Goal: Task Accomplishment & Management: Manage account settings

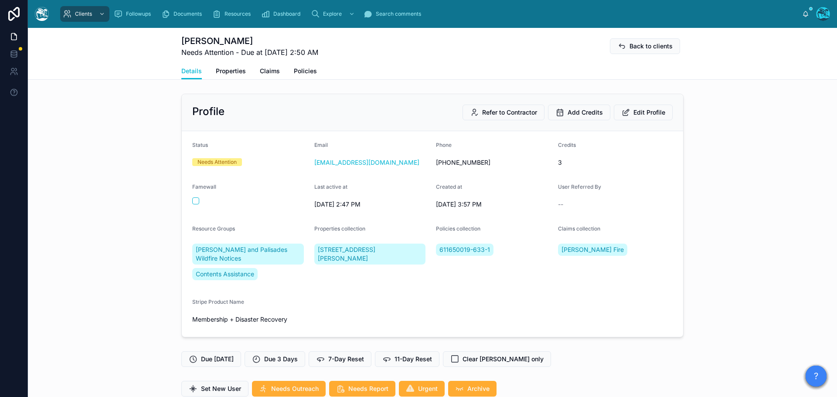
scroll to position [2001, 0]
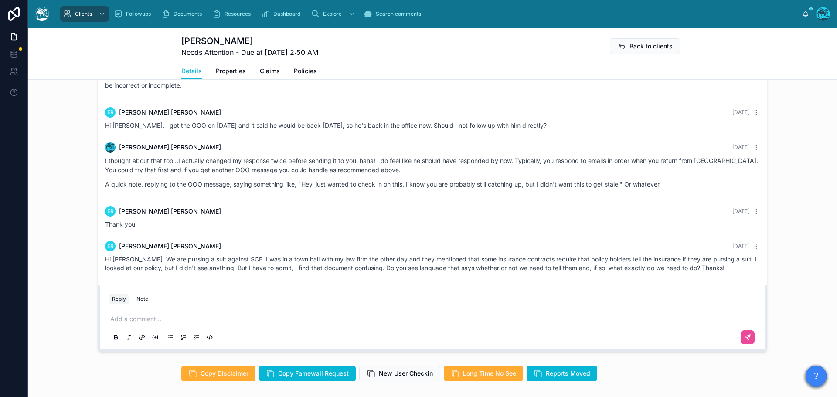
click at [119, 320] on p at bounding box center [434, 319] width 648 height 9
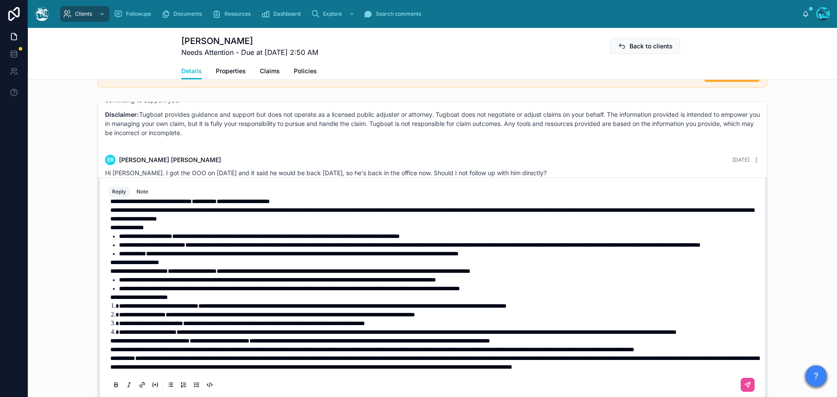
scroll to position [71, 0]
click at [200, 345] on p "**********" at bounding box center [434, 349] width 648 height 9
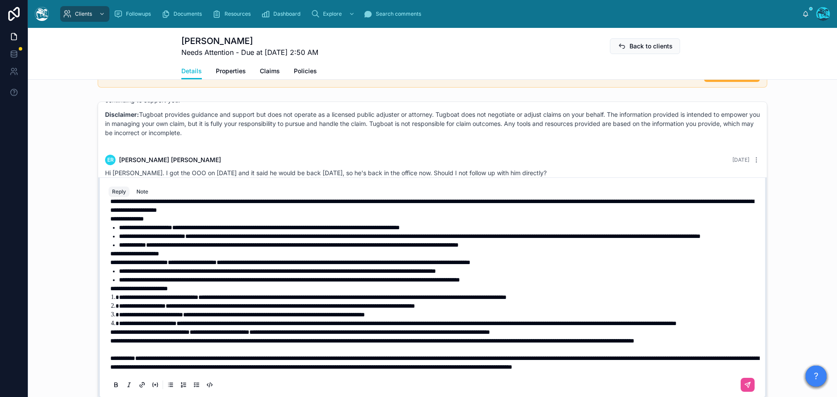
click at [110, 338] on span "**********" at bounding box center [372, 341] width 524 height 6
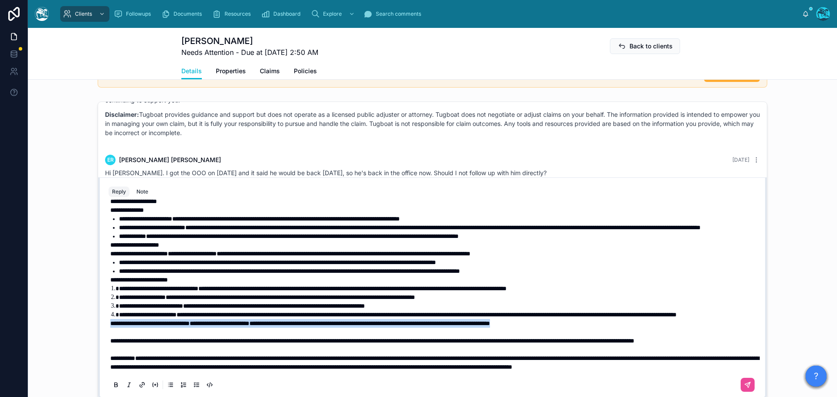
drag, startPoint x: 612, startPoint y: 322, endPoint x: 92, endPoint y: 324, distance: 520.5
click at [92, 324] on div "ER Ellen Rippberger 21 days ago More than adequately! Thanks! ER Ellen Rippberg…" at bounding box center [432, 250] width 809 height 305
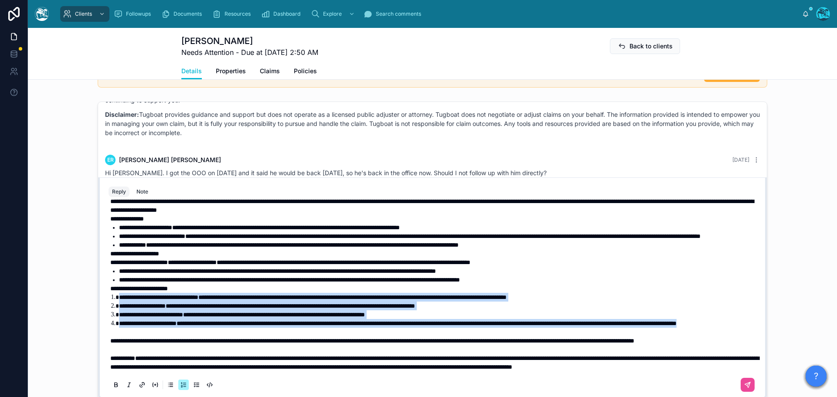
drag, startPoint x: 204, startPoint y: 315, endPoint x: 101, endPoint y: 279, distance: 108.4
click at [103, 279] on div "**********" at bounding box center [432, 298] width 658 height 199
click at [112, 383] on icon at bounding box center [115, 384] width 7 height 7
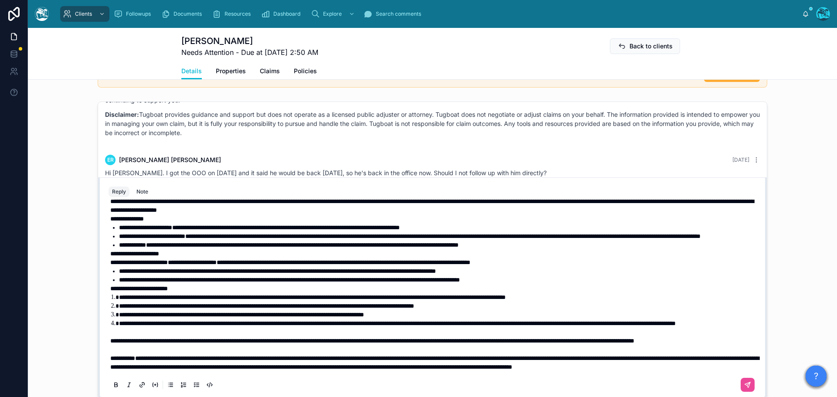
click at [110, 286] on span "**********" at bounding box center [139, 289] width 58 height 6
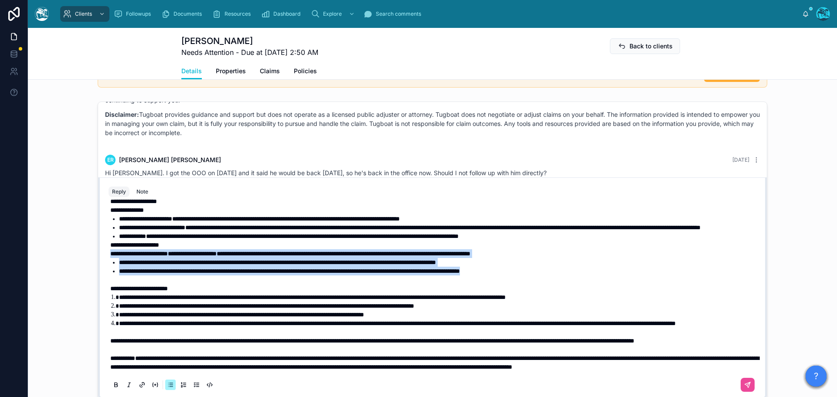
drag, startPoint x: 585, startPoint y: 261, endPoint x: 103, endPoint y: 245, distance: 482.8
click at [103, 245] on div "**********" at bounding box center [432, 298] width 658 height 199
click at [112, 385] on icon at bounding box center [115, 384] width 7 height 7
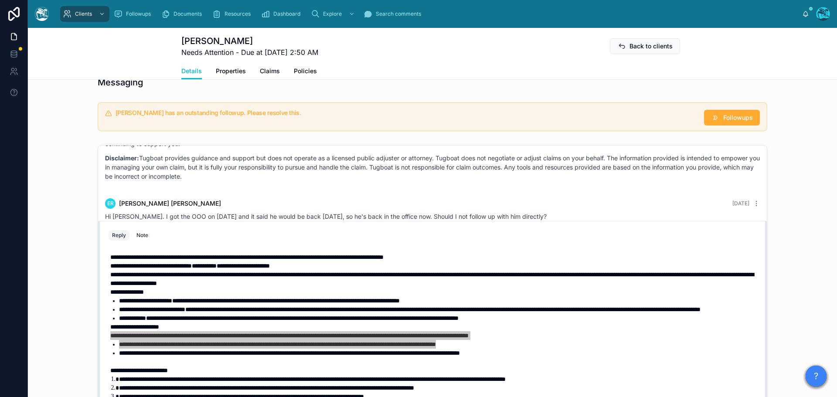
scroll to position [0, 0]
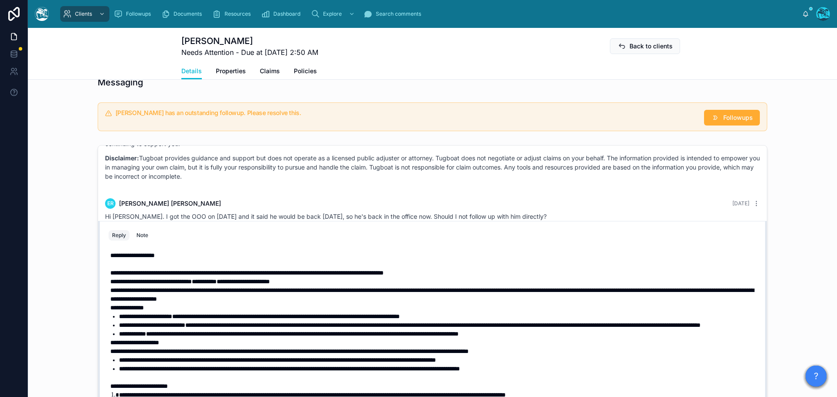
drag, startPoint x: 185, startPoint y: 282, endPoint x: 217, endPoint y: 271, distance: 33.1
click at [185, 282] on span "**********" at bounding box center [151, 282] width 82 height 6
drag, startPoint x: 340, startPoint y: 282, endPoint x: 99, endPoint y: 282, distance: 241.1
click at [99, 282] on div "**********" at bounding box center [432, 332] width 669 height 222
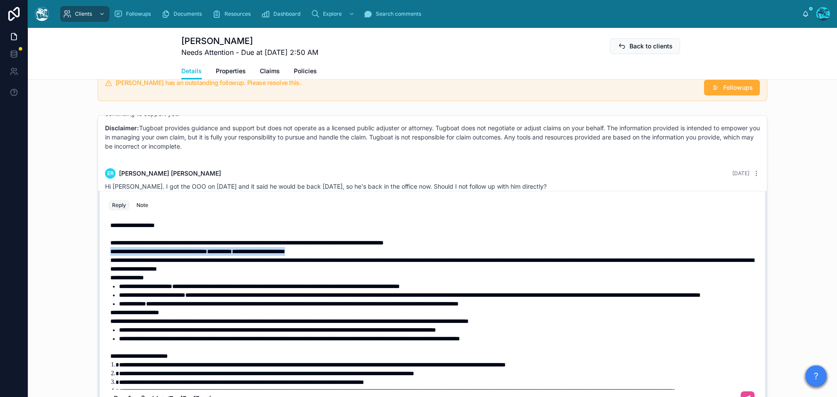
scroll to position [681, 0]
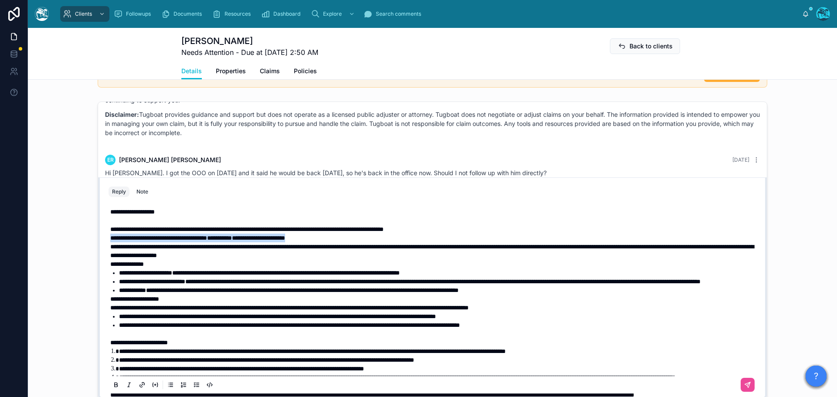
click at [112, 384] on icon at bounding box center [115, 384] width 7 height 7
click at [744, 385] on icon at bounding box center [747, 384] width 7 height 7
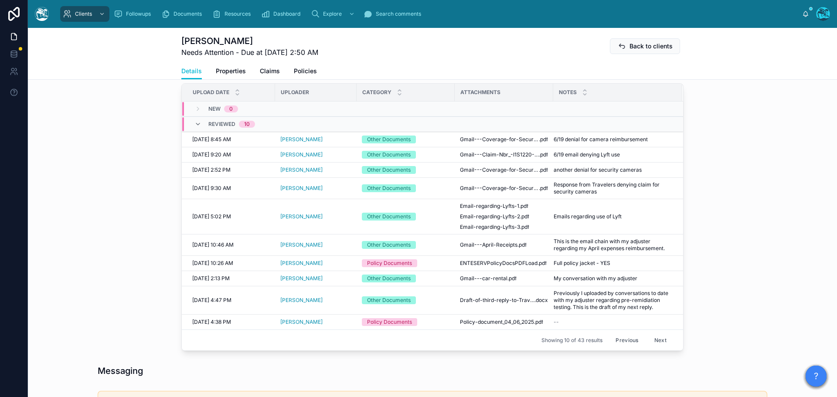
scroll to position [218, 0]
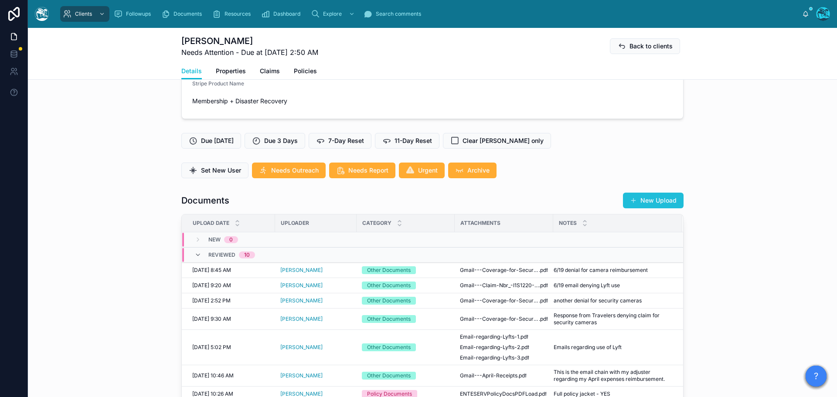
click at [650, 198] on button "New Upload" at bounding box center [653, 201] width 61 height 16
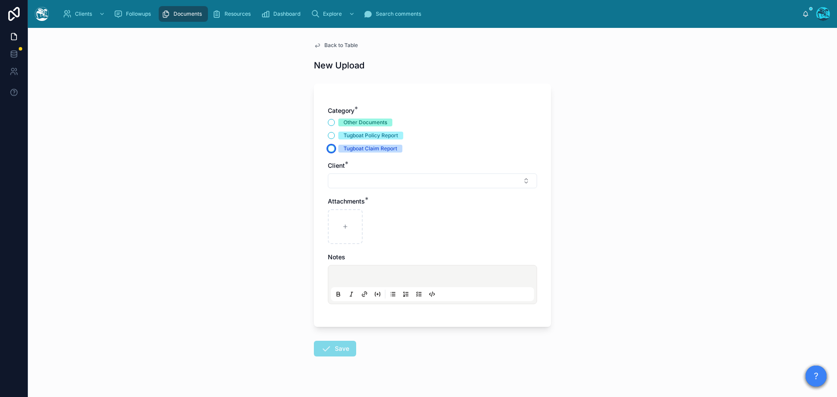
click at [328, 149] on button "Tugboat Claim Report" at bounding box center [331, 148] width 7 height 7
click at [341, 179] on button "Select Button" at bounding box center [432, 181] width 209 height 15
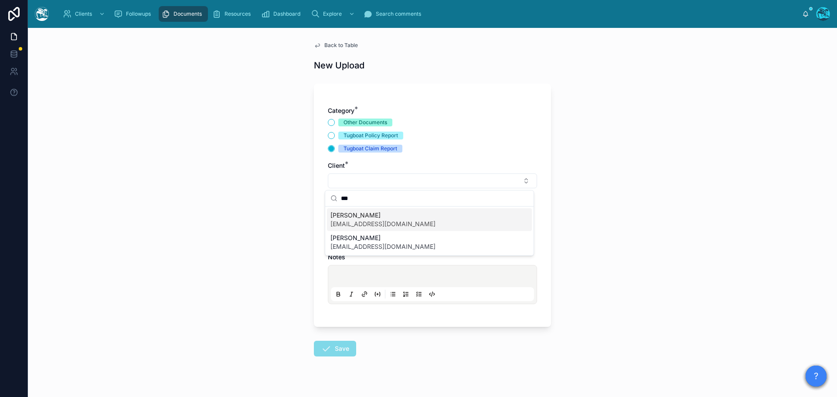
type input "***"
click at [356, 218] on span "Ellen Rippberger" at bounding box center [382, 215] width 105 height 9
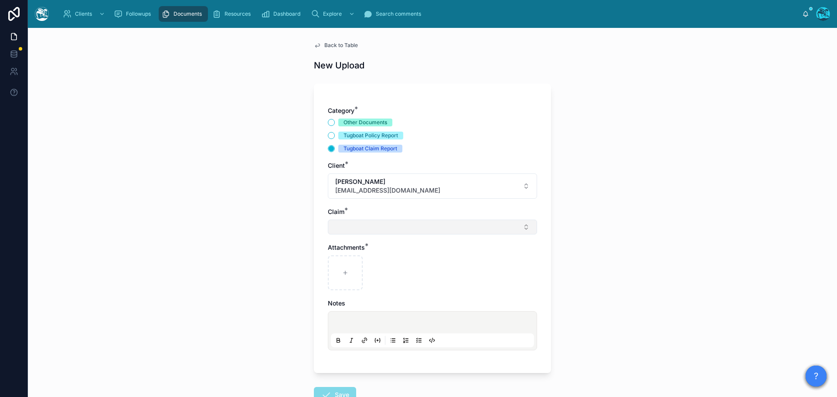
click at [337, 231] on button "Select Button" at bounding box center [432, 227] width 209 height 15
click at [341, 260] on span "Eaton Fire" at bounding box center [361, 261] width 62 height 9
click at [342, 272] on icon at bounding box center [345, 275] width 6 height 6
type input "**********"
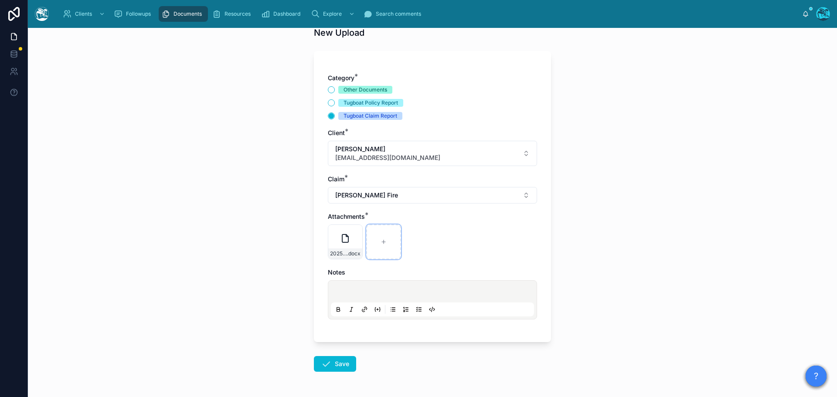
scroll to position [63, 0]
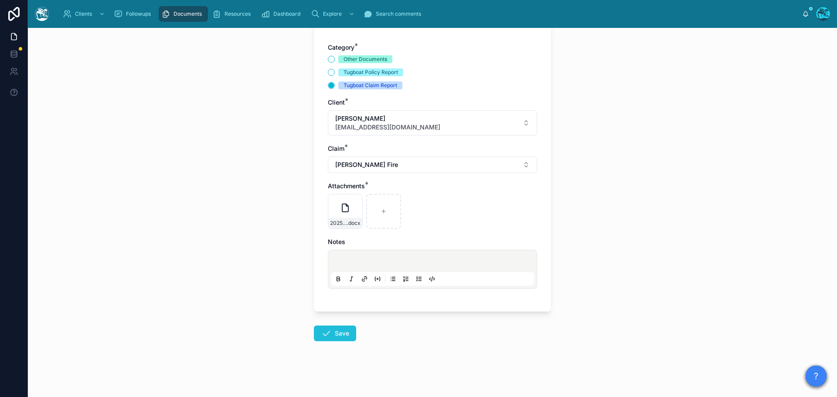
click at [324, 333] on icon at bounding box center [326, 333] width 10 height 10
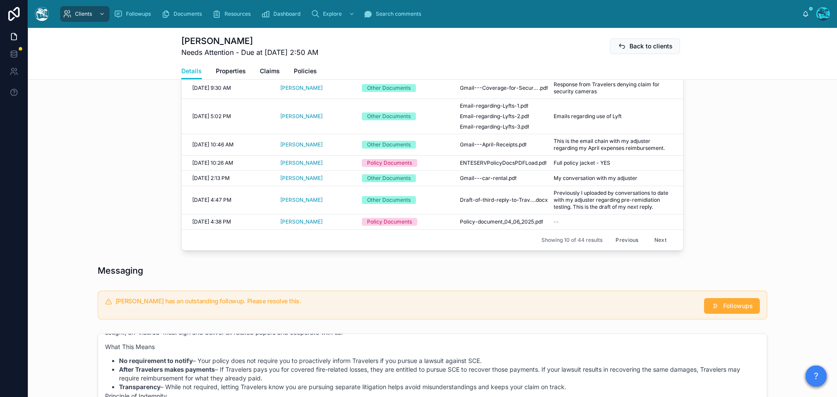
scroll to position [456, 0]
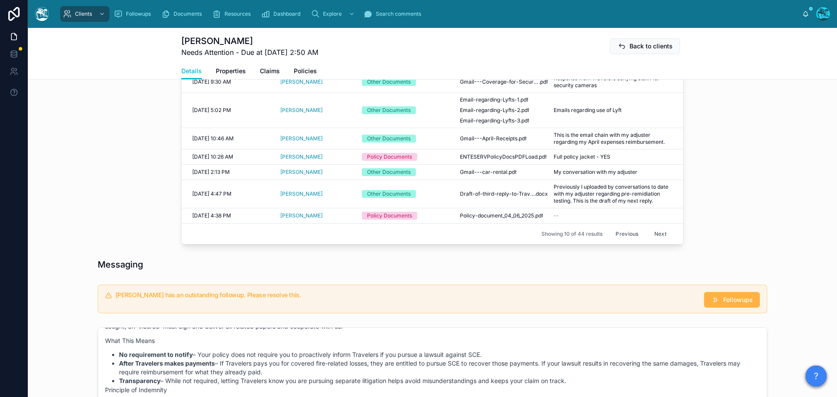
click at [735, 303] on span "Followups" at bounding box center [738, 300] width 30 height 9
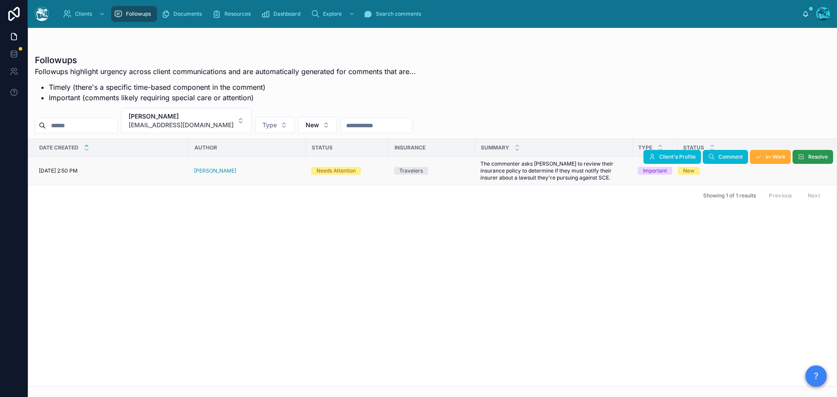
click at [803, 154] on icon at bounding box center [801, 156] width 7 height 7
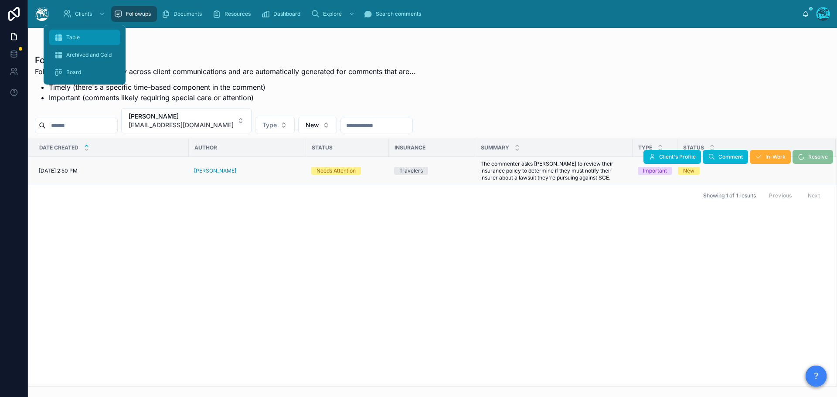
click at [70, 33] on div "Table" at bounding box center [84, 38] width 61 height 14
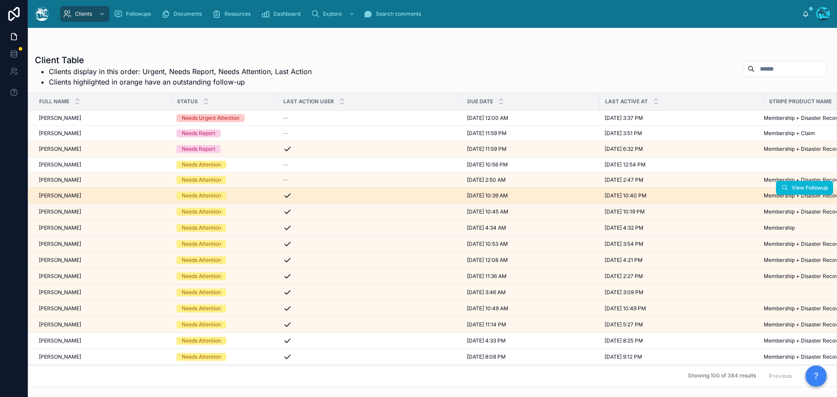
click at [97, 197] on div "Karen Girard Karen Girard" at bounding box center [102, 195] width 127 height 7
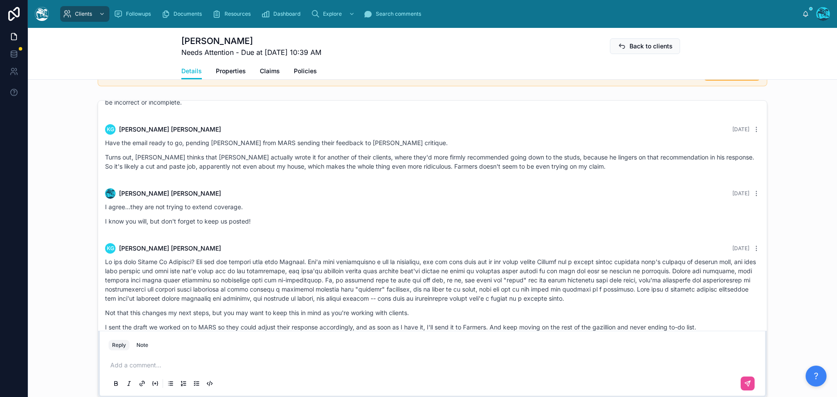
scroll to position [698, 0]
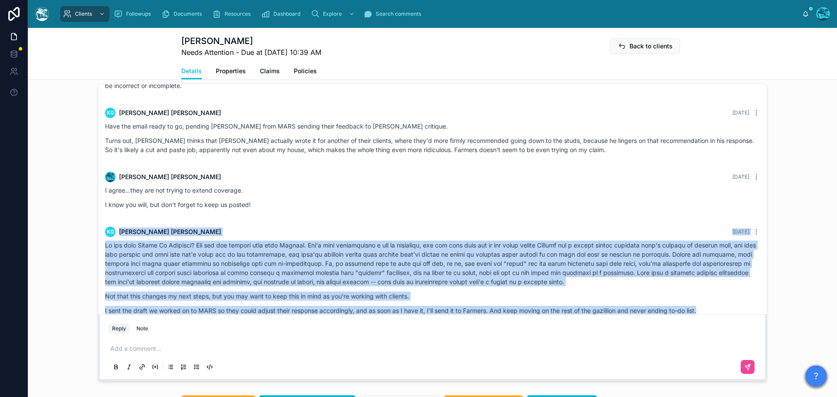
drag, startPoint x: 273, startPoint y: 184, endPoint x: 748, endPoint y: 291, distance: 486.2
copy div "KG Karen Girard Yesterday Do you know Malika El Samoussy? She and her husband a…"
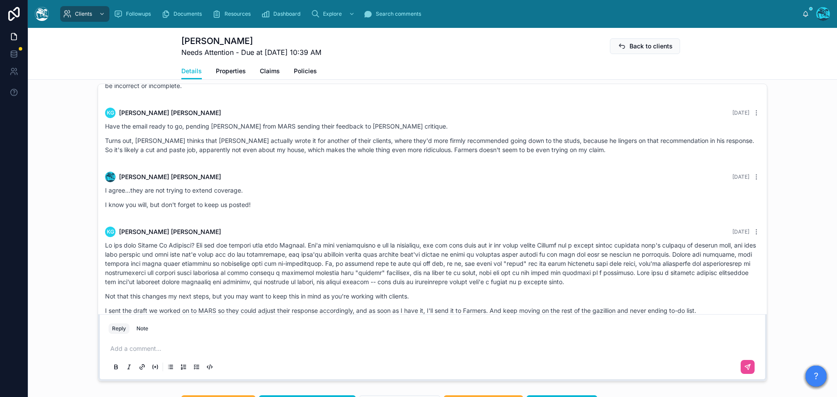
drag, startPoint x: 119, startPoint y: 353, endPoint x: 123, endPoint y: 347, distance: 6.9
click at [119, 353] on p at bounding box center [434, 348] width 648 height 9
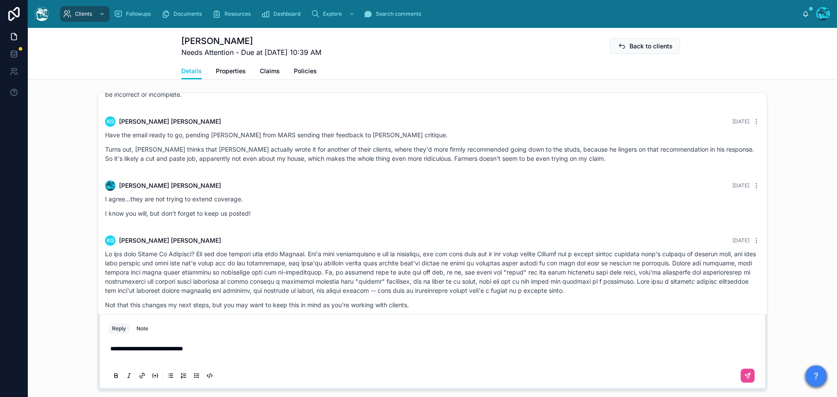
scroll to position [680, 0]
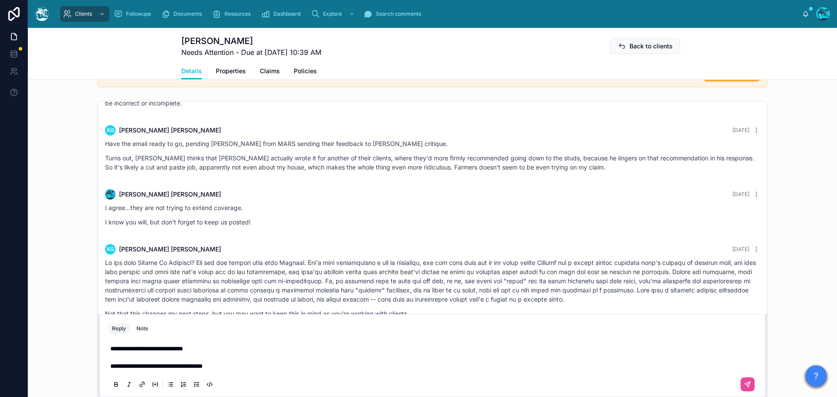
click at [255, 366] on p "**********" at bounding box center [434, 366] width 648 height 9
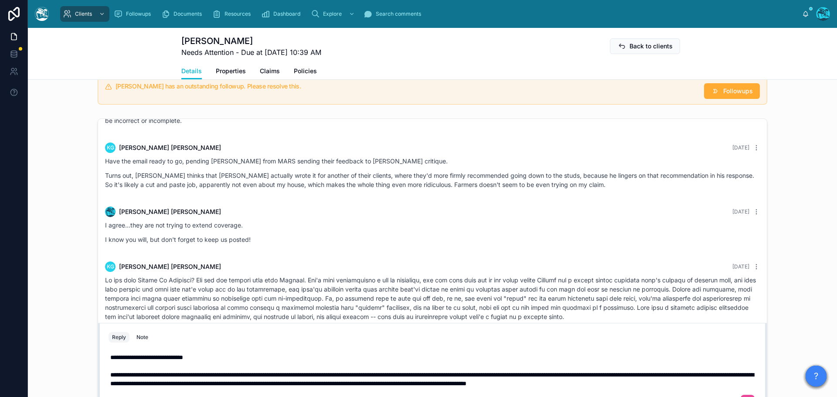
click at [237, 372] on span "**********" at bounding box center [431, 379] width 643 height 15
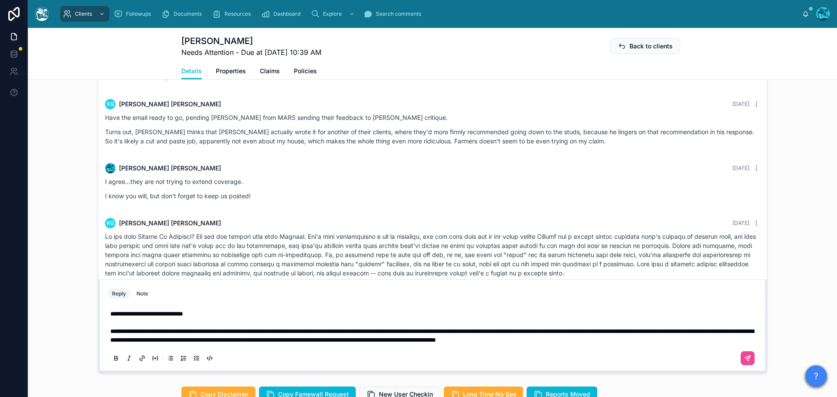
click at [135, 339] on p "**********" at bounding box center [434, 335] width 648 height 17
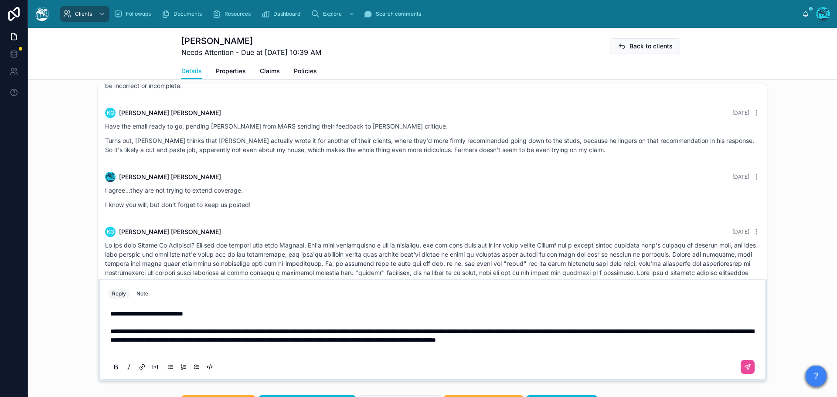
scroll to position [689, 0]
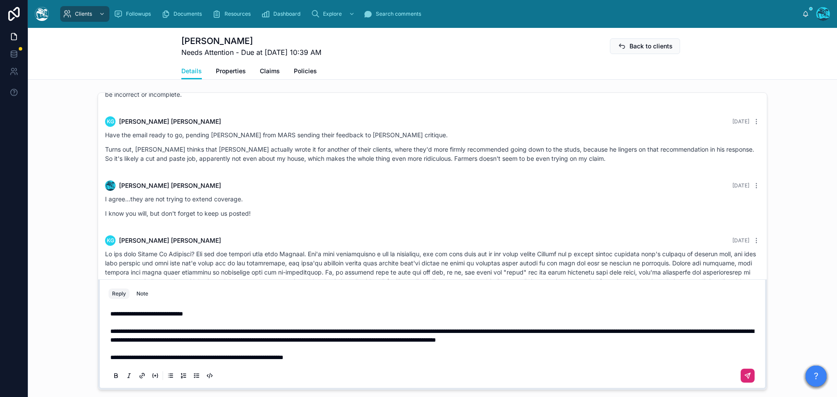
click at [744, 378] on icon at bounding box center [747, 375] width 7 height 7
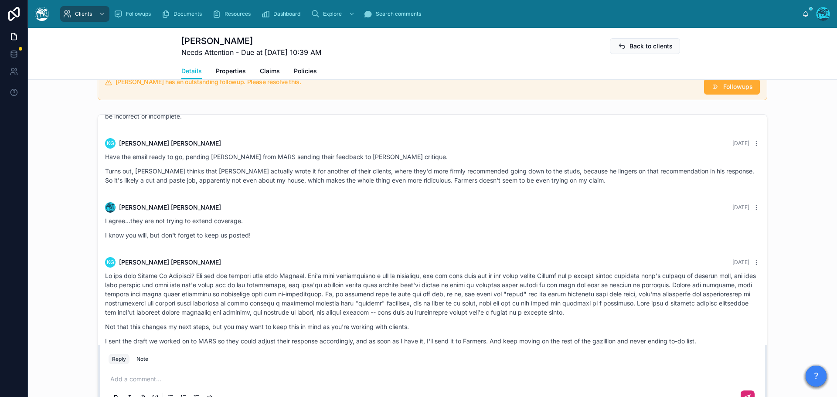
scroll to position [553, 0]
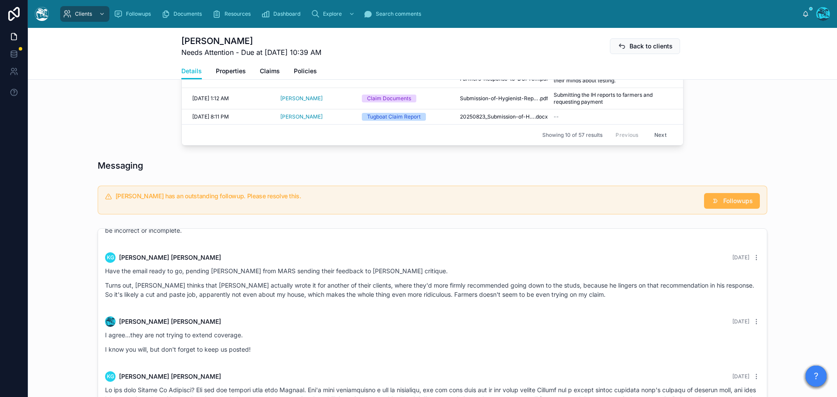
click at [732, 198] on span "Followups" at bounding box center [738, 201] width 30 height 9
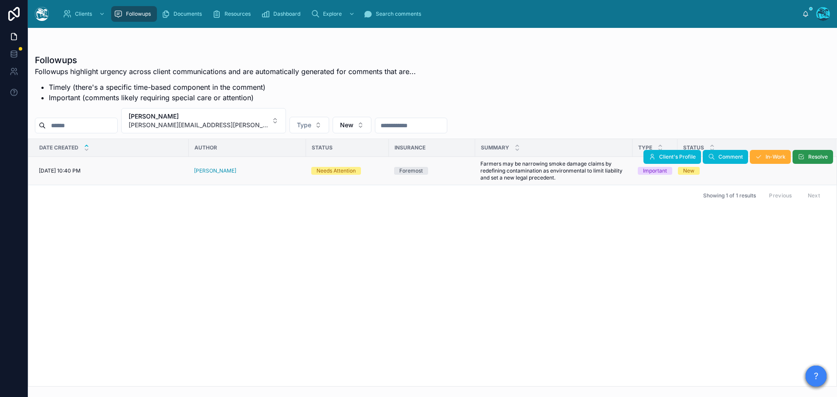
click at [810, 160] on span "Resolve" at bounding box center [818, 156] width 20 height 7
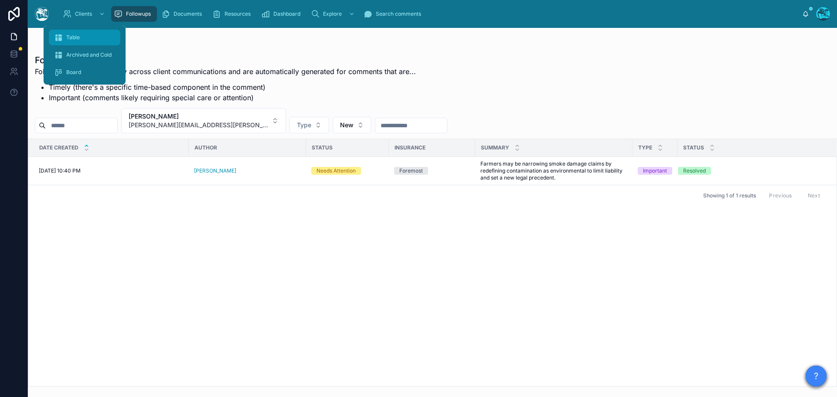
click at [72, 39] on span "Table" at bounding box center [73, 37] width 14 height 7
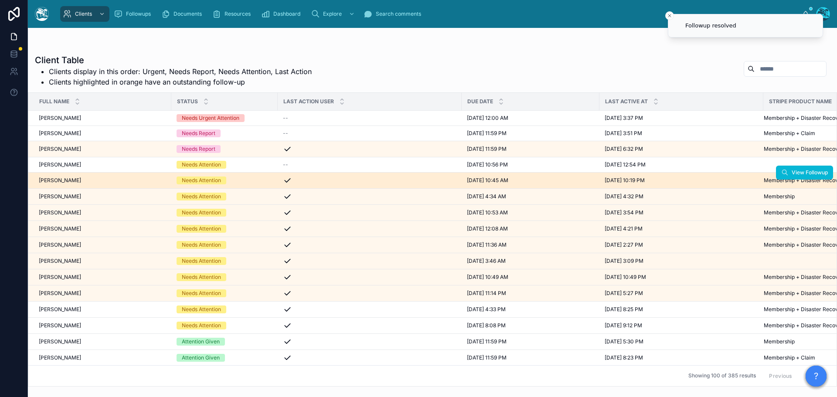
click at [103, 182] on div "Joy Bustrum Joy Bustrum" at bounding box center [102, 180] width 127 height 7
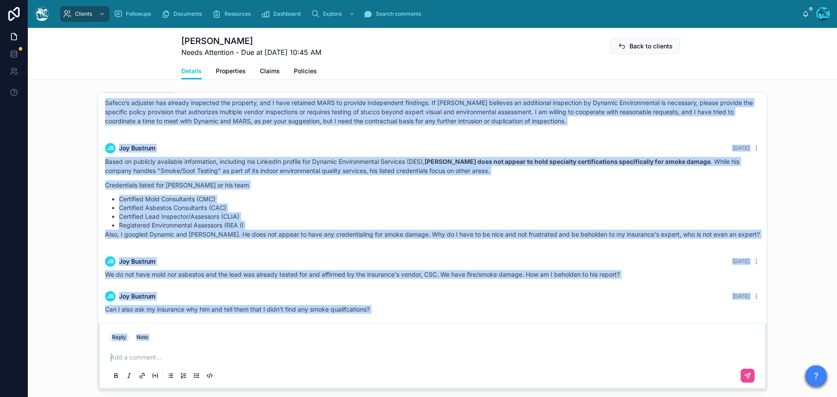
scroll to position [4335, 0]
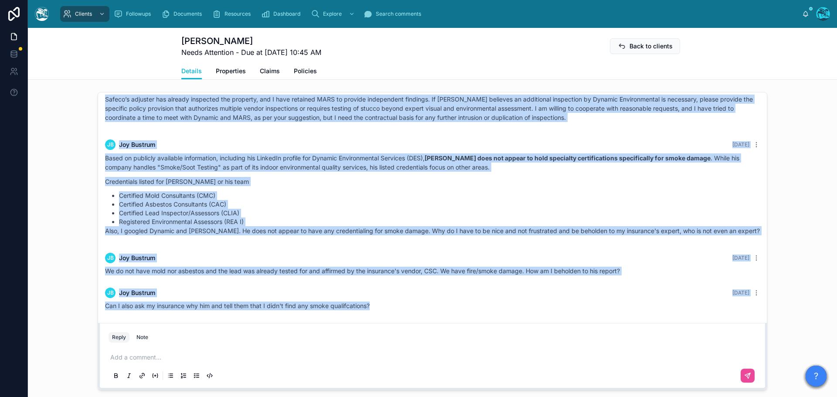
drag, startPoint x: 738, startPoint y: 173, endPoint x: 652, endPoint y: 326, distance: 175.3
copy div "Rachel Baker 7 days ago Hey there! Thanks for sharing your draft. You're articu…"
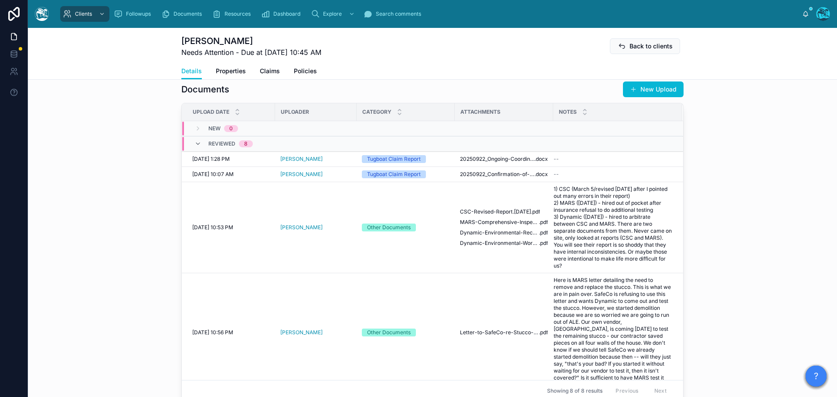
scroll to position [262, 0]
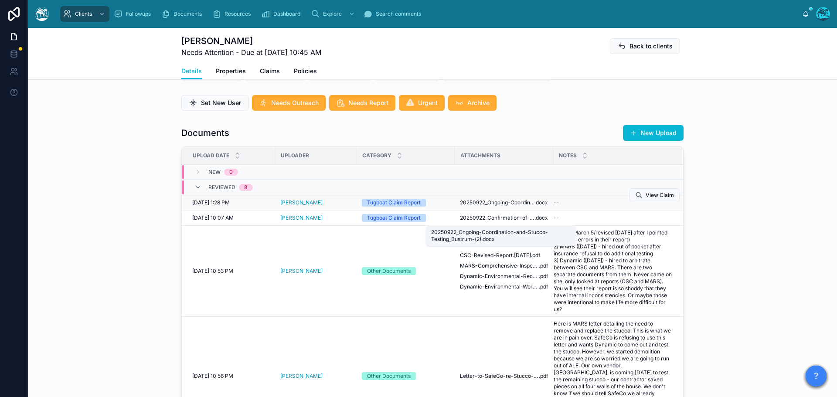
click at [503, 206] on span "20250922_Ongoing-Coordination-and-Stucco-Testing_Bustrum-(2)" at bounding box center [497, 202] width 75 height 7
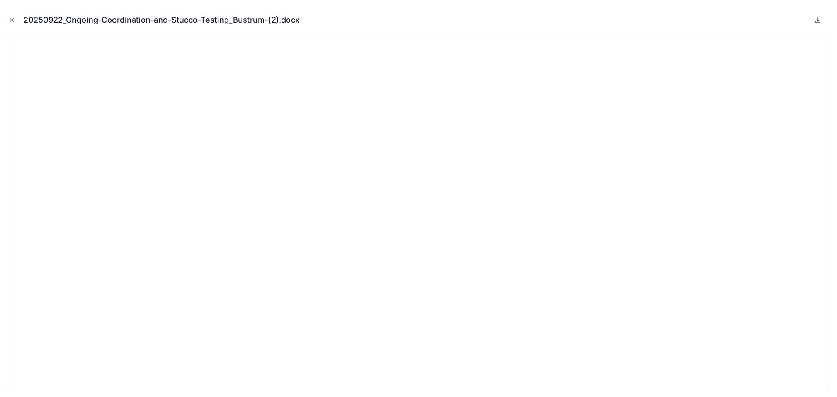
click at [818, 20] on icon at bounding box center [817, 20] width 7 height 7
click at [11, 18] on icon "Close modal" at bounding box center [12, 20] width 6 height 6
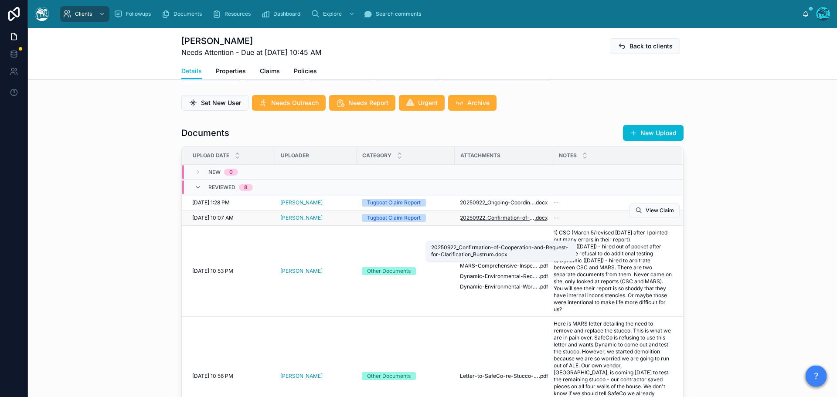
click at [484, 221] on span "20250922_Confirmation-of-Cooperation-and-Request-for-Clarification_Bustrum" at bounding box center [497, 217] width 75 height 7
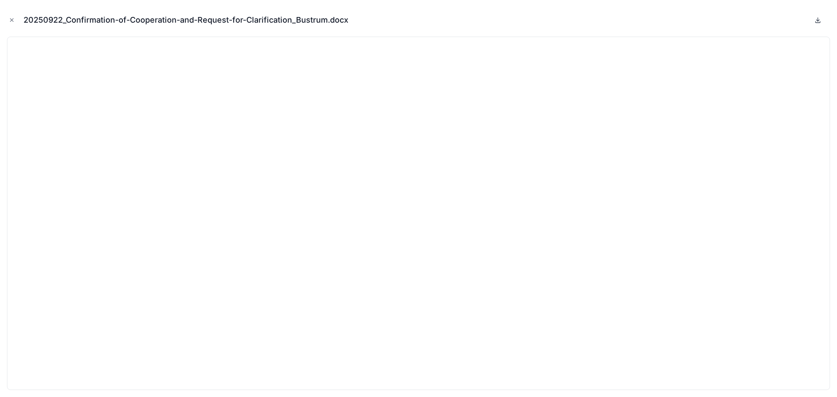
click at [820, 19] on icon at bounding box center [817, 20] width 7 height 7
click at [11, 20] on icon "Close modal" at bounding box center [12, 20] width 6 height 6
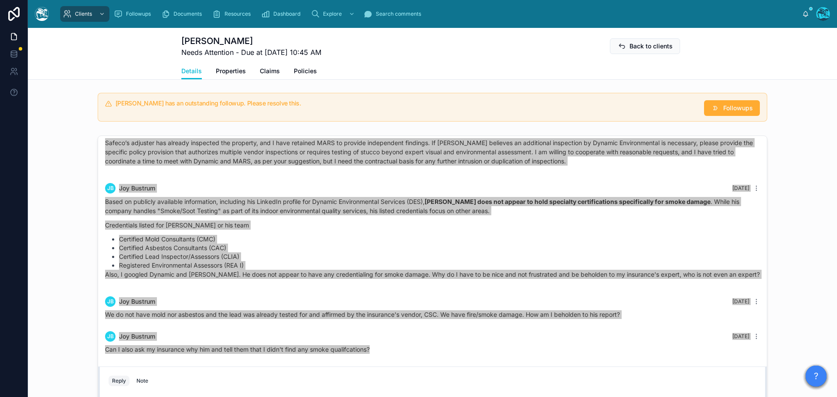
scroll to position [698, 0]
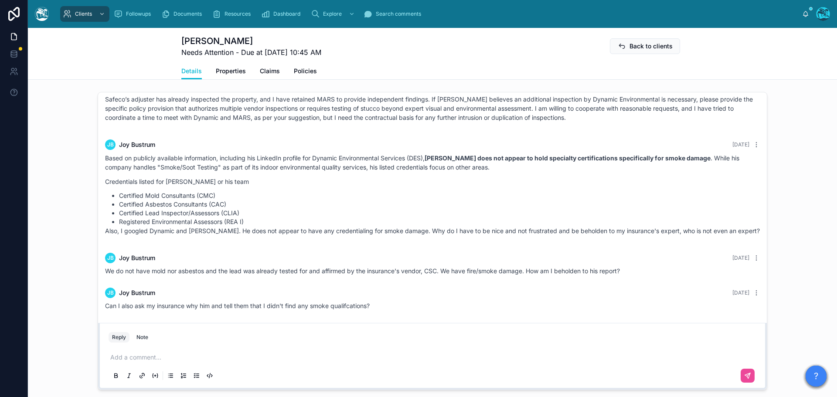
click at [126, 362] on p at bounding box center [434, 357] width 648 height 9
click at [160, 362] on p at bounding box center [434, 357] width 648 height 9
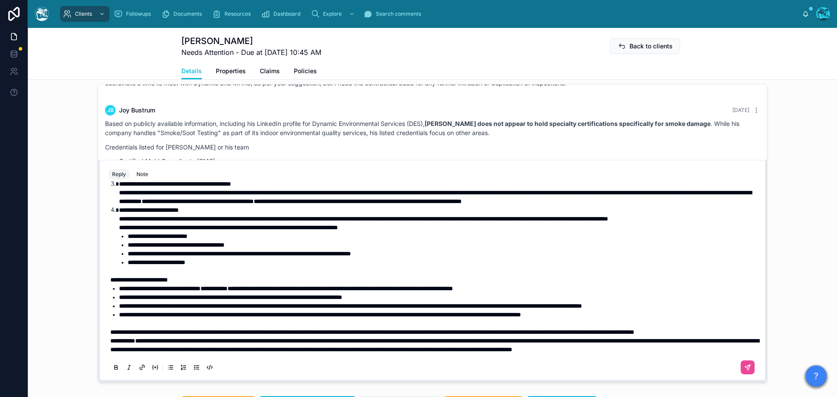
scroll to position [123, 0]
click at [189, 337] on p "**********" at bounding box center [434, 332] width 648 height 9
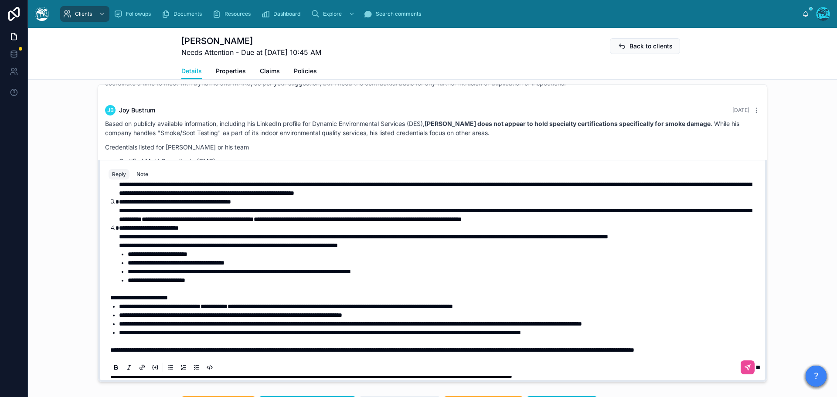
scroll to position [36, 0]
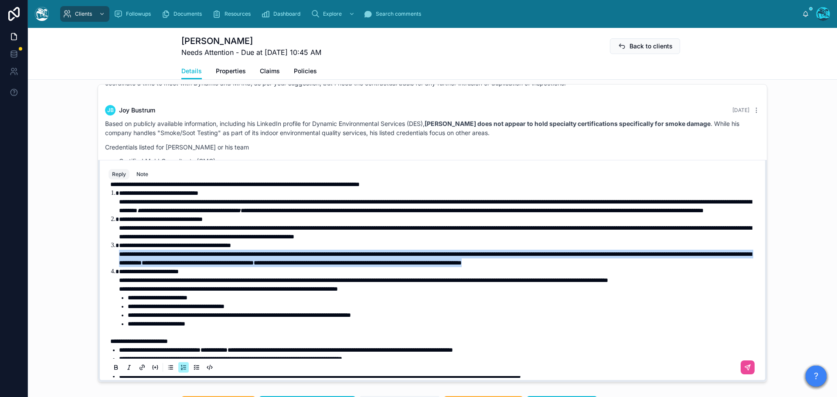
drag, startPoint x: 191, startPoint y: 297, endPoint x: 100, endPoint y: 284, distance: 91.6
click at [103, 284] on div "**********" at bounding box center [432, 280] width 658 height 199
click at [112, 371] on icon at bounding box center [115, 367] width 7 height 7
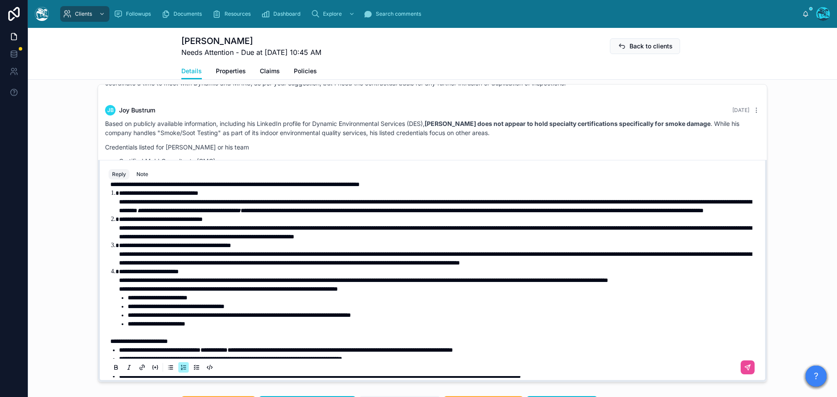
click at [531, 266] on span "**********" at bounding box center [435, 258] width 633 height 15
drag, startPoint x: 531, startPoint y: 289, endPoint x: 331, endPoint y: 290, distance: 199.7
click at [331, 266] on span "**********" at bounding box center [435, 258] width 633 height 15
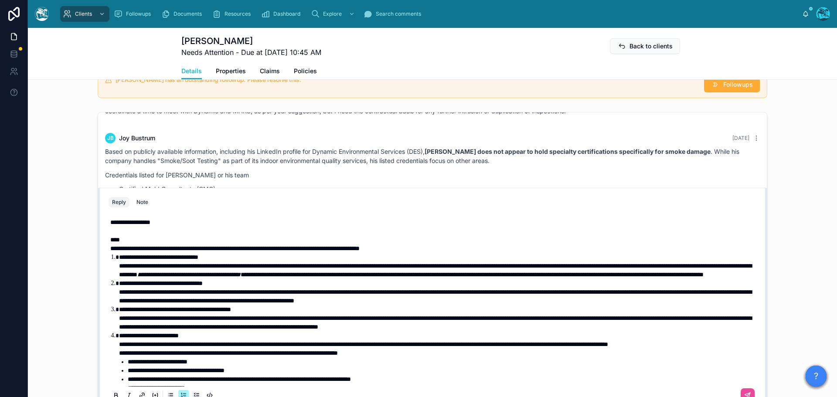
scroll to position [662, 0]
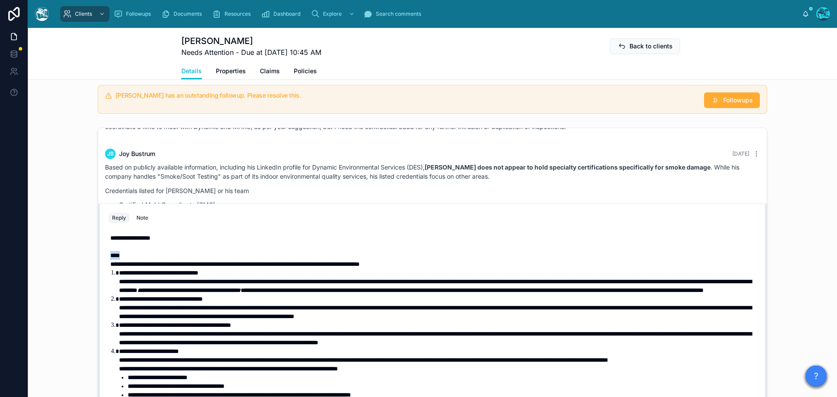
drag, startPoint x: 119, startPoint y: 272, endPoint x: 86, endPoint y: 274, distance: 33.6
click at [86, 274] on div "Rachel Baker 14 days ago Good afternoon, Joy, and welcome back...though I am so…" at bounding box center [432, 276] width 809 height 305
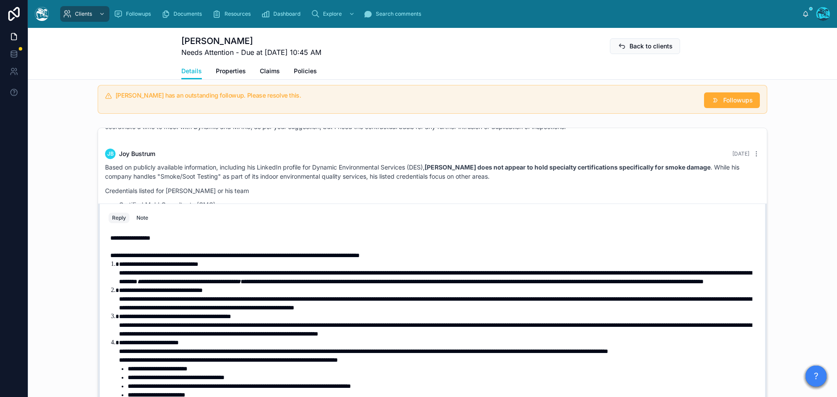
click at [460, 260] on p "**********" at bounding box center [434, 255] width 648 height 9
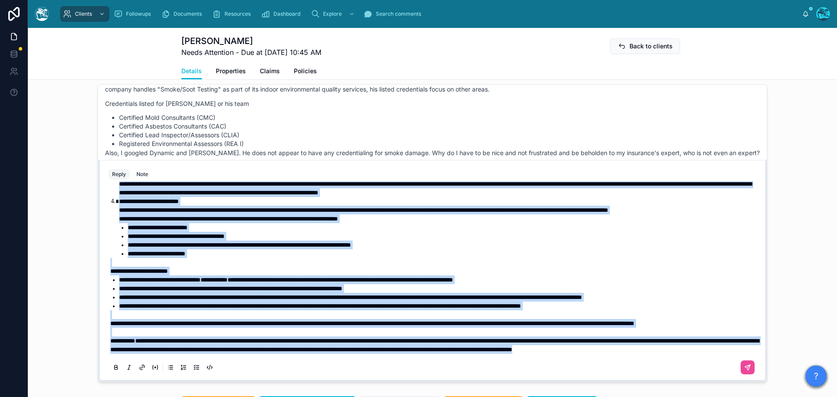
scroll to position [797, 0]
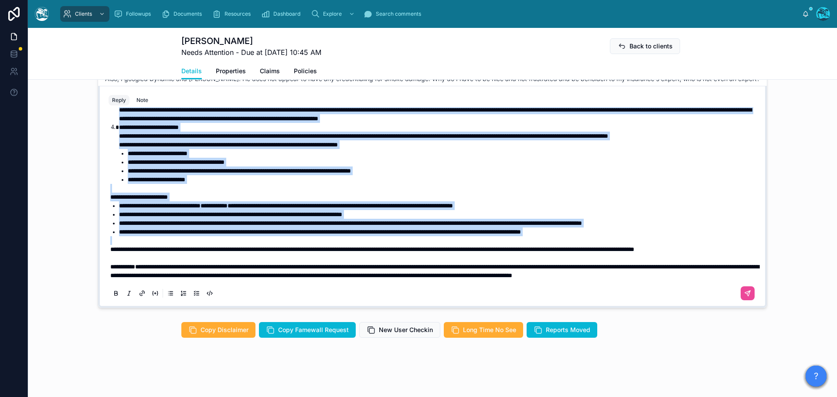
drag, startPoint x: 455, startPoint y: 272, endPoint x: 658, endPoint y: 219, distance: 210.3
click at [658, 219] on div "**********" at bounding box center [434, 145] width 648 height 270
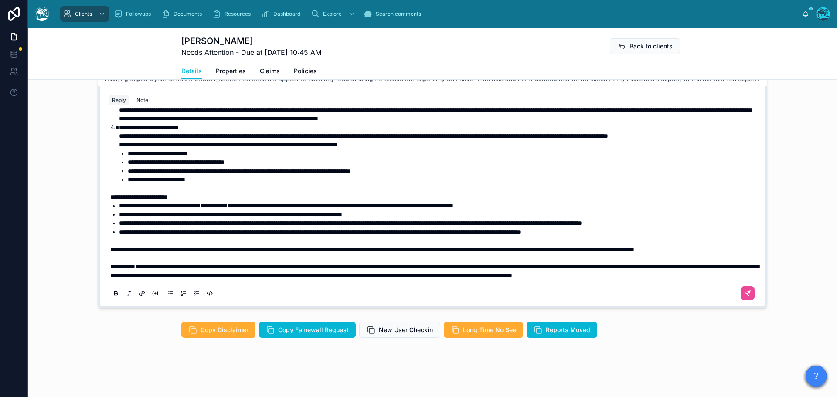
scroll to position [133, 0]
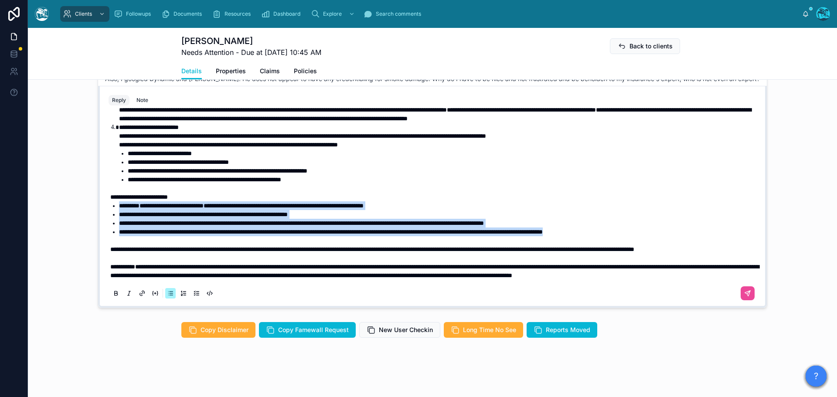
drag, startPoint x: 682, startPoint y: 212, endPoint x: 100, endPoint y: 190, distance: 582.8
click at [103, 190] on div "**********" at bounding box center [432, 206] width 658 height 199
click at [112, 292] on icon at bounding box center [115, 293] width 7 height 7
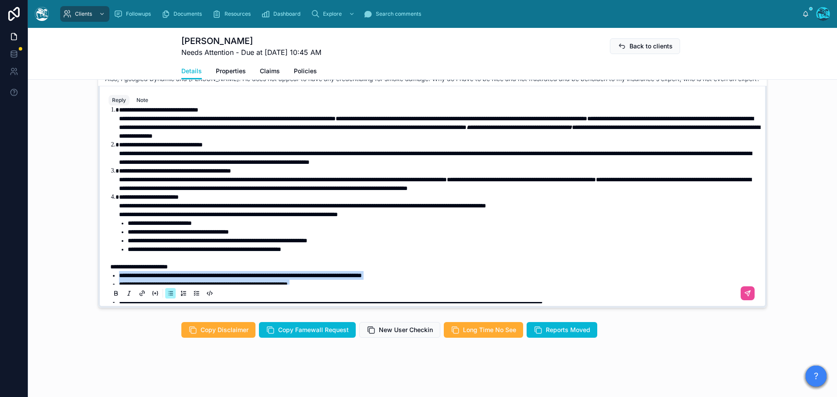
scroll to position [2, 0]
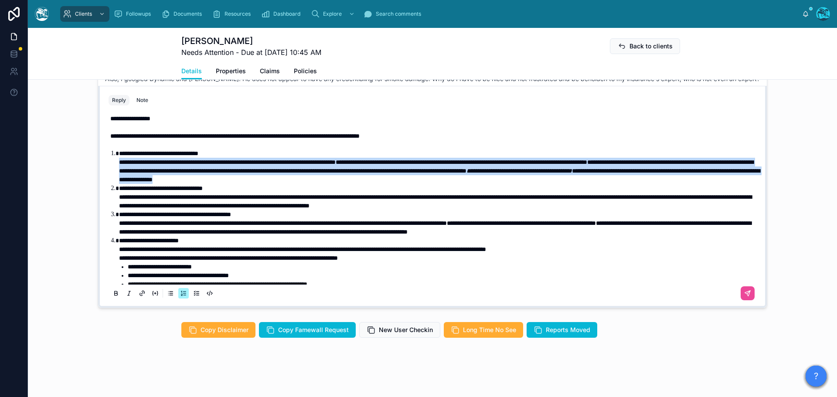
drag, startPoint x: 614, startPoint y: 178, endPoint x: 95, endPoint y: 163, distance: 519.4
click at [98, 163] on div "**********" at bounding box center [432, 197] width 669 height 222
click at [115, 294] on icon at bounding box center [116, 295] width 3 height 2
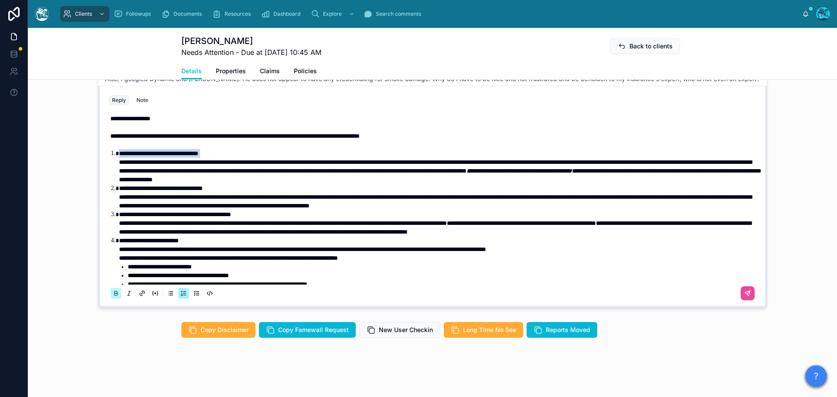
click at [115, 294] on icon at bounding box center [116, 295] width 3 height 2
click at [320, 217] on li "**********" at bounding box center [438, 223] width 639 height 26
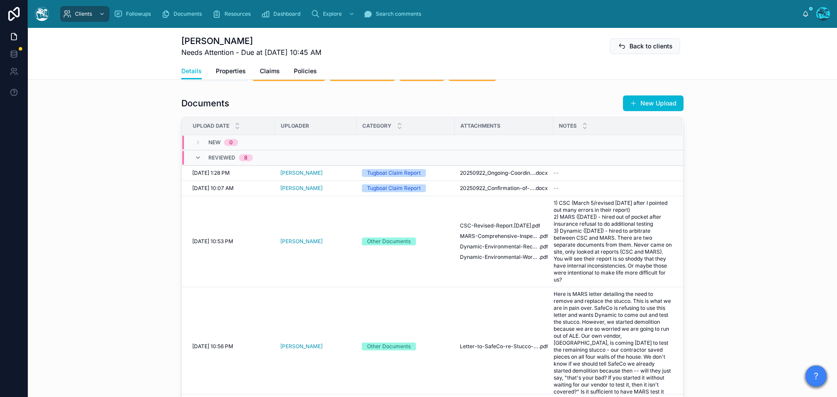
scroll to position [274, 0]
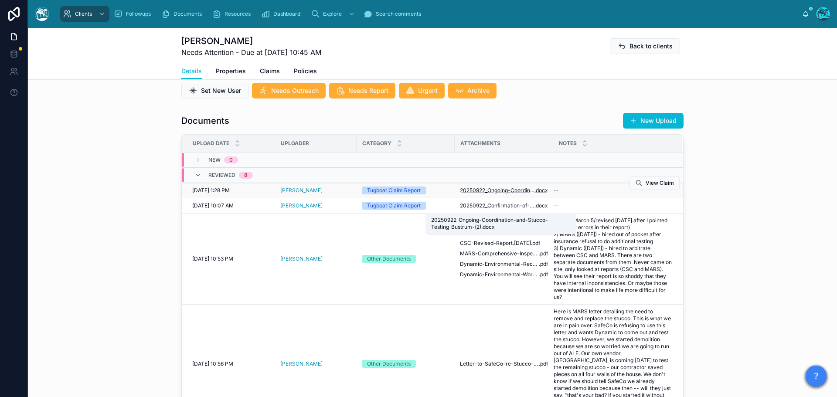
click at [497, 194] on span "20250922_Ongoing-Coordination-and-Stucco-Testing_Bustrum-(2)" at bounding box center [497, 190] width 75 height 7
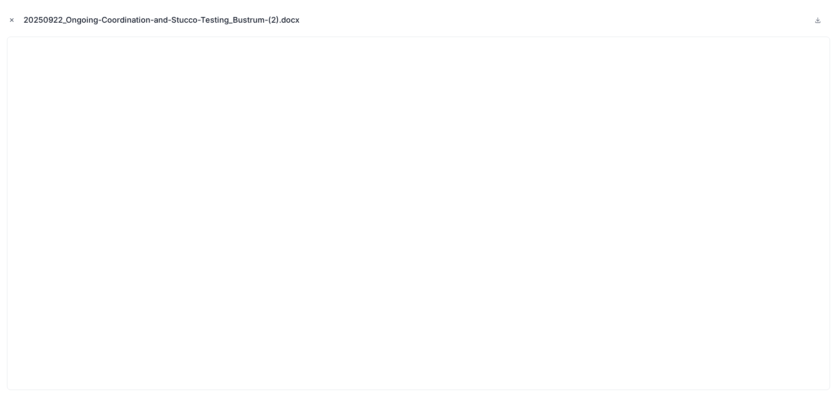
click at [13, 20] on icon "Close modal" at bounding box center [12, 20] width 6 height 6
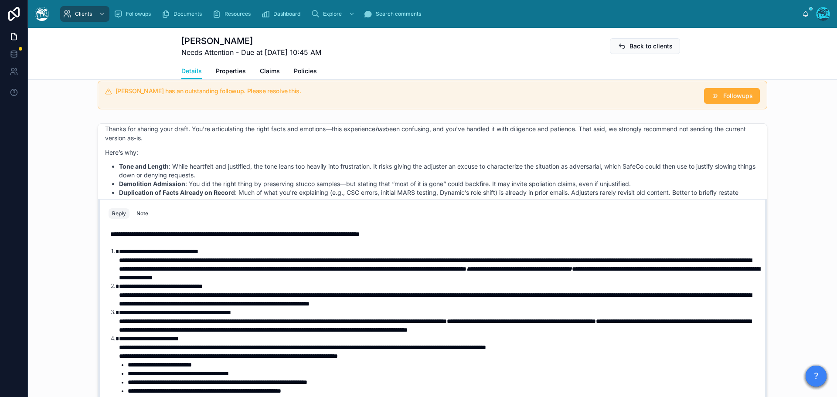
scroll to position [2, 0]
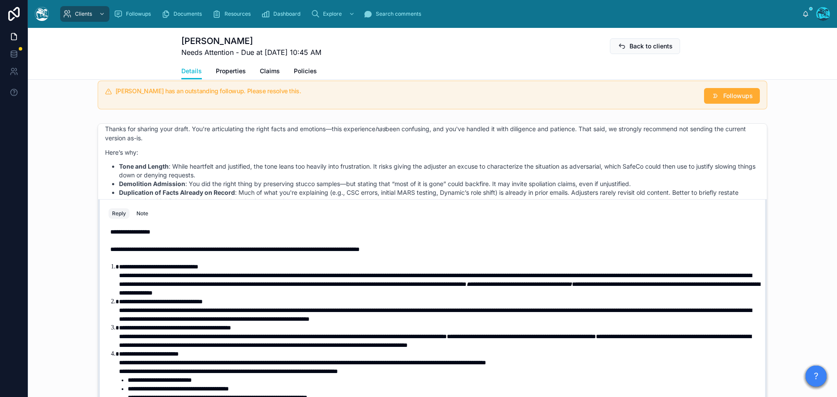
drag, startPoint x: 102, startPoint y: 283, endPoint x: 244, endPoint y: 293, distance: 141.6
click at [244, 293] on div "**********" at bounding box center [432, 320] width 658 height 199
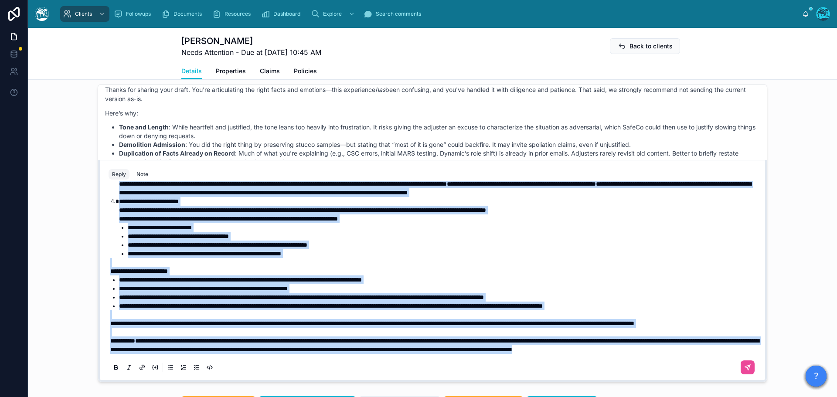
scroll to position [797, 0]
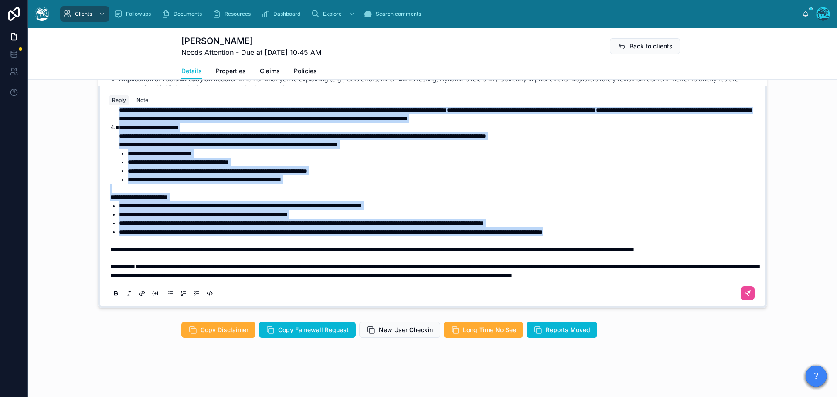
drag, startPoint x: 457, startPoint y: 269, endPoint x: 697, endPoint y: 218, distance: 245.6
click at [693, 217] on div "**********" at bounding box center [434, 140] width 648 height 279
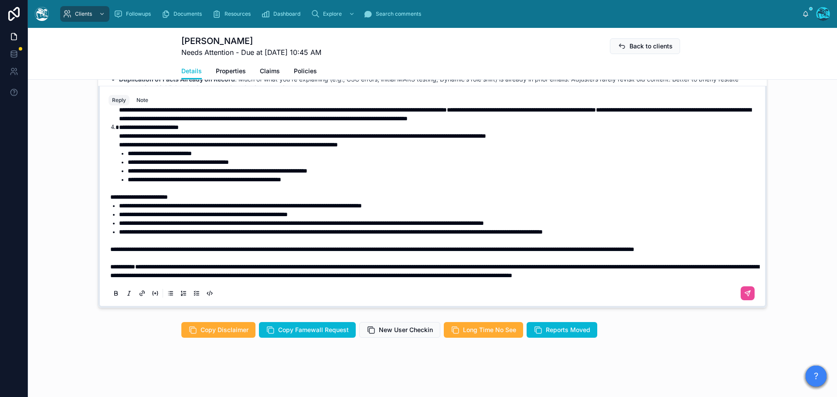
scroll to position [150, 0]
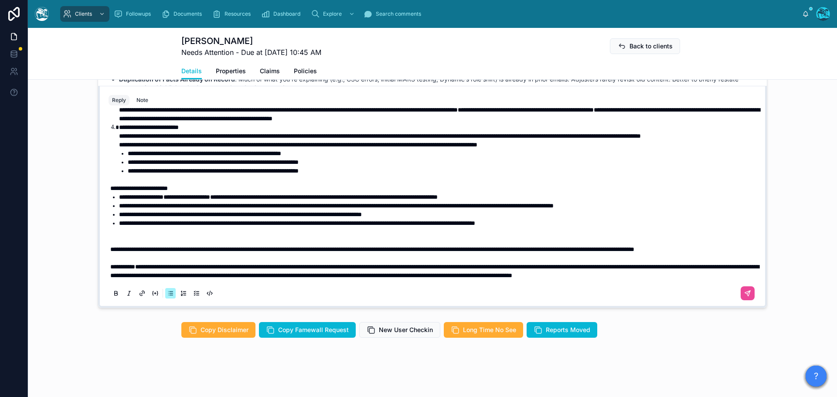
click at [174, 228] on p at bounding box center [434, 232] width 648 height 9
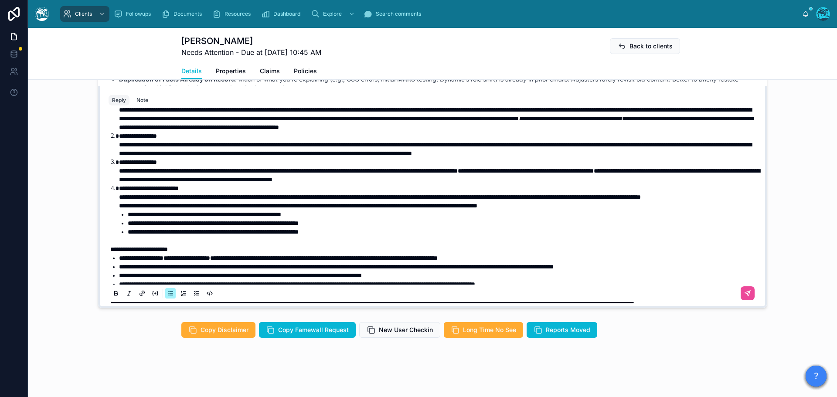
scroll to position [10, 0]
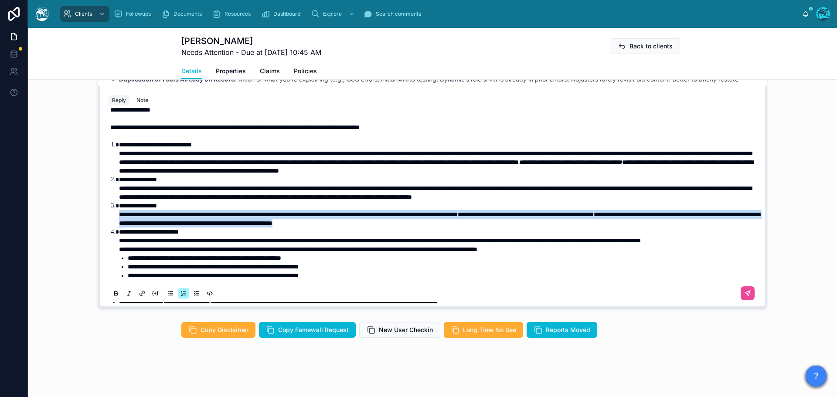
drag, startPoint x: 578, startPoint y: 232, endPoint x: 106, endPoint y: 227, distance: 471.7
click at [109, 227] on div "**********" at bounding box center [433, 249] width 648 height 298
click at [112, 293] on icon at bounding box center [115, 293] width 7 height 7
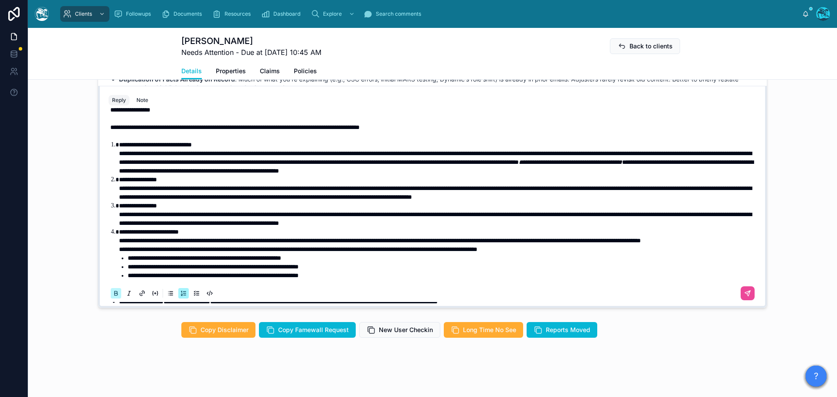
click at [115, 293] on icon at bounding box center [116, 293] width 3 height 2
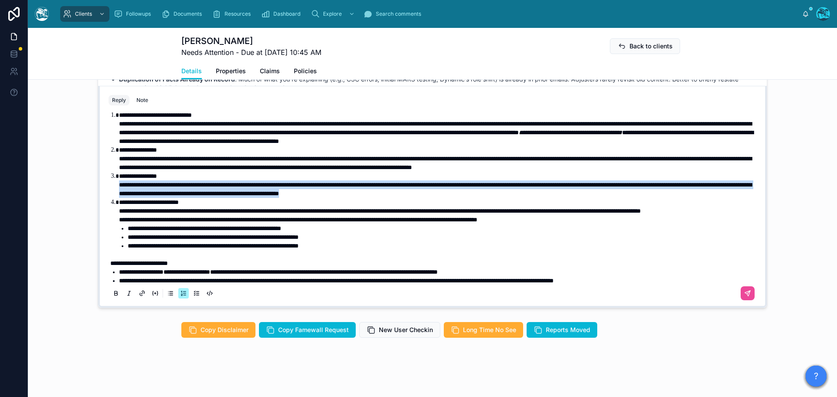
scroll to position [54, 0]
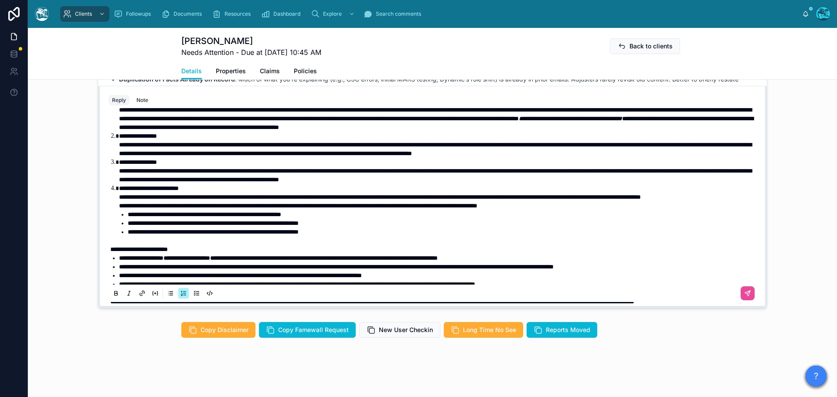
click at [312, 210] on li "**********" at bounding box center [438, 197] width 639 height 26
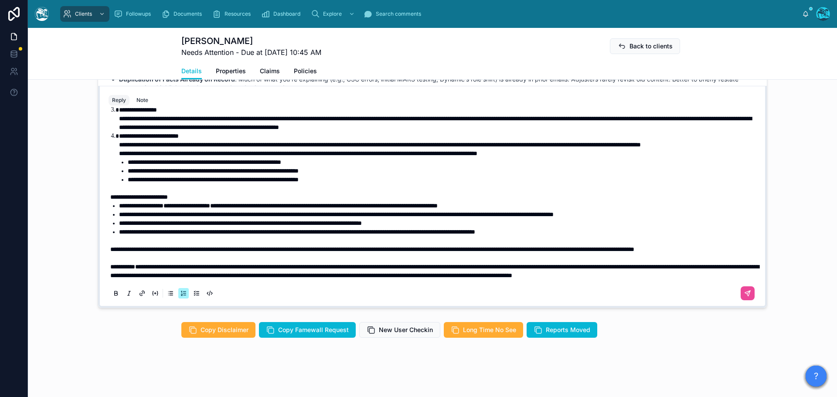
scroll to position [141, 0]
click at [584, 228] on li "**********" at bounding box center [438, 232] width 639 height 9
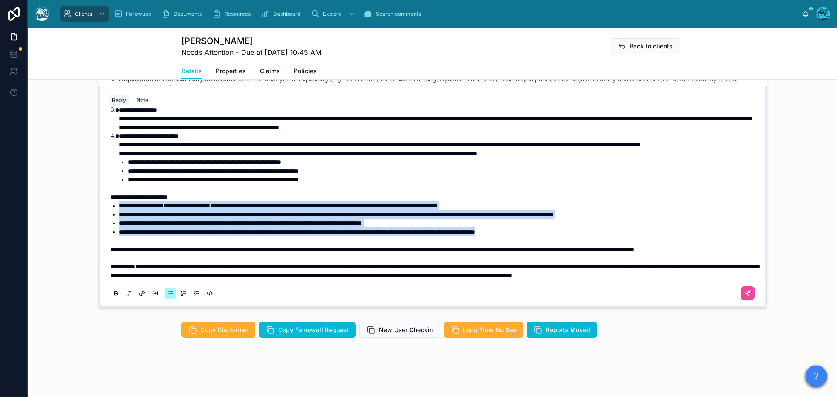
drag, startPoint x: 587, startPoint y: 212, endPoint x: 113, endPoint y: 190, distance: 474.8
click at [113, 201] on ul "**********" at bounding box center [434, 218] width 648 height 35
click at [115, 294] on icon at bounding box center [115, 293] width 7 height 7
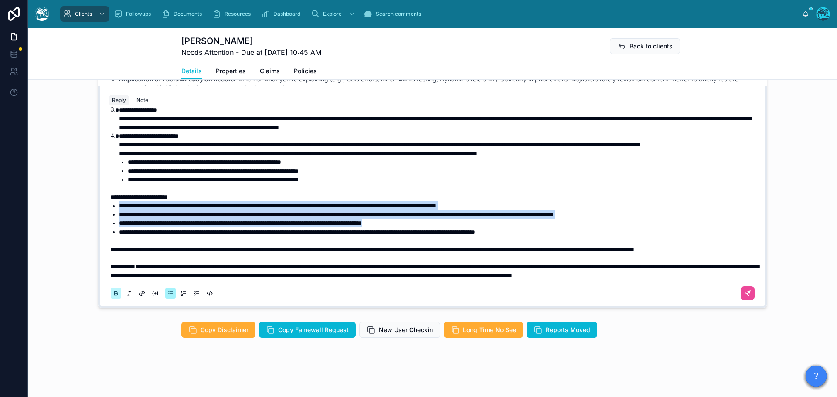
click at [115, 294] on icon at bounding box center [115, 293] width 7 height 7
click at [347, 211] on span "**********" at bounding box center [336, 214] width 435 height 6
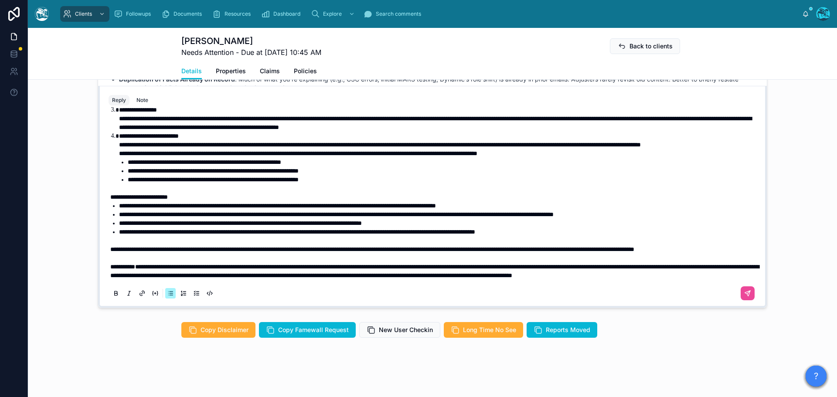
click at [593, 228] on li "**********" at bounding box center [438, 232] width 639 height 9
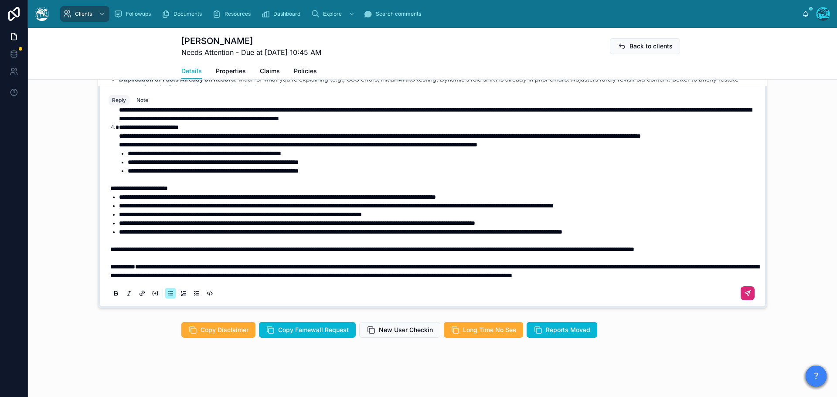
click at [744, 296] on icon at bounding box center [747, 293] width 7 height 7
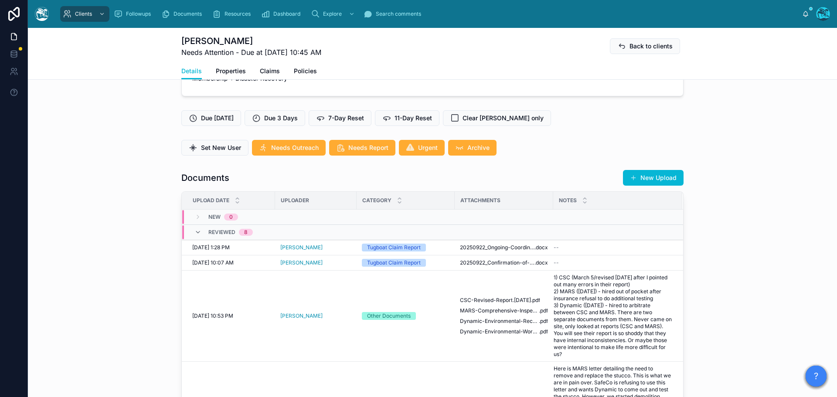
scroll to position [187, 0]
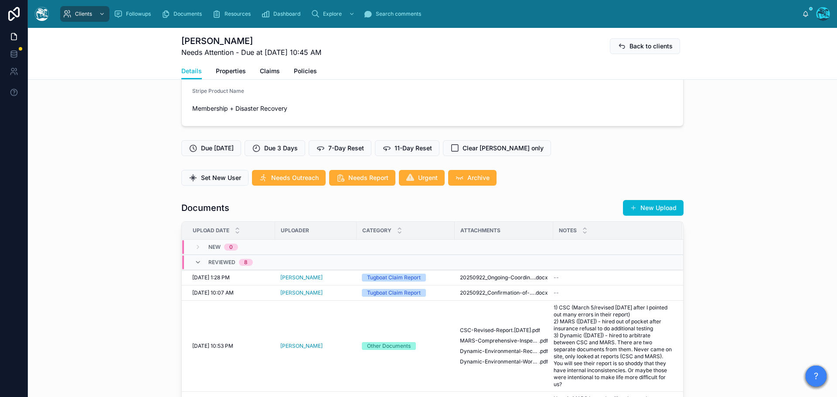
click at [653, 216] on button "New Upload" at bounding box center [653, 208] width 61 height 16
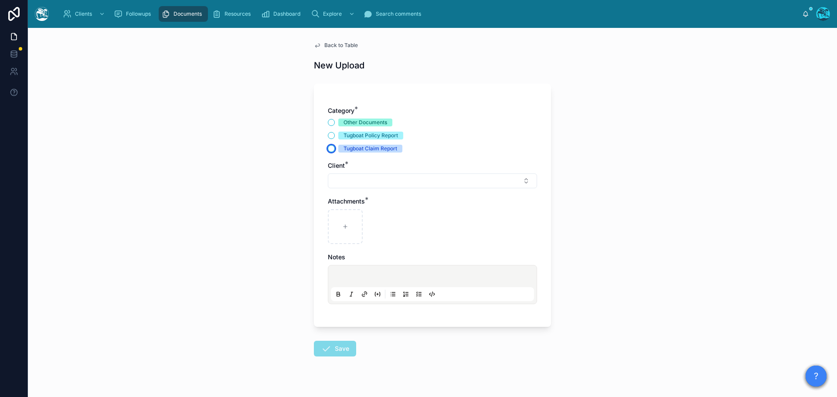
click at [328, 149] on button "Tugboat Claim Report" at bounding box center [331, 148] width 7 height 7
click at [349, 177] on button "Select Button" at bounding box center [432, 181] width 209 height 15
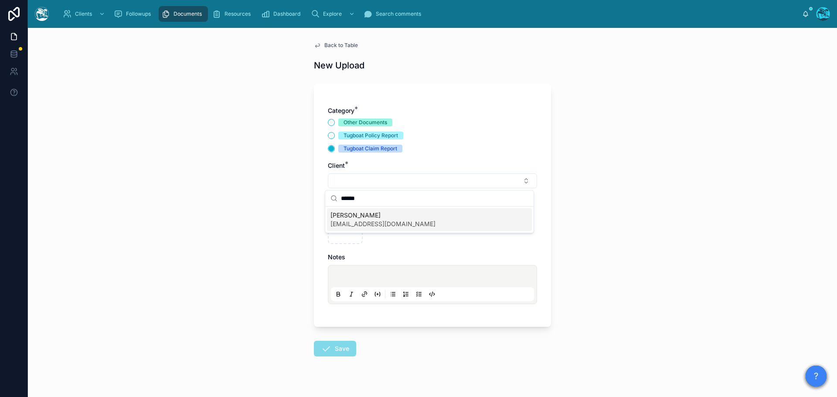
type input "******"
click at [350, 222] on span "jmbustrum@yahoo.com" at bounding box center [382, 224] width 105 height 9
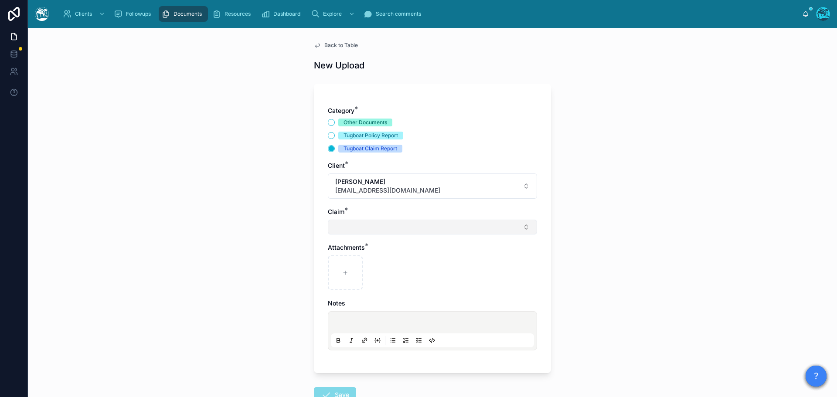
click at [346, 226] on button "Select Button" at bounding box center [432, 227] width 209 height 15
click at [350, 262] on span "Eaton Fire" at bounding box center [361, 261] width 62 height 9
click at [346, 271] on div at bounding box center [345, 274] width 35 height 35
type input "**********"
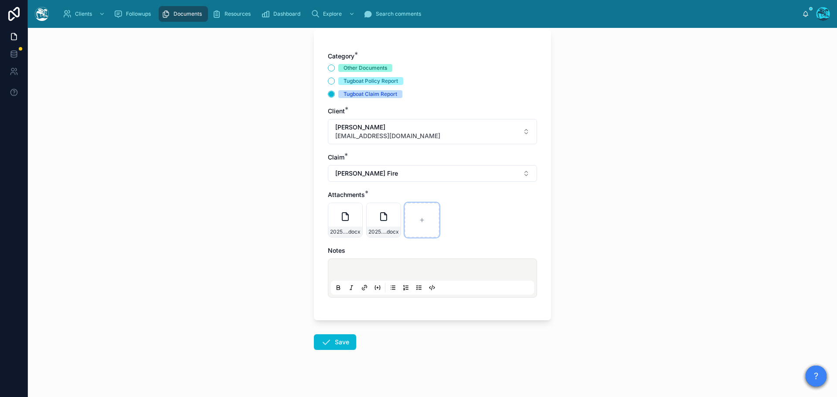
scroll to position [63, 0]
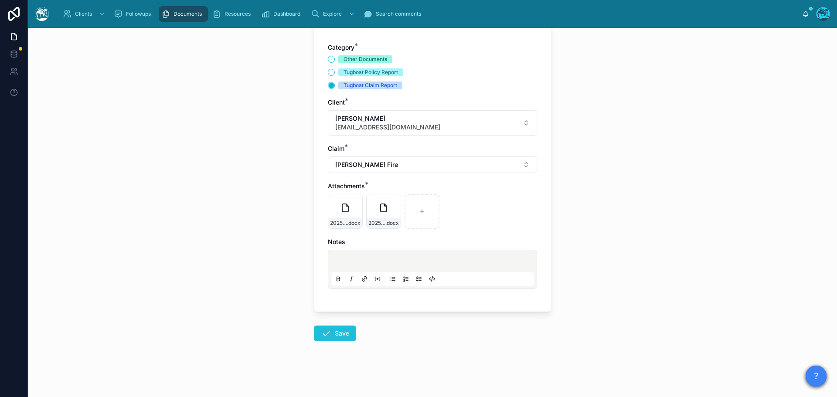
click at [331, 330] on button "Save" at bounding box center [335, 334] width 42 height 16
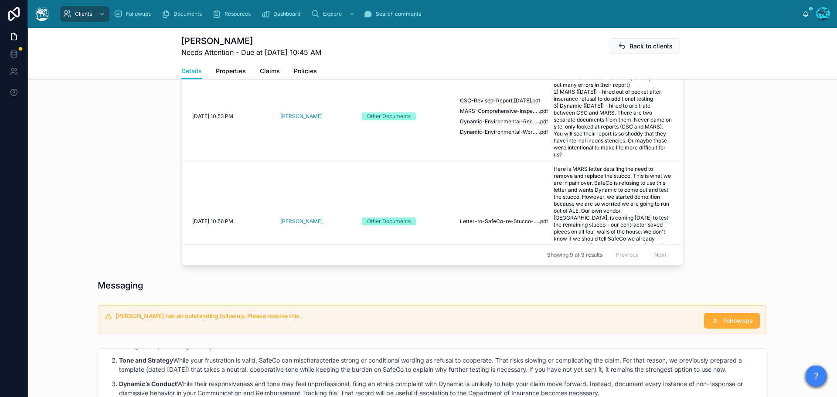
scroll to position [499, 0]
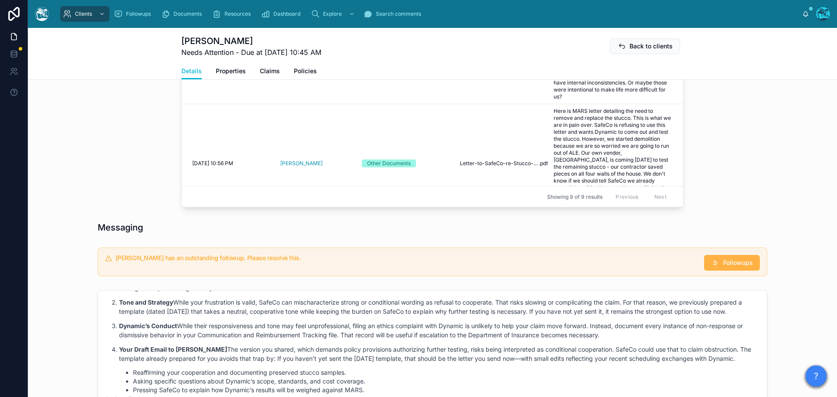
click at [718, 271] on button "Followups" at bounding box center [732, 263] width 56 height 16
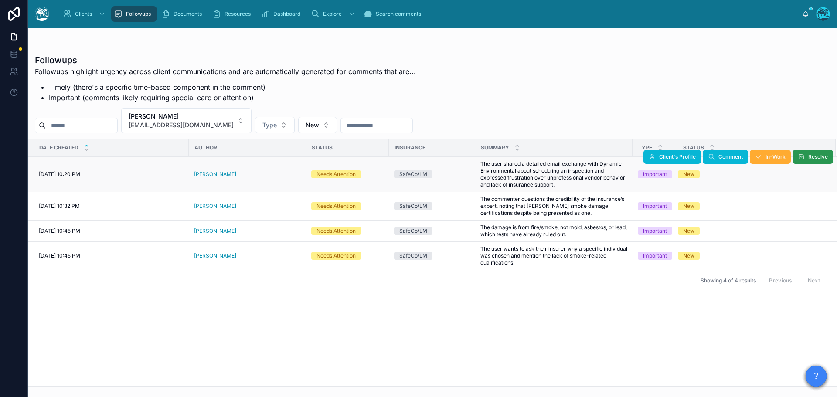
click at [803, 157] on icon at bounding box center [801, 156] width 7 height 7
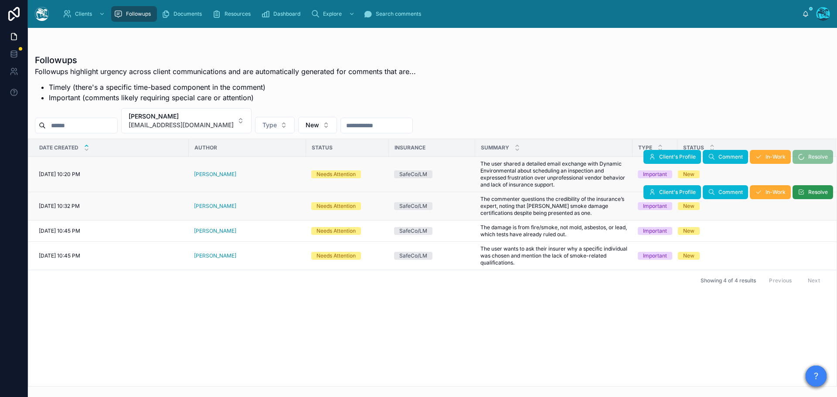
click at [806, 194] on button "Resolve" at bounding box center [813, 192] width 41 height 14
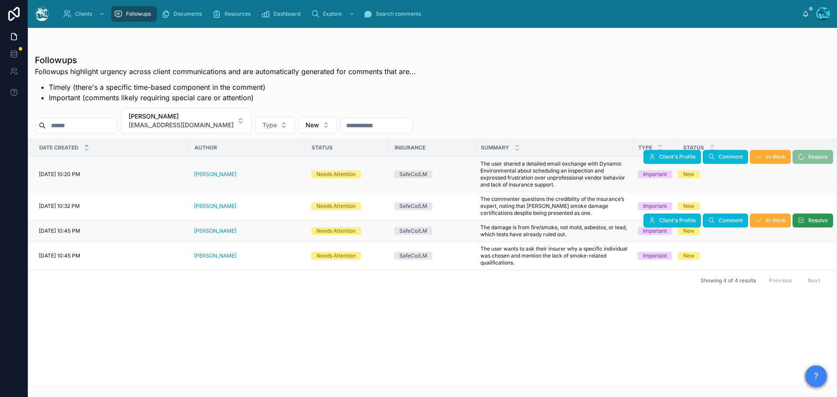
click at [803, 222] on icon at bounding box center [801, 220] width 7 height 7
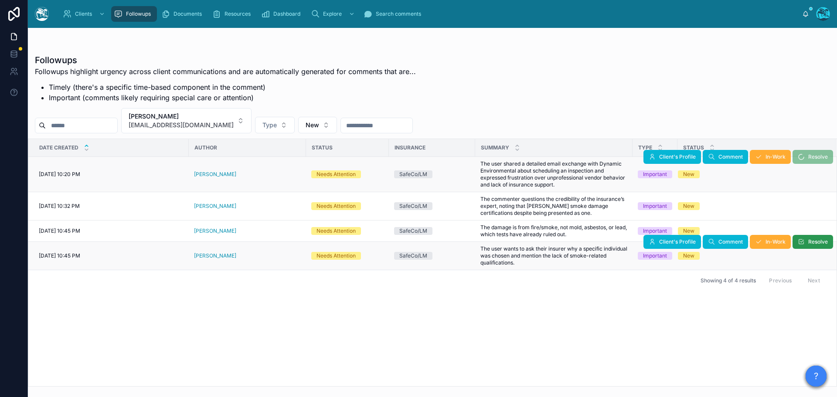
click at [803, 243] on icon at bounding box center [801, 241] width 7 height 7
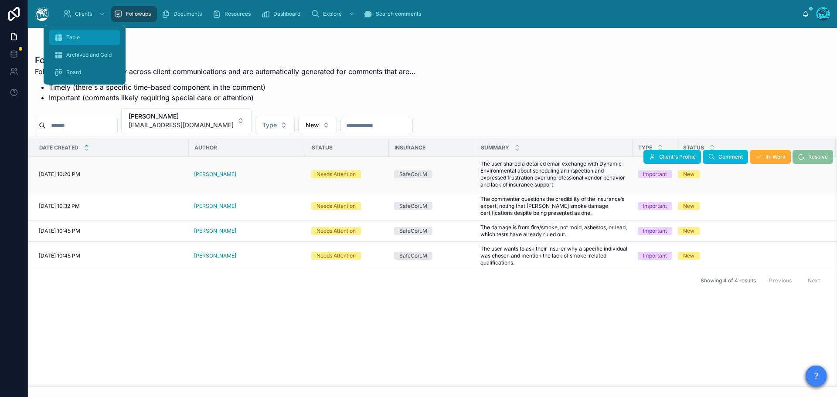
click at [73, 32] on div "Table" at bounding box center [84, 38] width 61 height 14
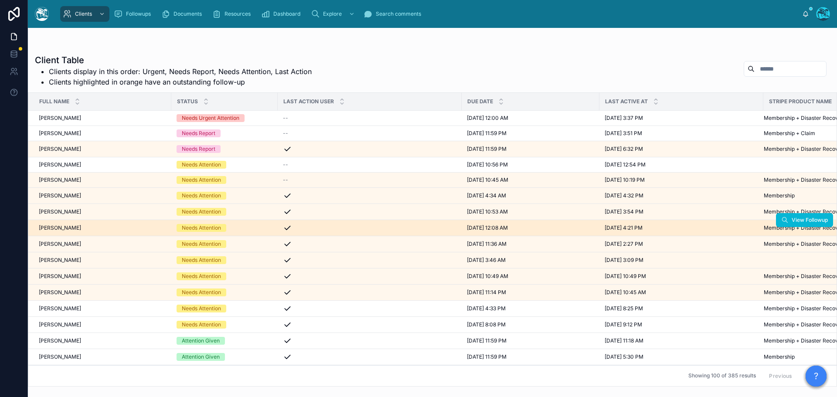
click at [64, 227] on span "Cynthia MacDonald" at bounding box center [60, 228] width 42 height 7
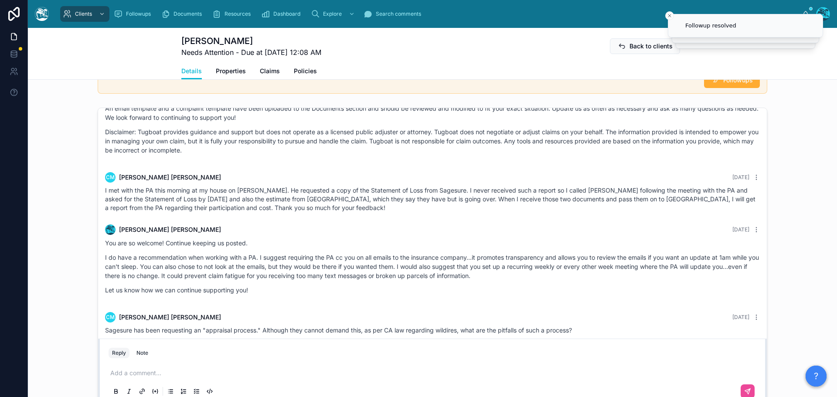
scroll to position [741, 0]
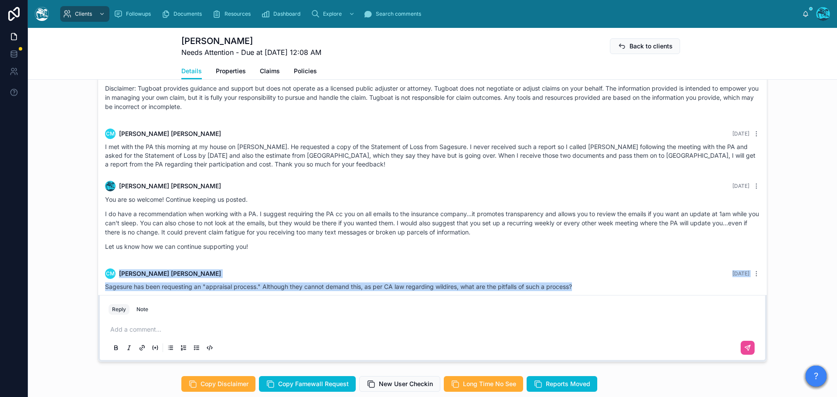
drag, startPoint x: 273, startPoint y: 255, endPoint x: 583, endPoint y: 295, distance: 312.9
copy div "CM Cynthia MacDonald Yesterday Sagesure has been requesting an "appraisal proce…"
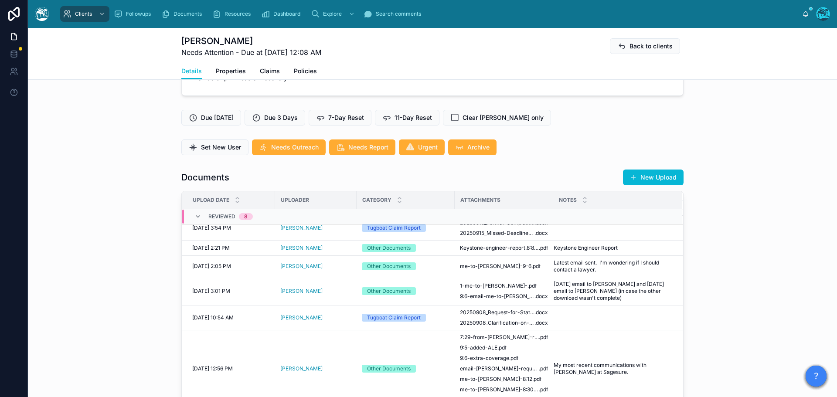
scroll to position [174, 0]
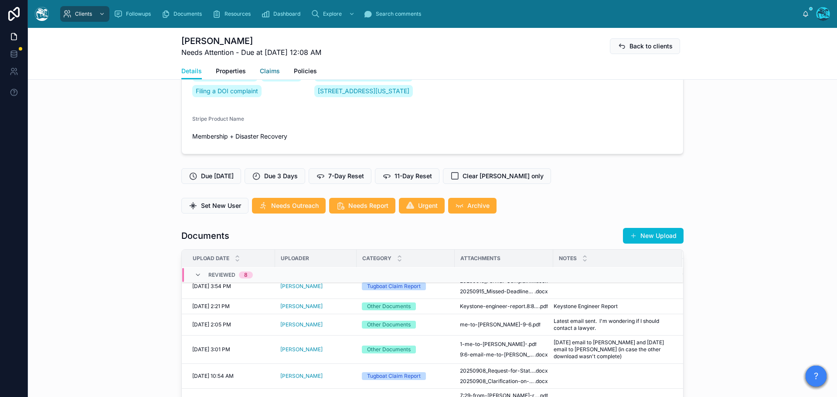
click at [266, 71] on span "Claims" at bounding box center [270, 71] width 20 height 9
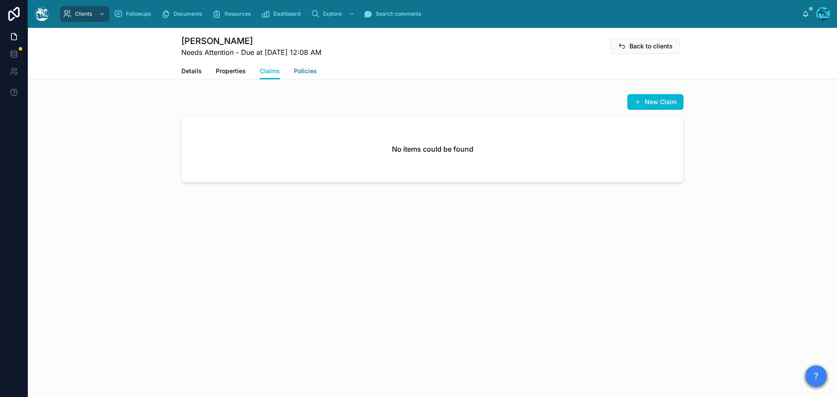
click at [304, 71] on span "Policies" at bounding box center [305, 71] width 23 height 9
click at [190, 71] on span "Details" at bounding box center [191, 71] width 20 height 9
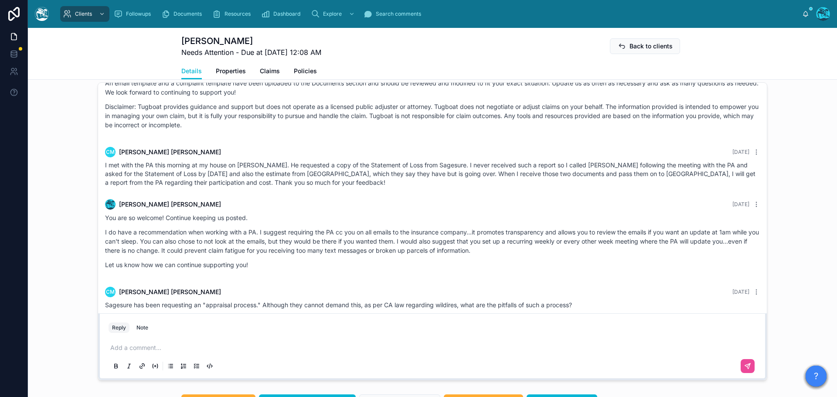
scroll to position [741, 0]
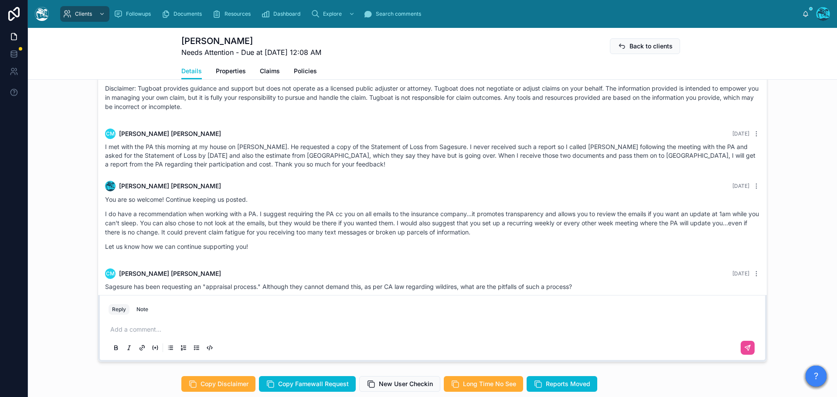
click at [127, 334] on p at bounding box center [434, 329] width 648 height 9
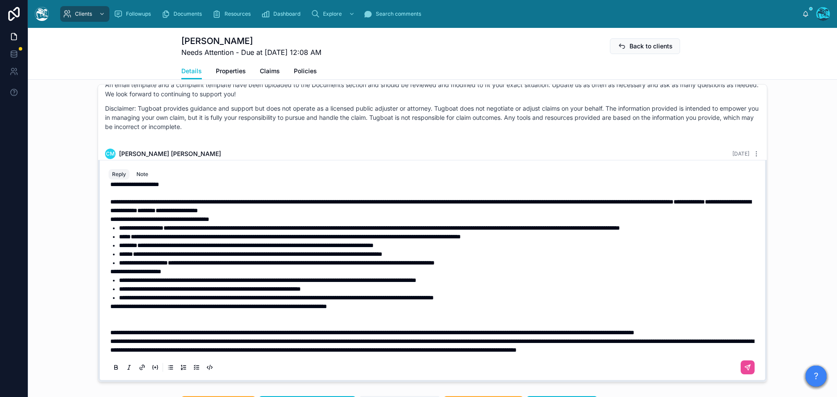
scroll to position [37, 0]
click at [192, 337] on p "**********" at bounding box center [434, 332] width 648 height 9
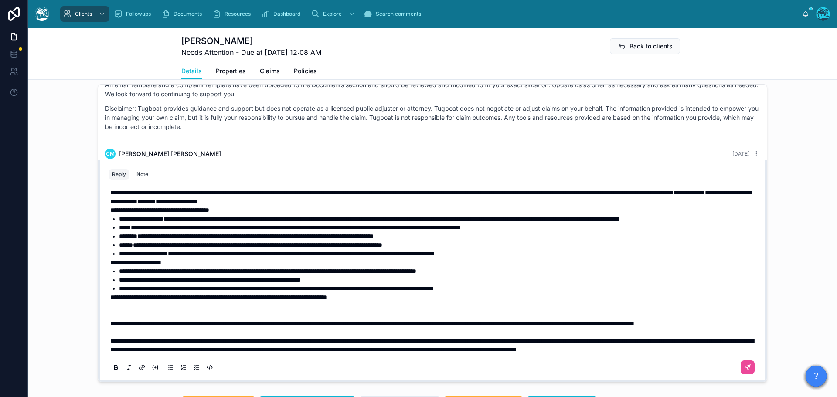
click at [157, 319] on p at bounding box center [434, 310] width 648 height 17
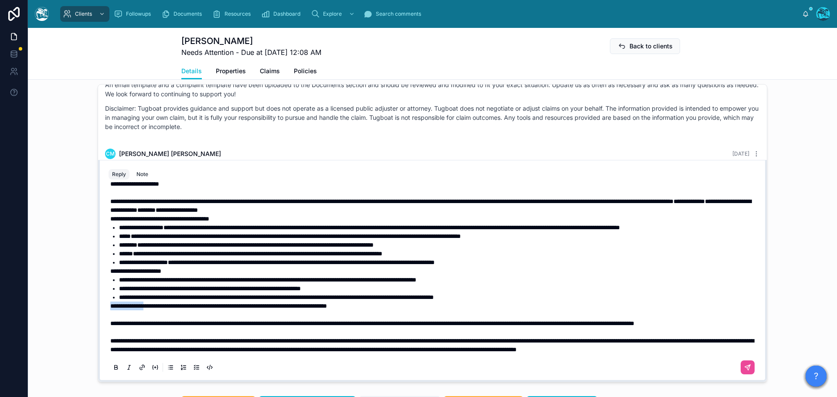
drag, startPoint x: 143, startPoint y: 306, endPoint x: 99, endPoint y: 306, distance: 43.6
click at [99, 306] on div "**********" at bounding box center [432, 271] width 669 height 222
click at [133, 305] on span "**********" at bounding box center [202, 306] width 184 height 6
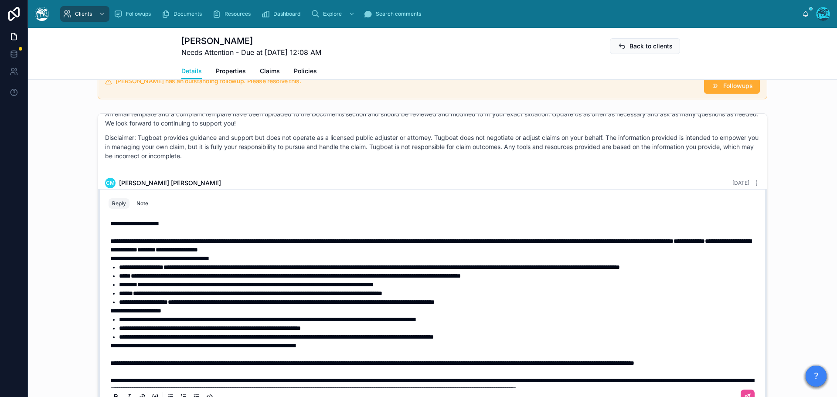
scroll to position [677, 0]
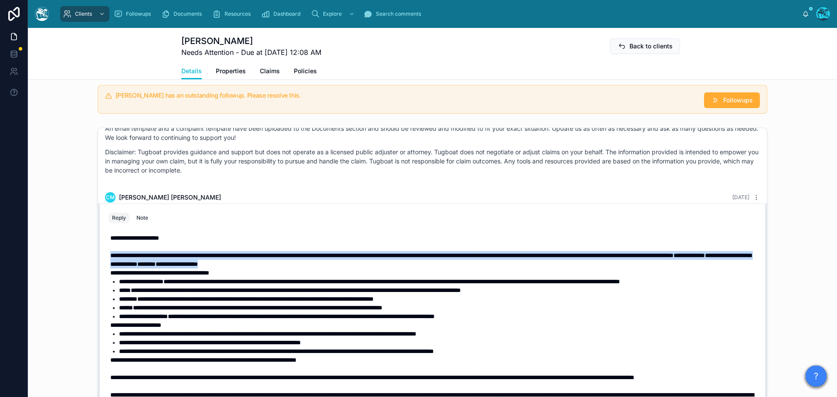
drag, startPoint x: 429, startPoint y: 281, endPoint x: 98, endPoint y: 275, distance: 331.4
click at [98, 275] on div "**********" at bounding box center [432, 315] width 669 height 222
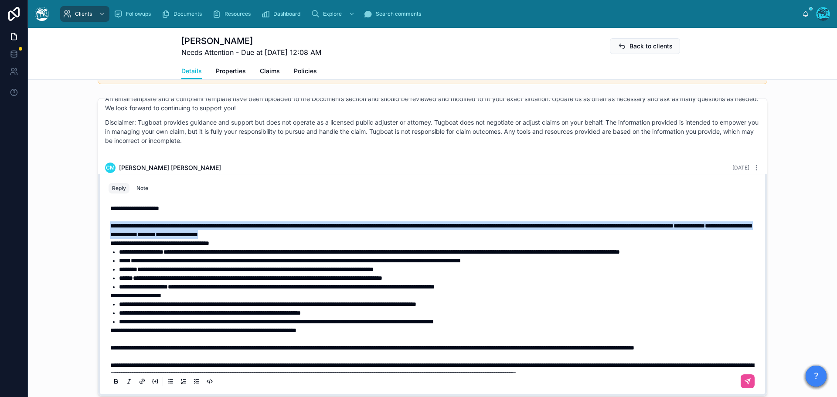
scroll to position [721, 0]
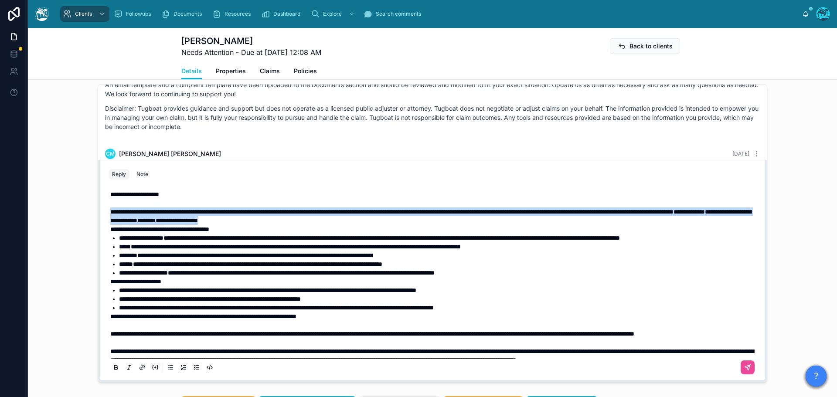
click at [114, 371] on icon at bounding box center [115, 367] width 7 height 7
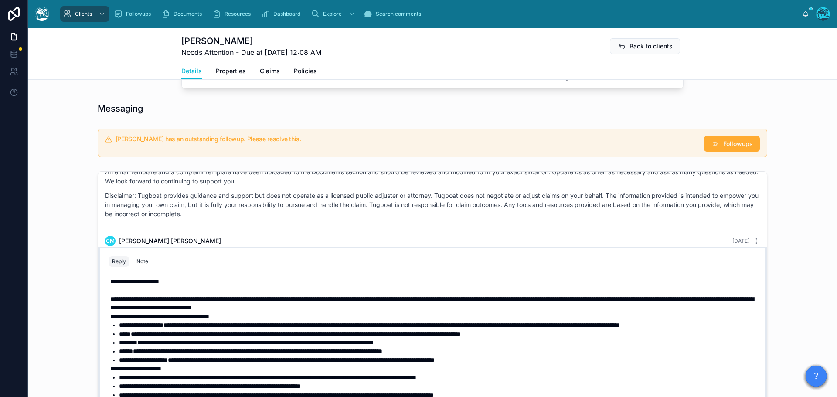
scroll to position [677, 0]
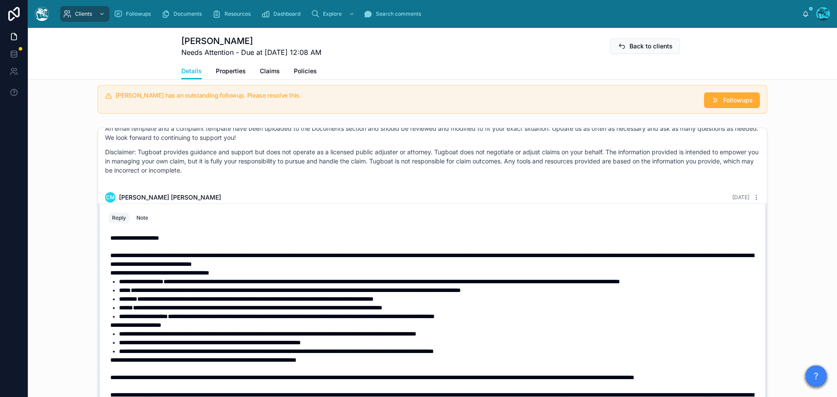
click at [109, 293] on div "**********" at bounding box center [433, 329] width 648 height 202
click at [110, 276] on strong "**********" at bounding box center [159, 273] width 99 height 6
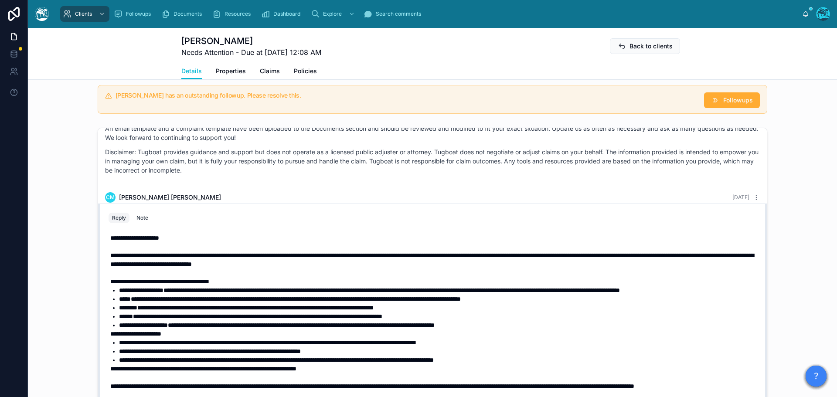
scroll to position [44, 0]
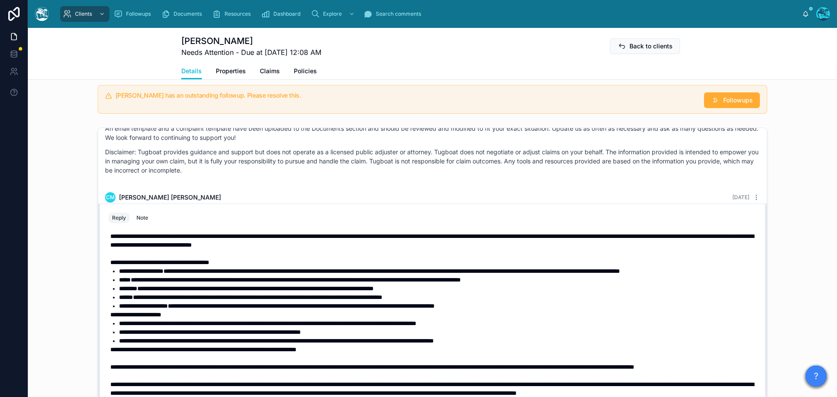
click at [110, 317] on strong "**********" at bounding box center [135, 315] width 51 height 6
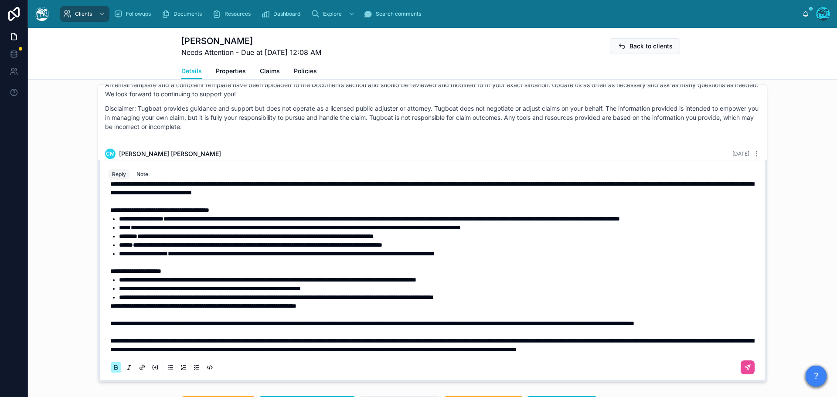
scroll to position [54, 0]
click at [745, 371] on icon at bounding box center [747, 367] width 5 height 5
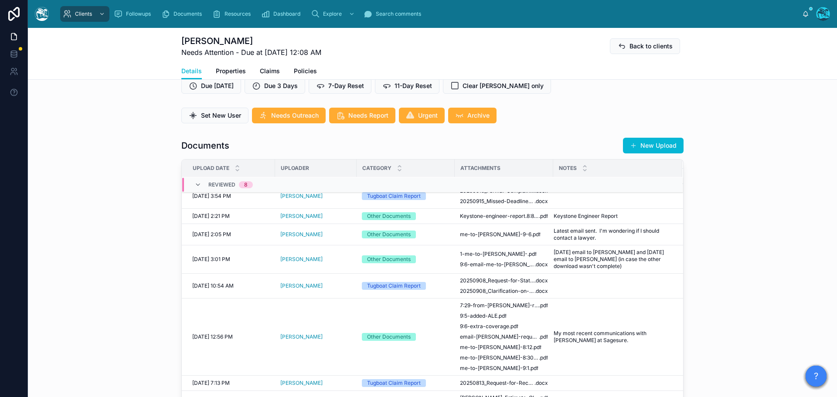
scroll to position [259, 0]
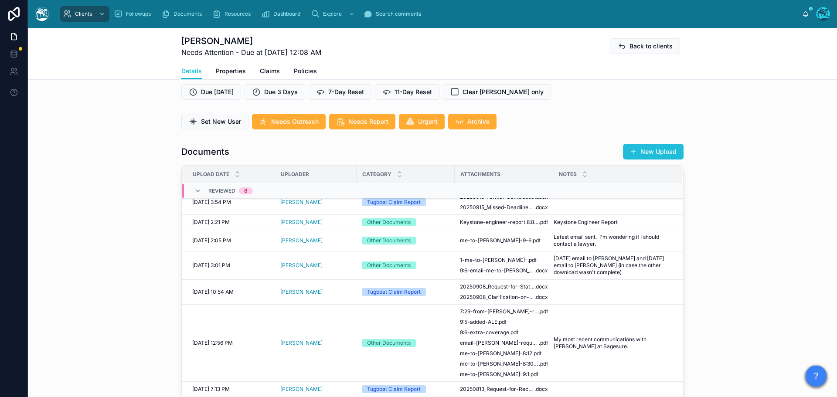
click at [654, 160] on button "New Upload" at bounding box center [653, 152] width 61 height 16
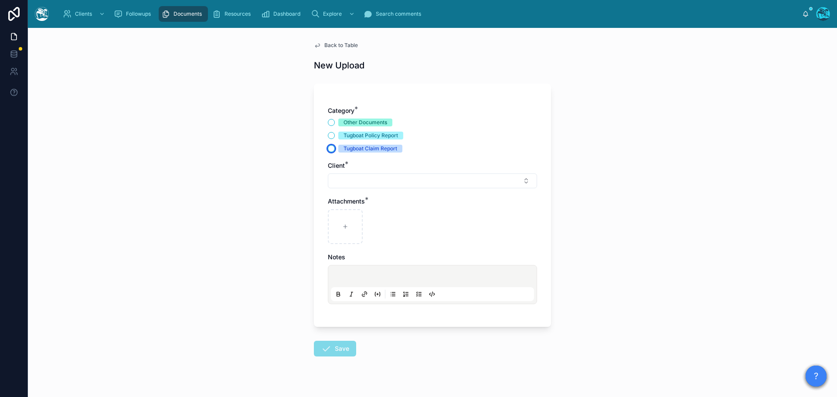
click at [328, 150] on button "Tugboat Claim Report" at bounding box center [331, 148] width 7 height 7
click at [337, 182] on button "Select Button" at bounding box center [432, 181] width 209 height 15
type input "******"
click at [324, 44] on span "Back to Table" at bounding box center [341, 45] width 34 height 7
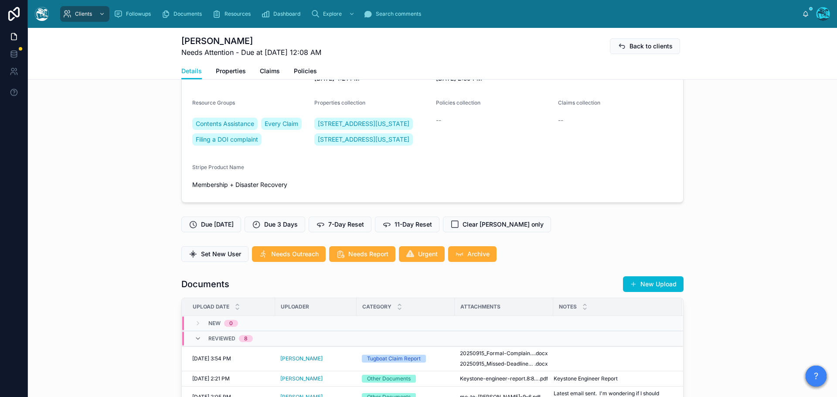
scroll to position [131, 0]
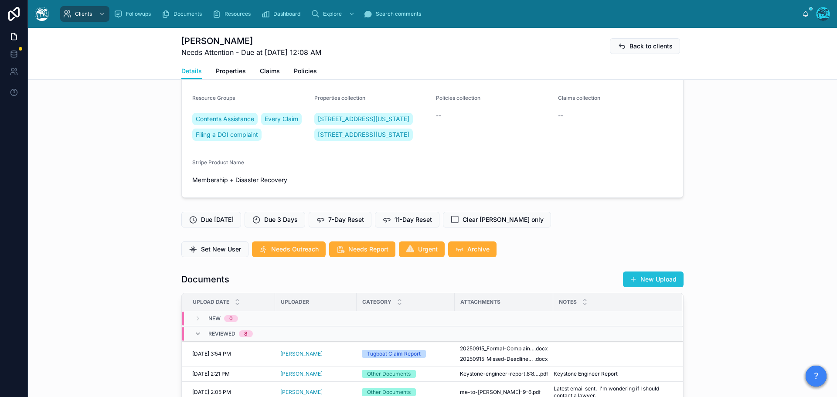
click at [642, 287] on button "New Upload" at bounding box center [653, 280] width 61 height 16
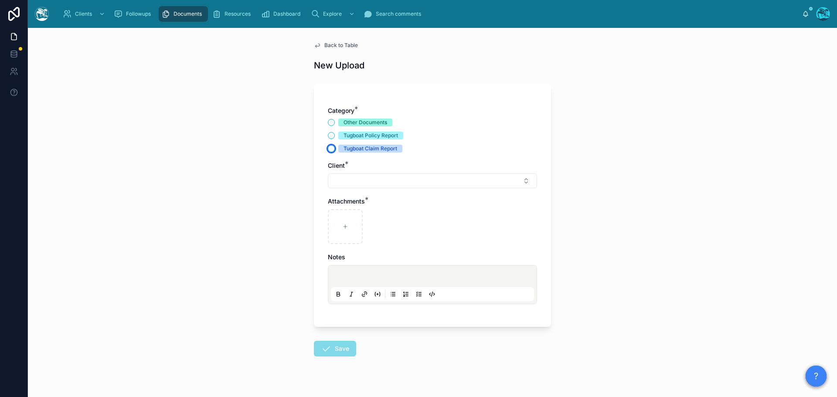
click at [328, 148] on button "Tugboat Claim Report" at bounding box center [331, 148] width 7 height 7
click at [345, 183] on button "Select Button" at bounding box center [432, 181] width 209 height 15
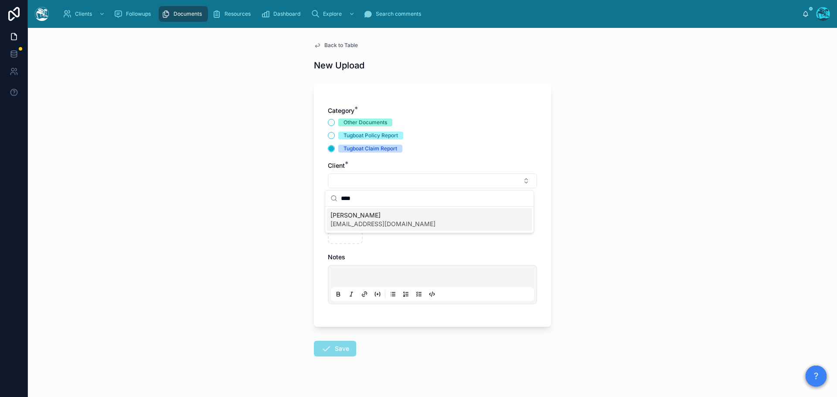
type input "****"
click at [348, 216] on span "Cynthia MacDonald" at bounding box center [382, 215] width 105 height 9
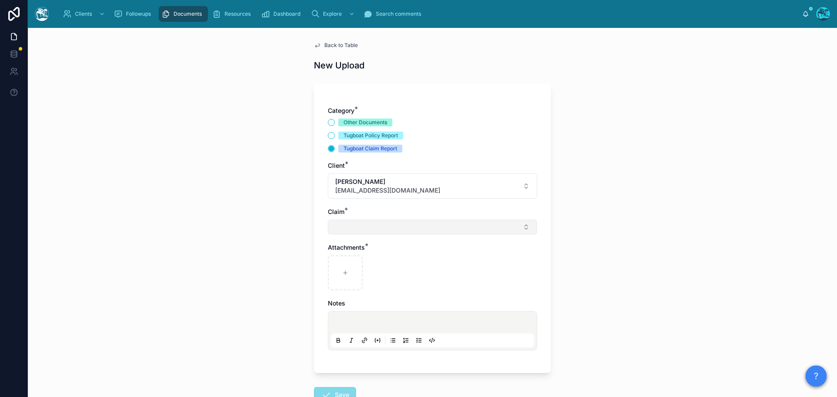
click at [345, 228] on button "Select Button" at bounding box center [432, 227] width 209 height 15
click at [328, 121] on button "Other Documents" at bounding box center [331, 122] width 7 height 7
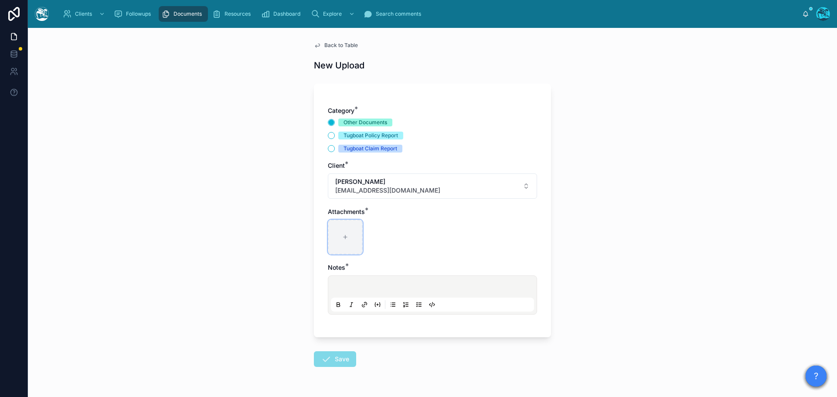
click at [341, 245] on div at bounding box center [345, 237] width 35 height 35
type input "**********"
click at [342, 286] on p at bounding box center [434, 288] width 203 height 9
click at [339, 360] on button "Save" at bounding box center [335, 359] width 42 height 16
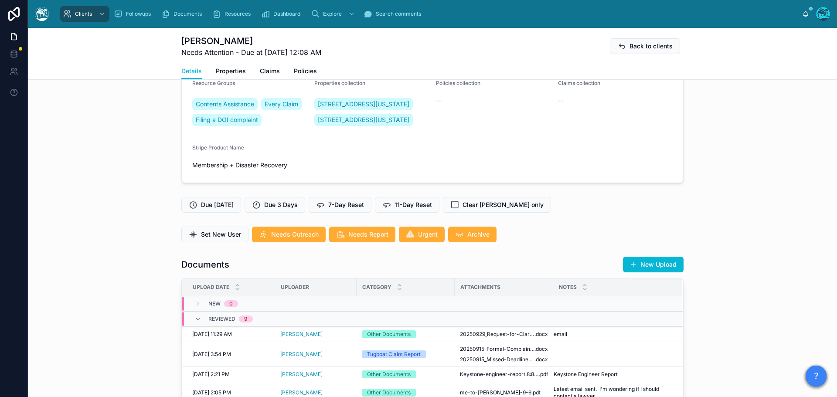
scroll to position [174, 0]
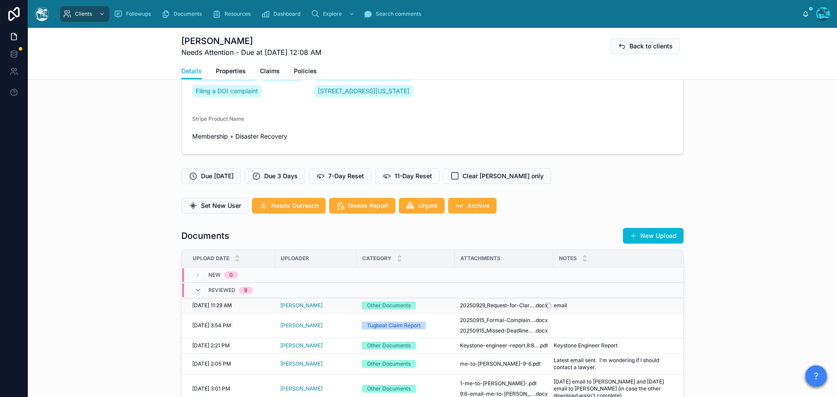
click at [568, 309] on div "email email" at bounding box center [613, 305] width 118 height 7
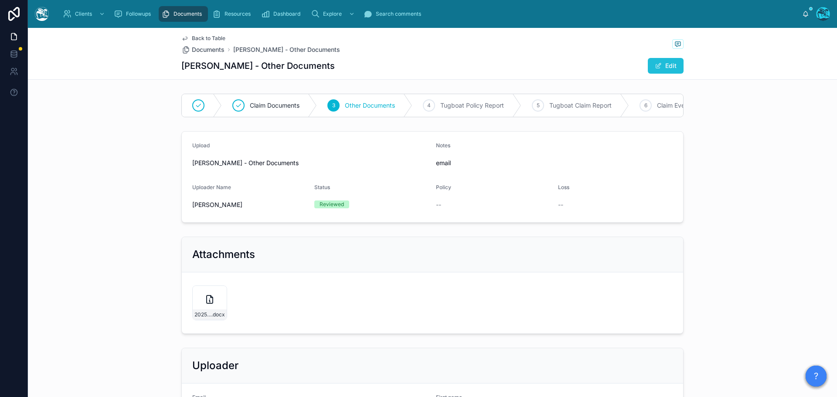
click at [668, 63] on button "Edit" at bounding box center [666, 66] width 36 height 16
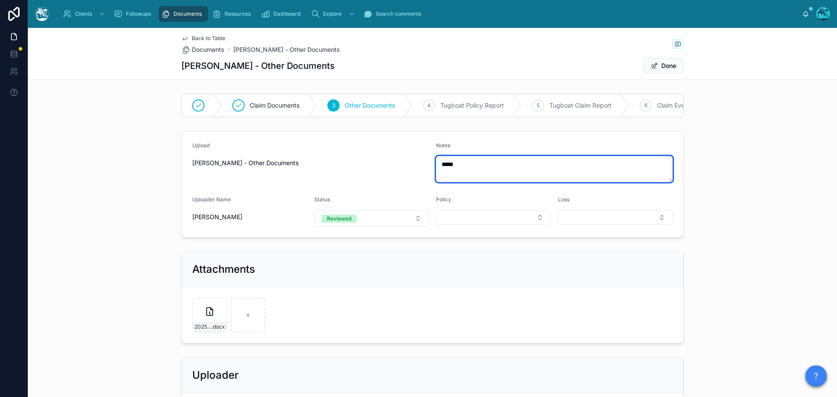
drag, startPoint x: 471, startPoint y: 173, endPoint x: 409, endPoint y: 173, distance: 61.5
click at [409, 173] on form "Upload [PERSON_NAME] - Other Documents Notes ***** Uploader Name [PERSON_NAME] …" at bounding box center [432, 184] width 501 height 105
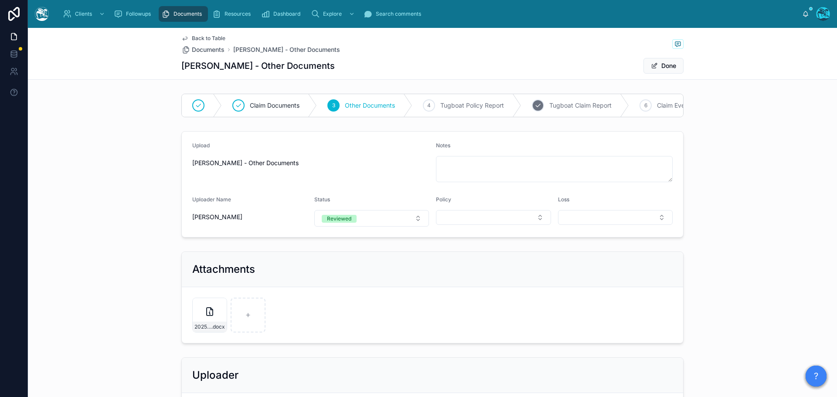
click at [581, 106] on span "Tugboat Claim Report" at bounding box center [580, 105] width 62 height 9
click at [567, 109] on div "6" at bounding box center [573, 105] width 12 height 12
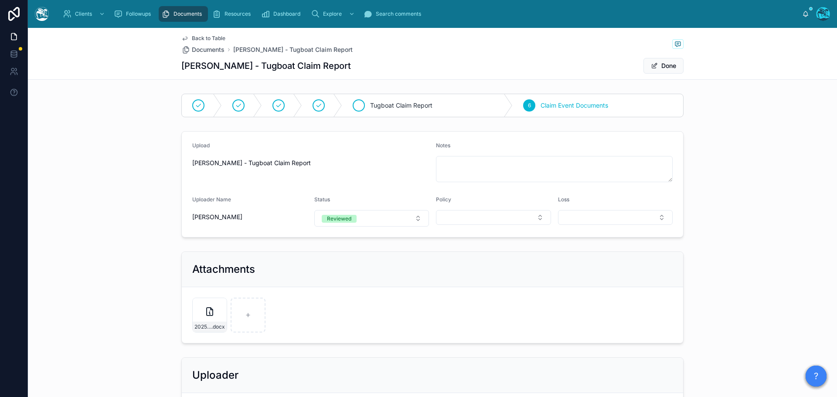
click at [428, 105] on span "Tugboat Claim Report" at bounding box center [401, 105] width 62 height 9
click at [654, 65] on span at bounding box center [654, 65] width 7 height 7
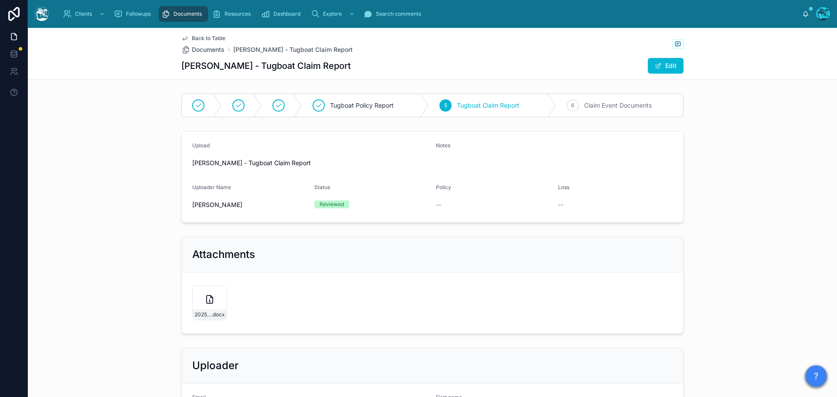
click at [208, 37] on span "Back to Table" at bounding box center [209, 38] width 34 height 7
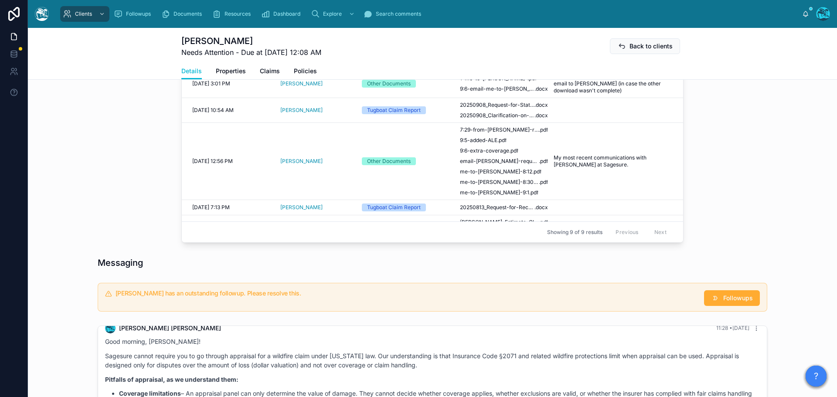
scroll to position [523, 0]
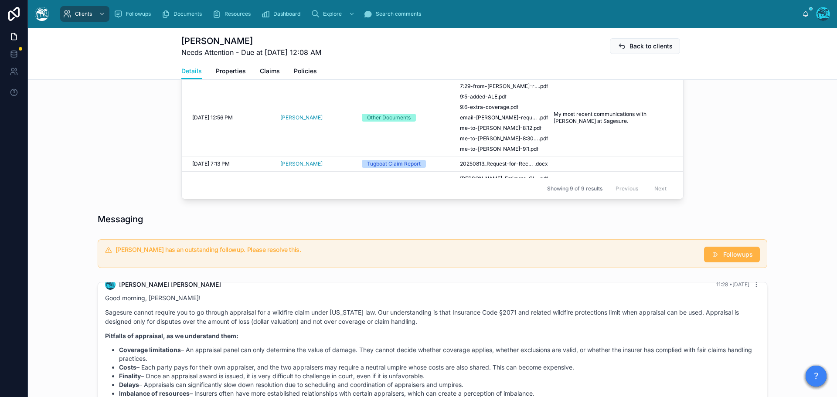
click at [728, 259] on span "Followups" at bounding box center [738, 254] width 30 height 9
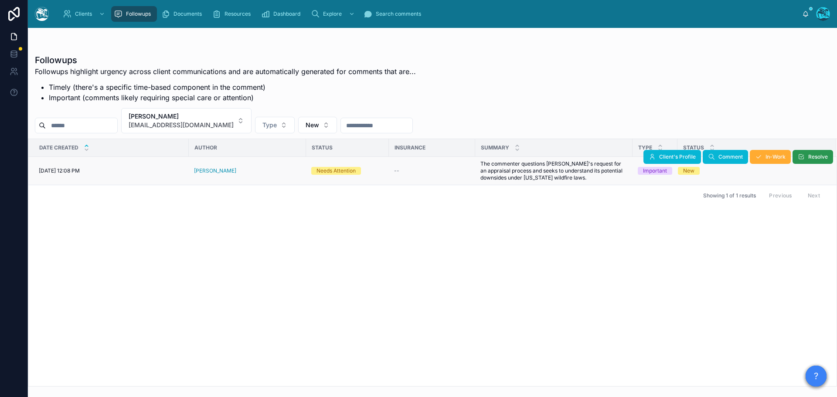
click at [804, 154] on icon at bounding box center [801, 156] width 7 height 7
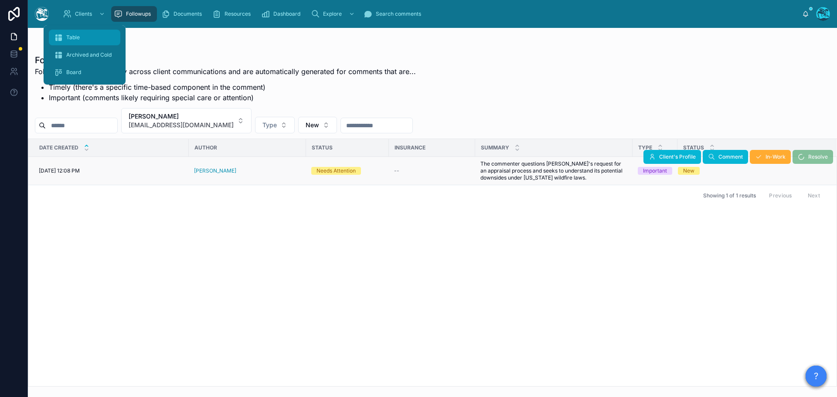
click at [73, 41] on div "Table" at bounding box center [84, 38] width 61 height 14
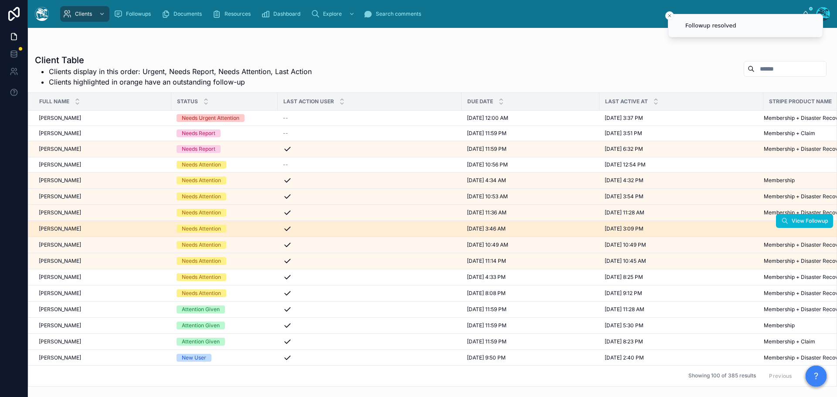
click at [107, 231] on div "[PERSON_NAME] [PERSON_NAME]" at bounding box center [102, 228] width 127 height 7
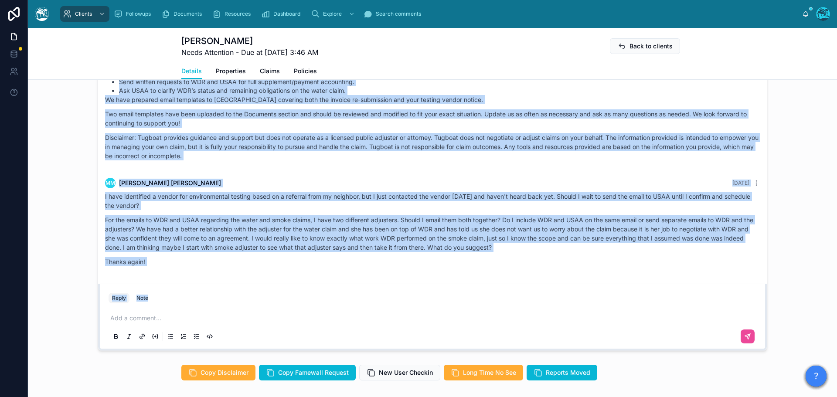
scroll to position [2001, 0]
drag, startPoint x: 253, startPoint y: 187, endPoint x: 511, endPoint y: 271, distance: 271.4
copy div "MM Maureen McHale 5 days ago It worked! USAA's response: "I reviewed with manag…"
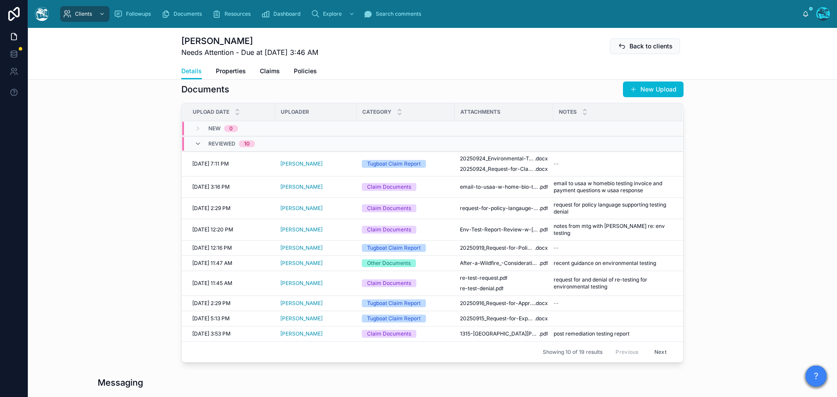
scroll to position [262, 0]
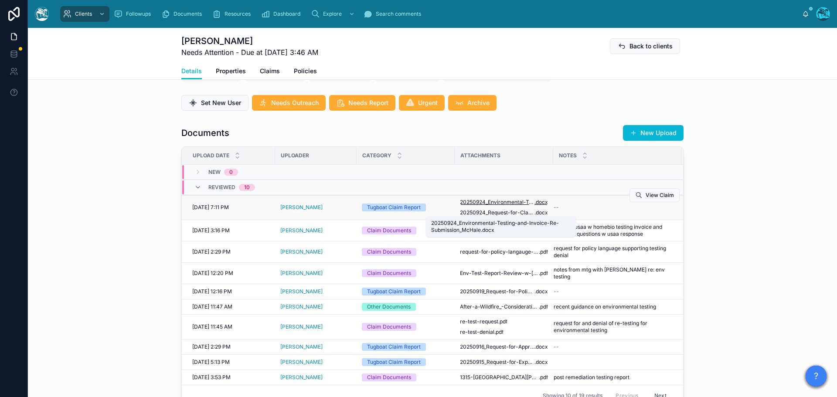
click at [518, 206] on span "20250924_Environmental-Testing-and-Invoice-Re-Submission_McHale" at bounding box center [497, 202] width 75 height 7
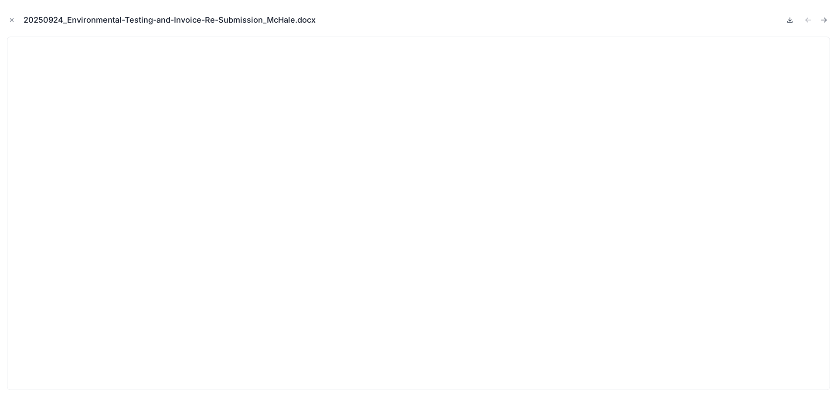
click at [788, 20] on icon at bounding box center [789, 20] width 7 height 7
click at [826, 20] on icon "Next file" at bounding box center [825, 21] width 2 height 2
click at [789, 20] on icon at bounding box center [789, 20] width 7 height 7
click at [11, 18] on icon "Close modal" at bounding box center [12, 20] width 6 height 6
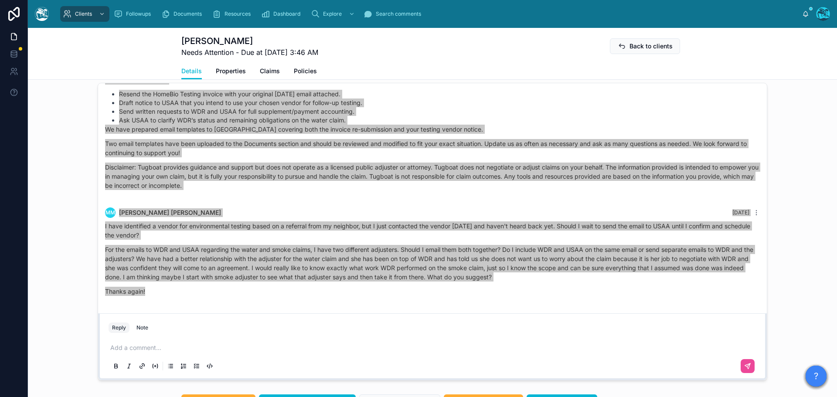
scroll to position [743, 0]
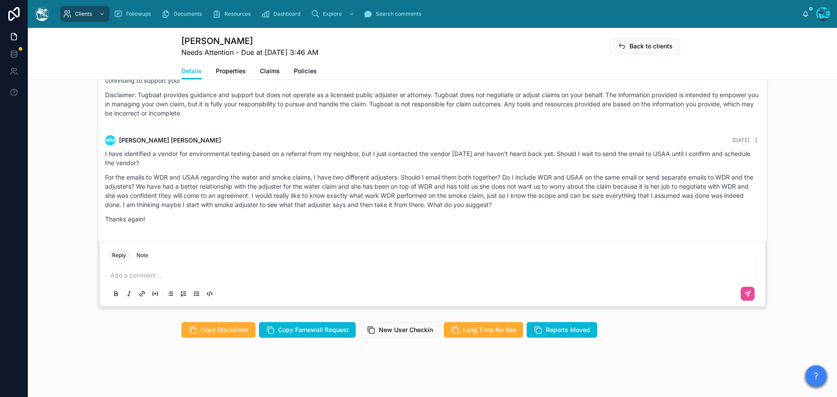
click at [141, 269] on div "Add a comment..." at bounding box center [433, 284] width 648 height 37
click at [139, 276] on p at bounding box center [434, 275] width 648 height 9
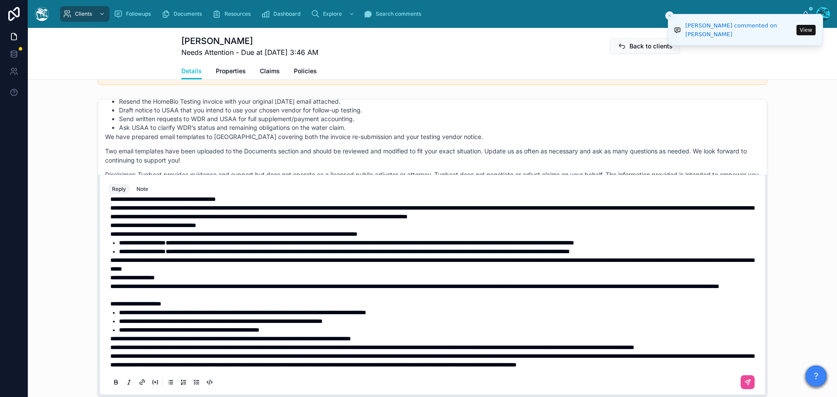
scroll to position [63, 0]
click at [189, 343] on p "**********" at bounding box center [434, 347] width 648 height 9
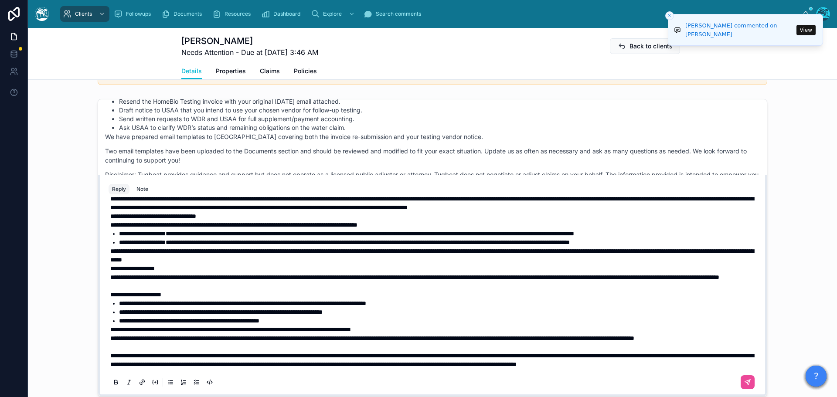
click at [110, 335] on span "**********" at bounding box center [372, 338] width 524 height 6
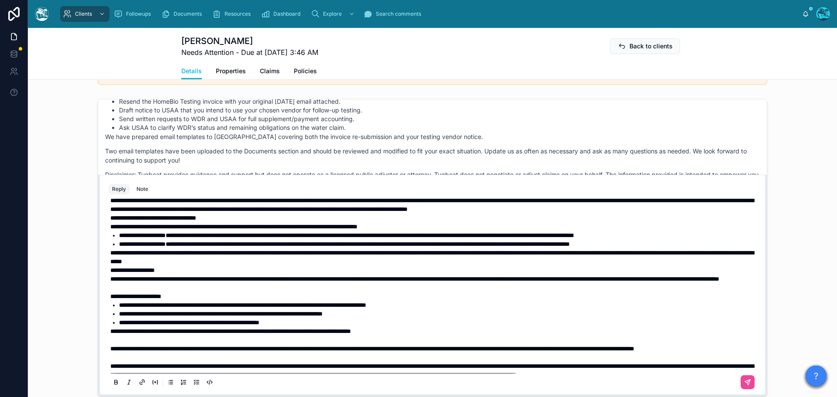
scroll to position [80, 0]
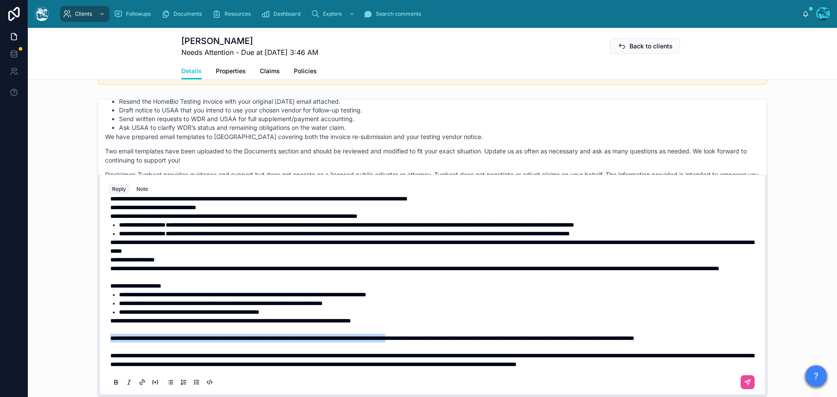
drag, startPoint x: 107, startPoint y: 323, endPoint x: 479, endPoint y: 325, distance: 371.4
click at [479, 335] on span "**********" at bounding box center [372, 338] width 524 height 6
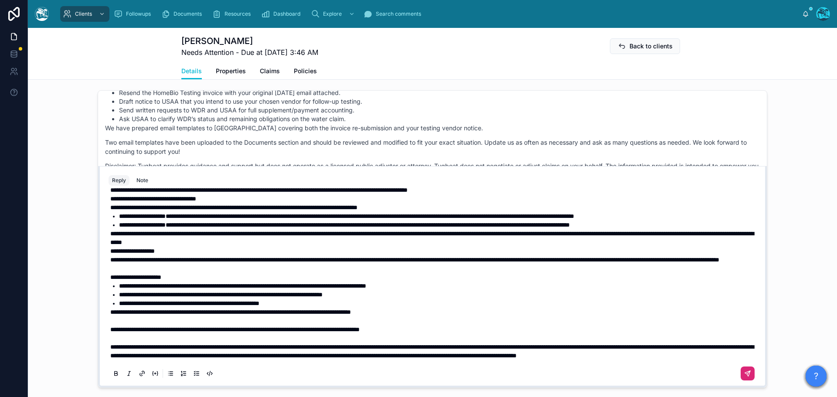
click at [745, 375] on icon at bounding box center [747, 373] width 5 height 5
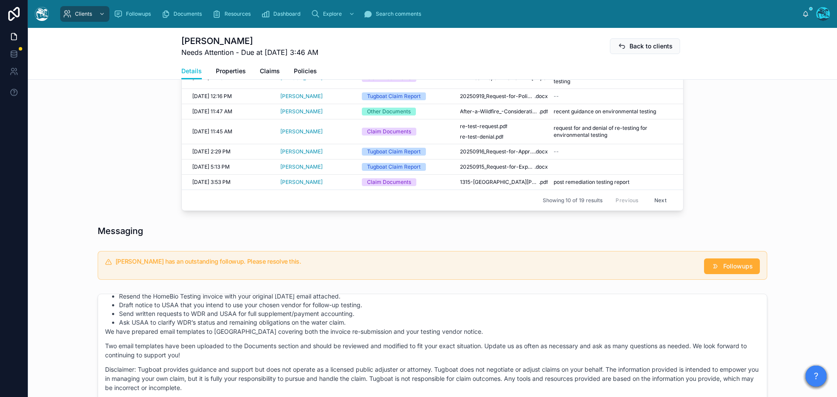
scroll to position [442, 0]
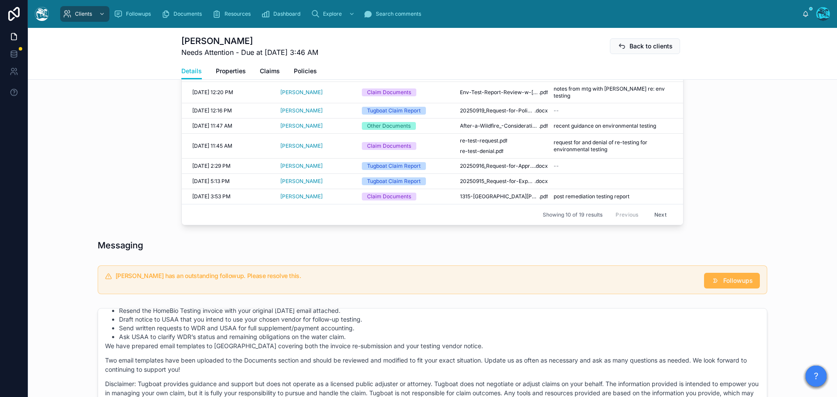
click at [723, 280] on span "Followups" at bounding box center [738, 280] width 30 height 9
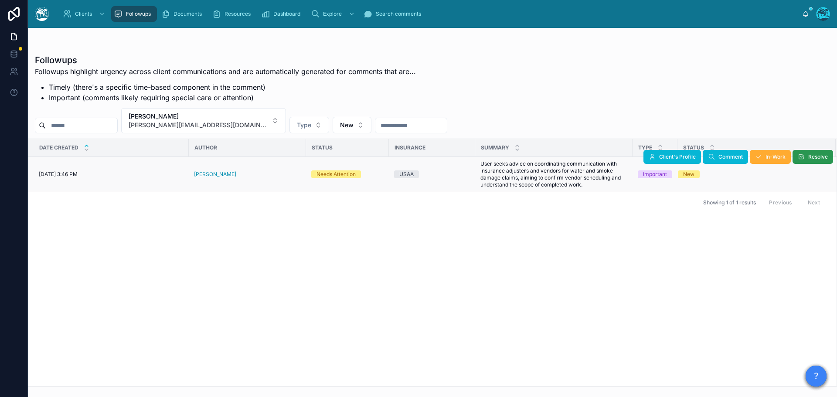
click at [807, 155] on button "Resolve" at bounding box center [813, 157] width 41 height 14
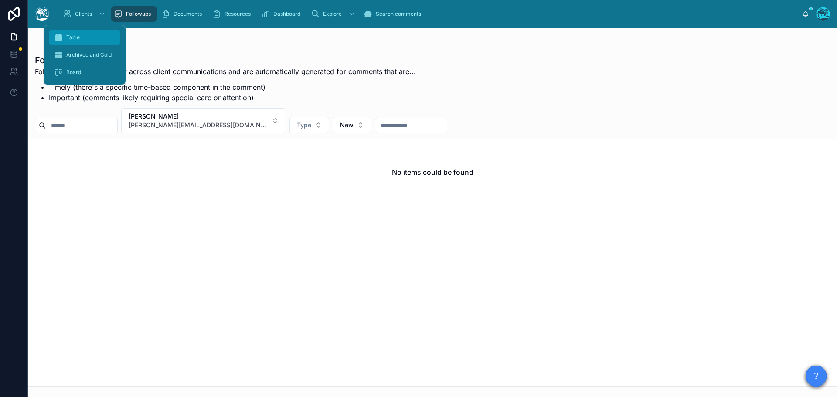
click at [68, 40] on span "Table" at bounding box center [73, 37] width 14 height 7
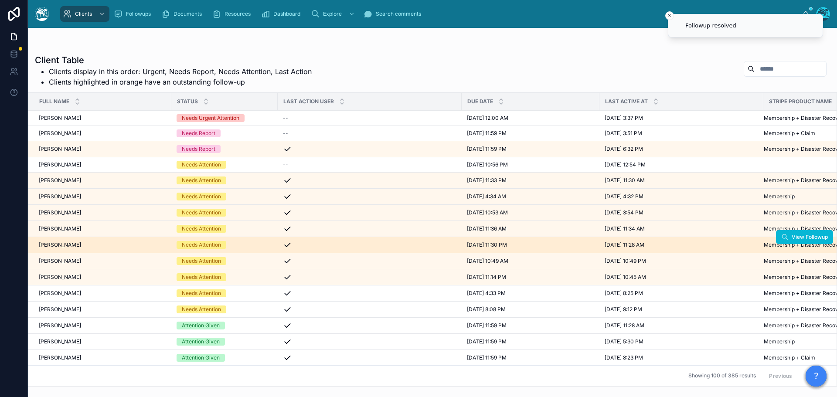
click at [60, 243] on span "Jeff Sedlik" at bounding box center [60, 245] width 42 height 7
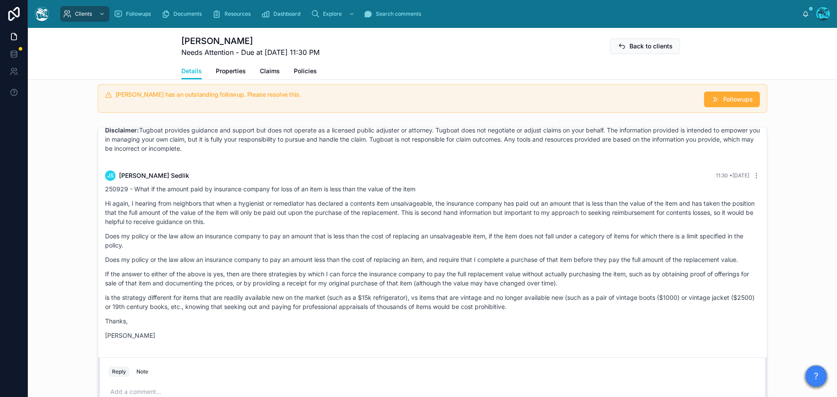
scroll to position [778, 0]
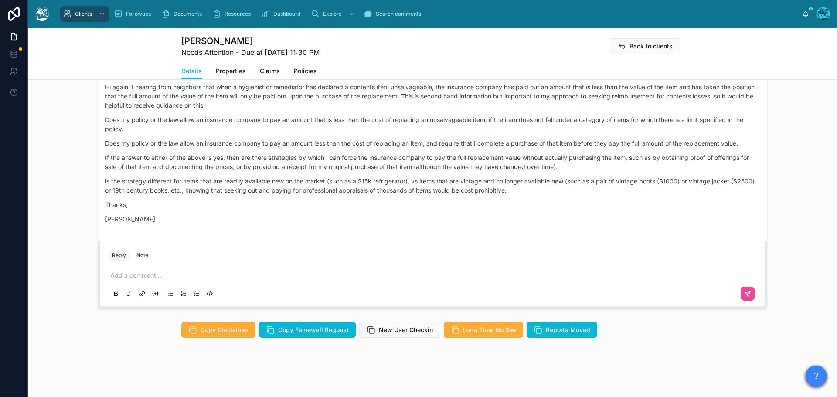
drag, startPoint x: 223, startPoint y: 252, endPoint x: 231, endPoint y: 227, distance: 26.9
copy div "JS Jeff Sedlik 11:30 • Today 250929 - What if the amount paid by insurance comp…"
click at [132, 276] on p at bounding box center [434, 275] width 648 height 9
click at [117, 276] on p at bounding box center [434, 275] width 648 height 9
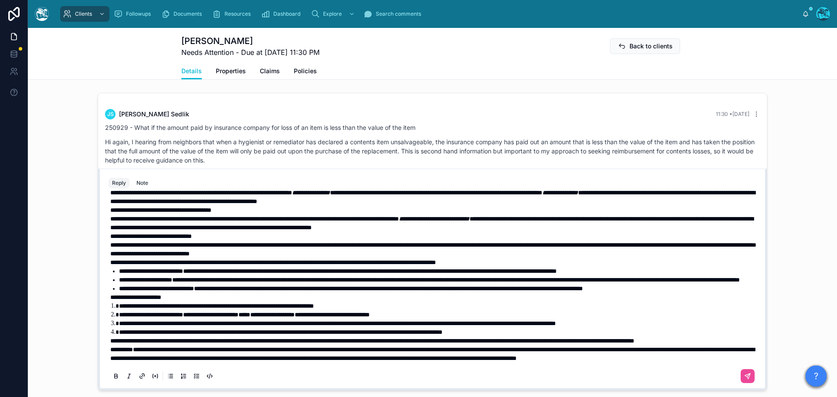
scroll to position [80, 0]
click at [193, 341] on p "**********" at bounding box center [434, 341] width 648 height 9
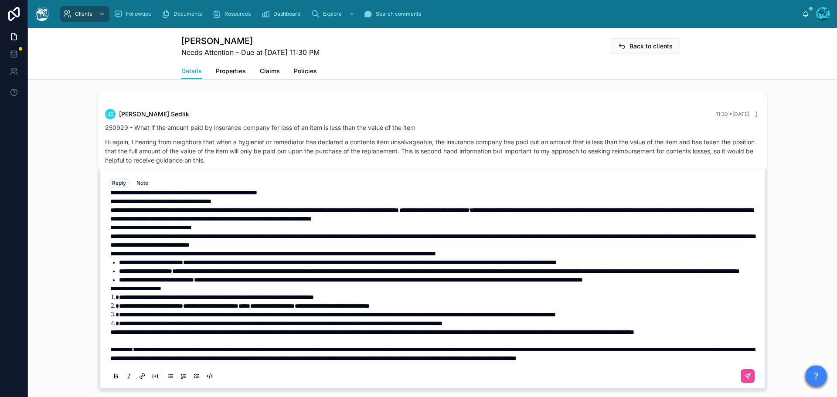
click at [110, 332] on span "**********" at bounding box center [372, 332] width 524 height 6
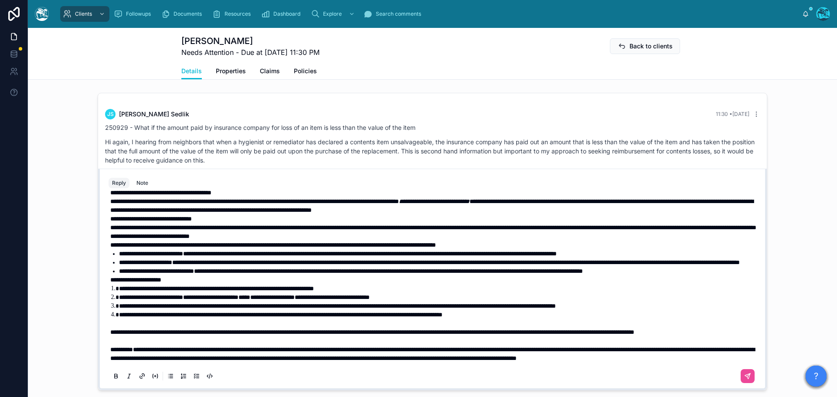
click at [110, 283] on strong "**********" at bounding box center [135, 280] width 51 height 6
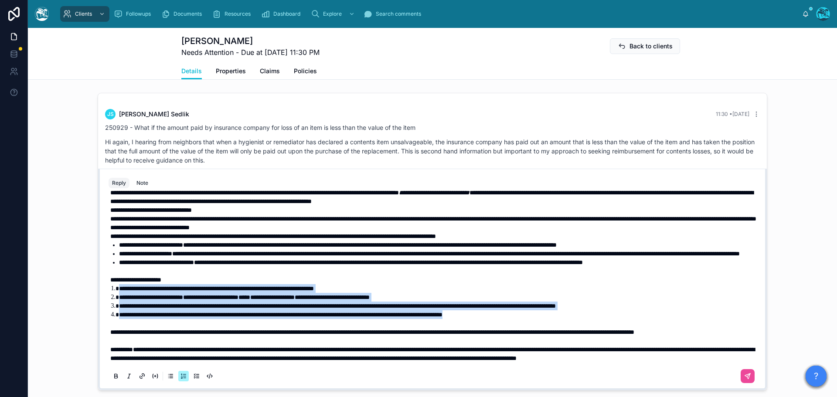
drag, startPoint x: 542, startPoint y: 332, endPoint x: 108, endPoint y: 305, distance: 435.0
click at [110, 305] on ol "**********" at bounding box center [434, 301] width 648 height 35
click at [113, 380] on icon at bounding box center [115, 376] width 7 height 7
click at [381, 293] on li "**********" at bounding box center [438, 288] width 639 height 9
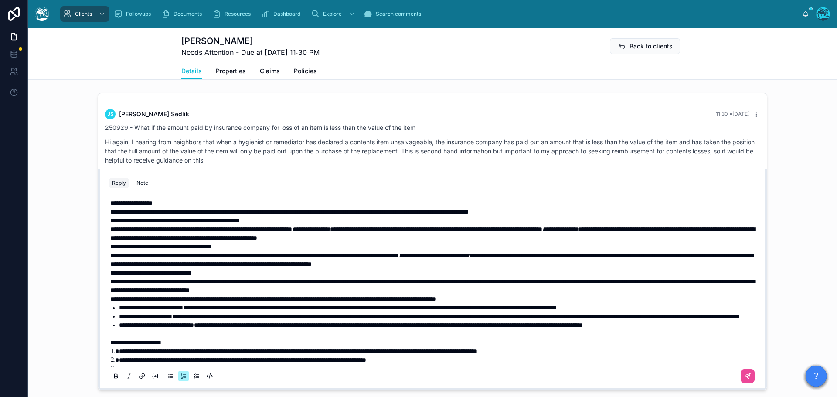
scroll to position [643, 0]
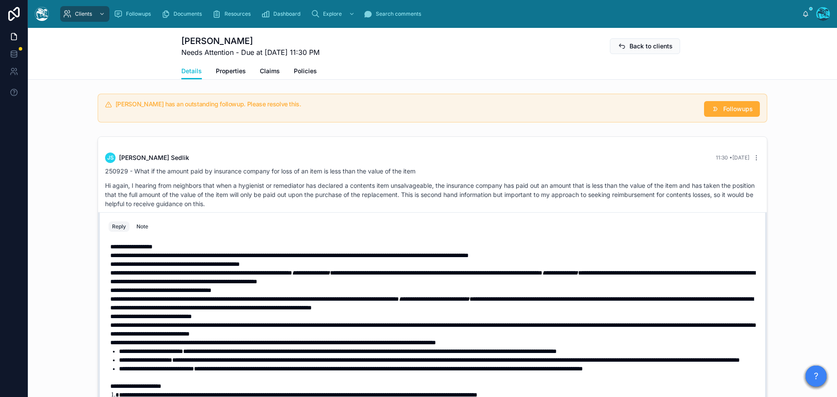
click at [175, 251] on p "**********" at bounding box center [434, 246] width 648 height 9
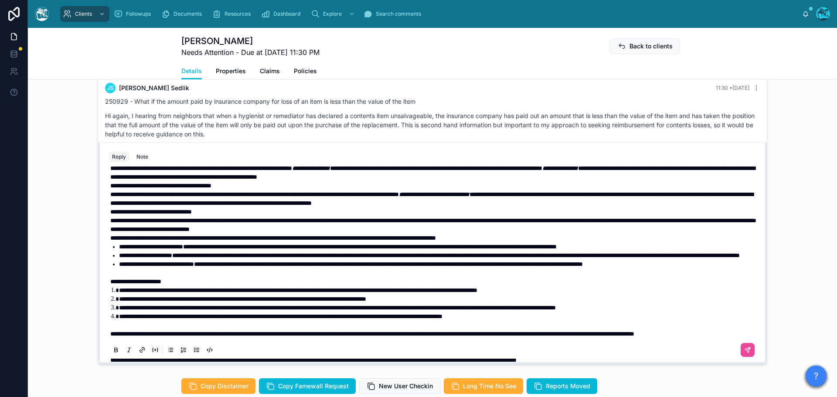
scroll to position [731, 0]
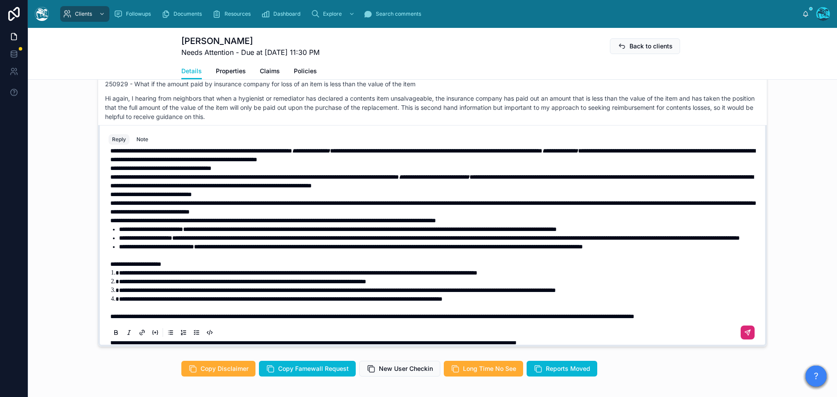
click at [744, 336] on icon at bounding box center [747, 332] width 7 height 7
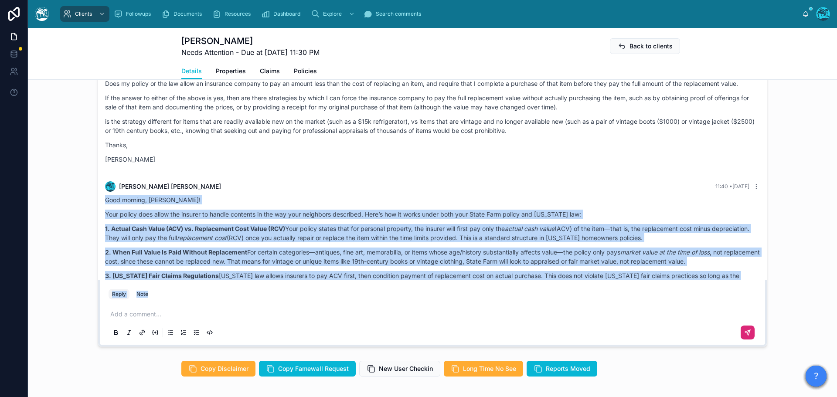
scroll to position [3473, 0]
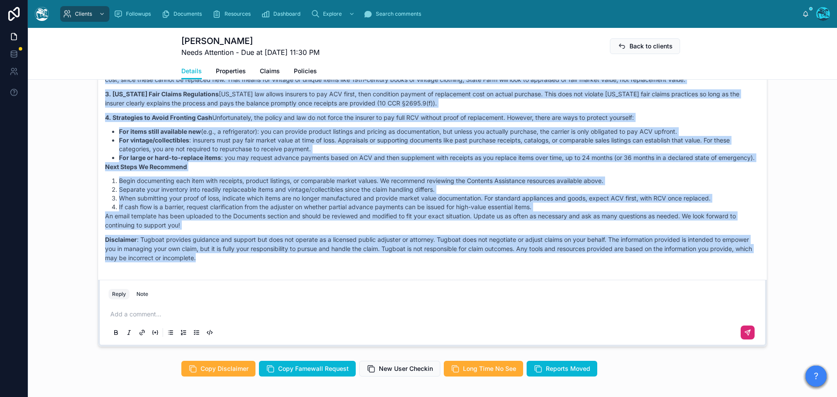
drag, startPoint x: 102, startPoint y: 235, endPoint x: 240, endPoint y: 276, distance: 143.5
click at [240, 268] on div "Good morning, Jeff! Your policy does allow the insurer to handle contents in th…" at bounding box center [432, 141] width 655 height 254
copy div "Good morning, Jeff! Your policy does allow the insurer to handle contents in th…"
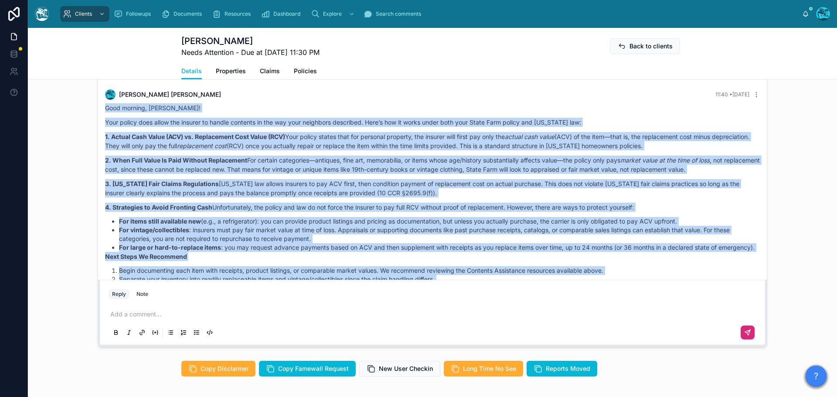
scroll to position [3342, 0]
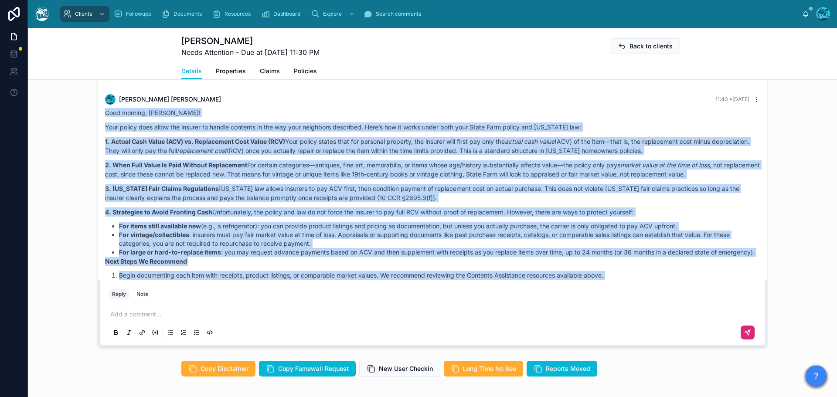
click at [753, 103] on icon at bounding box center [756, 99] width 7 height 7
click at [749, 118] on span "Delete comment" at bounding box center [745, 119] width 41 height 7
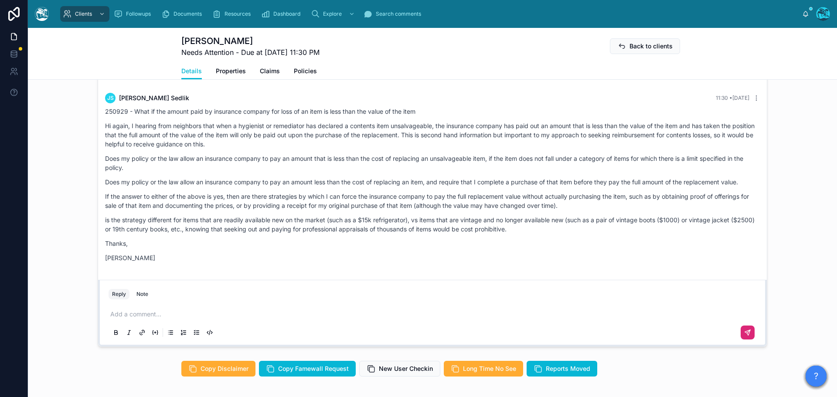
click at [136, 319] on p at bounding box center [434, 314] width 648 height 9
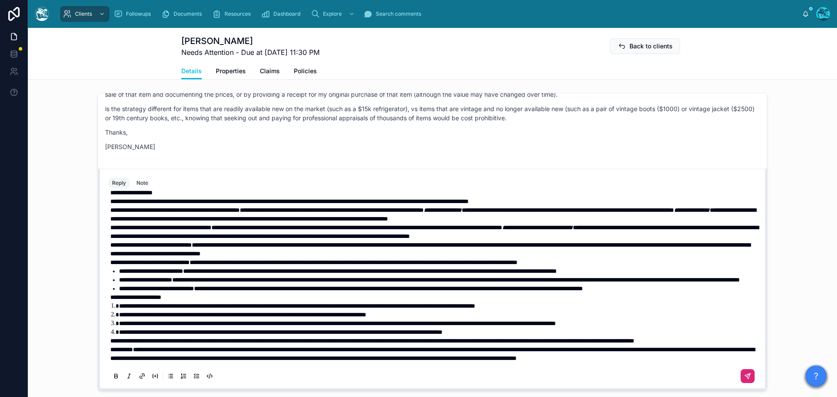
scroll to position [0, 0]
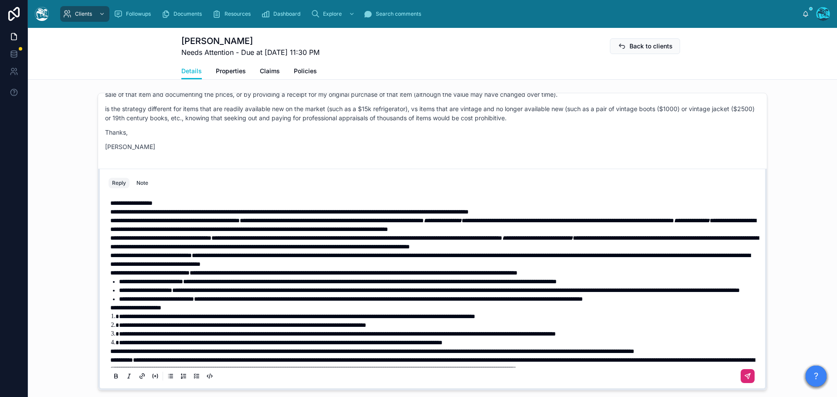
click at [179, 208] on p "**********" at bounding box center [434, 203] width 648 height 9
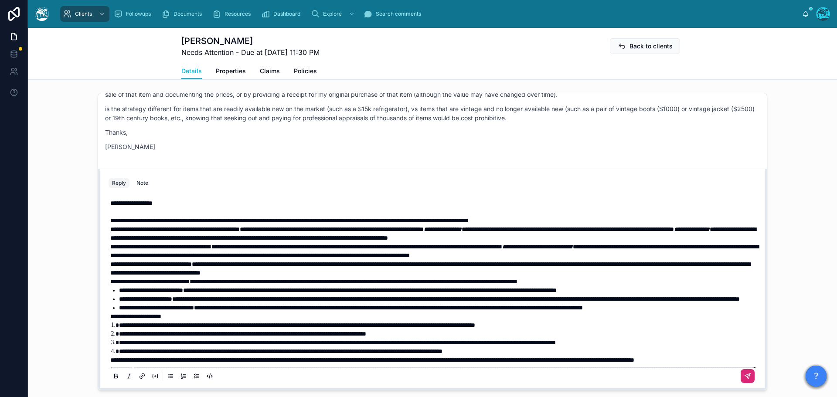
scroll to position [44, 0]
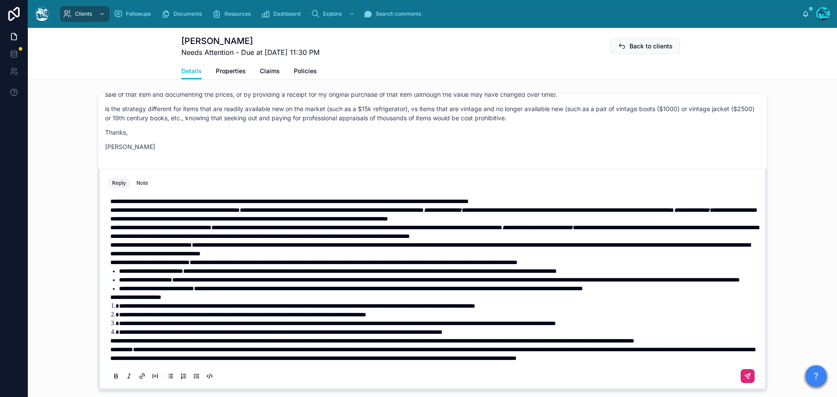
click at [110, 298] on strong "**********" at bounding box center [135, 297] width 51 height 6
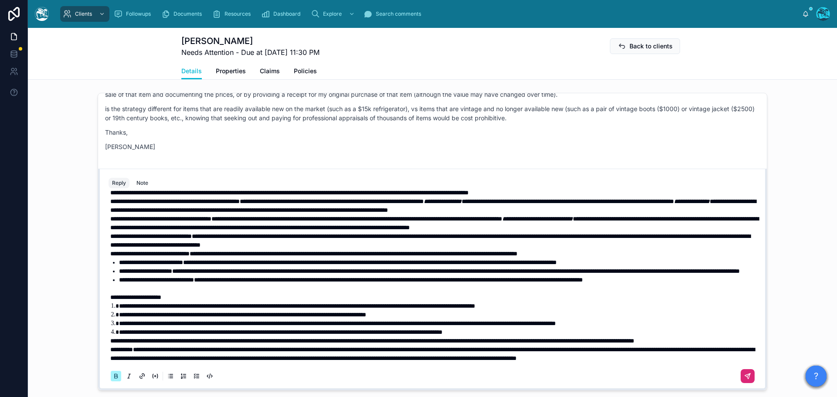
click at [110, 344] on span "**********" at bounding box center [372, 341] width 524 height 6
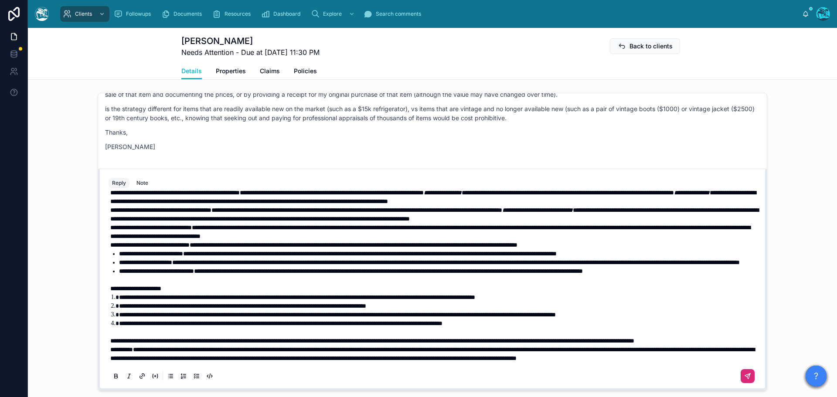
scroll to position [71, 0]
click at [110, 351] on strong "**********" at bounding box center [121, 350] width 23 height 6
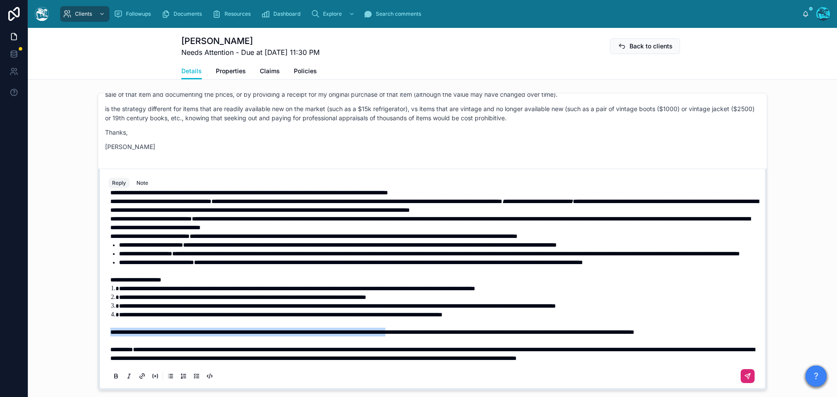
drag, startPoint x: 108, startPoint y: 334, endPoint x: 479, endPoint y: 333, distance: 371.0
click at [479, 333] on span "**********" at bounding box center [372, 332] width 524 height 6
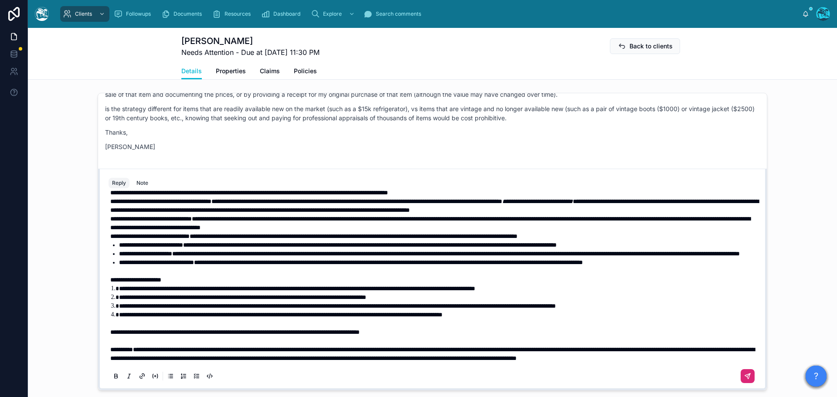
click at [745, 379] on icon at bounding box center [747, 376] width 5 height 5
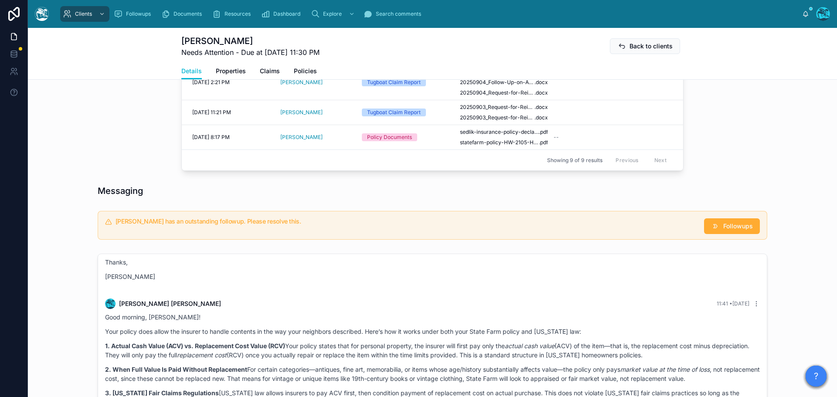
scroll to position [513, 0]
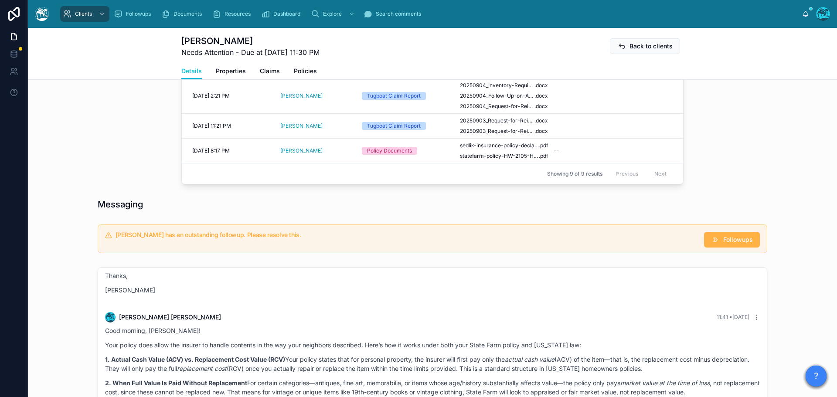
click at [726, 244] on span "Followups" at bounding box center [738, 239] width 30 height 9
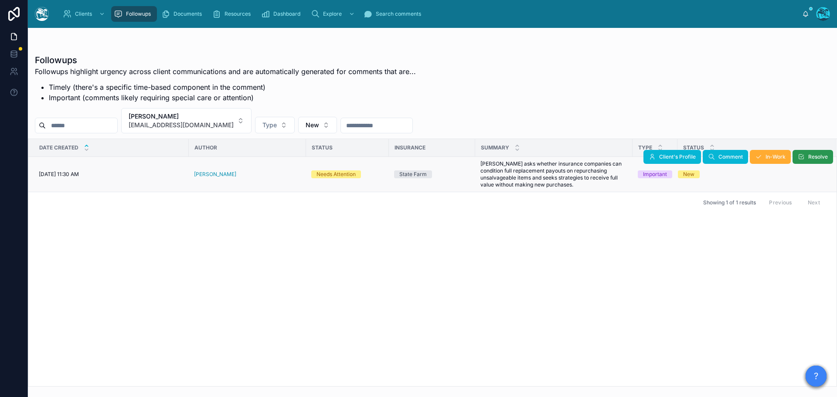
click at [811, 158] on span "Resolve" at bounding box center [818, 156] width 20 height 7
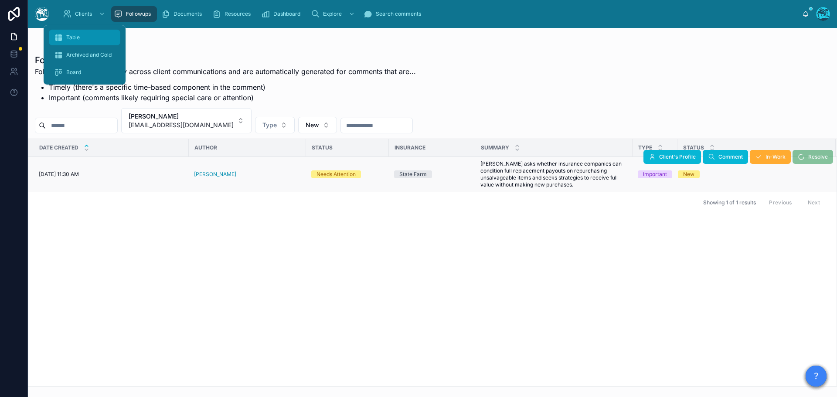
click at [74, 34] on span "Table" at bounding box center [73, 37] width 14 height 7
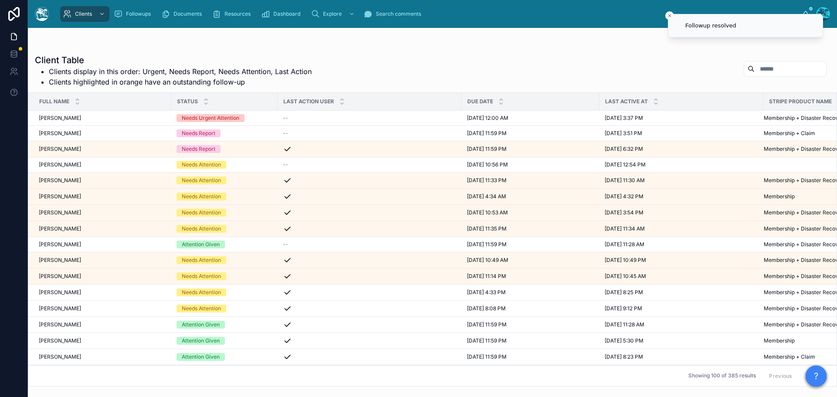
click at [79, 259] on div "Karina Ho Karina Ho" at bounding box center [102, 260] width 127 height 7
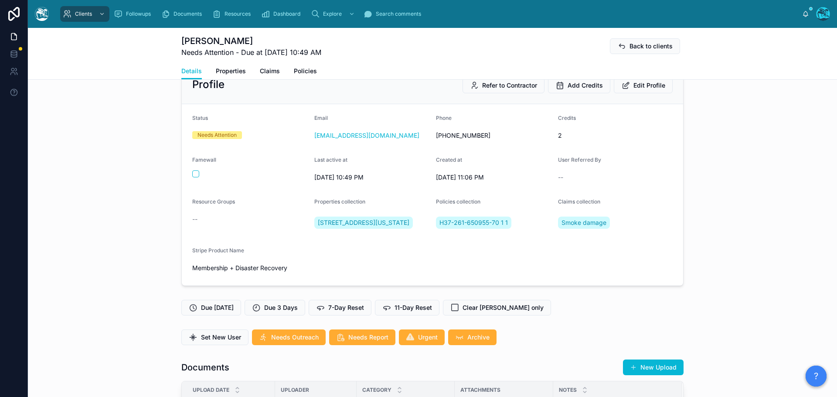
scroll to position [218, 0]
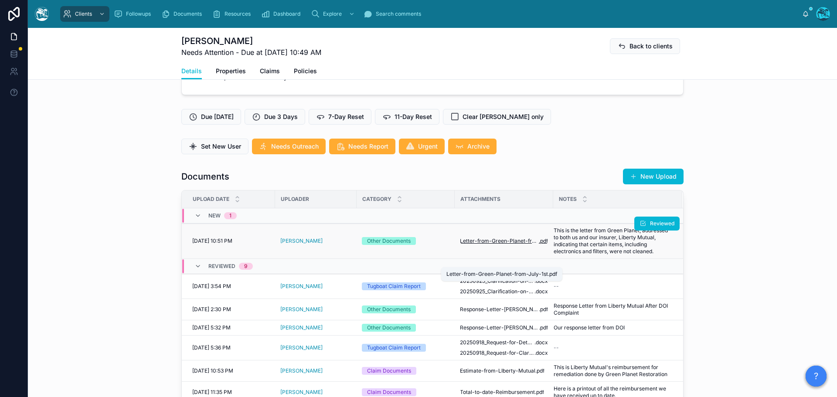
click at [500, 245] on span "Letter-from-Green-Planet-from-July-1st" at bounding box center [499, 241] width 79 height 7
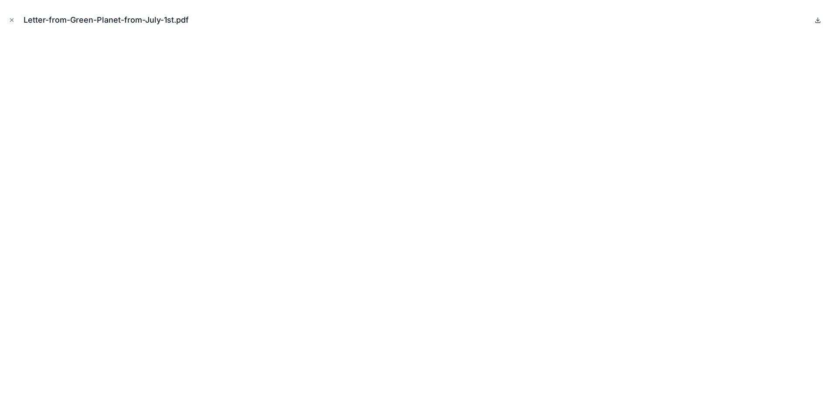
click at [818, 18] on icon at bounding box center [817, 20] width 7 height 7
click at [10, 19] on icon "Close modal" at bounding box center [12, 20] width 6 height 6
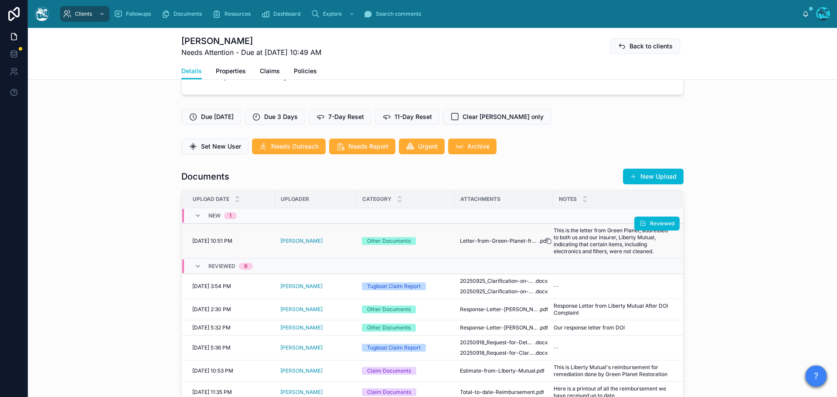
click at [547, 245] on icon at bounding box center [548, 241] width 7 height 7
click at [640, 227] on icon at bounding box center [643, 223] width 7 height 7
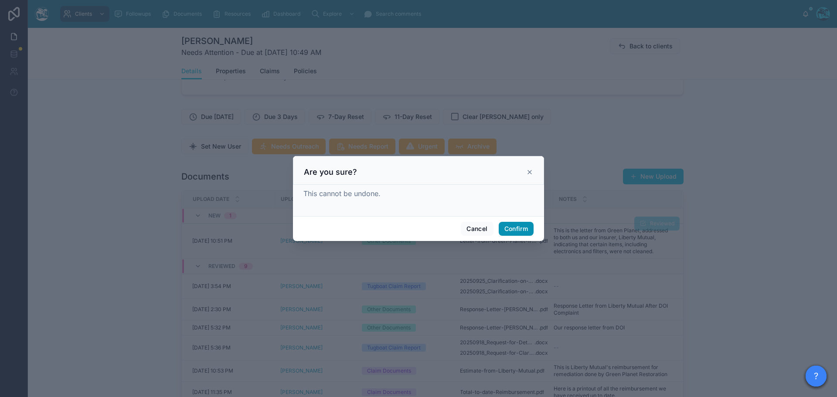
click at [505, 226] on button "Confirm" at bounding box center [516, 229] width 35 height 14
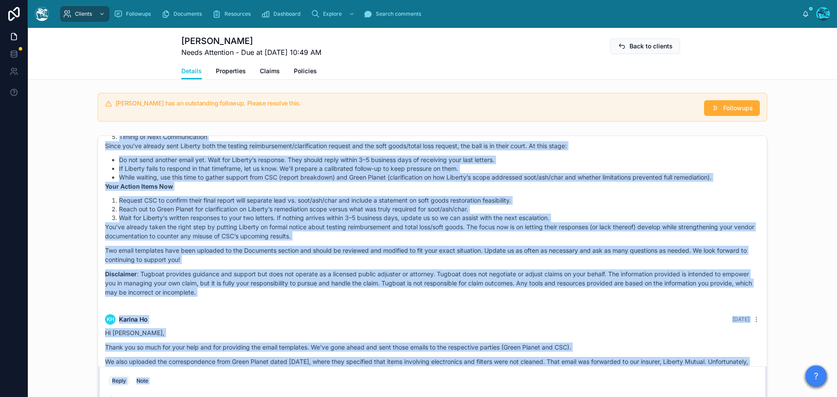
scroll to position [797, 0]
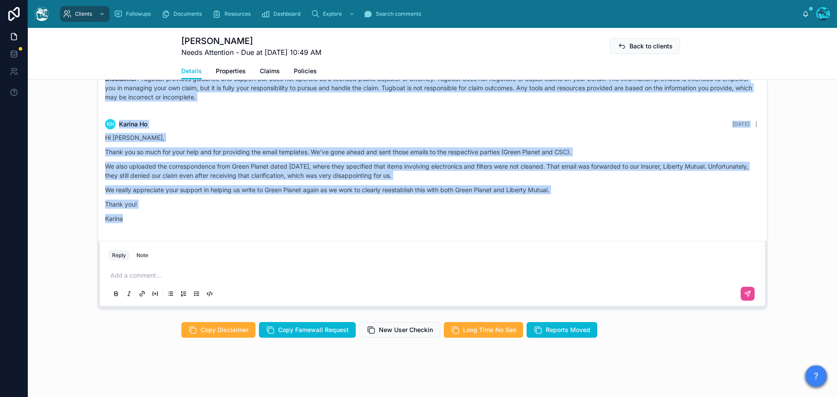
drag, startPoint x: 223, startPoint y: 236, endPoint x: 281, endPoint y: 214, distance: 61.8
copy div "Rachel Baker 4 days ago Good evening Karina, You’ve done exactly the right thin…"
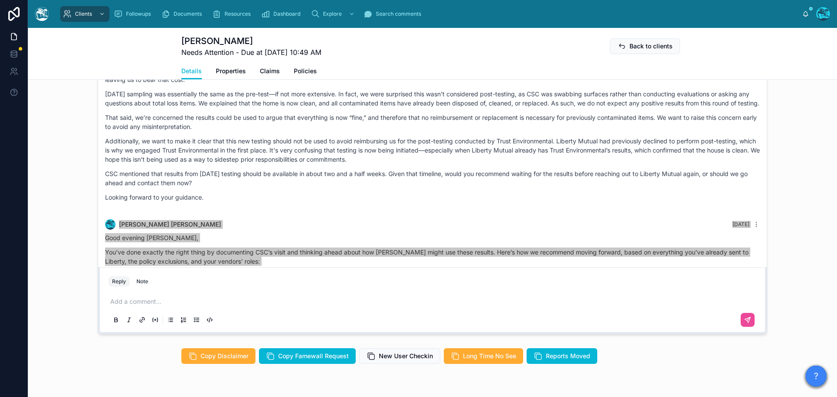
scroll to position [710, 0]
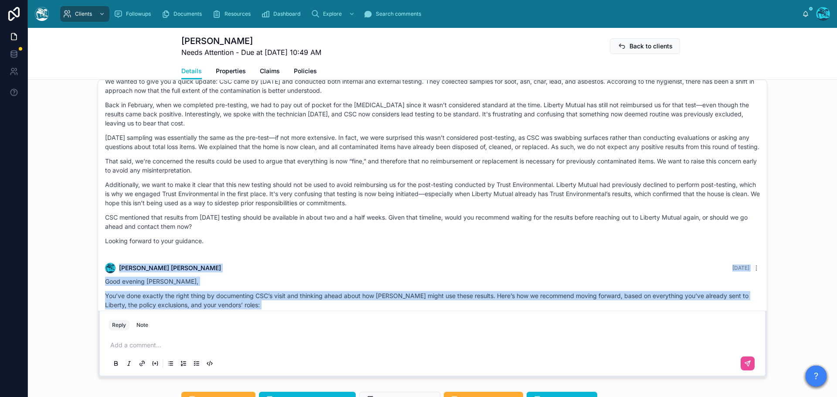
click at [214, 245] on p "Looking forward to your guidance." at bounding box center [432, 240] width 655 height 9
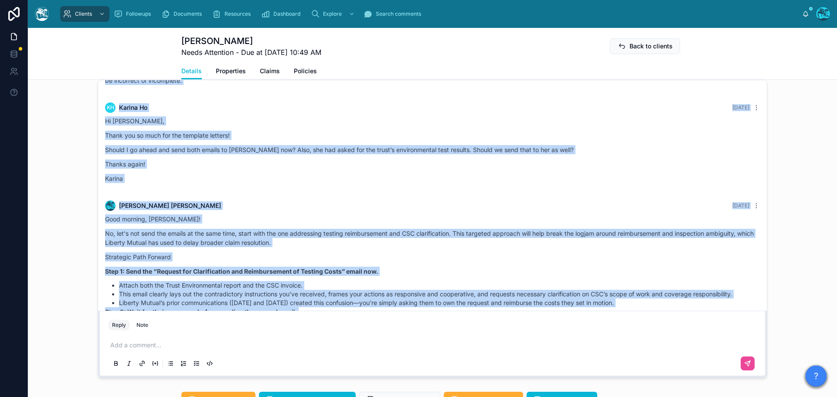
scroll to position [1593, 0]
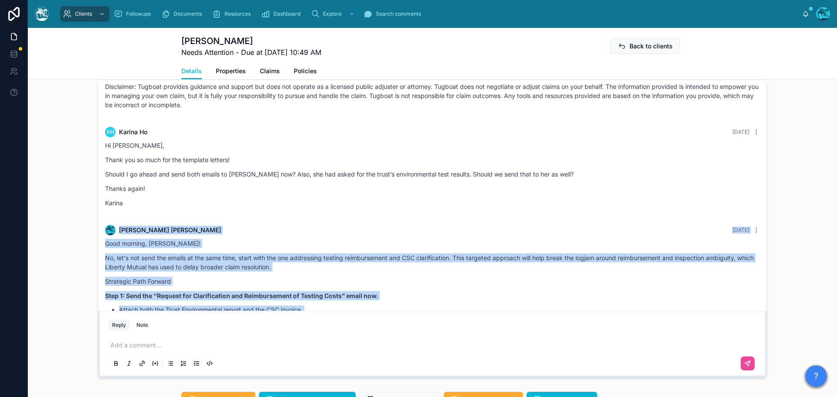
drag, startPoint x: 204, startPoint y: 267, endPoint x: 101, endPoint y: 245, distance: 105.7
click at [101, 245] on div "15 days ago Hello Karina, welcome to Tugboat. We're glad you found us. Our team…" at bounding box center [432, 75] width 669 height 3176
copy div "Rachel Baker 10 days ago Good morning, Karina! No, let's not send the emails at…"
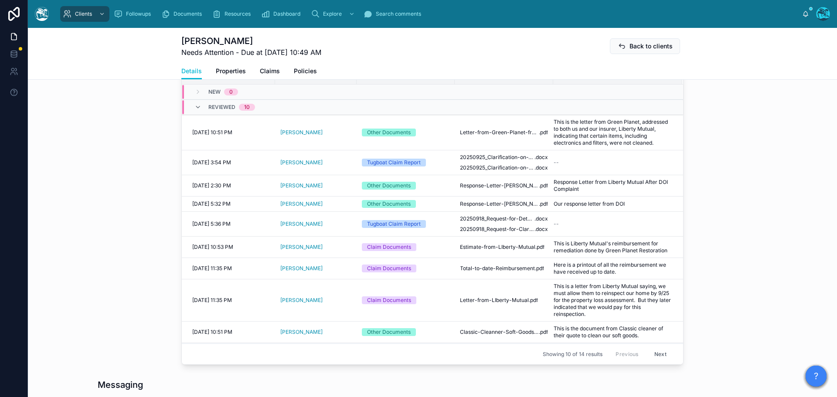
scroll to position [317, 0]
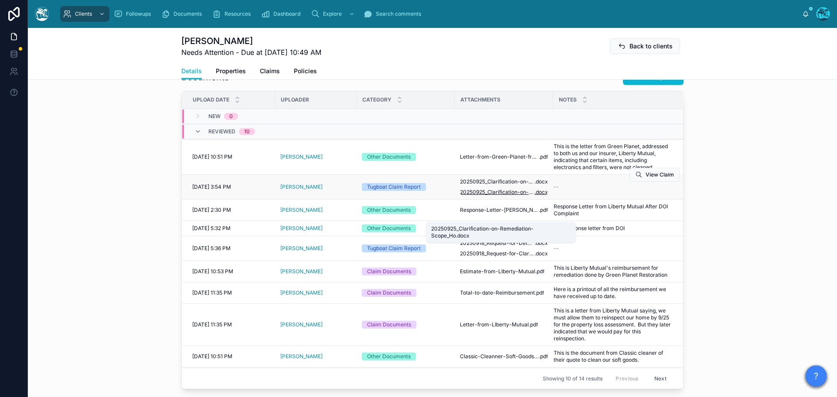
click at [490, 196] on span "20250925_Clarification-on-Remediation-Scope_Ho" at bounding box center [497, 192] width 75 height 7
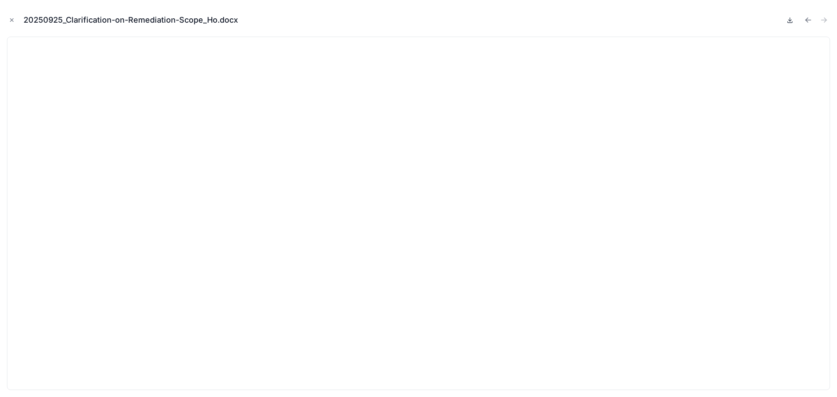
click at [788, 20] on icon at bounding box center [789, 20] width 7 height 7
click at [807, 19] on icon "Previous file" at bounding box center [808, 20] width 9 height 9
click at [789, 22] on icon at bounding box center [789, 20] width 7 height 7
click at [11, 20] on icon "Close modal" at bounding box center [12, 20] width 6 height 6
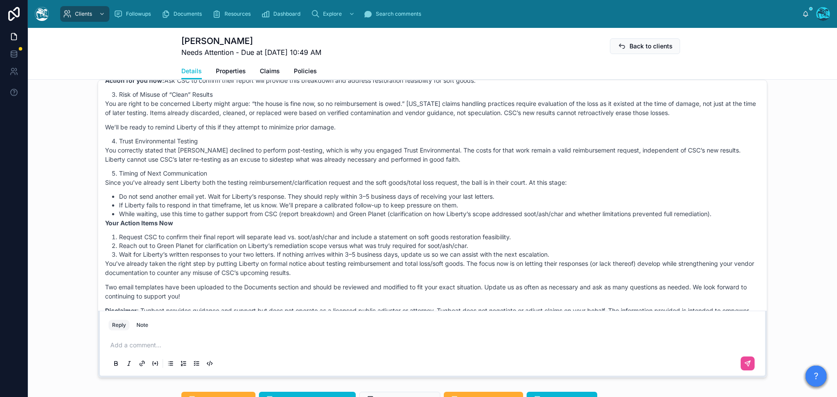
scroll to position [2954, 0]
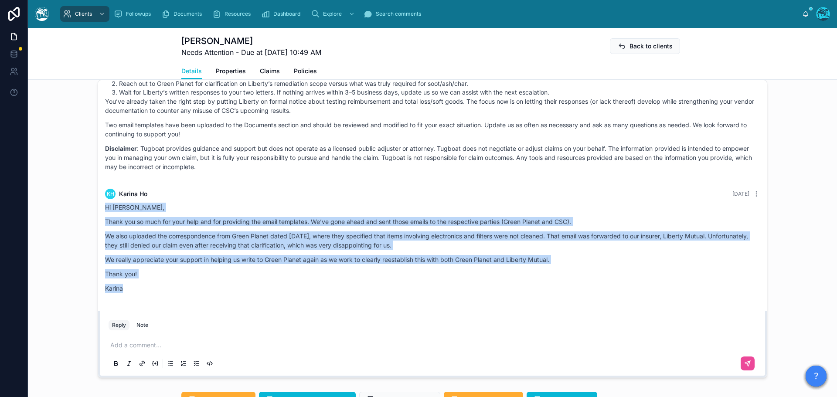
drag, startPoint x: 122, startPoint y: 306, endPoint x: 89, endPoint y: 227, distance: 85.6
click at [89, 227] on div "15 days ago Hello Karina, welcome to Tugboat. We're glad you found us. Our team…" at bounding box center [432, 228] width 809 height 305
click at [132, 298] on div "Hi Rachel, Thank you so much for your help and for providing the email template…" at bounding box center [432, 250] width 655 height 95
drag, startPoint x: 132, startPoint y: 307, endPoint x: 92, endPoint y: 210, distance: 105.6
click at [92, 210] on div "15 days ago Hello Karina, welcome to Tugboat. We're glad you found us. Our team…" at bounding box center [432, 228] width 809 height 305
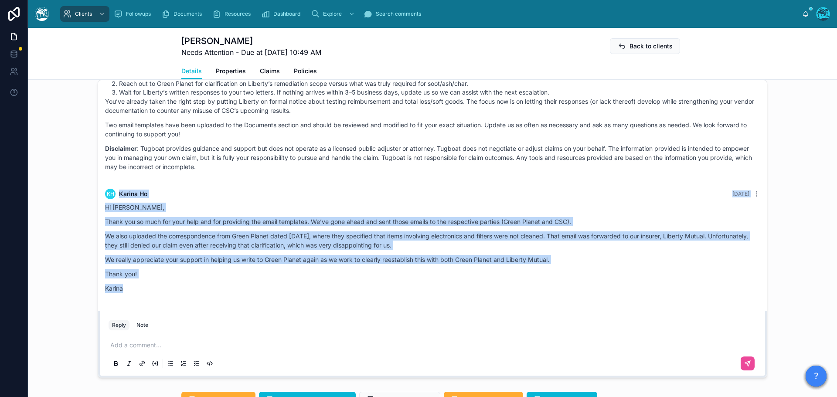
copy div "Karina Ho Yesterday Hi Rachel, Thank you so much for your help and for providin…"
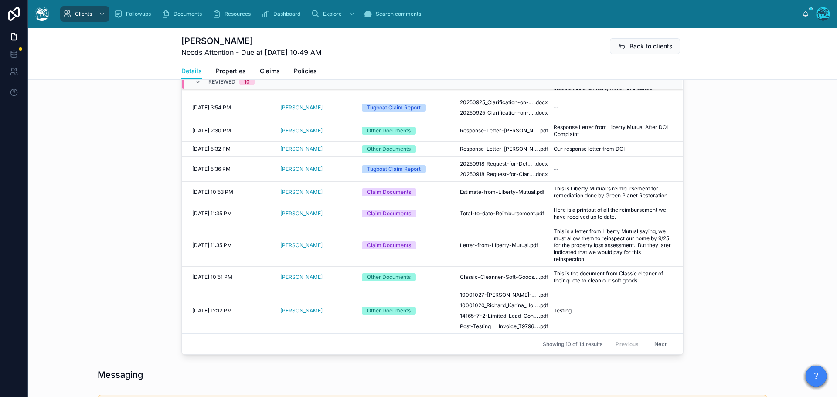
scroll to position [317, 0]
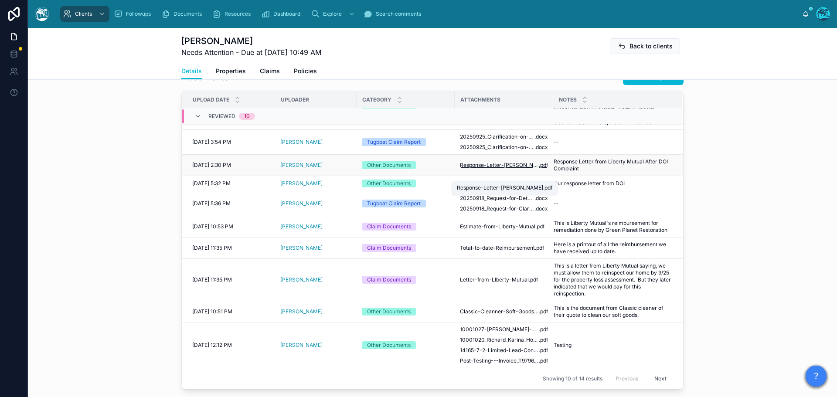
click at [511, 169] on span "Response-Letter-Karina-Ho" at bounding box center [499, 165] width 79 height 7
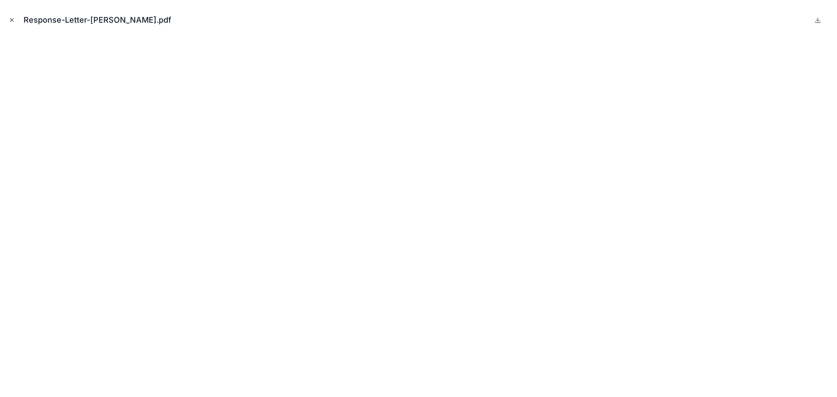
click at [11, 19] on icon "Close modal" at bounding box center [12, 20] width 6 height 6
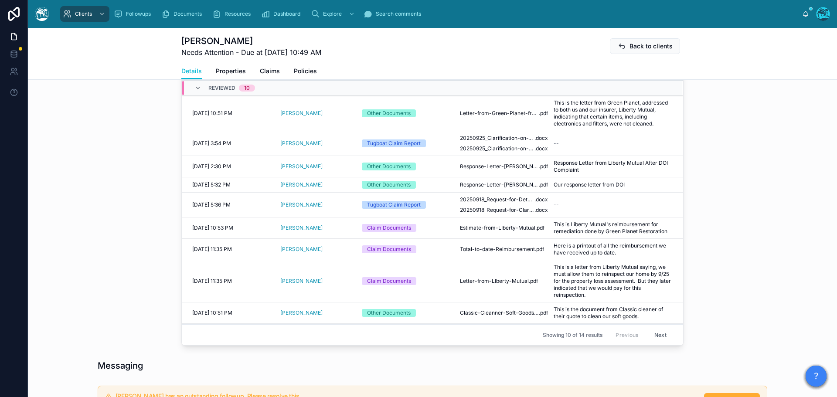
scroll to position [317, 0]
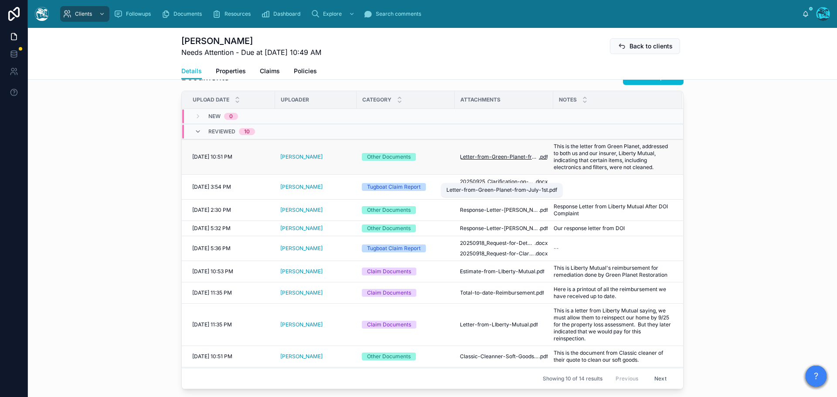
click at [509, 160] on span "Letter-from-Green-Planet-from-July-1st" at bounding box center [499, 156] width 79 height 7
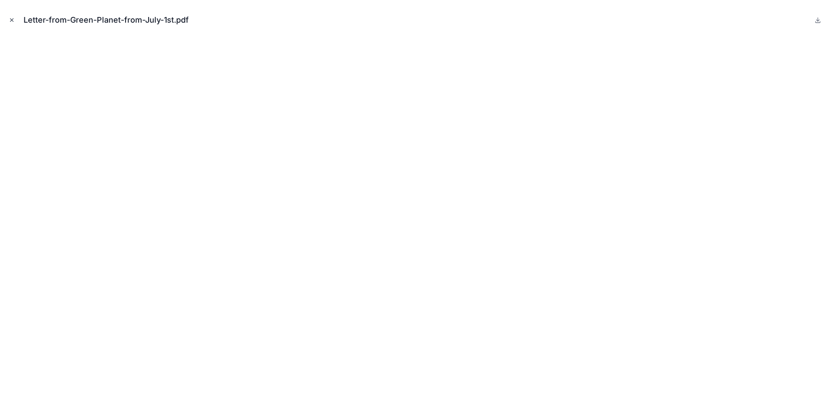
click at [10, 19] on icon "Close modal" at bounding box center [12, 20] width 6 height 6
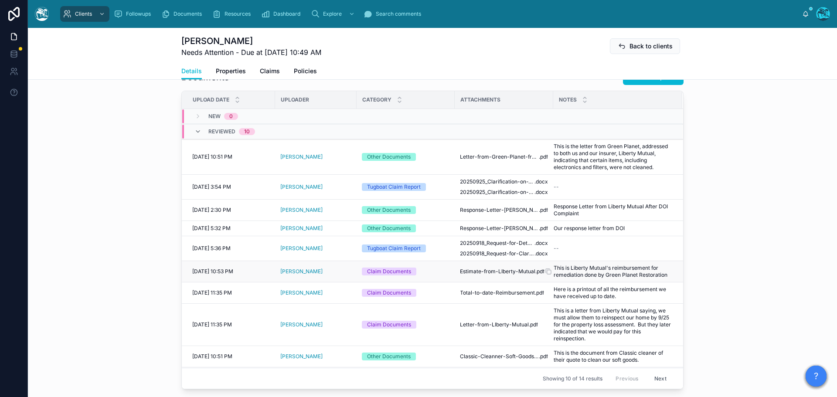
click at [570, 279] on span "This is Liberty Mutual's reimbursement for remediation done by Green Planet Res…" at bounding box center [613, 272] width 118 height 14
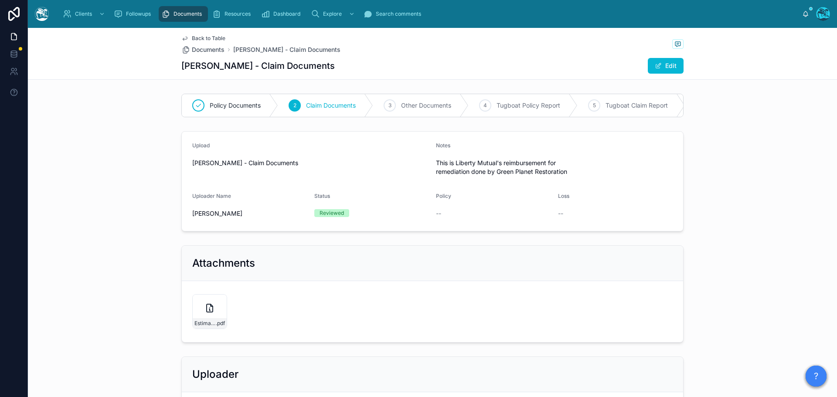
click at [198, 36] on span "Back to Table" at bounding box center [209, 38] width 34 height 7
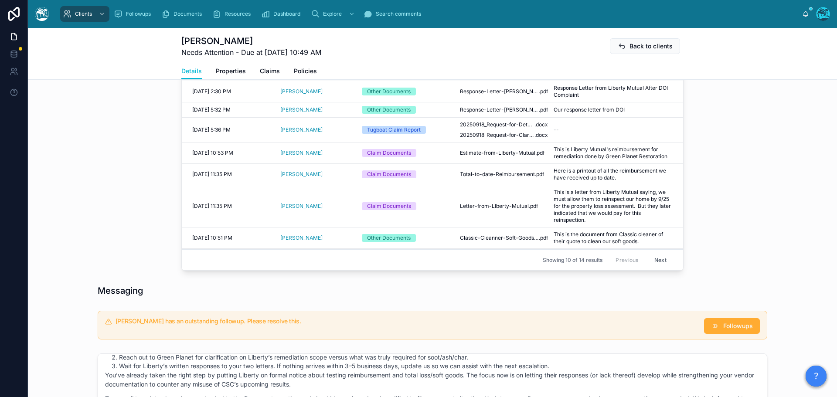
scroll to position [392, 0]
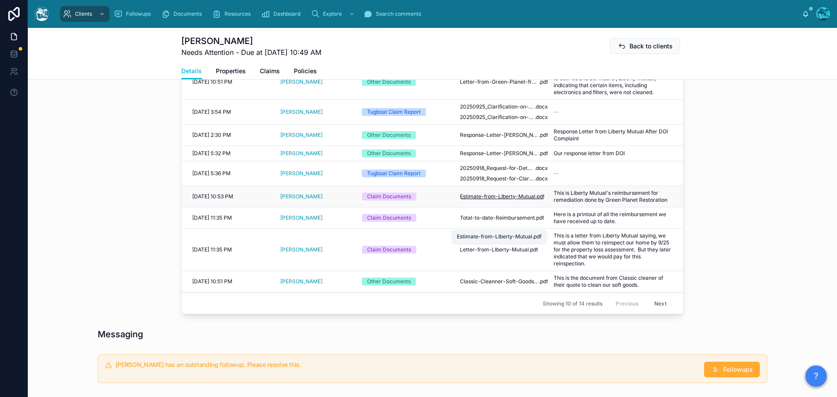
click at [473, 200] on span "Estimate-from-LIberty-Mutual" at bounding box center [497, 196] width 75 height 7
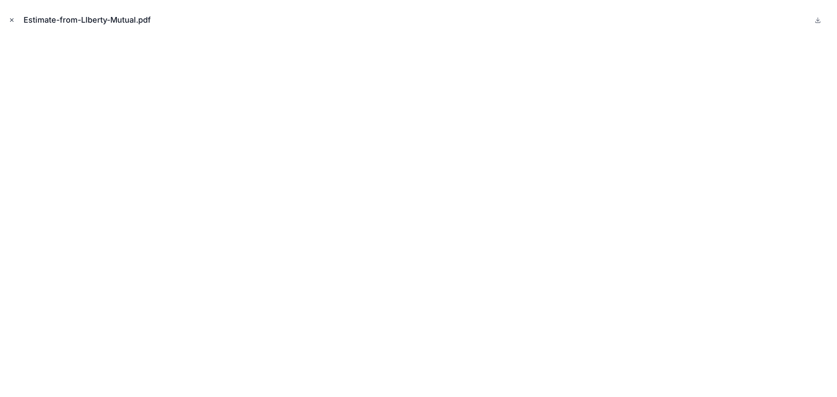
click at [11, 19] on icon "Close modal" at bounding box center [12, 20] width 6 height 6
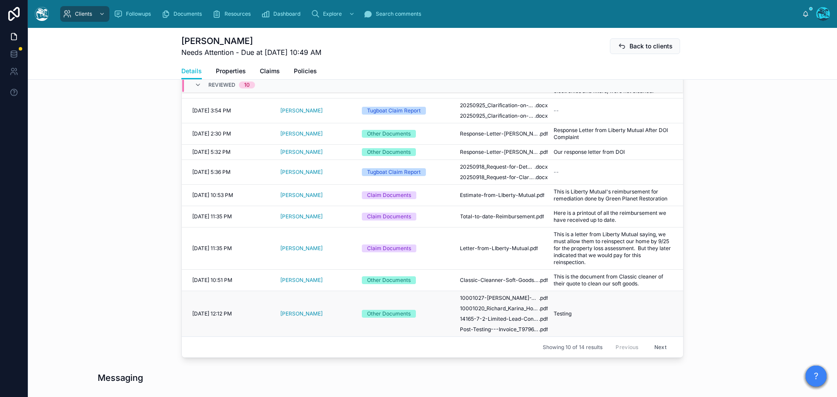
scroll to position [392, 0]
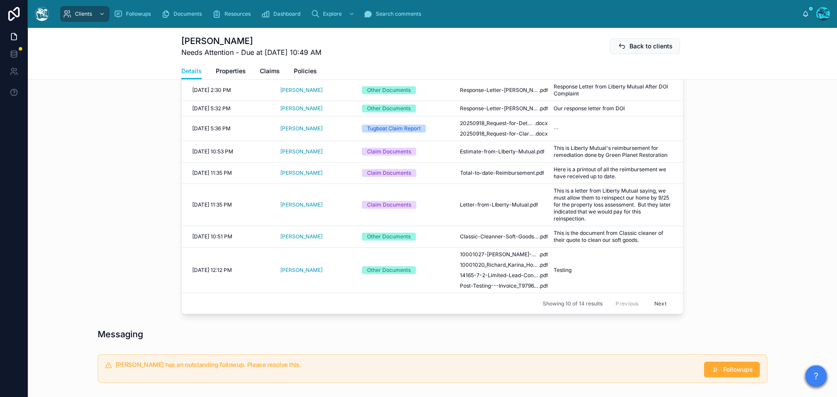
click at [650, 310] on button "Next" at bounding box center [660, 304] width 24 height 14
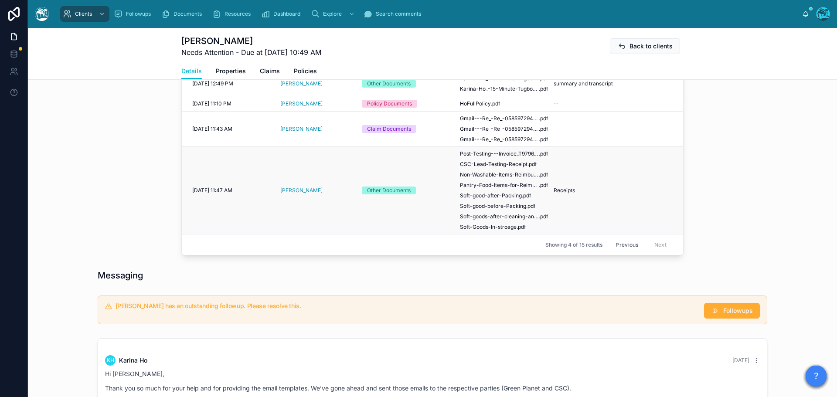
scroll to position [382, 0]
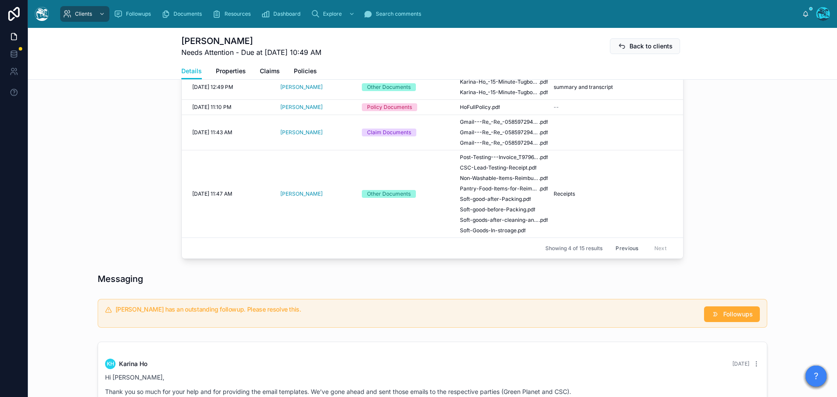
click at [620, 255] on button "Previous" at bounding box center [626, 249] width 35 height 14
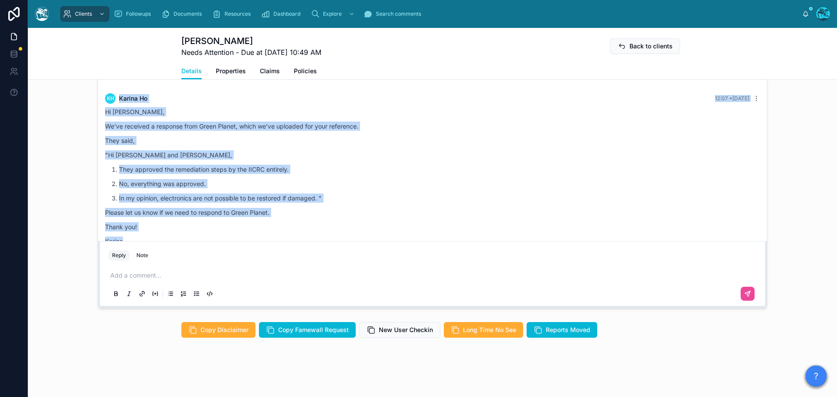
scroll to position [3125, 0]
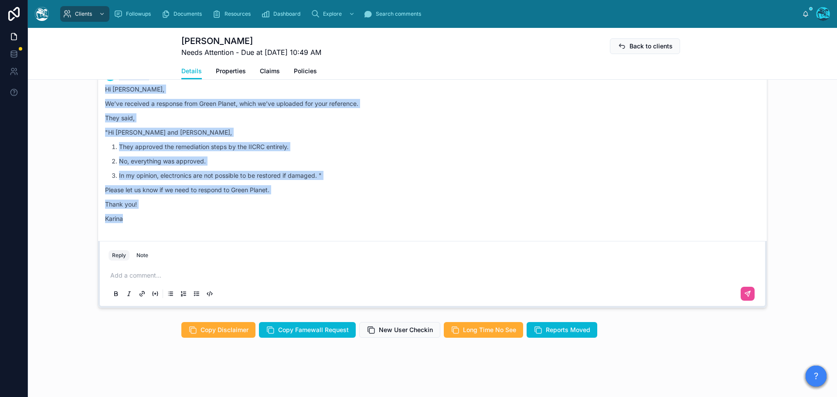
drag, startPoint x: 141, startPoint y: 136, endPoint x: 253, endPoint y: 226, distance: 143.8
copy div "KH Karina Ho 12:07 • Today Hi Rachel, We’ve received a response from Green Plan…"
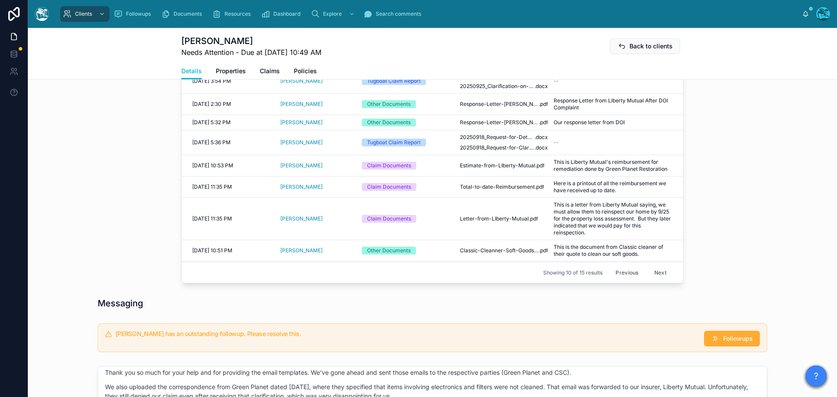
scroll to position [405, 0]
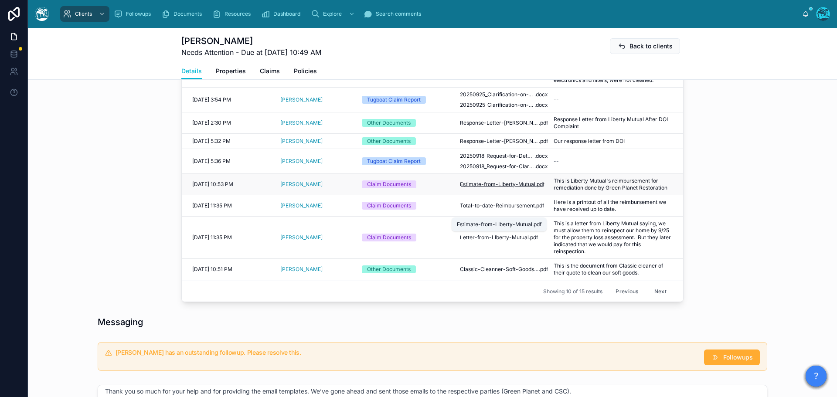
click at [500, 188] on span "Estimate-from-LIberty-Mutual" at bounding box center [497, 184] width 75 height 7
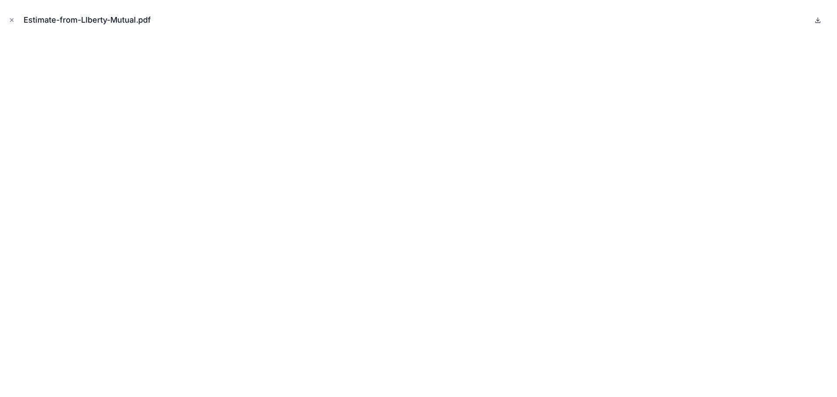
click at [817, 19] on icon at bounding box center [817, 20] width 7 height 7
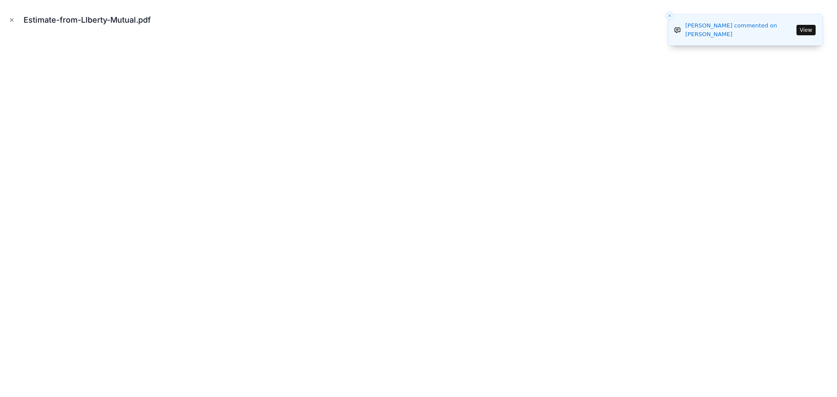
drag, startPoint x: 9, startPoint y: 20, endPoint x: 55, endPoint y: 52, distance: 55.9
click at [9, 21] on icon "Close modal" at bounding box center [12, 20] width 6 height 6
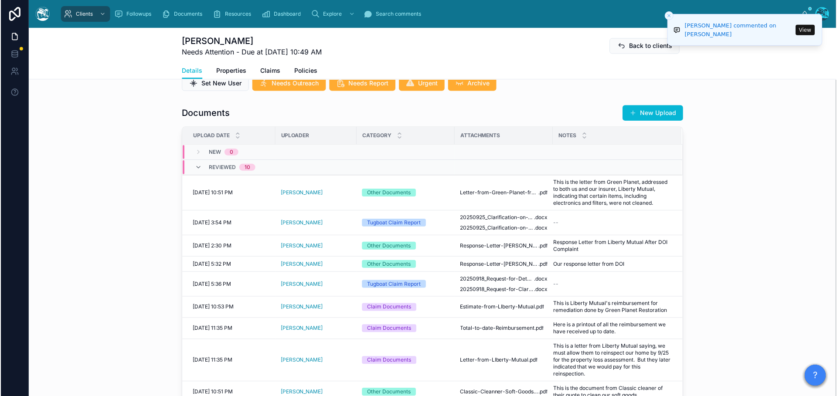
scroll to position [230, 0]
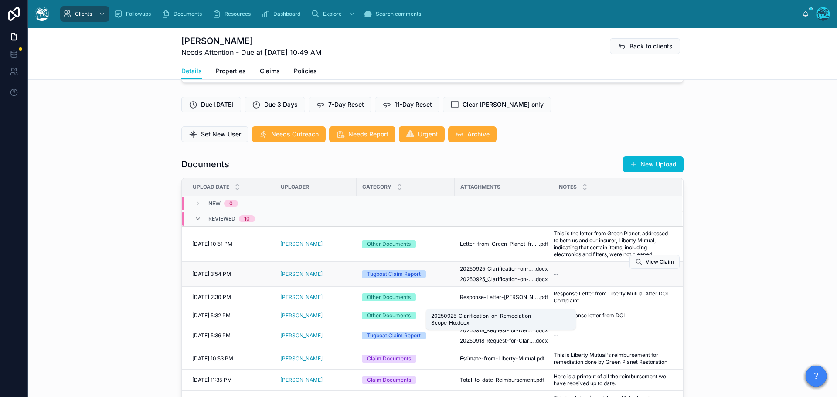
click at [516, 283] on span "20250925_Clarification-on-Remediation-Scope_Ho" at bounding box center [497, 279] width 75 height 7
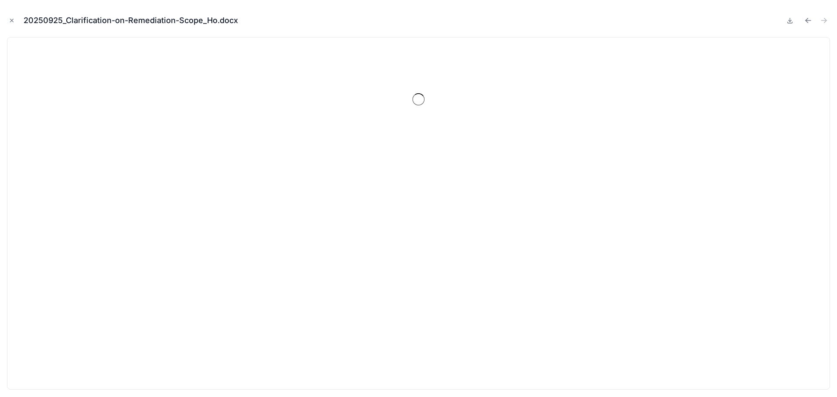
scroll to position [3081, 0]
click at [11, 20] on icon "Close modal" at bounding box center [12, 20] width 6 height 6
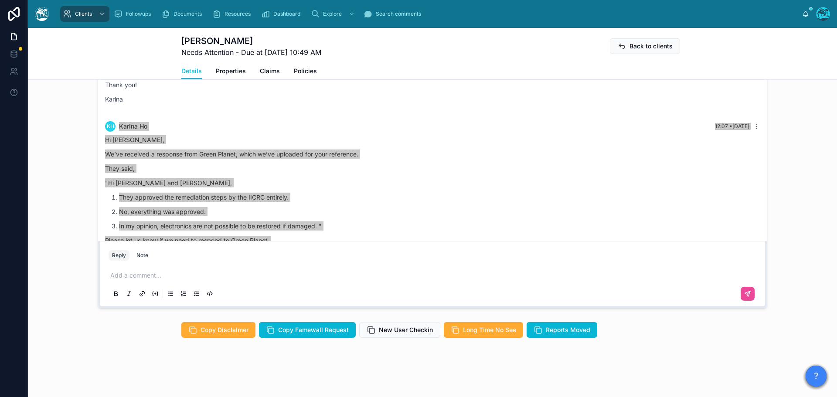
scroll to position [3124, 0]
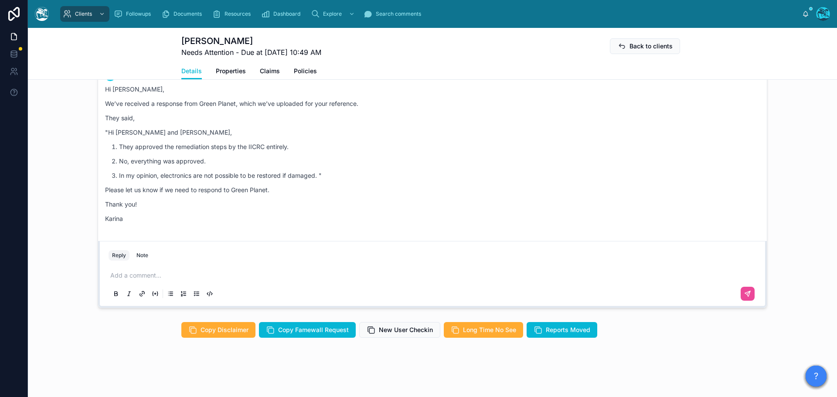
click at [146, 275] on p at bounding box center [434, 275] width 648 height 9
click at [144, 276] on p at bounding box center [434, 275] width 648 height 9
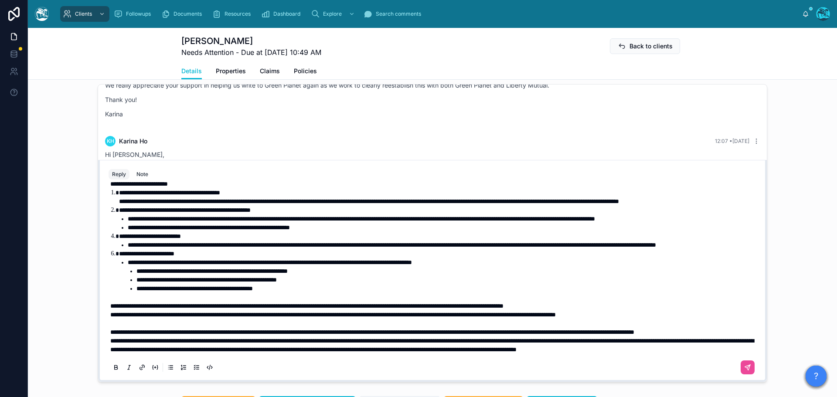
scroll to position [115, 0]
click at [197, 337] on p "**********" at bounding box center [434, 332] width 648 height 9
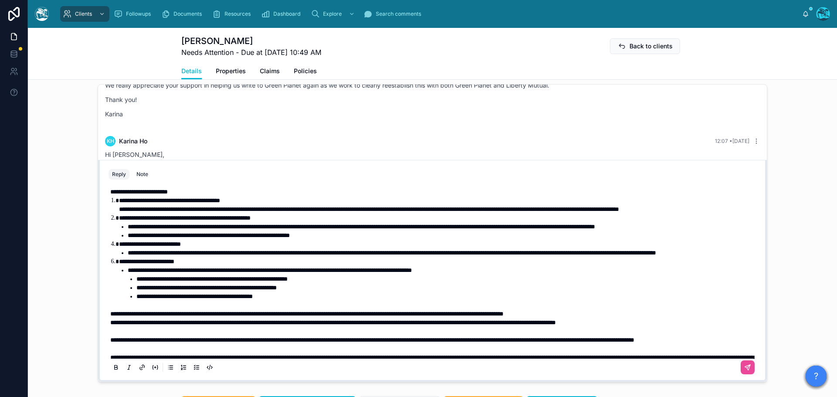
scroll to position [71, 0]
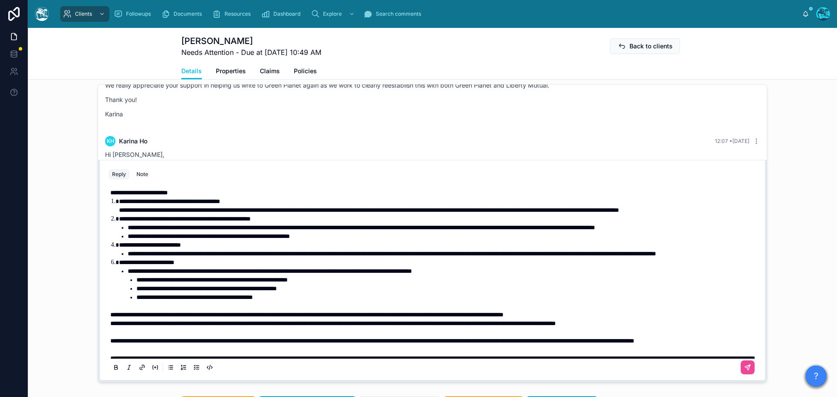
click at [110, 327] on span "**********" at bounding box center [333, 323] width 446 height 6
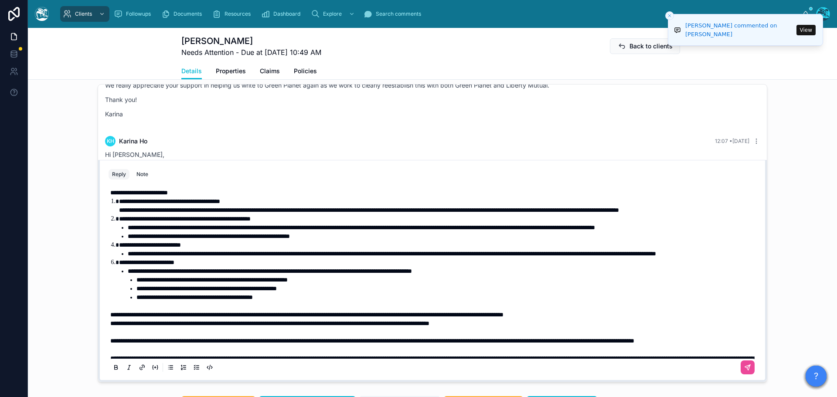
click at [536, 328] on p "**********" at bounding box center [434, 323] width 648 height 9
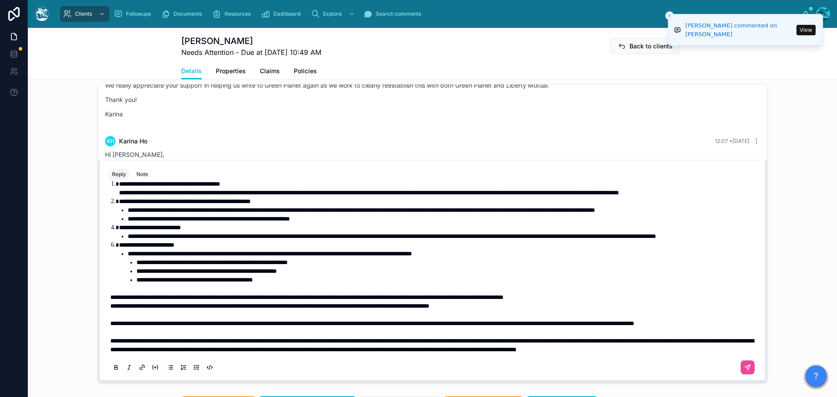
scroll to position [124, 0]
drag, startPoint x: 108, startPoint y: 323, endPoint x: 478, endPoint y: 327, distance: 369.7
click at [478, 327] on p "**********" at bounding box center [434, 323] width 648 height 9
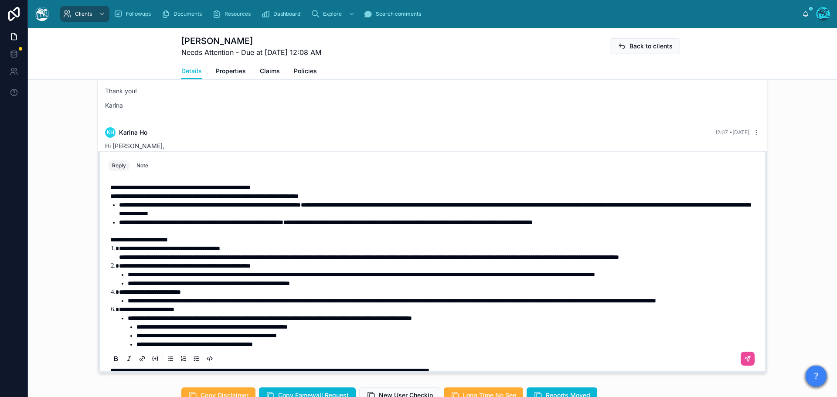
scroll to position [0, 0]
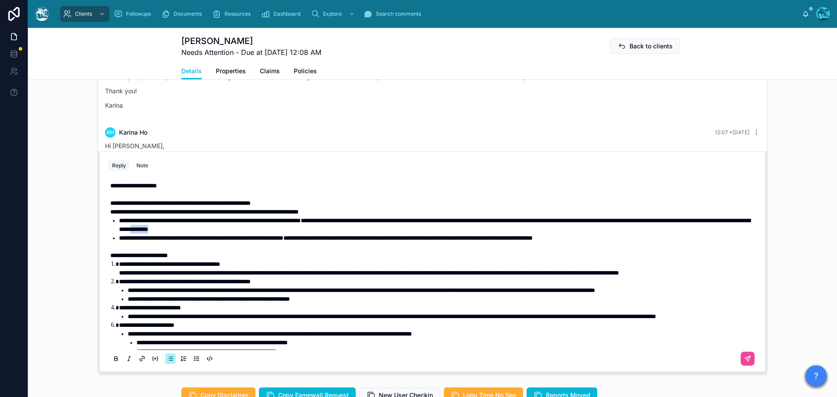
drag, startPoint x: 375, startPoint y: 246, endPoint x: 343, endPoint y: 246, distance: 32.3
click at [343, 234] on li "**********" at bounding box center [438, 224] width 639 height 17
click at [343, 232] on span "**********" at bounding box center [434, 225] width 631 height 15
click at [131, 206] on span "**********" at bounding box center [180, 203] width 140 height 6
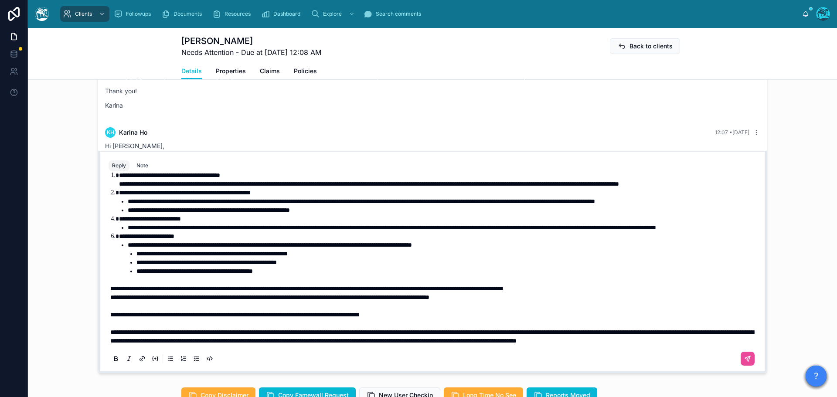
scroll to position [124, 0]
click at [744, 363] on icon at bounding box center [747, 359] width 7 height 7
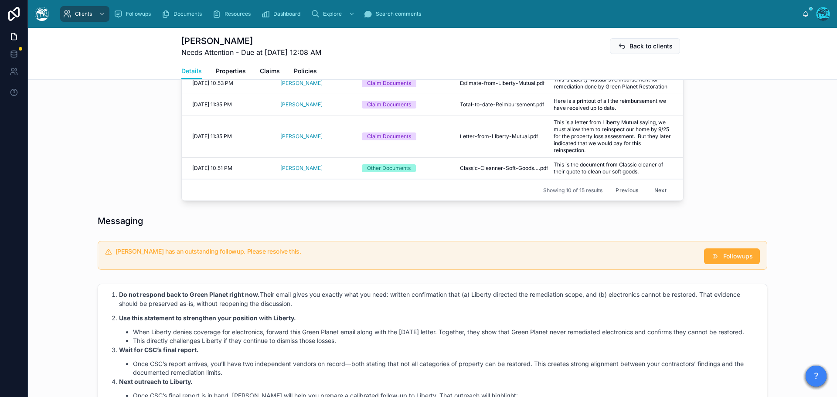
scroll to position [492, 0]
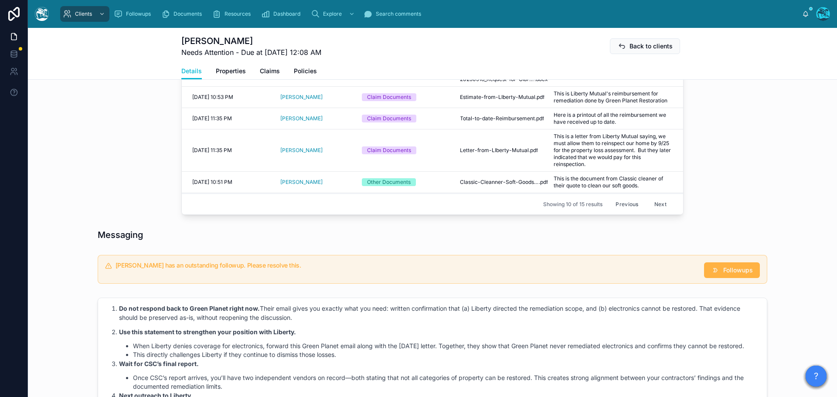
click at [724, 275] on span "Followups" at bounding box center [738, 270] width 30 height 9
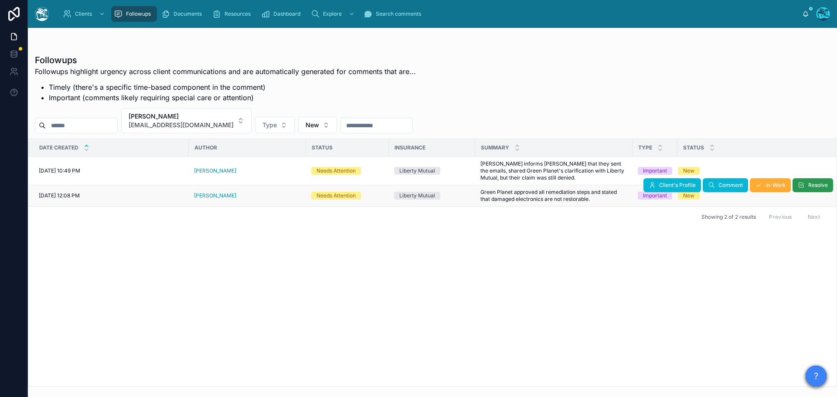
click at [817, 185] on span "Resolve" at bounding box center [818, 185] width 20 height 7
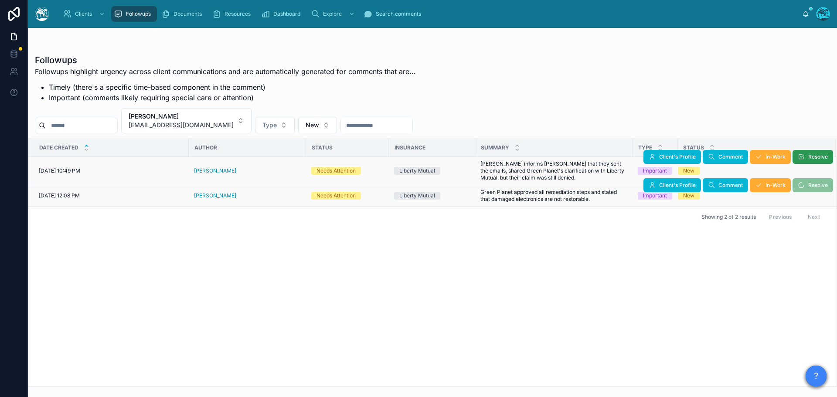
click at [816, 158] on span "Resolve" at bounding box center [818, 156] width 20 height 7
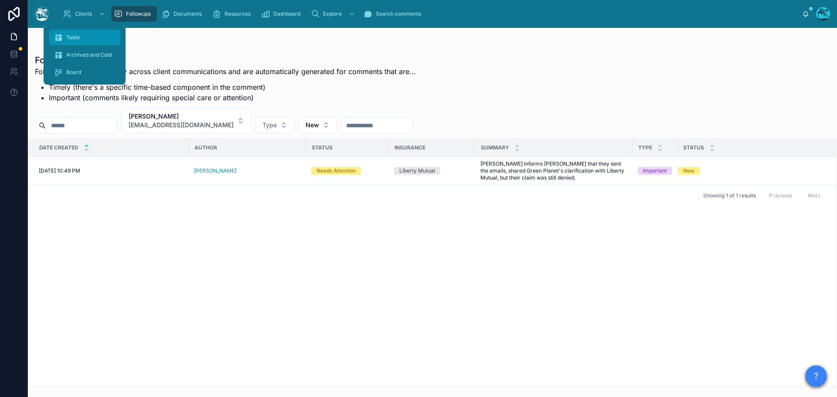
click at [72, 34] on div "Table" at bounding box center [84, 38] width 61 height 14
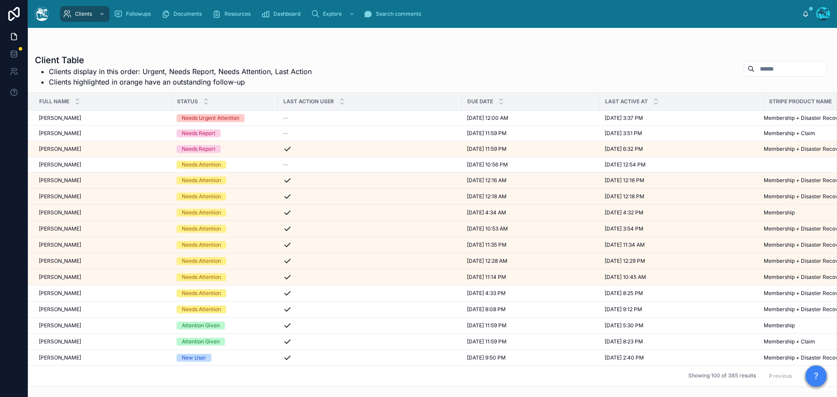
click at [80, 259] on div "Jeff Sedlik Jeff Sedlik" at bounding box center [102, 261] width 127 height 7
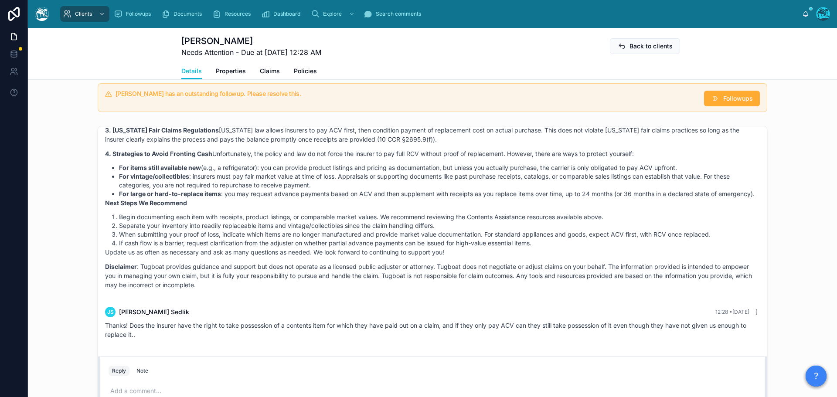
scroll to position [3470, 0]
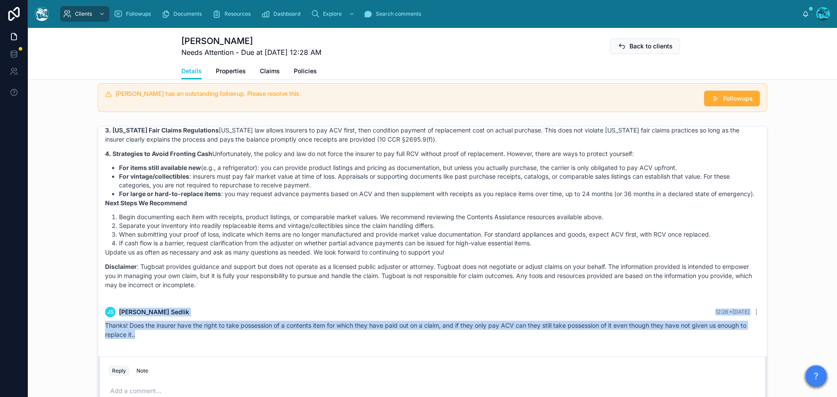
drag, startPoint x: 221, startPoint y: 295, endPoint x: 230, endPoint y: 353, distance: 58.7
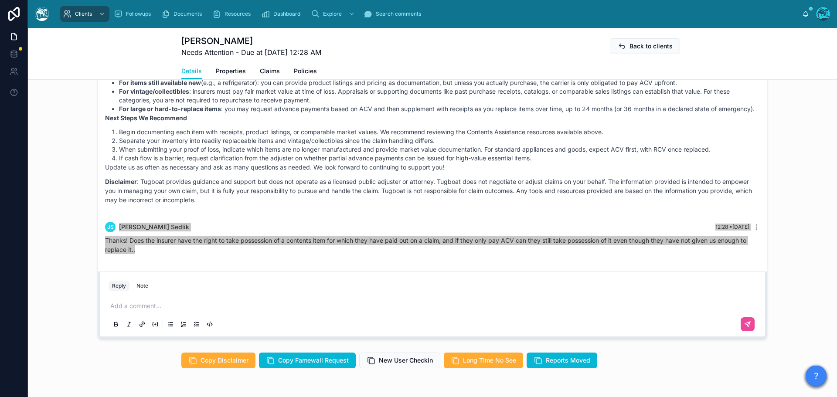
scroll to position [741, 0]
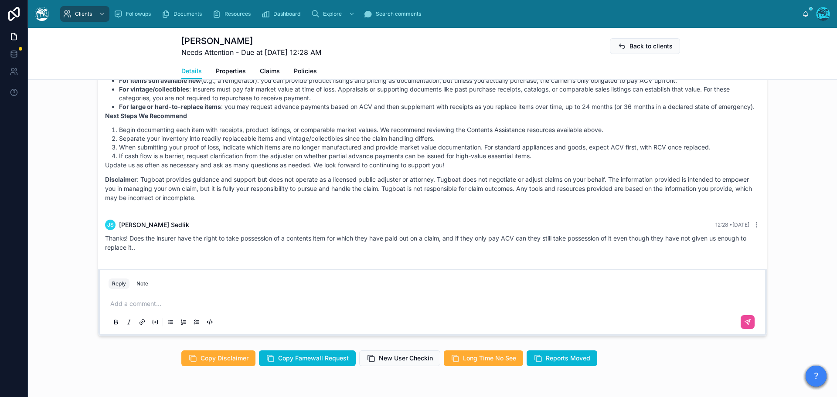
click at [116, 308] on p at bounding box center [434, 303] width 648 height 9
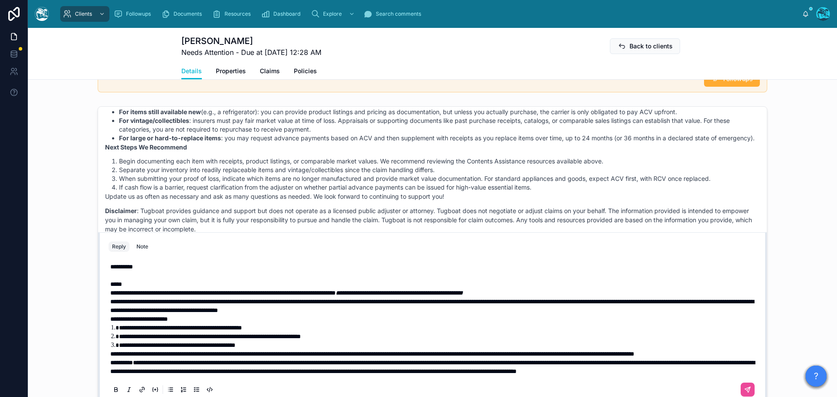
scroll to position [747, 0]
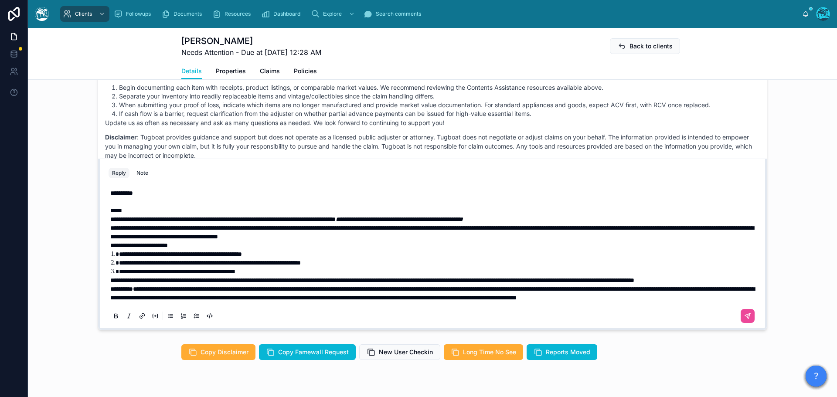
click at [131, 206] on p "*****" at bounding box center [434, 210] width 648 height 9
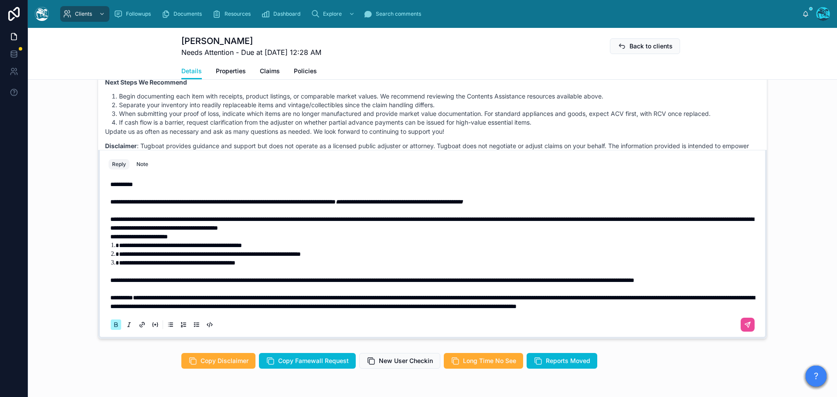
scroll to position [730, 0]
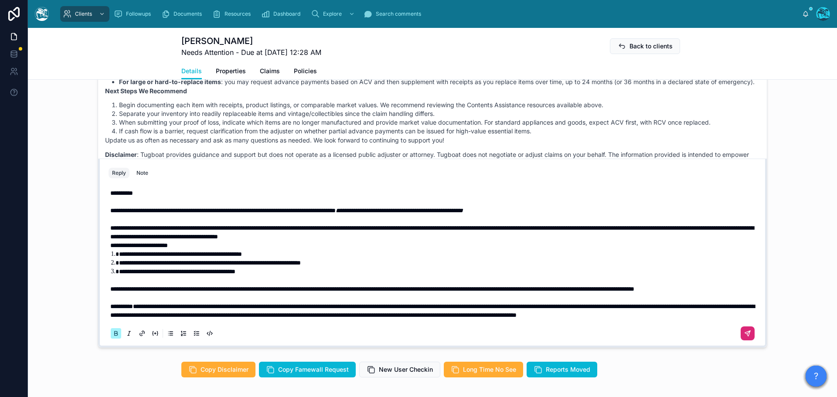
click at [744, 337] on icon at bounding box center [747, 333] width 7 height 7
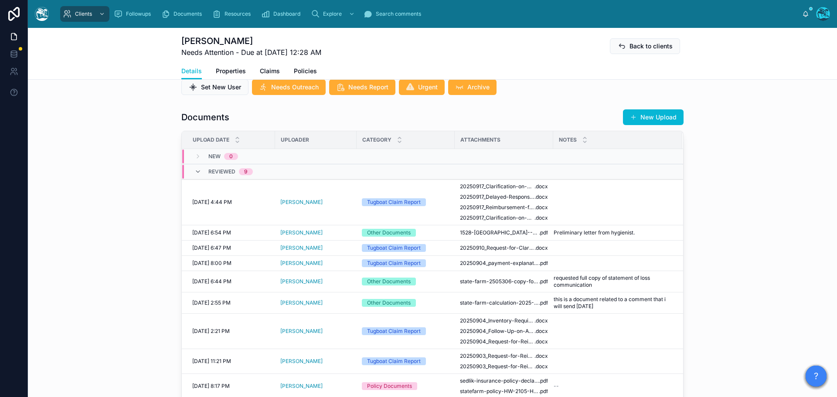
scroll to position [276, 0]
click at [646, 126] on button "New Upload" at bounding box center [653, 118] width 61 height 16
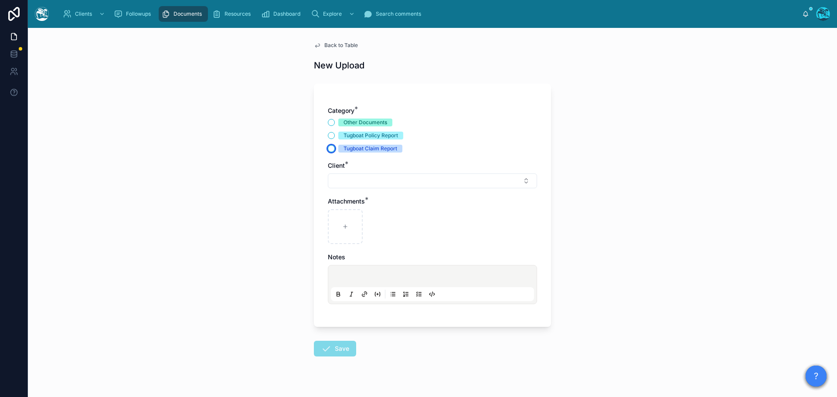
click at [328, 147] on button "Tugboat Claim Report" at bounding box center [331, 148] width 7 height 7
click at [344, 180] on button "Select Button" at bounding box center [432, 181] width 209 height 15
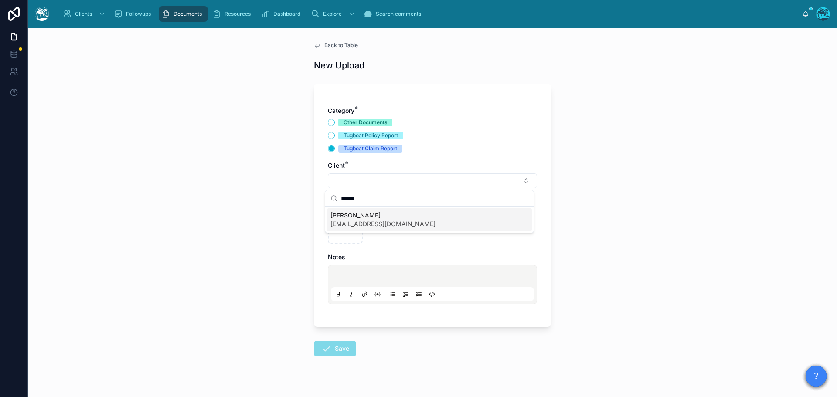
type input "******"
click at [352, 216] on span "Jeff Sedlik" at bounding box center [382, 215] width 105 height 9
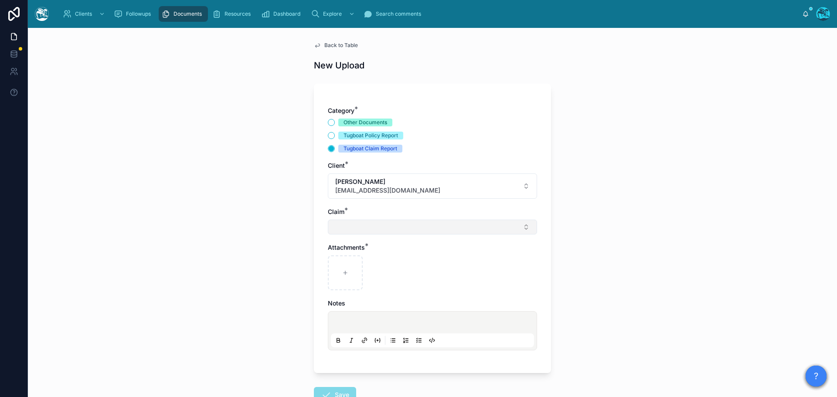
click at [343, 225] on button "Select Button" at bounding box center [432, 227] width 209 height 15
click at [329, 122] on button "Other Documents" at bounding box center [331, 122] width 7 height 7
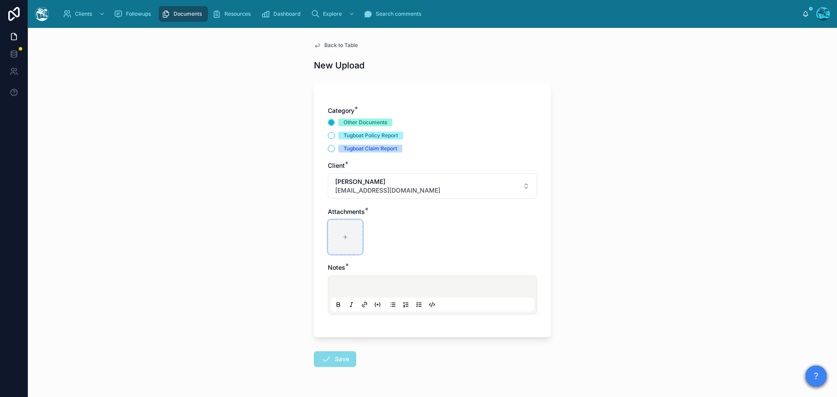
click at [342, 239] on icon at bounding box center [345, 237] width 6 height 6
type input "**********"
click at [341, 287] on p at bounding box center [434, 288] width 203 height 9
click at [330, 355] on button "Save" at bounding box center [335, 359] width 42 height 16
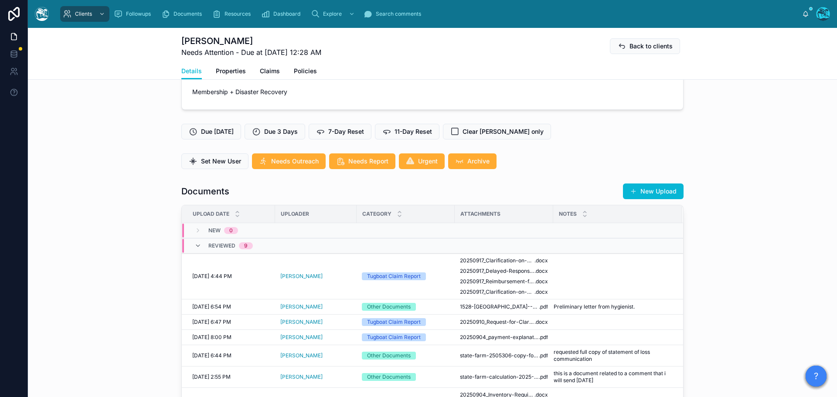
scroll to position [218, 0]
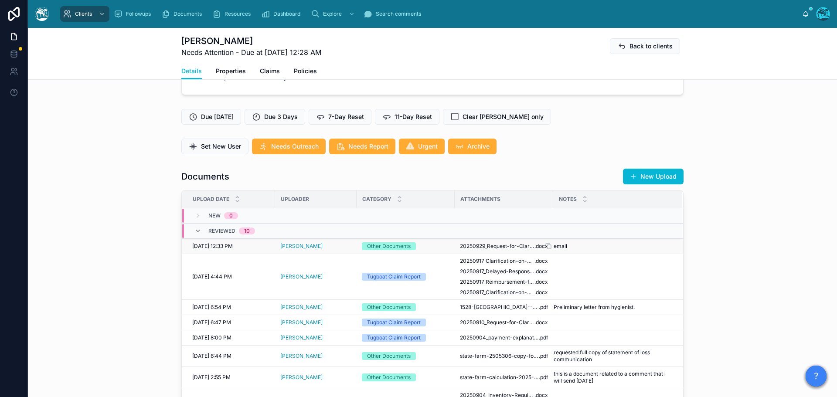
click at [559, 250] on span "email" at bounding box center [561, 246] width 14 height 7
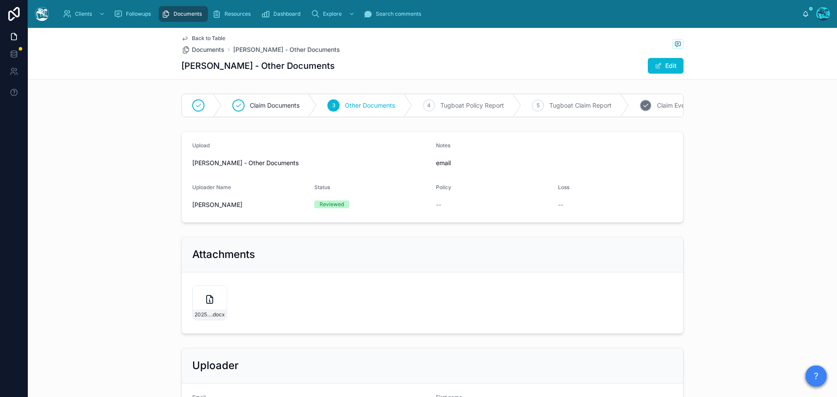
click at [572, 104] on span "Tugboat Claim Report" at bounding box center [580, 105] width 62 height 9
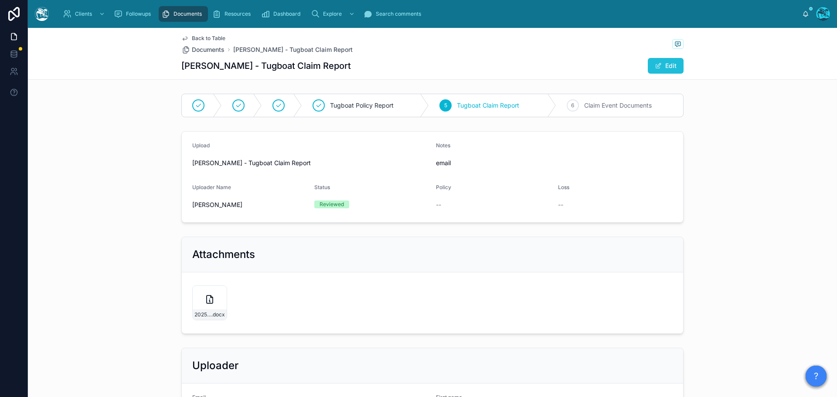
click at [665, 66] on button "Edit" at bounding box center [666, 66] width 36 height 16
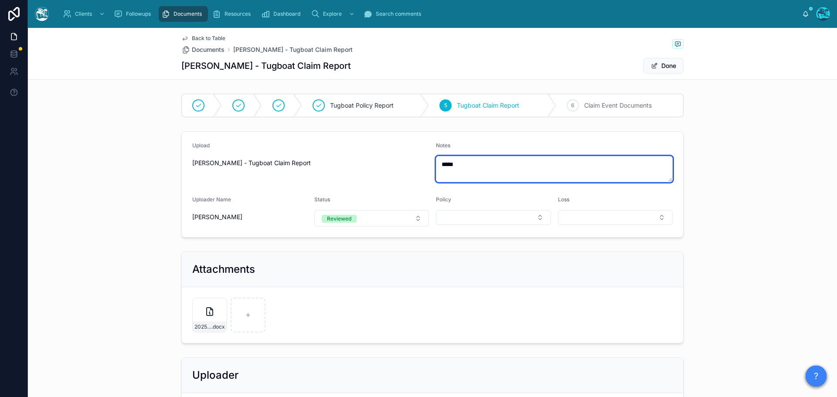
drag, startPoint x: 459, startPoint y: 164, endPoint x: 419, endPoint y: 165, distance: 40.6
click at [419, 165] on form "Upload Rachel Baker - Tugboat Claim Report Notes ***** Uploader Name Rachel Bak…" at bounding box center [432, 184] width 501 height 105
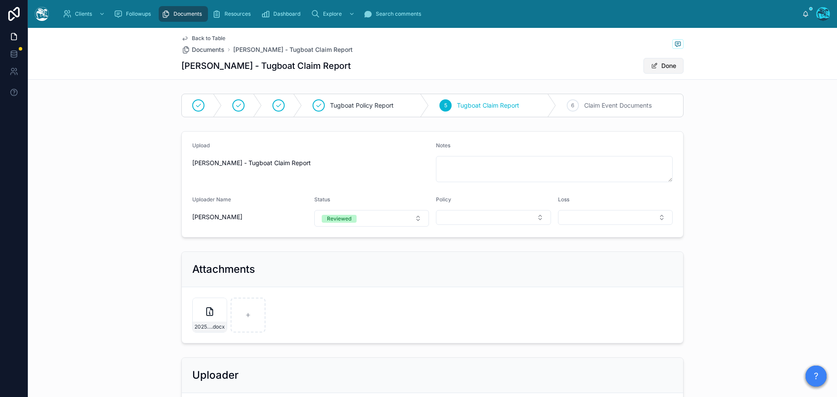
click at [652, 65] on span at bounding box center [654, 65] width 7 height 7
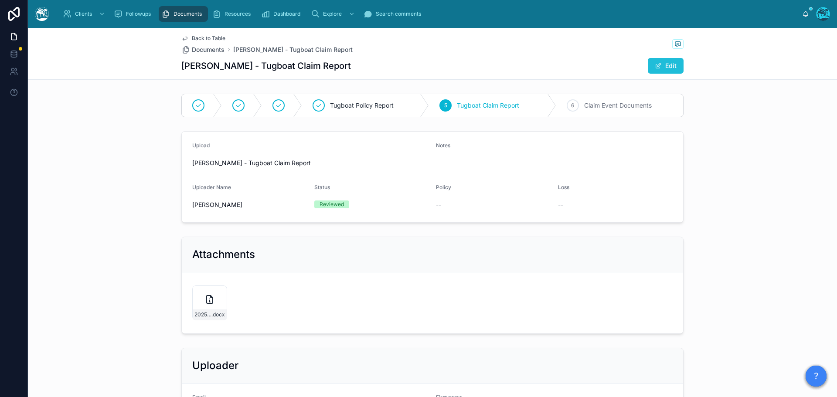
click at [214, 38] on span "Back to Table" at bounding box center [209, 38] width 34 height 7
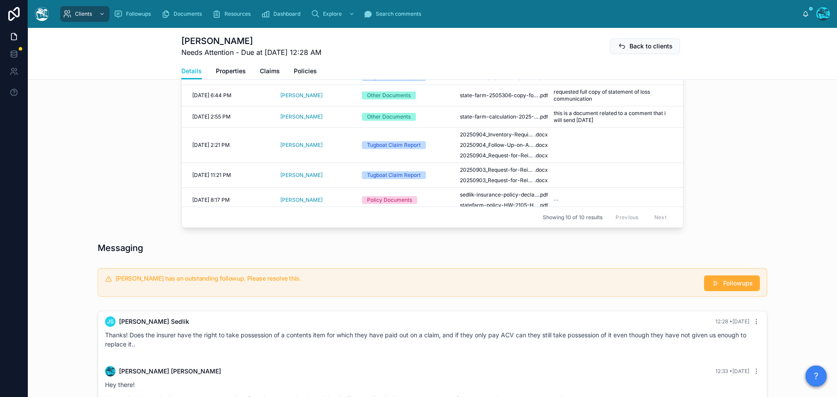
scroll to position [480, 0]
click at [732, 287] on span "Followups" at bounding box center [738, 282] width 30 height 9
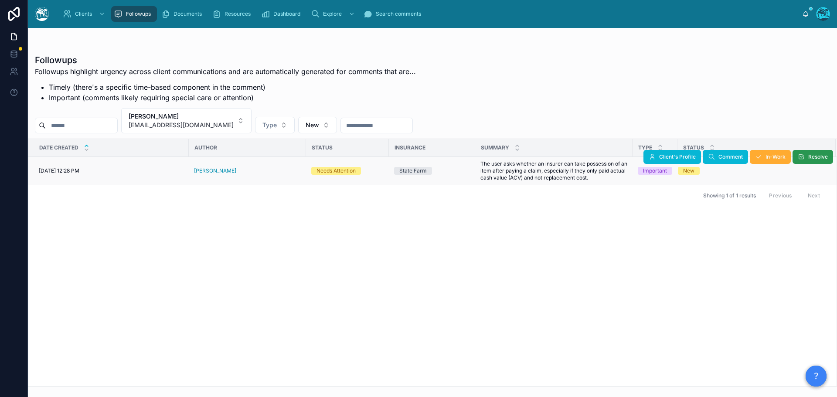
click at [819, 159] on span "Resolve" at bounding box center [818, 156] width 20 height 7
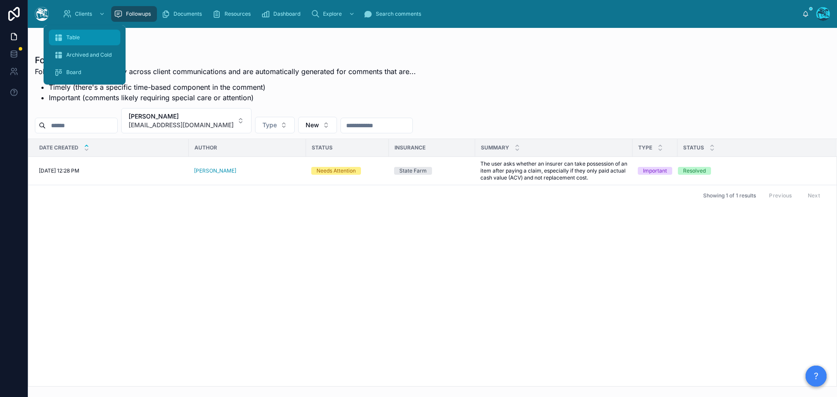
click at [69, 34] on div "Table" at bounding box center [84, 38] width 61 height 14
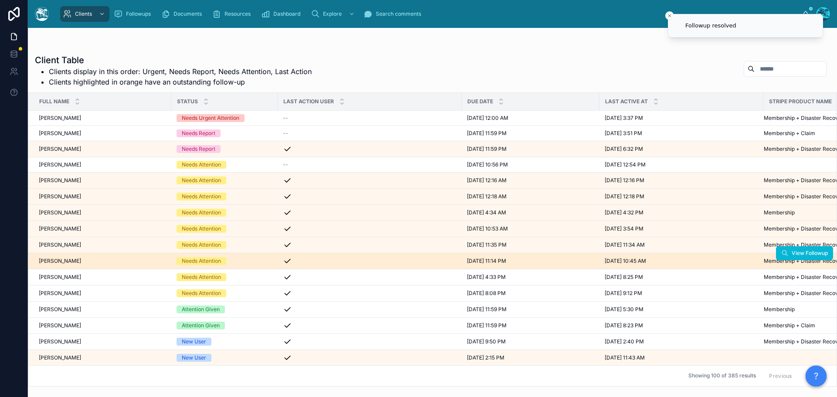
click at [109, 262] on div "Richard Hards Richard Hards" at bounding box center [102, 261] width 127 height 7
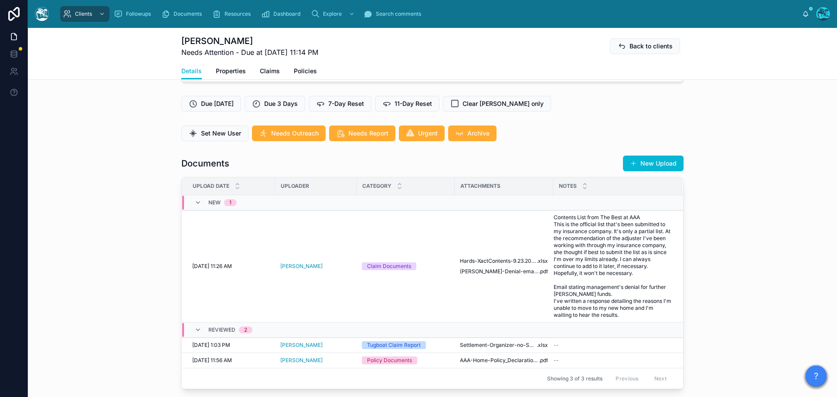
scroll to position [262, 0]
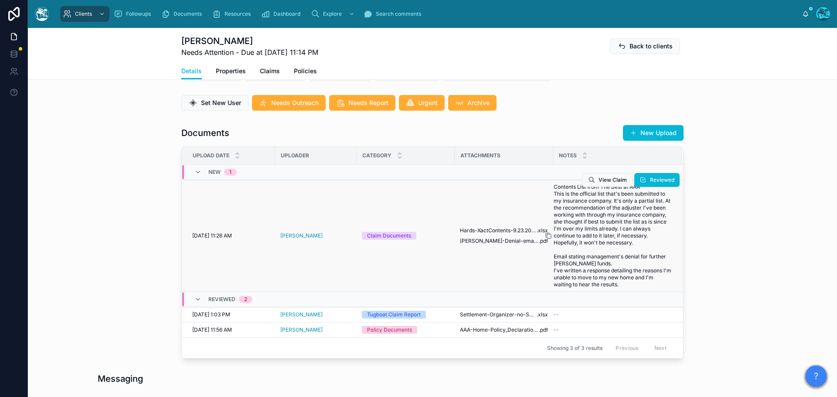
click at [545, 239] on icon at bounding box center [548, 235] width 7 height 7
click at [499, 245] on span "LOU-Denial-email_Your-claim-016905777" at bounding box center [499, 241] width 79 height 7
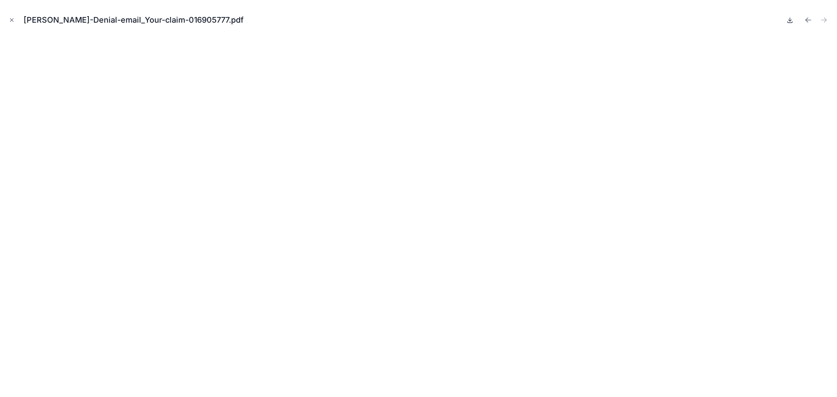
click at [789, 22] on icon at bounding box center [789, 20] width 7 height 7
click at [809, 21] on icon "Previous file" at bounding box center [808, 20] width 9 height 9
click at [790, 22] on icon at bounding box center [789, 20] width 7 height 7
click at [789, 21] on icon at bounding box center [789, 20] width 7 height 7
click at [9, 20] on icon "Close modal" at bounding box center [12, 20] width 6 height 6
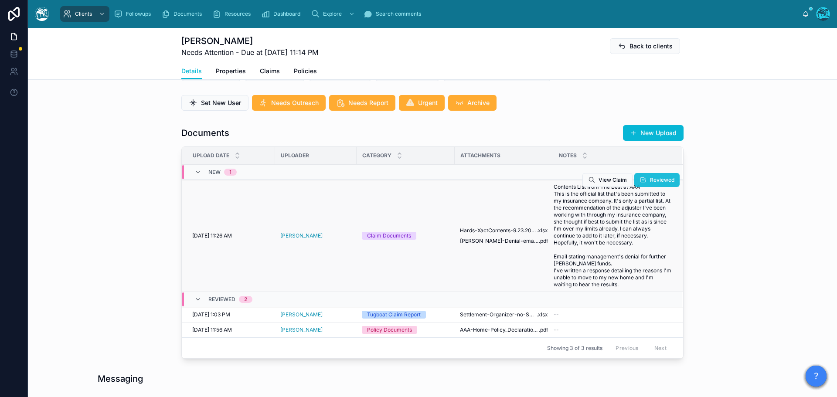
click at [650, 184] on span "Reviewed" at bounding box center [662, 180] width 24 height 7
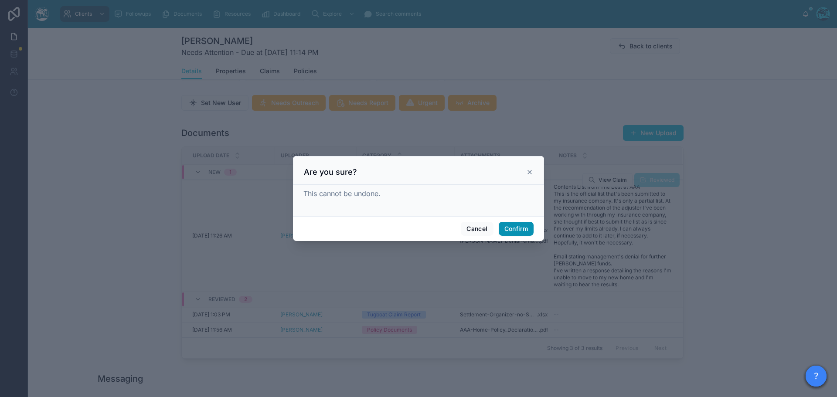
click at [515, 231] on button "Confirm" at bounding box center [516, 229] width 35 height 14
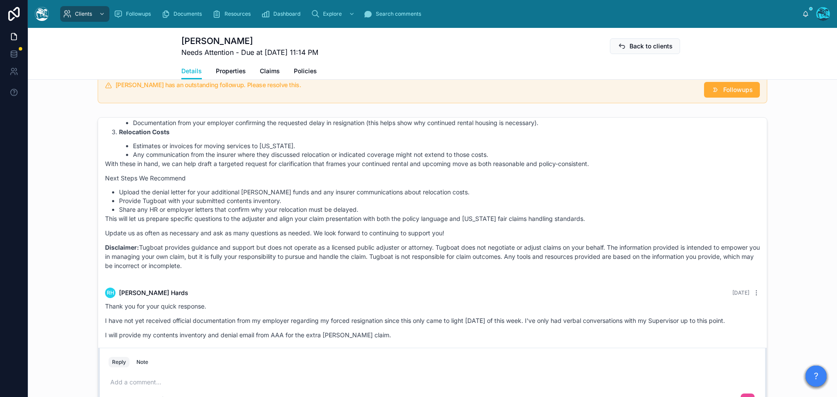
scroll to position [610, 0]
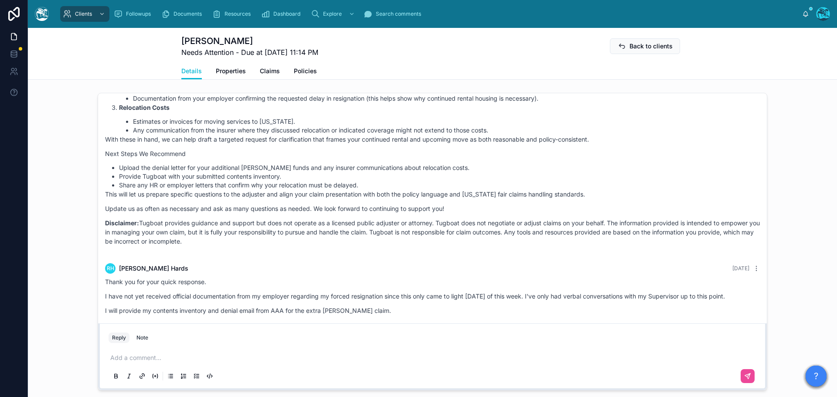
drag, startPoint x: 243, startPoint y: 241, endPoint x: 382, endPoint y: 311, distance: 156.4
drag, startPoint x: 318, startPoint y: 312, endPoint x: 274, endPoint y: 270, distance: 61.4
click at [274, 270] on div "RH Richard Hards 2 days ago" at bounding box center [432, 268] width 655 height 10
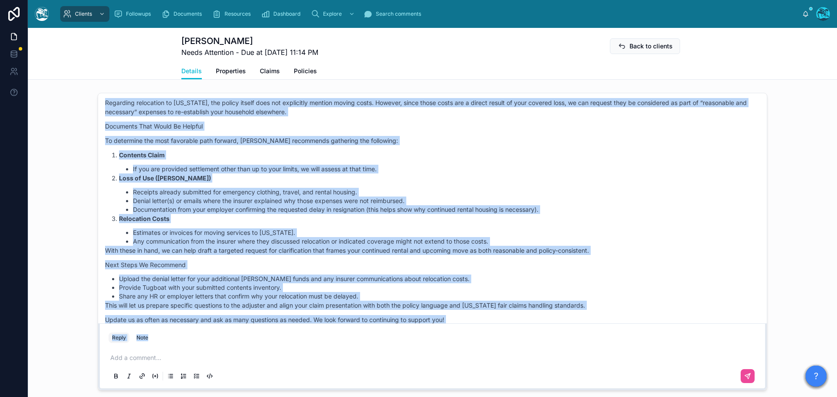
scroll to position [581, 0]
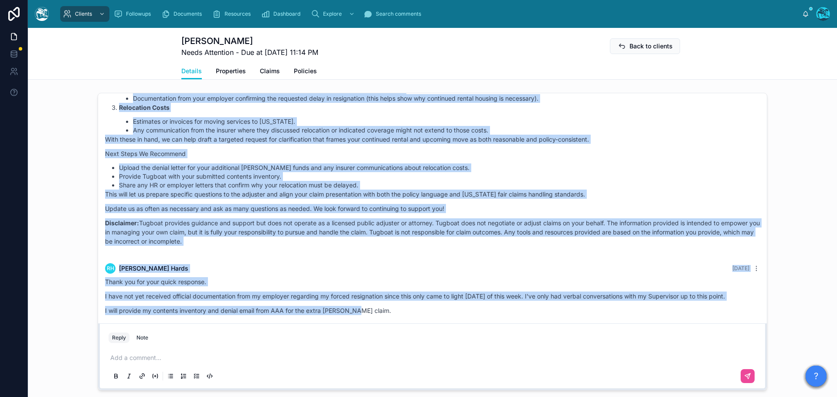
drag, startPoint x: 198, startPoint y: 169, endPoint x: 380, endPoint y: 306, distance: 227.6
drag, startPoint x: 286, startPoint y: 238, endPoint x: 381, endPoint y: 305, distance: 115.9
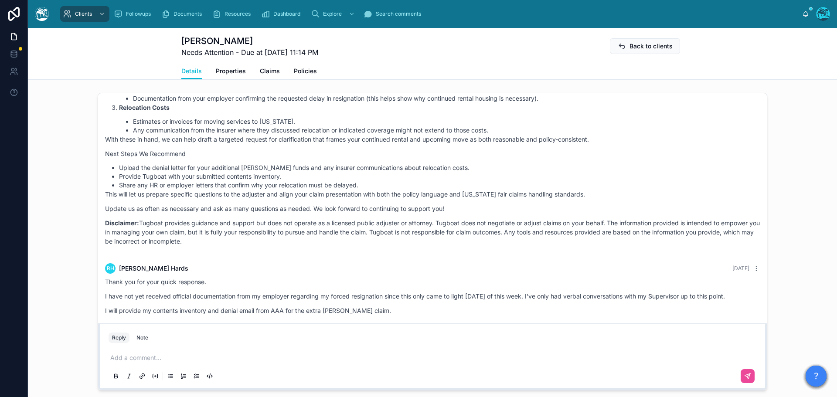
click at [142, 362] on p at bounding box center [434, 358] width 648 height 9
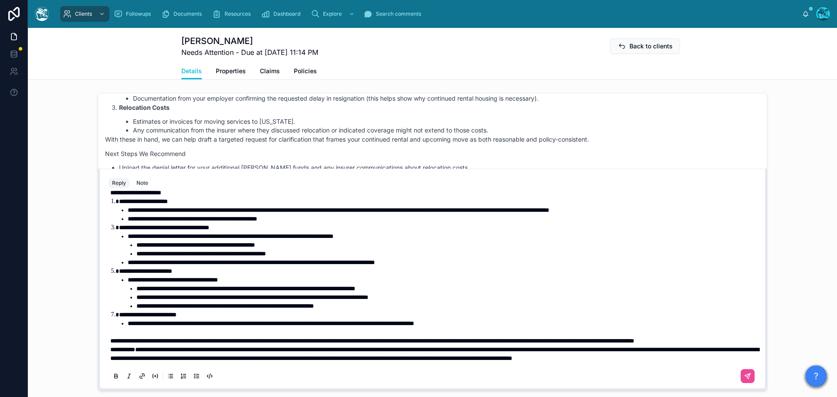
scroll to position [159, 0]
click at [210, 339] on p "**********" at bounding box center [434, 341] width 648 height 9
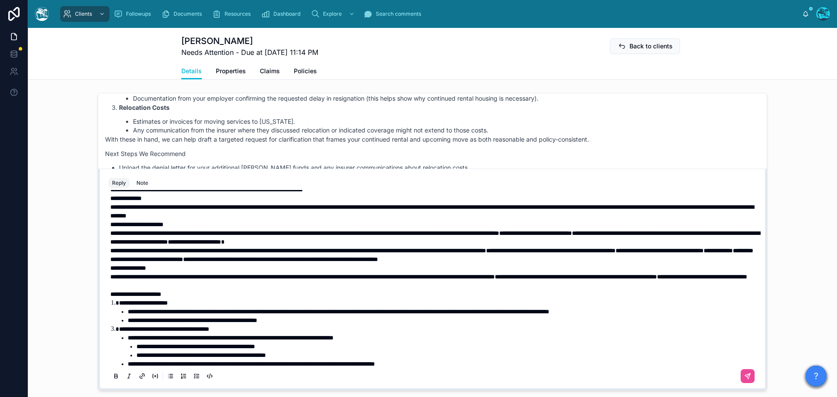
scroll to position [28, 0]
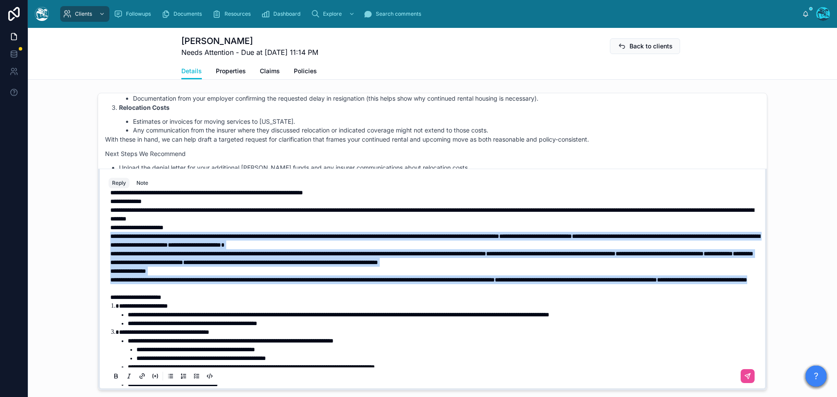
drag, startPoint x: 331, startPoint y: 298, endPoint x: 83, endPoint y: 245, distance: 253.5
click at [83, 245] on div "3 days ago Hello Richard, welcome to Tugboat. We're glad you found us. Our team…" at bounding box center [432, 241] width 809 height 305
click at [115, 377] on icon at bounding box center [116, 375] width 3 height 2
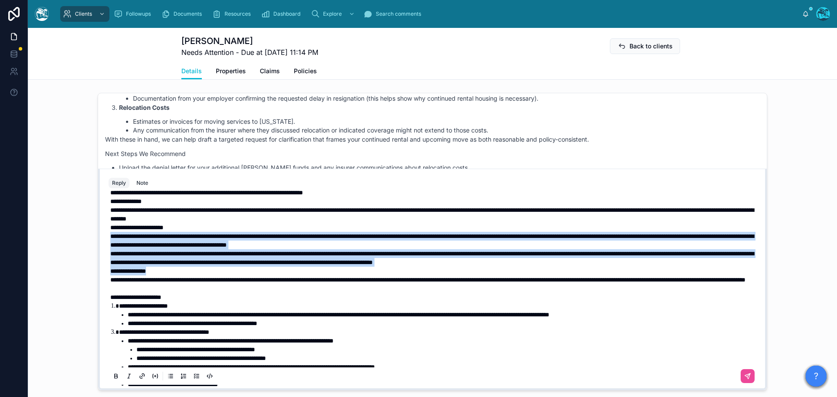
click at [110, 274] on span "**********" at bounding box center [128, 271] width 36 height 6
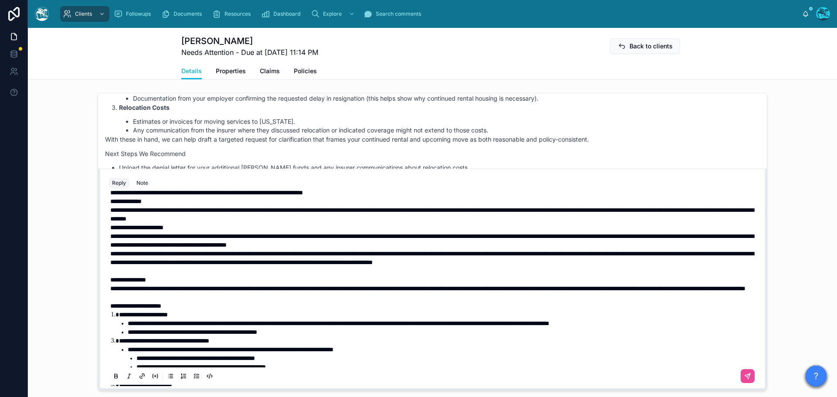
click at [110, 231] on span "**********" at bounding box center [136, 228] width 53 height 6
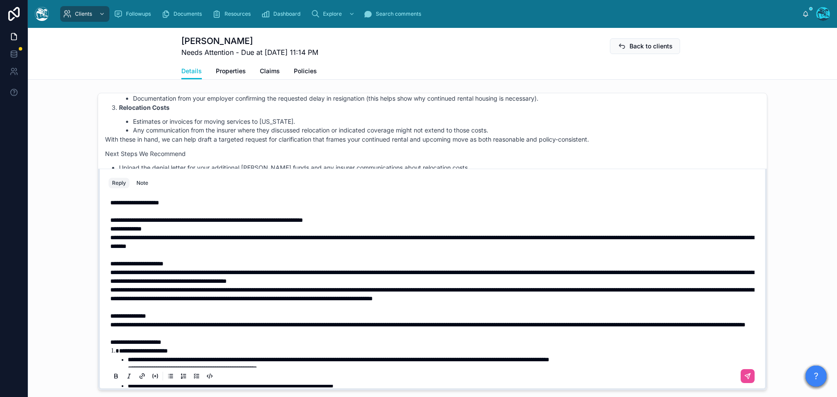
scroll to position [0, 0]
click at [110, 232] on span "**********" at bounding box center [125, 229] width 31 height 6
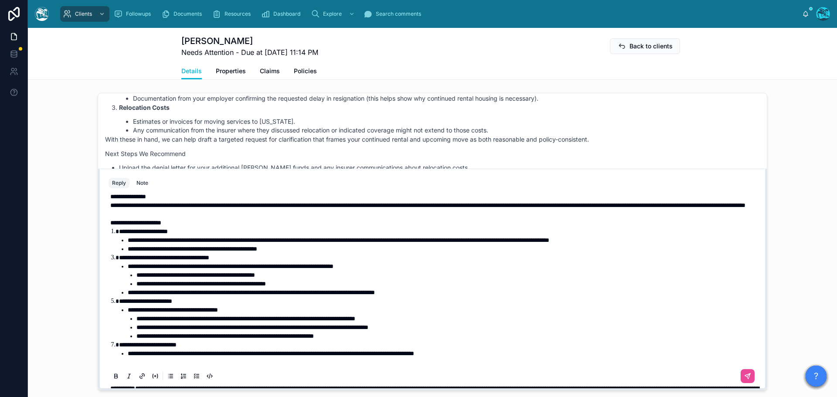
scroll to position [131, 0]
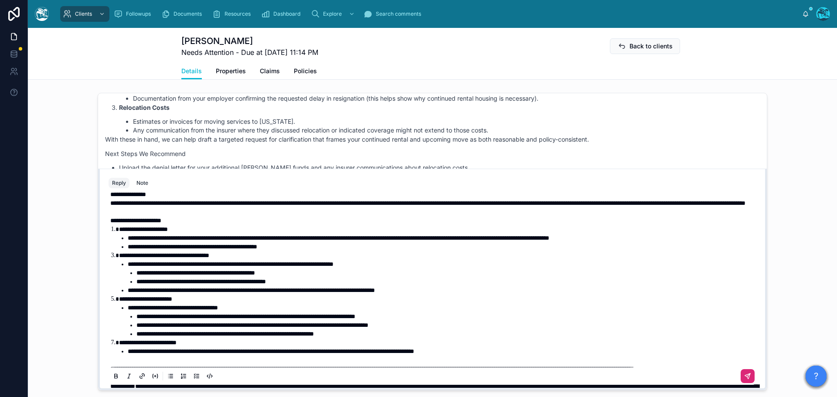
click at [744, 380] on icon at bounding box center [747, 376] width 7 height 7
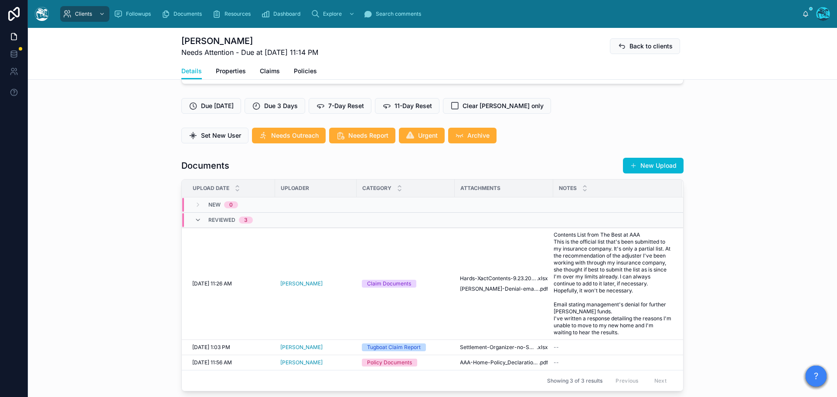
scroll to position [191, 0]
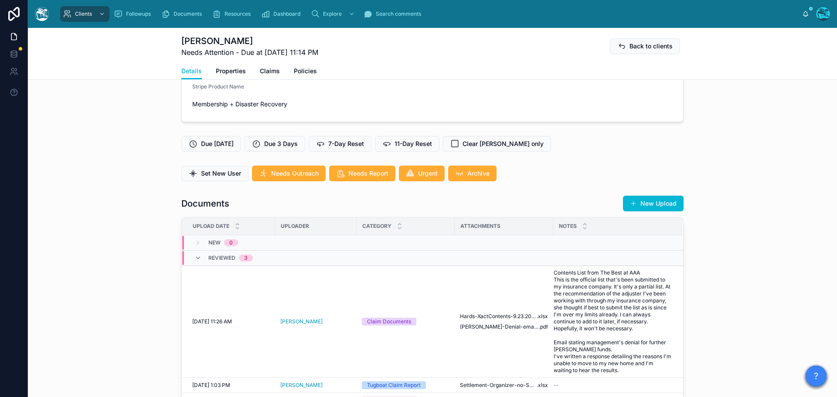
drag, startPoint x: 646, startPoint y: 211, endPoint x: 659, endPoint y: 210, distance: 13.1
click at [646, 211] on button "New Upload" at bounding box center [653, 204] width 61 height 16
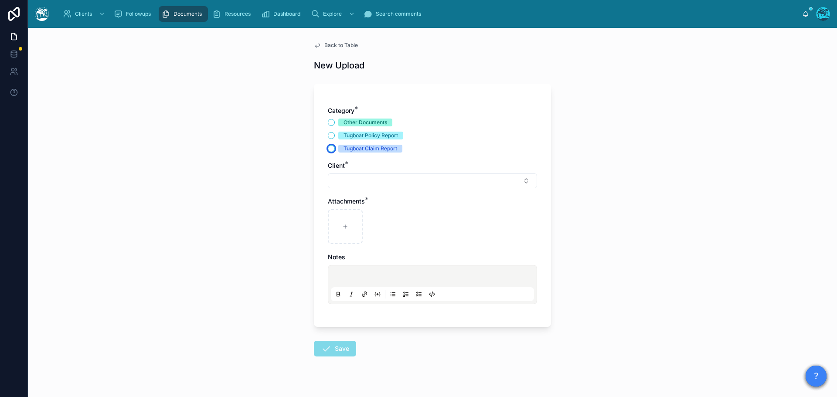
click at [329, 149] on button "Tugboat Claim Report" at bounding box center [331, 148] width 7 height 7
click at [344, 179] on button "Select Button" at bounding box center [432, 181] width 209 height 15
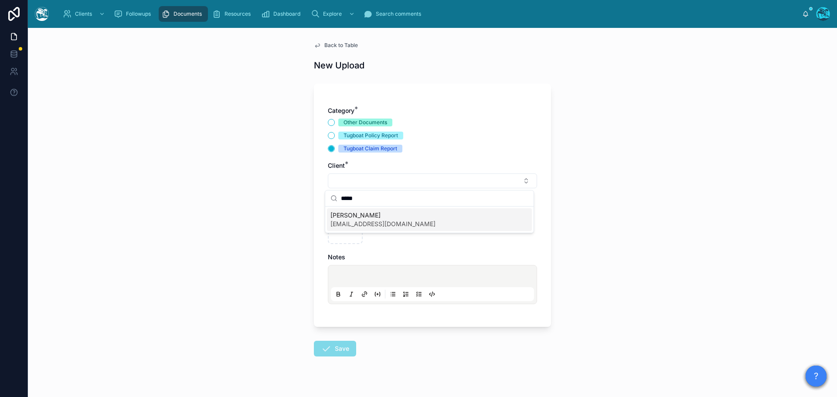
type input "*****"
click at [341, 220] on span "hardshards61@gmail.com" at bounding box center [382, 224] width 105 height 9
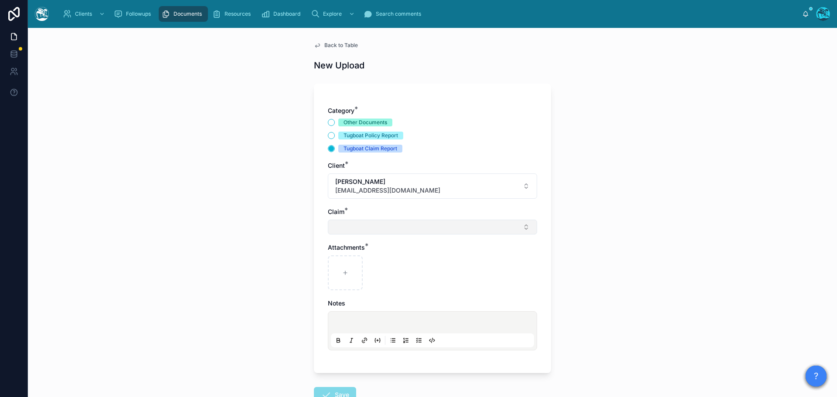
click at [341, 229] on button "Select Button" at bounding box center [432, 227] width 209 height 15
click at [346, 262] on span "[PERSON_NAME] Fire" at bounding box center [361, 261] width 62 height 9
click at [342, 274] on icon at bounding box center [345, 275] width 6 height 6
type input "**********"
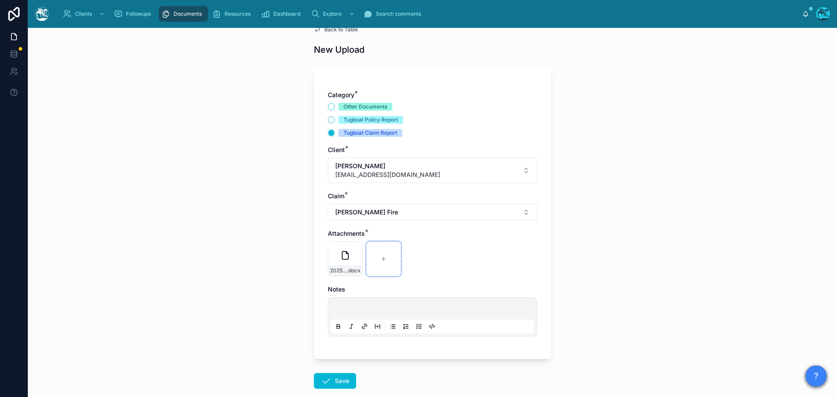
scroll to position [63, 0]
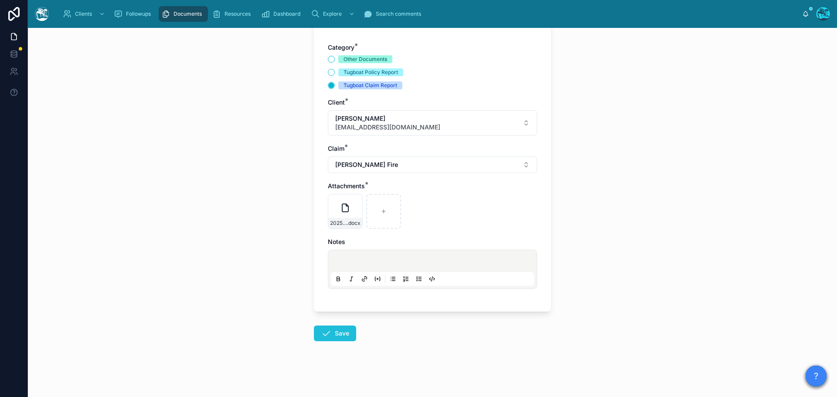
click at [334, 331] on button "Save" at bounding box center [335, 334] width 42 height 16
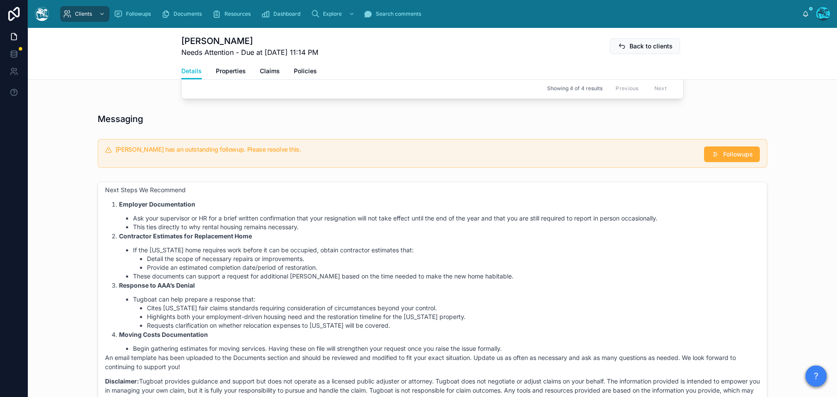
scroll to position [543, 0]
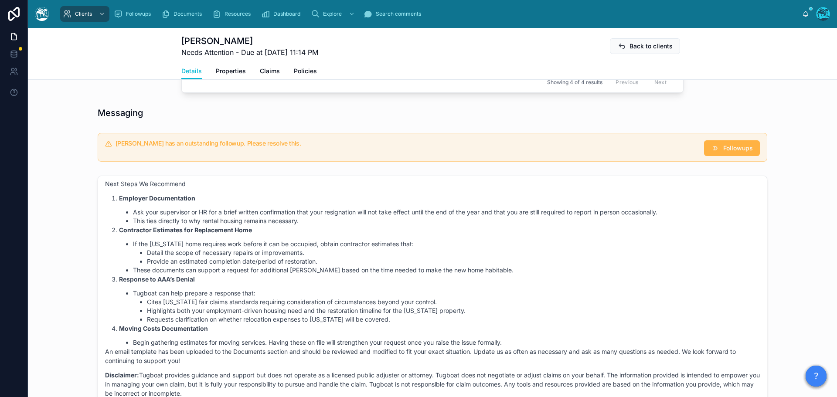
click at [725, 153] on span "Followups" at bounding box center [738, 148] width 30 height 9
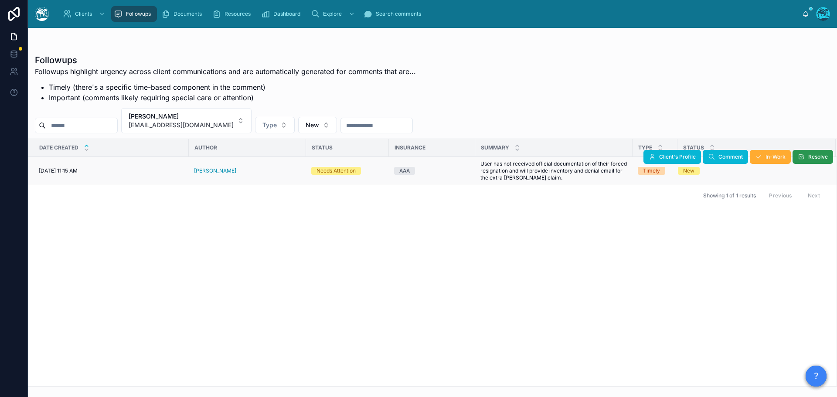
click at [817, 154] on span "Resolve" at bounding box center [818, 156] width 20 height 7
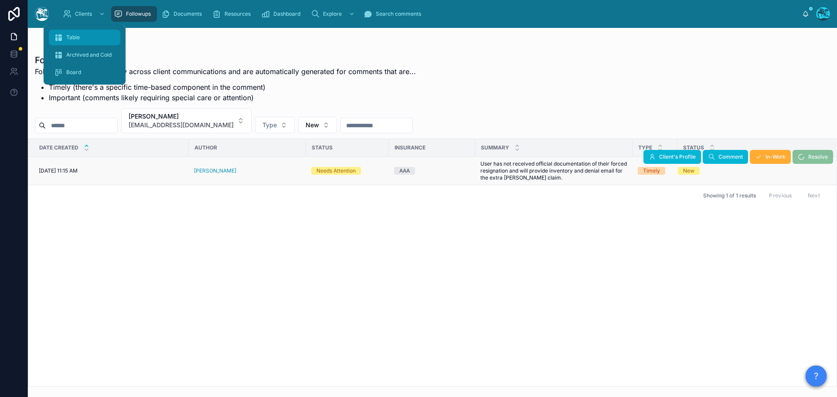
click at [74, 36] on span "Table" at bounding box center [73, 37] width 14 height 7
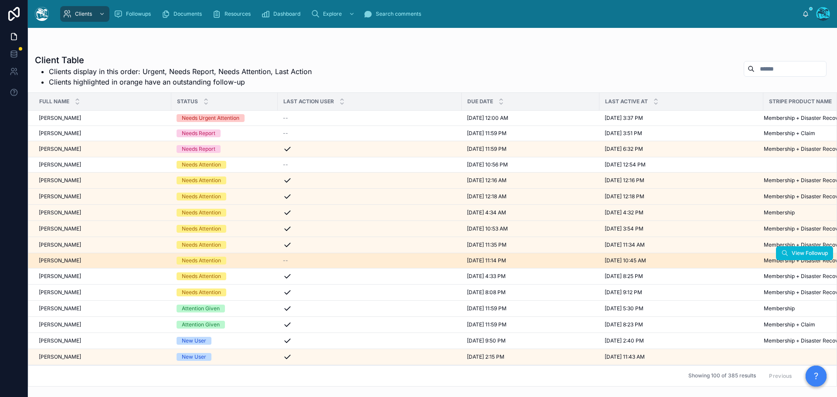
click at [97, 259] on div "Richard Hards Richard Hards" at bounding box center [102, 260] width 127 height 7
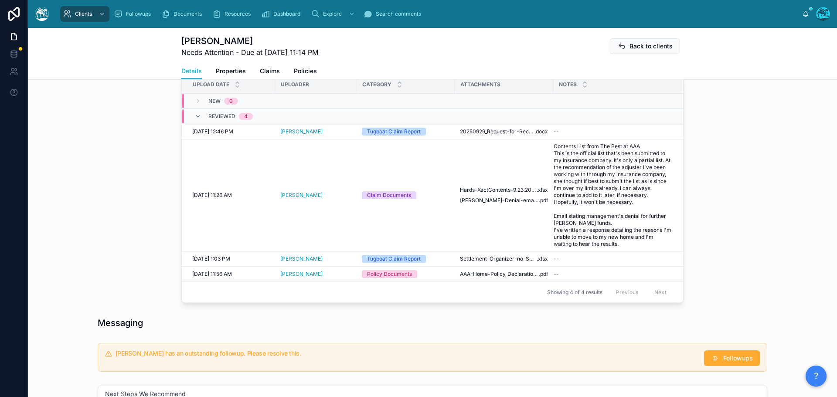
scroll to position [392, 0]
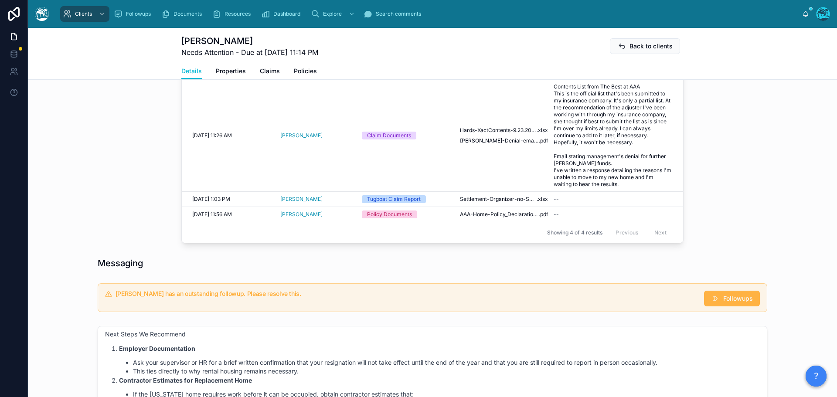
click at [734, 303] on span "Followups" at bounding box center [738, 298] width 30 height 9
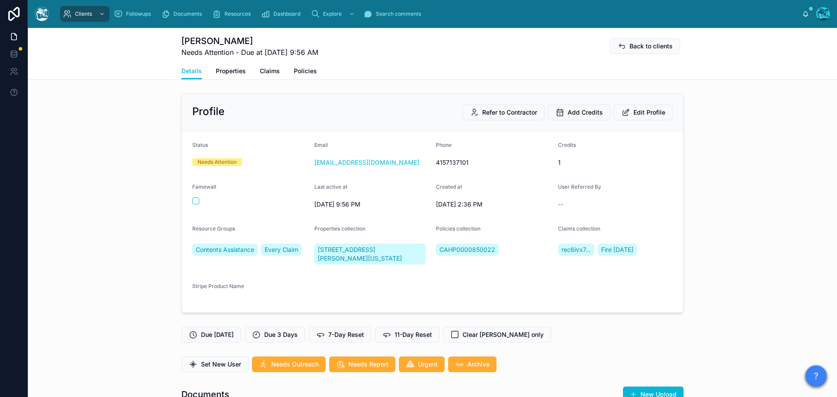
scroll to position [13096, 0]
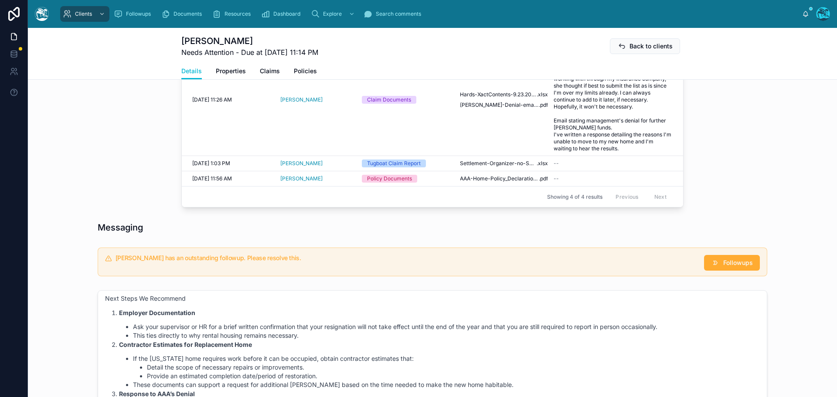
scroll to position [436, 0]
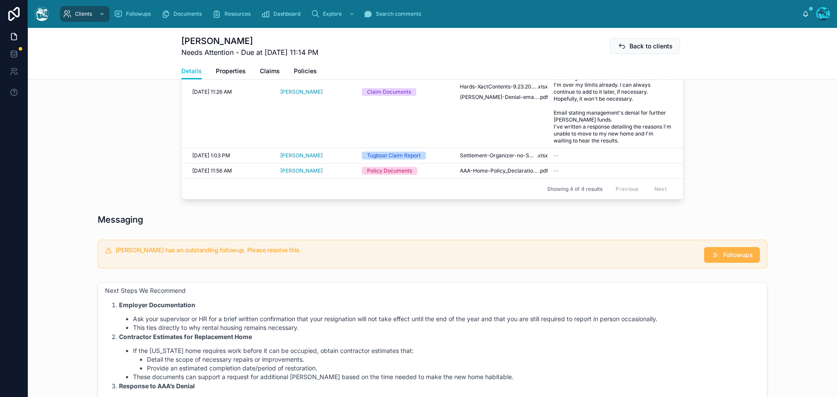
click at [723, 259] on span "Followups" at bounding box center [738, 255] width 30 height 9
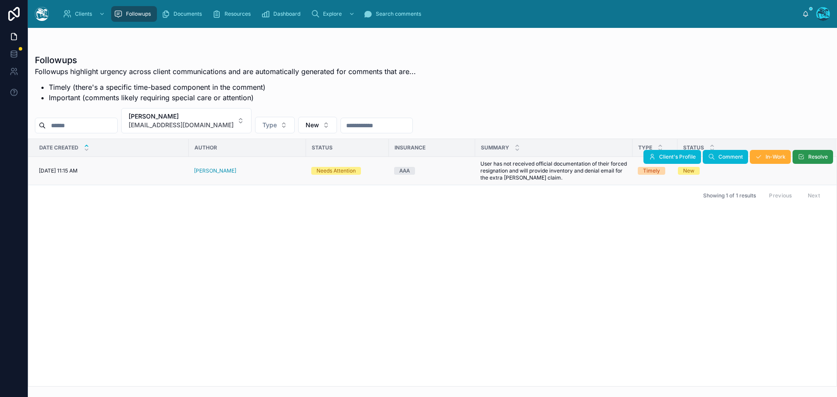
click at [812, 158] on span "Resolve" at bounding box center [818, 156] width 20 height 7
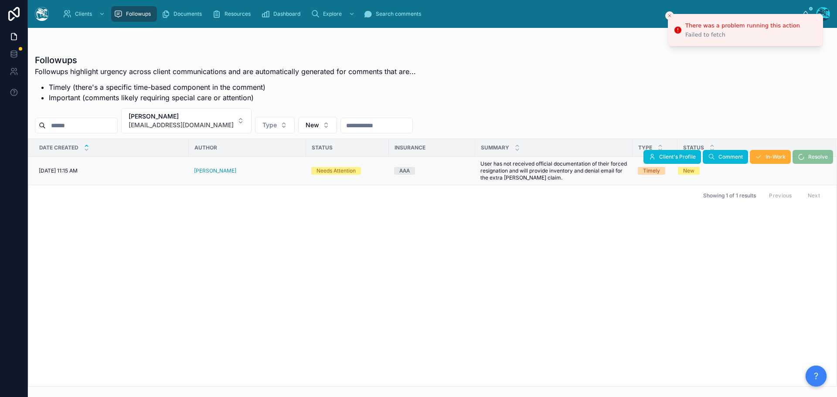
click at [668, 14] on icon "Close toast" at bounding box center [669, 15] width 5 height 5
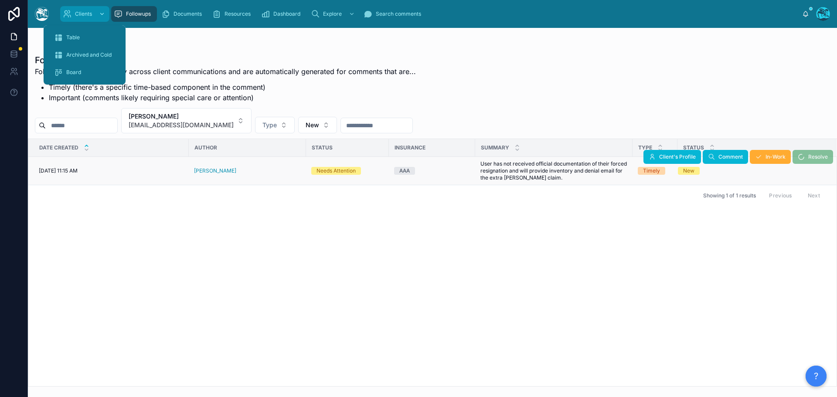
click at [77, 15] on span "Clients" at bounding box center [83, 13] width 17 height 7
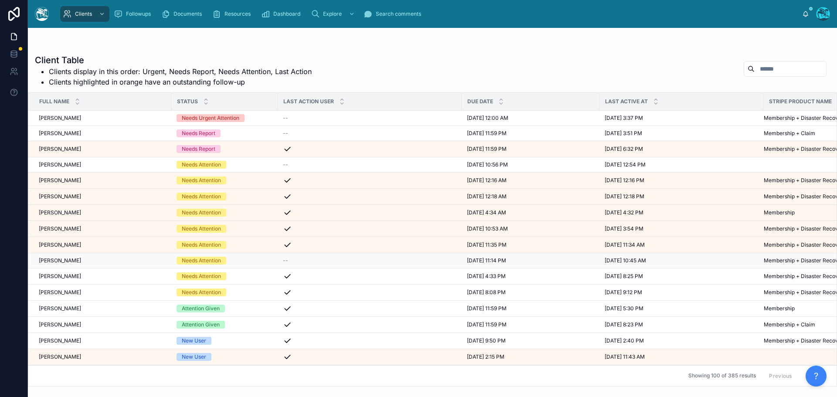
click at [132, 260] on div "Richard Hards Richard Hards" at bounding box center [102, 260] width 127 height 7
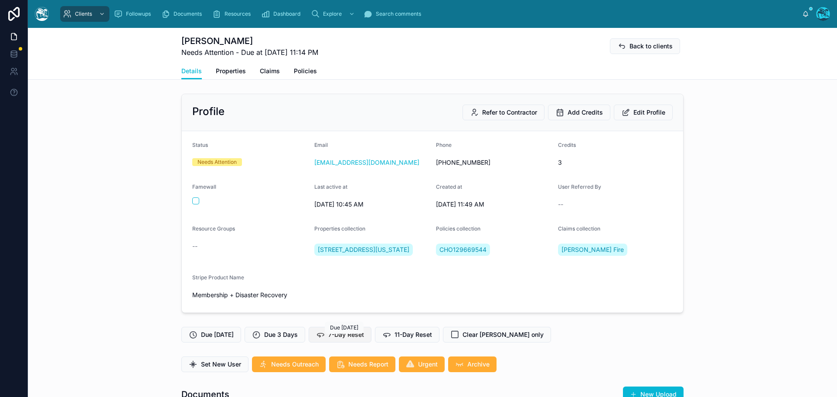
click at [354, 339] on span "7-Day Reset" at bounding box center [346, 334] width 36 height 9
click at [347, 339] on span "7-Day Reset" at bounding box center [346, 334] width 36 height 9
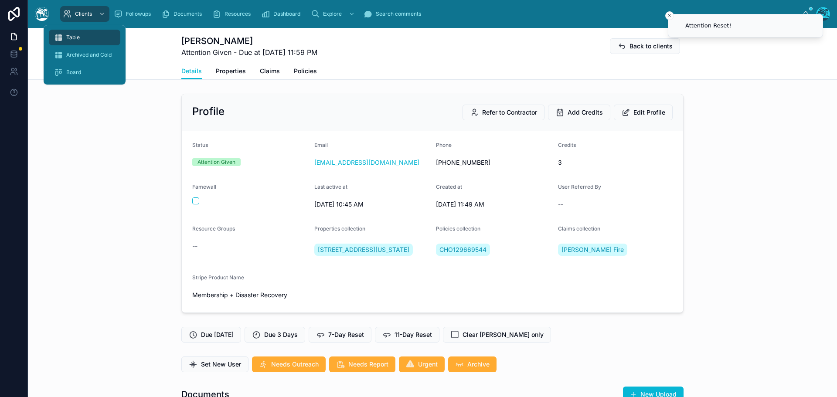
click at [78, 36] on span "Table" at bounding box center [73, 37] width 14 height 7
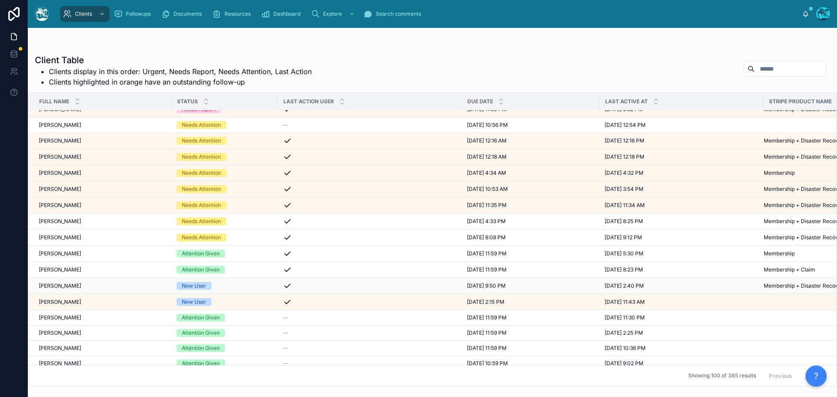
scroll to position [44, 0]
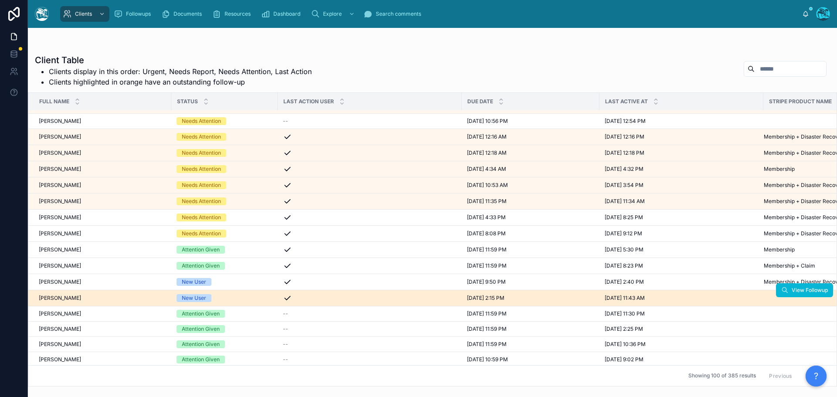
click at [122, 296] on div "Linda Hanson Linda Hanson" at bounding box center [102, 298] width 127 height 7
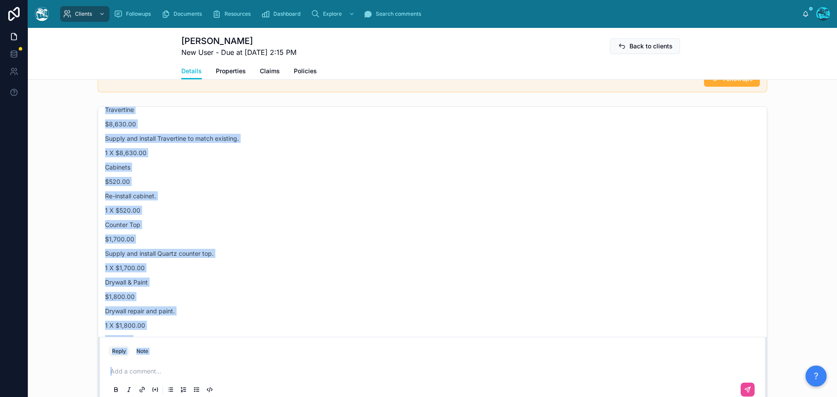
scroll to position [1852, 0]
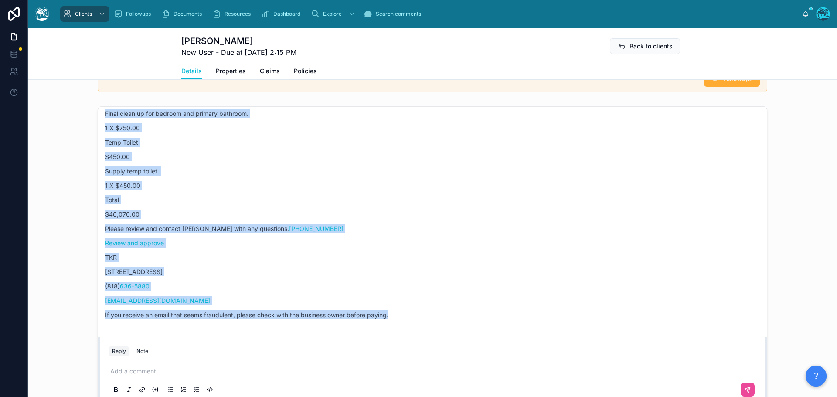
drag, startPoint x: 713, startPoint y: 146, endPoint x: 580, endPoint y: 323, distance: 220.8
copy div "LH Linda Hanson 10:05 • Today Need to send you my company, AAA estimate and my …"
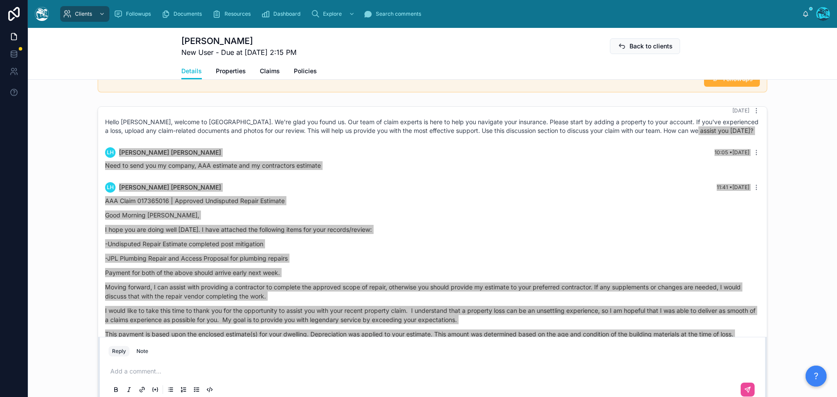
scroll to position [0, 0]
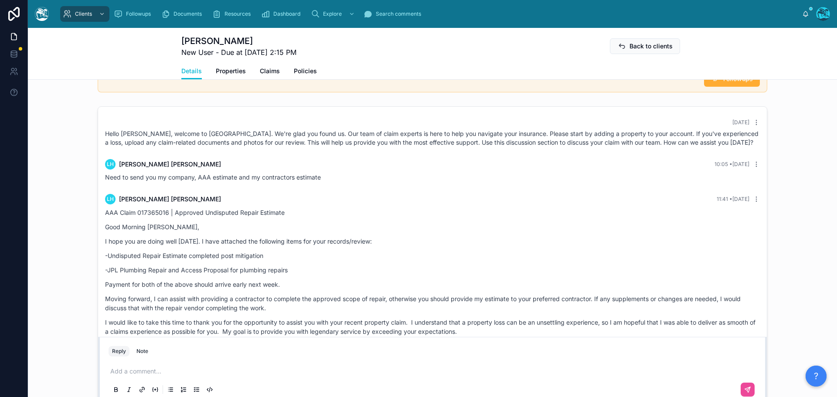
click at [140, 370] on p at bounding box center [434, 371] width 648 height 9
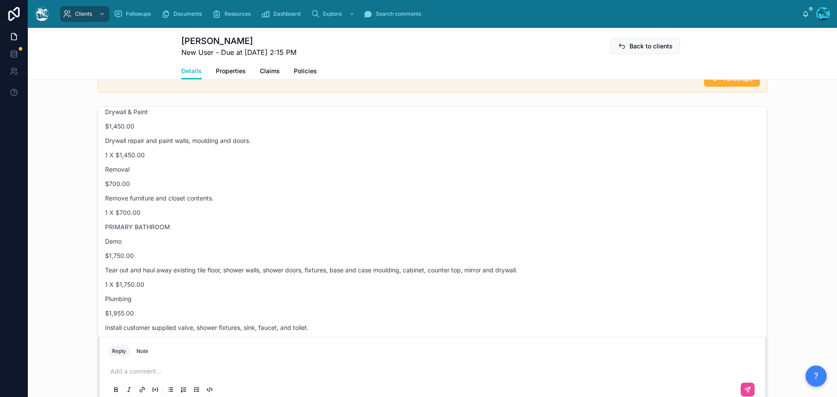
scroll to position [828, 0]
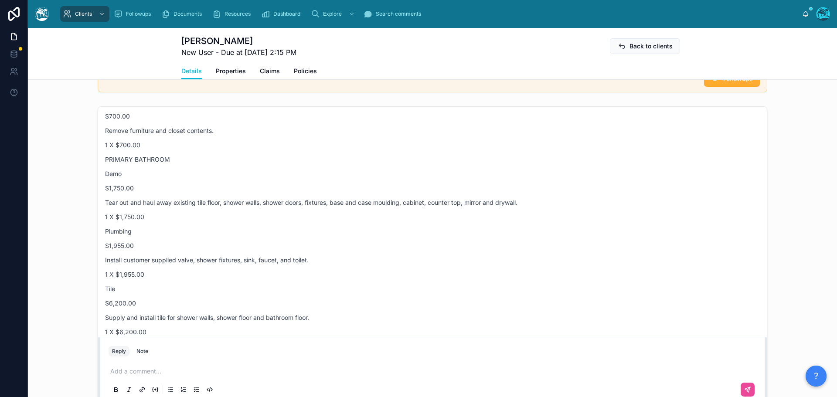
click at [124, 371] on p at bounding box center [434, 371] width 648 height 9
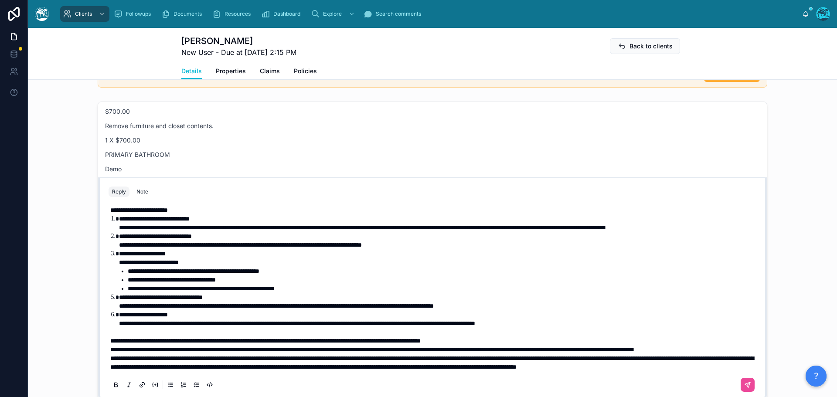
scroll to position [98, 0]
click at [190, 345] on p "**********" at bounding box center [434, 349] width 648 height 9
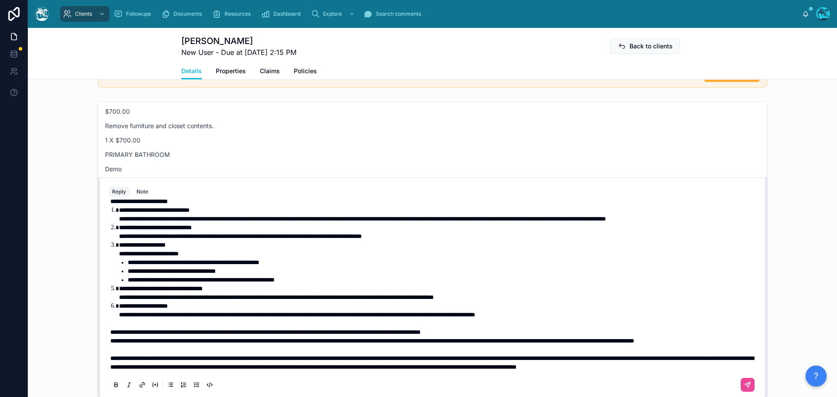
click at [110, 338] on span "**********" at bounding box center [372, 341] width 524 height 6
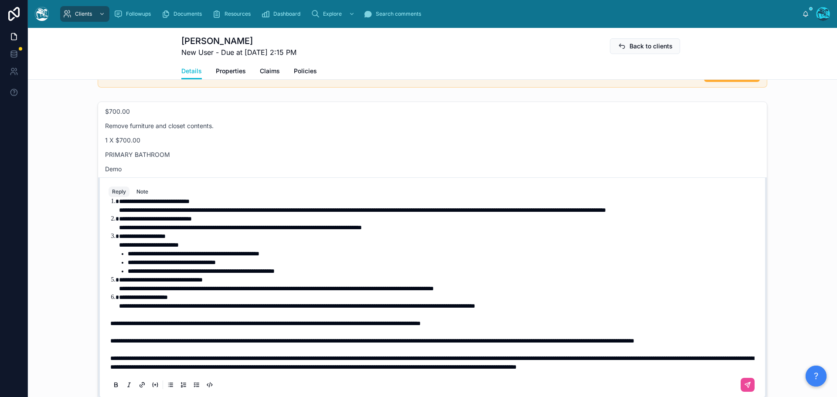
click at [109, 340] on div "**********" at bounding box center [433, 262] width 648 height 263
drag, startPoint x: 107, startPoint y: 340, endPoint x: 239, endPoint y: 341, distance: 132.1
click at [239, 341] on span "**********" at bounding box center [372, 341] width 524 height 6
click at [240, 342] on span "**********" at bounding box center [372, 341] width 524 height 6
click at [109, 324] on div "**********" at bounding box center [433, 262] width 648 height 263
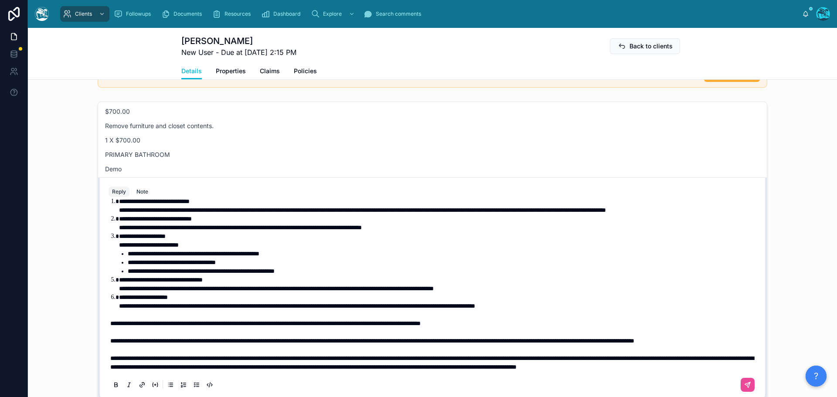
click at [109, 322] on div "**********" at bounding box center [433, 262] width 648 height 263
click at [110, 321] on span "**********" at bounding box center [265, 323] width 310 height 6
drag, startPoint x: 108, startPoint y: 340, endPoint x: 478, endPoint y: 344, distance: 370.6
click at [478, 344] on p "**********" at bounding box center [434, 341] width 648 height 9
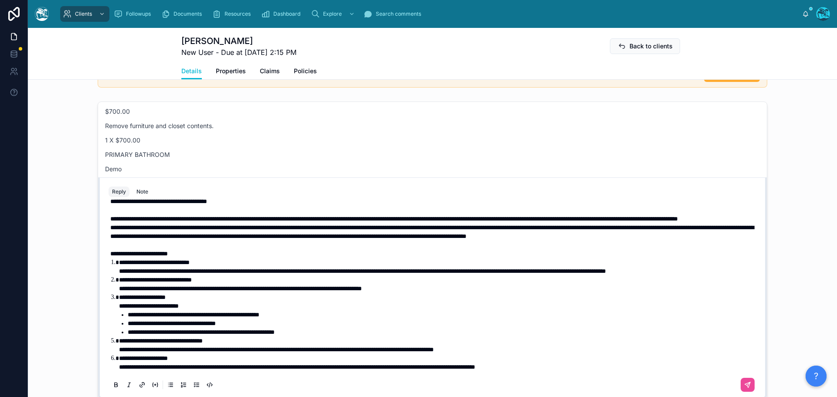
scroll to position [0, 0]
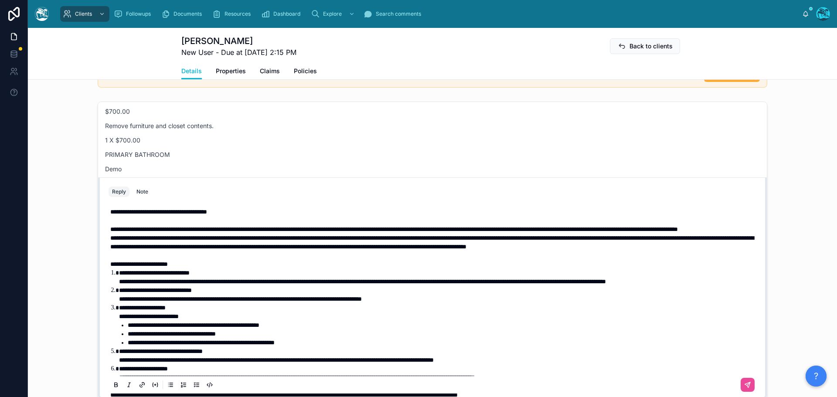
click at [241, 234] on p "**********" at bounding box center [434, 229] width 648 height 9
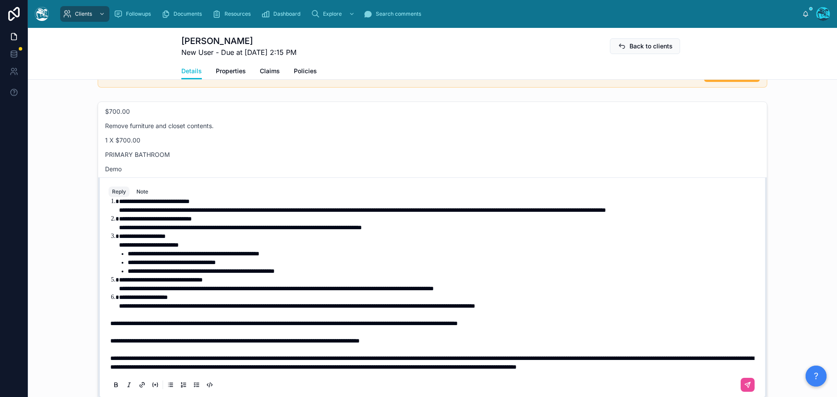
scroll to position [87, 0]
click at [744, 386] on icon at bounding box center [747, 384] width 7 height 7
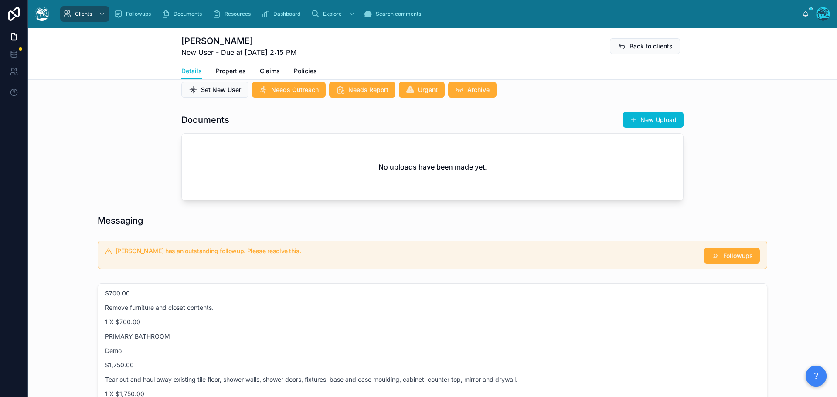
scroll to position [218, 0]
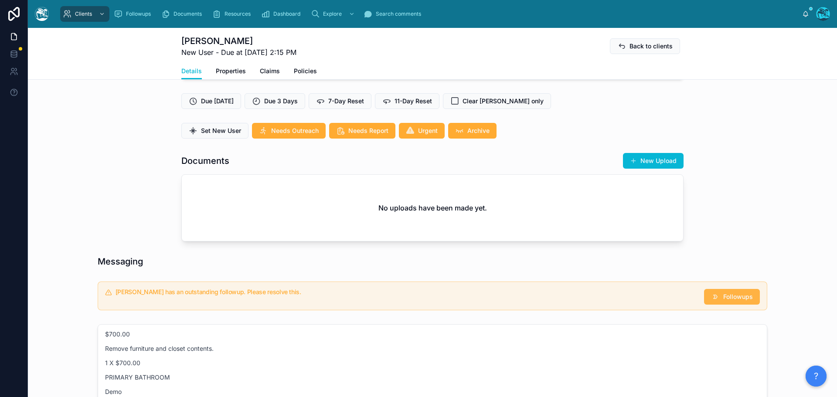
click at [728, 293] on span "Followups" at bounding box center [738, 297] width 30 height 9
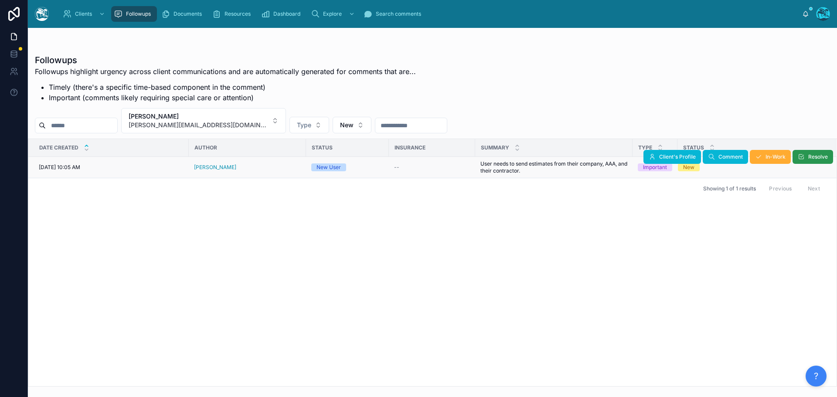
click at [816, 156] on span "Resolve" at bounding box center [818, 156] width 20 height 7
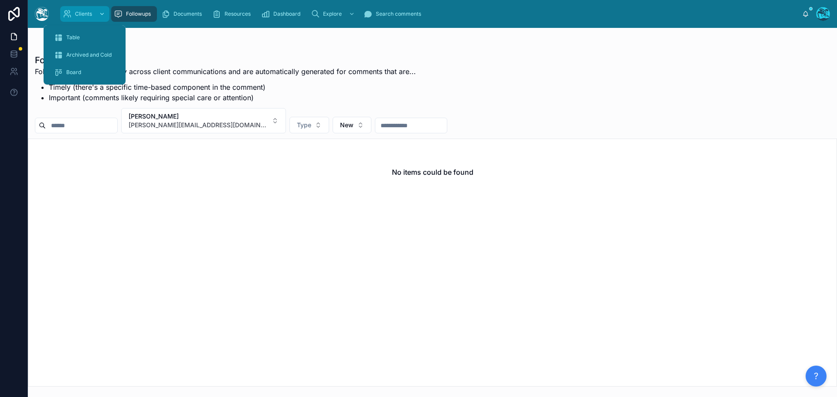
click at [73, 15] on div "Clients" at bounding box center [85, 14] width 44 height 14
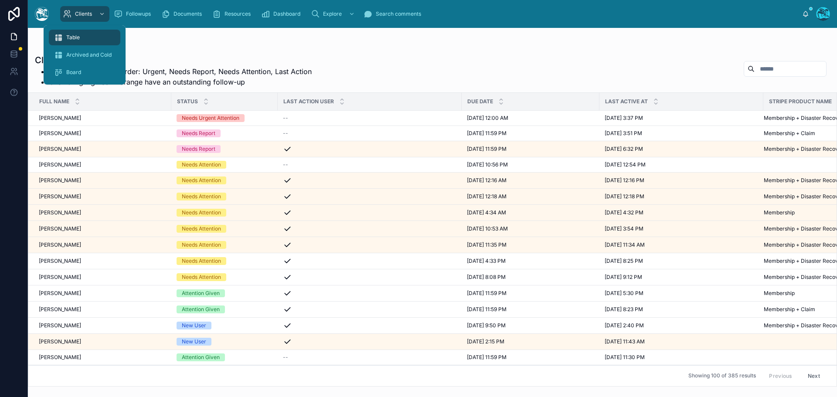
click at [77, 37] on span "Table" at bounding box center [73, 37] width 14 height 7
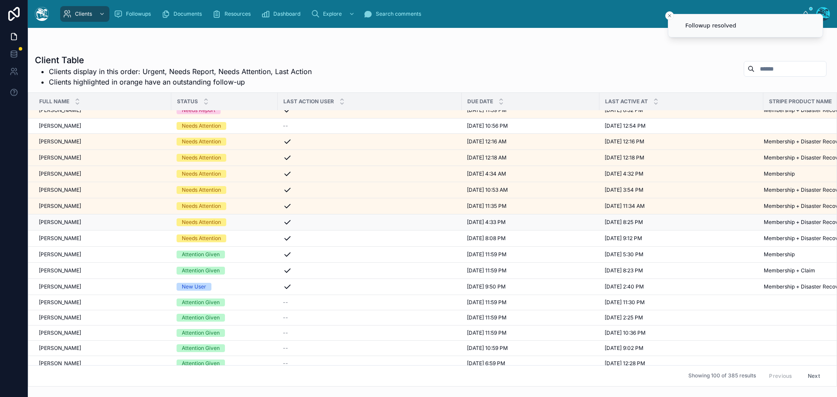
scroll to position [44, 0]
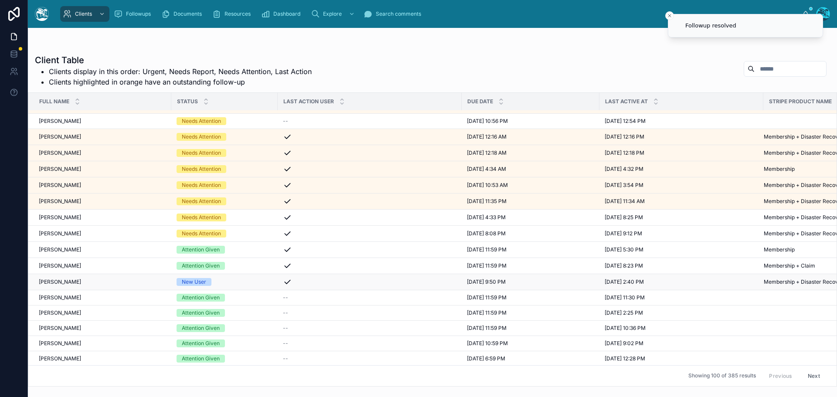
click at [102, 282] on div "Ian Bondsmith Ian Bondsmith" at bounding box center [102, 282] width 127 height 7
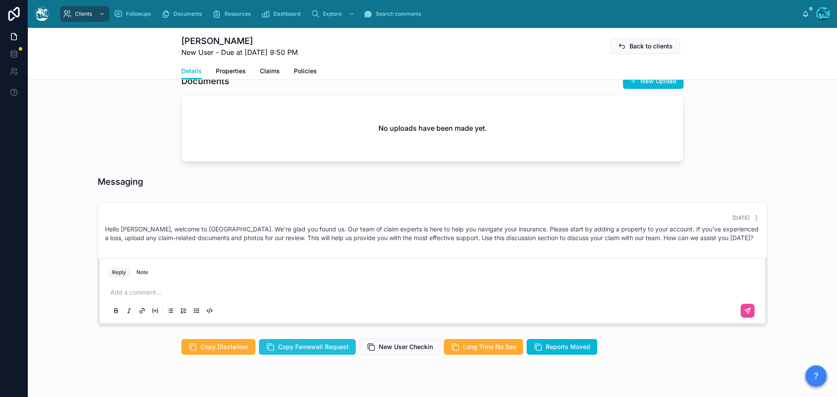
scroll to position [339, 0]
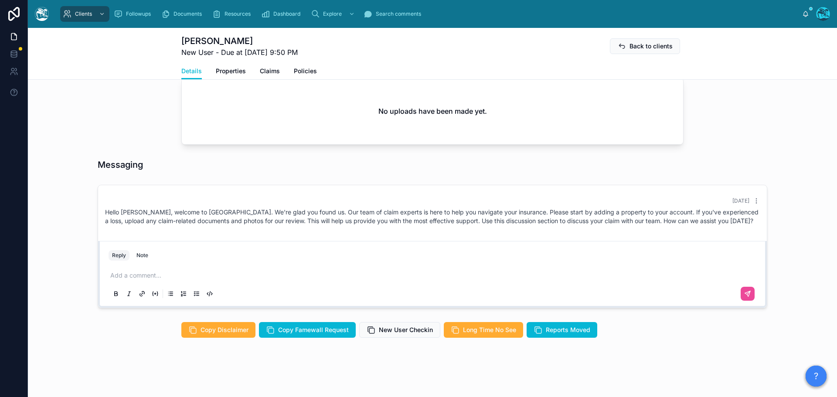
click at [153, 274] on p at bounding box center [434, 275] width 648 height 9
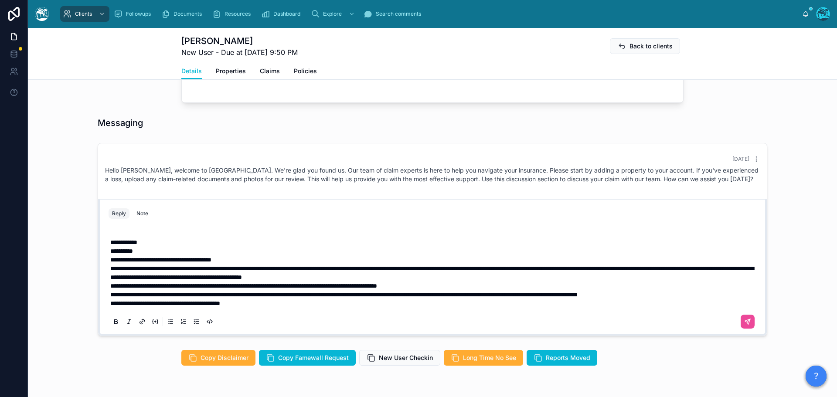
scroll to position [383, 0]
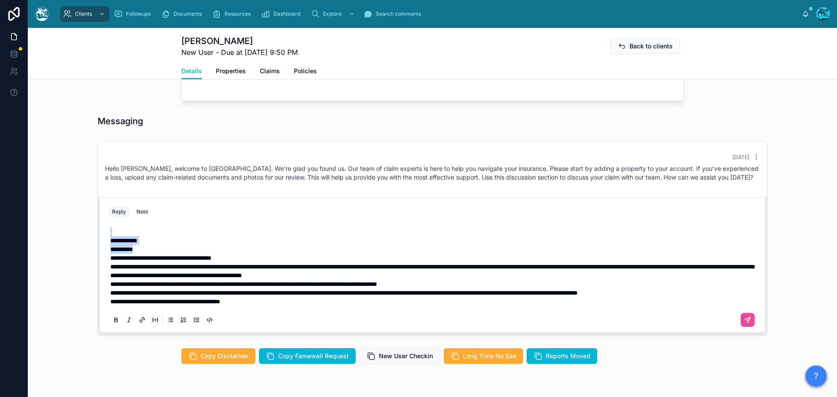
drag, startPoint x: 144, startPoint y: 250, endPoint x: 84, endPoint y: 235, distance: 61.6
click at [84, 235] on div "**********" at bounding box center [432, 238] width 809 height 200
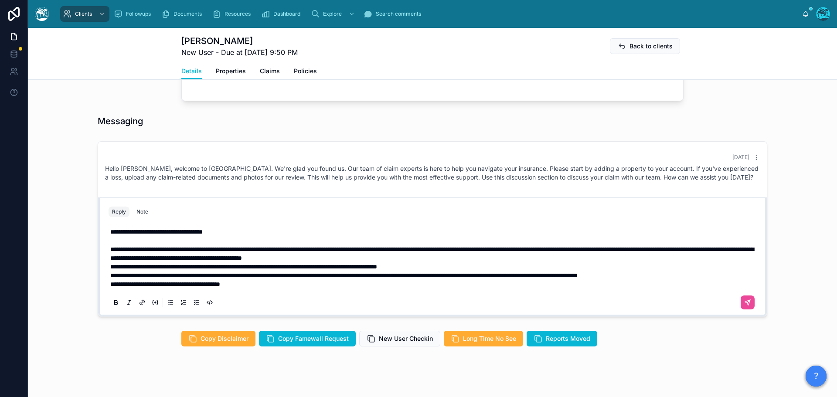
click at [509, 258] on p "**********" at bounding box center [434, 253] width 648 height 17
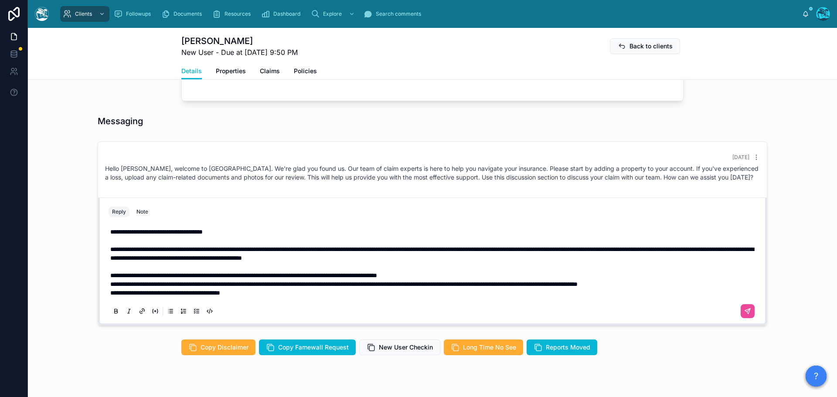
click at [466, 276] on p "**********" at bounding box center [434, 275] width 648 height 9
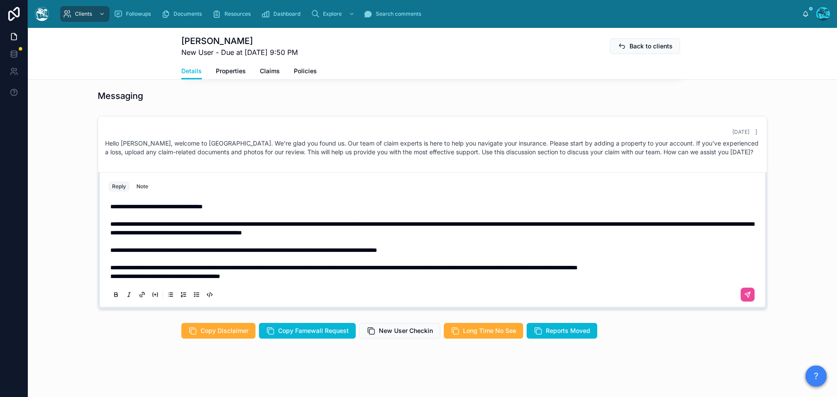
scroll to position [409, 0]
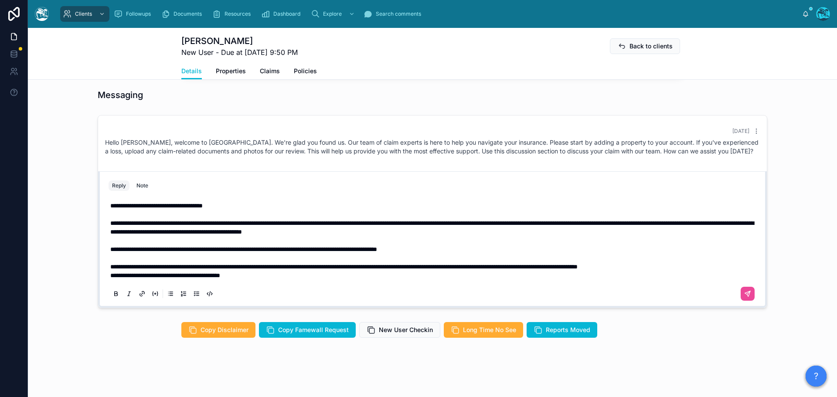
click at [243, 223] on span "**********" at bounding box center [431, 227] width 643 height 15
click at [469, 252] on p "**********" at bounding box center [434, 249] width 648 height 9
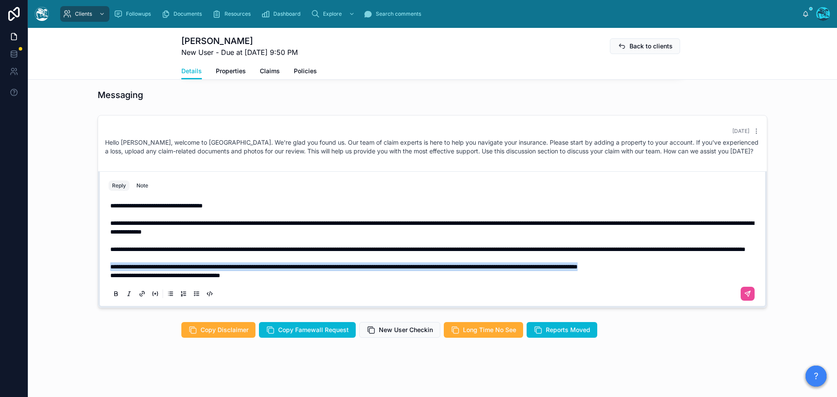
drag, startPoint x: 738, startPoint y: 276, endPoint x: 5, endPoint y: 276, distance: 733.7
click at [5, 276] on div "**********" at bounding box center [418, 198] width 837 height 397
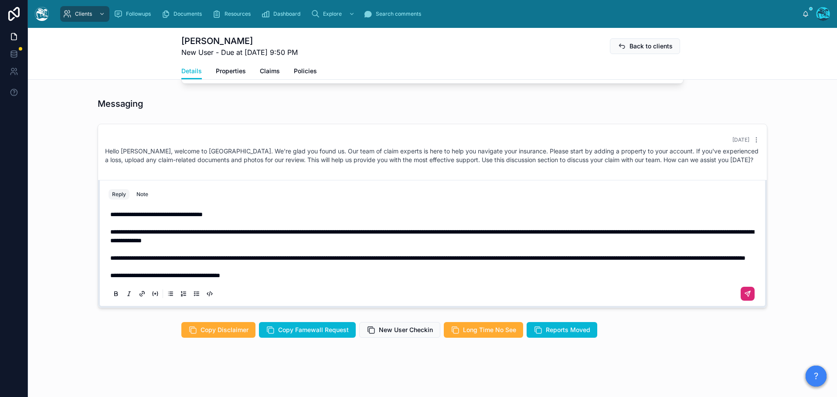
click at [744, 294] on icon at bounding box center [747, 293] width 7 height 7
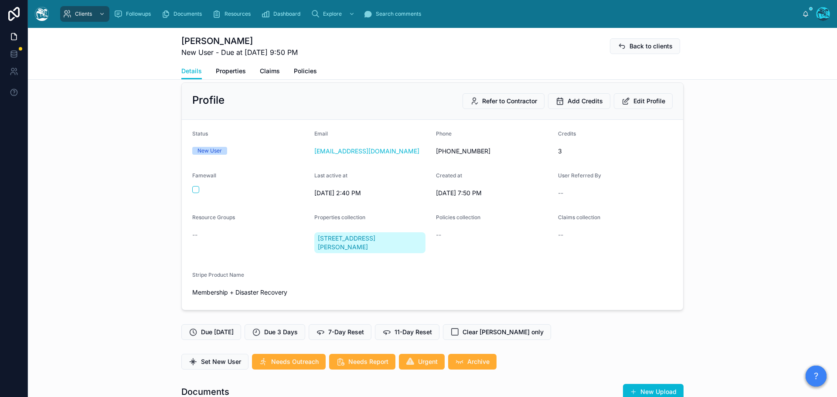
scroll to position [0, 0]
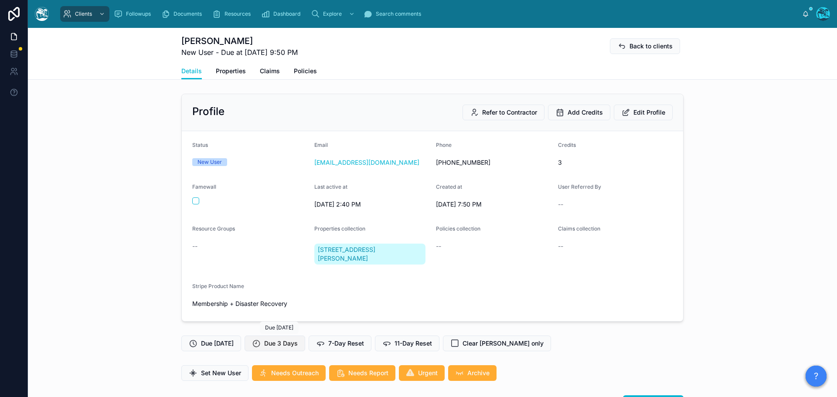
click at [279, 344] on span "Due 3 Days" at bounding box center [281, 343] width 34 height 9
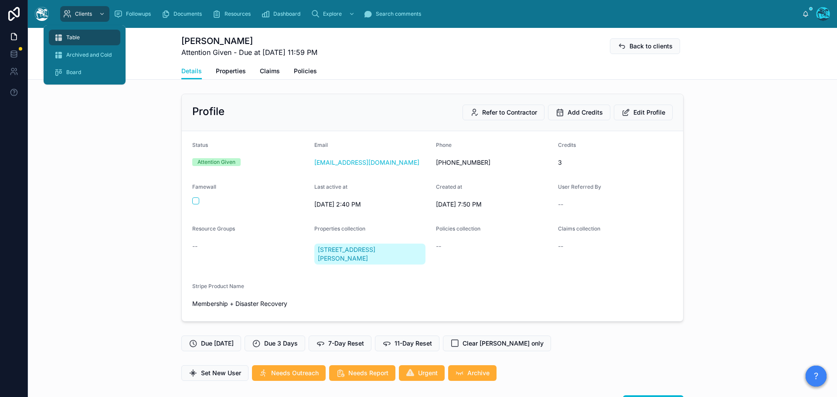
click at [80, 35] on div "Table" at bounding box center [84, 38] width 61 height 14
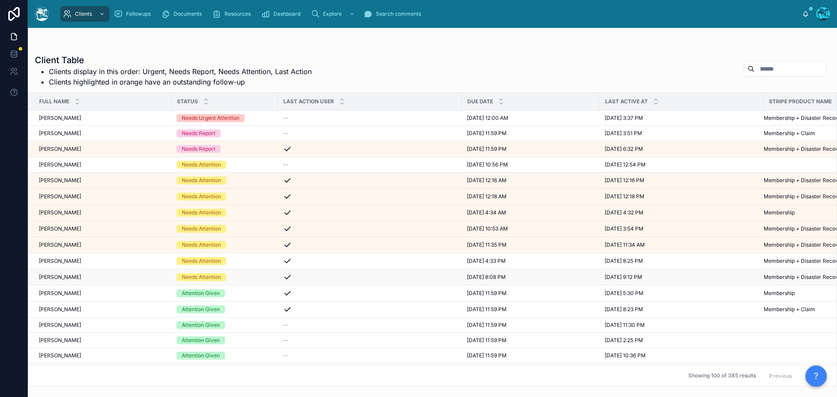
click at [94, 277] on div "Michael Roberts Michael Roberts" at bounding box center [102, 277] width 127 height 7
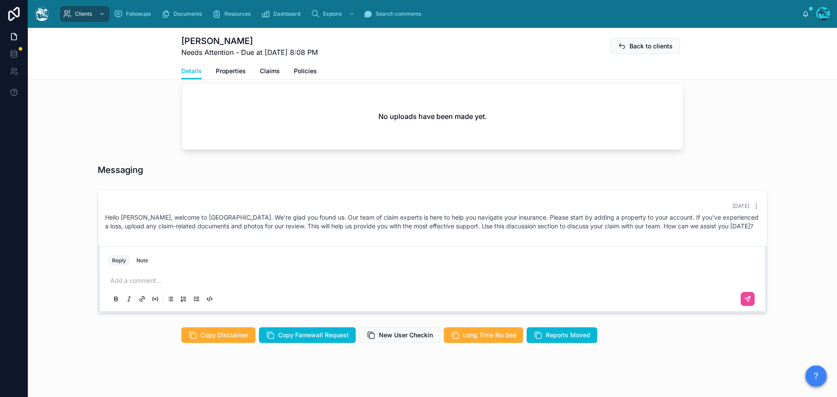
scroll to position [339, 0]
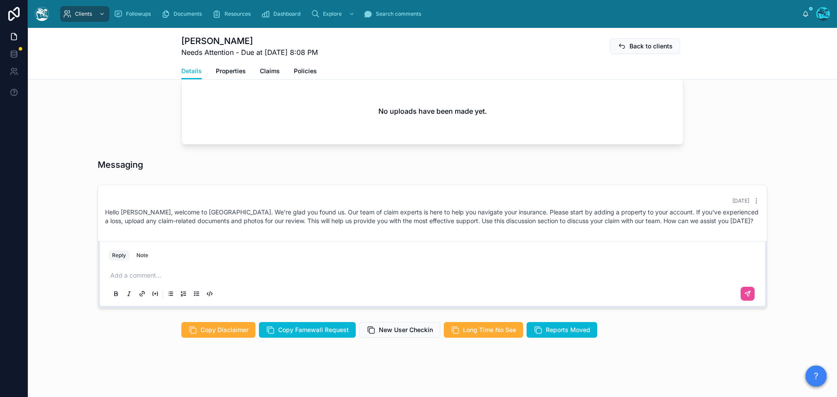
click at [145, 275] on p at bounding box center [434, 275] width 648 height 9
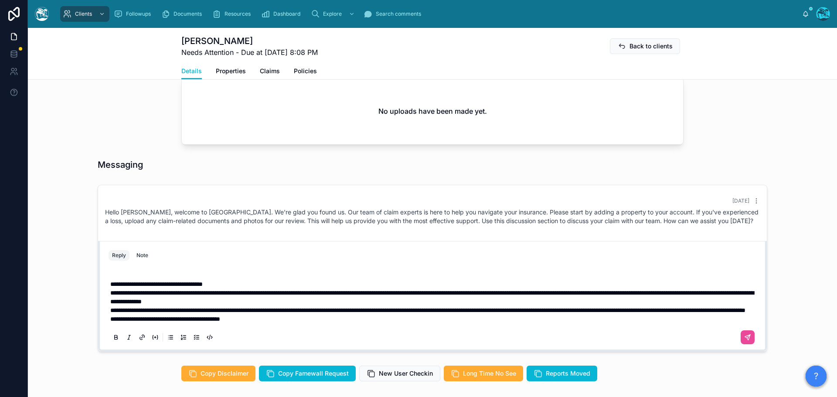
click at [304, 315] on p "**********" at bounding box center [434, 310] width 648 height 9
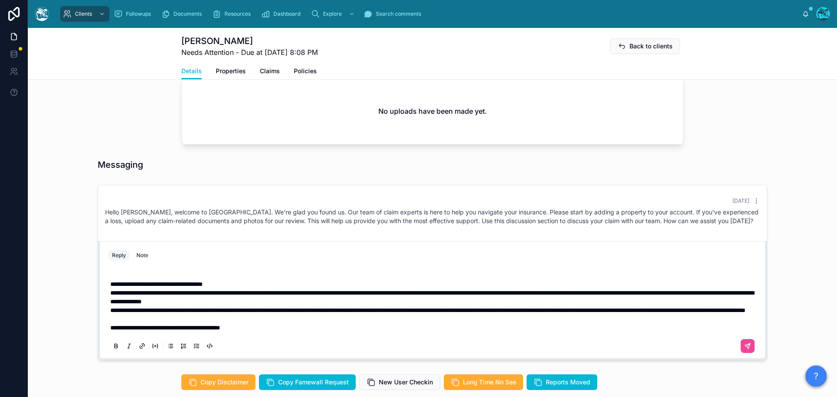
click at [382, 301] on p "**********" at bounding box center [434, 297] width 648 height 17
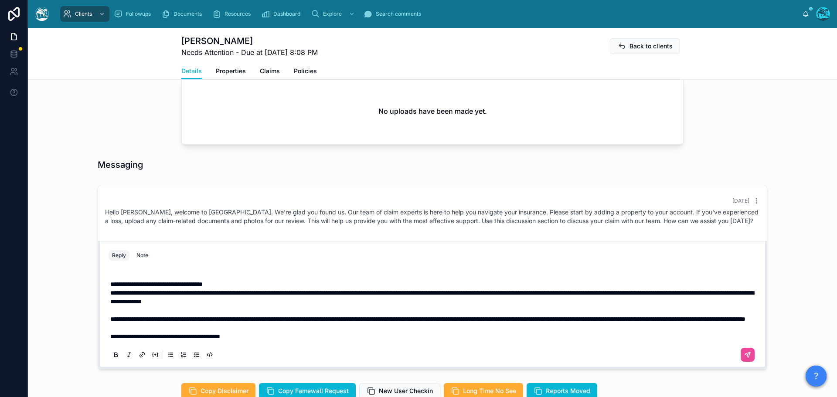
click at [246, 286] on p "**********" at bounding box center [434, 279] width 648 height 17
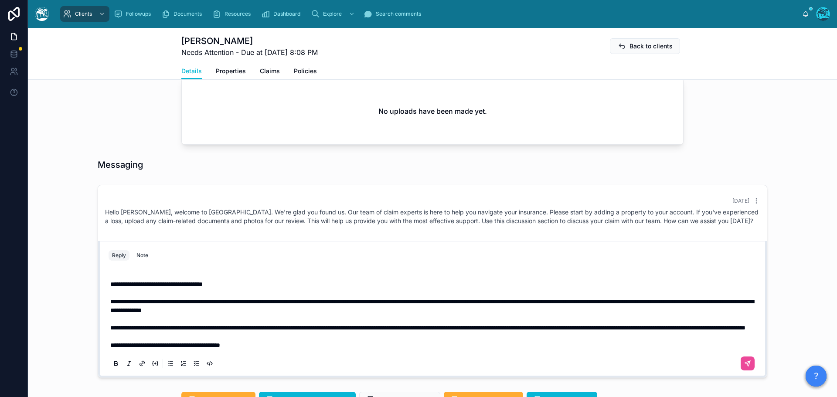
click at [159, 286] on span "**********" at bounding box center [156, 284] width 92 height 6
click at [223, 304] on span "**********" at bounding box center [431, 306] width 643 height 15
click at [110, 285] on span "**********" at bounding box center [160, 284] width 101 height 6
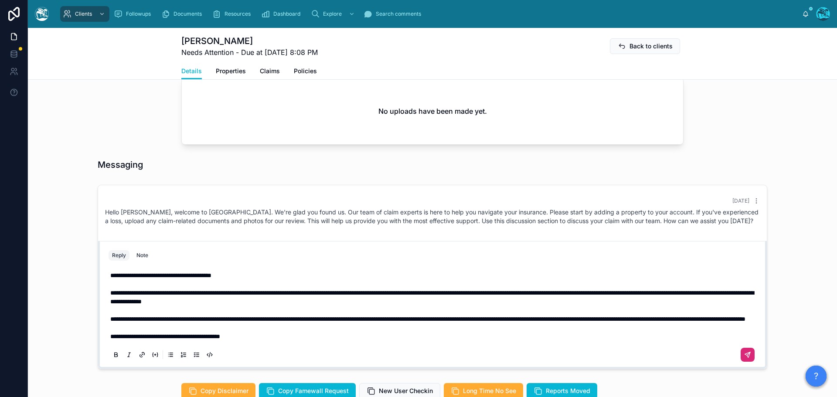
click at [747, 358] on icon at bounding box center [747, 354] width 7 height 7
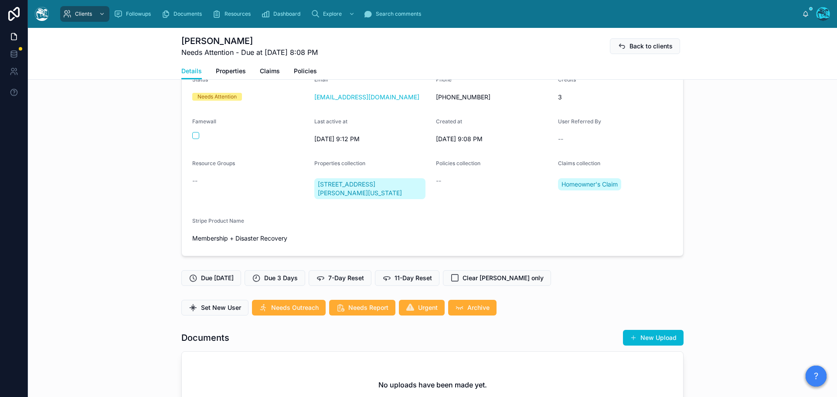
scroll to position [34, 0]
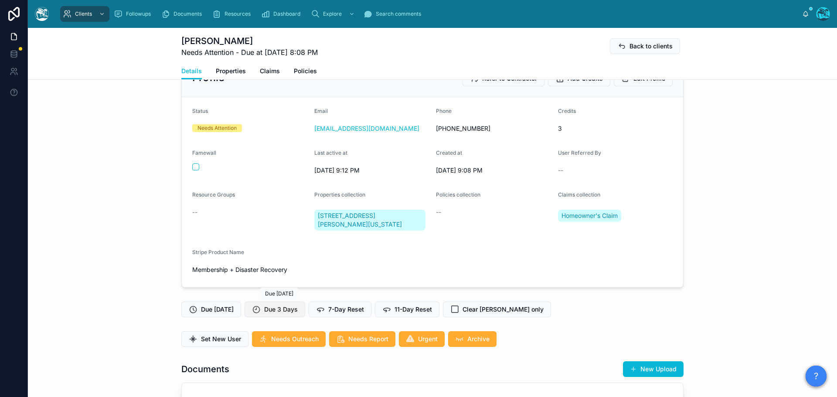
click at [282, 309] on span "Due 3 Days" at bounding box center [281, 309] width 34 height 9
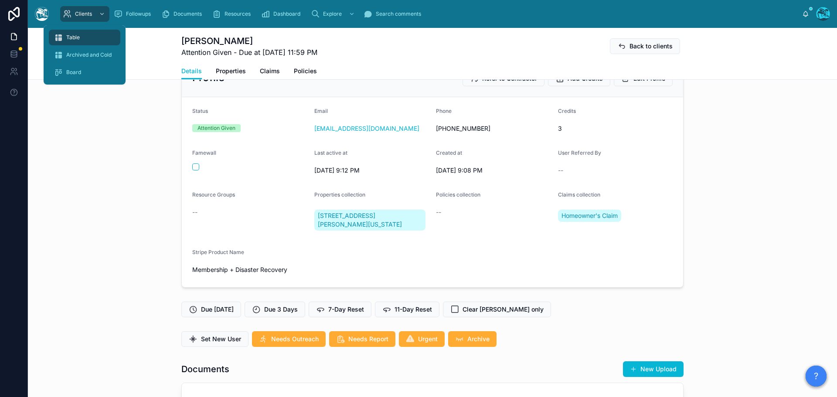
click at [71, 34] on span "Table" at bounding box center [73, 37] width 14 height 7
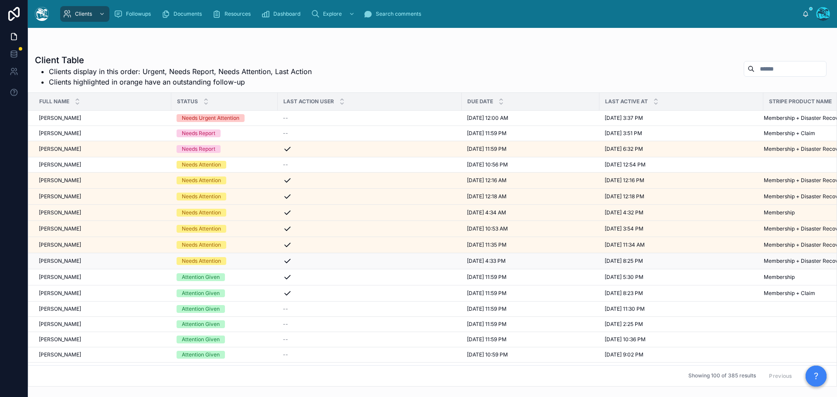
click at [108, 262] on div "Maureen Manocchio Maureen Manocchio" at bounding box center [102, 261] width 127 height 7
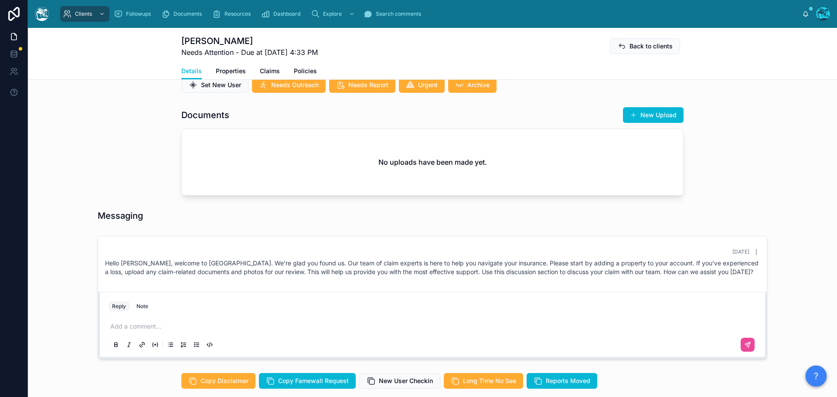
scroll to position [280, 0]
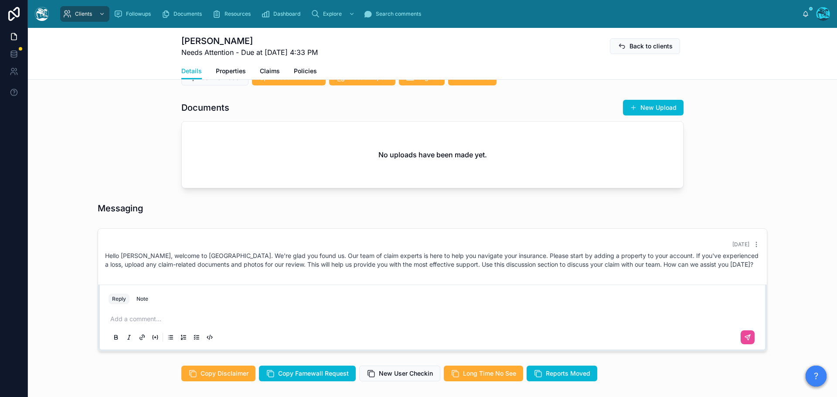
click at [130, 319] on p at bounding box center [434, 319] width 648 height 9
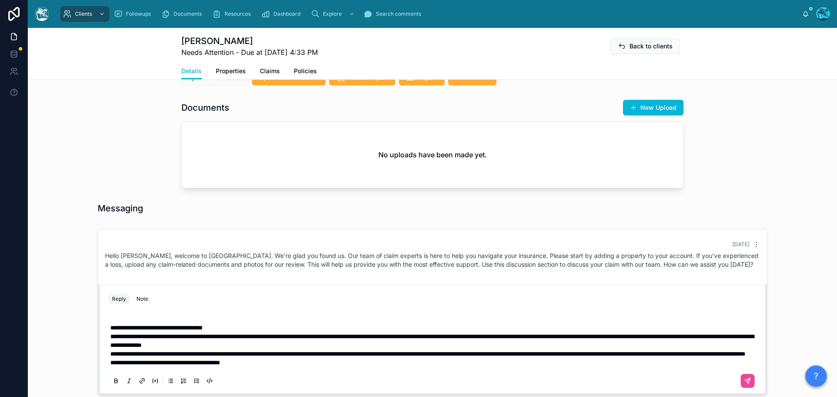
click at [158, 330] on span "**********" at bounding box center [156, 328] width 92 height 6
click at [267, 329] on p "**********" at bounding box center [434, 323] width 648 height 17
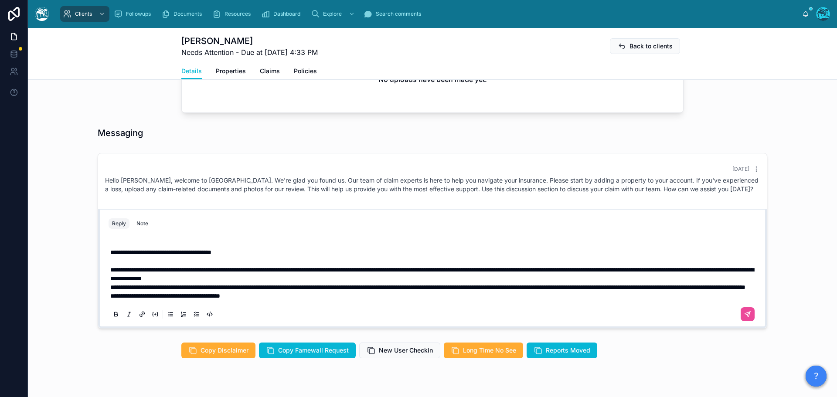
scroll to position [385, 0]
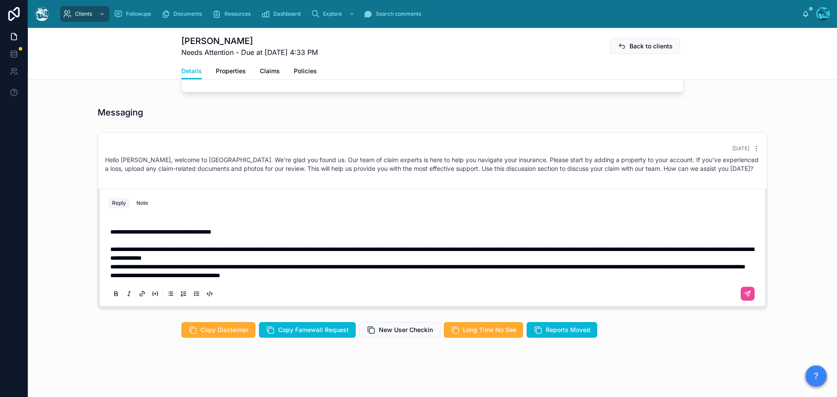
click at [379, 251] on p "**********" at bounding box center [434, 253] width 648 height 17
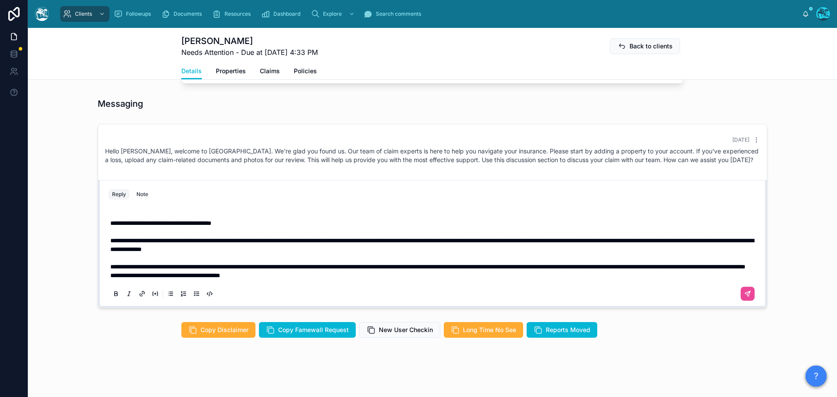
click at [328, 271] on p "**********" at bounding box center [434, 266] width 648 height 9
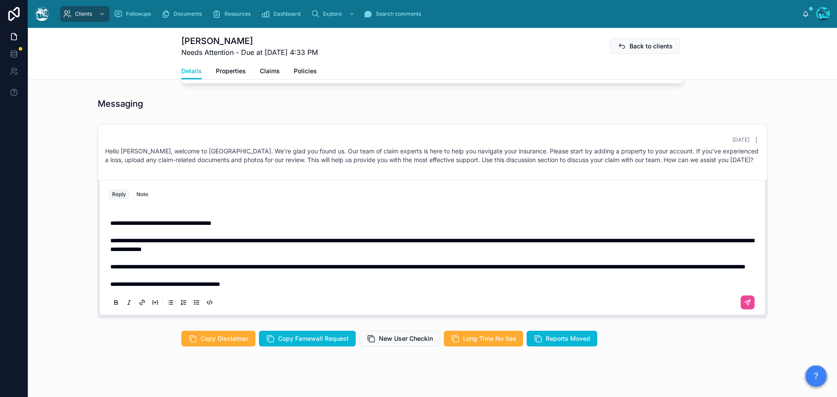
click at [110, 240] on span "**********" at bounding box center [431, 245] width 643 height 15
drag, startPoint x: 715, startPoint y: 249, endPoint x: 641, endPoint y: 253, distance: 73.8
click at [641, 253] on p "**********" at bounding box center [434, 244] width 648 height 17
click at [222, 266] on span "**********" at bounding box center [427, 267] width 635 height 6
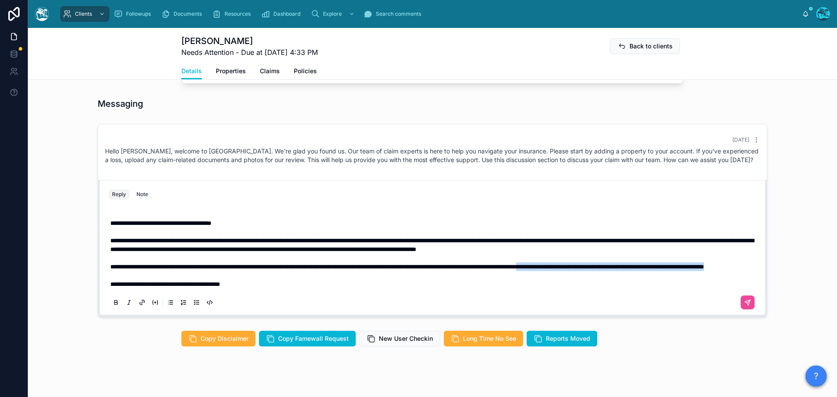
drag, startPoint x: 270, startPoint y: 276, endPoint x: 638, endPoint y: 269, distance: 368.0
click at [638, 269] on p "**********" at bounding box center [434, 266] width 648 height 9
click at [744, 303] on icon at bounding box center [747, 302] width 7 height 7
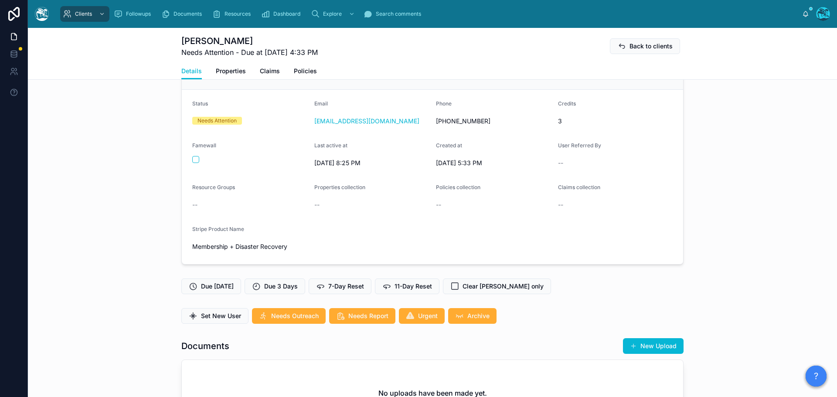
scroll to position [0, 0]
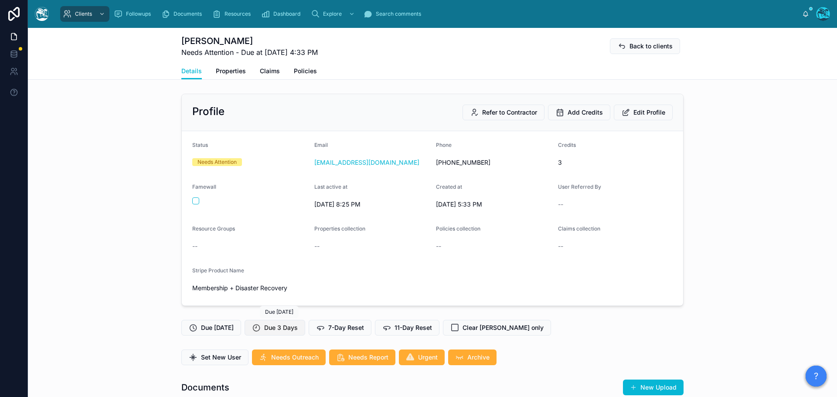
click at [285, 326] on span "Due 3 Days" at bounding box center [281, 327] width 34 height 9
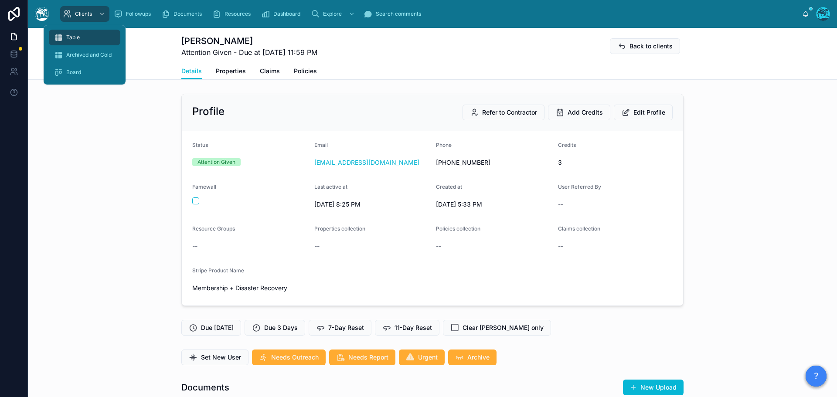
click at [71, 38] on span "Table" at bounding box center [73, 37] width 14 height 7
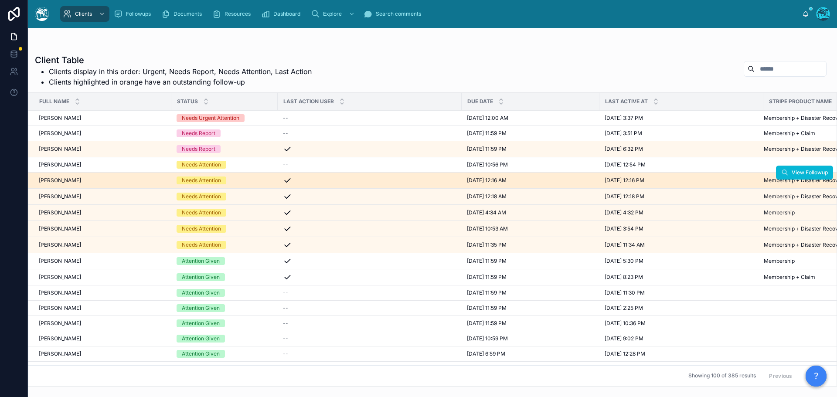
click at [112, 177] on div "Daniel Harlow Daniel Harlow" at bounding box center [102, 180] width 127 height 7
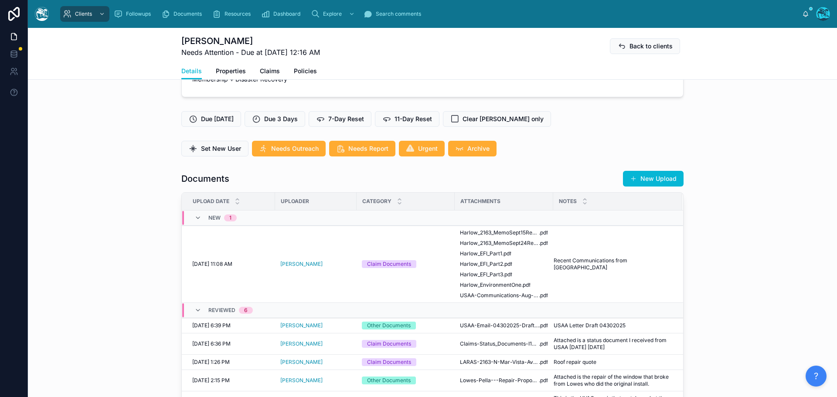
scroll to position [262, 0]
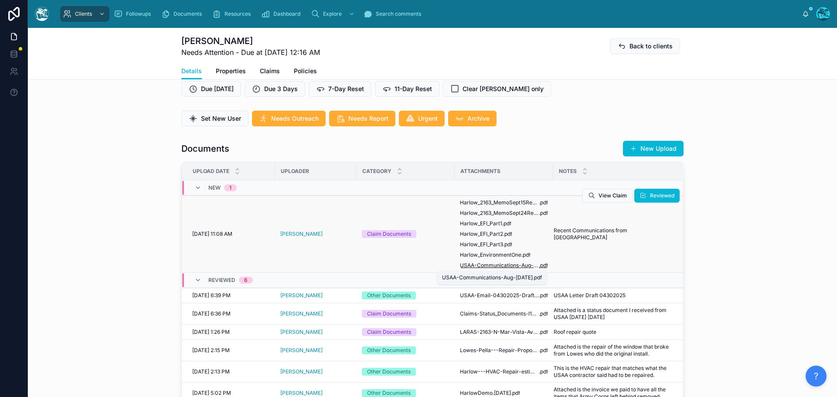
click at [510, 266] on span "USAA-Communications-Aug-Sept-25-2025" at bounding box center [499, 265] width 79 height 7
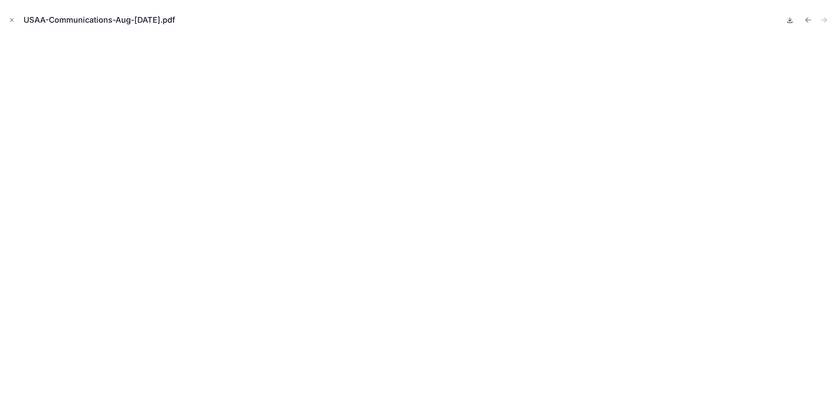
click at [789, 20] on icon at bounding box center [790, 20] width 3 height 1
click at [807, 20] on icon "Previous file" at bounding box center [808, 20] width 9 height 9
click at [789, 22] on icon at bounding box center [789, 20] width 7 height 7
click at [808, 18] on icon "Previous file" at bounding box center [808, 20] width 9 height 9
click at [788, 20] on icon at bounding box center [789, 20] width 7 height 7
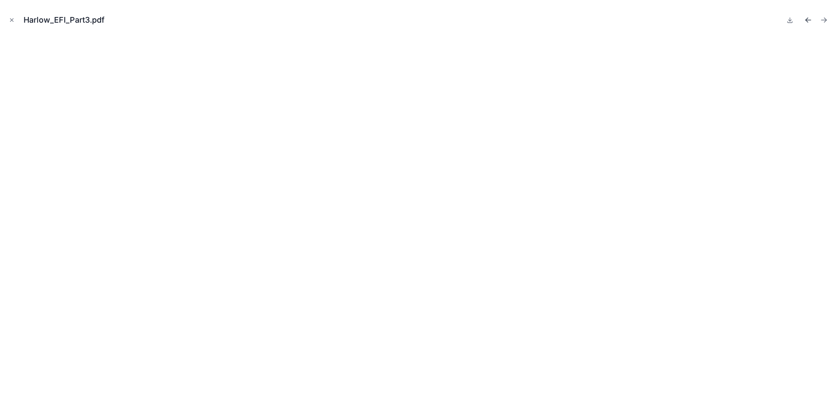
click at [806, 20] on icon "Previous file" at bounding box center [807, 19] width 2 height 2
click at [789, 20] on icon at bounding box center [790, 20] width 3 height 1
click at [807, 19] on icon "Previous file" at bounding box center [807, 19] width 2 height 2
click at [789, 20] on icon at bounding box center [790, 20] width 3 height 1
click at [807, 20] on icon "Previous file" at bounding box center [808, 20] width 9 height 9
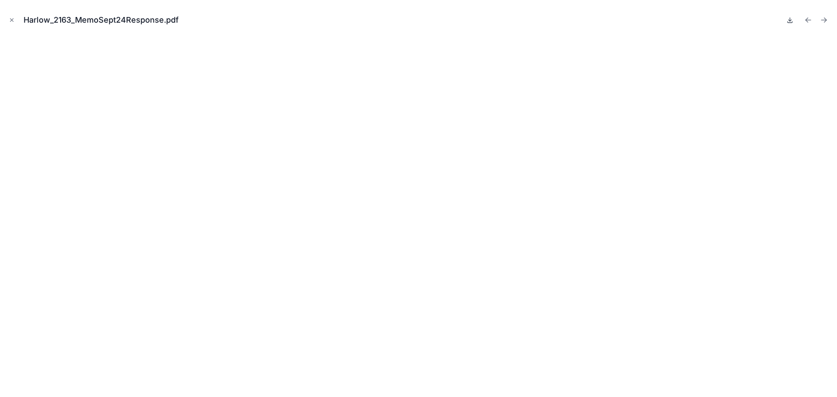
click at [789, 21] on icon at bounding box center [789, 20] width 7 height 7
click at [807, 20] on icon "Previous file" at bounding box center [808, 20] width 5 height 0
click at [789, 20] on icon at bounding box center [790, 20] width 3 height 1
drag, startPoint x: 11, startPoint y: 19, endPoint x: 27, endPoint y: 44, distance: 29.8
click at [11, 19] on icon "Close modal" at bounding box center [12, 20] width 6 height 6
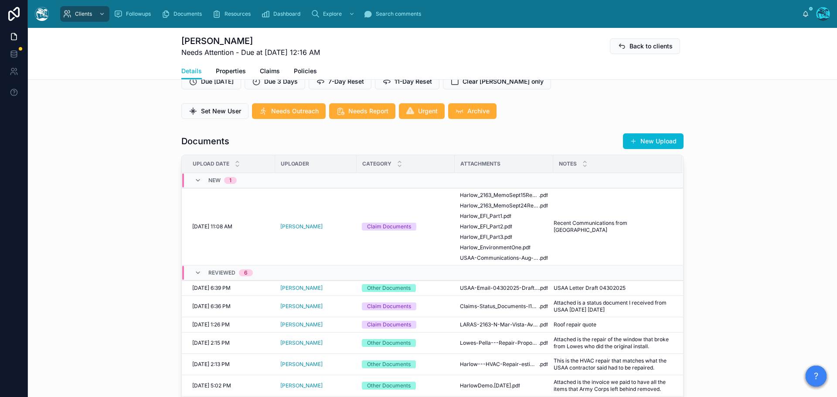
scroll to position [262, 0]
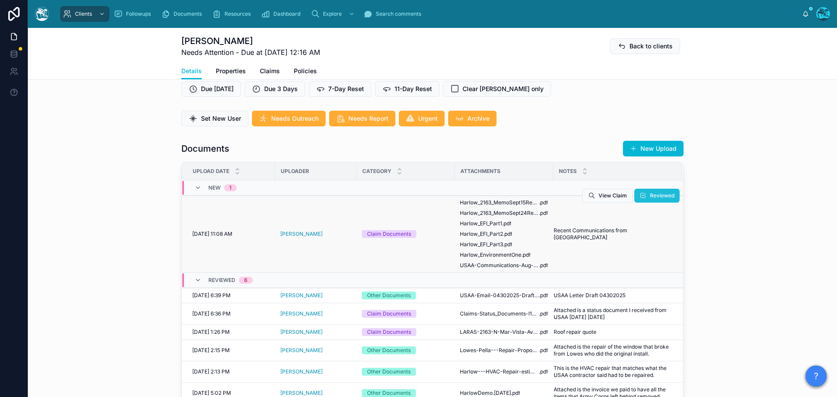
click at [655, 197] on span "Reviewed" at bounding box center [662, 195] width 24 height 7
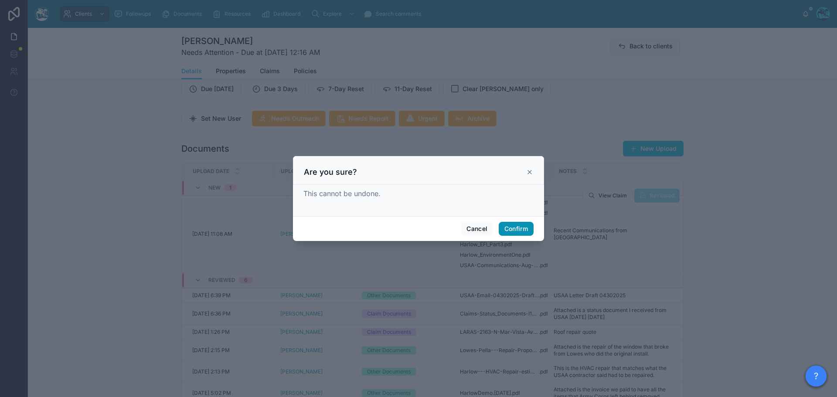
click at [519, 224] on button "Confirm" at bounding box center [516, 229] width 35 height 14
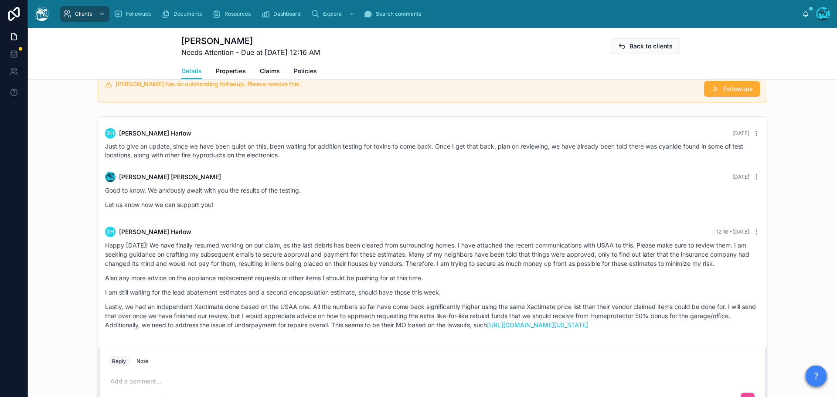
scroll to position [654, 0]
drag, startPoint x: 274, startPoint y: 193, endPoint x: 311, endPoint y: 330, distance: 142.2
copy div "DH Daniel Harlow 12:16 • Today Happy Monday! We have finally resumed working on…"
click at [315, 330] on div "Happy Monday! We have finally resumed working on our claim, as the last debris …" at bounding box center [432, 287] width 655 height 94
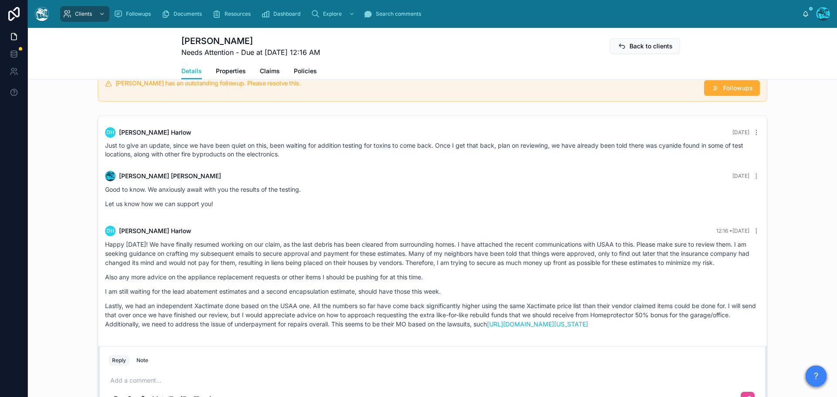
click at [129, 381] on p at bounding box center [434, 380] width 648 height 9
click at [136, 378] on p at bounding box center [434, 380] width 648 height 9
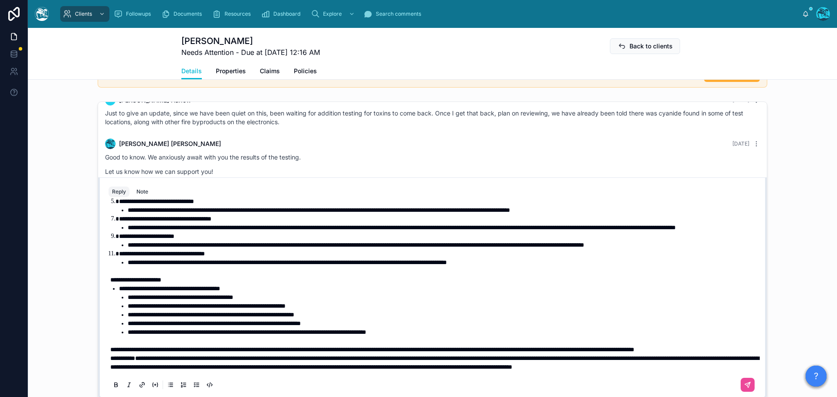
scroll to position [211, 0]
click at [198, 345] on p "**********" at bounding box center [434, 349] width 648 height 9
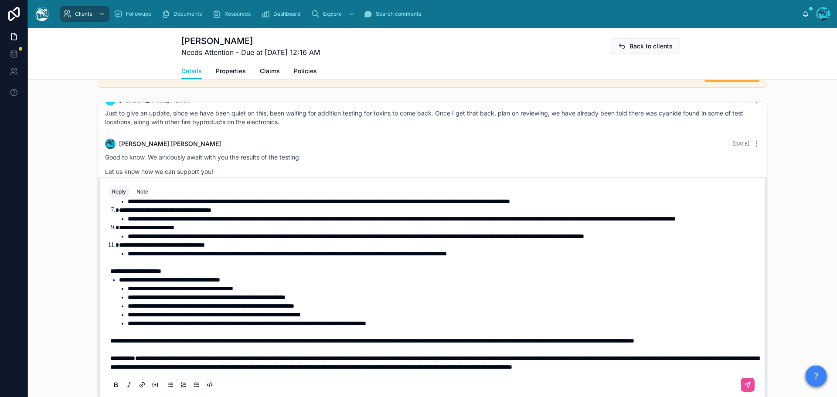
scroll to position [218, 0]
click at [110, 338] on span "**********" at bounding box center [372, 341] width 524 height 6
click at [744, 383] on icon at bounding box center [747, 384] width 7 height 7
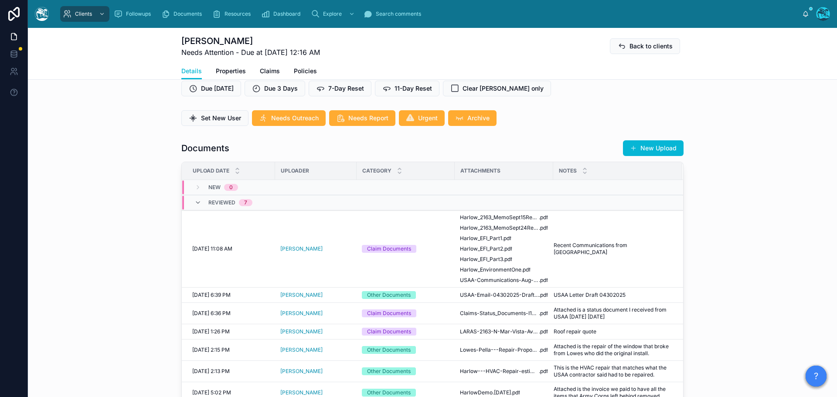
scroll to position [251, 0]
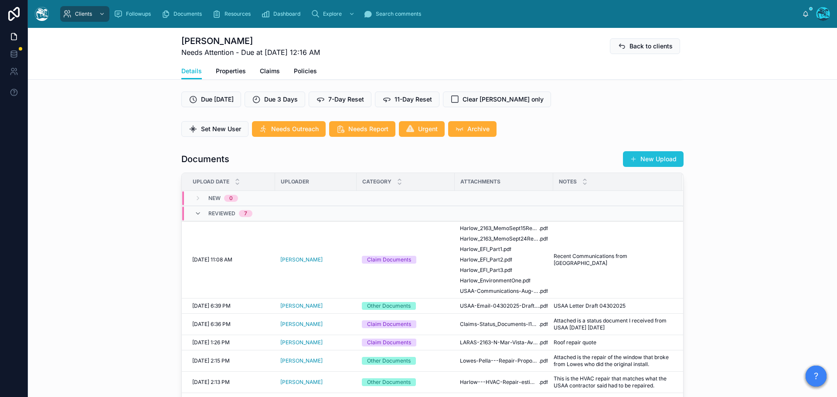
click at [657, 159] on button "New Upload" at bounding box center [653, 159] width 61 height 16
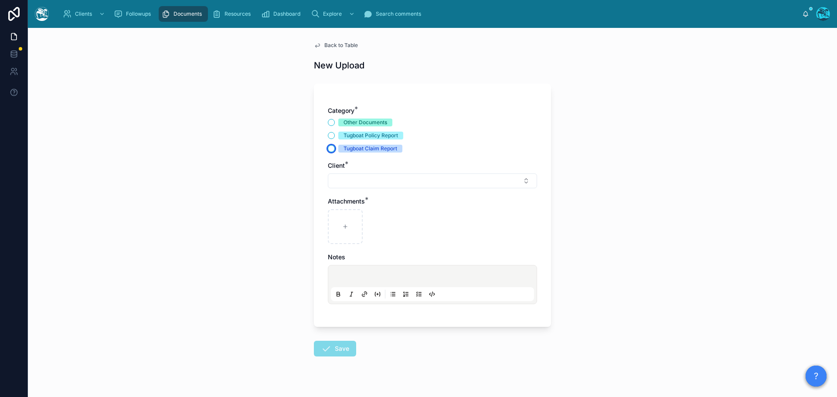
click at [328, 148] on button "Tugboat Claim Report" at bounding box center [331, 148] width 7 height 7
click at [345, 179] on button "Select Button" at bounding box center [432, 181] width 209 height 15
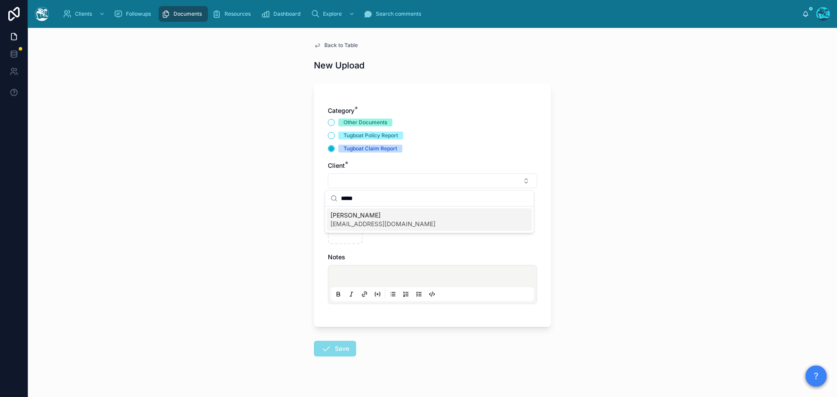
type input "*****"
click at [357, 218] on span "Daniel Harlow" at bounding box center [382, 215] width 105 height 9
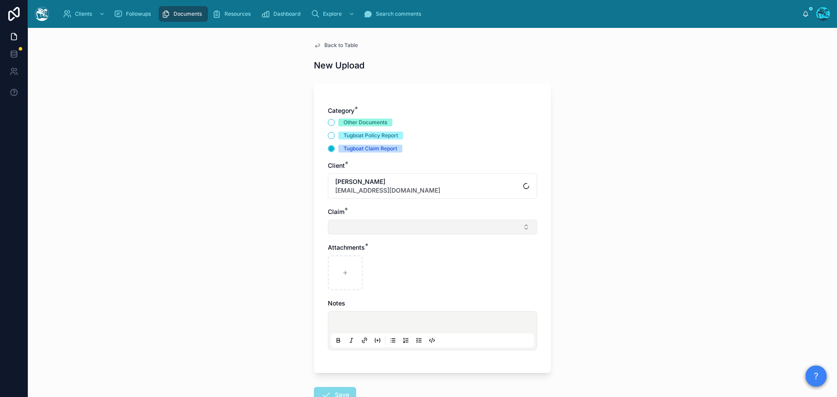
click at [344, 231] on button "Select Button" at bounding box center [432, 227] width 209 height 15
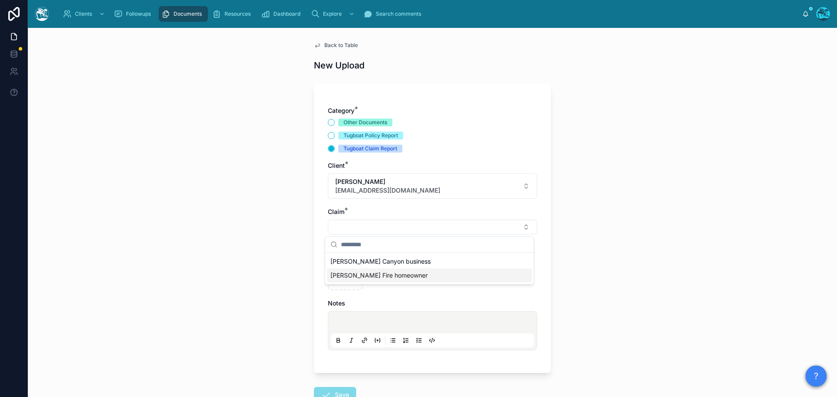
click at [343, 278] on span "Eaton Fire homeowner" at bounding box center [378, 275] width 97 height 9
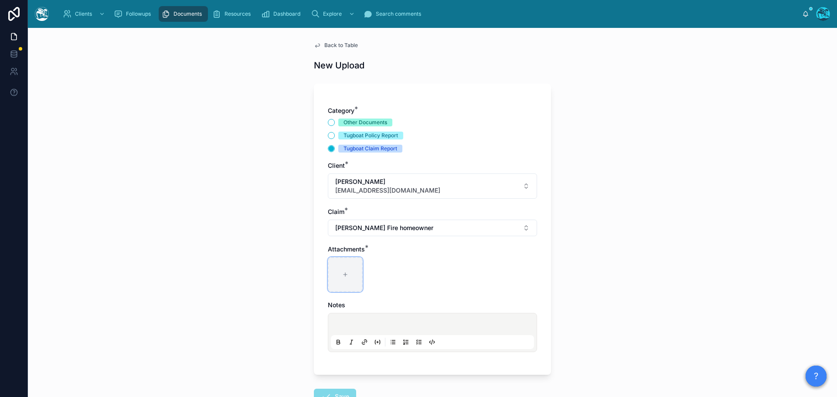
click at [342, 276] on icon at bounding box center [345, 275] width 6 height 6
type input "**********"
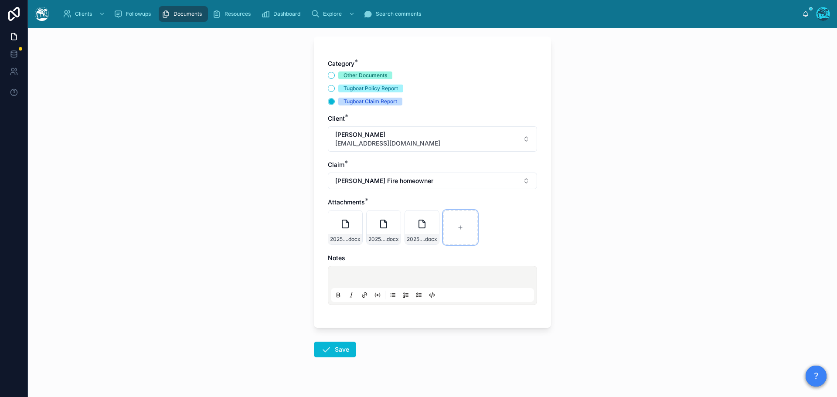
scroll to position [63, 0]
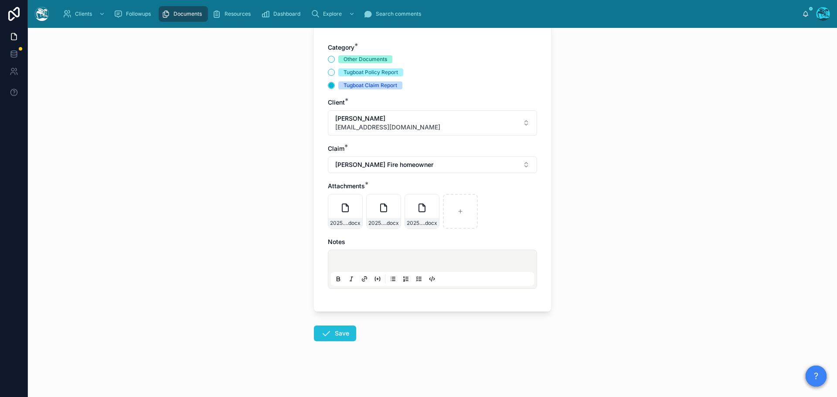
click at [326, 331] on icon at bounding box center [326, 333] width 10 height 10
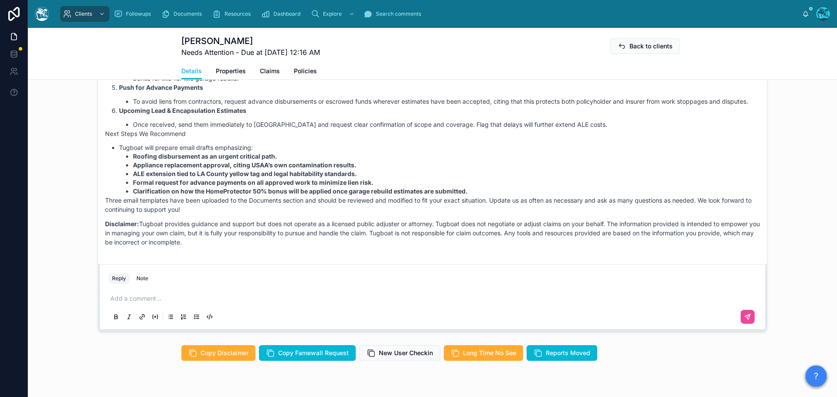
scroll to position [794, 0]
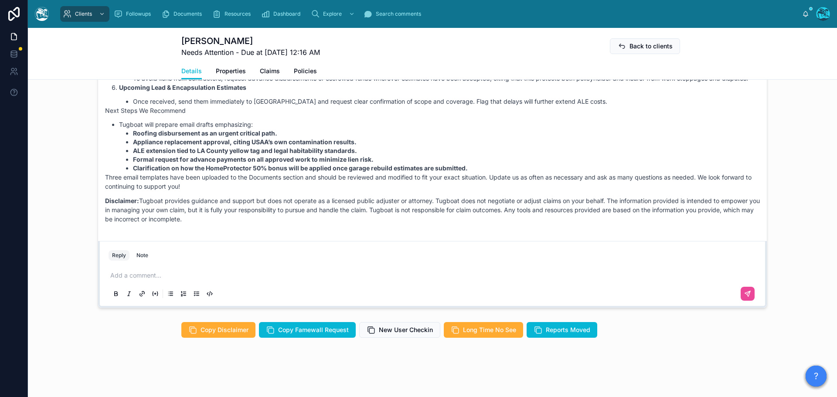
click at [139, 276] on p at bounding box center [434, 275] width 648 height 9
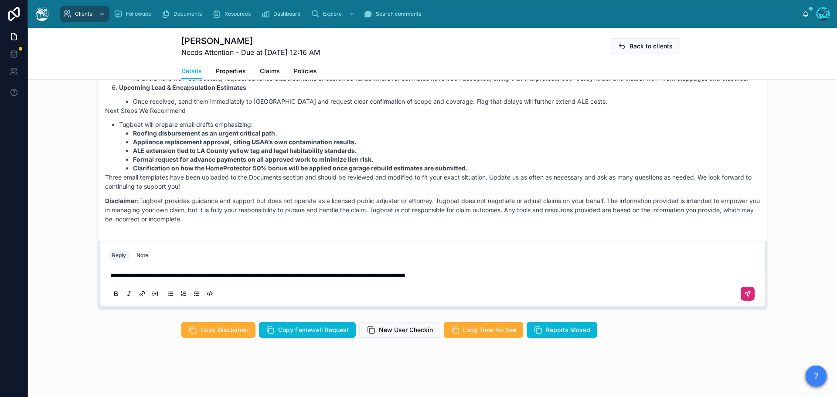
click at [744, 294] on icon at bounding box center [747, 293] width 7 height 7
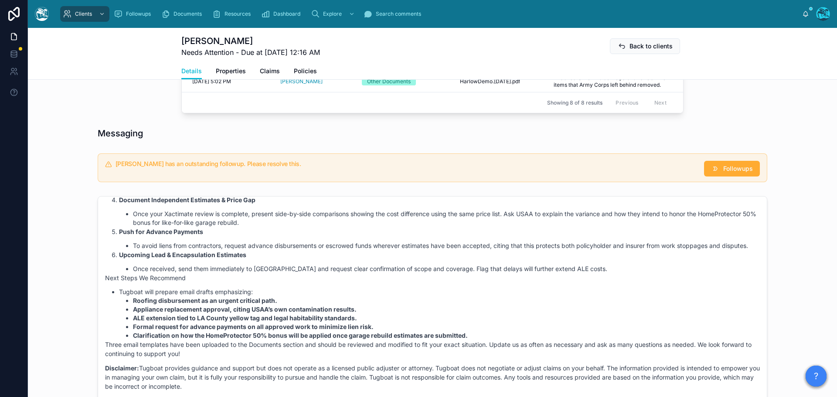
scroll to position [576, 0]
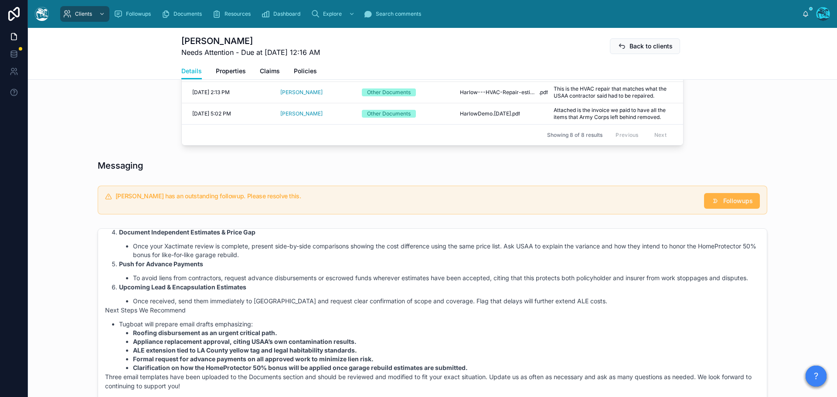
click at [733, 199] on span "Followups" at bounding box center [738, 201] width 30 height 9
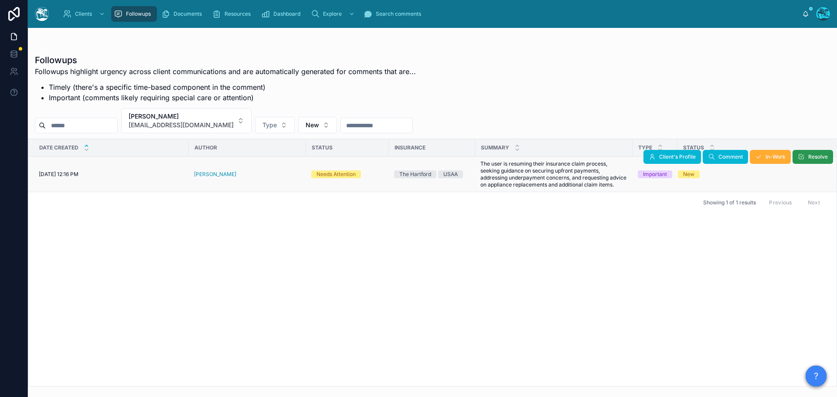
click at [815, 157] on span "Resolve" at bounding box center [818, 156] width 20 height 7
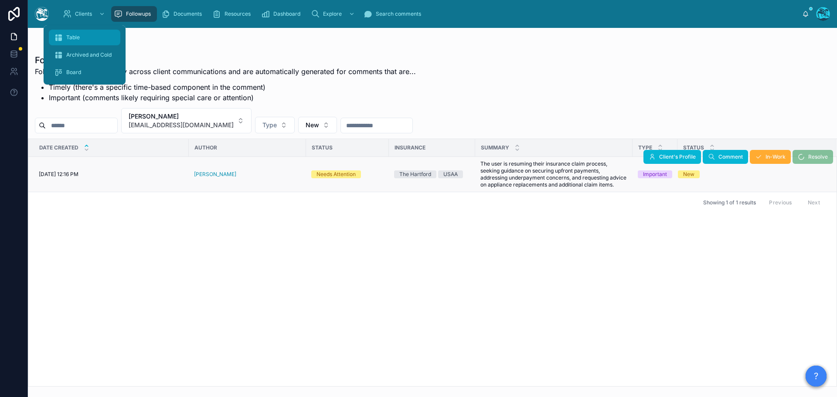
click at [67, 36] on span "Table" at bounding box center [73, 37] width 14 height 7
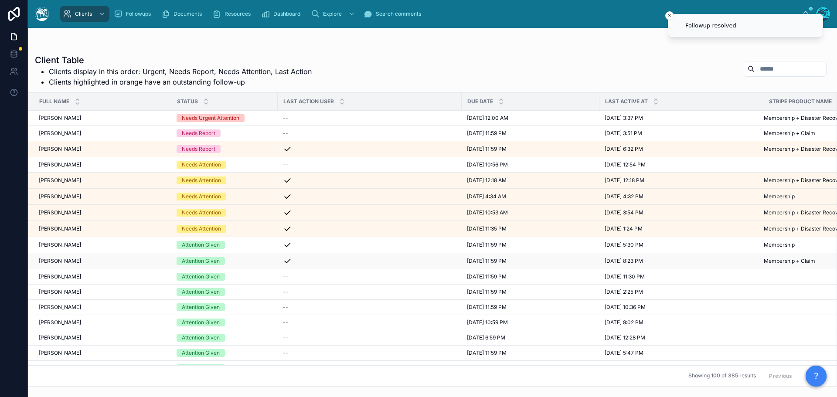
click at [94, 261] on div "Nicholas Tobey Nicholas Tobey" at bounding box center [102, 261] width 127 height 7
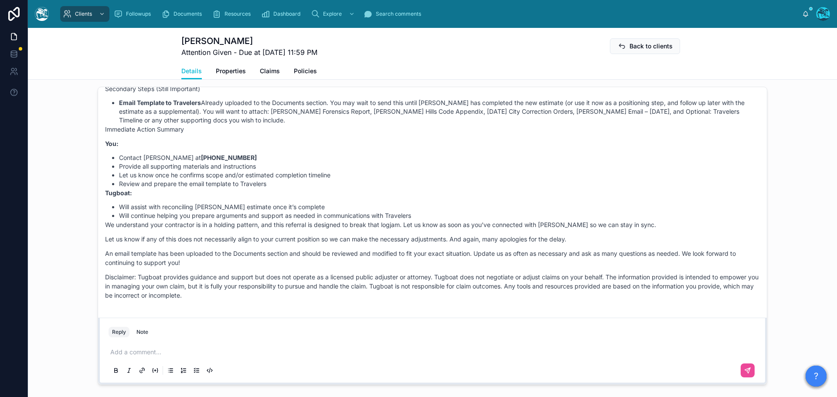
scroll to position [712, 0]
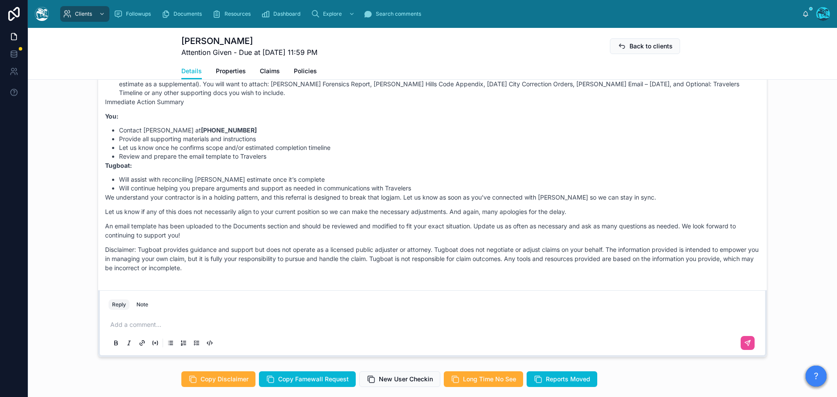
drag, startPoint x: 441, startPoint y: 196, endPoint x: 362, endPoint y: 285, distance: 118.6
copy div "Rachel Baker 5 days ago Good morning, Nicholas! Thanks again for your detailed …"
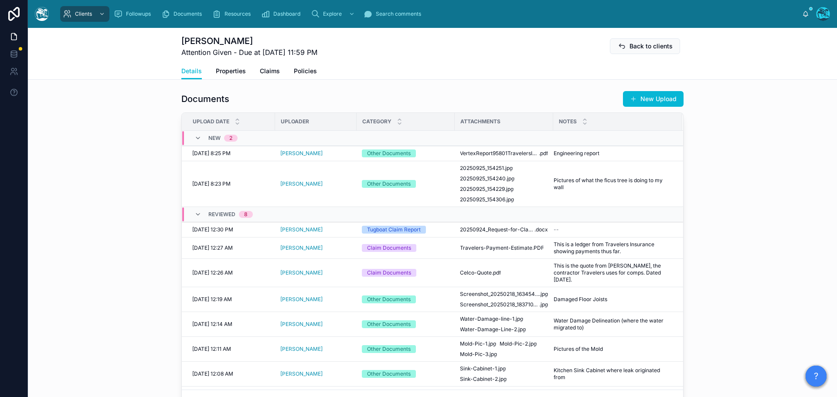
scroll to position [320, 0]
click at [486, 204] on span "20250925_154306" at bounding box center [482, 200] width 45 height 7
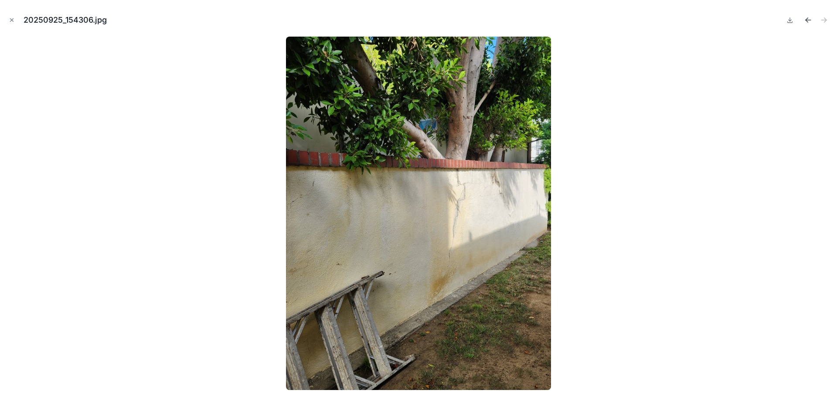
click at [807, 18] on icon "Previous file" at bounding box center [807, 19] width 2 height 2
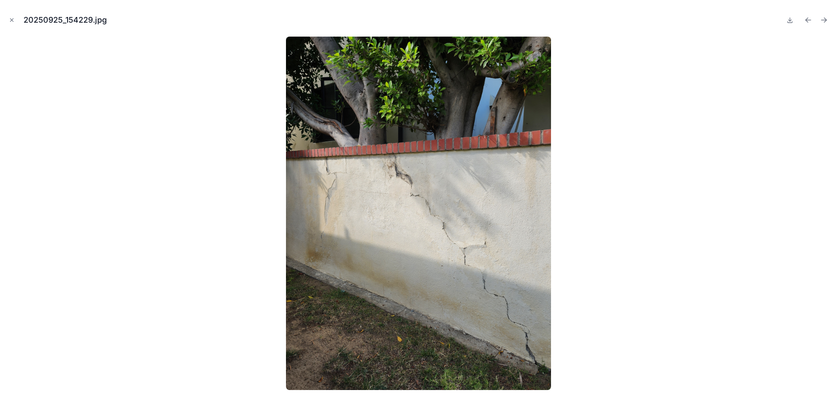
click at [807, 18] on icon "Previous file" at bounding box center [807, 19] width 2 height 2
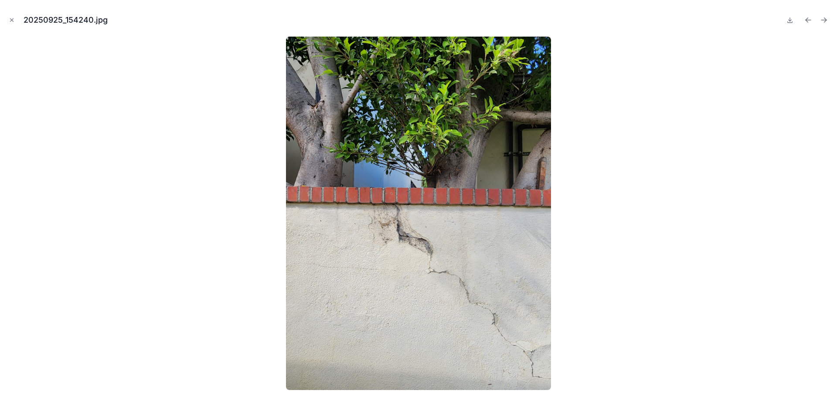
click at [807, 18] on icon "Previous file" at bounding box center [807, 19] width 2 height 2
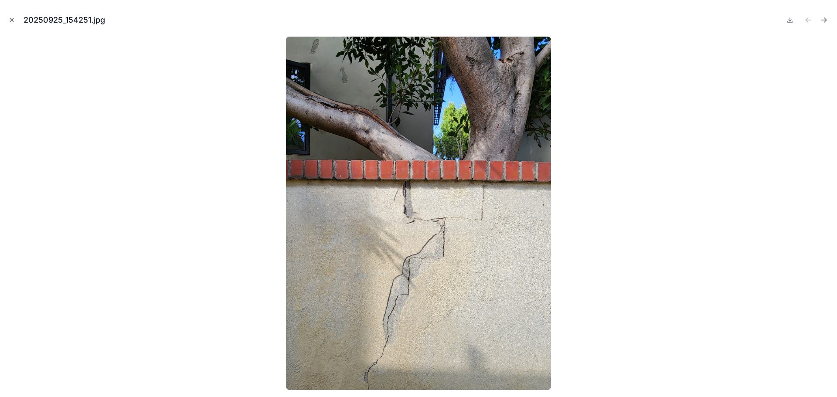
click at [10, 20] on icon "Close modal" at bounding box center [12, 20] width 6 height 6
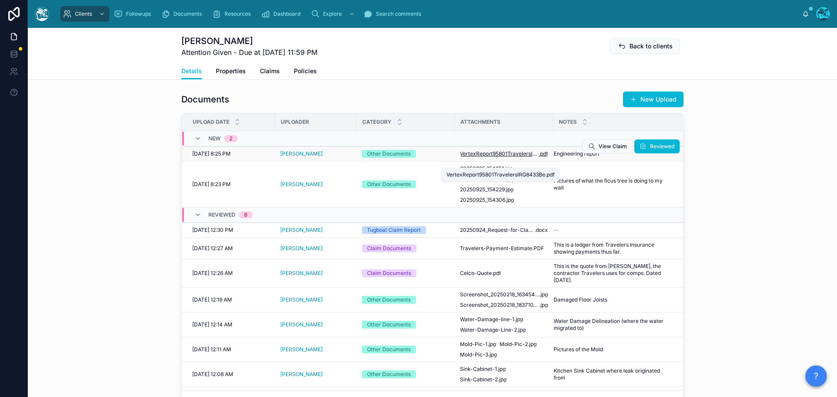
click at [476, 157] on span "VertexReport95801TravelersIRG8433Be" at bounding box center [499, 153] width 79 height 7
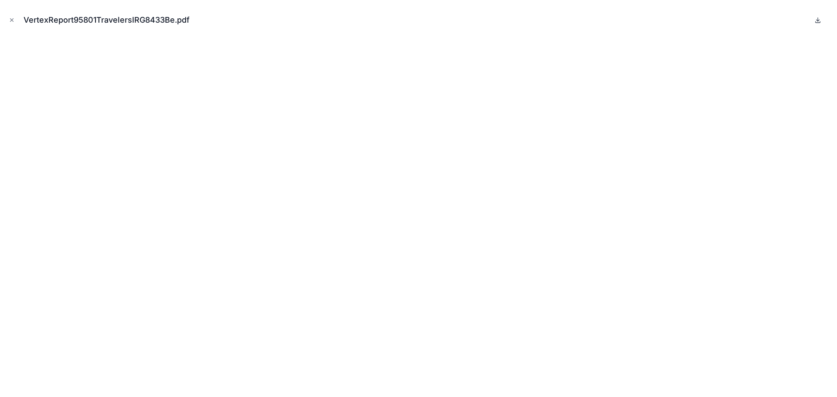
click at [817, 19] on icon at bounding box center [817, 20] width 7 height 7
click at [11, 18] on icon "Close modal" at bounding box center [12, 20] width 6 height 6
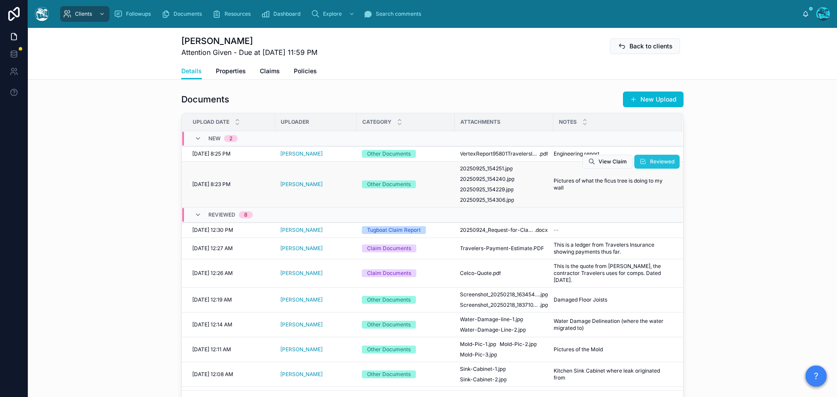
click at [651, 165] on span "Reviewed" at bounding box center [662, 161] width 24 height 7
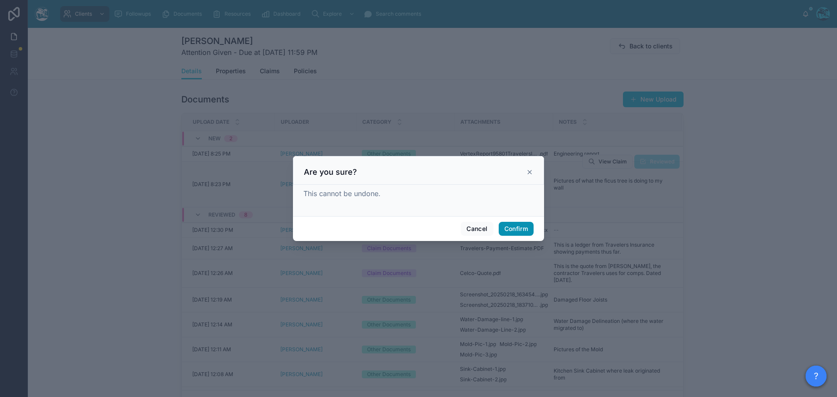
click at [517, 226] on button "Confirm" at bounding box center [516, 229] width 35 height 14
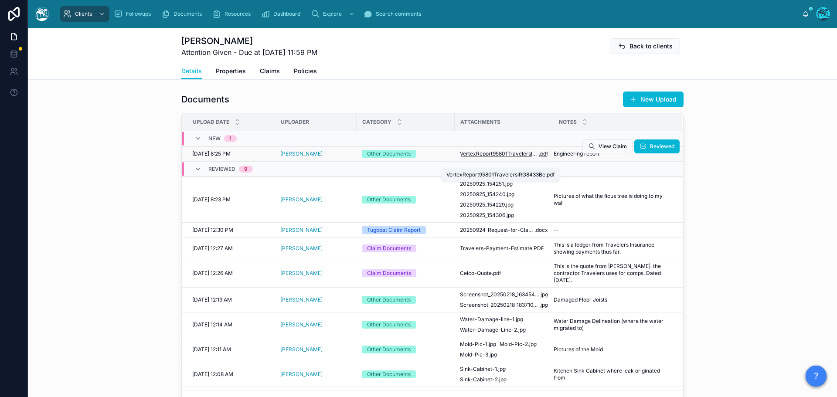
click at [511, 157] on span "VertexReport95801TravelersIRG8433Be" at bounding box center [499, 153] width 79 height 7
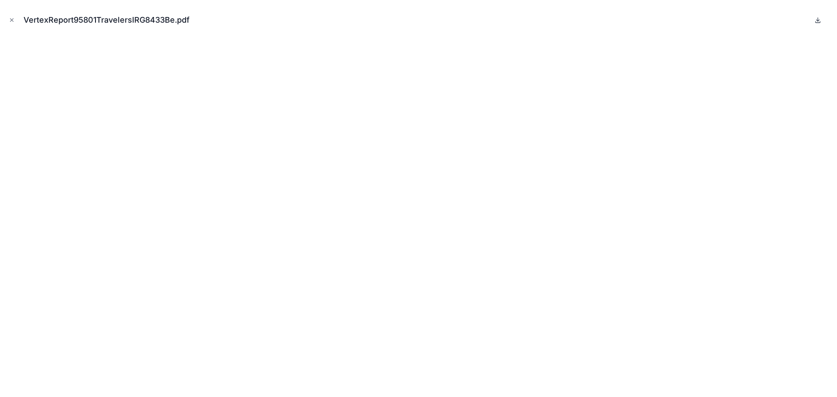
click at [819, 19] on icon at bounding box center [817, 20] width 7 height 7
click at [12, 19] on icon "Close modal" at bounding box center [12, 20] width 6 height 6
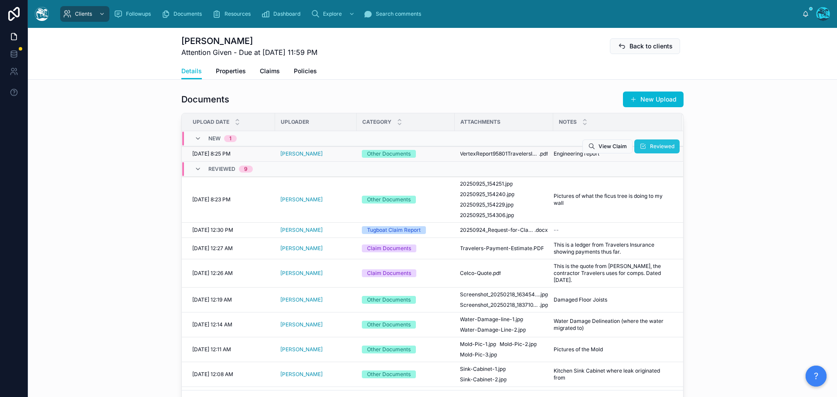
click at [650, 150] on span "Reviewed" at bounding box center [662, 146] width 24 height 7
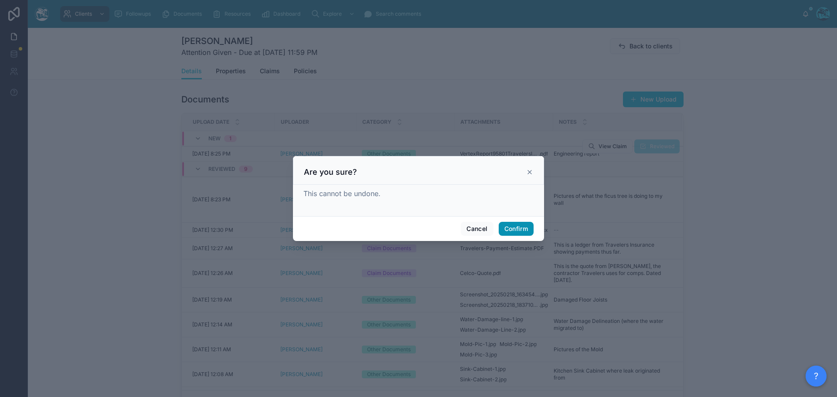
click at [512, 223] on button "Confirm" at bounding box center [516, 229] width 35 height 14
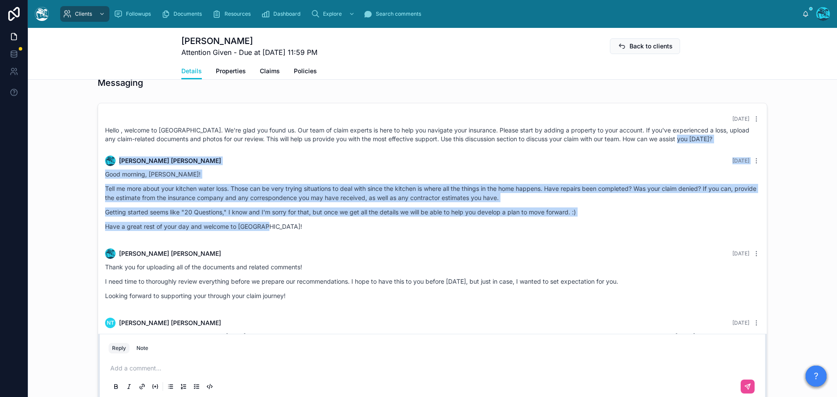
drag, startPoint x: 694, startPoint y: 150, endPoint x: 698, endPoint y: 239, distance: 88.6
click at [573, 236] on div "Good morning, Nicholas! Tell me more about your kitchen water loss. Those can b…" at bounding box center [432, 203] width 655 height 67
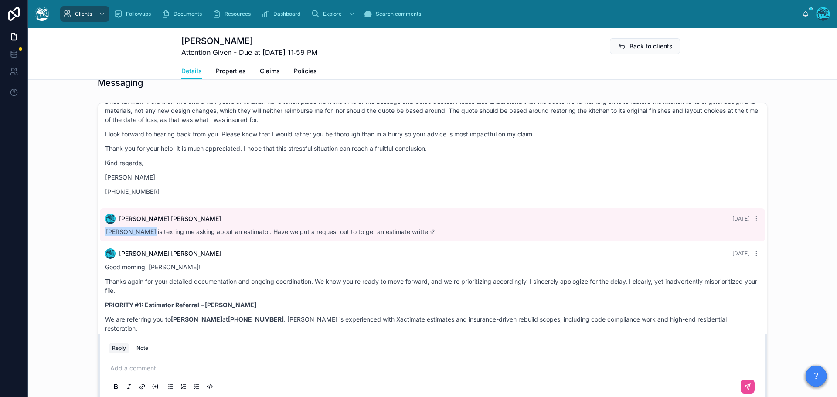
scroll to position [295, 0]
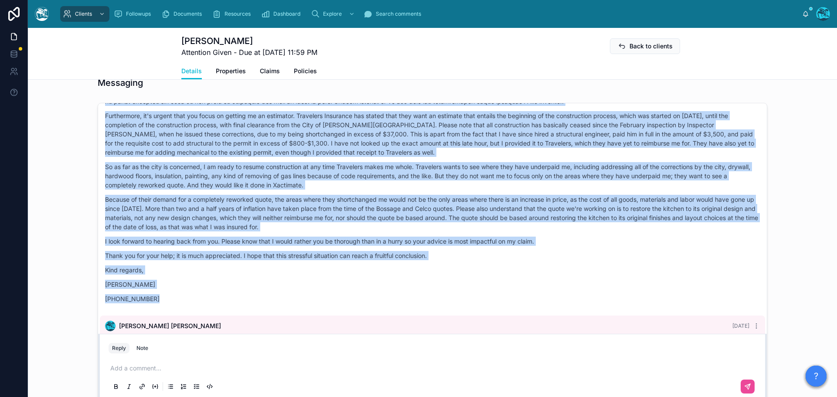
drag, startPoint x: 693, startPoint y: 151, endPoint x: 643, endPoint y: 313, distance: 169.9
click at [643, 313] on div "26 days ago Hello , welcome to Tugboat. We're glad you found us. Our team of cl…" at bounding box center [432, 333] width 669 height 1051
copy div "Rachel Baker 25 days ago Good morning, Nicholas! Tell me more about your kitche…"
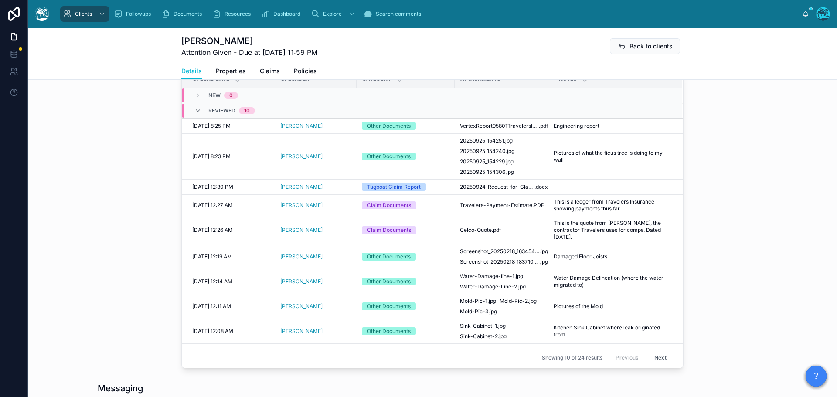
scroll to position [363, 0]
click at [513, 190] on span "20250924_Request-for-Clarification-Regarding-Coverage-Scope-and-Prior-Approvals…" at bounding box center [497, 186] width 75 height 7
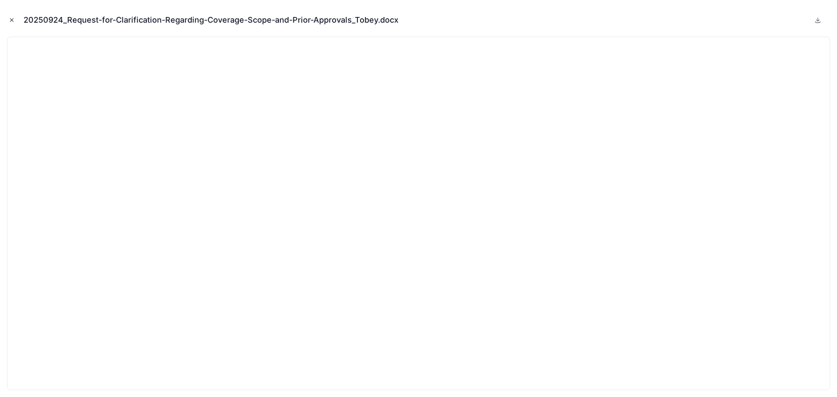
click at [11, 18] on icon "Close modal" at bounding box center [12, 20] width 6 height 6
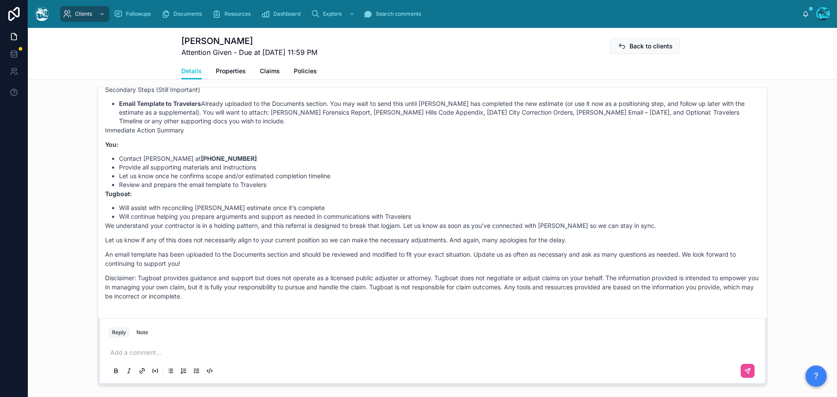
scroll to position [712, 0]
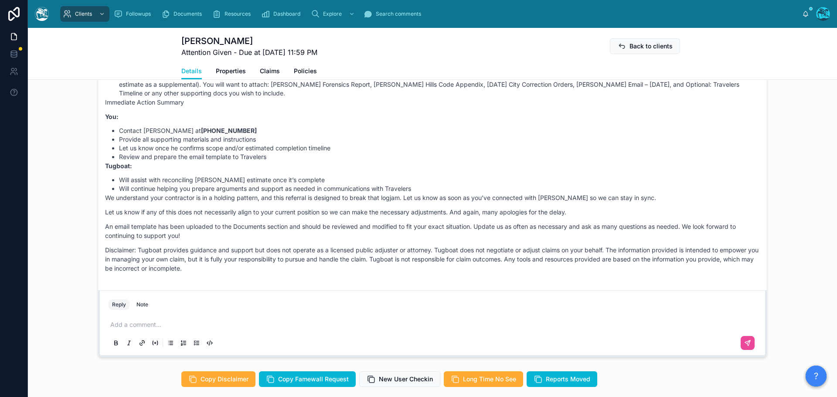
click at [408, 217] on p "Let us know if any of this does not necessarily align to your current position …" at bounding box center [432, 212] width 655 height 9
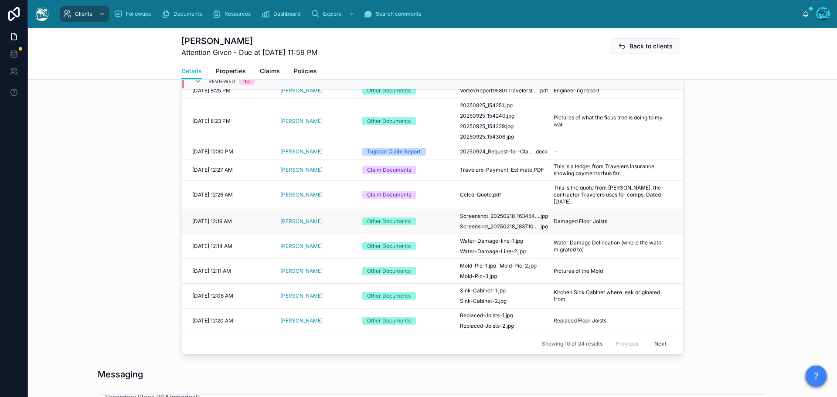
scroll to position [378, 0]
click at [486, 197] on span "Celco-Quote" at bounding box center [476, 194] width 32 height 7
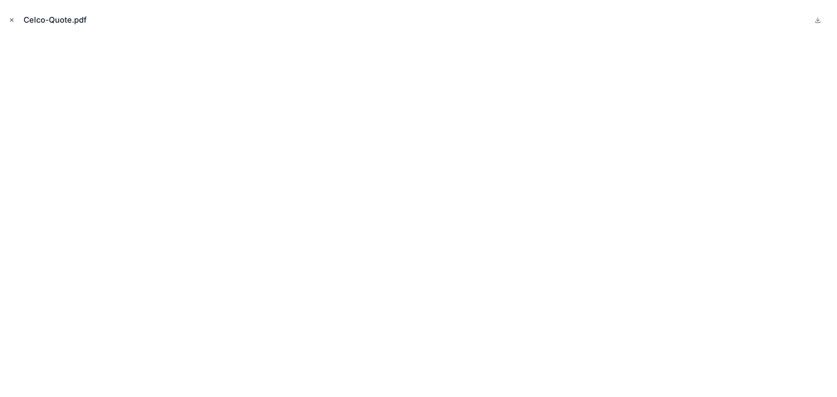
click at [11, 18] on icon "Close modal" at bounding box center [12, 20] width 6 height 6
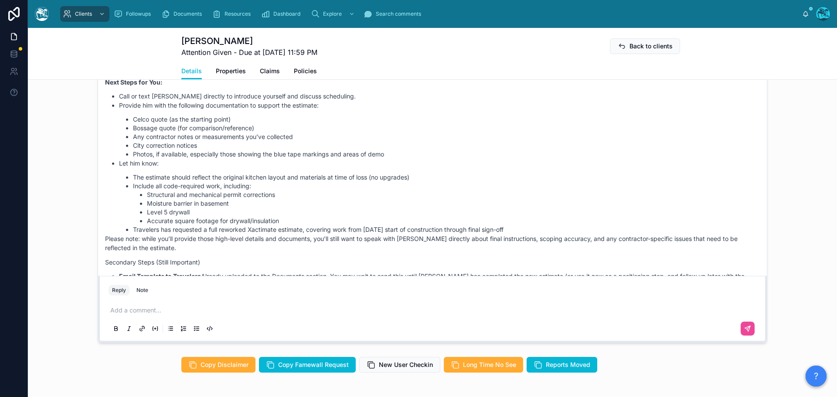
scroll to position [602, 0]
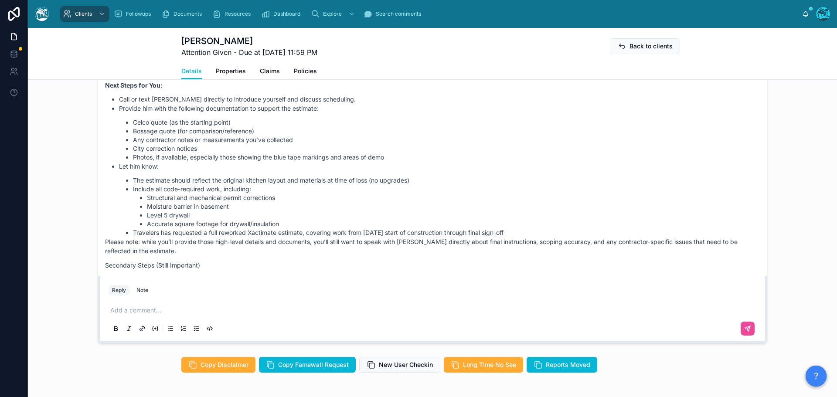
click at [490, 171] on p "Let him know:" at bounding box center [439, 166] width 641 height 9
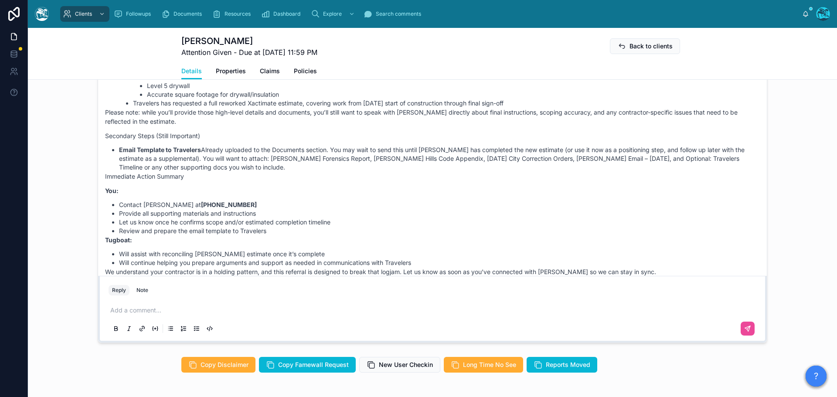
scroll to position [733, 0]
click at [124, 315] on p at bounding box center [434, 310] width 648 height 9
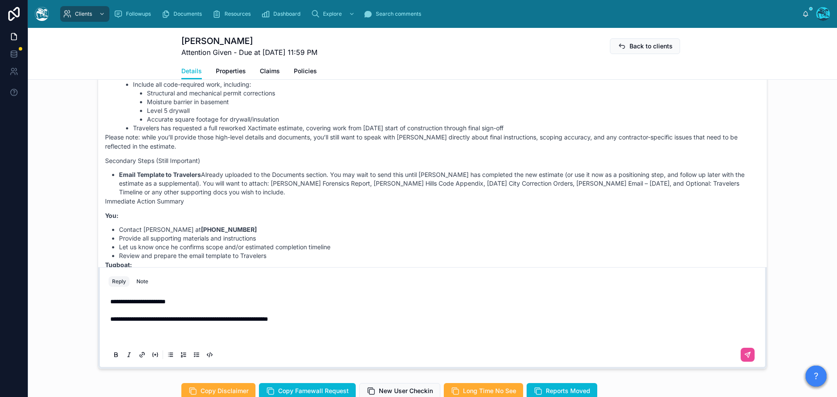
scroll to position [691, 0]
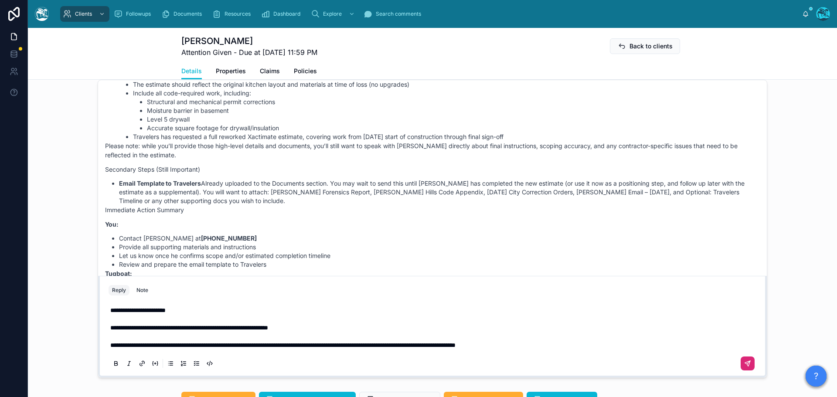
click at [744, 367] on icon at bounding box center [747, 363] width 7 height 7
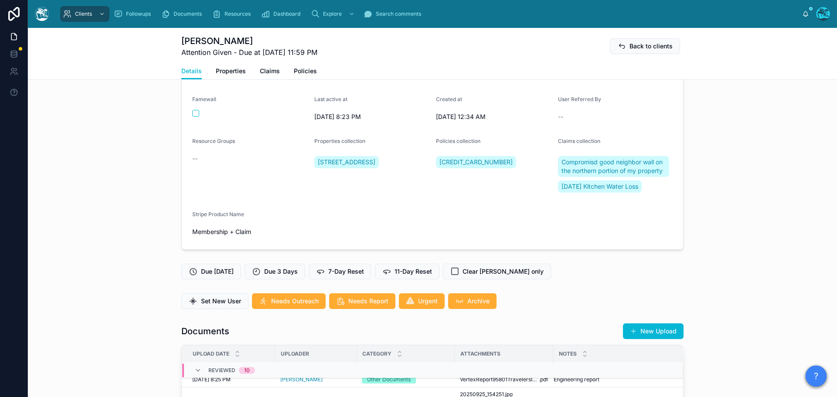
scroll to position [83, 0]
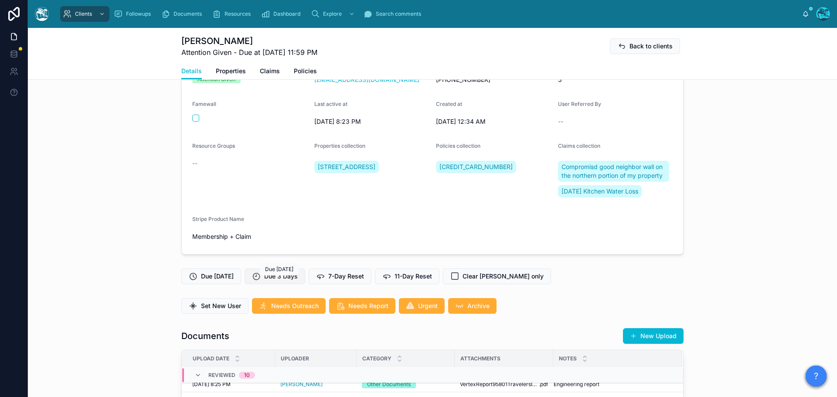
click at [281, 281] on span "Due 3 Days" at bounding box center [281, 276] width 34 height 9
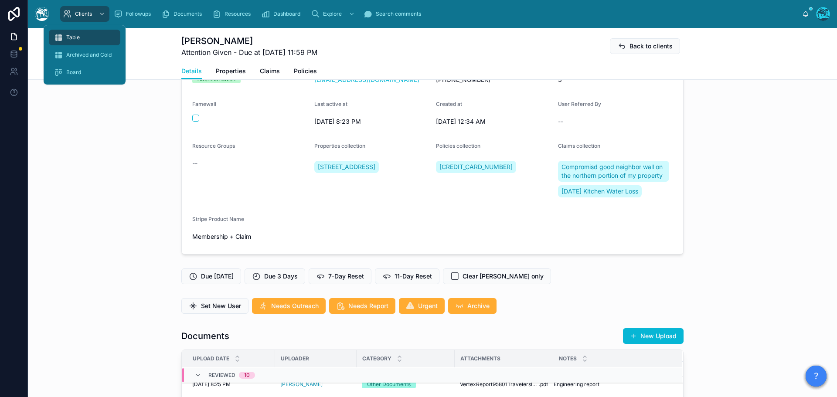
click at [75, 34] on span "Table" at bounding box center [73, 37] width 14 height 7
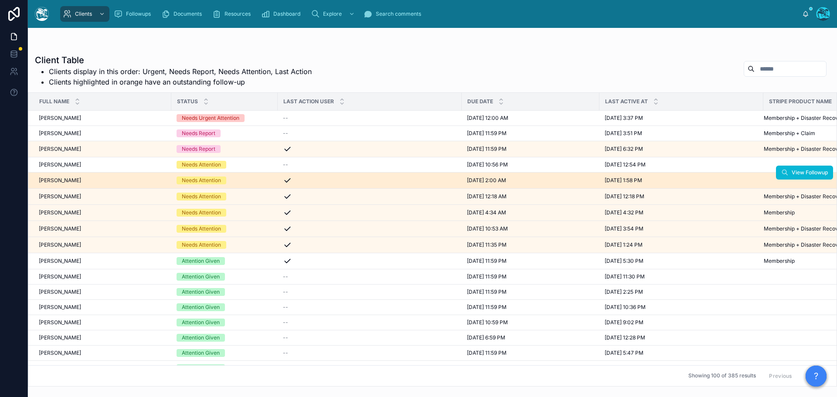
click at [99, 182] on div "Leonardo Morsut Leonardo Morsut" at bounding box center [102, 180] width 127 height 7
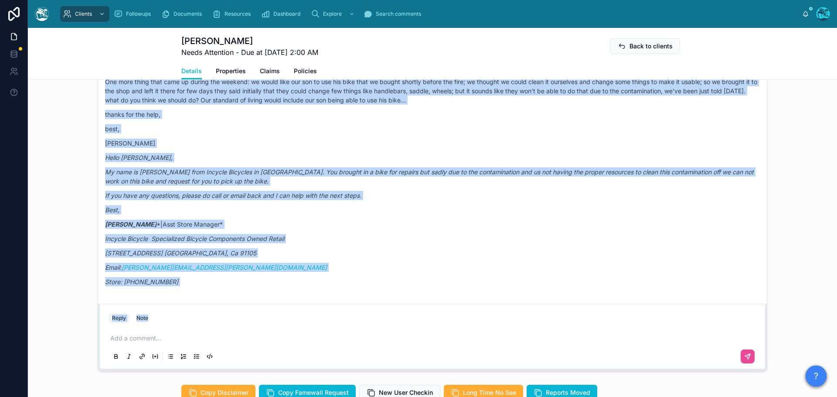
scroll to position [3980, 0]
drag, startPoint x: 380, startPoint y: 170, endPoint x: 390, endPoint y: 295, distance: 125.5
copy div "LM Leonardo Morsut 14:00 • Today great thanks for that; I will move this forwar…"
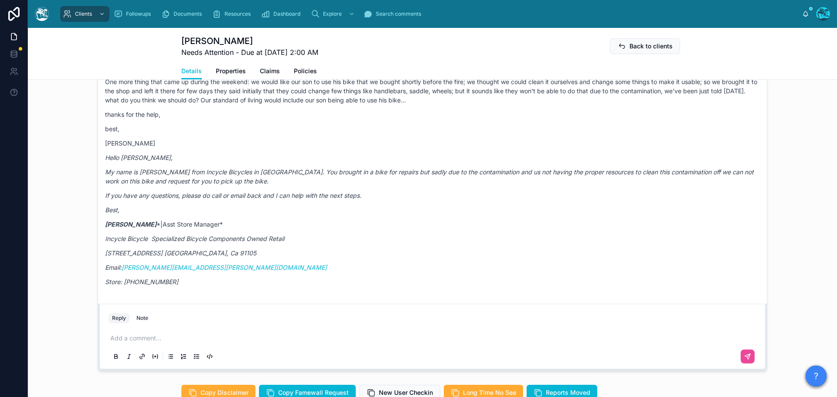
click at [150, 343] on p at bounding box center [434, 338] width 648 height 9
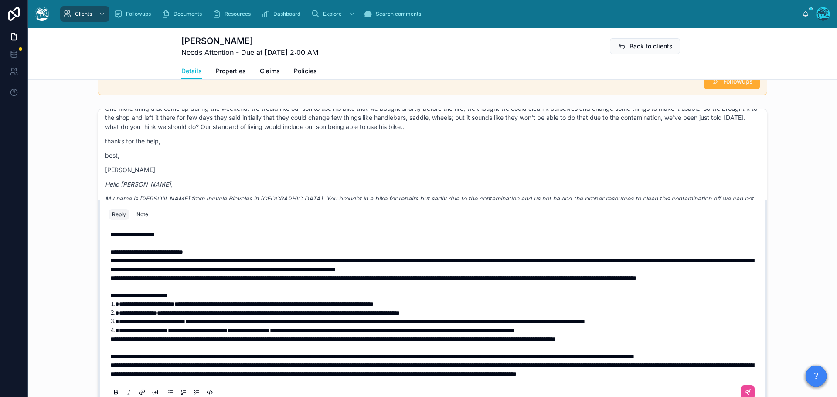
scroll to position [10, 0]
click at [194, 358] on p "**********" at bounding box center [434, 356] width 648 height 9
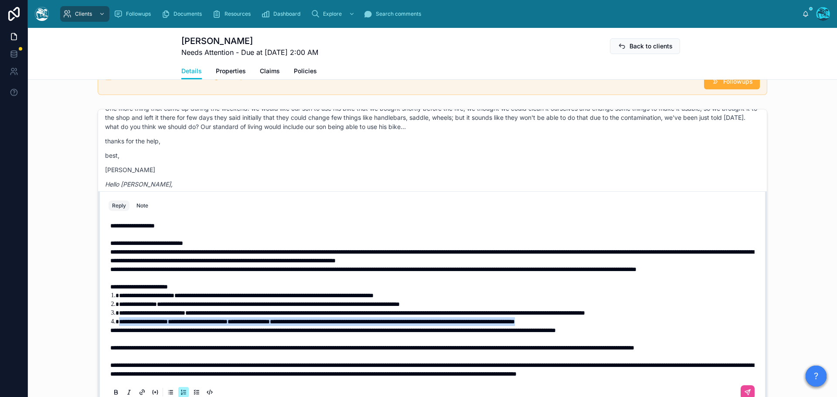
drag, startPoint x: 648, startPoint y: 320, endPoint x: 85, endPoint y: 321, distance: 563.2
click at [85, 321] on div "LM Leonardo Morsut 11 days ago Great thanks so much!! We’ll get the Viking walk…" at bounding box center [432, 257] width 809 height 305
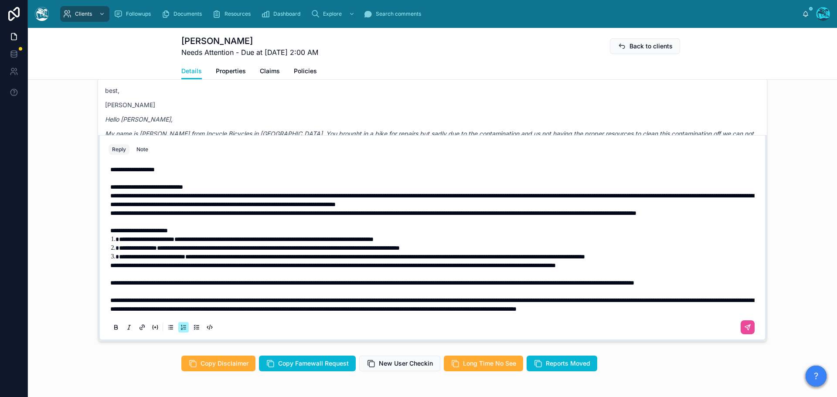
scroll to position [725, 0]
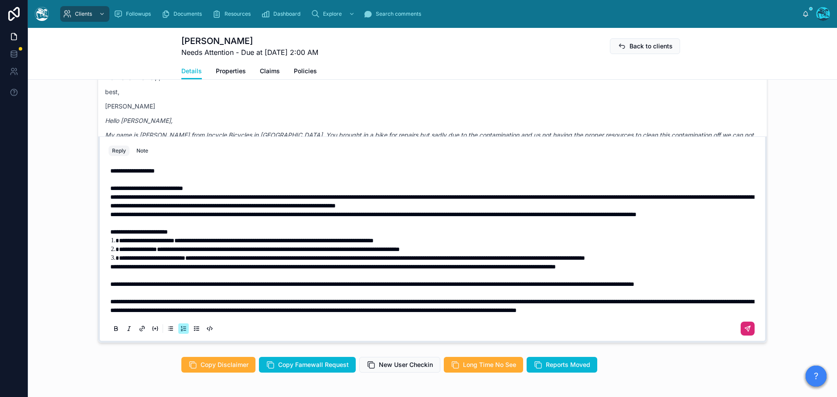
click at [744, 332] on icon at bounding box center [747, 328] width 7 height 7
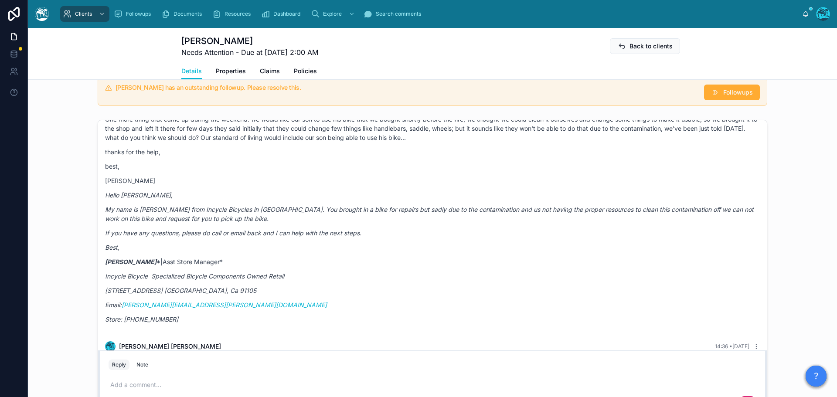
click at [654, 185] on p "[PERSON_NAME]" at bounding box center [432, 180] width 655 height 9
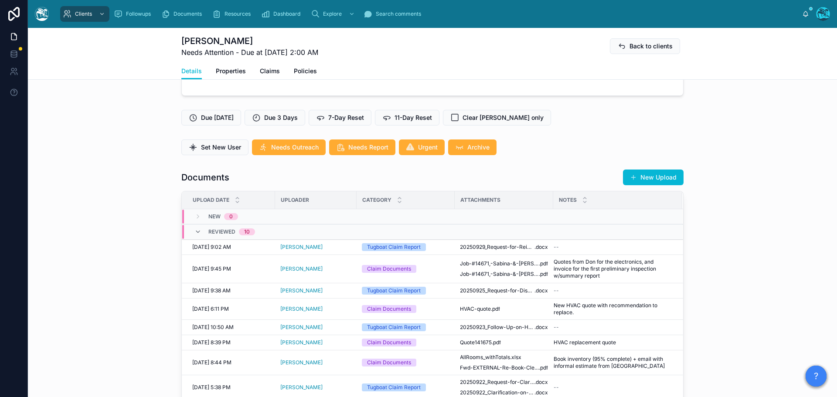
scroll to position [215, 0]
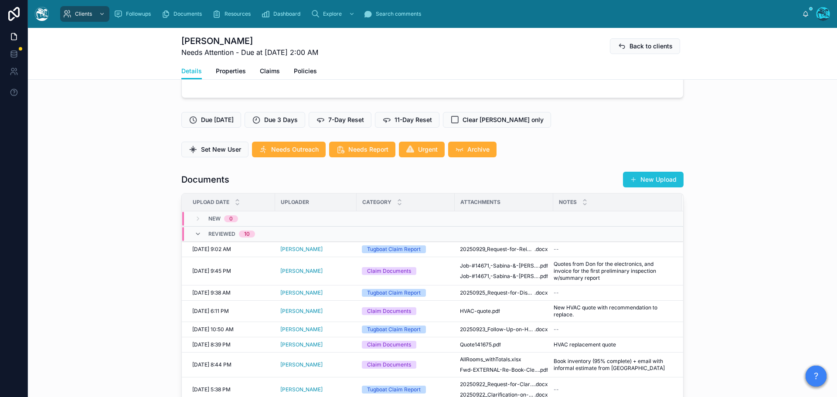
click at [657, 184] on button "New Upload" at bounding box center [653, 180] width 61 height 16
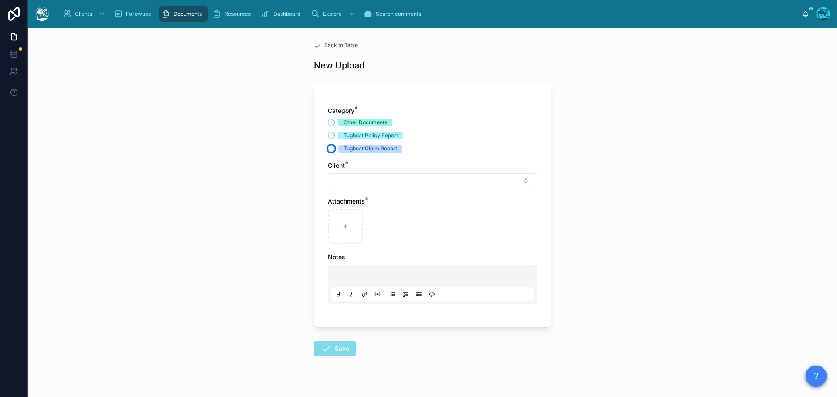
click at [328, 149] on button "Tugboat Claim Report" at bounding box center [331, 148] width 7 height 7
click at [346, 179] on button "Select Button" at bounding box center [432, 181] width 209 height 15
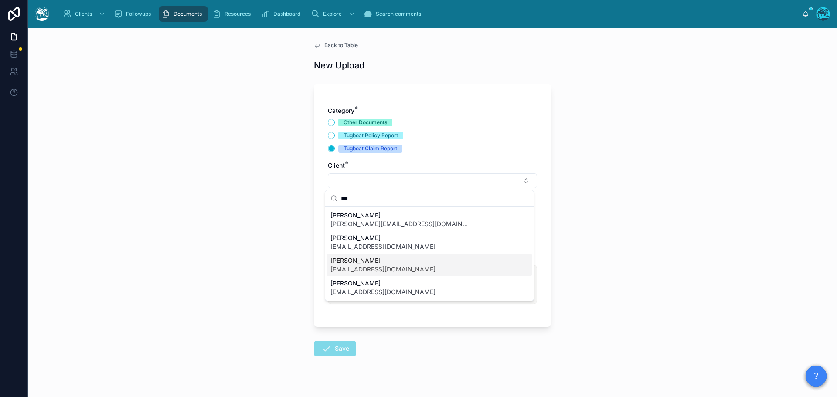
type input "***"
click at [350, 267] on span "[EMAIL_ADDRESS][DOMAIN_NAME]" at bounding box center [382, 269] width 105 height 9
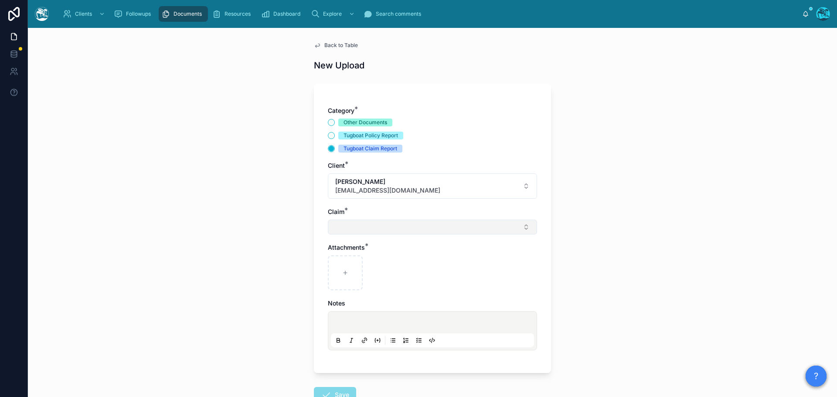
click at [343, 226] on button "Select Button" at bounding box center [432, 227] width 209 height 15
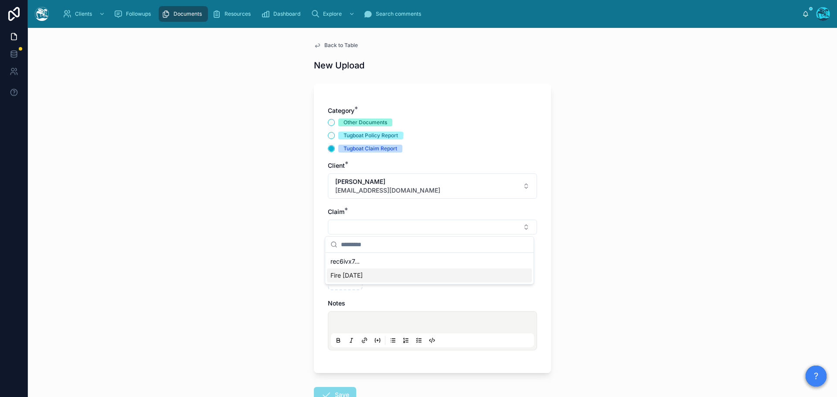
click at [343, 276] on span "Fire [DATE]" at bounding box center [346, 275] width 32 height 9
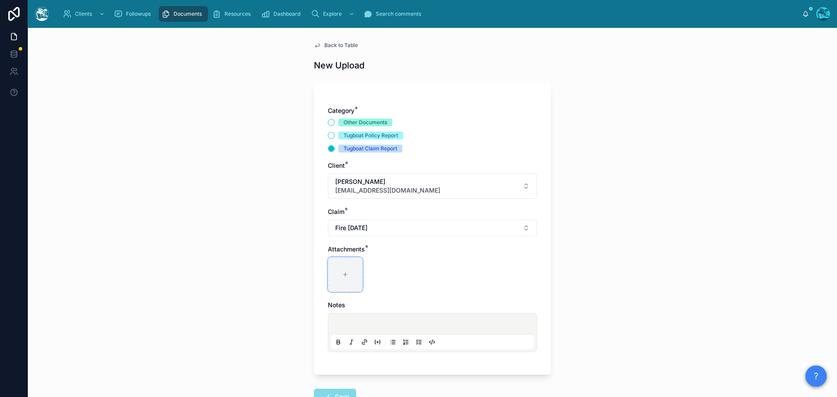
click at [341, 280] on div at bounding box center [345, 274] width 35 height 35
type input "**********"
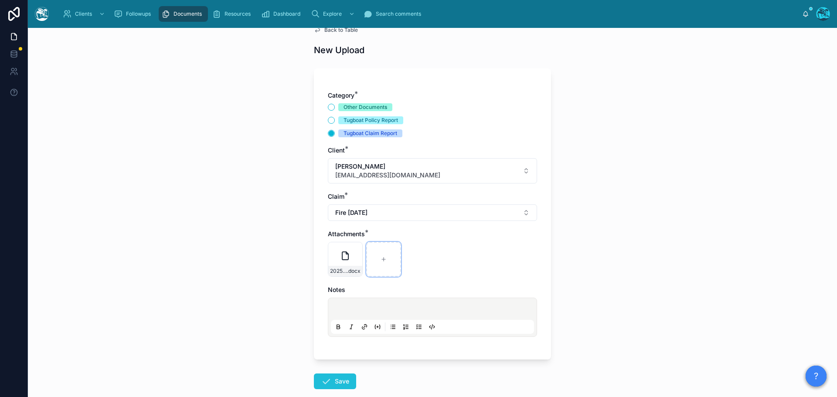
scroll to position [63, 0]
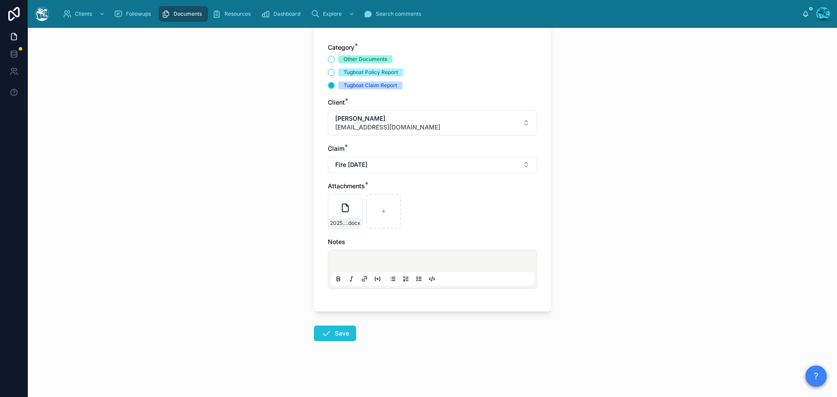
click at [336, 337] on button "Save" at bounding box center [335, 334] width 42 height 16
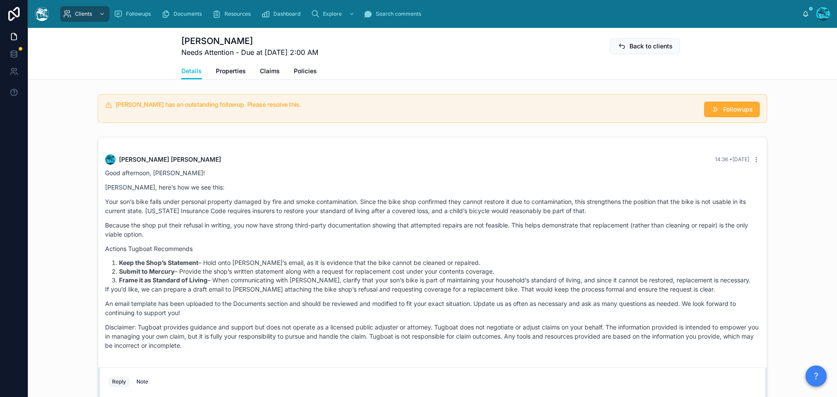
scroll to position [630, 0]
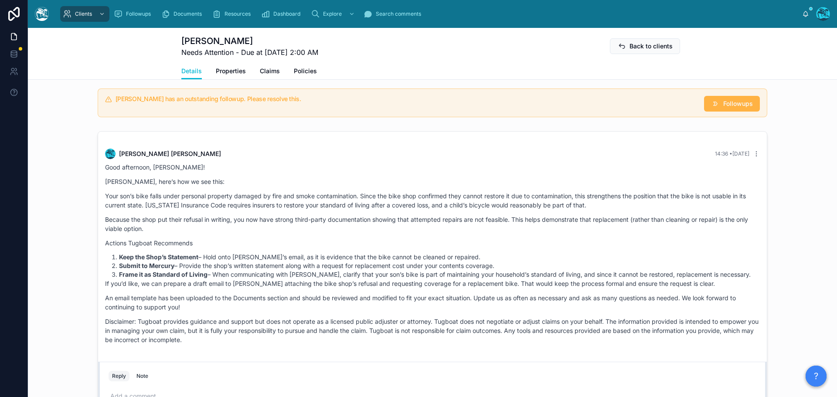
click at [728, 108] on span "Followups" at bounding box center [738, 103] width 30 height 9
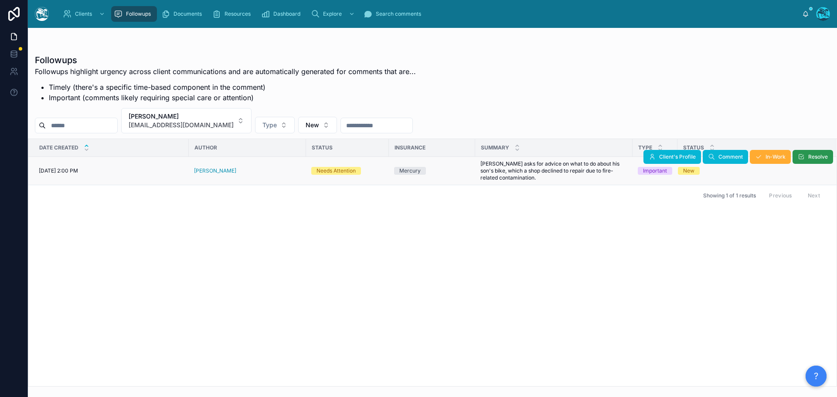
click at [805, 158] on button "Resolve" at bounding box center [813, 157] width 41 height 14
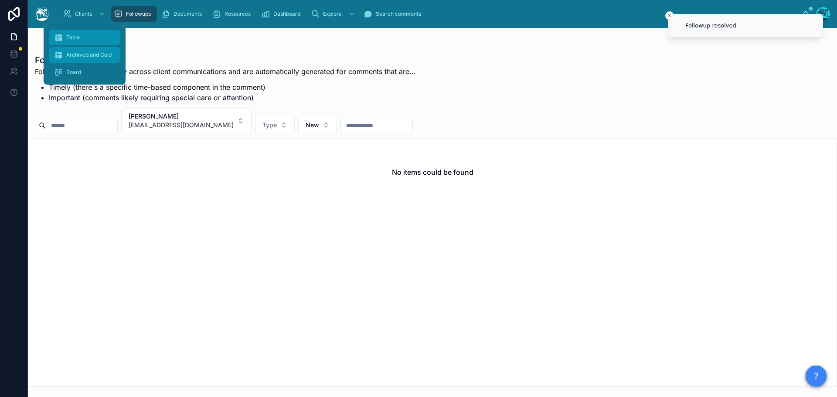
drag, startPoint x: 69, startPoint y: 39, endPoint x: 79, endPoint y: 59, distance: 22.6
click at [69, 39] on span "Table" at bounding box center [73, 37] width 14 height 7
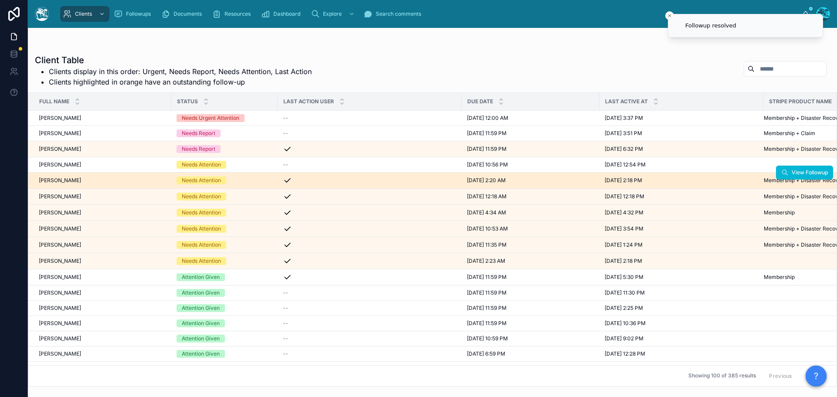
click at [104, 180] on div "Ellen Rippberger Ellen Rippberger" at bounding box center [102, 180] width 127 height 7
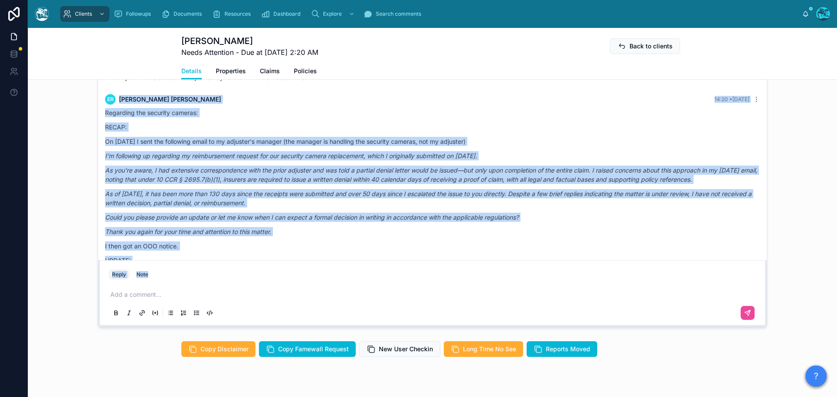
scroll to position [2279, 0]
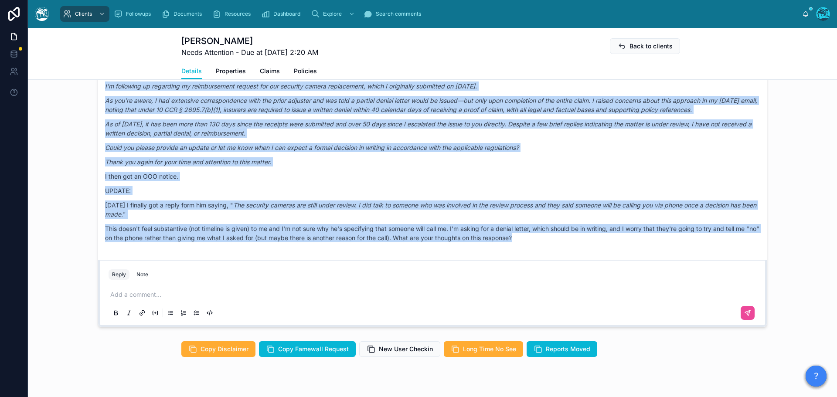
drag, startPoint x: 325, startPoint y: 181, endPoint x: 553, endPoint y: 242, distance: 235.9
copy div "ER Ellen Rippberger 14:20 • Today Regarding the security cameras: RECAP: On Sep…"
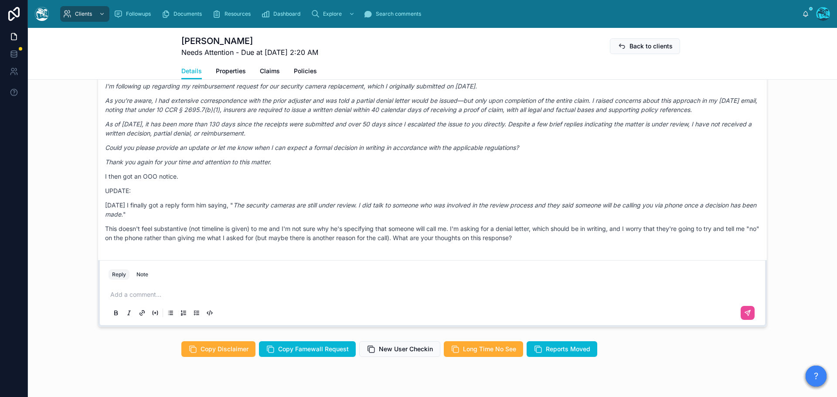
click at [145, 292] on p at bounding box center [434, 294] width 648 height 9
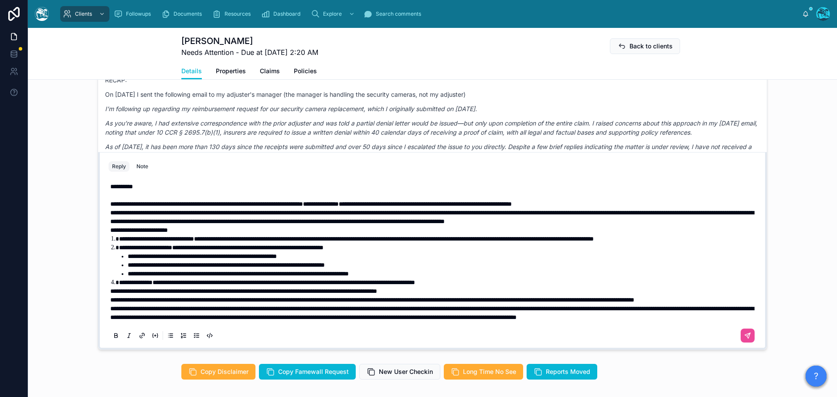
scroll to position [804, 0]
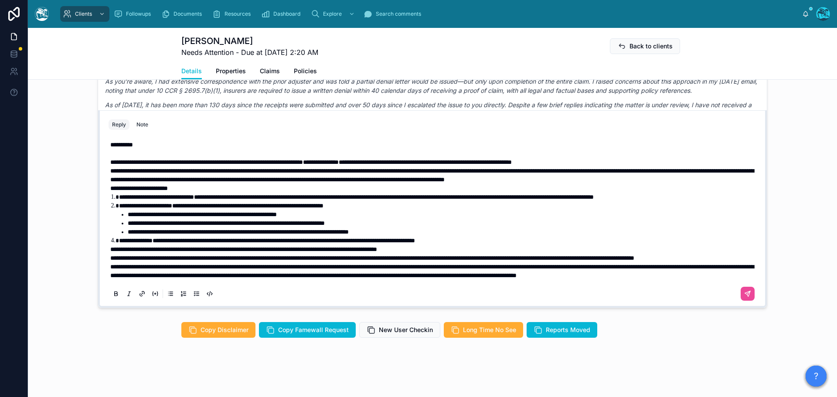
click at [203, 254] on p "**********" at bounding box center [434, 258] width 648 height 9
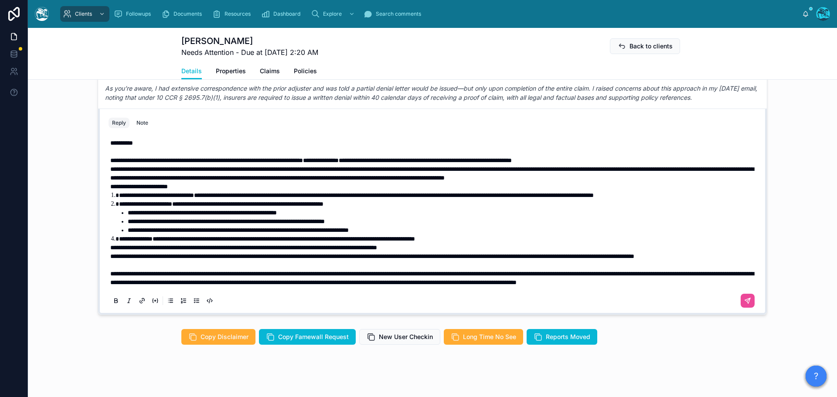
click at [110, 253] on span "**********" at bounding box center [372, 256] width 524 height 6
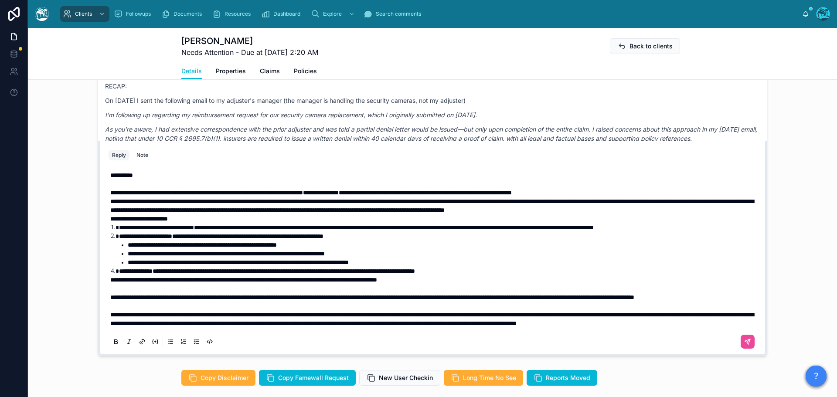
scroll to position [753, 0]
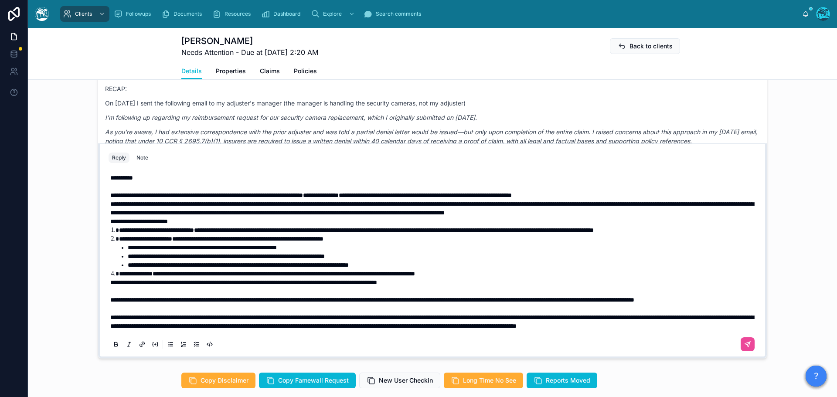
click at [110, 218] on span "**********" at bounding box center [139, 221] width 58 height 6
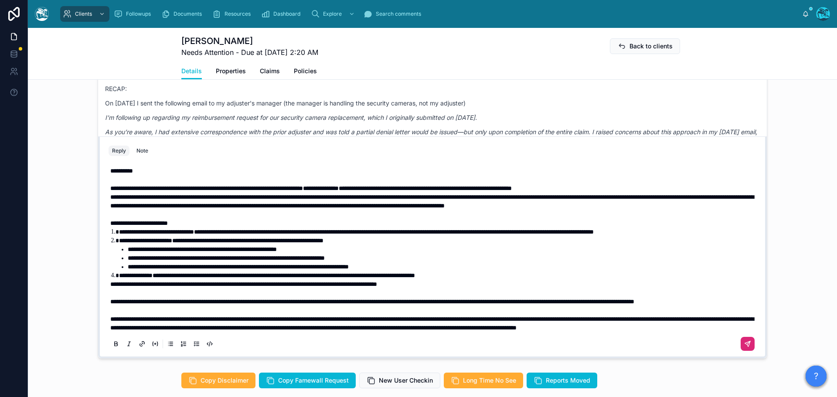
click at [745, 344] on icon at bounding box center [747, 344] width 5 height 5
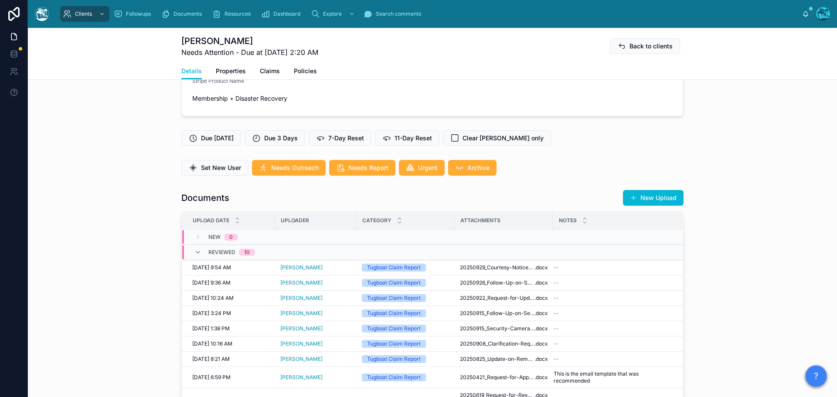
scroll to position [163, 0]
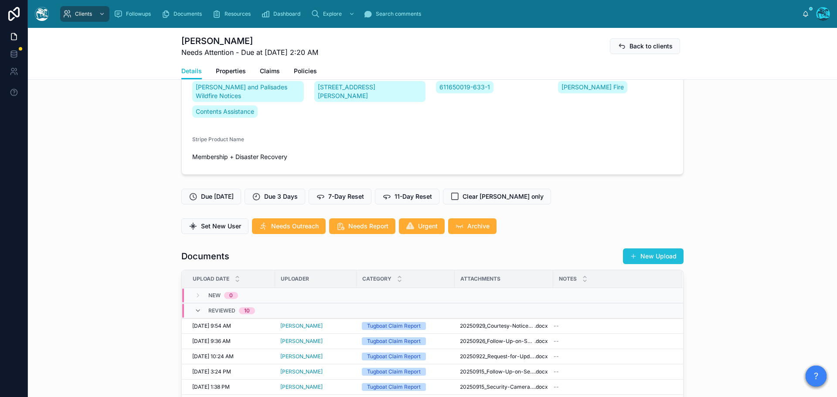
click at [652, 258] on button "New Upload" at bounding box center [653, 256] width 61 height 16
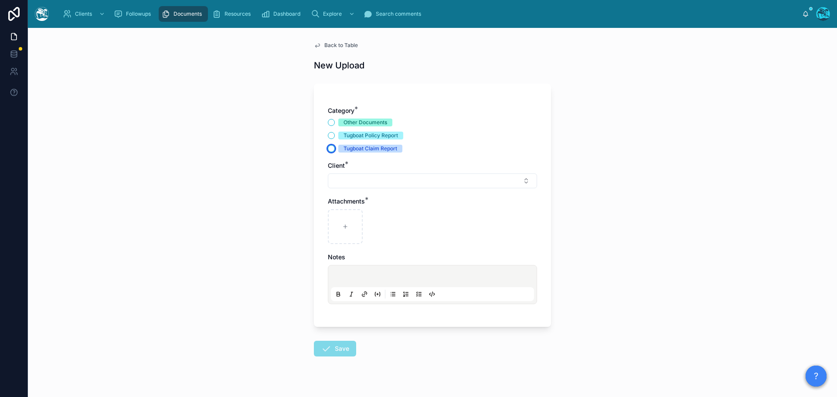
click at [328, 149] on button "Tugboat Claim Report" at bounding box center [331, 148] width 7 height 7
click at [344, 181] on button "Select Button" at bounding box center [432, 181] width 209 height 15
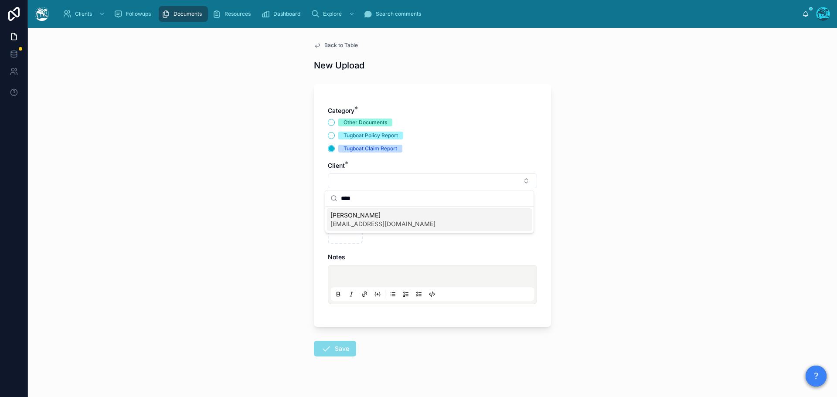
type input "****"
click at [345, 223] on span "erippberger@gmail.com" at bounding box center [382, 224] width 105 height 9
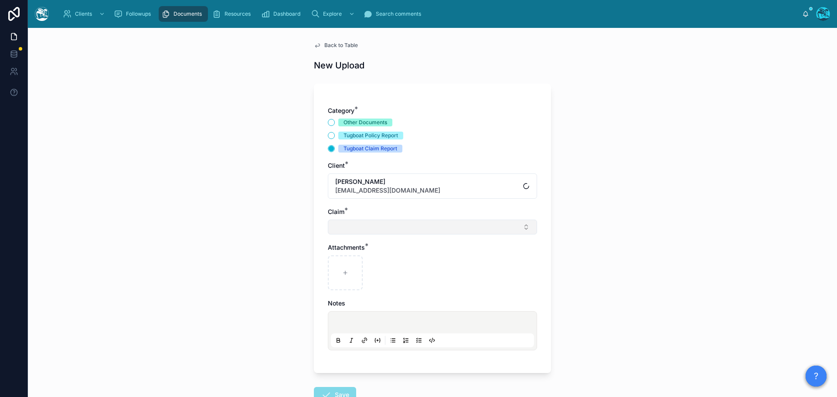
click at [344, 228] on button "Select Button" at bounding box center [432, 227] width 209 height 15
click at [338, 264] on span "[PERSON_NAME] Fire" at bounding box center [361, 261] width 62 height 9
click at [342, 272] on icon at bounding box center [345, 275] width 6 height 6
type input "**********"
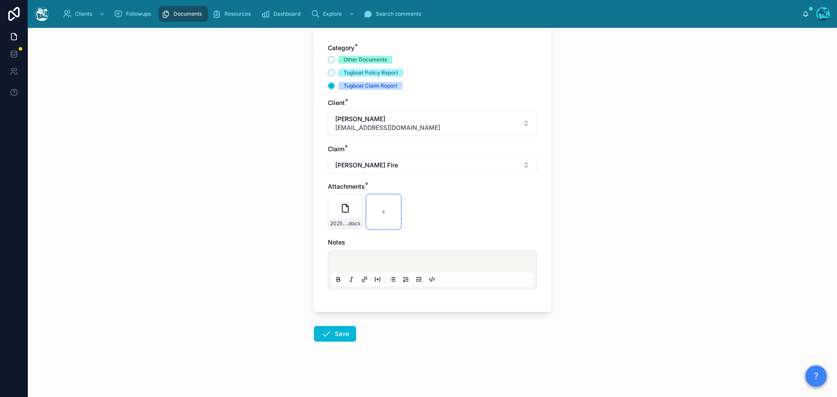
scroll to position [63, 0]
click at [326, 331] on icon at bounding box center [326, 333] width 10 height 10
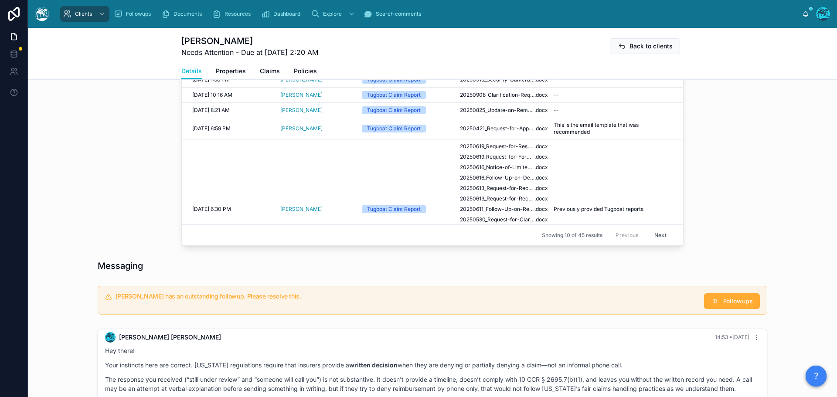
scroll to position [543, 0]
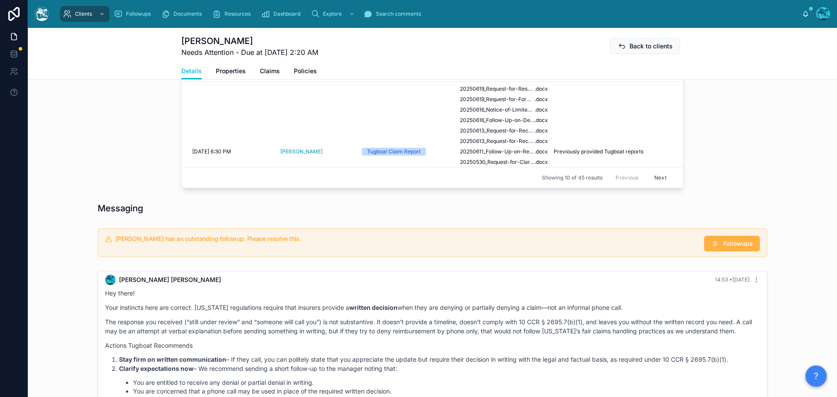
click at [725, 244] on span "Followups" at bounding box center [738, 243] width 30 height 9
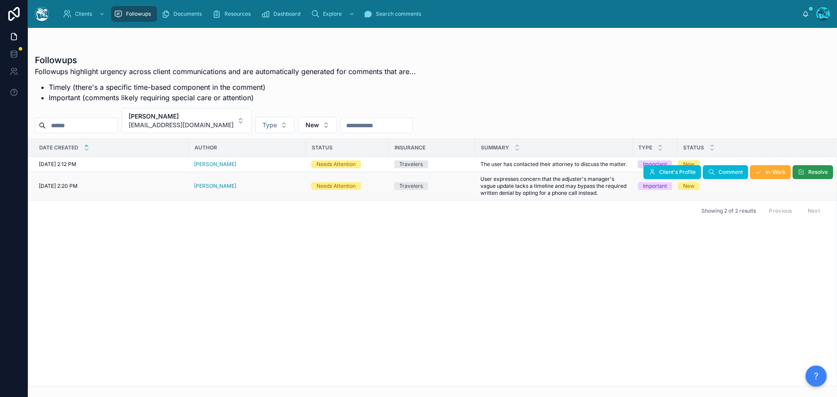
click at [821, 176] on span "Resolve" at bounding box center [818, 172] width 20 height 7
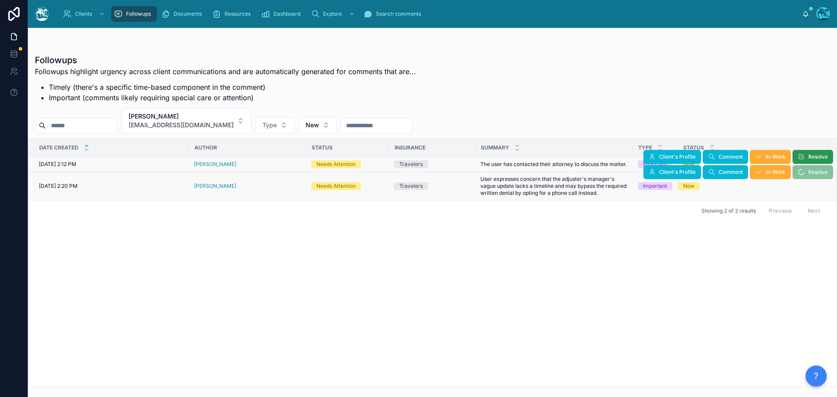
click at [814, 156] on span "Resolve" at bounding box center [818, 156] width 20 height 7
click at [812, 156] on span "Resolve" at bounding box center [818, 156] width 20 height 7
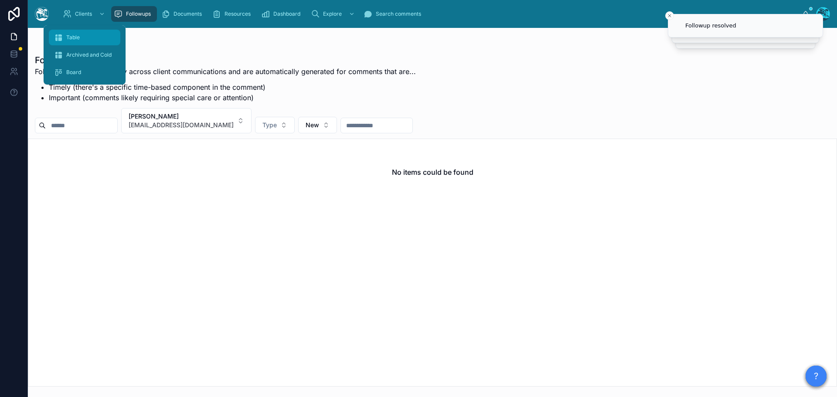
click at [68, 37] on span "Table" at bounding box center [73, 37] width 14 height 7
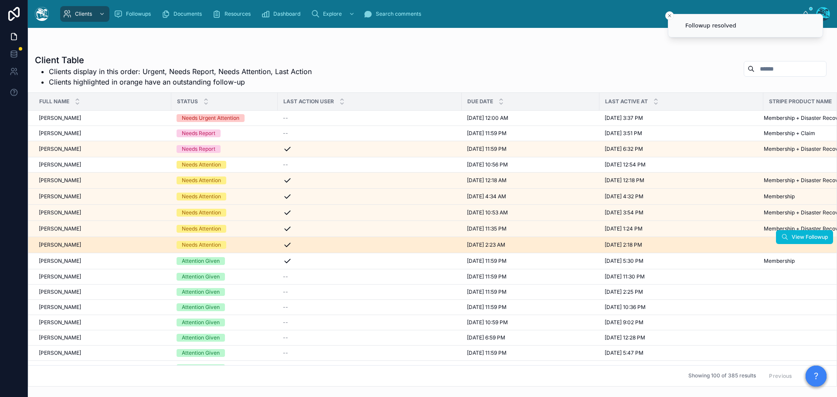
click at [244, 244] on div "Needs Attention" at bounding box center [225, 245] width 96 height 8
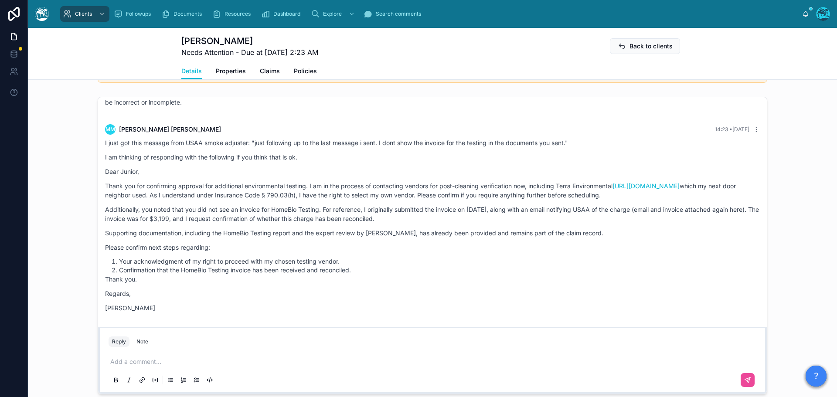
scroll to position [2051, 0]
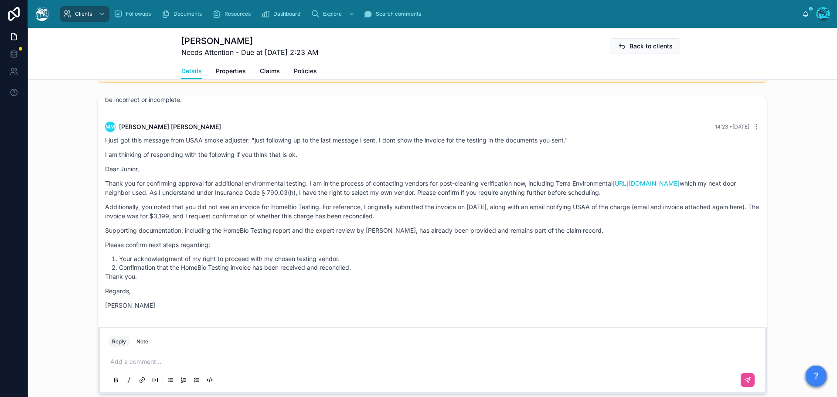
click at [129, 365] on p at bounding box center [434, 361] width 648 height 9
click at [747, 383] on icon at bounding box center [747, 380] width 7 height 7
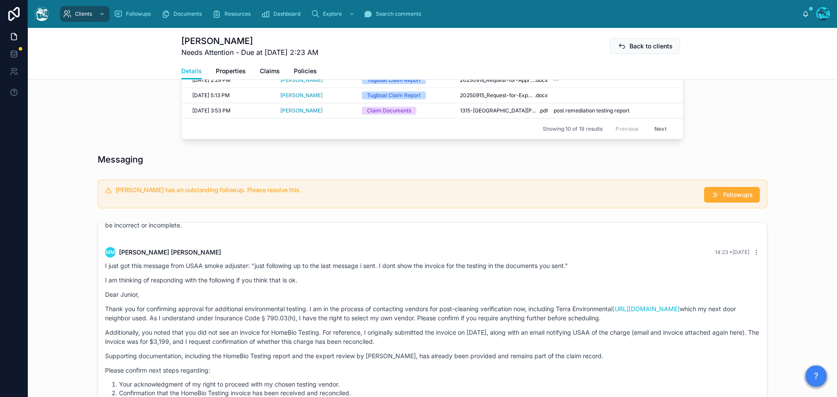
scroll to position [527, 0]
click at [736, 199] on span "Followups" at bounding box center [738, 195] width 30 height 9
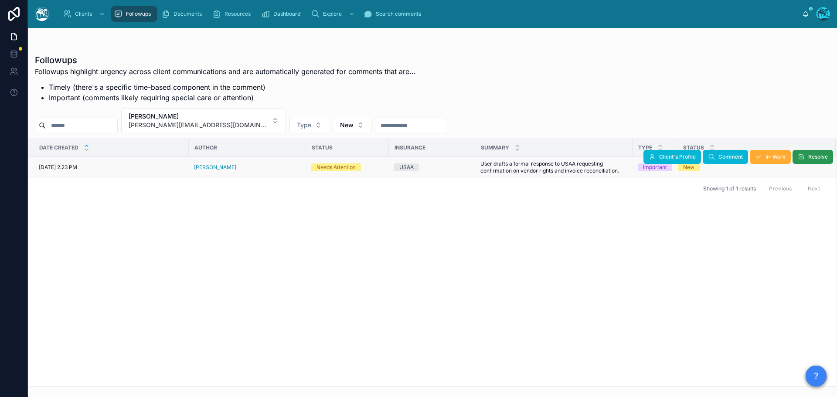
click at [809, 157] on span "Resolve" at bounding box center [818, 156] width 20 height 7
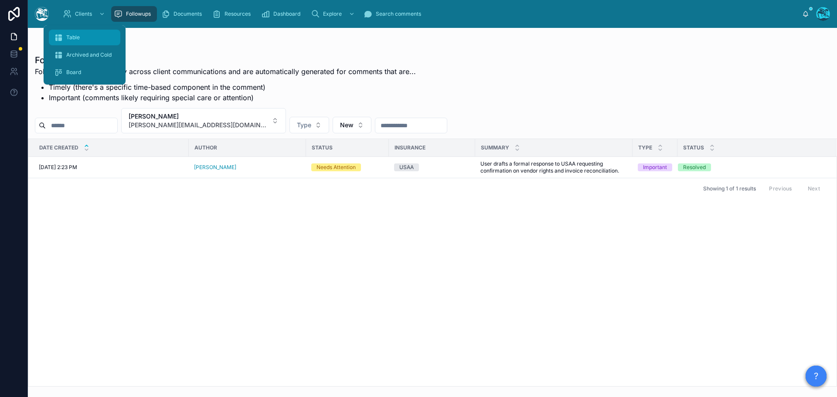
click at [76, 34] on span "Table" at bounding box center [73, 37] width 14 height 7
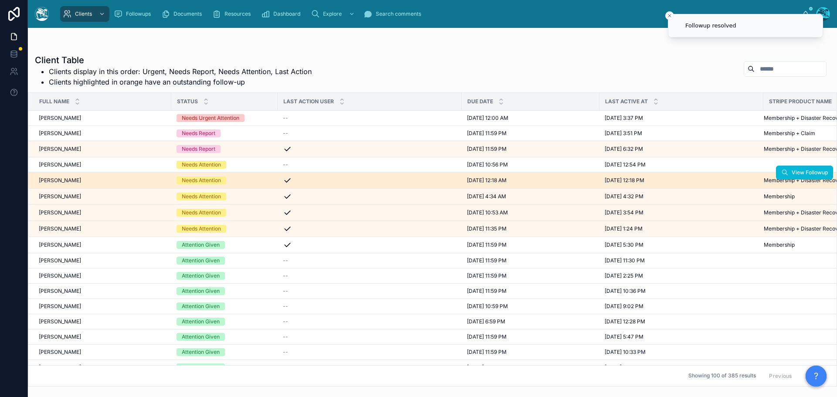
click at [143, 179] on div "[PERSON_NAME] [PERSON_NAME]" at bounding box center [102, 180] width 127 height 7
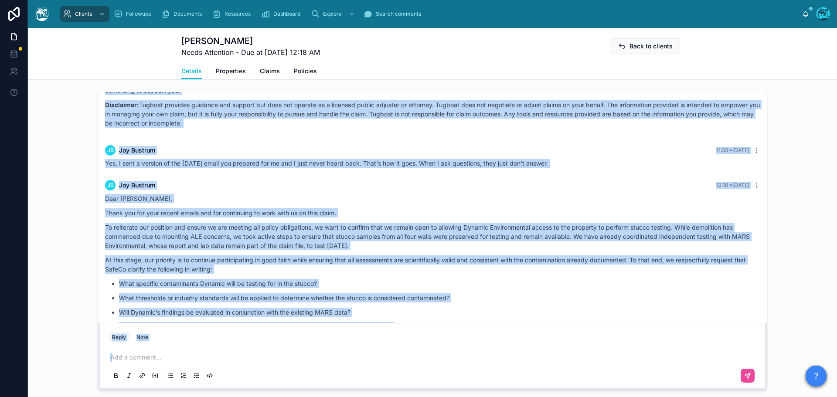
scroll to position [3899, 0]
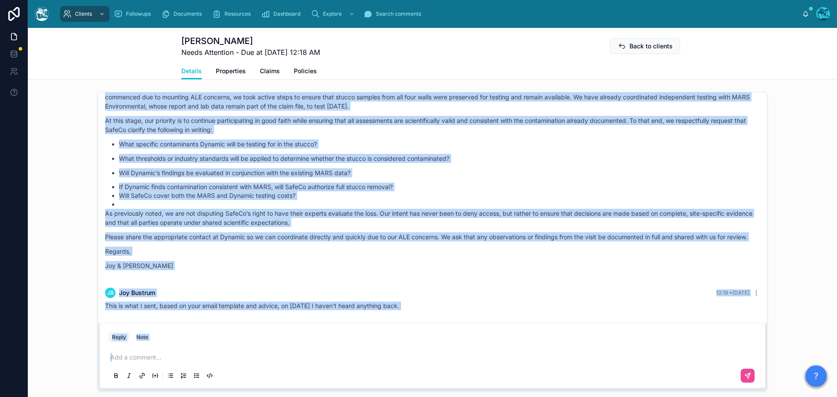
drag, startPoint x: 739, startPoint y: 191, endPoint x: 682, endPoint y: 335, distance: 154.8
copy div "Rachel Baker 7 days ago Hey there! Thanks for sharing your draft. You're articu…"
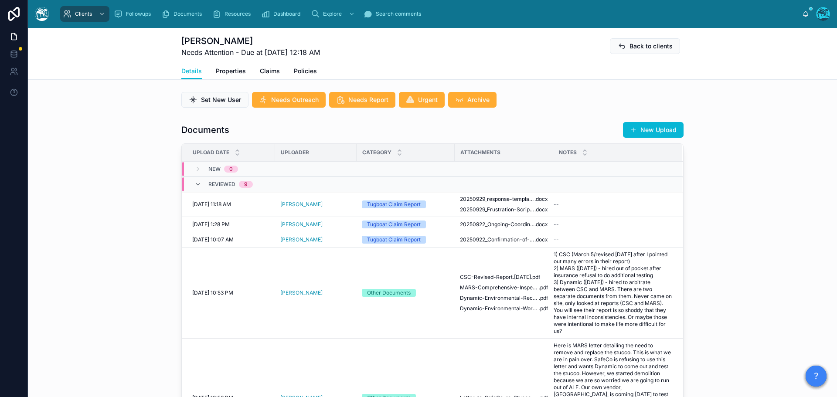
scroll to position [262, 0]
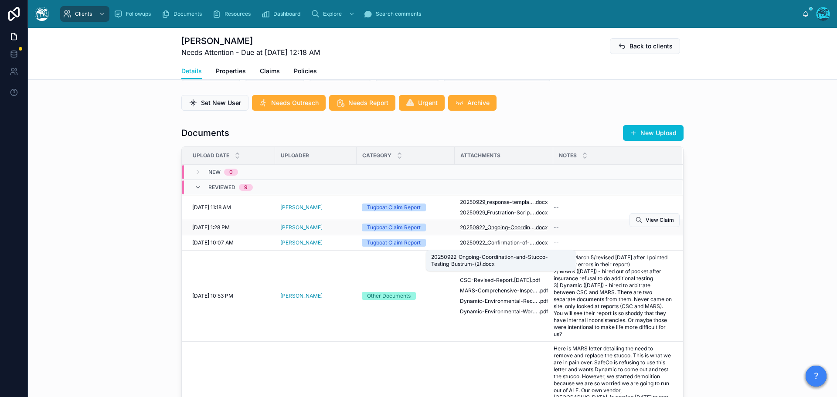
click at [504, 231] on span "20250922_Ongoing-Coordination-and-Stucco-Testing_Bustrum-(2)" at bounding box center [497, 227] width 75 height 7
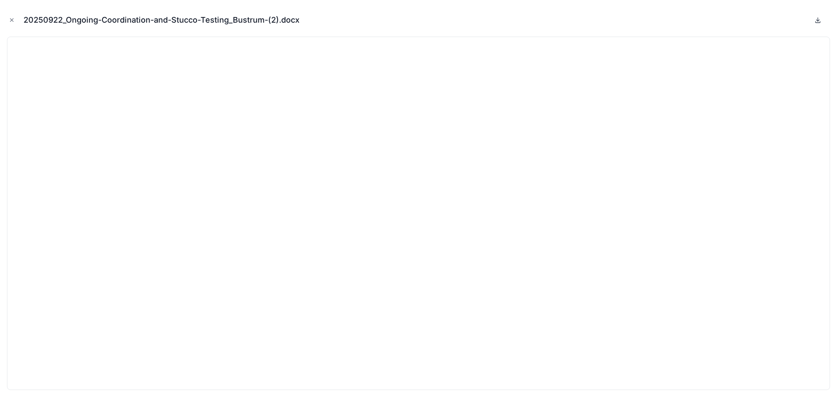
click at [818, 20] on icon at bounding box center [818, 19] width 0 height 3
click at [11, 19] on icon "Close modal" at bounding box center [11, 20] width 3 height 3
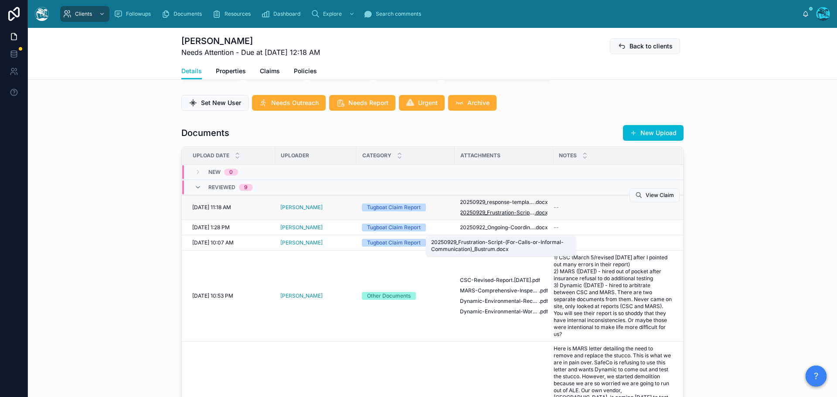
click at [517, 216] on span "20250929_Frustration-Script-(For-Calls-or-Informal-Communication)_Bustrum" at bounding box center [497, 212] width 75 height 7
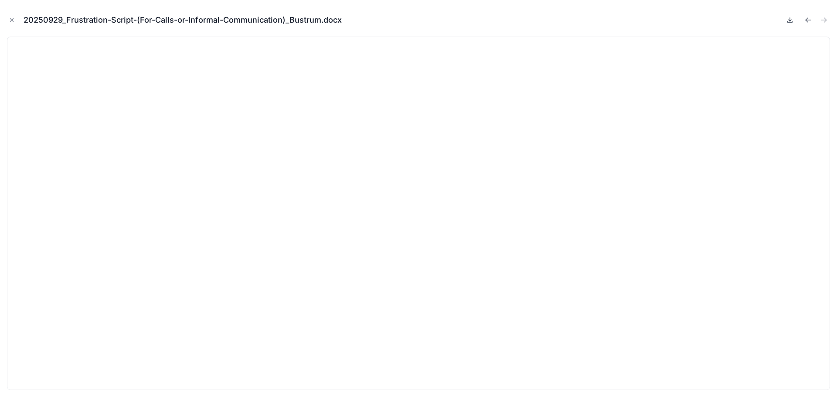
click at [789, 20] on icon at bounding box center [789, 20] width 7 height 7
click at [806, 18] on icon "Previous file" at bounding box center [808, 20] width 9 height 9
click at [789, 20] on icon at bounding box center [789, 20] width 7 height 7
drag, startPoint x: 9, startPoint y: 20, endPoint x: 31, endPoint y: 26, distance: 22.9
click at [9, 20] on icon "Close modal" at bounding box center [12, 20] width 6 height 6
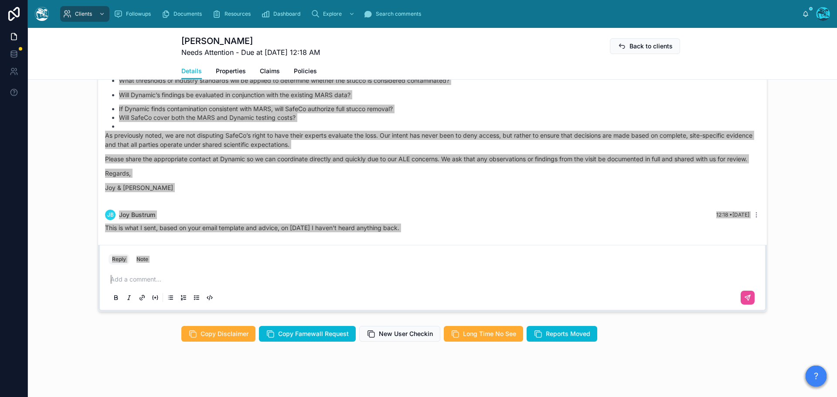
scroll to position [797, 0]
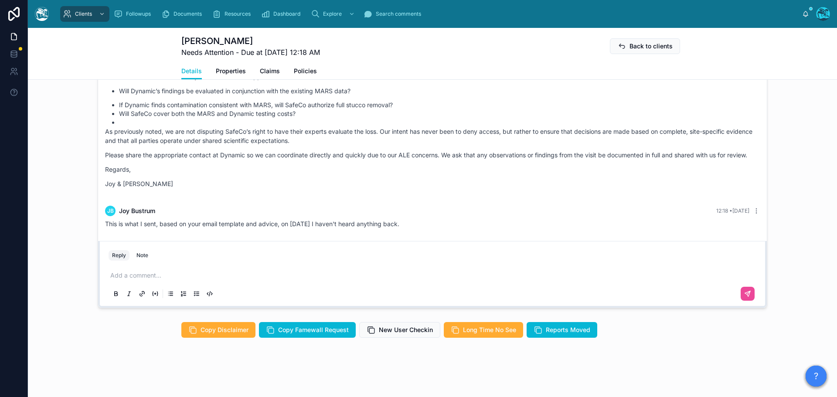
click at [139, 275] on p at bounding box center [434, 275] width 648 height 9
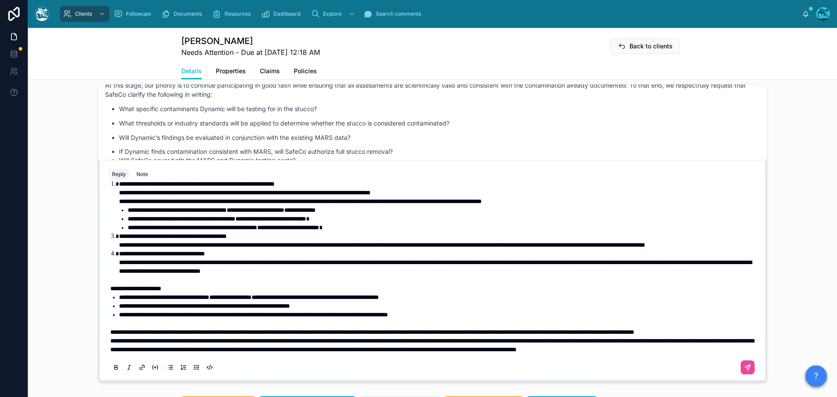
scroll to position [133, 0]
click at [191, 337] on p "**********" at bounding box center [434, 332] width 648 height 9
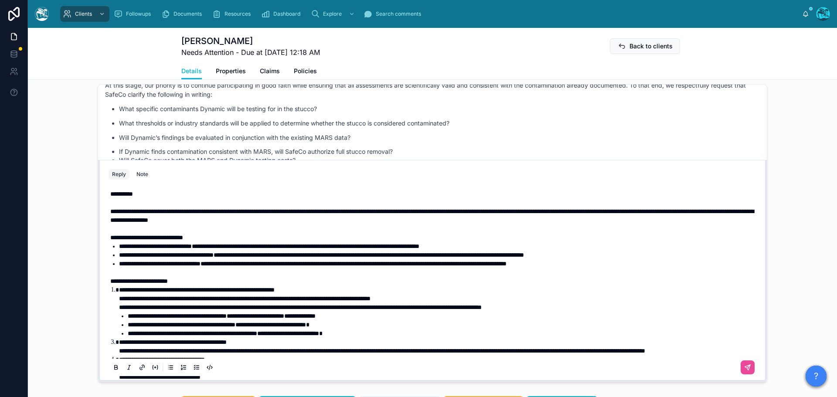
scroll to position [0, 0]
drag, startPoint x: 123, startPoint y: 228, endPoint x: 100, endPoint y: 228, distance: 22.7
click at [103, 228] on div "**********" at bounding box center [432, 280] width 658 height 199
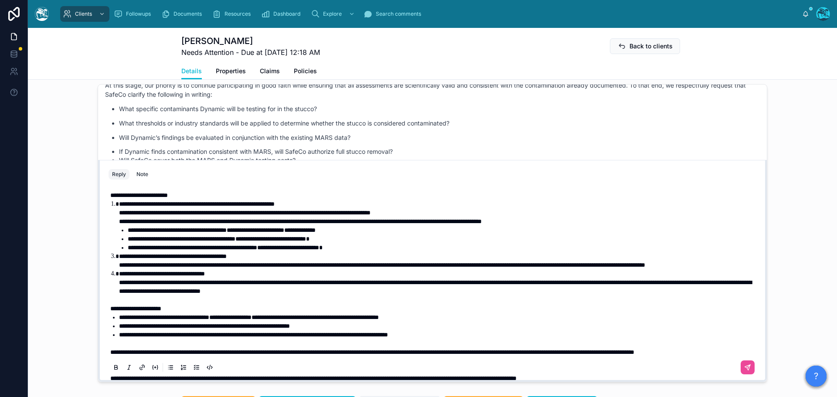
scroll to position [87, 0]
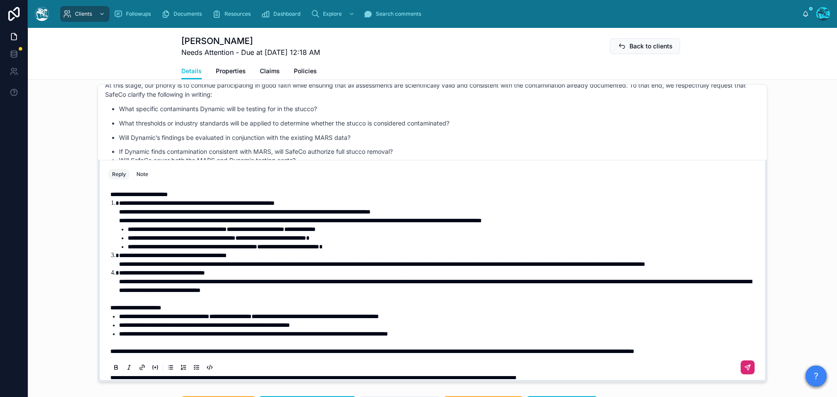
click at [747, 368] on icon at bounding box center [748, 366] width 3 height 3
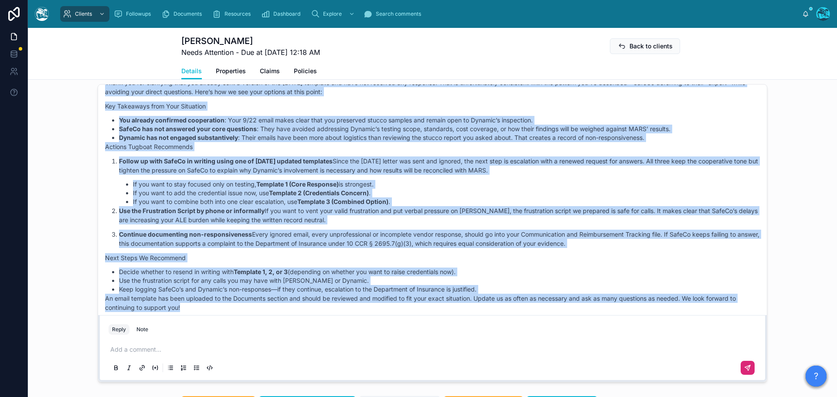
scroll to position [4211, 0]
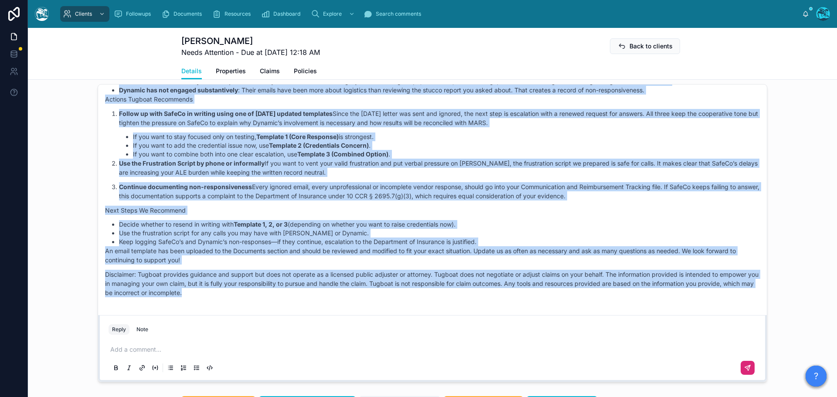
drag, startPoint x: 102, startPoint y: 168, endPoint x: 238, endPoint y: 314, distance: 199.9
click at [238, 297] on div "Hey there! Thank you for clarifying that you already sent a version of the Sept…" at bounding box center [432, 156] width 655 height 281
copy div "Hey there! Thank you for clarifying that you already sent a version of the Sept…"
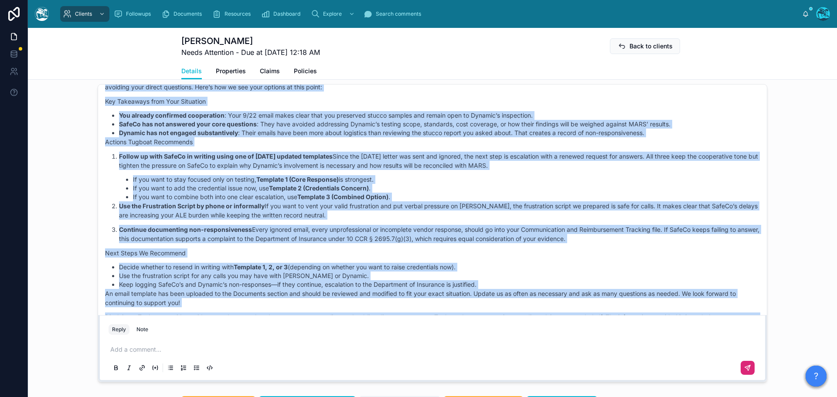
scroll to position [4080, 0]
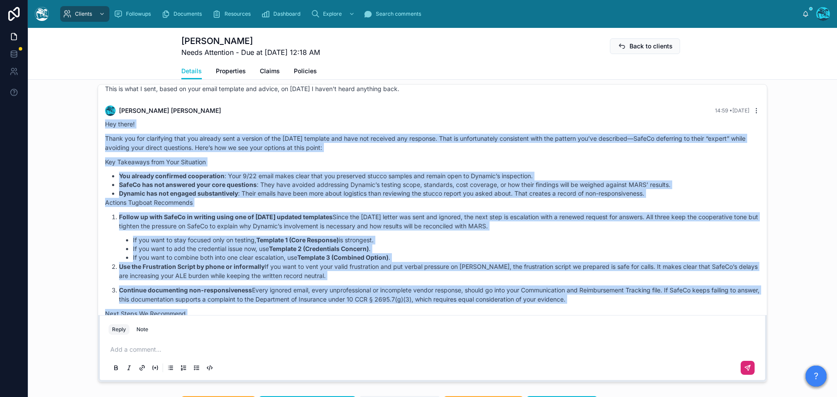
click at [753, 114] on icon at bounding box center [756, 110] width 7 height 7
click at [730, 141] on span "Delete comment" at bounding box center [745, 139] width 41 height 7
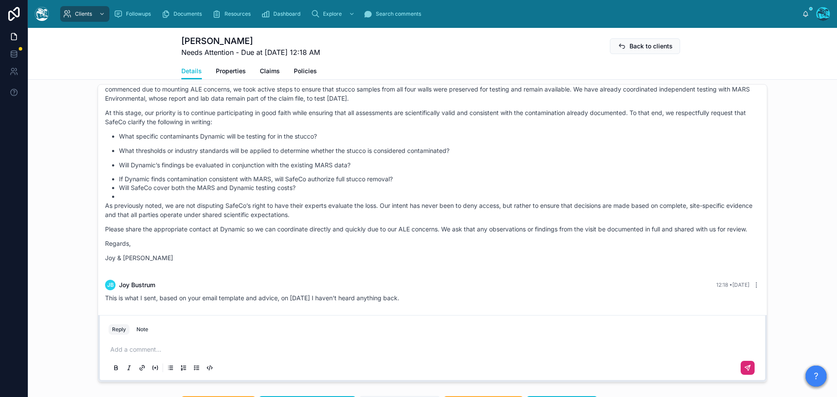
click at [146, 354] on p at bounding box center [434, 349] width 648 height 9
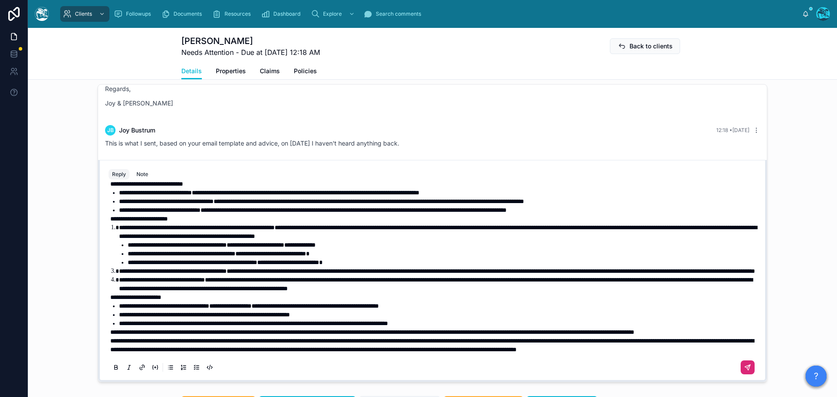
scroll to position [63, 0]
click at [190, 337] on p "**********" at bounding box center [434, 332] width 648 height 9
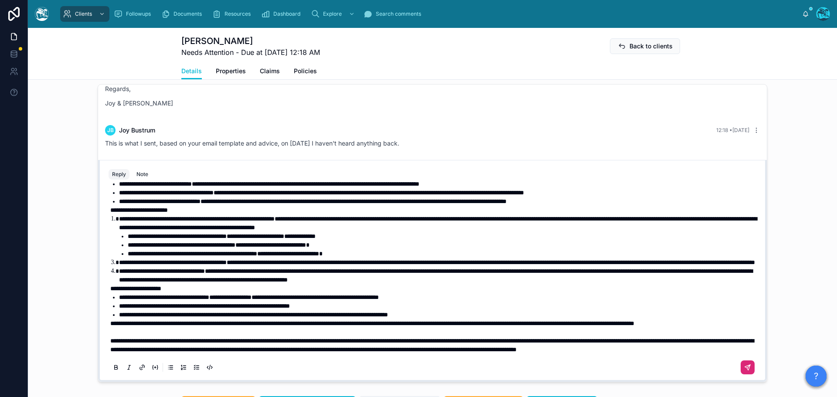
click at [110, 327] on span "**********" at bounding box center [372, 323] width 524 height 6
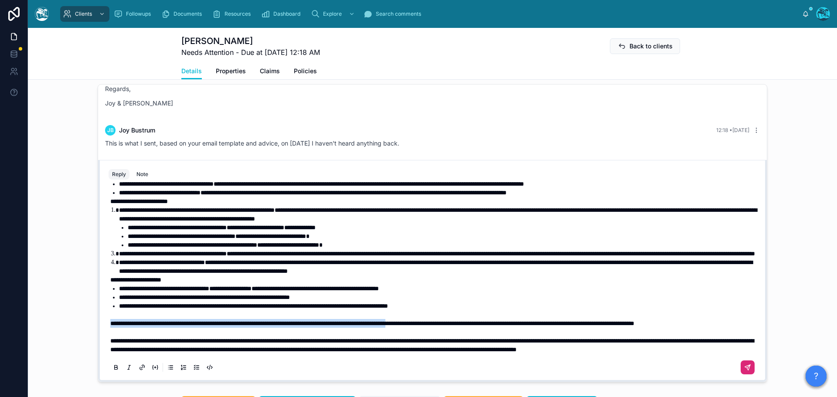
drag, startPoint x: 108, startPoint y: 340, endPoint x: 478, endPoint y: 342, distance: 370.1
click at [478, 327] on span "**********" at bounding box center [372, 323] width 524 height 6
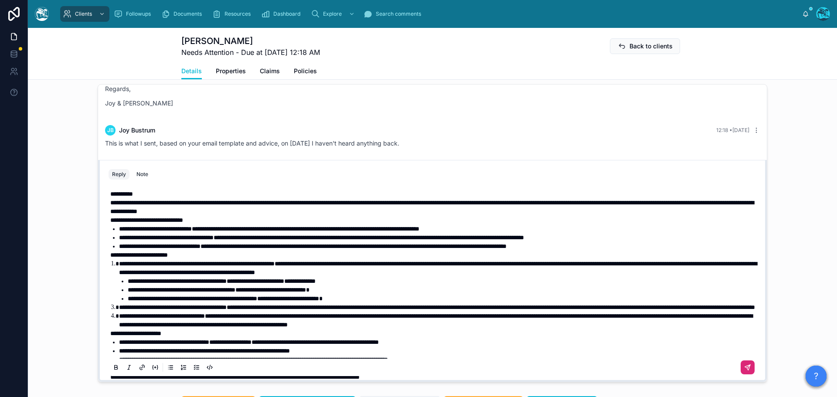
scroll to position [0, 0]
click at [188, 199] on p "**********" at bounding box center [434, 194] width 648 height 9
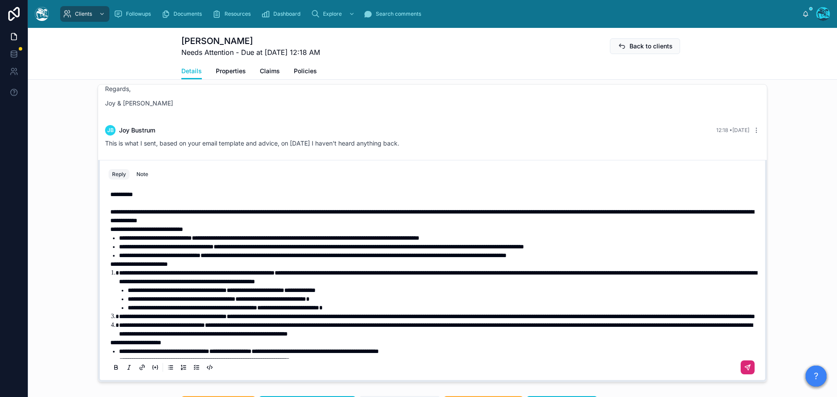
click at [110, 232] on span "**********" at bounding box center [146, 229] width 73 height 6
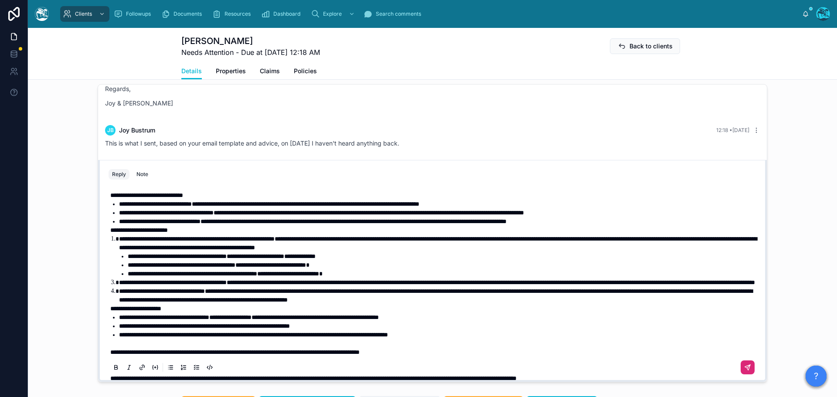
scroll to position [44, 0]
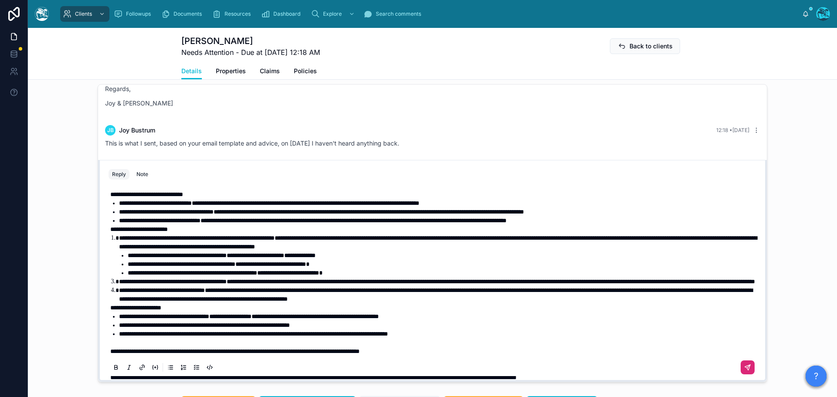
click at [110, 232] on span "**********" at bounding box center [139, 229] width 58 height 6
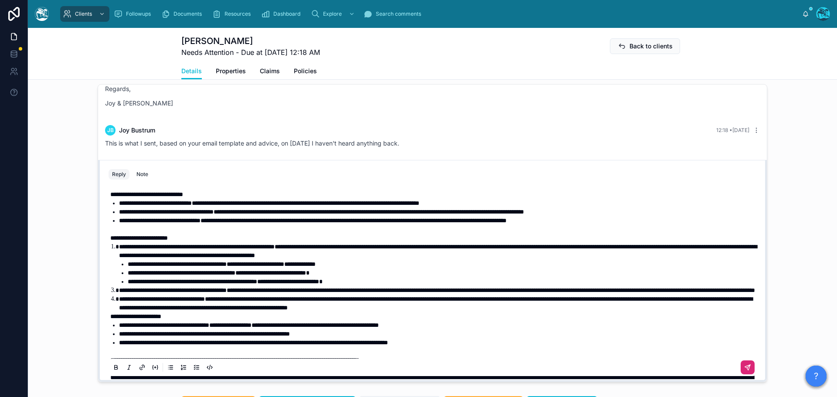
click at [110, 320] on span "**********" at bounding box center [135, 316] width 51 height 6
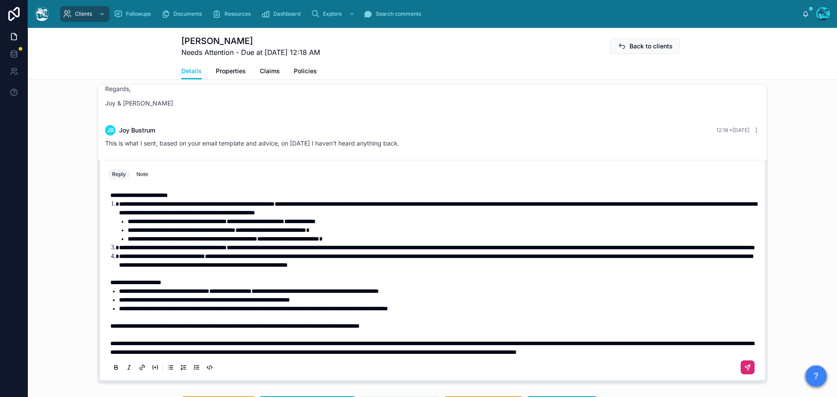
scroll to position [87, 0]
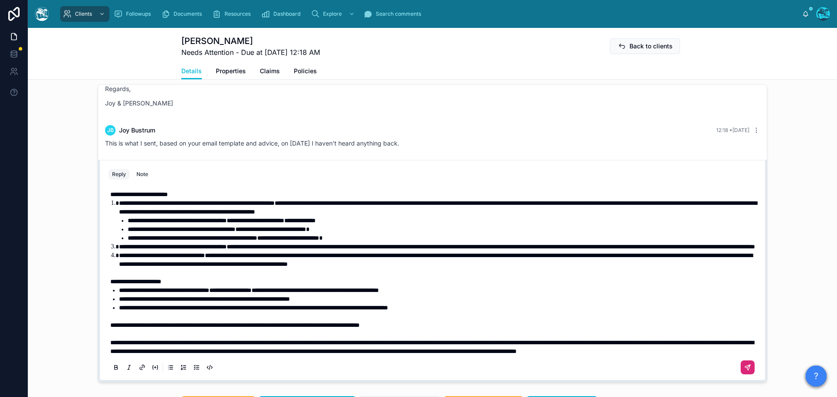
click at [744, 371] on icon at bounding box center [747, 367] width 7 height 7
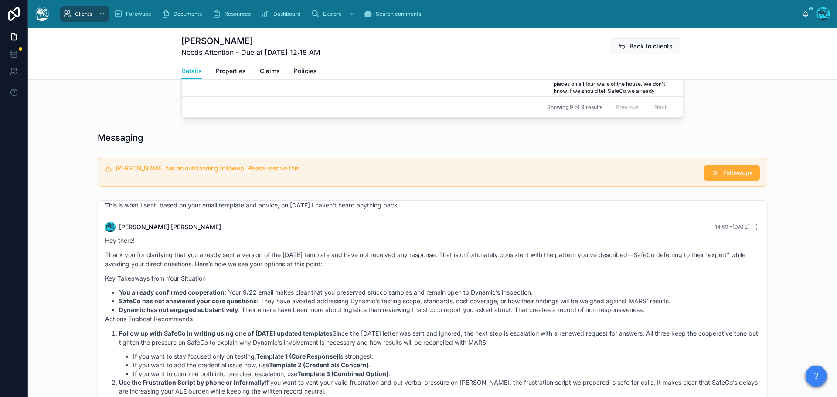
scroll to position [513, 0]
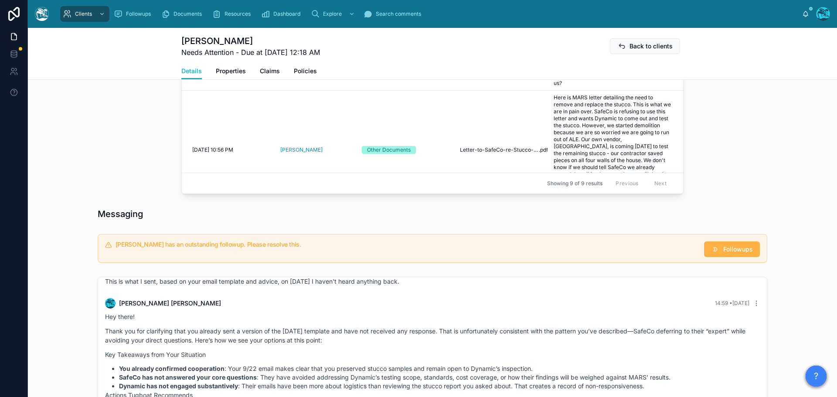
click at [728, 254] on span "Followups" at bounding box center [738, 249] width 30 height 9
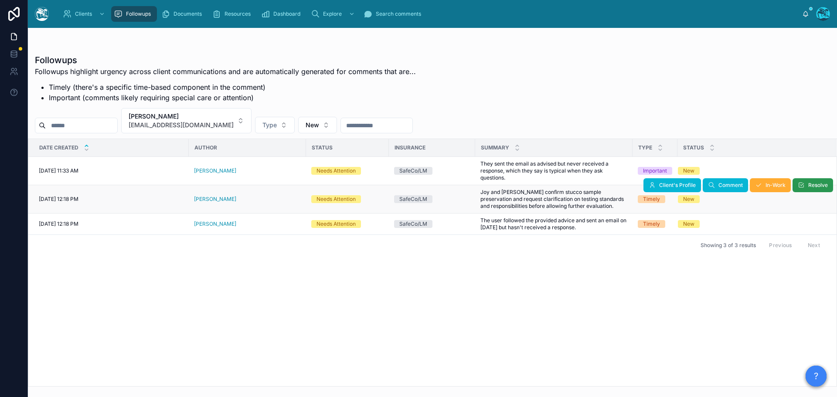
click at [808, 184] on span "Resolve" at bounding box center [818, 185] width 20 height 7
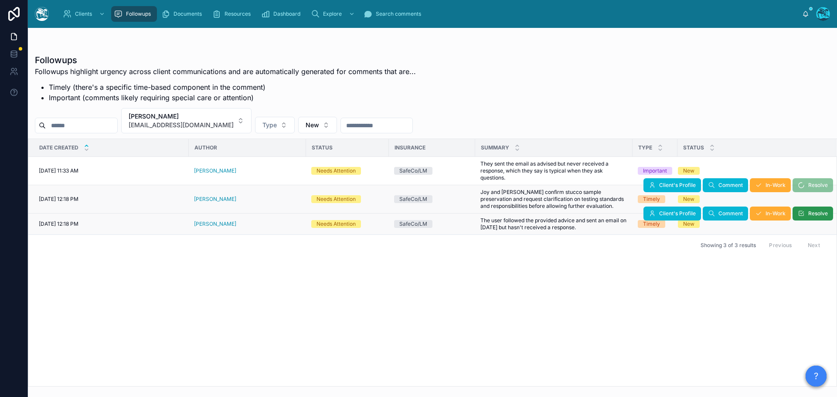
click at [809, 215] on span "Resolve" at bounding box center [818, 213] width 20 height 7
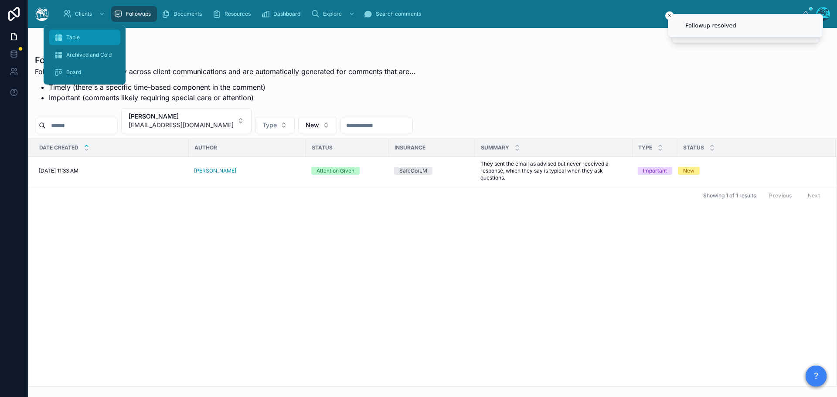
click at [77, 36] on span "Table" at bounding box center [73, 37] width 14 height 7
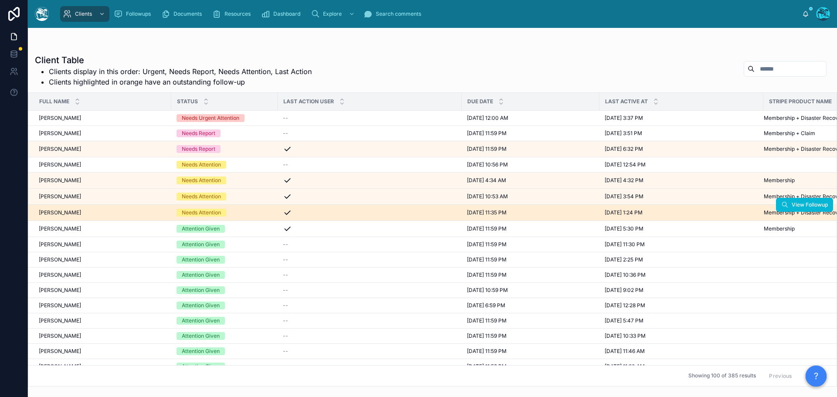
click at [131, 215] on div "Peter Willis Peter Willis" at bounding box center [102, 212] width 127 height 7
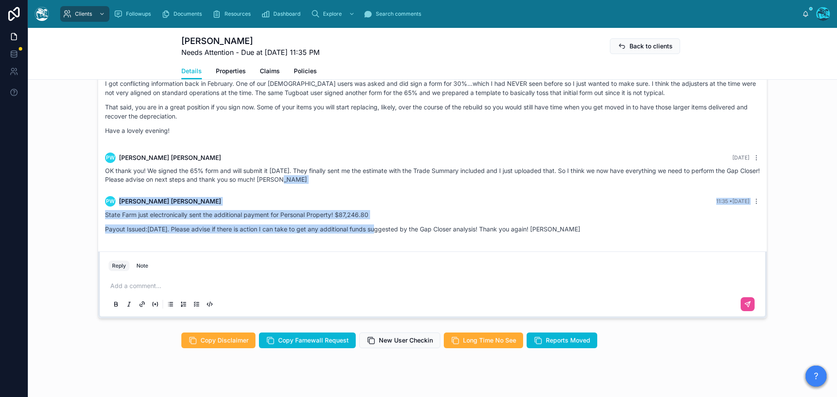
scroll to position [1412, 0]
drag, startPoint x: 339, startPoint y: 183, endPoint x: 582, endPoint y: 238, distance: 249.8
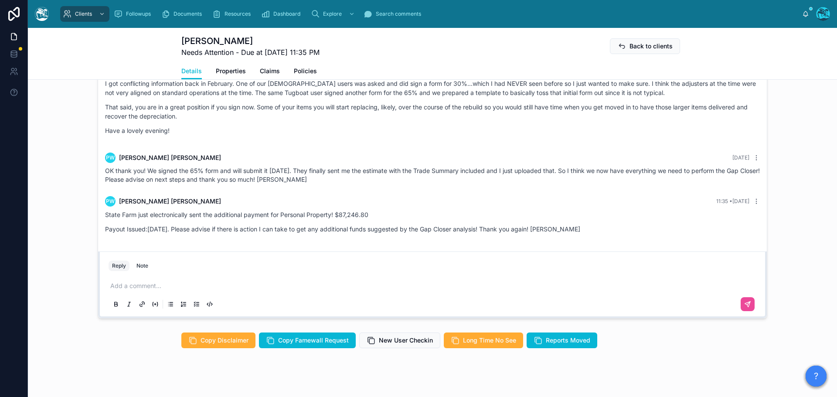
click at [180, 145] on div "Rachel Baker 18 days ago I got conflicting information back in February. One of…" at bounding box center [432, 103] width 665 height 86
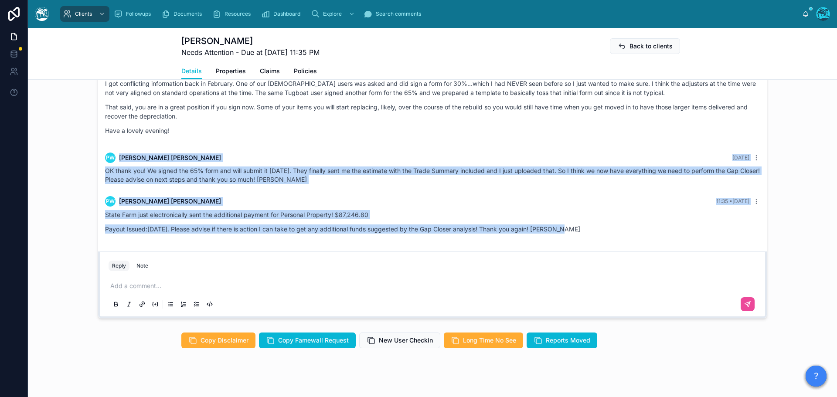
drag, startPoint x: 275, startPoint y: 127, endPoint x: 596, endPoint y: 238, distance: 339.7
copy div "PW Peter Willis 7 days ago OK thank you! We signed the 65% form and will submit…"
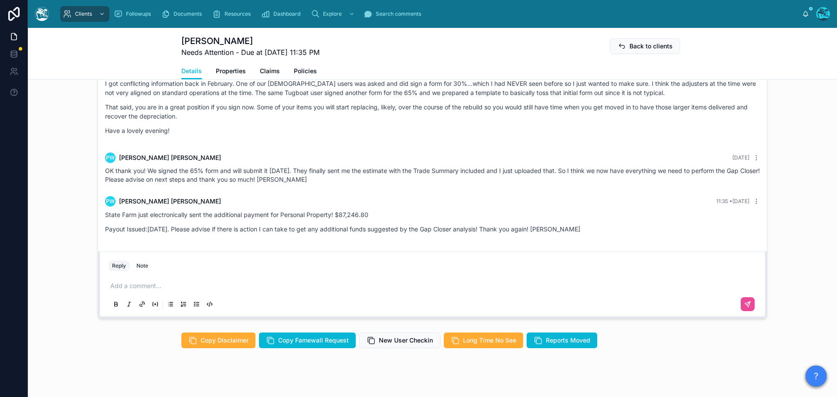
click at [121, 288] on p at bounding box center [434, 286] width 648 height 9
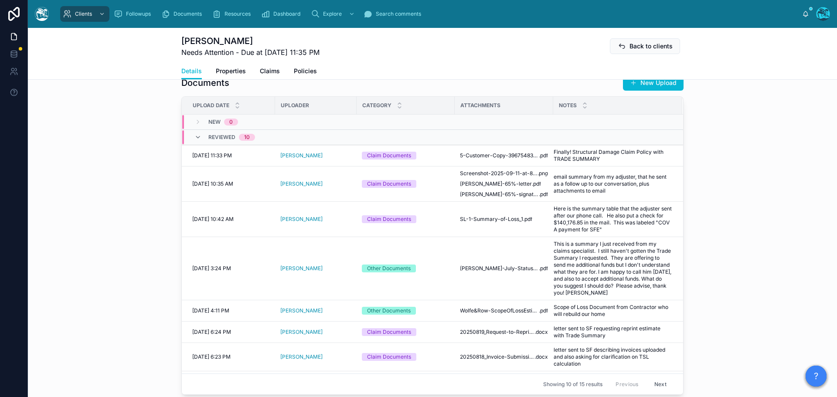
scroll to position [305, 0]
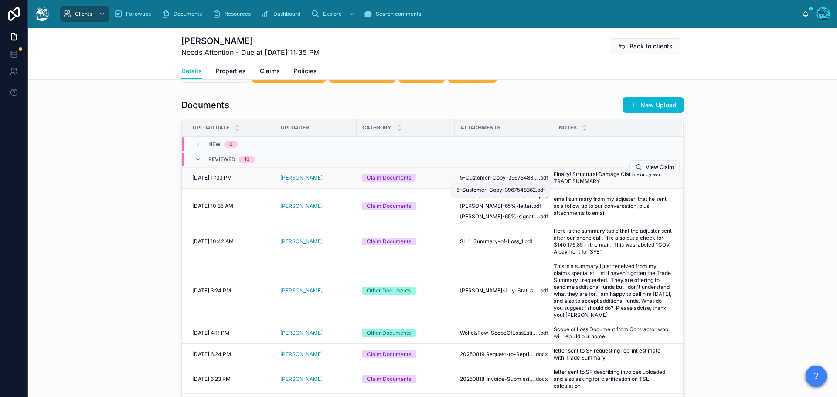
click at [500, 176] on span "5-Customer-Copy-3967548362" at bounding box center [499, 177] width 79 height 7
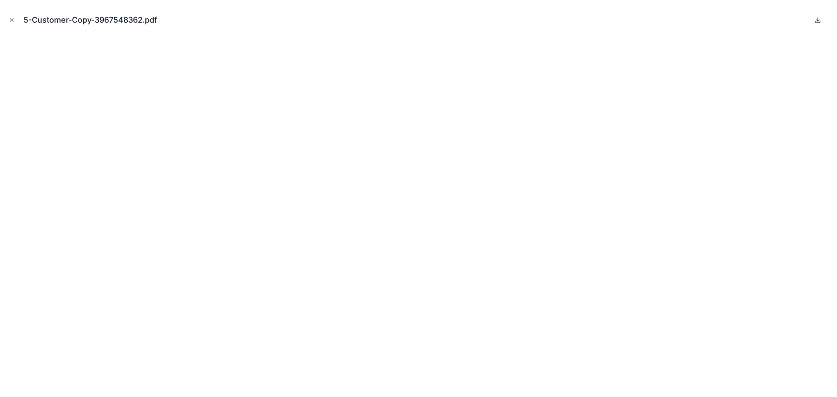
click at [819, 19] on icon at bounding box center [817, 20] width 7 height 7
drag, startPoint x: 11, startPoint y: 20, endPoint x: 48, endPoint y: 53, distance: 49.7
click at [11, 20] on icon "Close modal" at bounding box center [12, 20] width 6 height 6
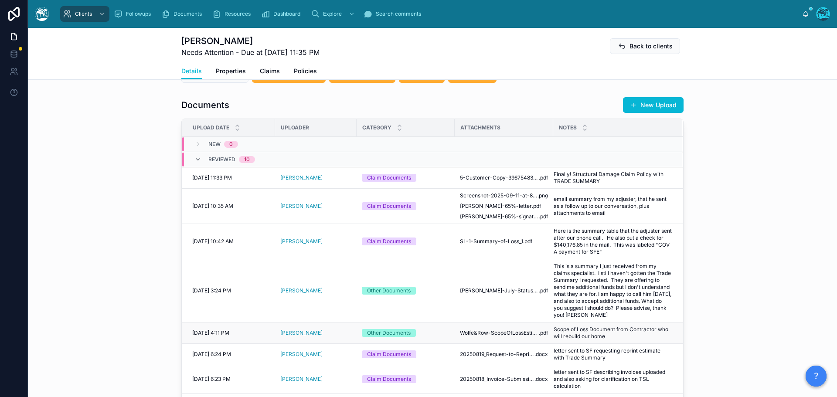
scroll to position [44, 0]
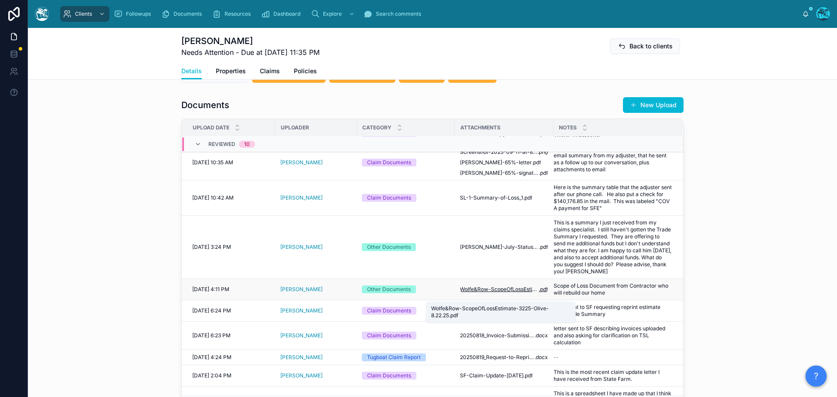
click at [510, 293] on span "Wolfe&Row-ScopeOfLossEstimate-3225-Olive-8.22.25" at bounding box center [499, 289] width 79 height 7
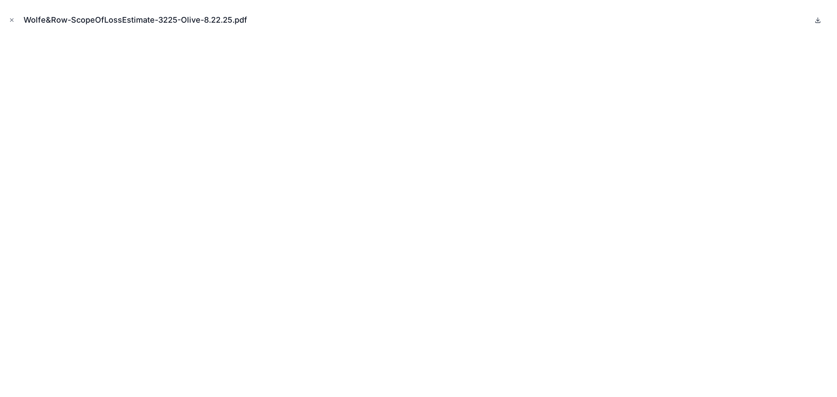
click at [817, 18] on icon at bounding box center [817, 20] width 7 height 7
click at [8, 19] on button "Close modal" at bounding box center [12, 20] width 10 height 10
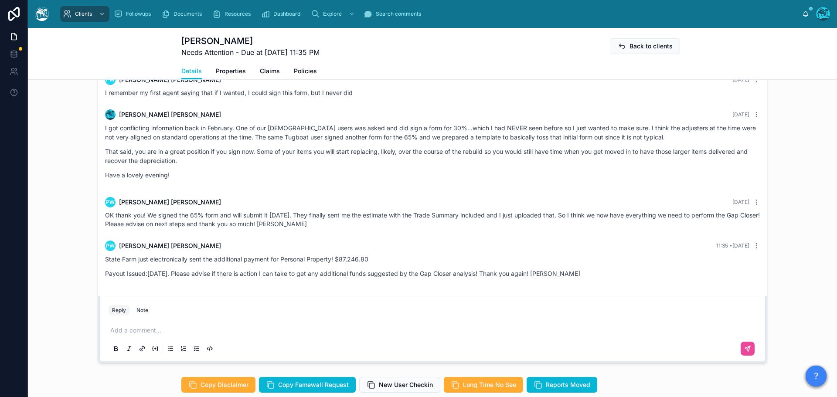
scroll to position [741, 0]
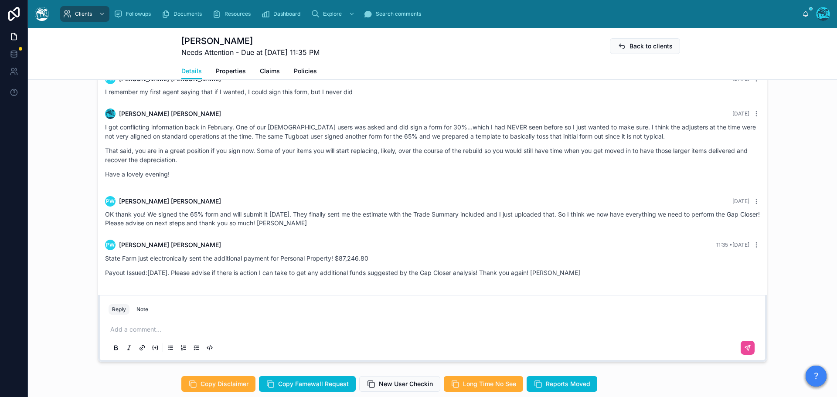
click at [135, 330] on p at bounding box center [434, 329] width 648 height 9
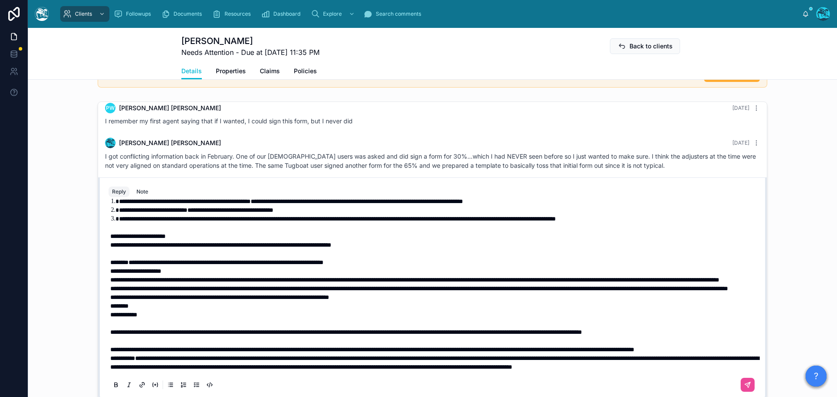
scroll to position [150, 0]
click at [192, 345] on p "**********" at bounding box center [434, 349] width 648 height 9
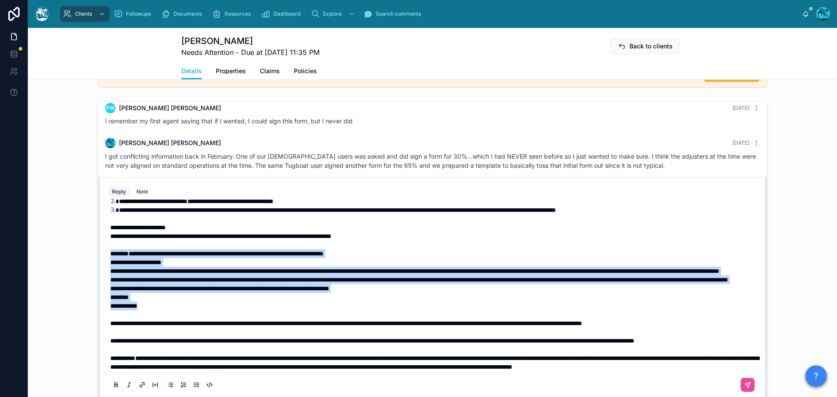
drag, startPoint x: 107, startPoint y: 226, endPoint x: 144, endPoint y: 300, distance: 82.9
click at [144, 300] on div "**********" at bounding box center [434, 236] width 648 height 270
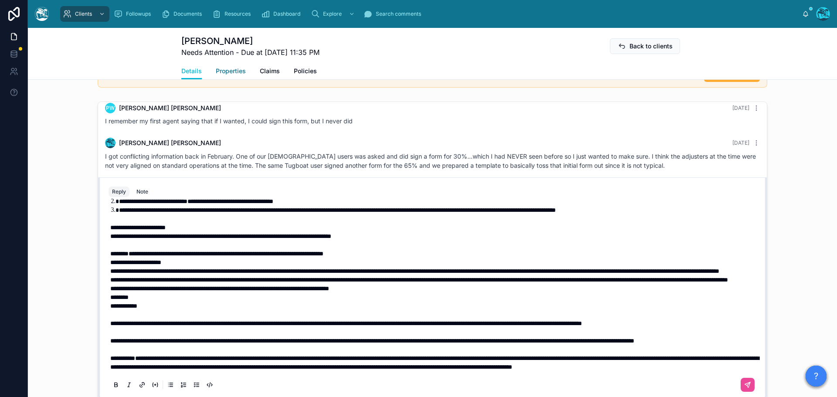
scroll to position [765, 0]
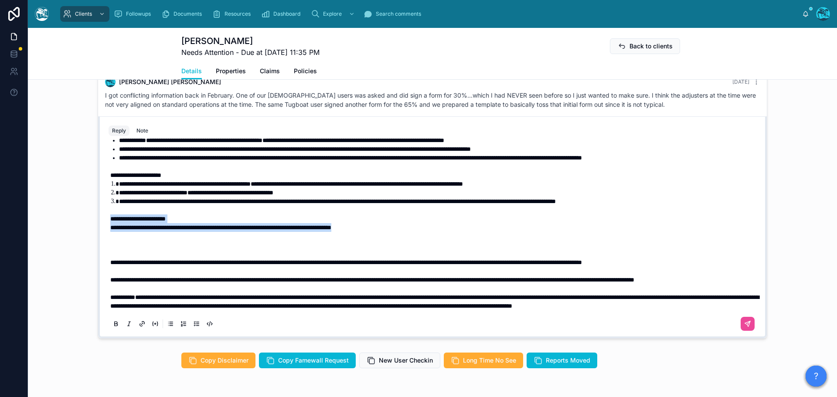
drag, startPoint x: 412, startPoint y: 209, endPoint x: 77, endPoint y: 205, distance: 334.8
click at [77, 205] on div "PW Peter Willis Last month OK great! It does look like there are multiple line …" at bounding box center [432, 189] width 809 height 305
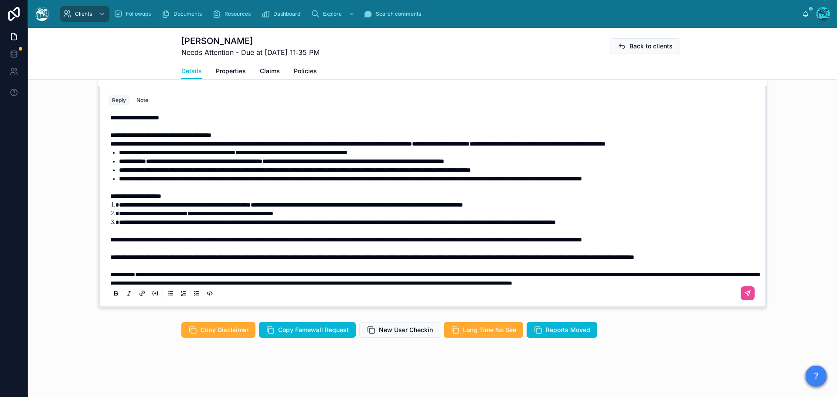
scroll to position [2, 0]
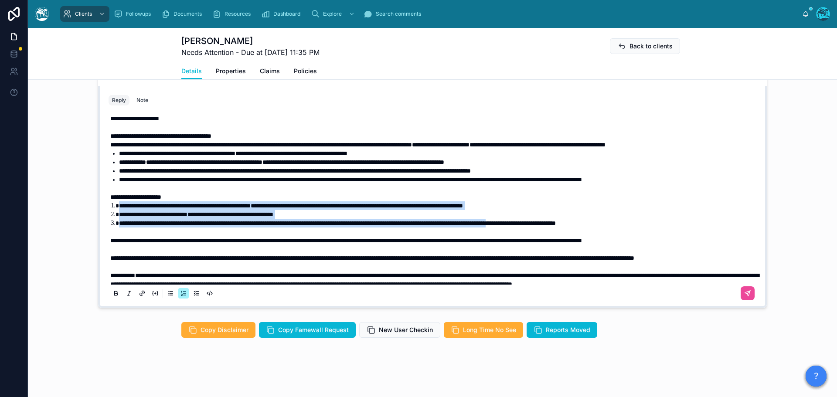
drag, startPoint x: 603, startPoint y: 241, endPoint x: 109, endPoint y: 226, distance: 493.7
click at [110, 226] on ol "**********" at bounding box center [434, 214] width 648 height 26
click at [112, 293] on icon at bounding box center [115, 293] width 7 height 7
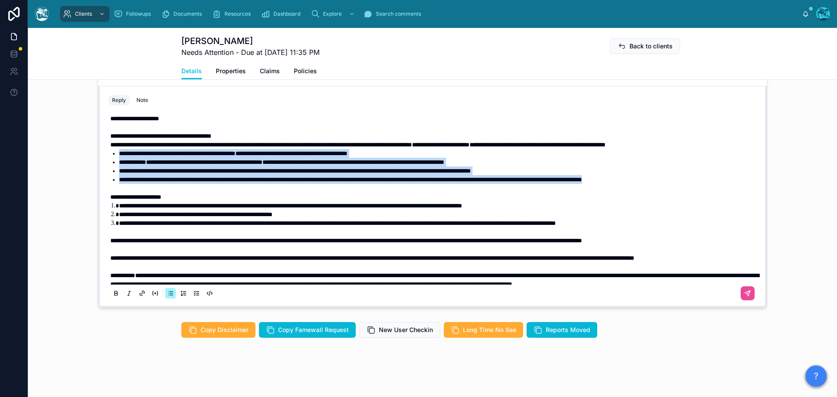
drag, startPoint x: 136, startPoint y: 198, endPoint x: 107, endPoint y: 162, distance: 45.9
click at [110, 162] on ul "**********" at bounding box center [434, 166] width 648 height 35
click at [115, 294] on icon at bounding box center [116, 293] width 3 height 2
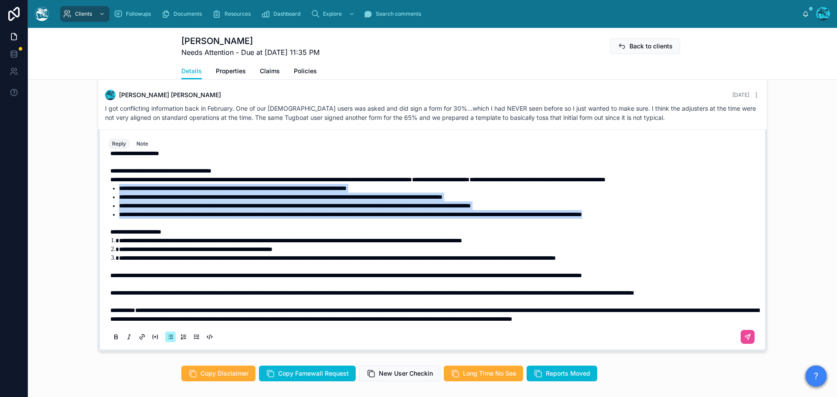
scroll to position [45, 0]
click at [744, 335] on icon at bounding box center [747, 337] width 7 height 7
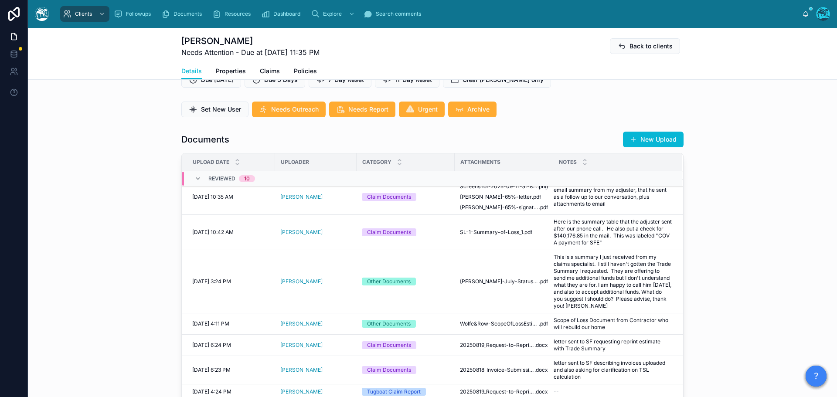
scroll to position [241, 0]
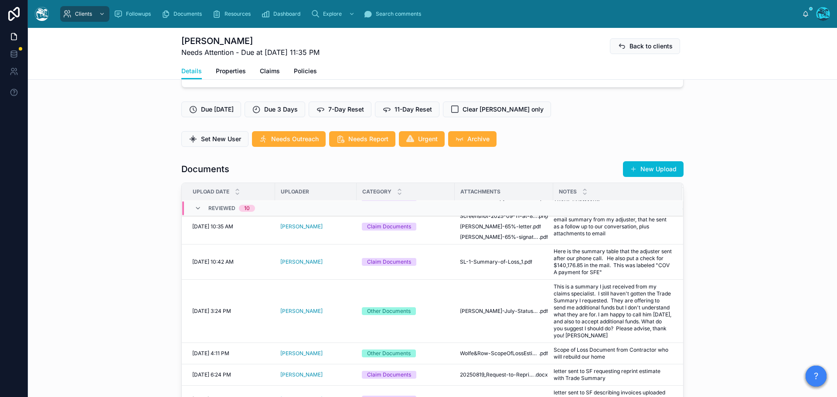
click at [656, 167] on button "New Upload" at bounding box center [653, 169] width 61 height 16
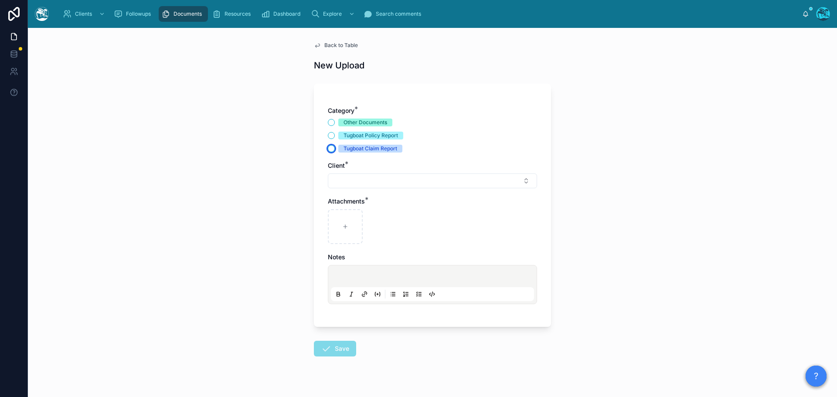
click at [328, 149] on button "Tugboat Claim Report" at bounding box center [331, 148] width 7 height 7
click at [339, 179] on button "Select Button" at bounding box center [432, 181] width 209 height 15
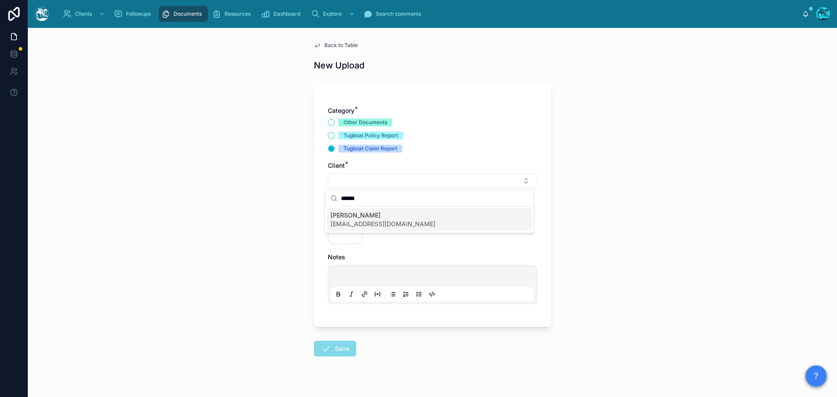
type input "******"
click at [352, 219] on span "Peter Willis" at bounding box center [382, 215] width 105 height 9
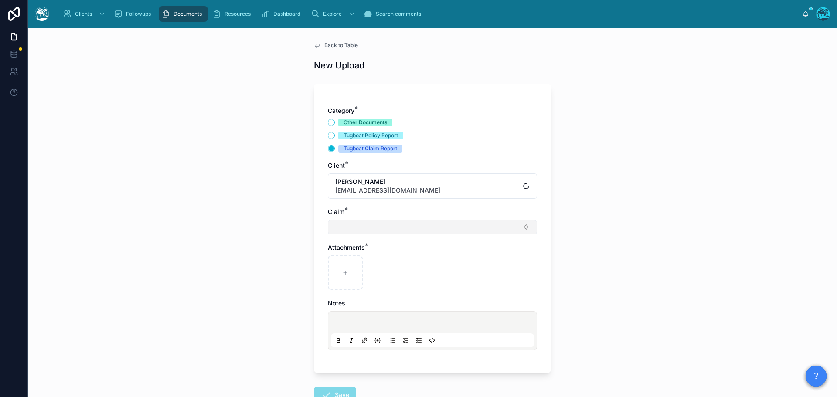
click at [344, 229] on button "Select Button" at bounding box center [432, 227] width 209 height 15
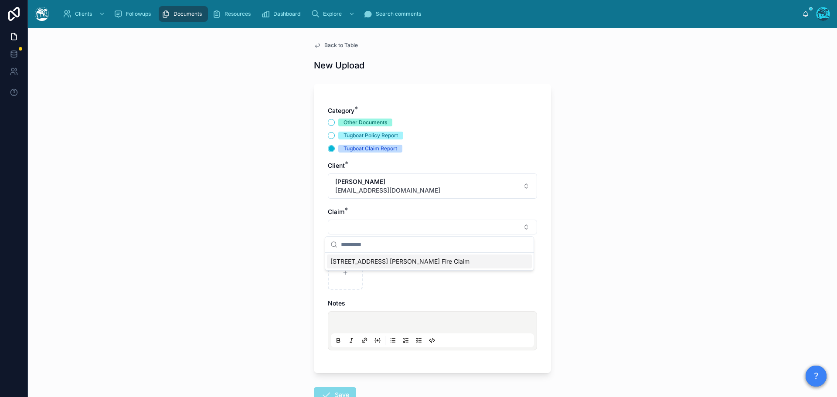
click at [344, 262] on span "3225 Olive Ave Eaton Fire Claim" at bounding box center [399, 261] width 139 height 9
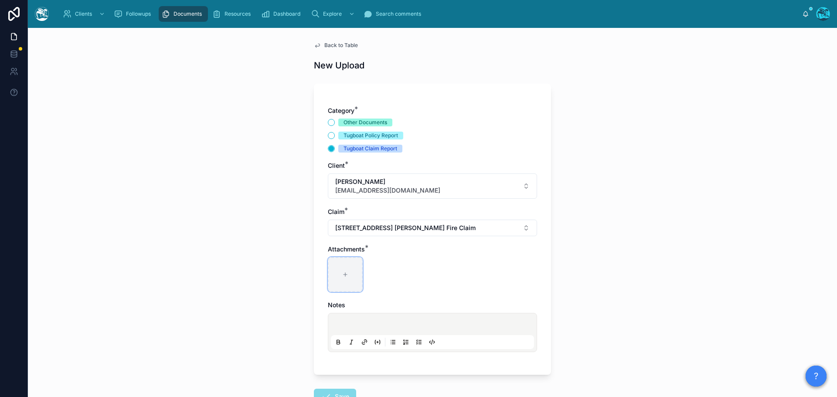
click at [342, 272] on icon at bounding box center [345, 275] width 6 height 6
type input "**********"
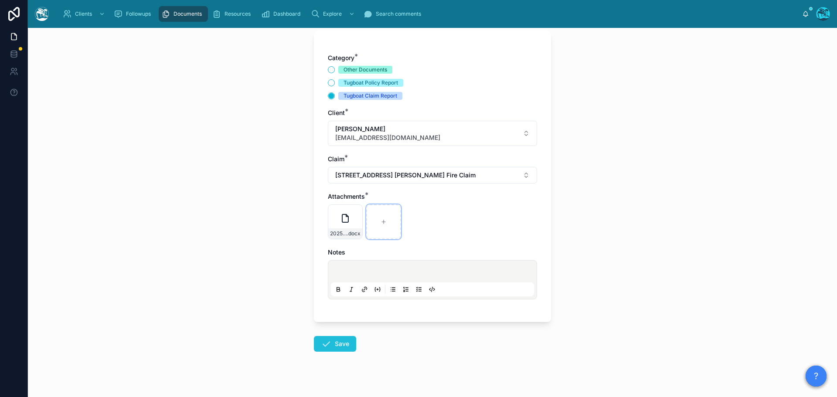
scroll to position [63, 0]
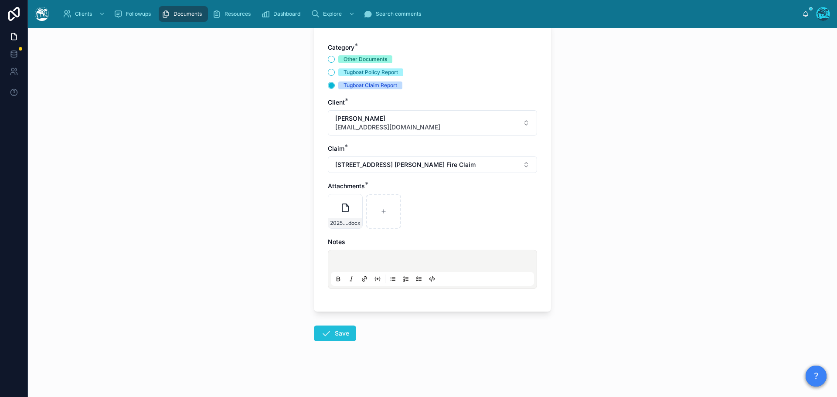
click at [335, 330] on button "Save" at bounding box center [335, 334] width 42 height 16
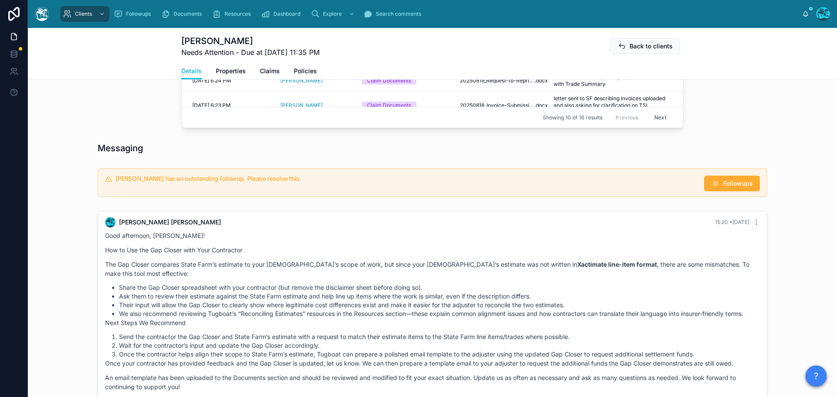
scroll to position [586, 0]
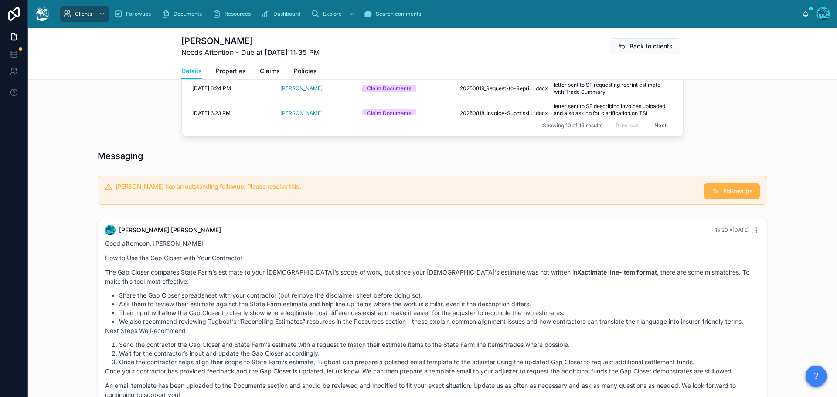
click at [731, 187] on span "Followups" at bounding box center [738, 191] width 30 height 9
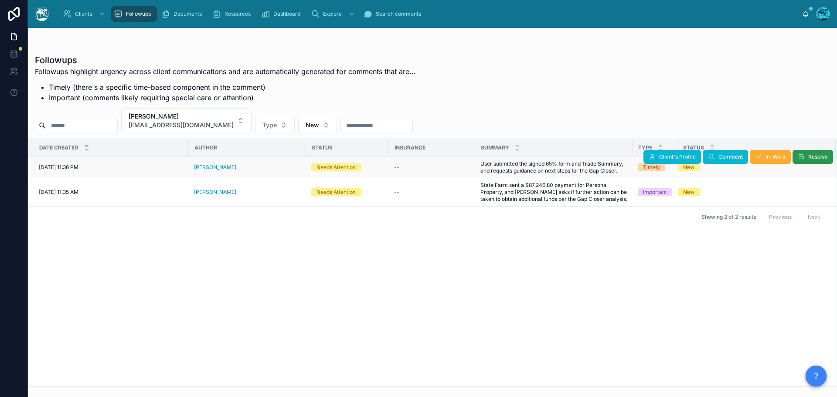
click at [809, 159] on span "Resolve" at bounding box center [818, 156] width 20 height 7
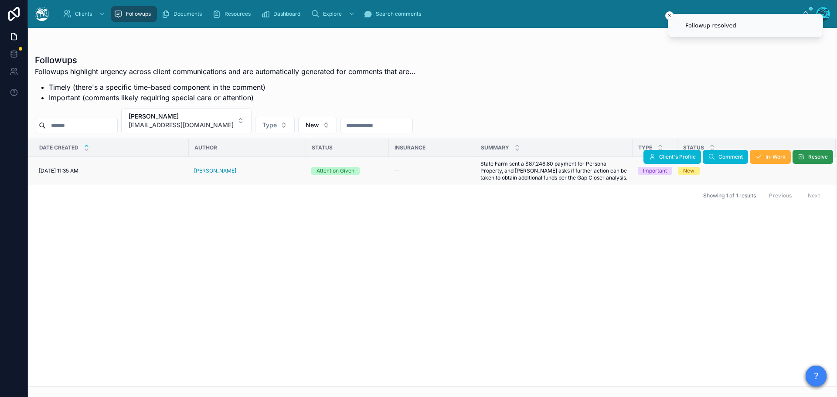
click at [809, 156] on span "Resolve" at bounding box center [818, 156] width 20 height 7
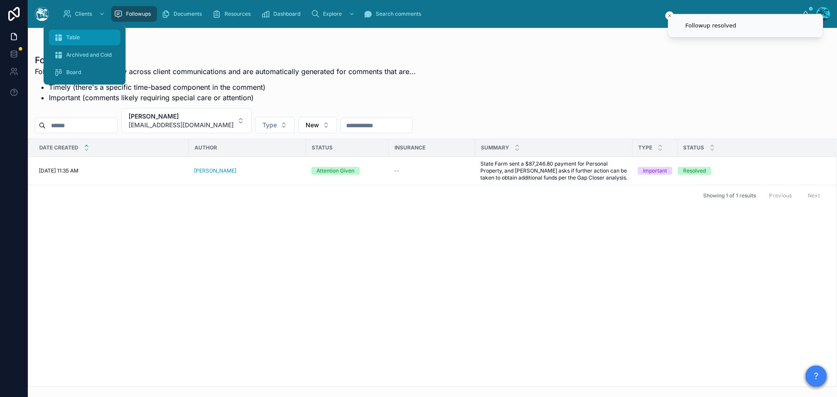
click at [74, 33] on div "Table" at bounding box center [84, 38] width 61 height 14
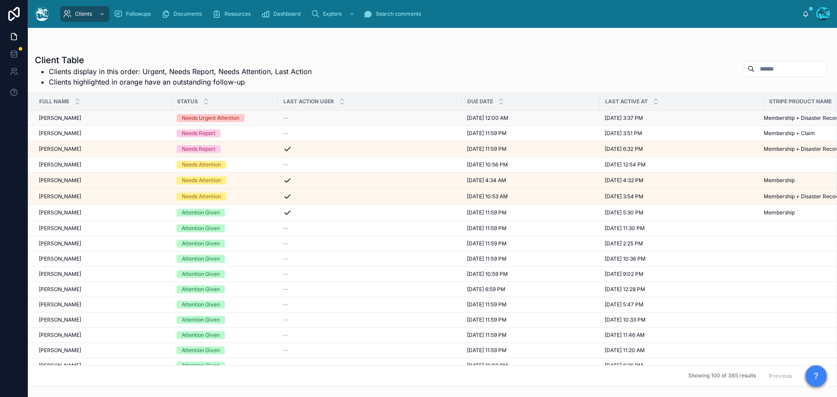
click at [262, 117] on div "Needs Urgent Attention" at bounding box center [225, 118] width 96 height 8
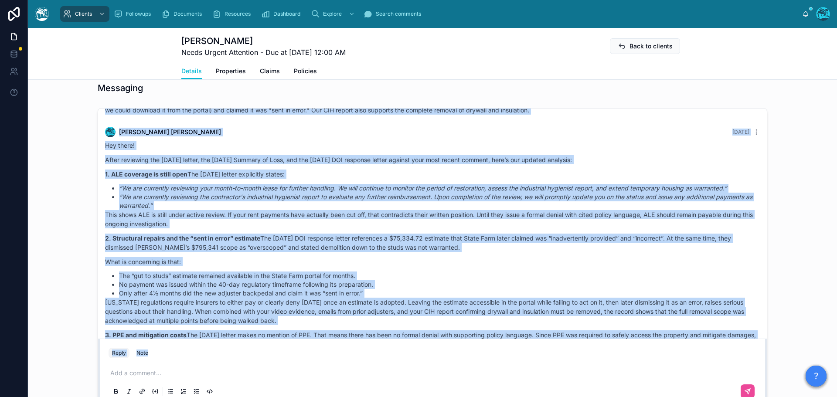
scroll to position [4099, 0]
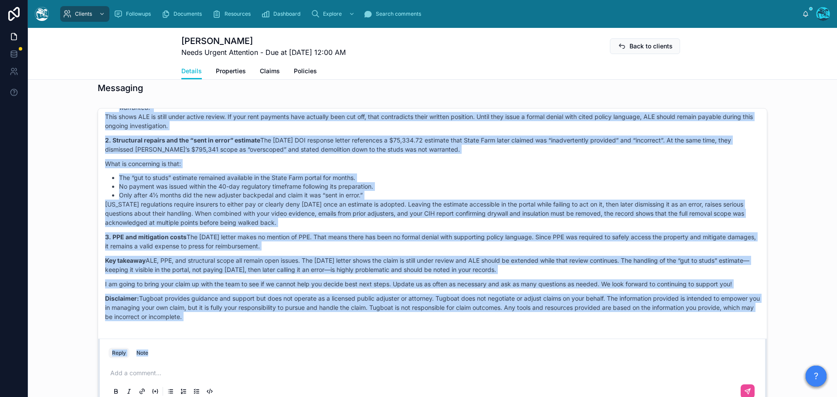
drag, startPoint x: 169, startPoint y: 246, endPoint x: 265, endPoint y: 317, distance: 120.0
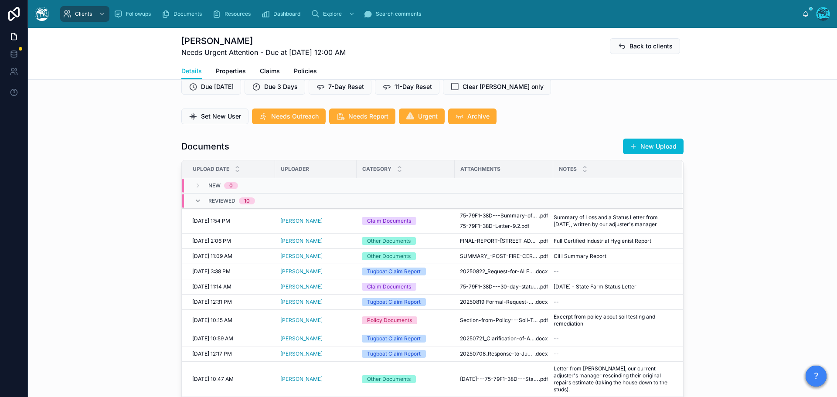
scroll to position [305, 0]
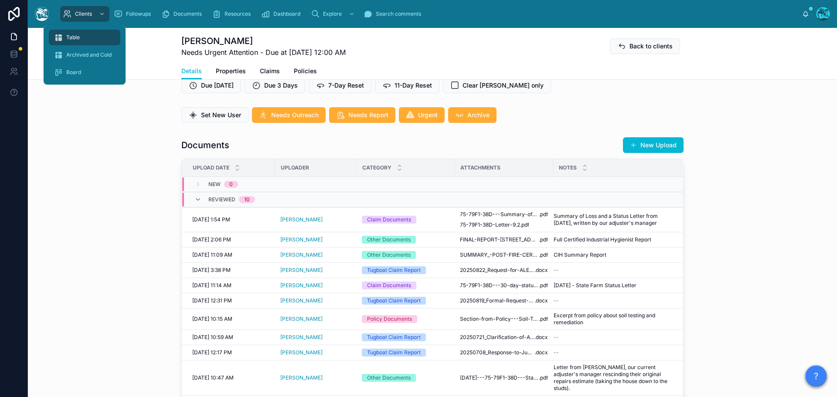
click at [71, 31] on div "Table" at bounding box center [84, 38] width 61 height 14
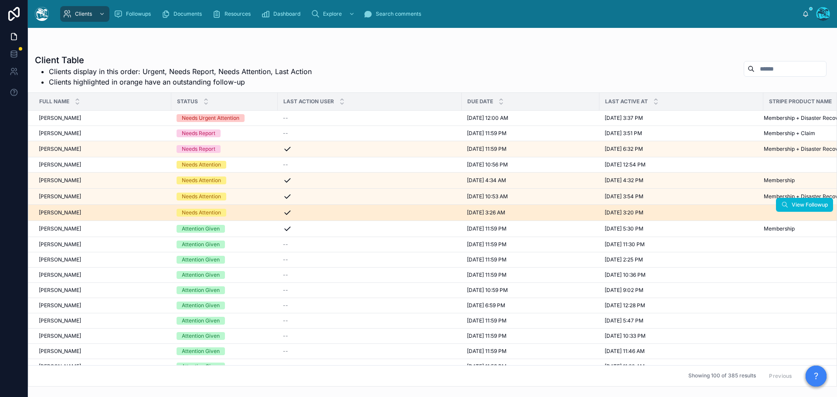
click at [149, 213] on div "[PERSON_NAME] [PERSON_NAME]" at bounding box center [102, 212] width 127 height 7
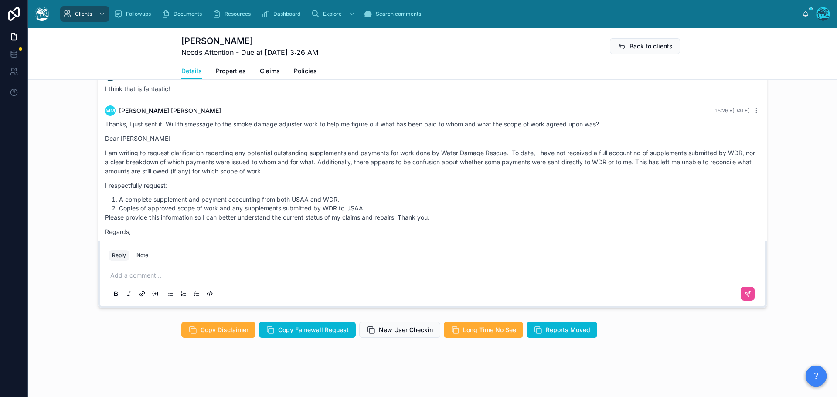
scroll to position [2196, 0]
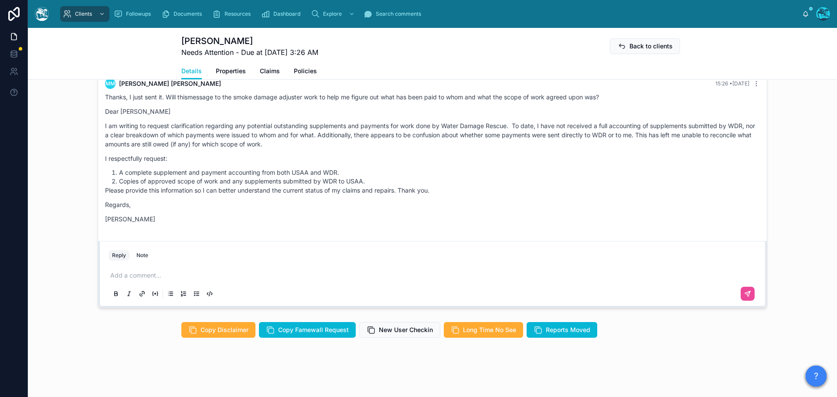
click at [160, 274] on p at bounding box center [434, 275] width 648 height 9
click at [748, 295] on icon at bounding box center [747, 293] width 7 height 7
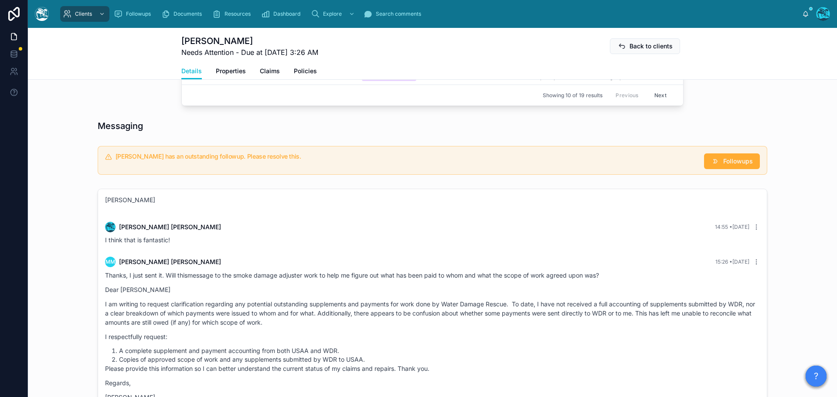
scroll to position [538, 0]
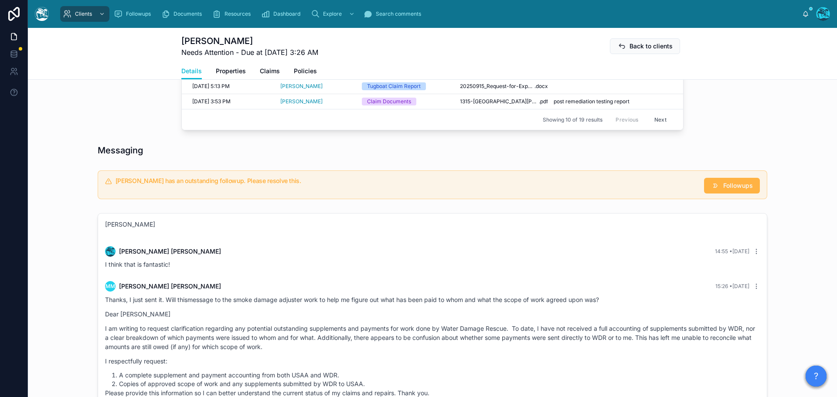
click at [729, 187] on span "Followups" at bounding box center [738, 185] width 30 height 9
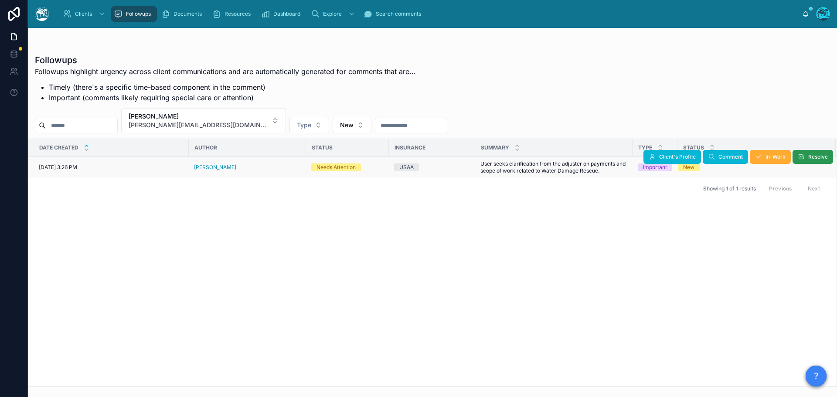
click at [810, 157] on span "Resolve" at bounding box center [818, 156] width 20 height 7
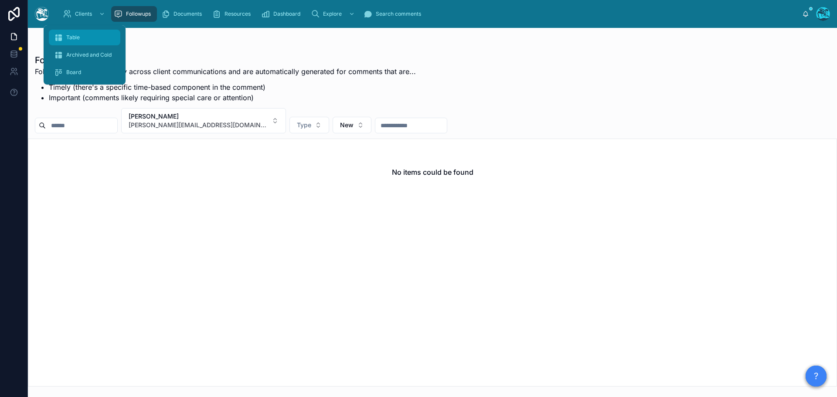
click at [78, 34] on span "Table" at bounding box center [73, 37] width 14 height 7
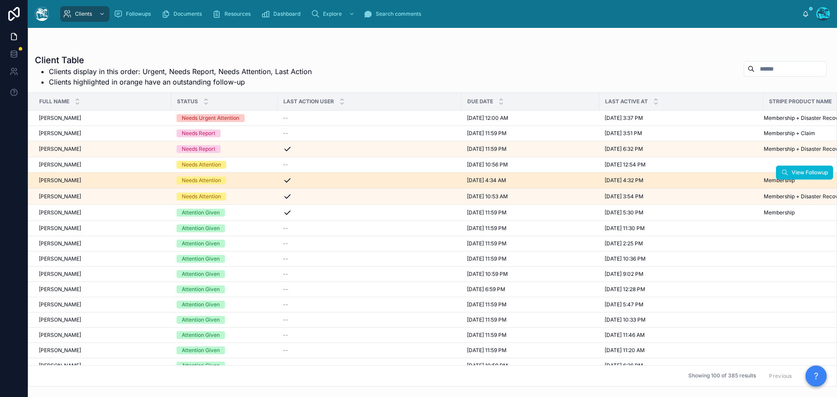
click at [114, 181] on div "Celia Lopez Celia Lopez" at bounding box center [102, 180] width 127 height 7
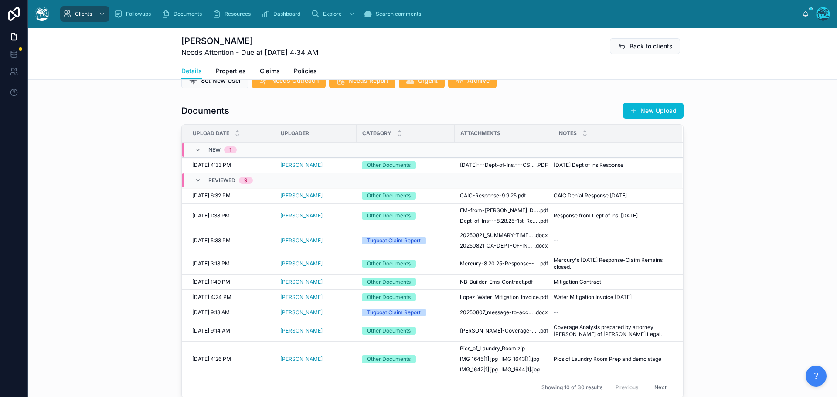
scroll to position [305, 0]
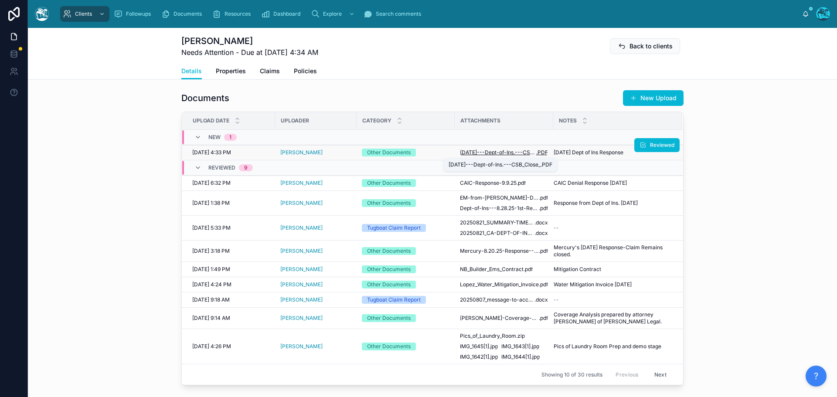
click at [476, 151] on span "9.23.25---Dept-of-Ins.---CSB_Close_" at bounding box center [498, 152] width 76 height 7
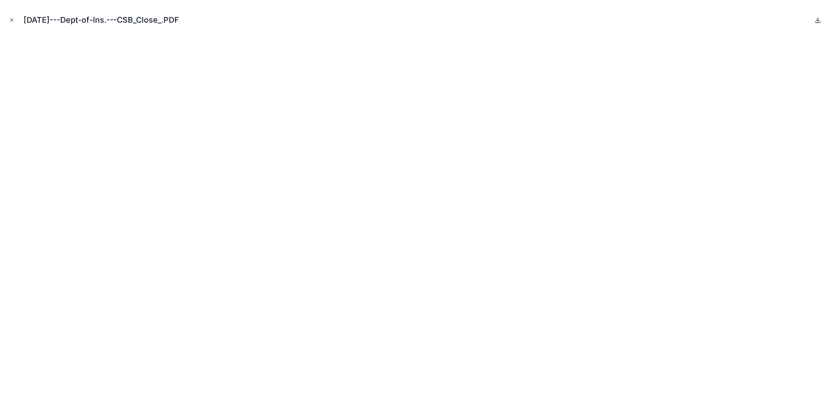
click at [817, 20] on icon at bounding box center [817, 20] width 7 height 7
drag, startPoint x: 12, startPoint y: 19, endPoint x: 16, endPoint y: 33, distance: 14.5
click at [12, 19] on icon "Close modal" at bounding box center [12, 20] width 6 height 6
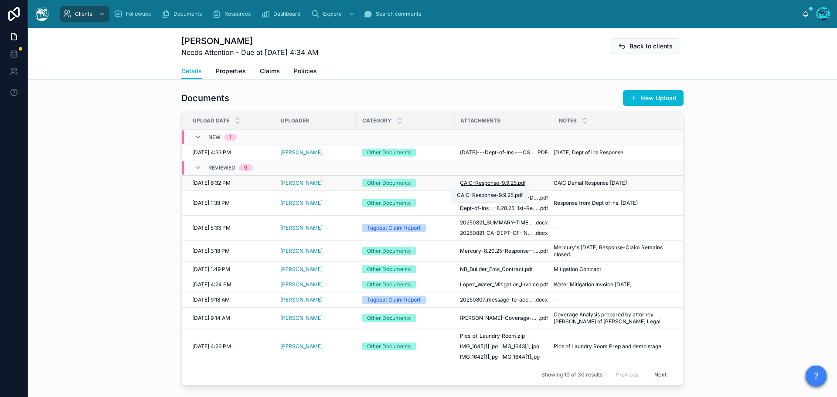
click at [492, 184] on span "CAIC-Response-9.9.25" at bounding box center [488, 183] width 57 height 7
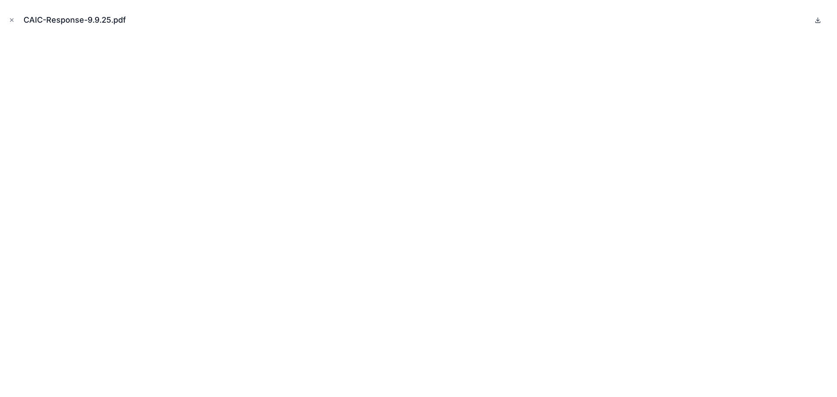
click at [818, 20] on icon at bounding box center [818, 19] width 0 height 3
drag, startPoint x: 10, startPoint y: 21, endPoint x: 60, endPoint y: 39, distance: 53.0
click at [10, 21] on icon "Close modal" at bounding box center [12, 20] width 6 height 6
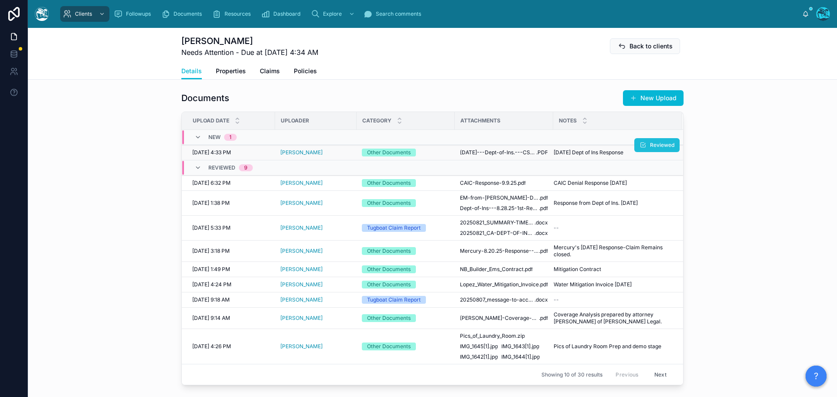
click at [642, 144] on icon at bounding box center [643, 145] width 7 height 7
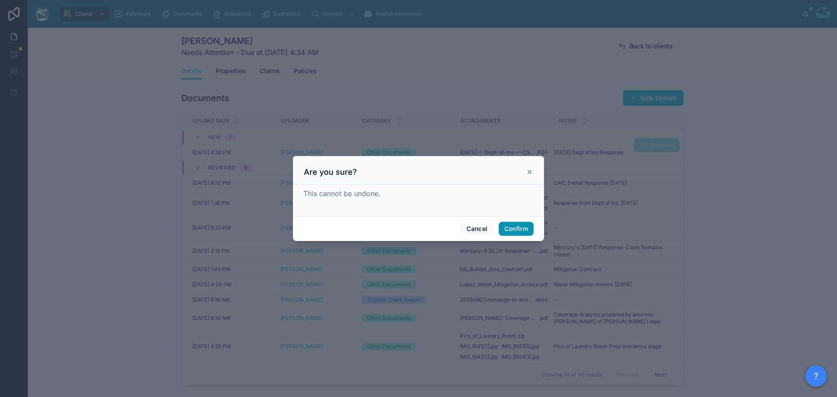
click at [519, 230] on button "Confirm" at bounding box center [516, 229] width 35 height 14
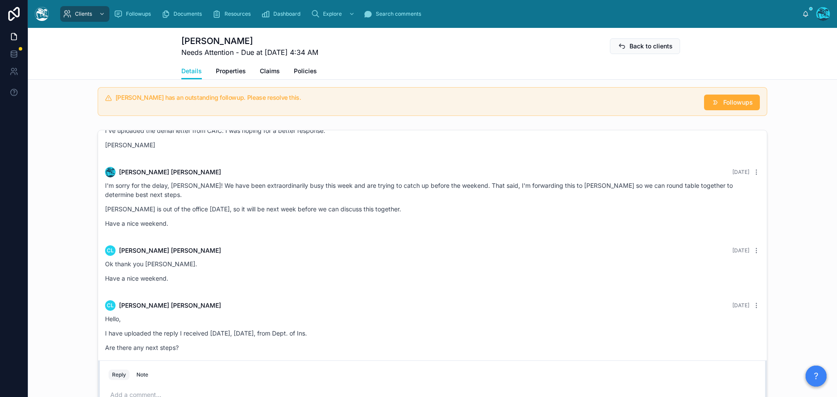
scroll to position [698, 0]
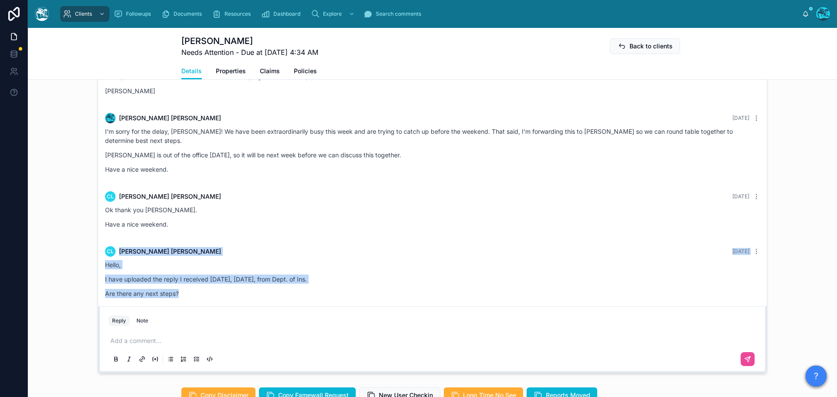
drag, startPoint x: 218, startPoint y: 219, endPoint x: 248, endPoint y: 282, distance: 68.8
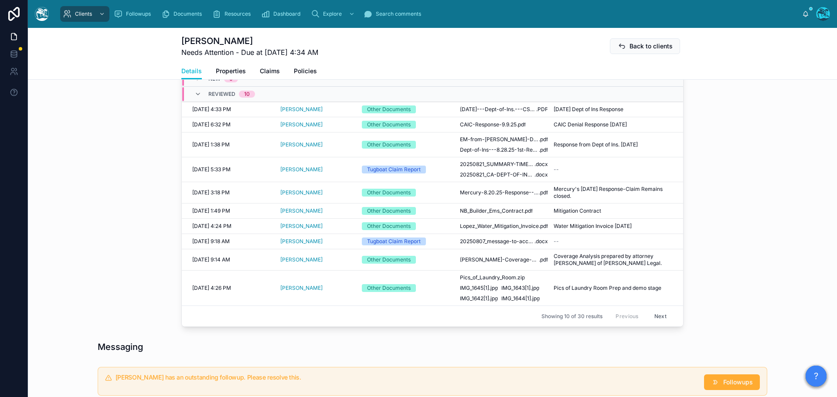
scroll to position [349, 0]
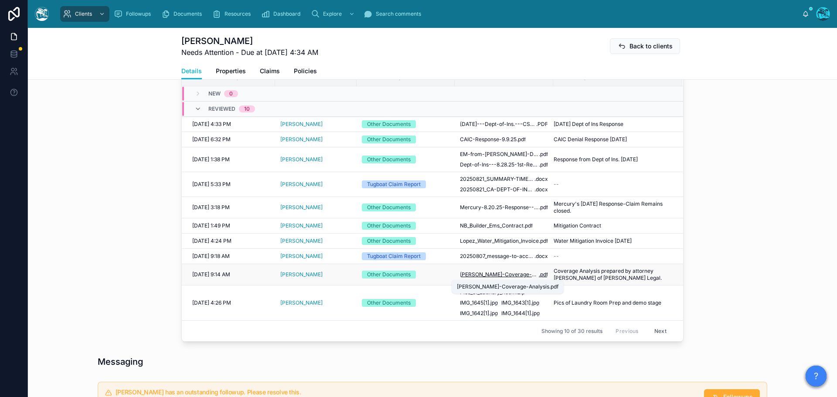
click at [508, 273] on span "Lopez-Coverage-Analysis" at bounding box center [499, 274] width 79 height 7
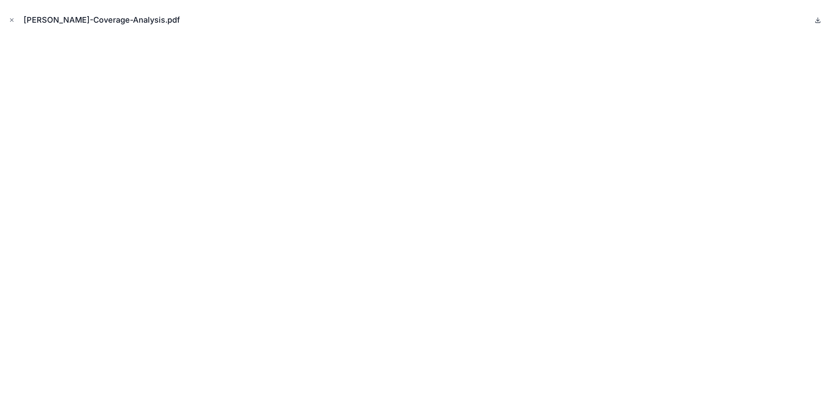
click at [817, 20] on icon at bounding box center [817, 20] width 7 height 7
drag, startPoint x: 11, startPoint y: 20, endPoint x: 41, endPoint y: 32, distance: 31.9
click at [11, 20] on icon "Close modal" at bounding box center [11, 20] width 3 height 3
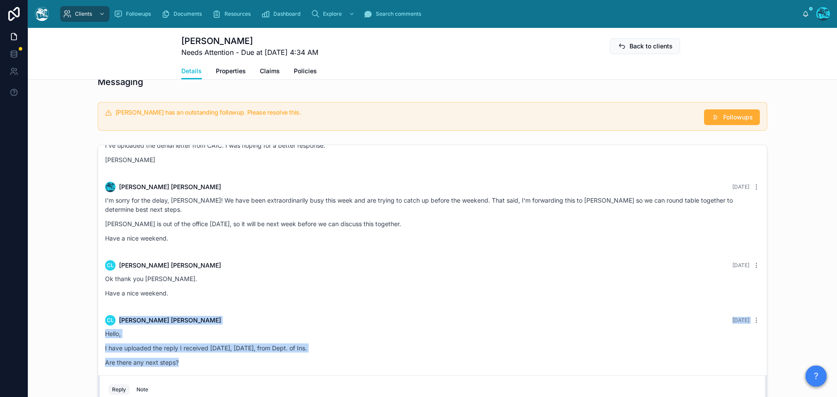
scroll to position [654, 0]
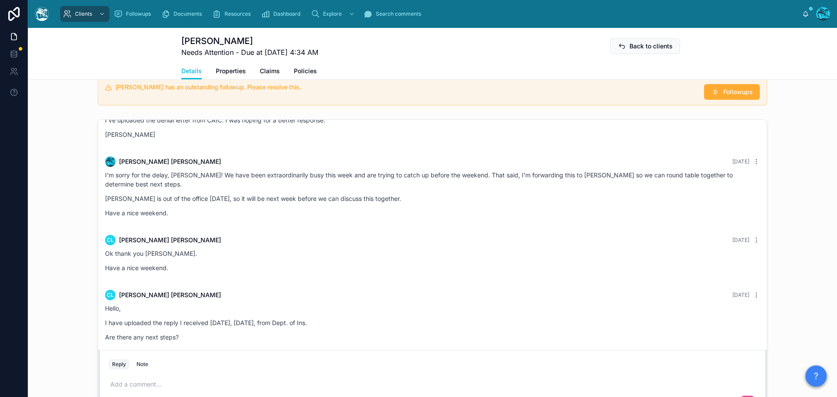
click at [134, 383] on p at bounding box center [434, 384] width 648 height 9
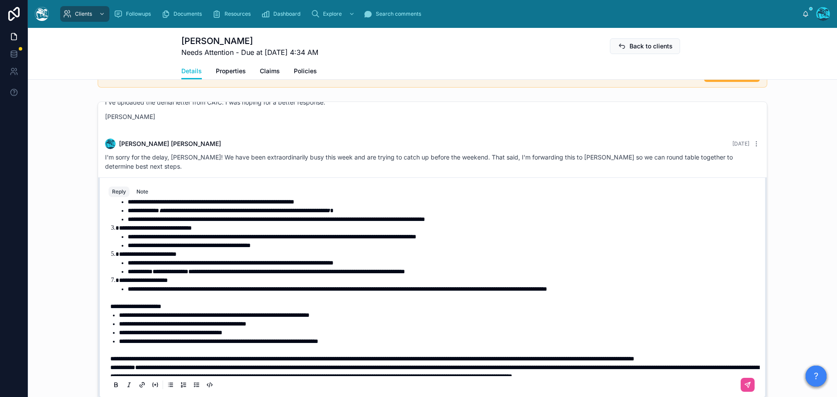
scroll to position [228, 0]
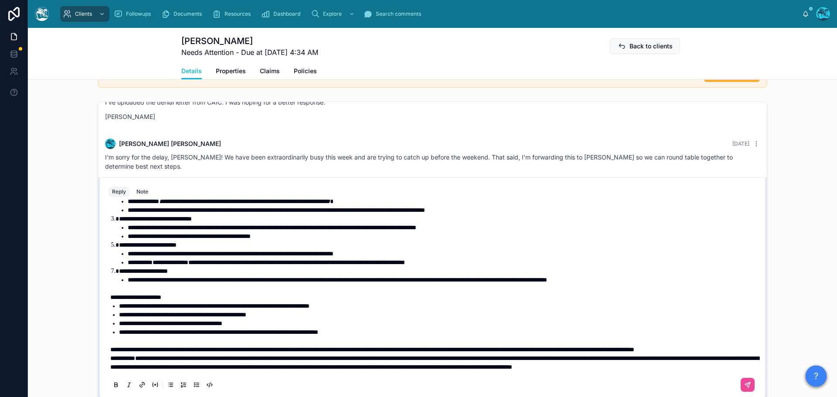
click at [206, 345] on p "**********" at bounding box center [434, 349] width 648 height 9
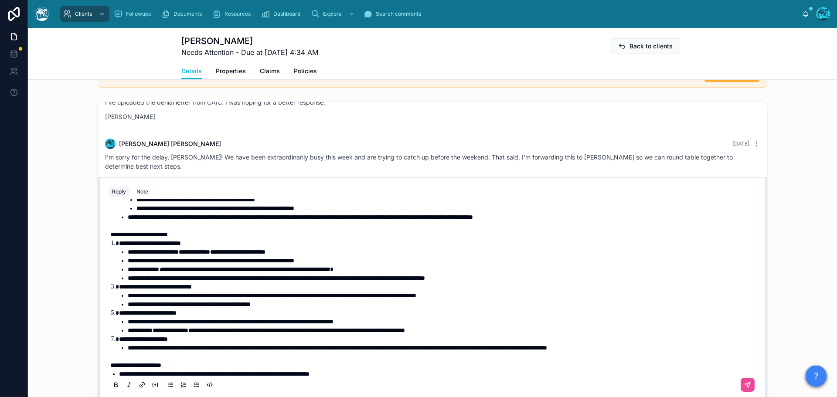
scroll to position [141, 0]
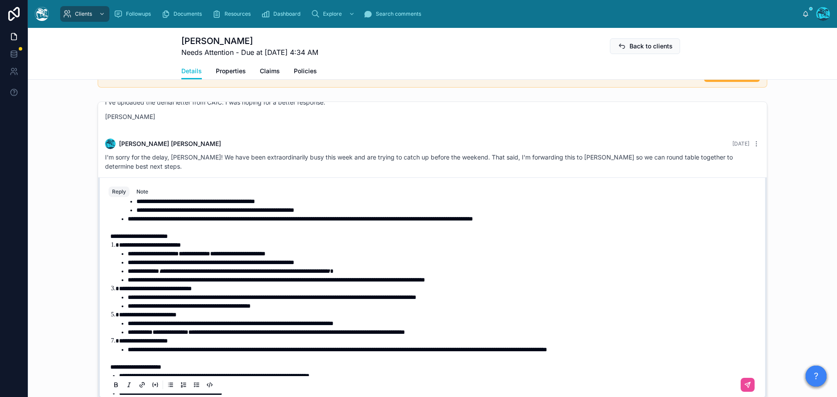
click at [526, 279] on li "**********" at bounding box center [443, 280] width 630 height 9
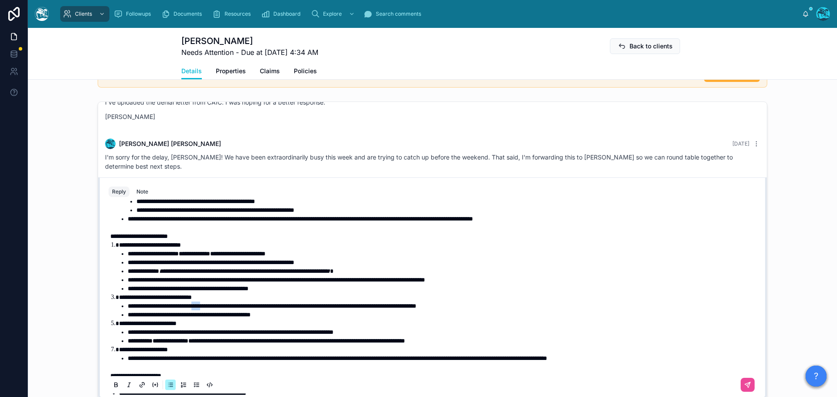
drag, startPoint x: 216, startPoint y: 305, endPoint x: 201, endPoint y: 306, distance: 14.8
click at [201, 306] on span "**********" at bounding box center [272, 306] width 289 height 6
drag, startPoint x: 144, startPoint y: 330, endPoint x: 131, endPoint y: 330, distance: 12.6
click at [131, 330] on span "**********" at bounding box center [231, 332] width 206 height 6
drag, startPoint x: 489, startPoint y: 341, endPoint x: 106, endPoint y: 344, distance: 382.8
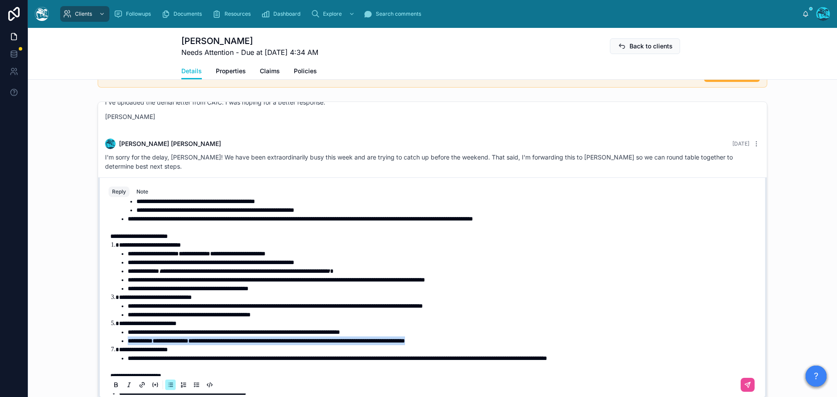
click at [109, 344] on div "**********" at bounding box center [433, 271] width 648 height 420
click at [112, 386] on icon at bounding box center [115, 384] width 7 height 7
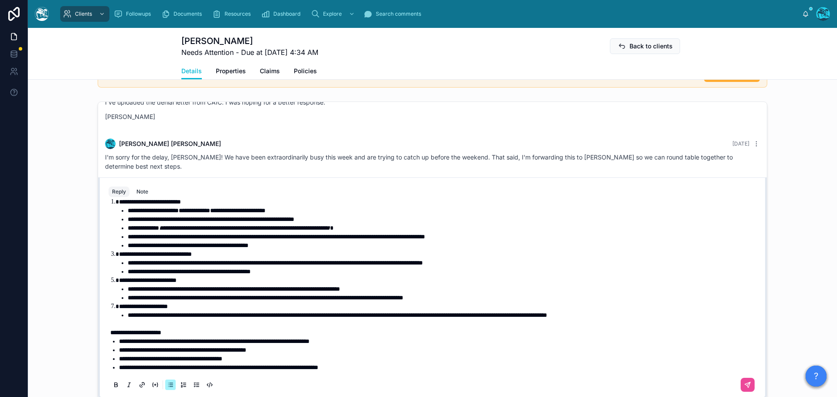
scroll to position [185, 0]
drag, startPoint x: 272, startPoint y: 314, endPoint x: 260, endPoint y: 313, distance: 12.2
click at [260, 313] on span "**********" at bounding box center [337, 315] width 419 height 6
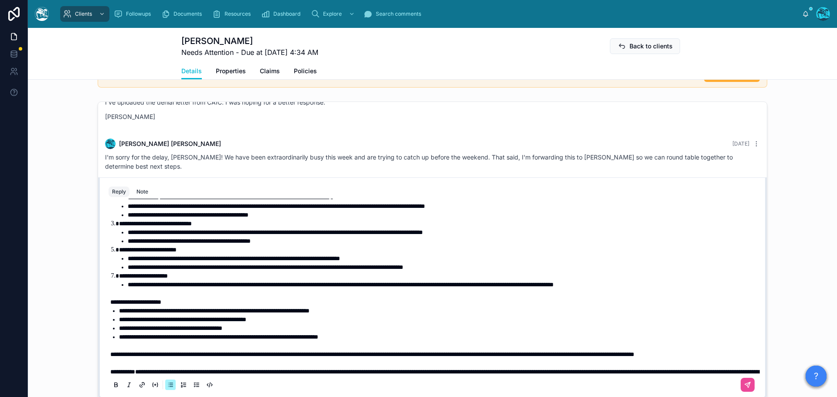
scroll to position [228, 0]
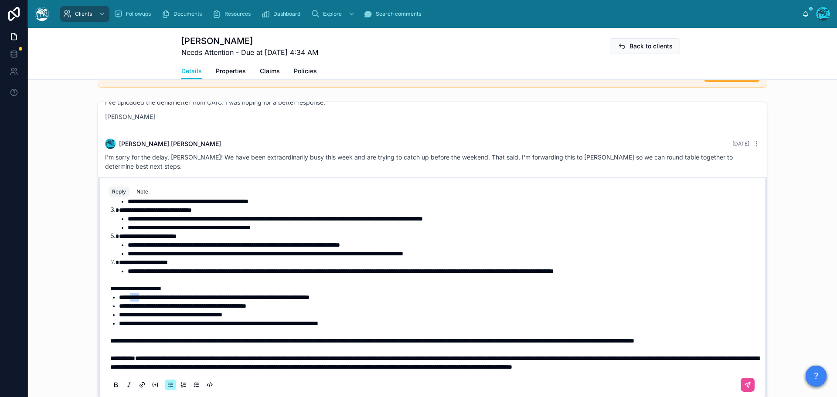
drag, startPoint x: 130, startPoint y: 296, endPoint x: 142, endPoint y: 298, distance: 12.4
click at [142, 298] on span "**********" at bounding box center [214, 297] width 191 height 6
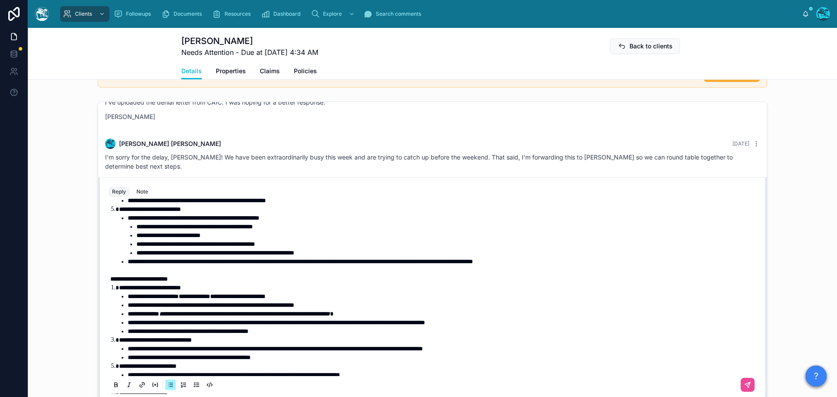
scroll to position [98, 0]
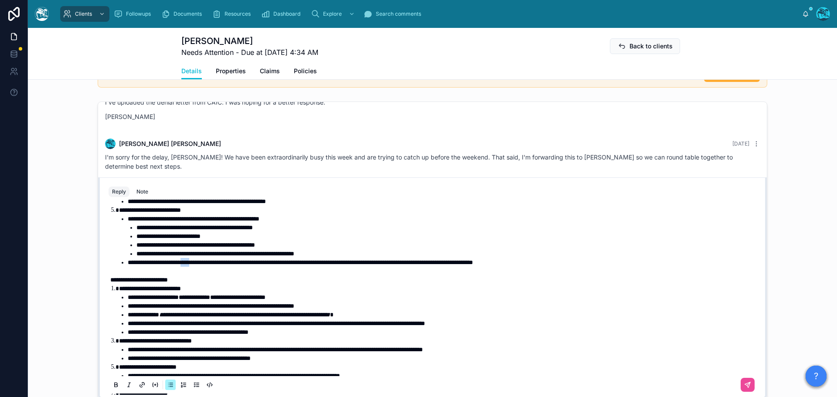
drag, startPoint x: 187, startPoint y: 264, endPoint x: 201, endPoint y: 264, distance: 13.1
click at [201, 264] on span "**********" at bounding box center [300, 262] width 345 height 6
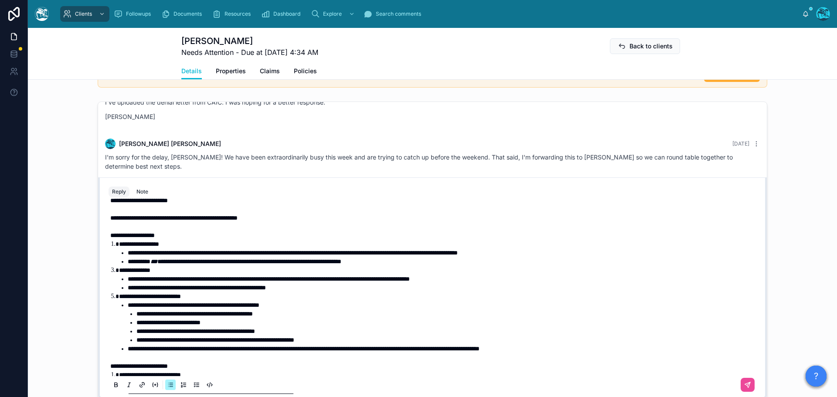
scroll to position [10, 0]
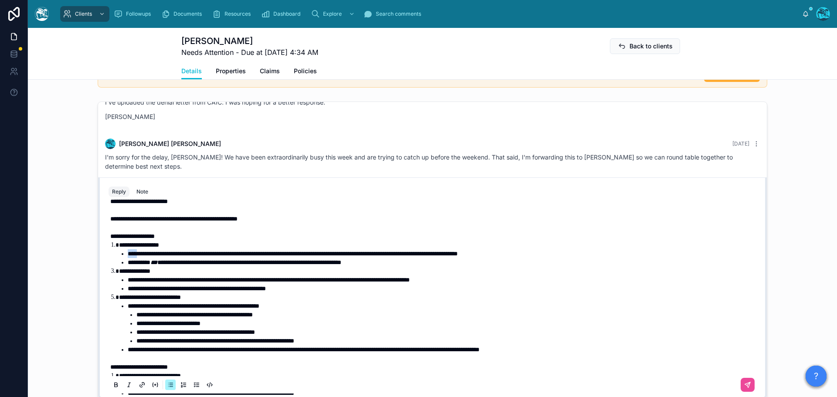
drag, startPoint x: 126, startPoint y: 252, endPoint x: 139, endPoint y: 255, distance: 13.7
click at [139, 255] on span "**********" at bounding box center [293, 254] width 330 height 6
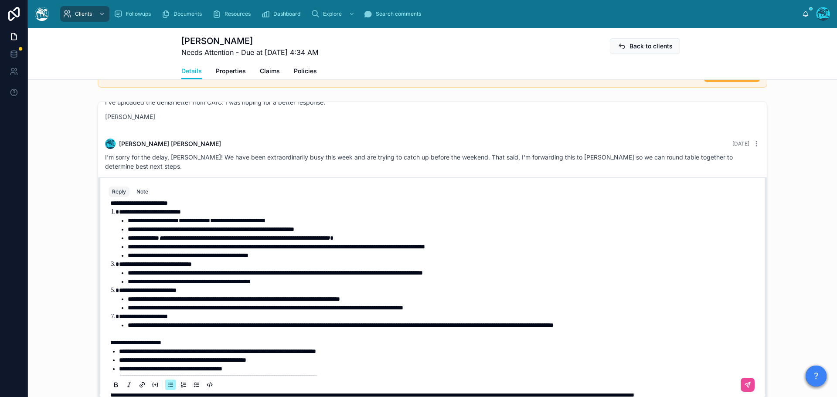
scroll to position [218, 0]
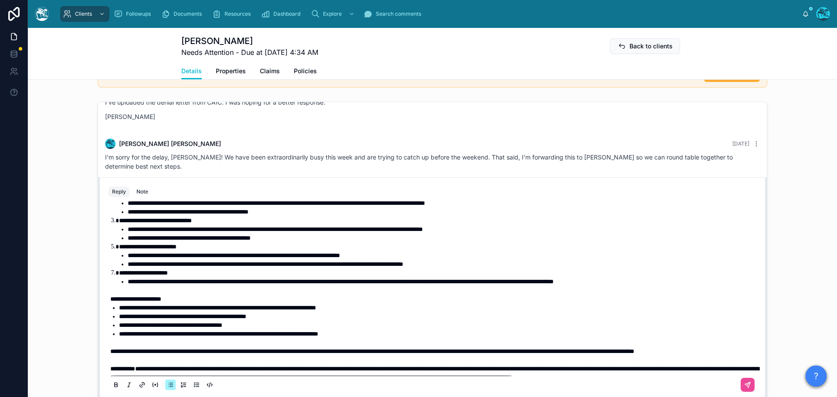
click at [110, 351] on span "**********" at bounding box center [372, 351] width 524 height 6
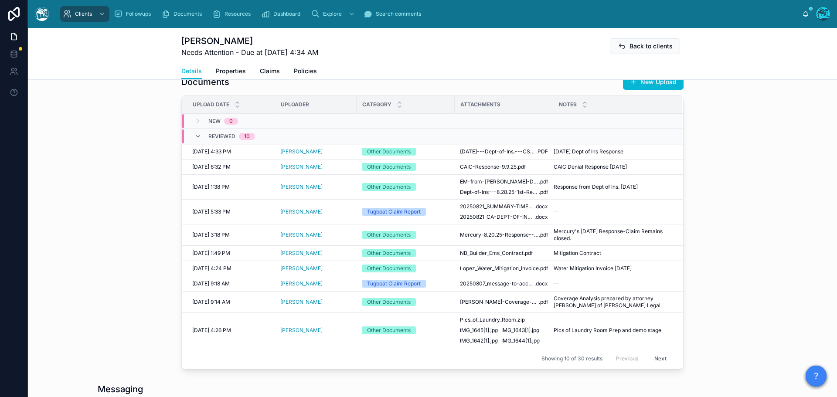
scroll to position [279, 0]
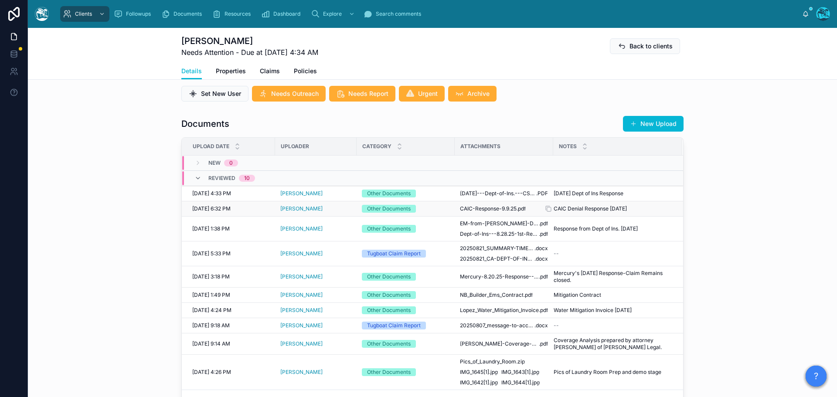
click at [578, 208] on span "CAIC Denial Response 9.9.25" at bounding box center [590, 208] width 73 height 7
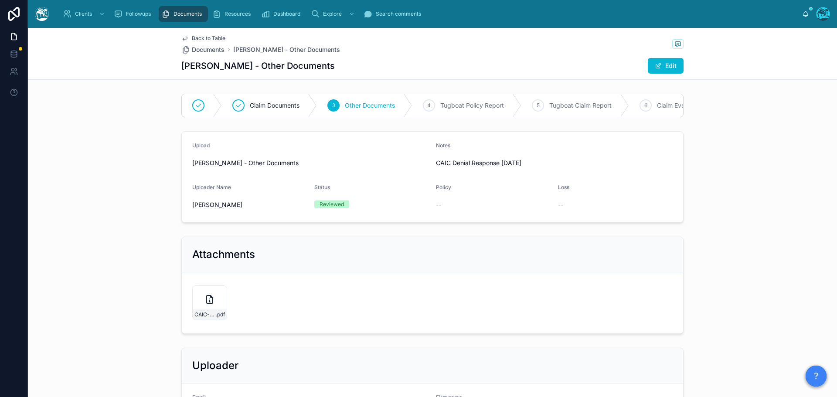
click at [213, 40] on span "Back to Table" at bounding box center [209, 38] width 34 height 7
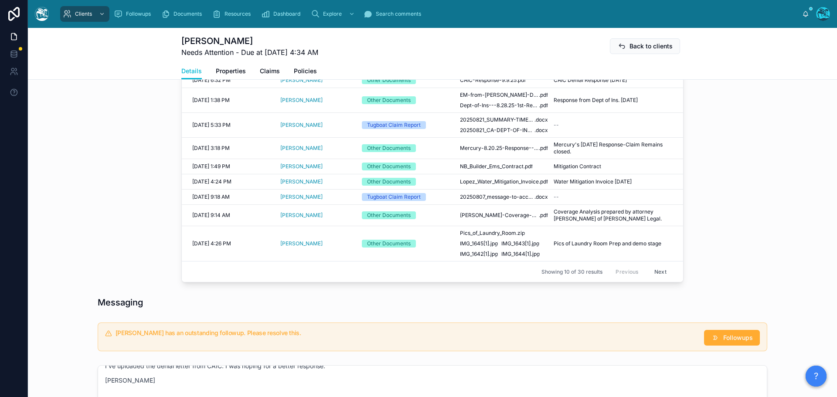
scroll to position [349, 0]
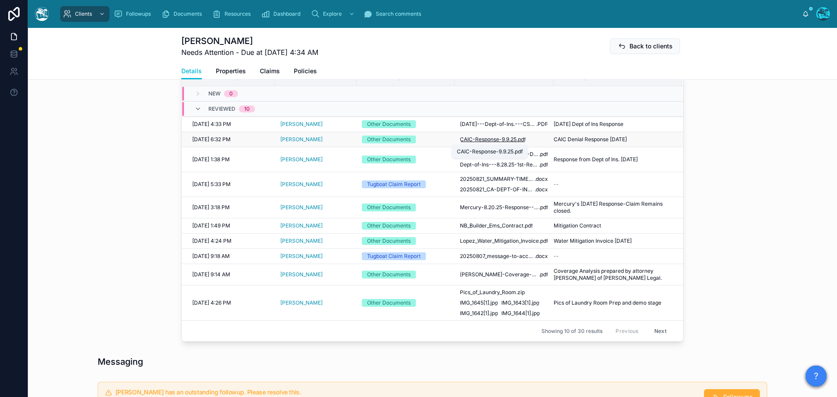
click at [480, 140] on span "CAIC-Response-9.9.25" at bounding box center [488, 139] width 57 height 7
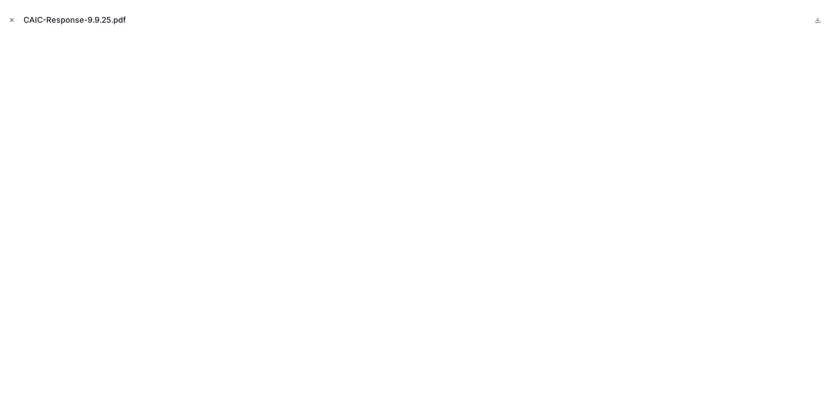
click at [11, 17] on icon "Close modal" at bounding box center [12, 20] width 6 height 6
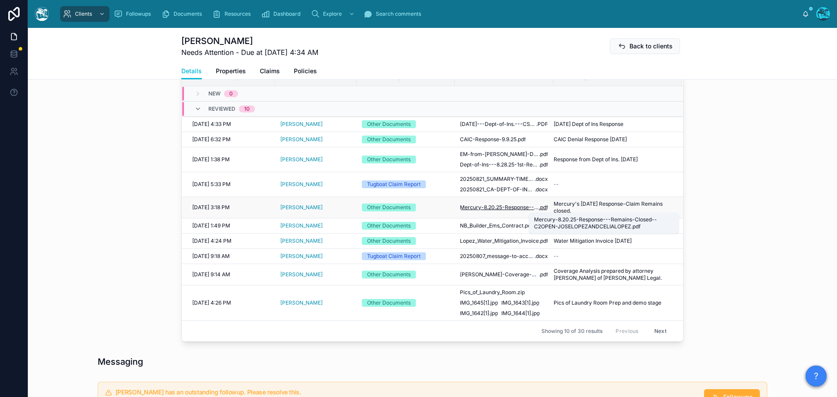
click at [502, 208] on span "Mercury-8.20.25-Response---Remains-Closed--C2OPEN-JOSELOPEZANDCELIALOPEZ" at bounding box center [499, 207] width 79 height 7
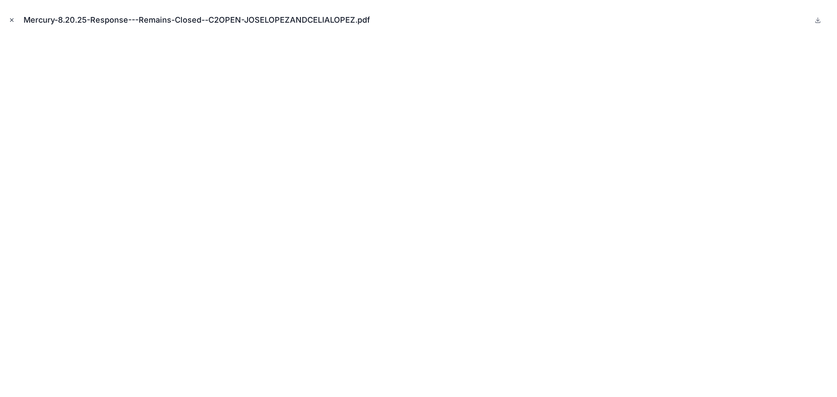
click at [12, 20] on icon "Close modal" at bounding box center [11, 20] width 3 height 3
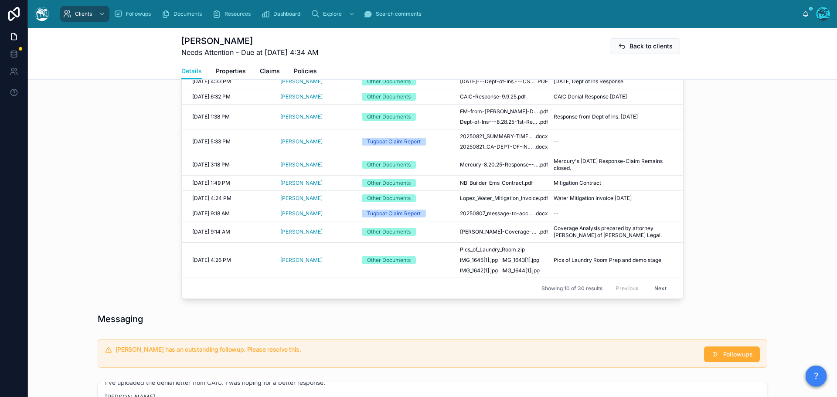
scroll to position [392, 0]
click at [659, 288] on button "Next" at bounding box center [660, 288] width 24 height 14
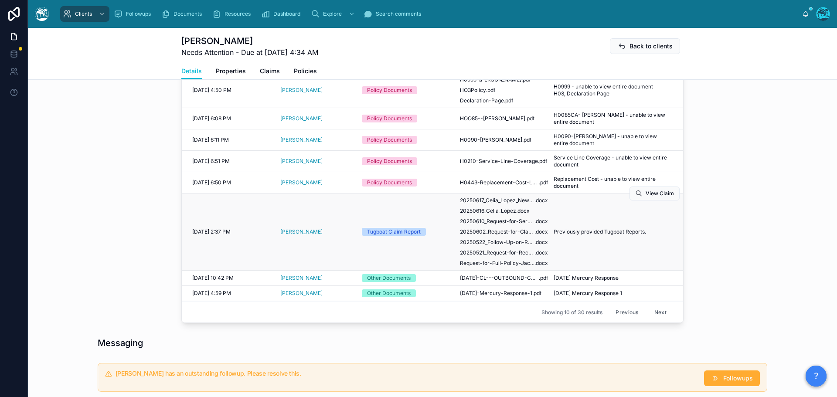
scroll to position [29, 0]
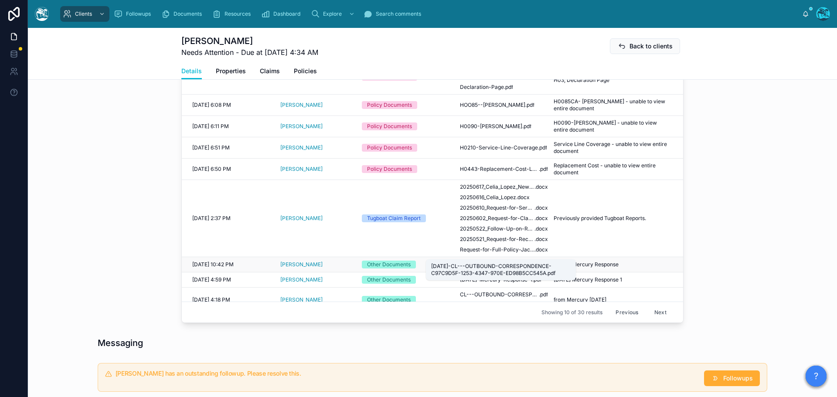
click at [505, 261] on span "6.24.25-CL---OUTBOUND-CORRESPONDENCE-C97C9D5F-1253-4347-970E-ED98B5CC545A" at bounding box center [499, 264] width 79 height 7
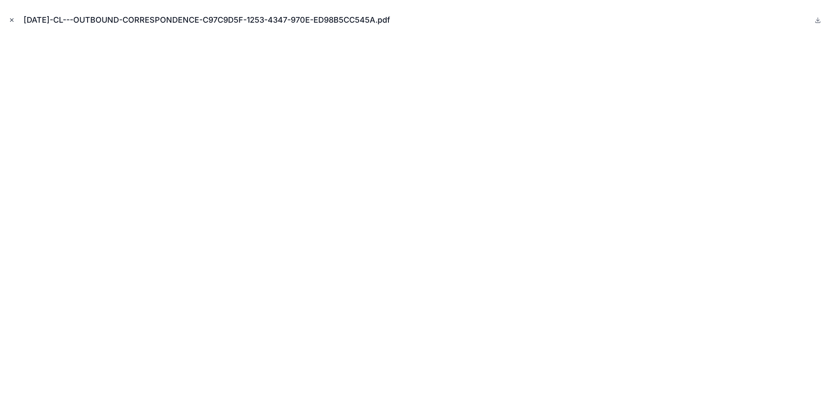
click at [11, 19] on icon "Close modal" at bounding box center [12, 20] width 6 height 6
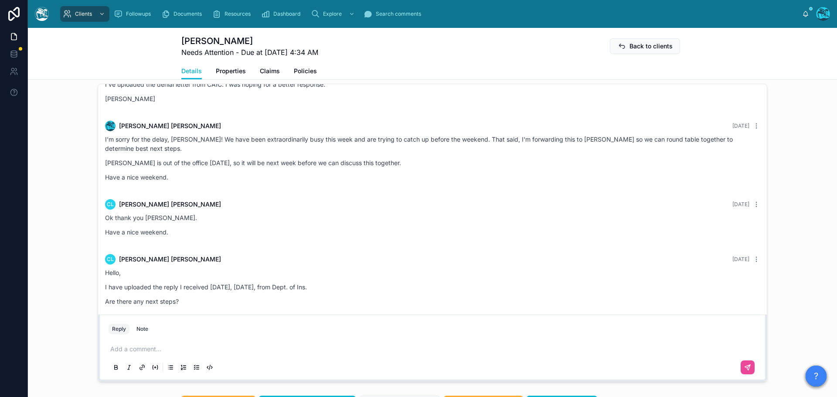
scroll to position [785, 0]
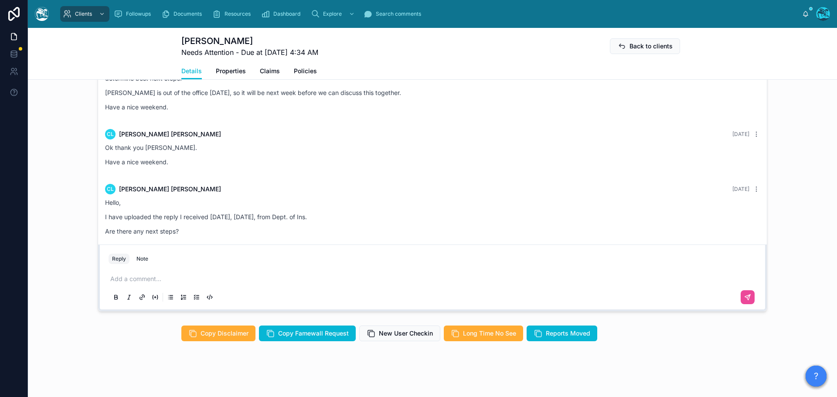
click at [152, 280] on p at bounding box center [434, 279] width 648 height 9
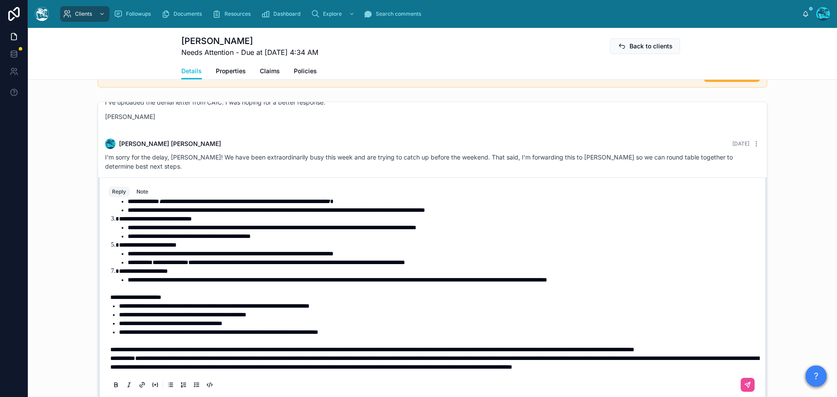
scroll to position [255, 0]
click at [195, 345] on p "**********" at bounding box center [434, 349] width 648 height 9
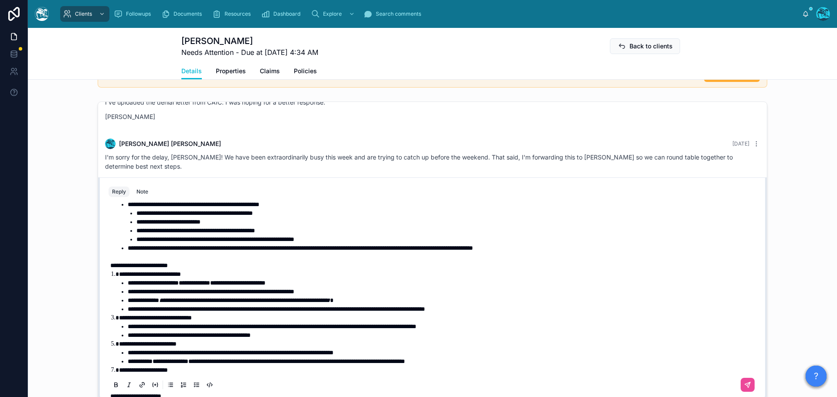
scroll to position [124, 0]
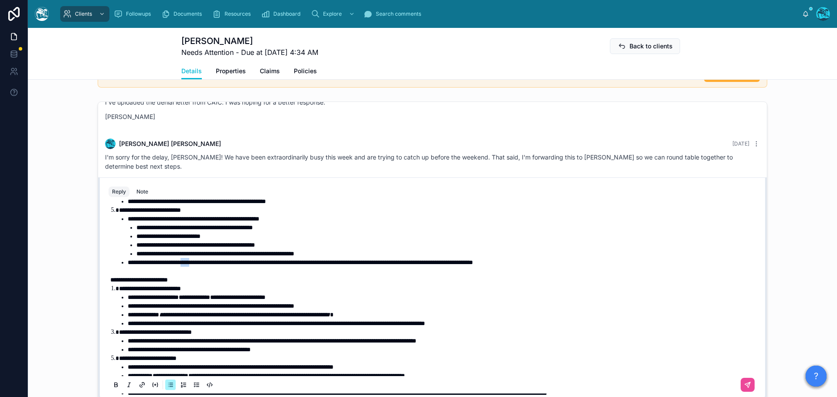
drag, startPoint x: 186, startPoint y: 262, endPoint x: 200, endPoint y: 262, distance: 14.0
click at [200, 262] on span "**********" at bounding box center [300, 262] width 345 height 6
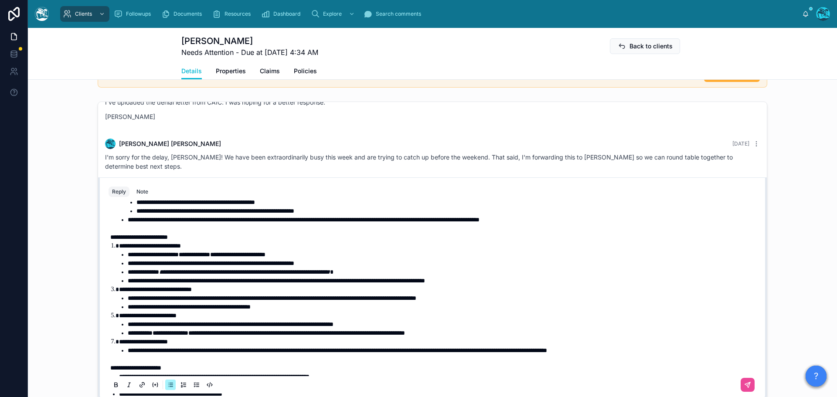
scroll to position [167, 0]
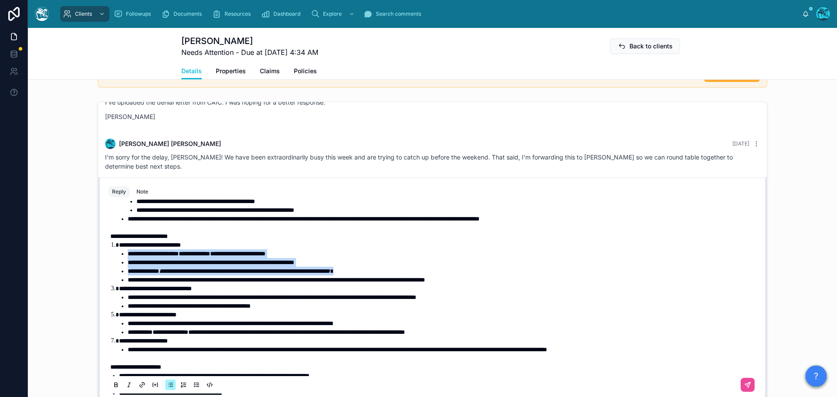
drag, startPoint x: 388, startPoint y: 271, endPoint x: 116, endPoint y: 253, distance: 273.0
click at [119, 253] on ul "**********" at bounding box center [438, 266] width 639 height 35
click at [112, 385] on icon at bounding box center [115, 385] width 7 height 7
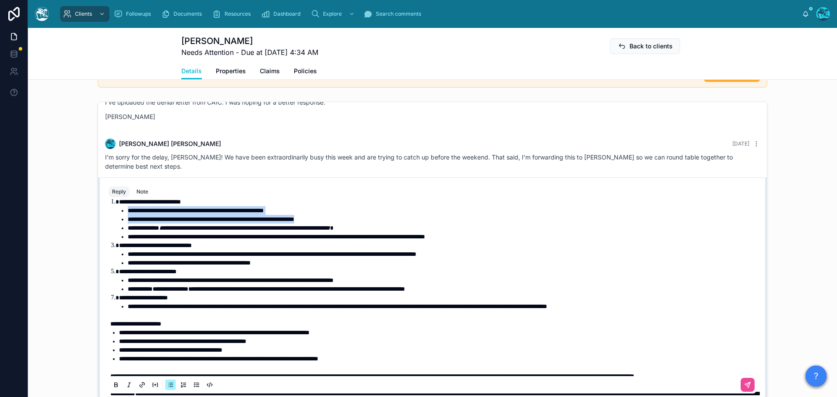
scroll to position [211, 0]
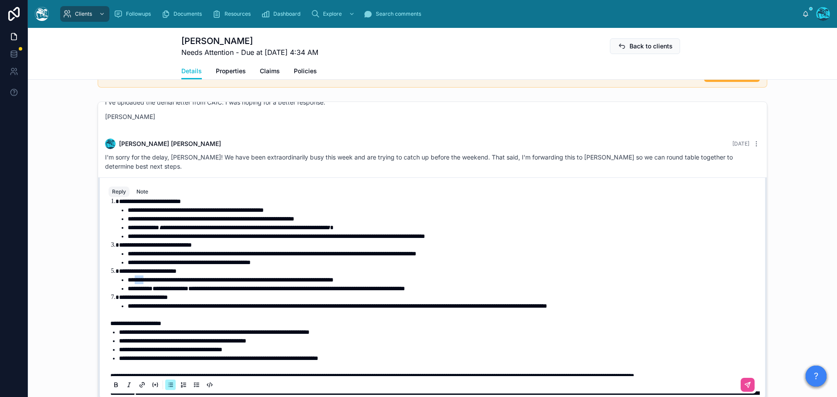
drag, startPoint x: 131, startPoint y: 277, endPoint x: 144, endPoint y: 281, distance: 13.2
click at [144, 281] on span "**********" at bounding box center [231, 280] width 206 height 6
click at [266, 289] on span "**********" at bounding box center [296, 289] width 217 height 6
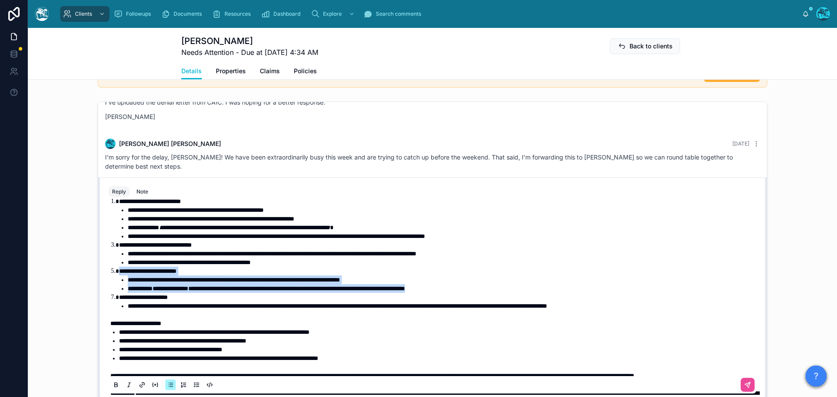
drag, startPoint x: 488, startPoint y: 289, endPoint x: 87, endPoint y: 275, distance: 400.9
click at [87, 275] on div "Cameron Mooney Last month Hi Celia, I apologize again for the delays. The repor…" at bounding box center [432, 250] width 809 height 305
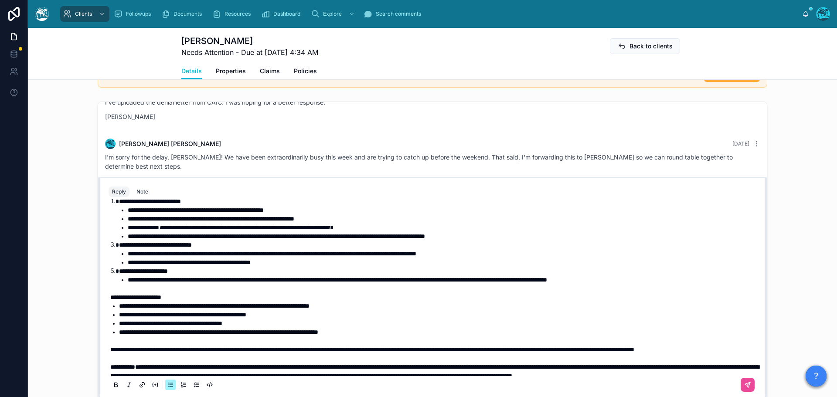
click at [129, 305] on span "**********" at bounding box center [214, 306] width 191 height 6
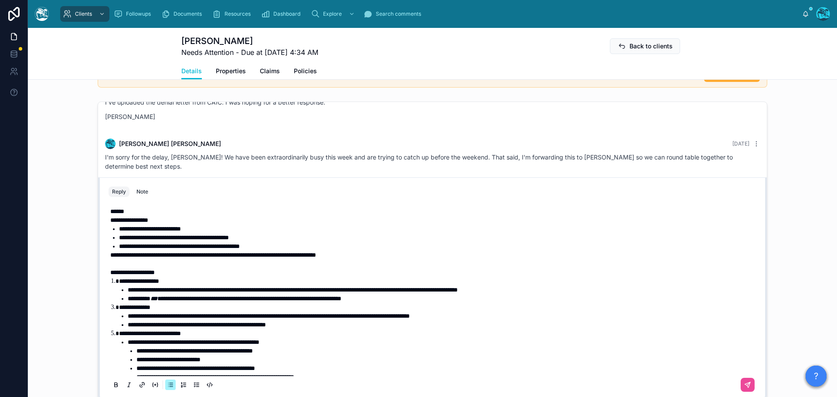
scroll to position [0, 0]
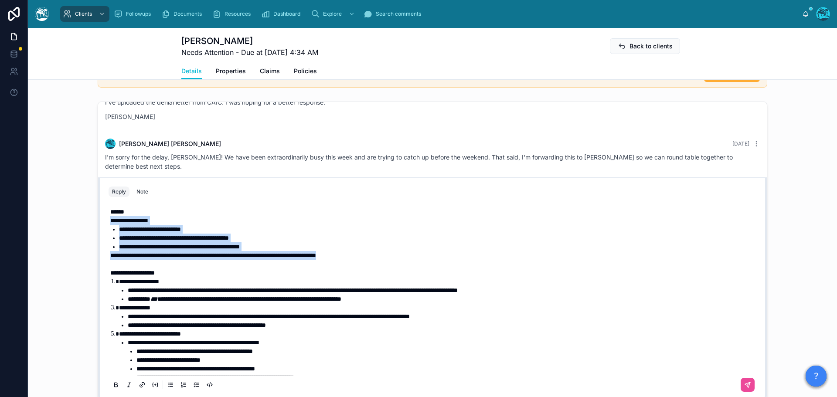
drag, startPoint x: 388, startPoint y: 255, endPoint x: 28, endPoint y: 217, distance: 362.1
click at [28, 217] on div "Cameron Mooney Last month Hi Celia, I apologize again for the delays. The repor…" at bounding box center [432, 250] width 809 height 305
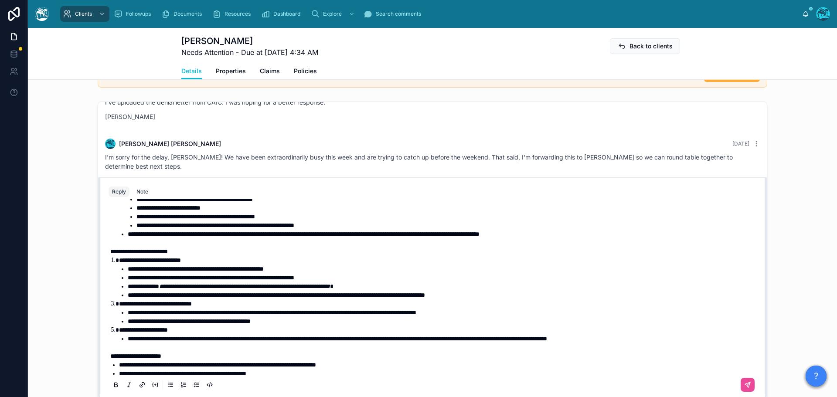
scroll to position [131, 0]
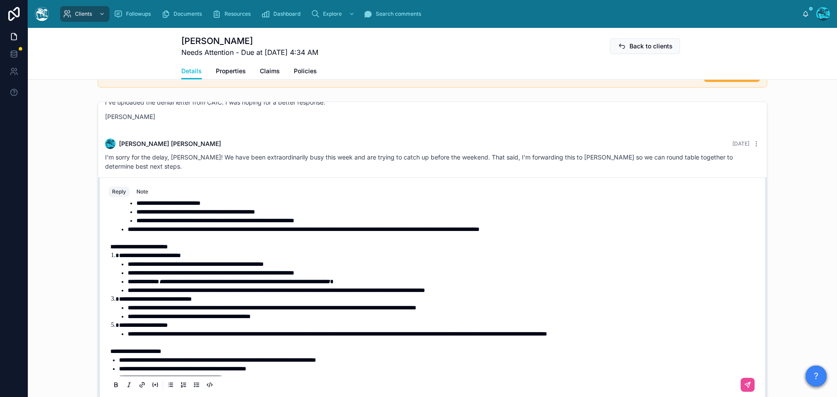
click at [528, 289] on li "**********" at bounding box center [443, 290] width 630 height 9
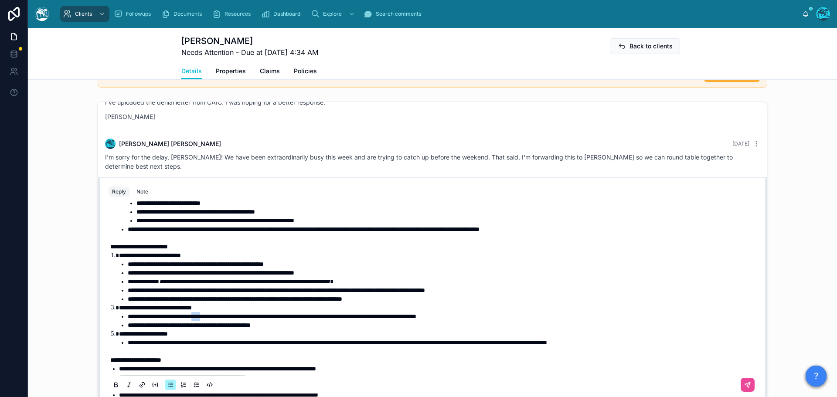
drag, startPoint x: 214, startPoint y: 315, endPoint x: 202, endPoint y: 316, distance: 11.8
click at [202, 316] on span "**********" at bounding box center [272, 316] width 289 height 6
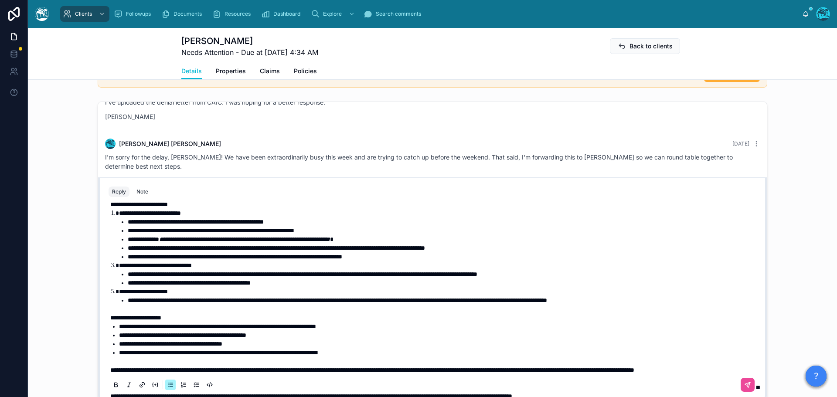
scroll to position [174, 0]
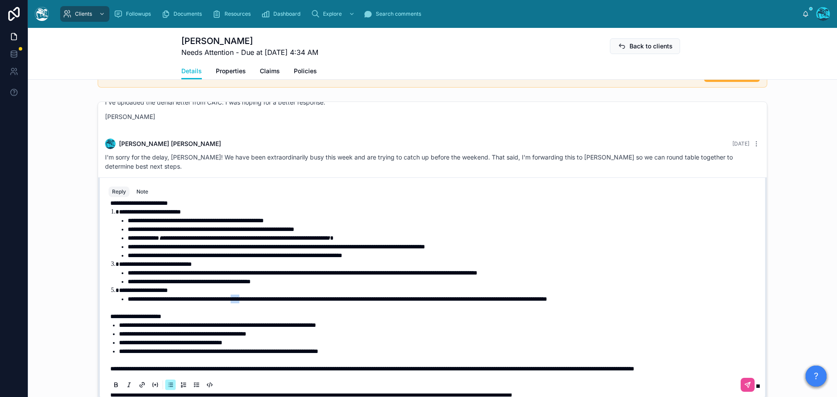
drag, startPoint x: 273, startPoint y: 298, endPoint x: 261, endPoint y: 300, distance: 12.4
click at [261, 300] on span "**********" at bounding box center [337, 299] width 419 height 6
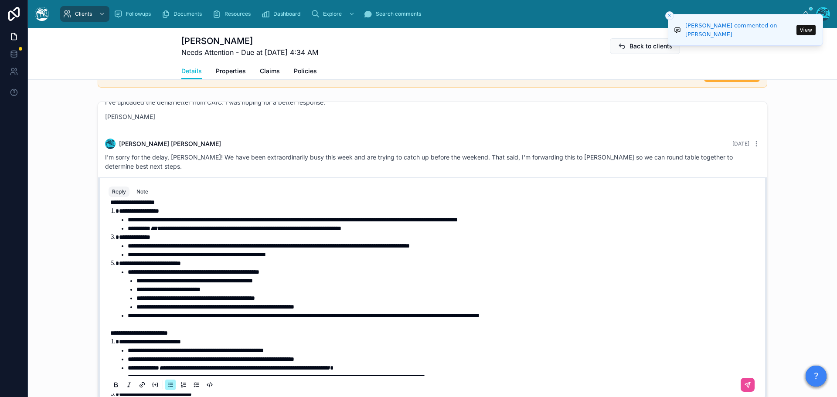
scroll to position [44, 0]
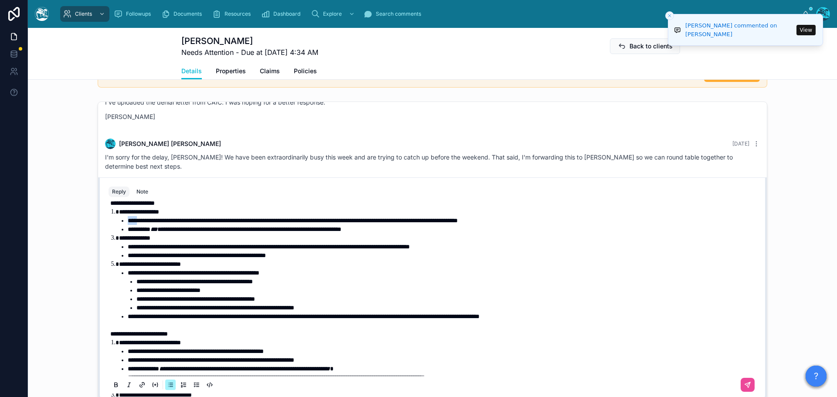
drag, startPoint x: 137, startPoint y: 220, endPoint x: 125, endPoint y: 221, distance: 12.7
click at [128, 221] on span "**********" at bounding box center [293, 221] width 330 height 6
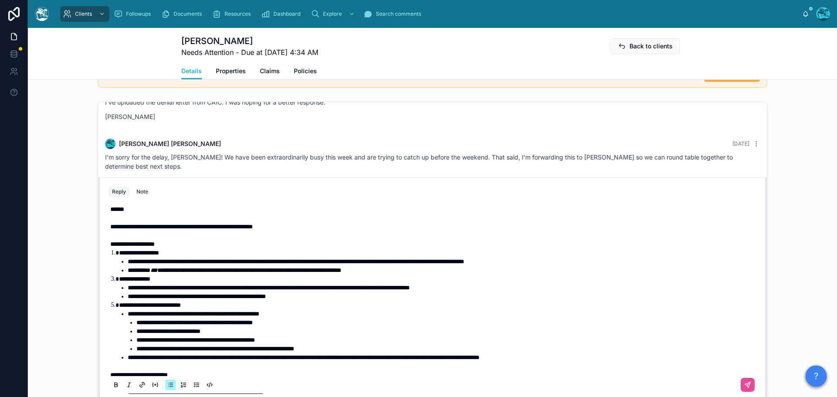
scroll to position [2, 0]
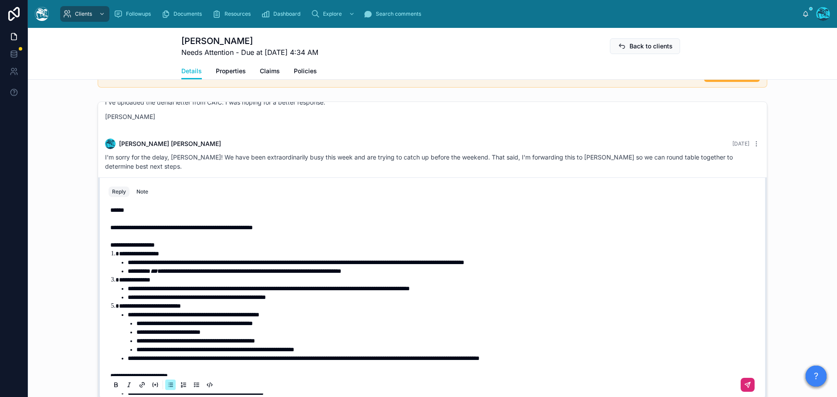
click at [744, 382] on icon at bounding box center [747, 385] width 7 height 7
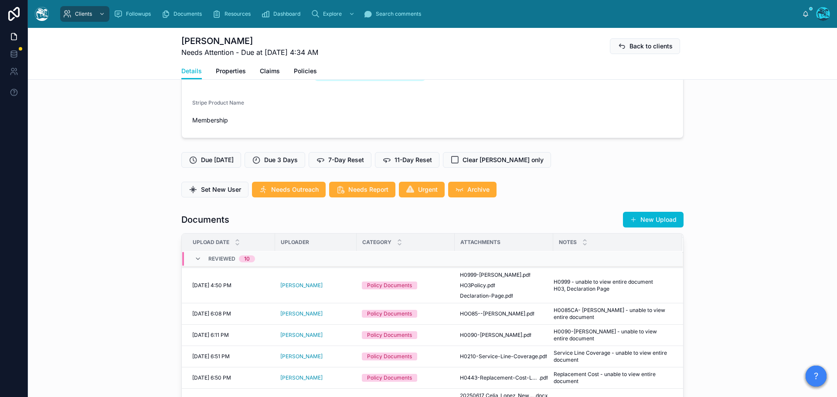
scroll to position [183, 0]
click at [663, 219] on button "New Upload" at bounding box center [653, 220] width 61 height 16
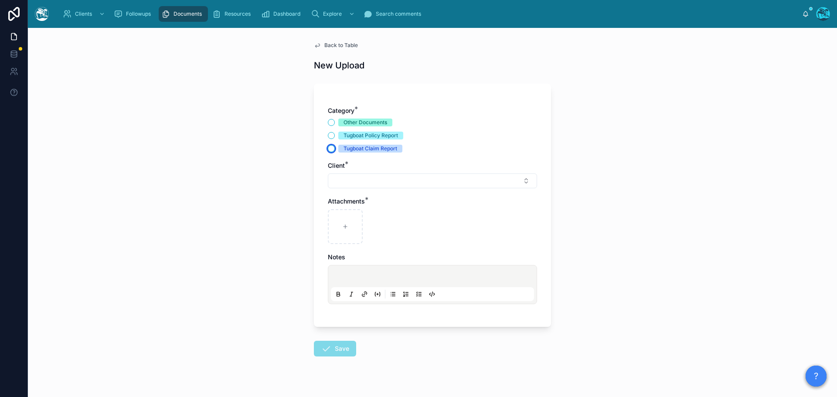
click at [330, 148] on button "Tugboat Claim Report" at bounding box center [331, 148] width 7 height 7
click at [341, 174] on button "Select Button" at bounding box center [432, 181] width 209 height 15
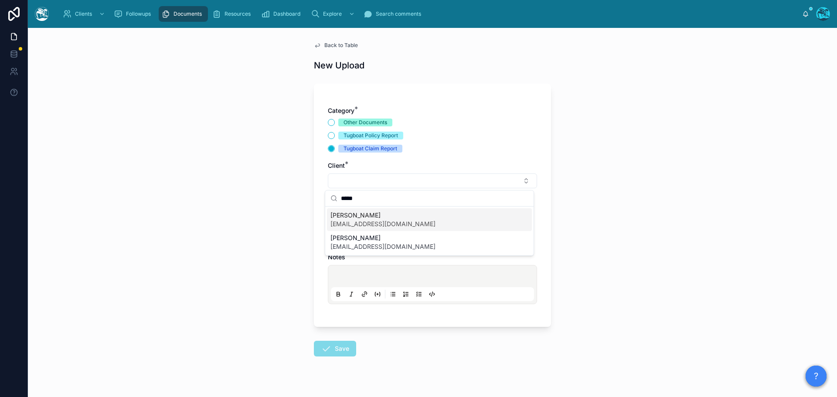
drag, startPoint x: 367, startPoint y: 197, endPoint x: 324, endPoint y: 200, distance: 42.8
click at [324, 200] on div "Clients Followups Documents Resources Dashboard Explore Search comments Rachel …" at bounding box center [432, 198] width 809 height 397
type input "*"
type input "****"
click at [342, 215] on span "Celia Lopez" at bounding box center [382, 215] width 105 height 9
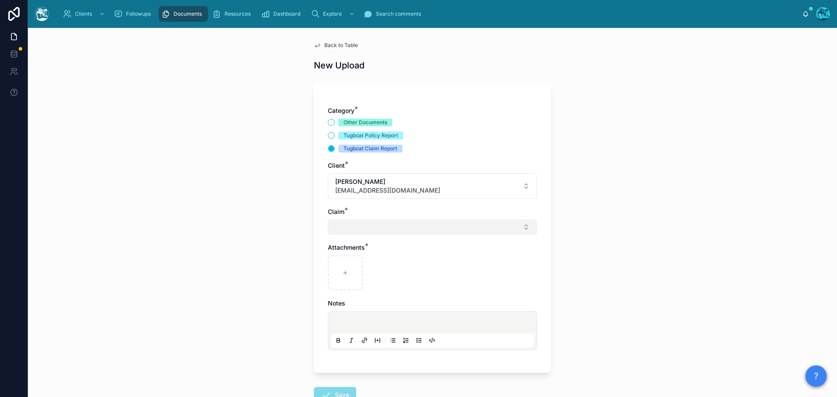
click at [341, 226] on button "Select Button" at bounding box center [432, 227] width 209 height 15
click at [345, 261] on span "water" at bounding box center [338, 261] width 16 height 9
click at [342, 271] on div at bounding box center [345, 274] width 35 height 35
type input "**********"
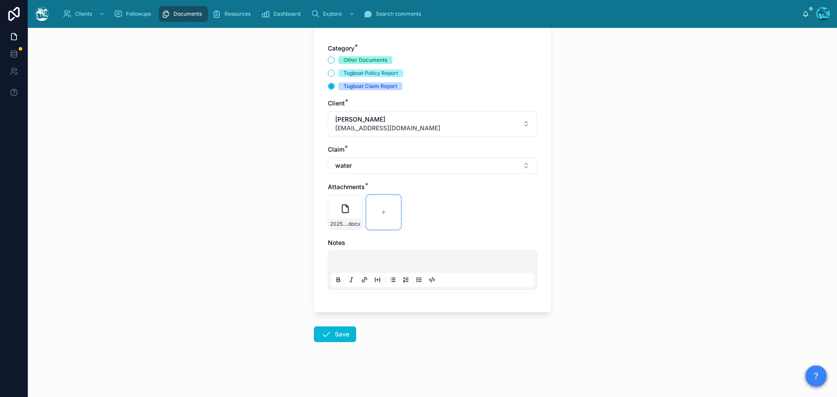
scroll to position [63, 0]
click at [331, 331] on button "Save" at bounding box center [335, 334] width 42 height 16
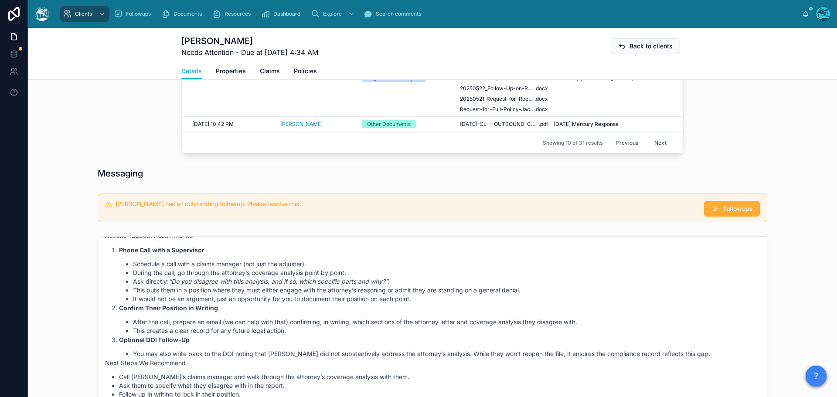
scroll to position [586, 0]
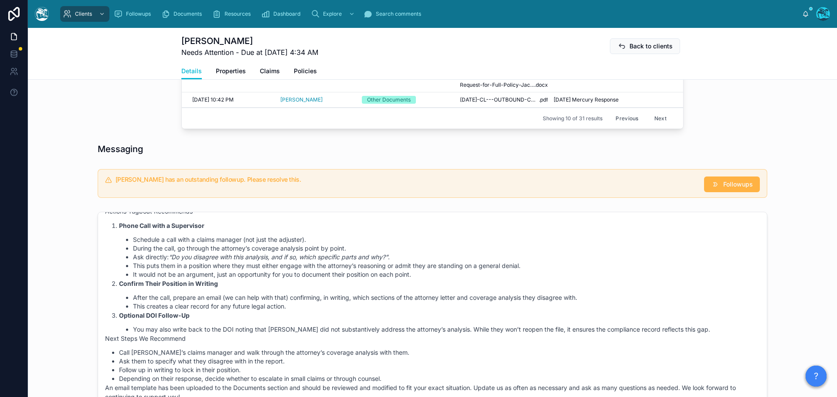
click at [725, 182] on span "Followups" at bounding box center [738, 184] width 30 height 9
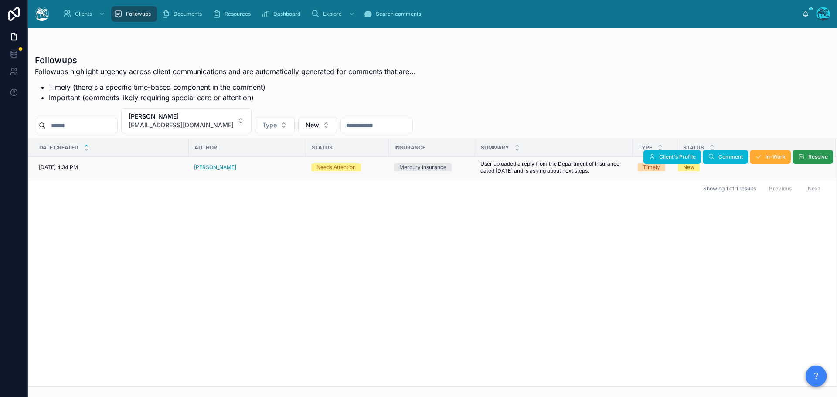
click at [805, 158] on button "Resolve" at bounding box center [813, 157] width 41 height 14
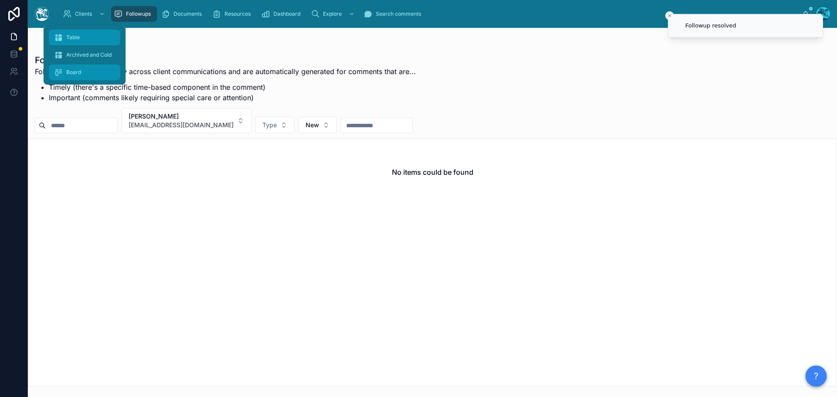
drag, startPoint x: 70, startPoint y: 37, endPoint x: 117, endPoint y: 78, distance: 62.4
click at [70, 37] on span "Table" at bounding box center [73, 37] width 14 height 7
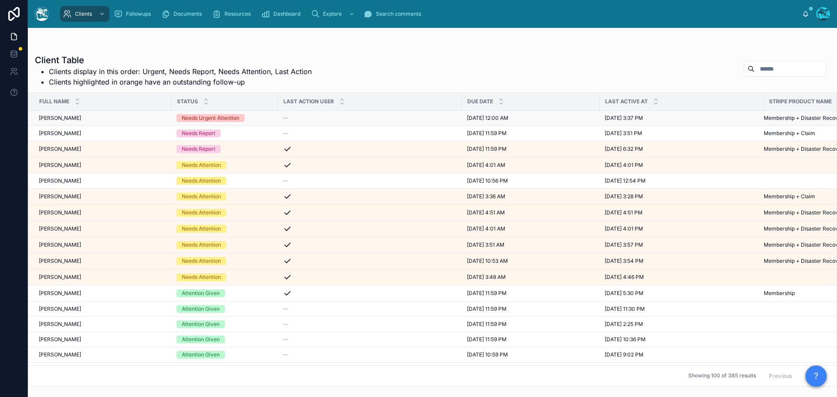
click at [157, 119] on div "[PERSON_NAME] [PERSON_NAME]" at bounding box center [102, 118] width 127 height 7
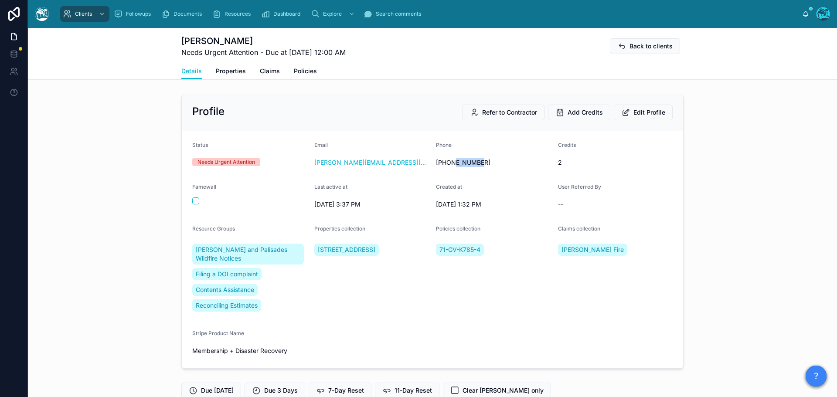
drag, startPoint x: 449, startPoint y: 163, endPoint x: 479, endPoint y: 165, distance: 29.7
click at [479, 165] on span "[PHONE_NUMBER]" at bounding box center [493, 162] width 115 height 9
click at [706, 201] on div "Profile Refer to Contractor Add Credits Edit Profile Status Needs Urgent Attent…" at bounding box center [432, 231] width 809 height 282
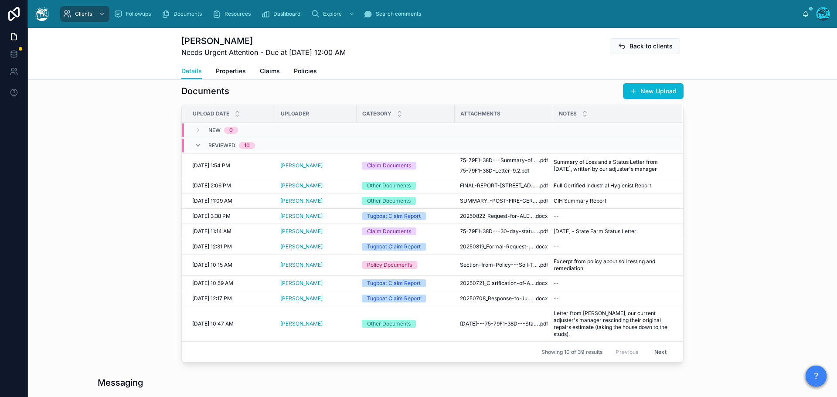
scroll to position [349, 0]
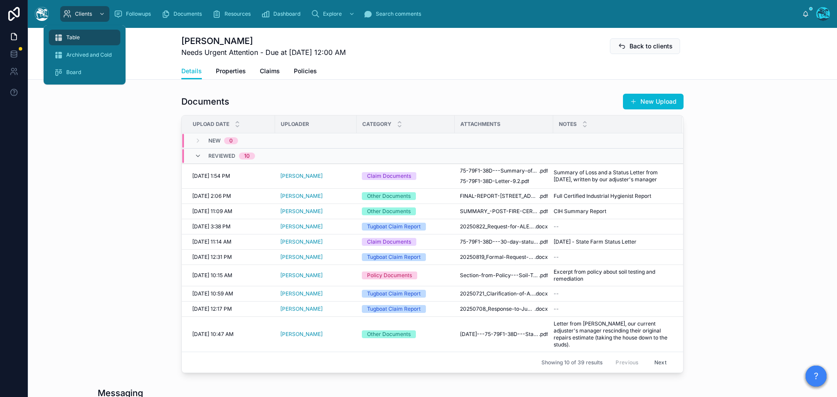
drag, startPoint x: 72, startPoint y: 37, endPoint x: 80, endPoint y: 37, distance: 7.4
click at [72, 37] on span "Table" at bounding box center [73, 37] width 14 height 7
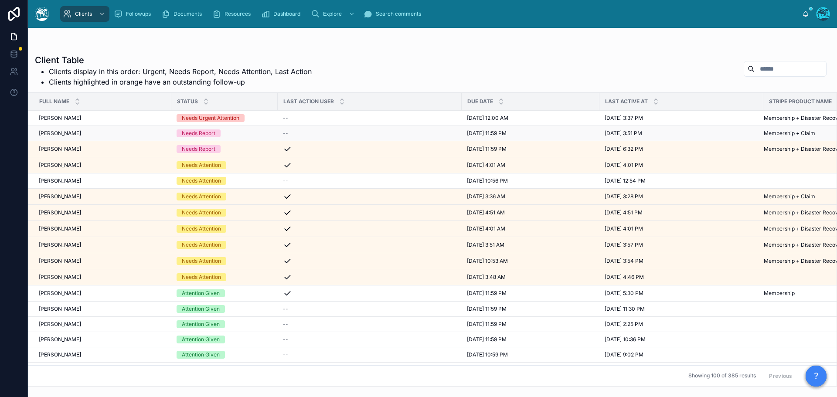
click at [64, 133] on span "[PERSON_NAME]" at bounding box center [60, 133] width 42 height 7
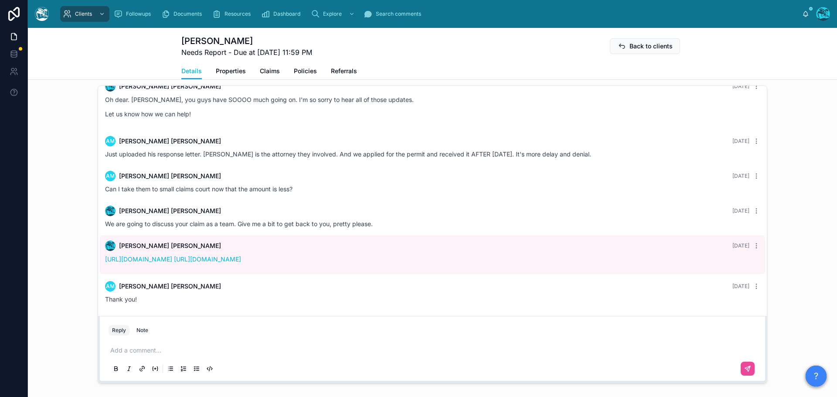
scroll to position [610, 0]
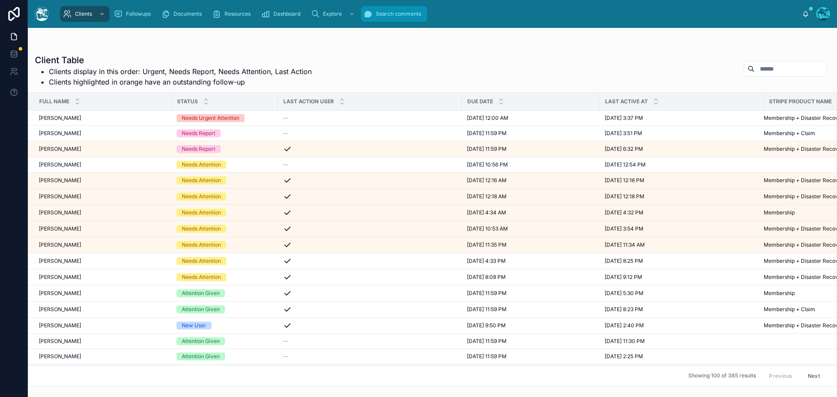
click at [399, 12] on span "Search comments" at bounding box center [398, 13] width 45 height 7
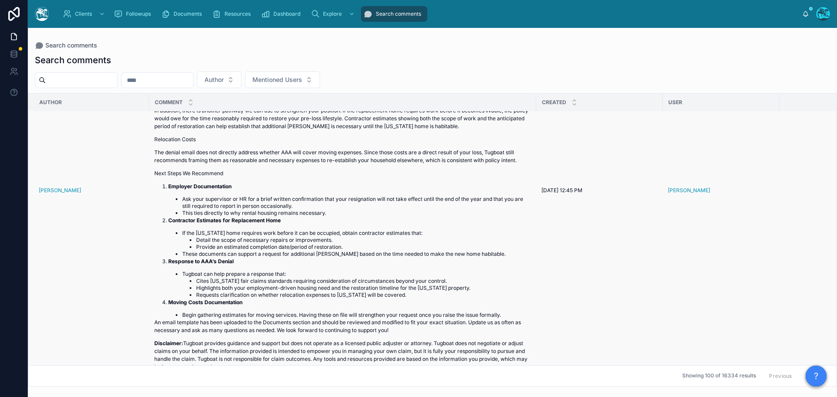
scroll to position [349, 0]
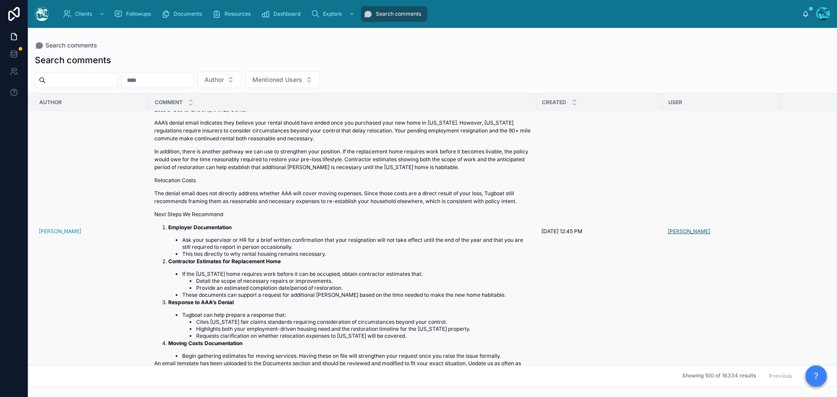
click at [698, 235] on span "[PERSON_NAME]" at bounding box center [689, 231] width 42 height 7
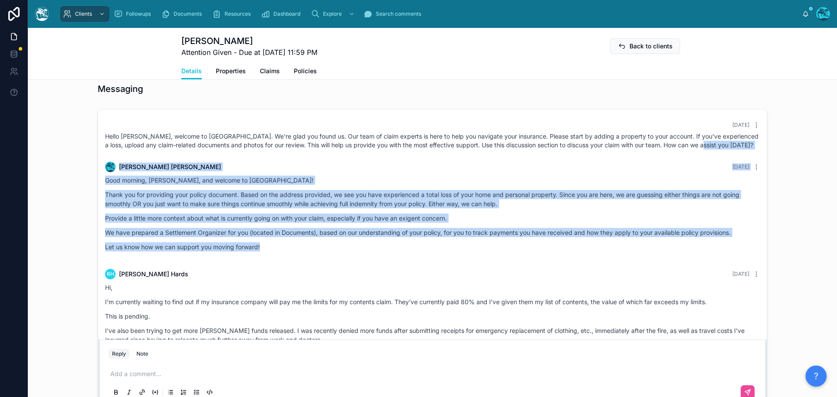
drag, startPoint x: 711, startPoint y: 155, endPoint x: 698, endPoint y: 257, distance: 102.8
copy div "Rachel Baker 3 days ago Good morning, Richard, and welcome to Tugboat! Thank yo…"
click at [406, 16] on span "Search comments" at bounding box center [398, 13] width 45 height 7
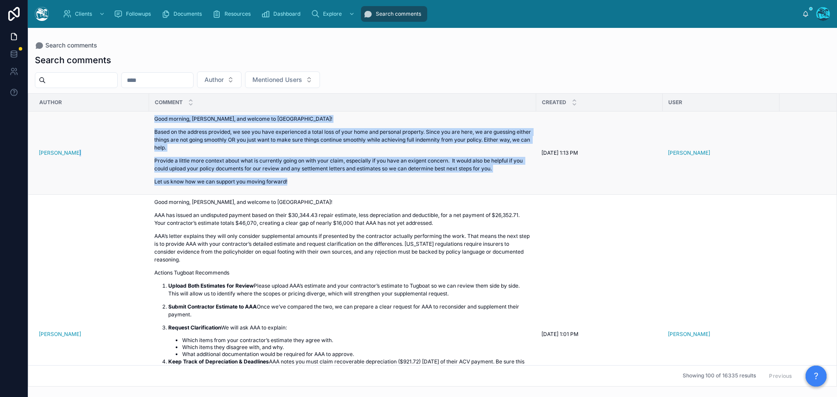
drag, startPoint x: 296, startPoint y: 181, endPoint x: 137, endPoint y: 119, distance: 170.6
click at [137, 119] on tr "Rachel Baker Good morning, Ian, and welcome to Tugboat! Based on the address pr…" at bounding box center [478, 153] width 900 height 83
copy tr "Good morning, Ian, and welcome to Tugboat! Based on the address provided, we se…"
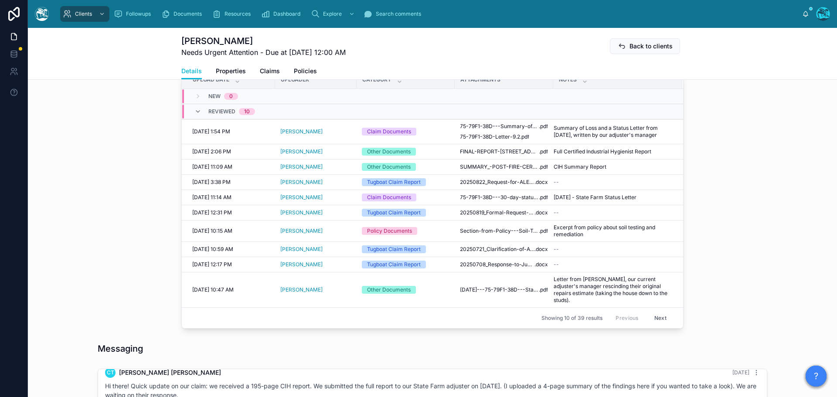
scroll to position [392, 0]
click at [478, 152] on span "FINAL-REPORT-249-Terrace-Street,-Altadena-8.28.2025" at bounding box center [499, 152] width 79 height 7
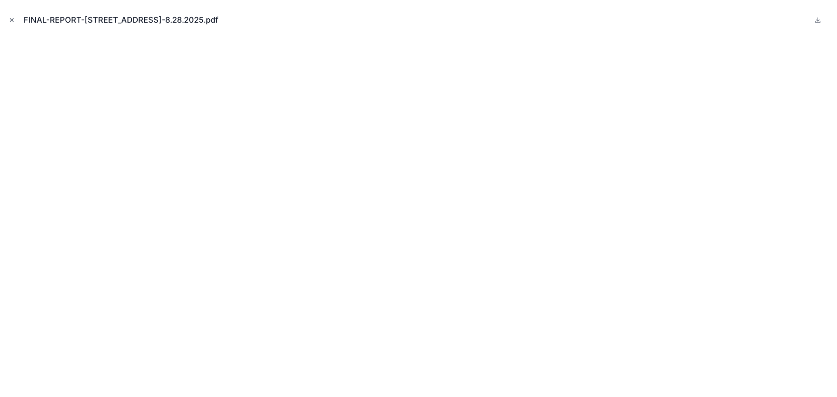
click at [10, 19] on icon "Close modal" at bounding box center [12, 20] width 6 height 6
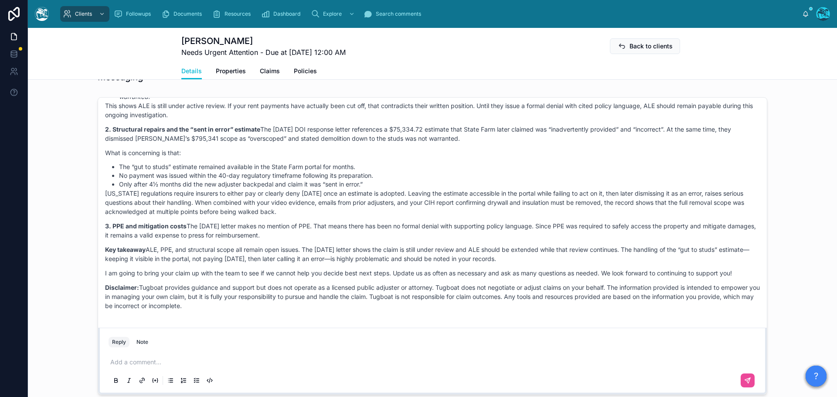
scroll to position [698, 0]
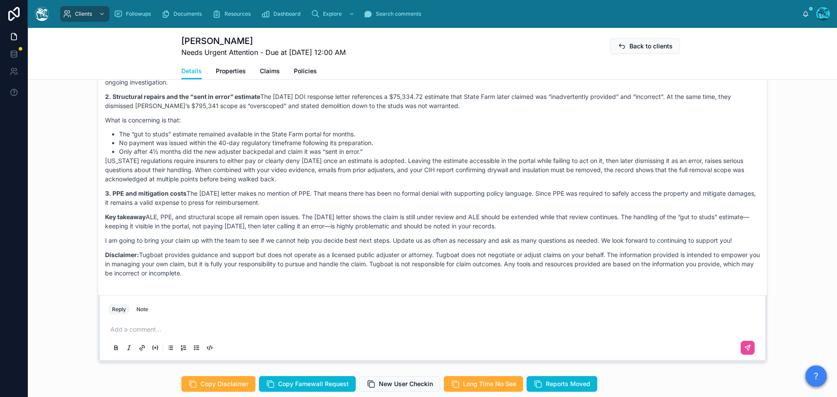
click at [345, 189] on p "3. PPE and mitigation costs The September 2 letter makes no mention of PPE. Tha…" at bounding box center [432, 198] width 655 height 18
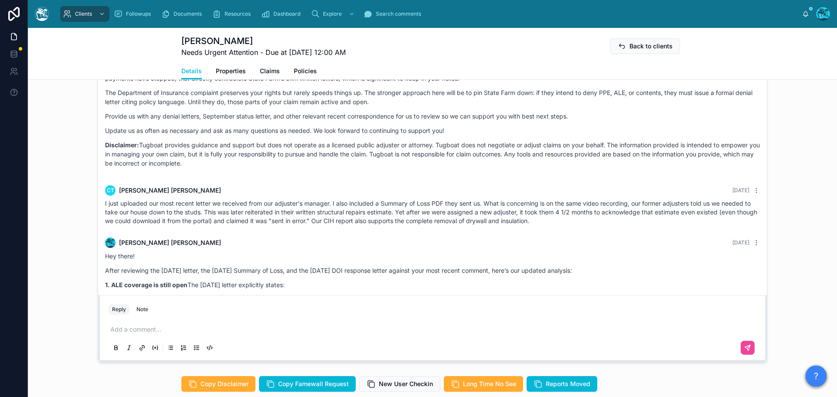
scroll to position [4099, 0]
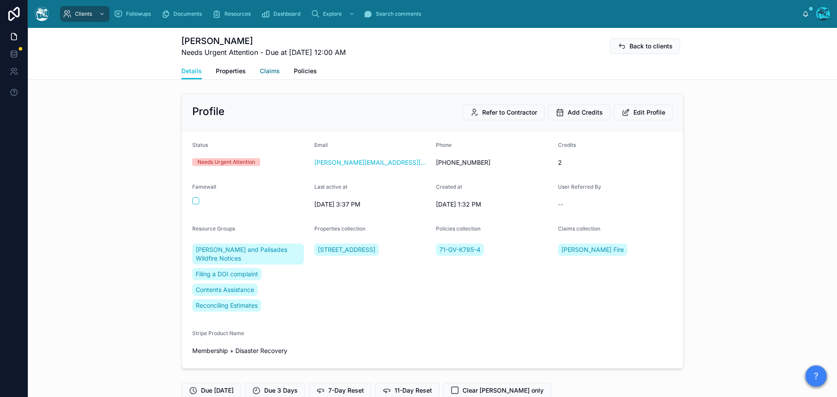
scroll to position [4099, 0]
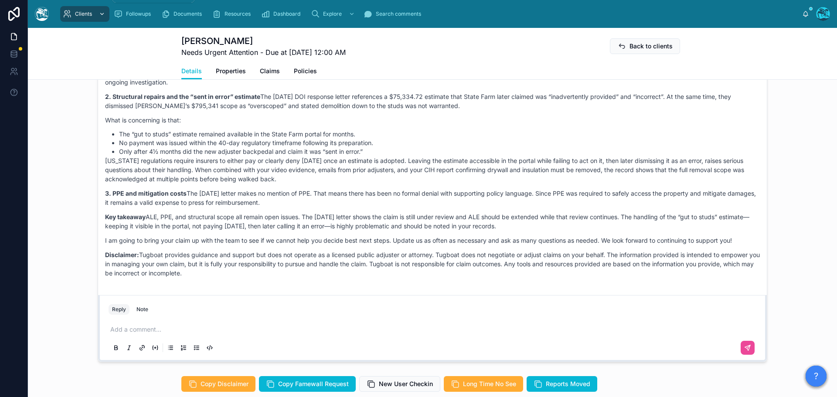
click at [79, 11] on span "Clients" at bounding box center [83, 13] width 17 height 7
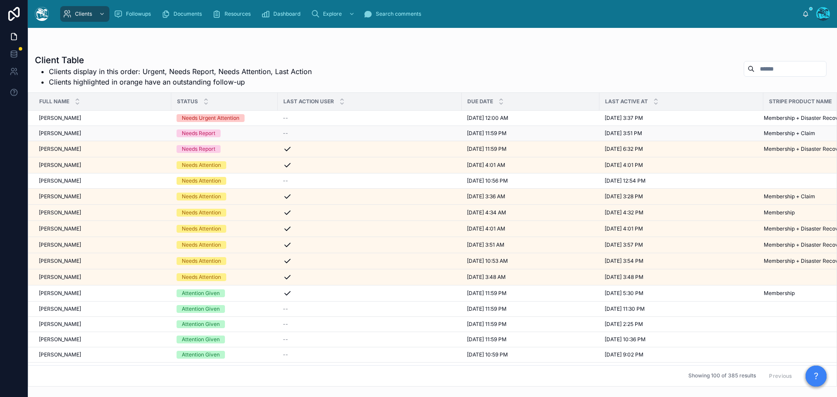
click at [87, 134] on div "[PERSON_NAME] [PERSON_NAME]" at bounding box center [102, 133] width 127 height 7
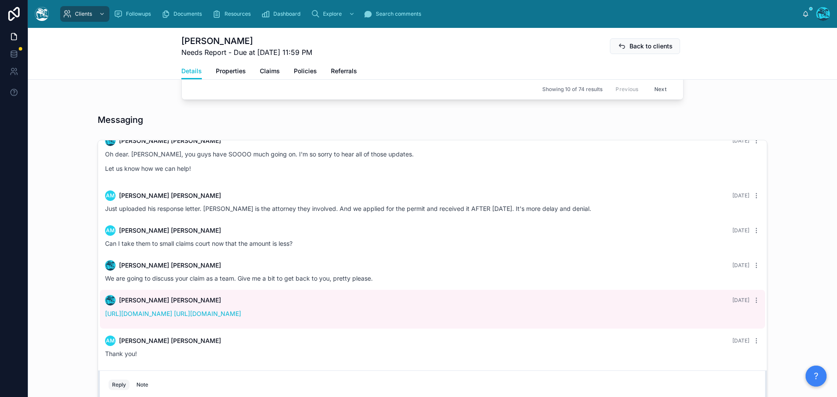
scroll to position [654, 0]
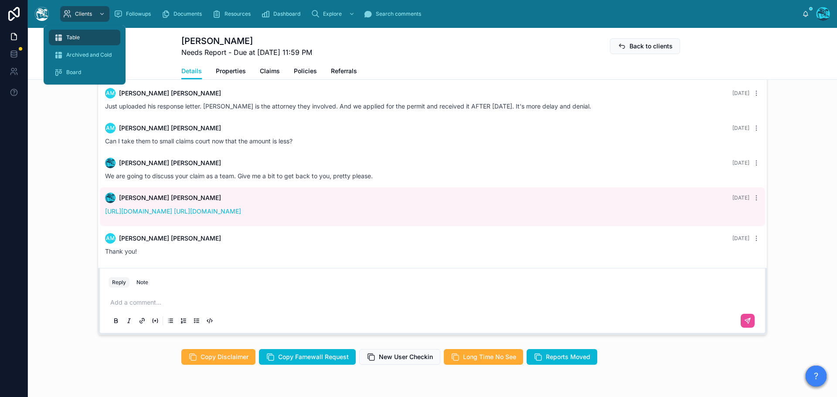
click at [82, 40] on div "Table" at bounding box center [84, 38] width 61 height 14
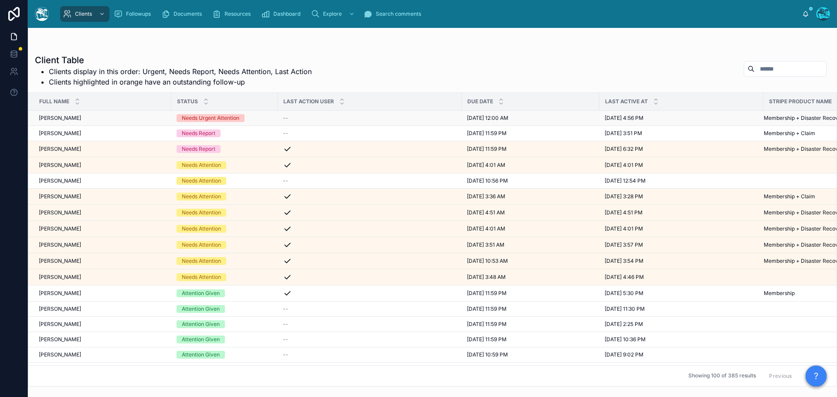
click at [72, 118] on span "[PERSON_NAME]" at bounding box center [60, 118] width 42 height 7
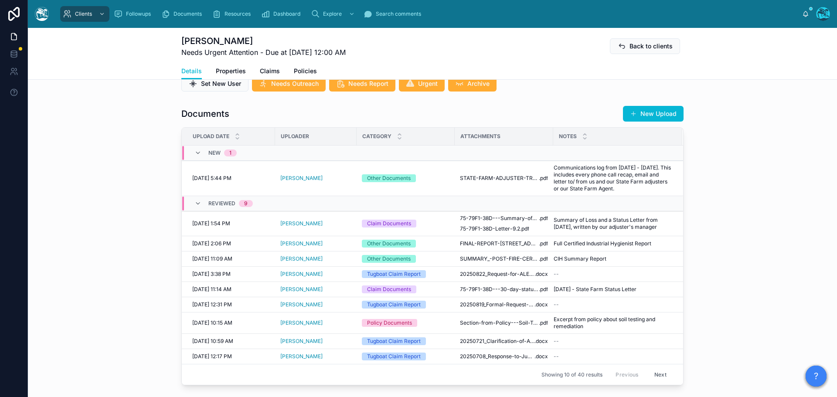
scroll to position [262, 0]
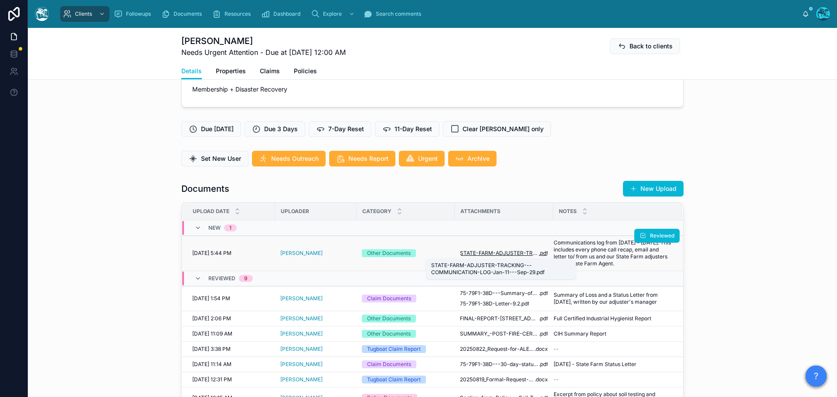
click at [494, 252] on span "STATE-FARM-ADJUSTER-TRACKING---COMMUNICATION-LOG-Jan-11---Sep-29" at bounding box center [499, 253] width 79 height 7
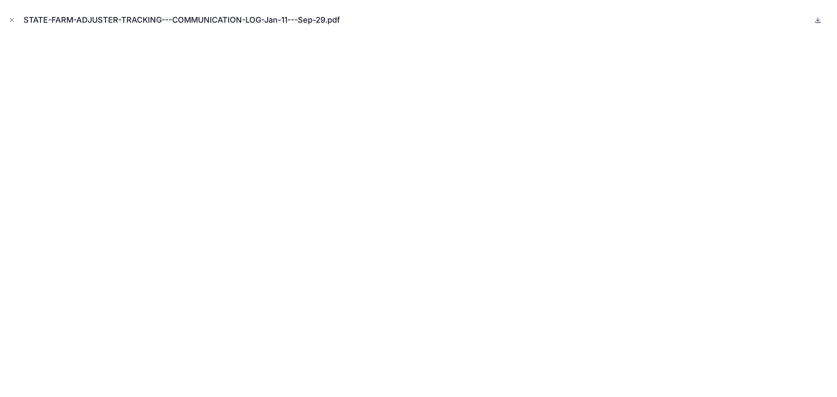
click at [818, 19] on icon at bounding box center [817, 20] width 7 height 7
drag, startPoint x: 13, startPoint y: 20, endPoint x: 27, endPoint y: 31, distance: 18.0
click at [13, 20] on icon "Close modal" at bounding box center [12, 20] width 6 height 6
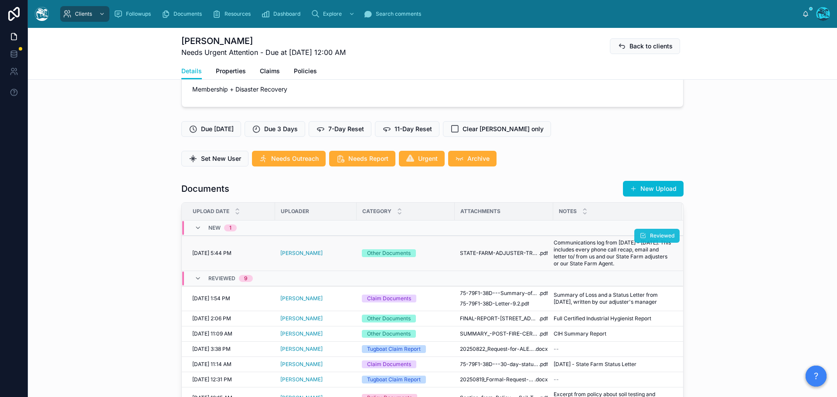
click at [640, 232] on button "Reviewed" at bounding box center [656, 236] width 45 height 14
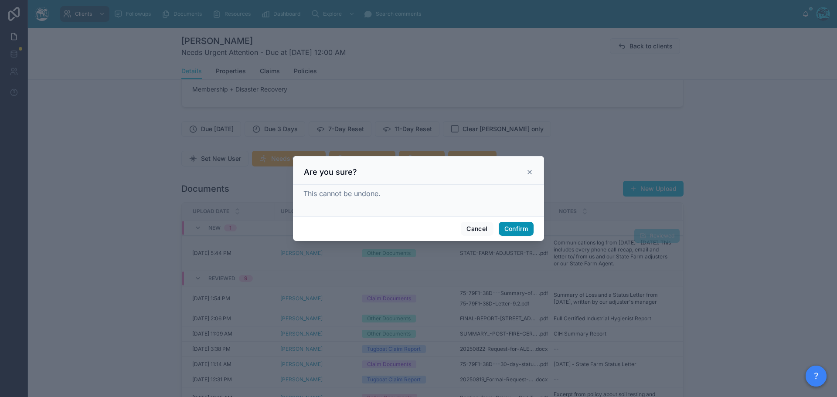
click at [522, 229] on button "Confirm" at bounding box center [516, 229] width 35 height 14
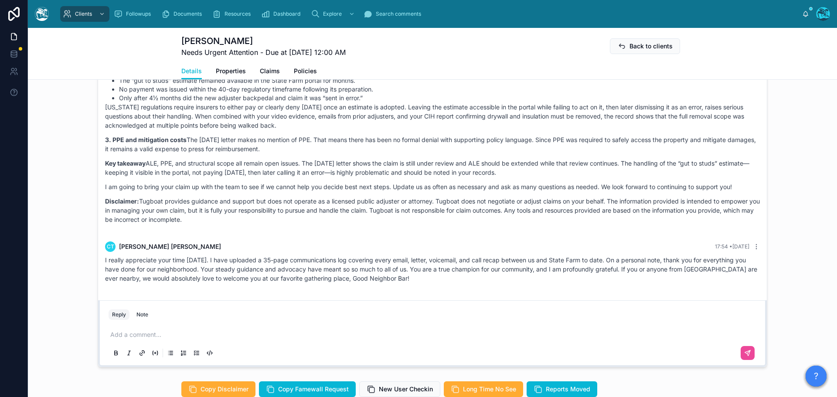
scroll to position [698, 0]
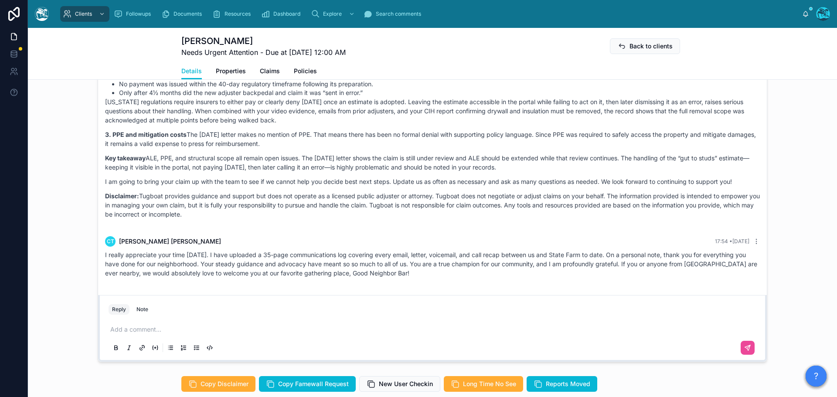
click at [159, 330] on p at bounding box center [434, 329] width 648 height 9
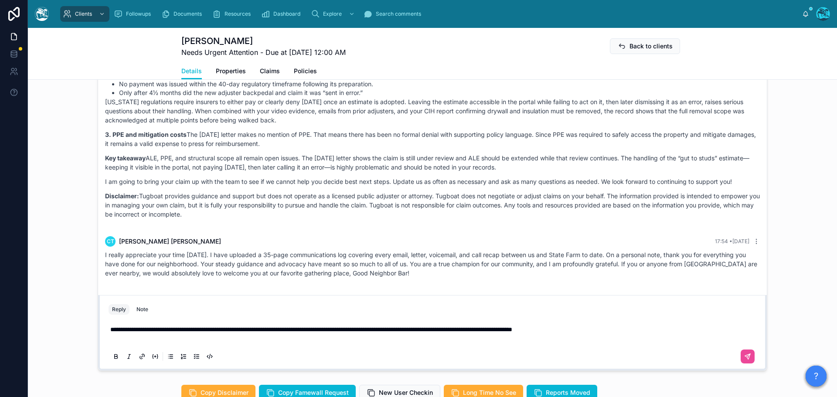
scroll to position [680, 0]
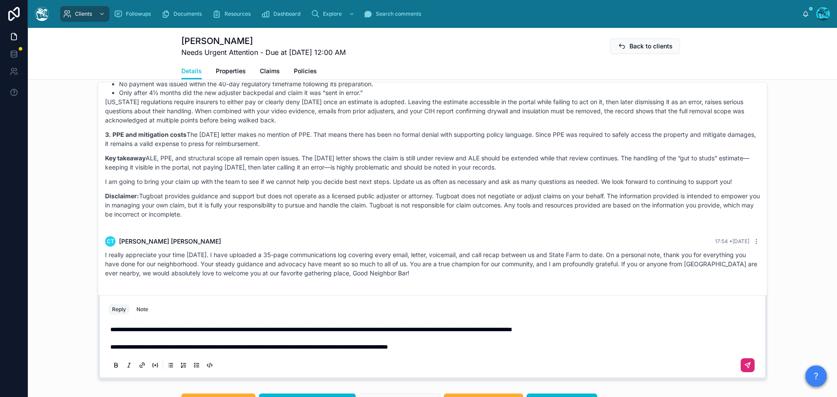
click at [747, 367] on icon at bounding box center [747, 365] width 7 height 7
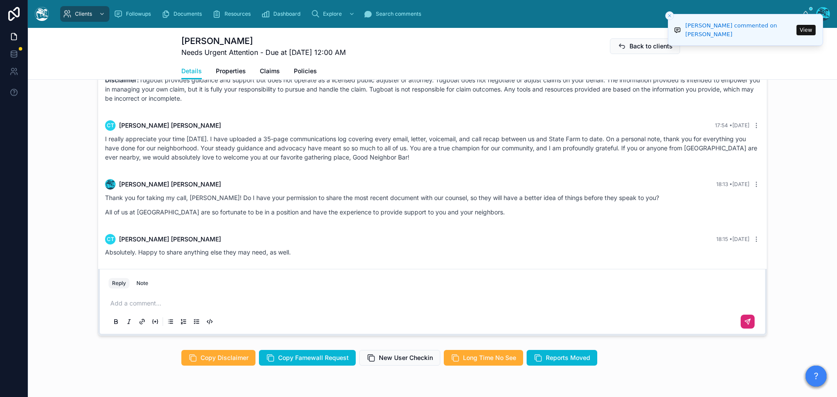
scroll to position [4247, 0]
click at [136, 299] on p at bounding box center [434, 303] width 648 height 9
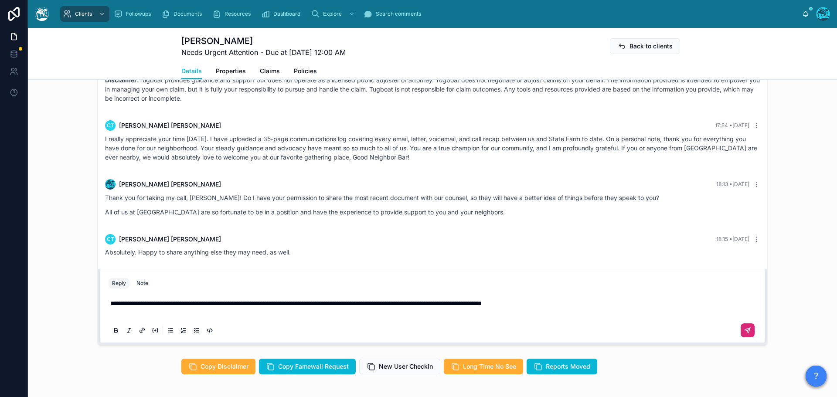
scroll to position [706, 0]
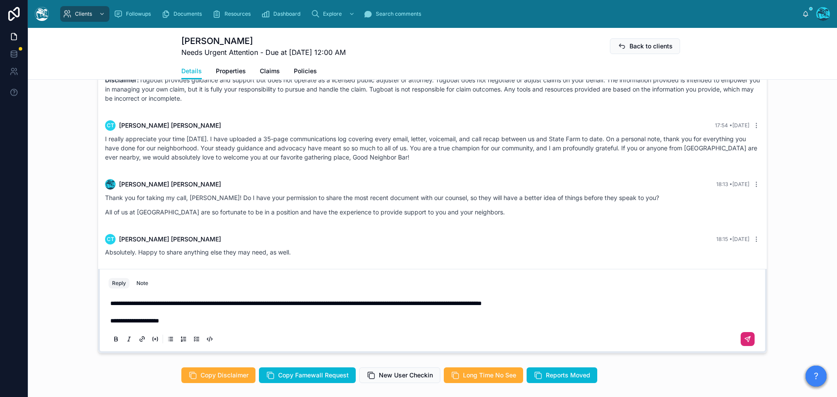
click at [744, 342] on icon at bounding box center [747, 339] width 7 height 7
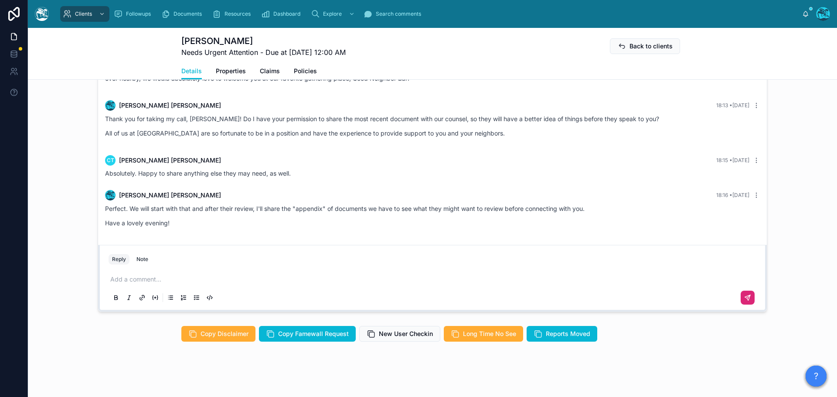
scroll to position [752, 0]
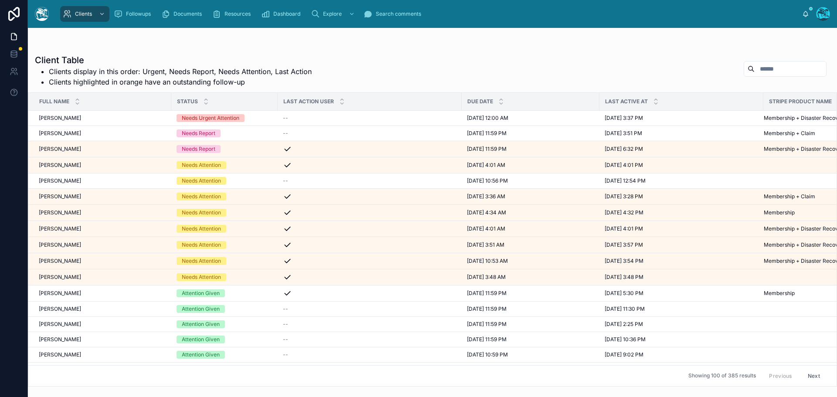
click at [755, 69] on input "text" at bounding box center [790, 69] width 71 height 12
type input "****"
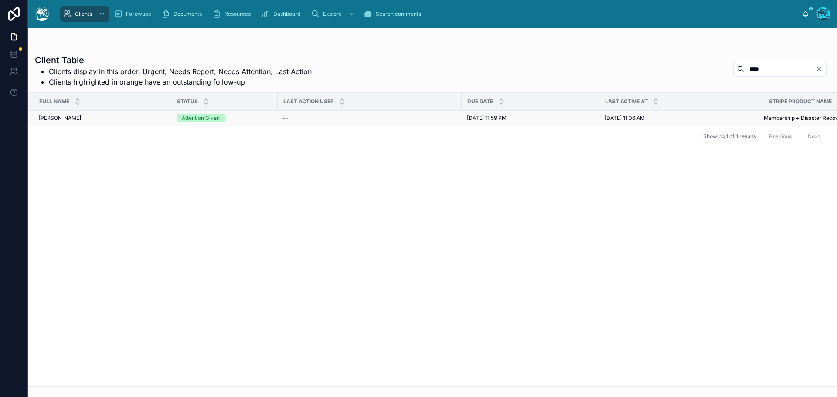
click at [124, 119] on div "[PERSON_NAME] [PERSON_NAME]" at bounding box center [102, 118] width 127 height 7
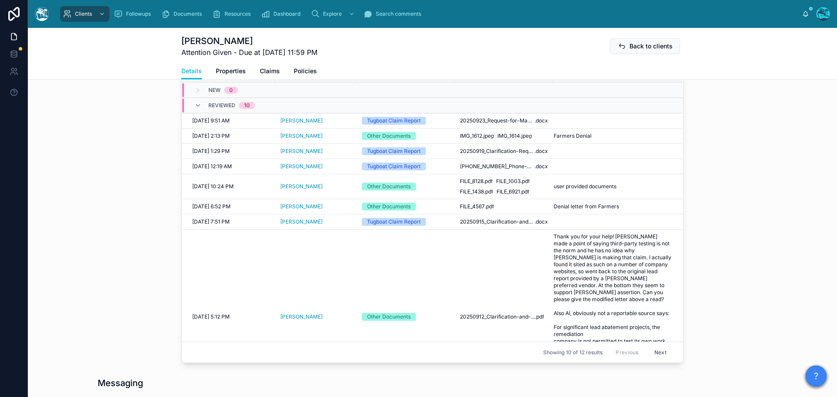
scroll to position [305, 0]
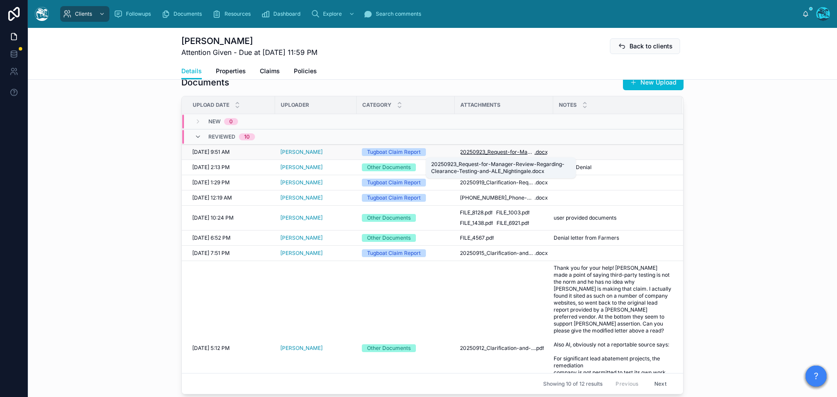
click at [471, 151] on span "20250923_Request-for-Manager-Review-Regarding-Clearance-Testing-and-ALE_Nightin…" at bounding box center [497, 152] width 75 height 7
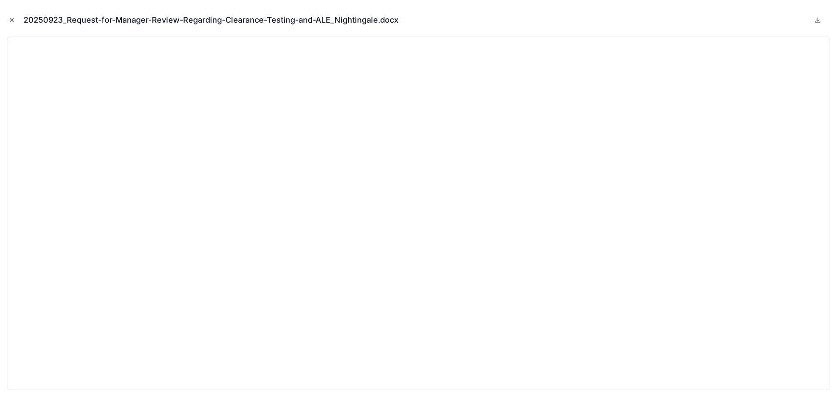
click at [10, 20] on icon "Close modal" at bounding box center [12, 20] width 6 height 6
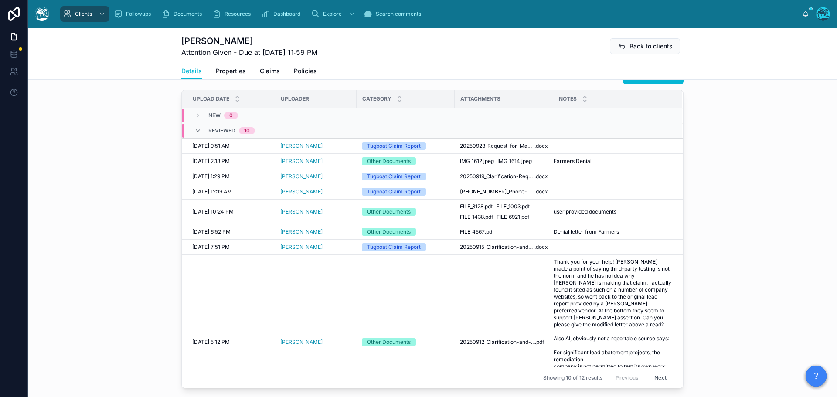
scroll to position [305, 0]
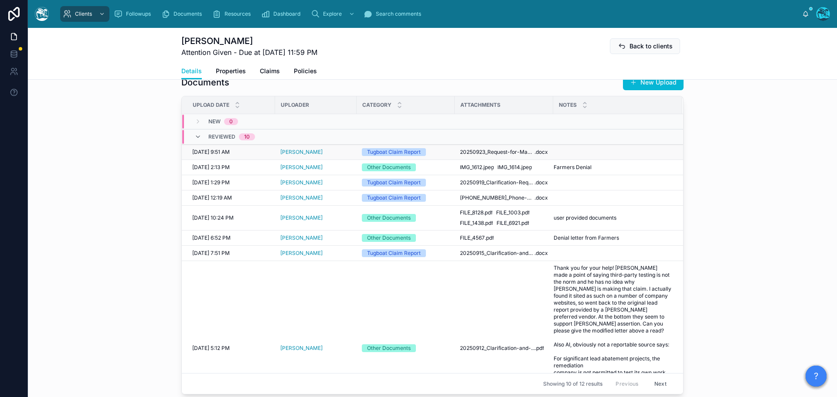
click at [487, 147] on td "20250923_Request-for-Manager-Review-Regarding-Clearance-Testing-and-ALE_Nightin…" at bounding box center [504, 152] width 99 height 15
click at [489, 151] on span "20250923_Request-for-Manager-Review-Regarding-Clearance-Testing-and-ALE_Nightin…" at bounding box center [497, 152] width 75 height 7
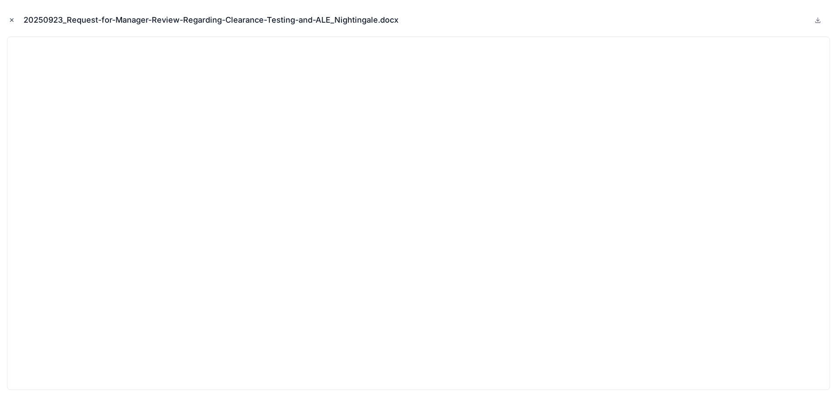
click at [10, 18] on icon "Close modal" at bounding box center [12, 20] width 6 height 6
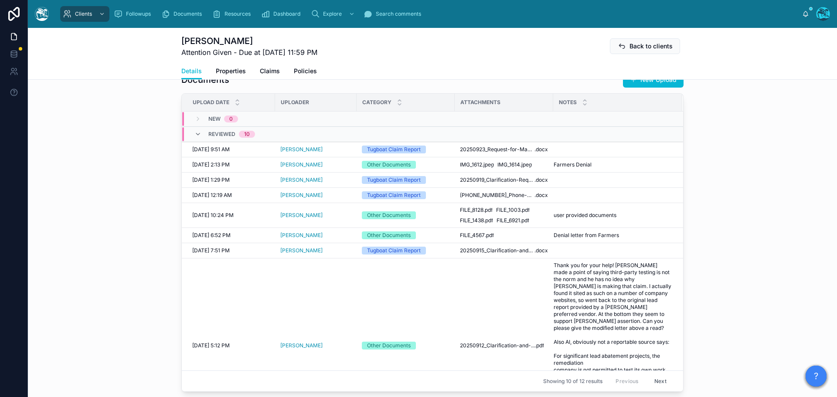
scroll to position [305, 0]
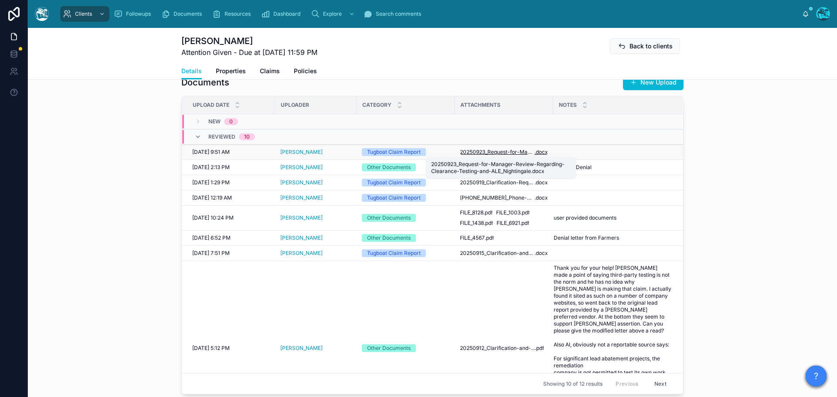
click at [476, 151] on span "20250923_Request-for-Manager-Review-Regarding-Clearance-Testing-and-ALE_Nightin…" at bounding box center [497, 152] width 75 height 7
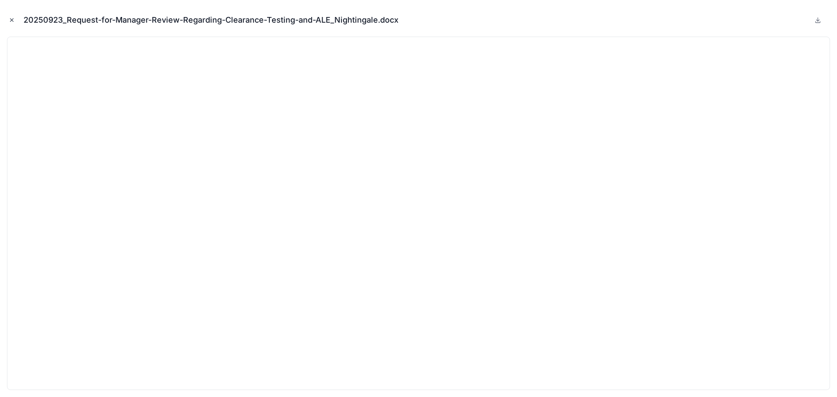
click at [11, 20] on icon "Close modal" at bounding box center [12, 20] width 6 height 6
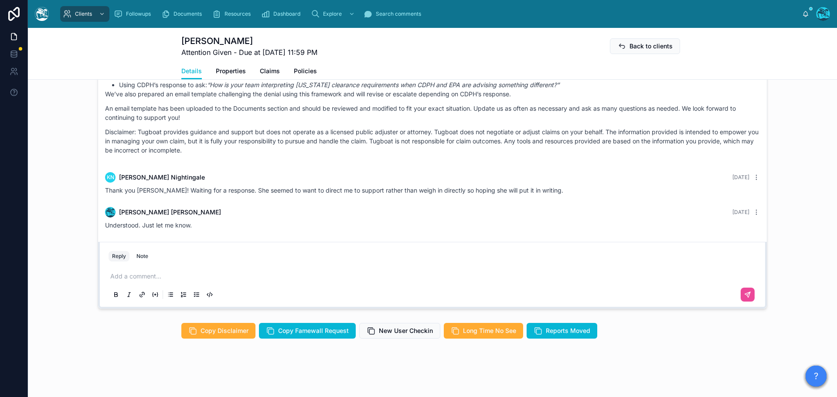
scroll to position [730, 0]
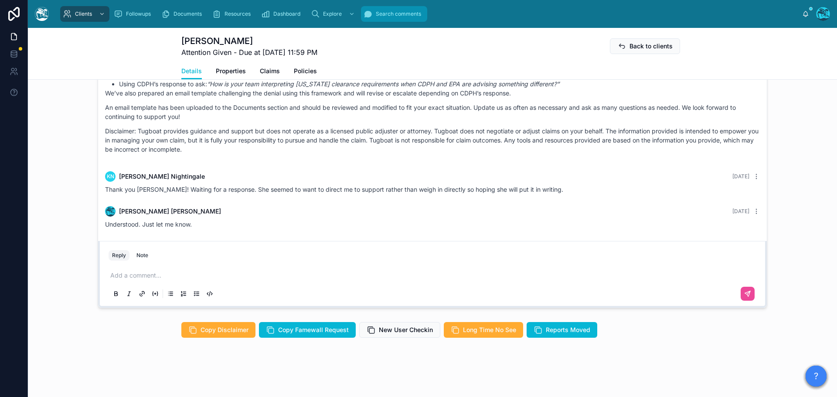
click at [391, 16] on span "Search comments" at bounding box center [398, 13] width 45 height 7
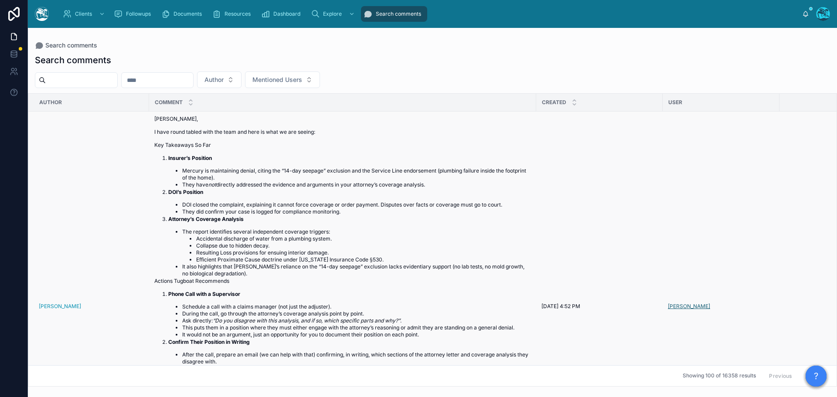
click at [684, 310] on span "[PERSON_NAME]" at bounding box center [689, 306] width 42 height 7
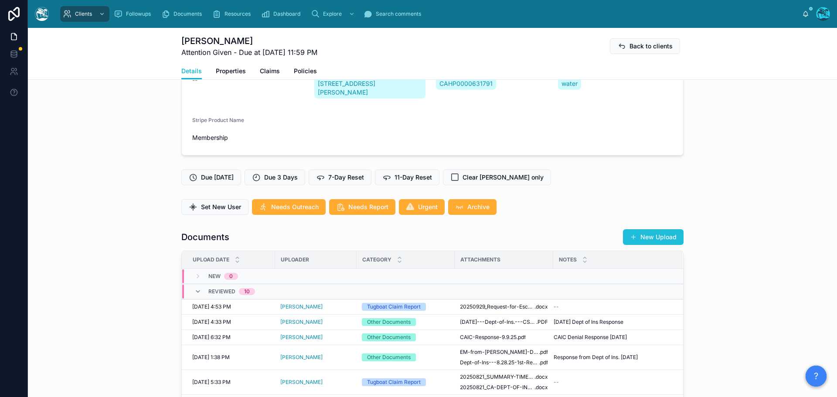
scroll to position [218, 0]
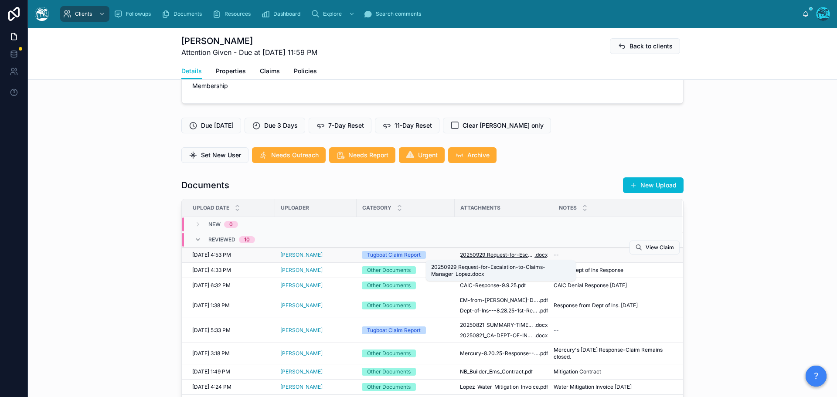
click at [493, 255] on span "20250929_Request-for-Escalation-to-Claims-Manager_Lopez" at bounding box center [497, 255] width 75 height 7
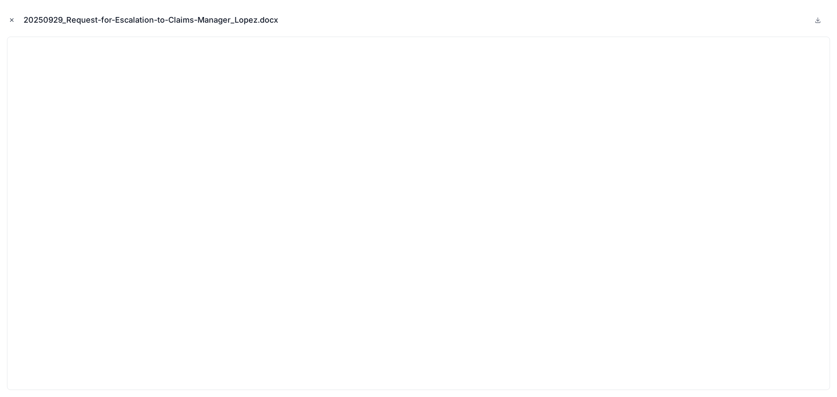
click at [10, 20] on icon "Close modal" at bounding box center [12, 20] width 6 height 6
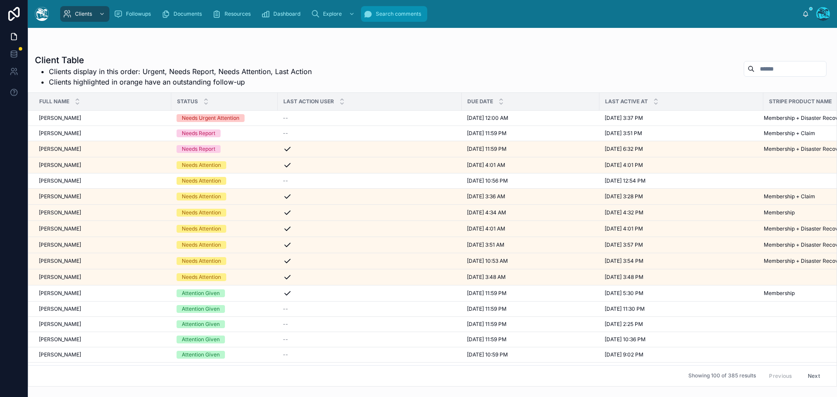
click at [401, 12] on span "Search comments" at bounding box center [398, 13] width 45 height 7
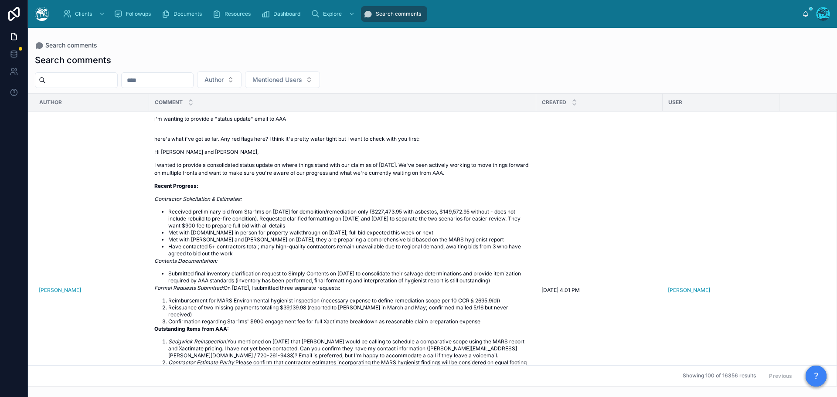
click at [82, 79] on input "text" at bounding box center [81, 80] width 71 height 12
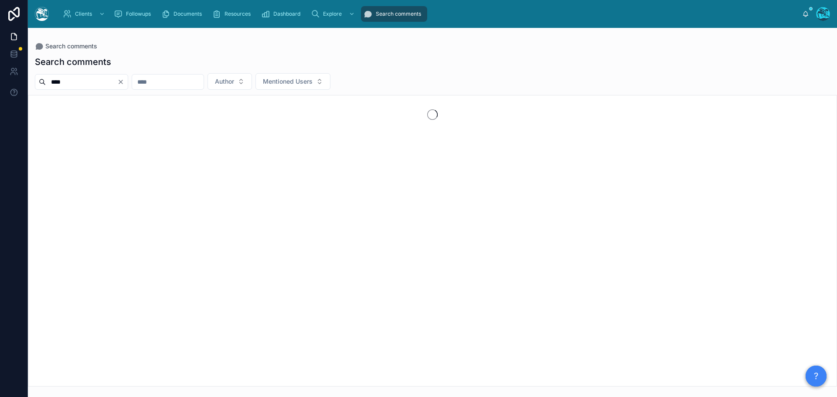
type input "****"
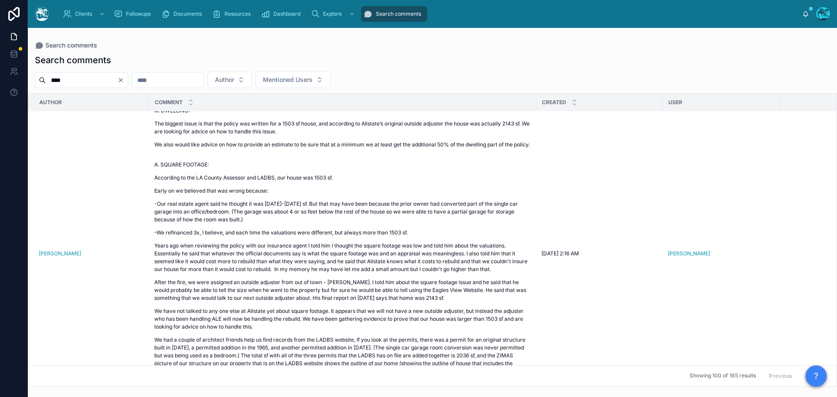
scroll to position [7106, 0]
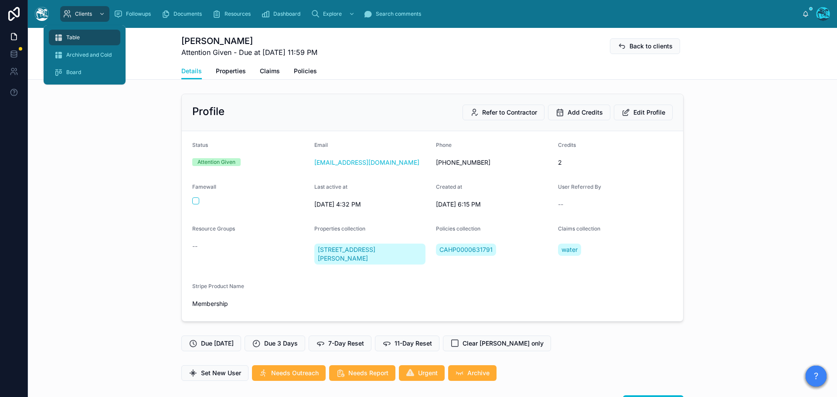
click at [68, 34] on span "Table" at bounding box center [73, 37] width 14 height 7
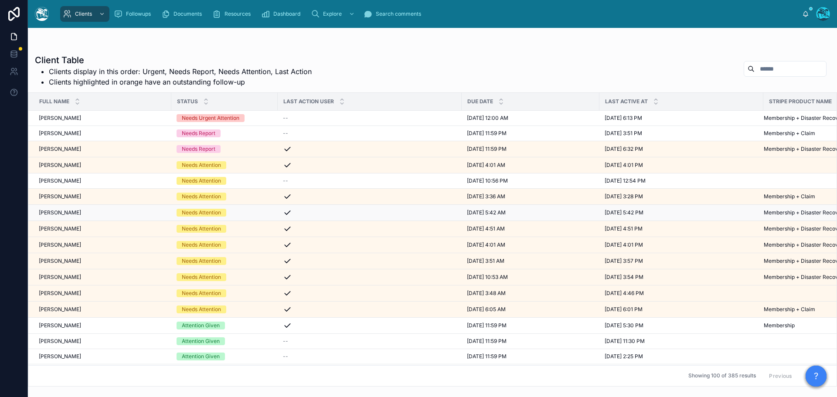
click at [107, 212] on div "[PERSON_NAME] [PERSON_NAME]" at bounding box center [102, 212] width 127 height 7
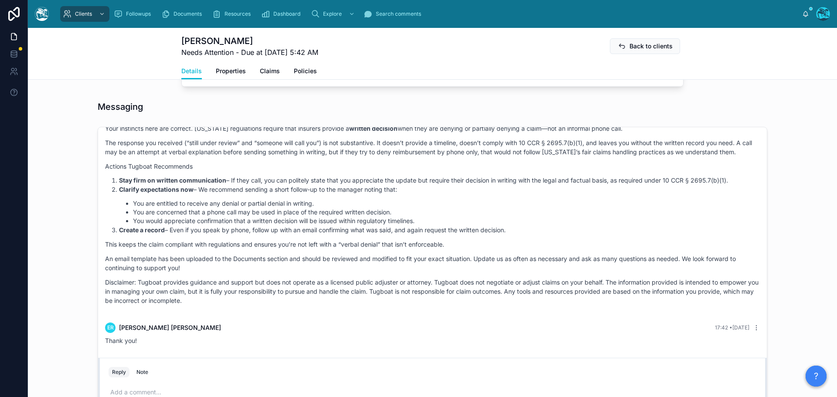
scroll to position [698, 0]
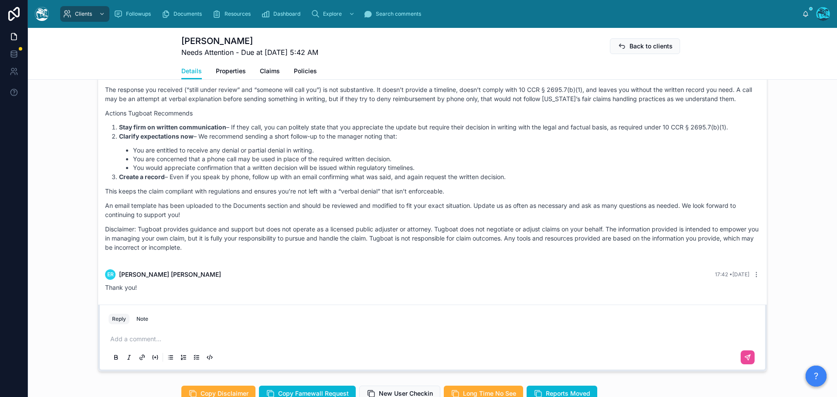
click at [132, 337] on p at bounding box center [434, 339] width 648 height 9
click at [741, 357] on button at bounding box center [748, 357] width 14 height 14
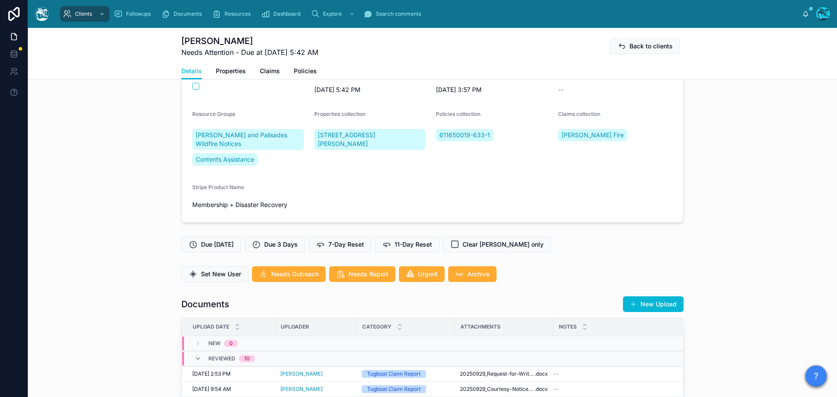
scroll to position [77, 0]
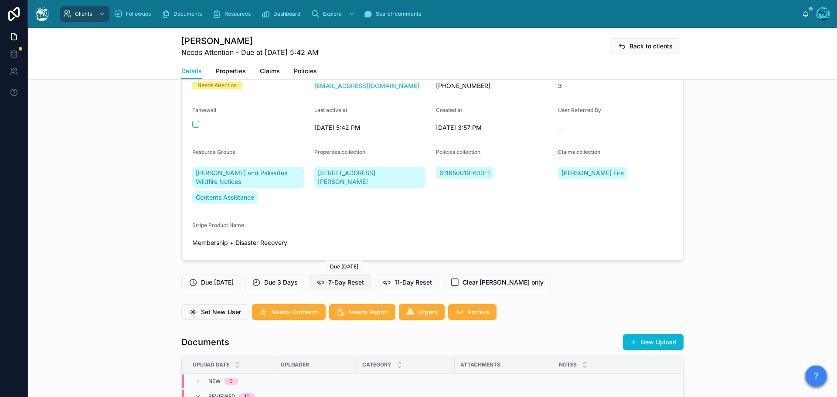
click at [345, 279] on span "7-Day Reset" at bounding box center [346, 282] width 36 height 9
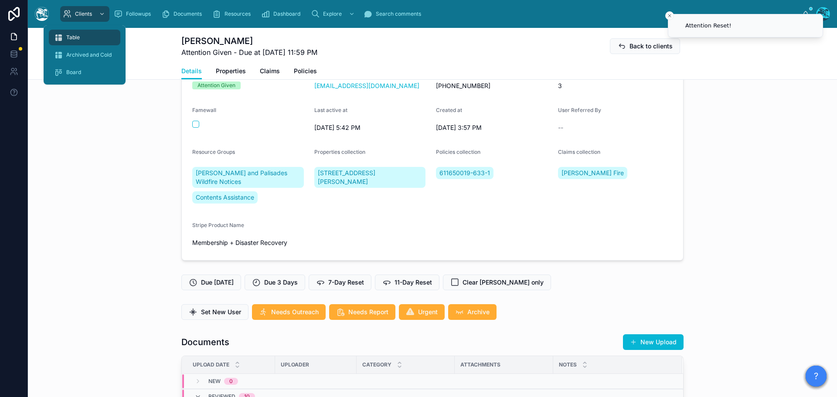
click at [70, 34] on span "Table" at bounding box center [73, 37] width 14 height 7
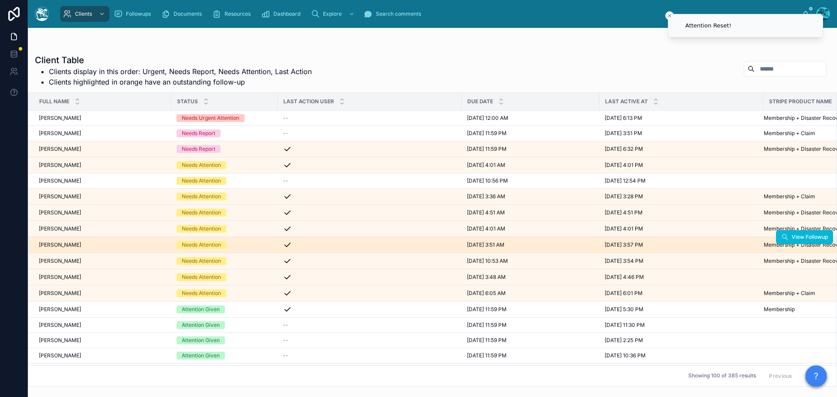
click at [238, 243] on div "Needs Attention" at bounding box center [225, 245] width 96 height 8
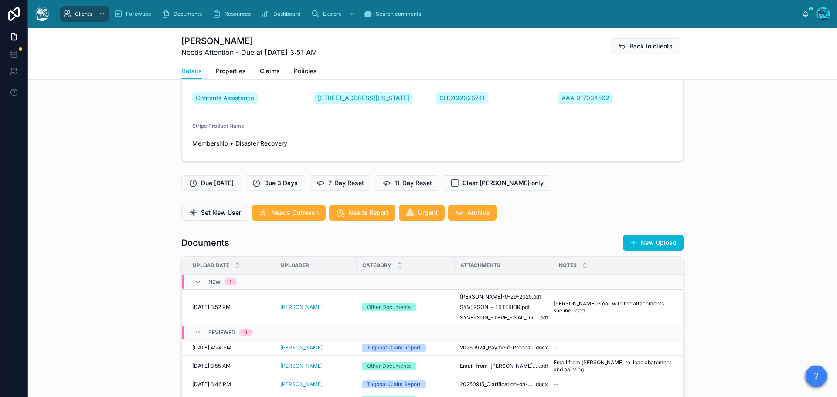
scroll to position [218, 0]
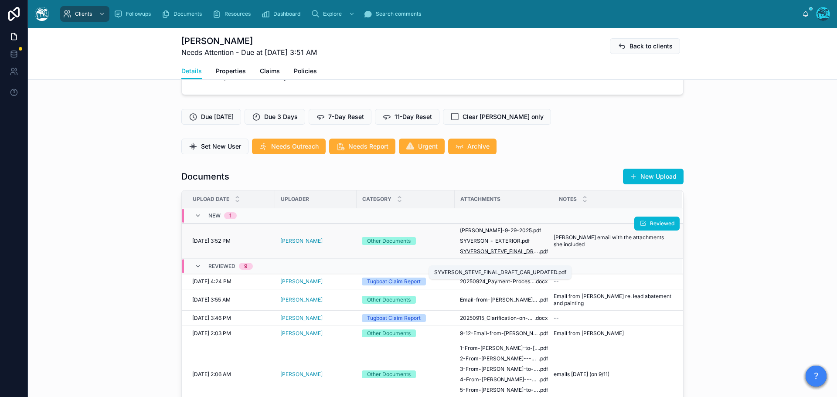
click at [492, 255] on span "SYVERSON_STEVE_FINAL_DRAFT_CAR_UPDATED" at bounding box center [499, 251] width 79 height 7
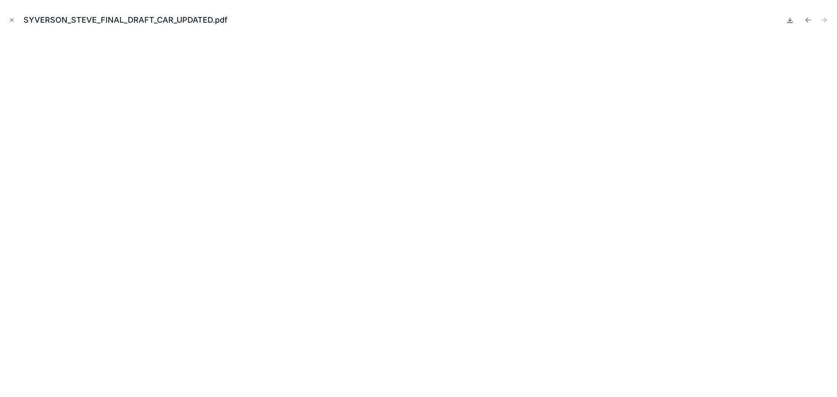
click at [790, 20] on icon at bounding box center [789, 20] width 7 height 7
click at [803, 19] on button "Previous file" at bounding box center [808, 20] width 12 height 12
click at [789, 20] on icon at bounding box center [790, 20] width 3 height 1
click at [806, 20] on icon "Previous file" at bounding box center [807, 19] width 2 height 2
click at [789, 20] on icon at bounding box center [789, 20] width 7 height 7
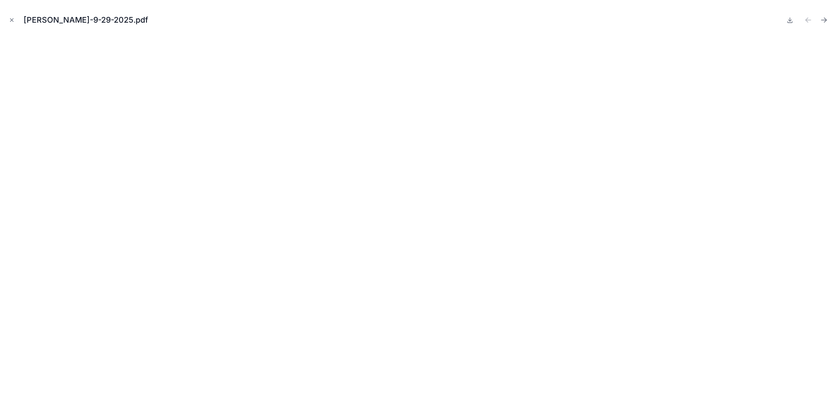
drag, startPoint x: 12, startPoint y: 20, endPoint x: 82, endPoint y: 35, distance: 71.3
click at [12, 20] on icon "Close modal" at bounding box center [11, 20] width 3 height 3
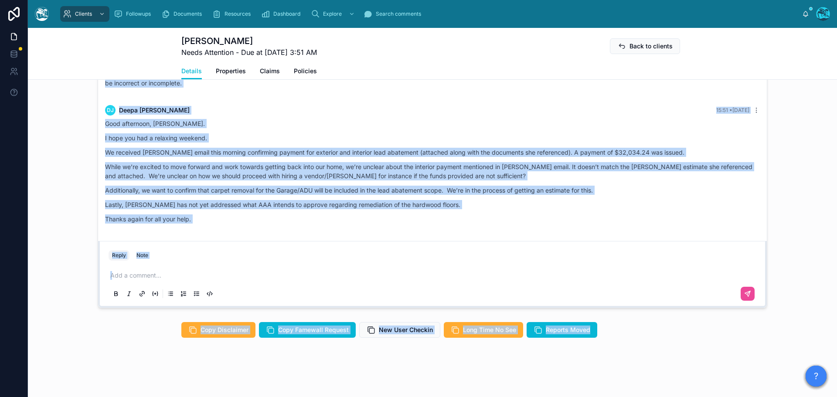
scroll to position [788, 0]
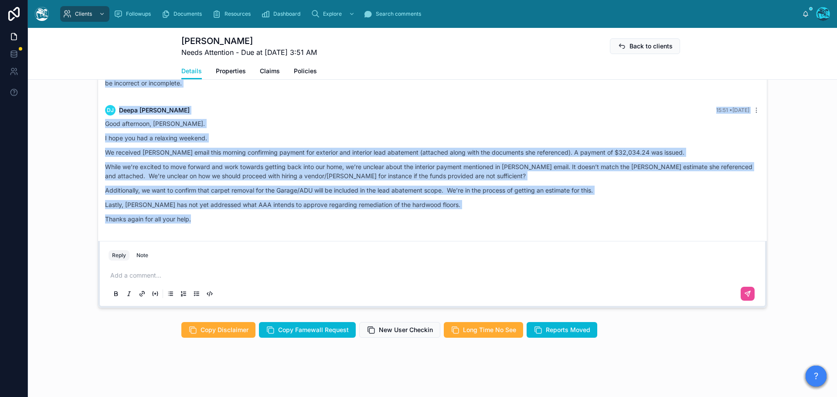
drag, startPoint x: 519, startPoint y: 221, endPoint x: 471, endPoint y: 224, distance: 48.1
copy div "Loremi, D sit’a cons adi elitse doe tempor incididu ut lab etd magn aliquae - a…"
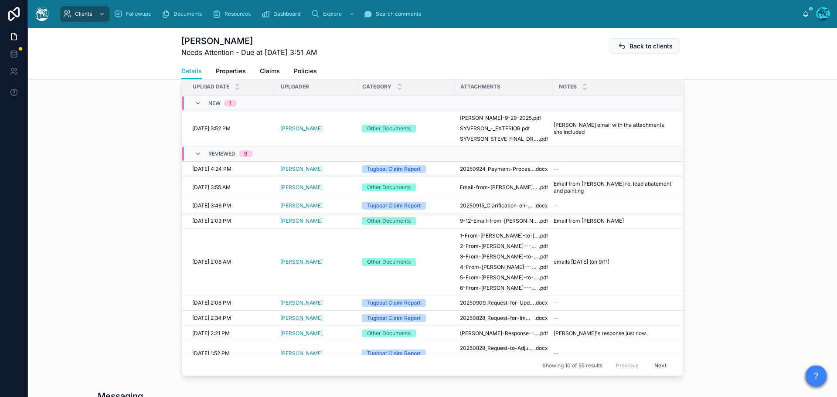
scroll to position [309, 0]
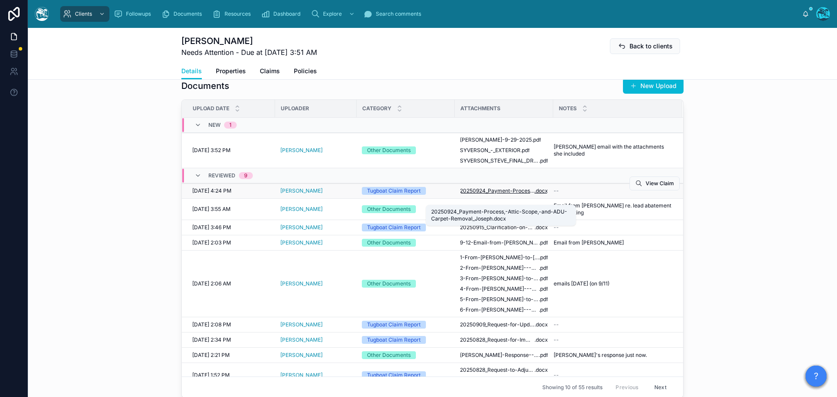
click at [487, 194] on span "20250924_Payment-Process,-Attic-Scope,-and-ADU-Carpet-Removal_Joseph" at bounding box center [497, 190] width 75 height 7
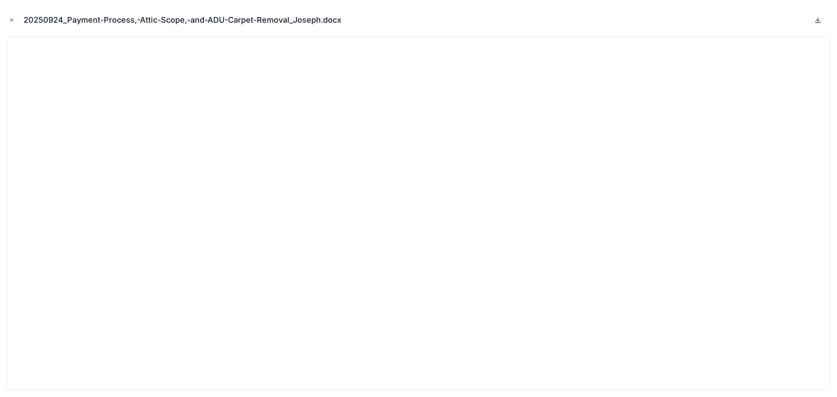
click at [817, 20] on icon at bounding box center [818, 20] width 3 height 1
click at [10, 19] on icon "Close modal" at bounding box center [11, 20] width 3 height 3
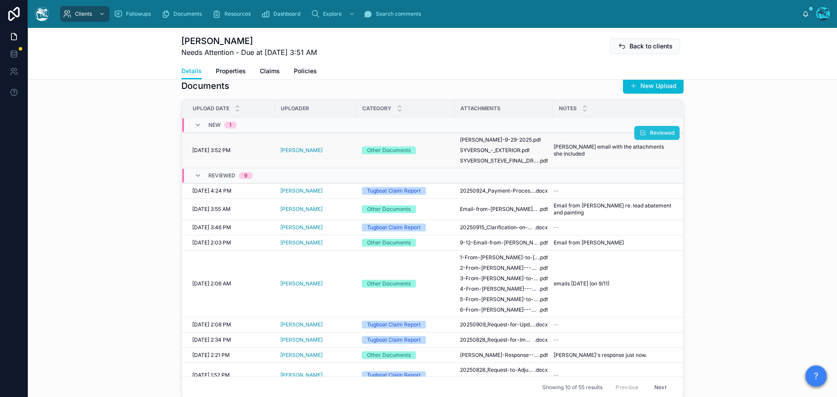
click at [640, 136] on icon at bounding box center [643, 132] width 7 height 7
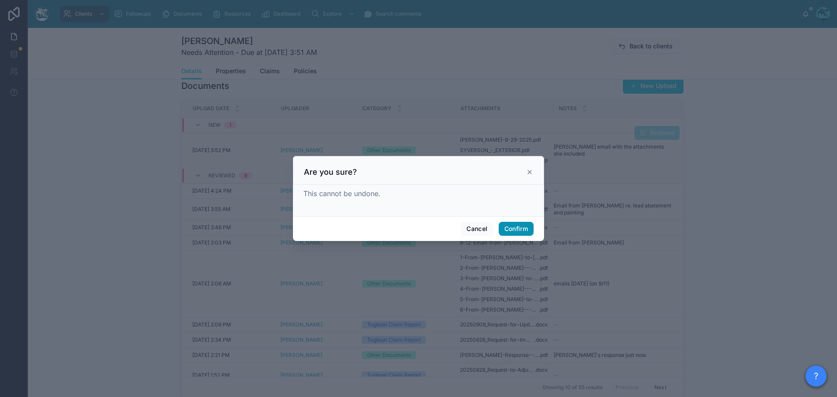
click at [514, 226] on button "Confirm" at bounding box center [516, 229] width 35 height 14
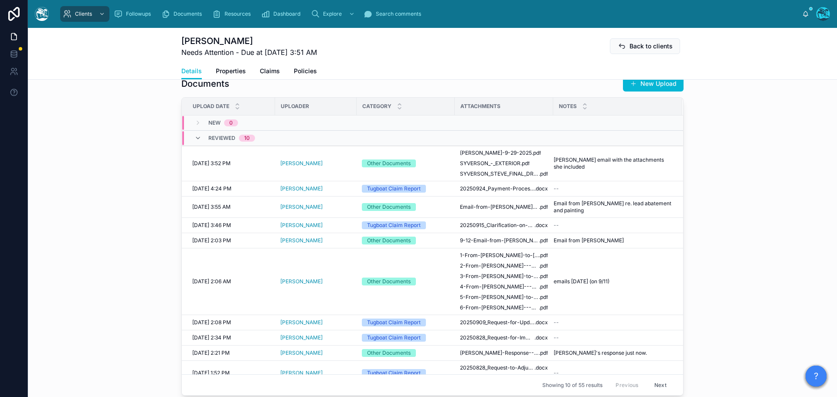
scroll to position [265, 0]
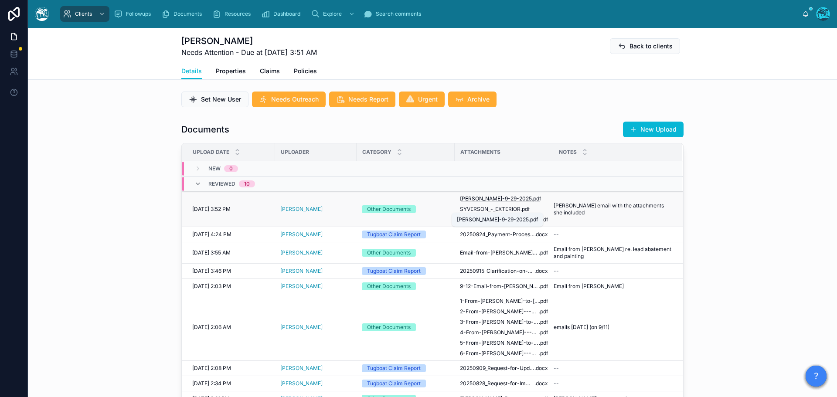
click at [497, 202] on span "Cordie-9-29-2025" at bounding box center [496, 198] width 72 height 7
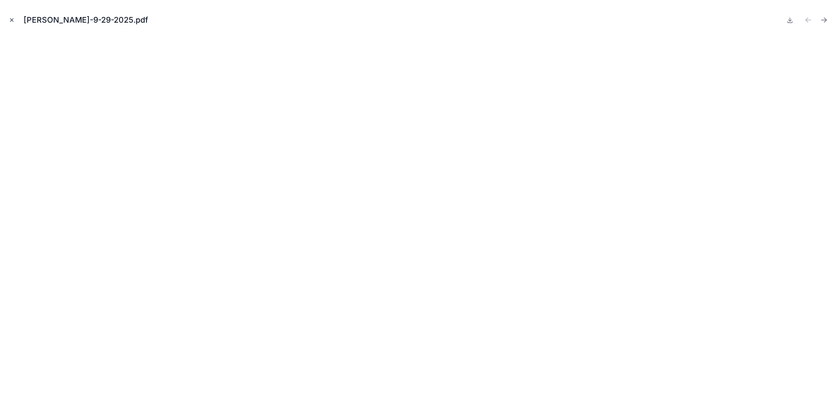
click at [11, 19] on icon "Close modal" at bounding box center [12, 20] width 6 height 6
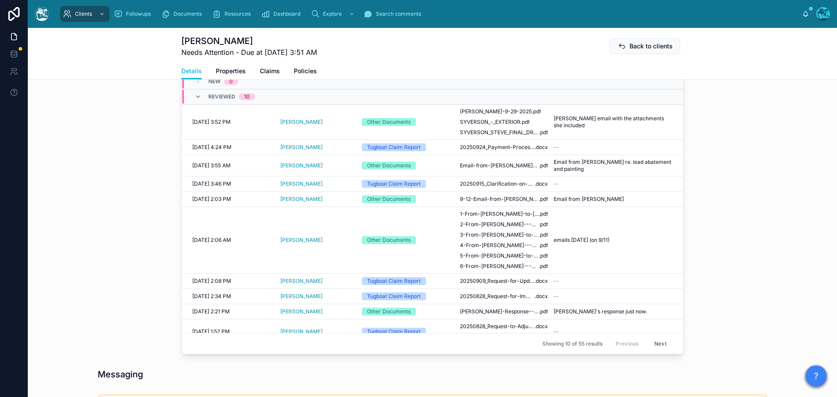
click at [650, 350] on button "Next" at bounding box center [660, 344] width 24 height 14
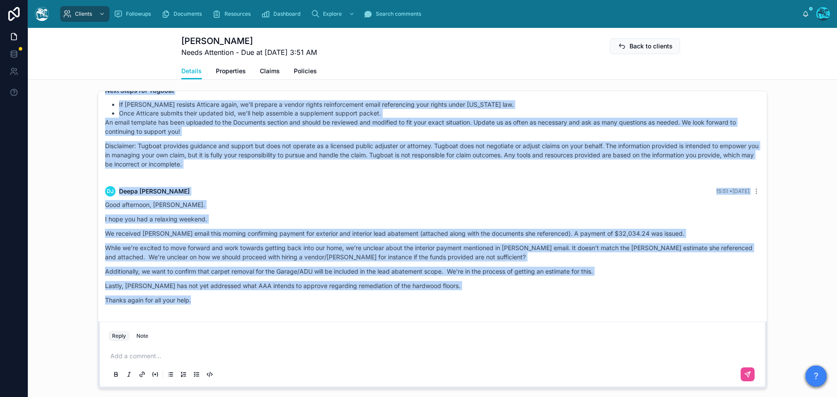
scroll to position [701, 0]
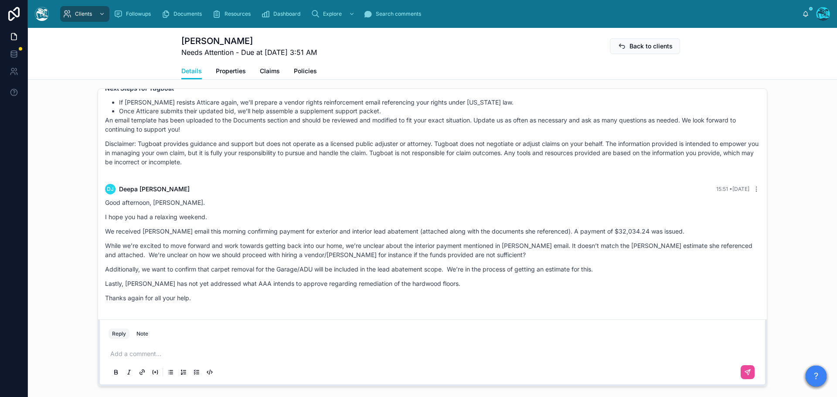
click at [126, 358] on p at bounding box center [434, 354] width 648 height 9
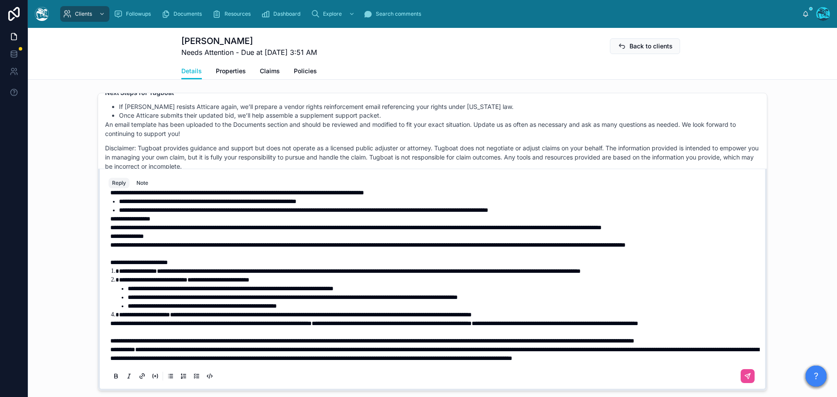
scroll to position [150, 0]
click at [193, 339] on p "**********" at bounding box center [434, 341] width 648 height 9
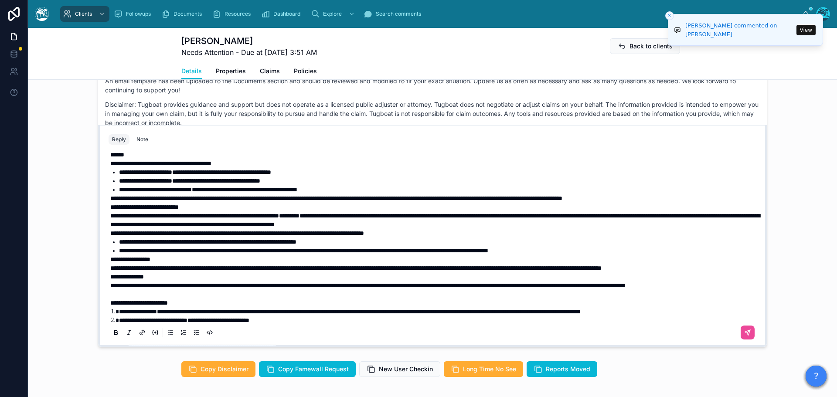
scroll to position [0, 0]
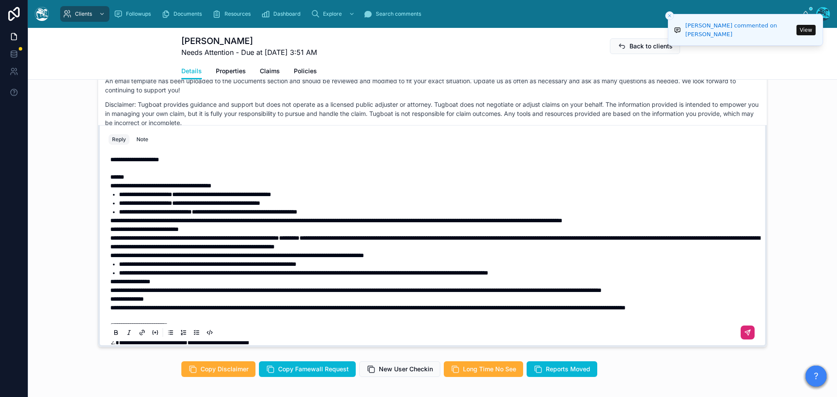
click at [745, 336] on icon at bounding box center [747, 332] width 5 height 5
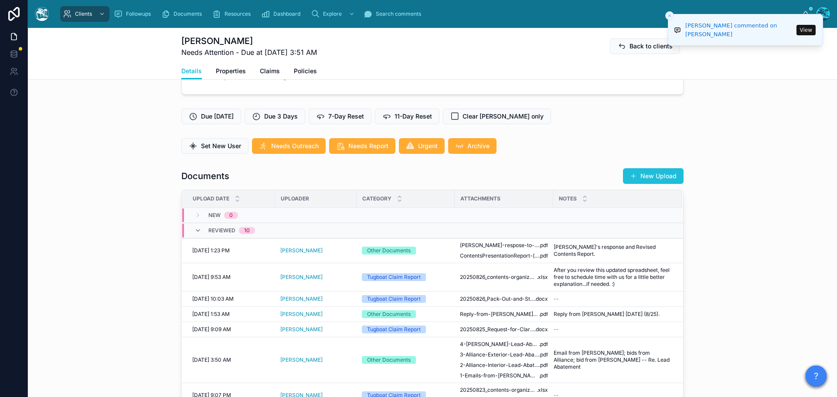
scroll to position [217, 0]
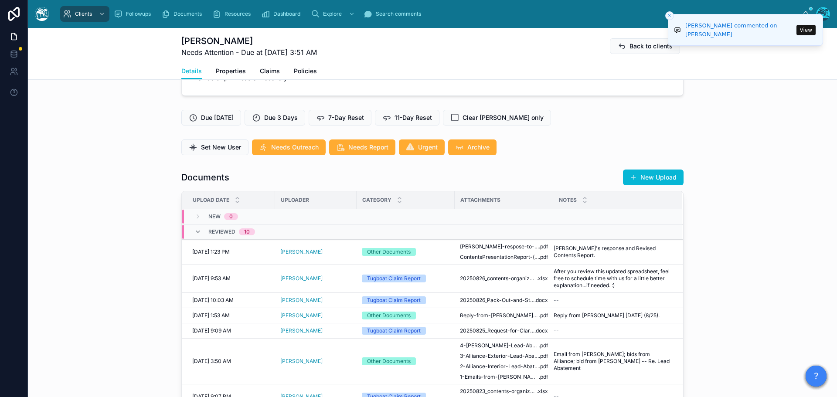
drag, startPoint x: 648, startPoint y: 181, endPoint x: 659, endPoint y: 184, distance: 11.0
click at [648, 181] on button "New Upload" at bounding box center [653, 178] width 61 height 16
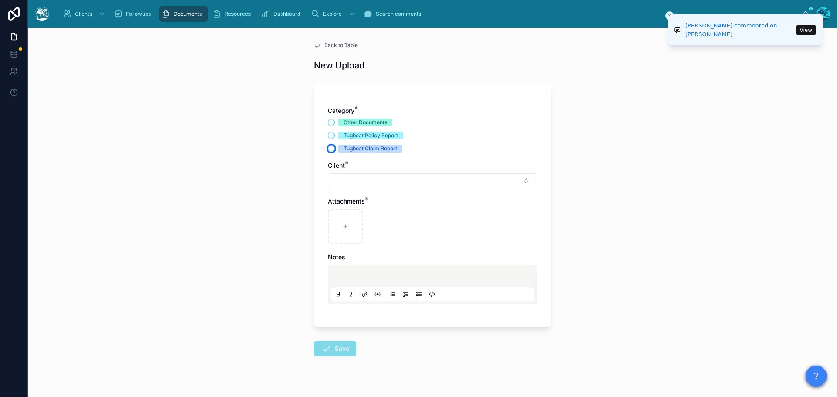
click at [329, 148] on button "Tugboat Claim Report" at bounding box center [331, 148] width 7 height 7
click at [344, 177] on button "Select Button" at bounding box center [432, 181] width 209 height 15
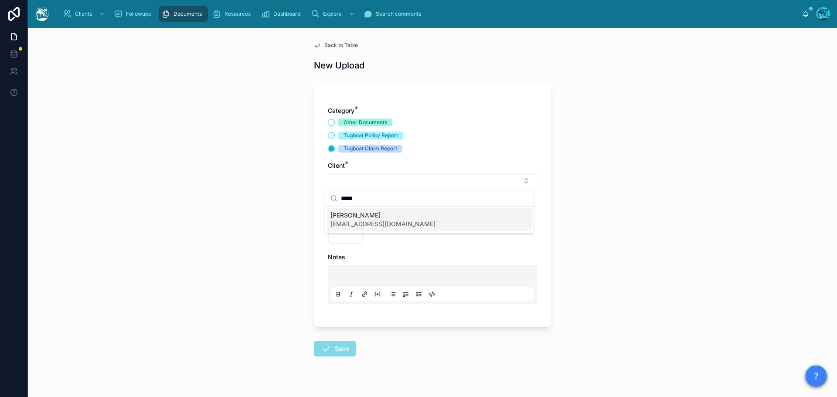
type input "*****"
click at [347, 219] on span "[PERSON_NAME]" at bounding box center [382, 215] width 105 height 9
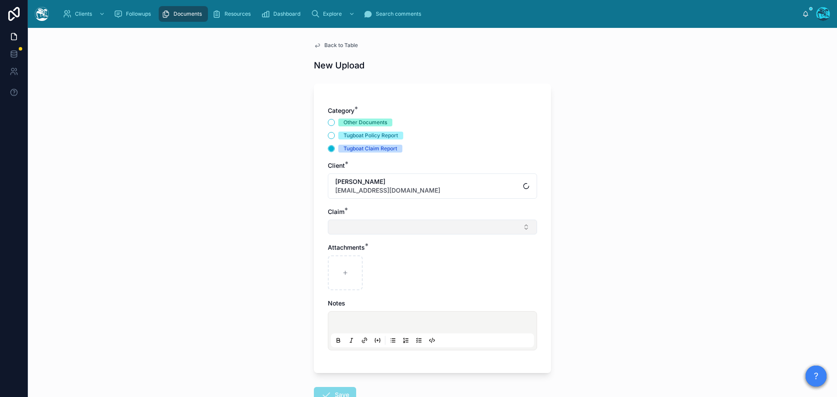
click at [342, 227] on button "Select Button" at bounding box center [432, 227] width 209 height 15
click at [338, 261] on span "AAA 017034562" at bounding box center [354, 261] width 48 height 9
click at [342, 274] on icon at bounding box center [345, 275] width 6 height 6
type input "**********"
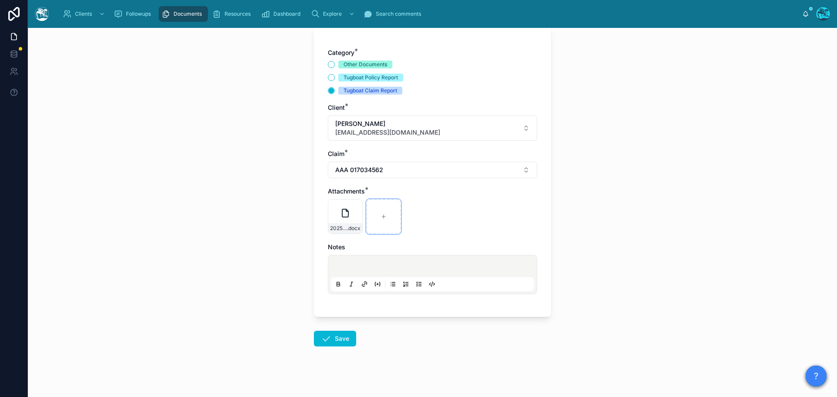
scroll to position [63, 0]
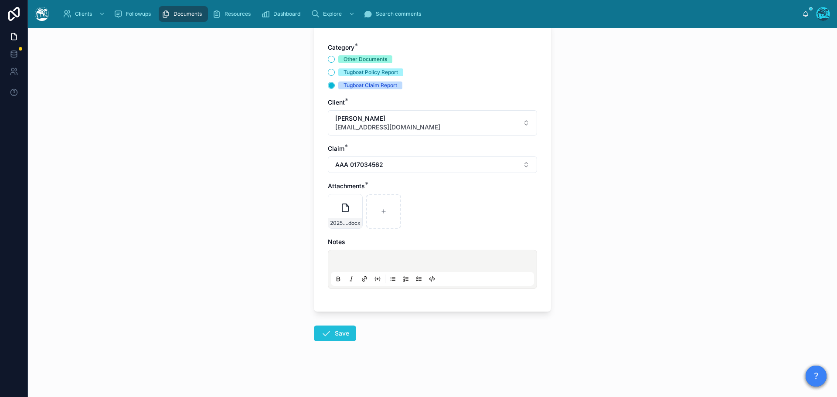
click at [326, 337] on icon at bounding box center [326, 333] width 10 height 10
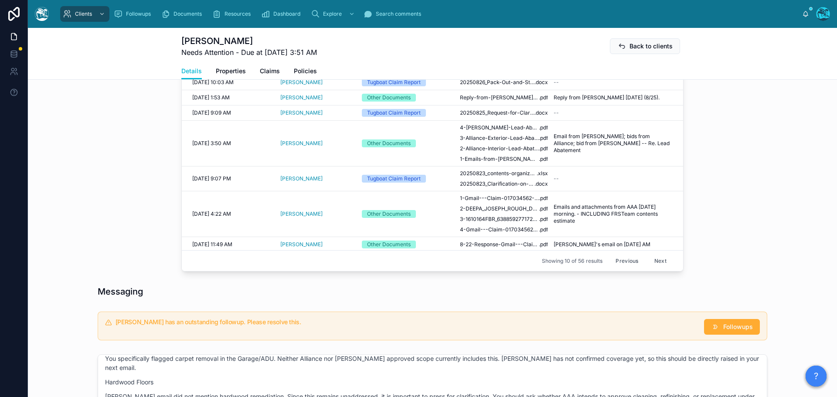
scroll to position [499, 0]
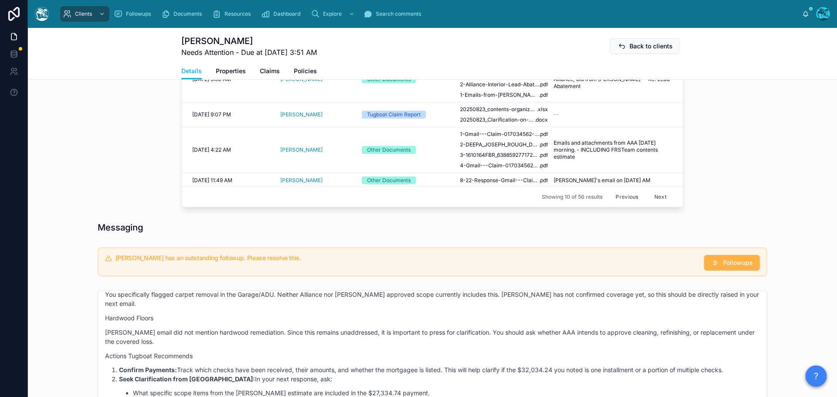
click at [727, 267] on span "Followups" at bounding box center [738, 263] width 30 height 9
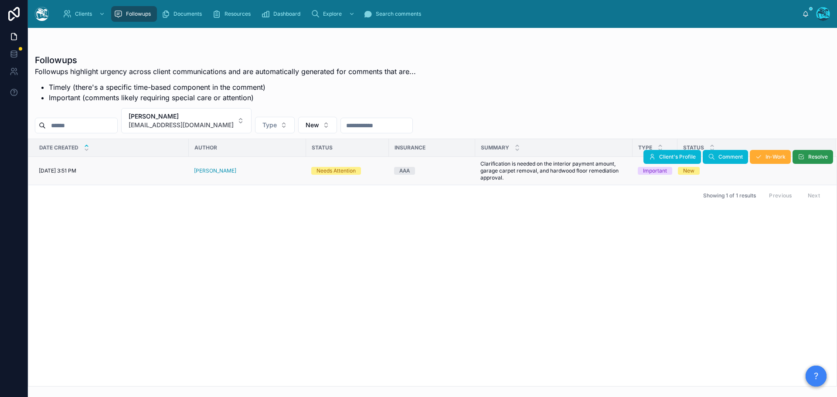
click at [817, 156] on span "Resolve" at bounding box center [818, 156] width 20 height 7
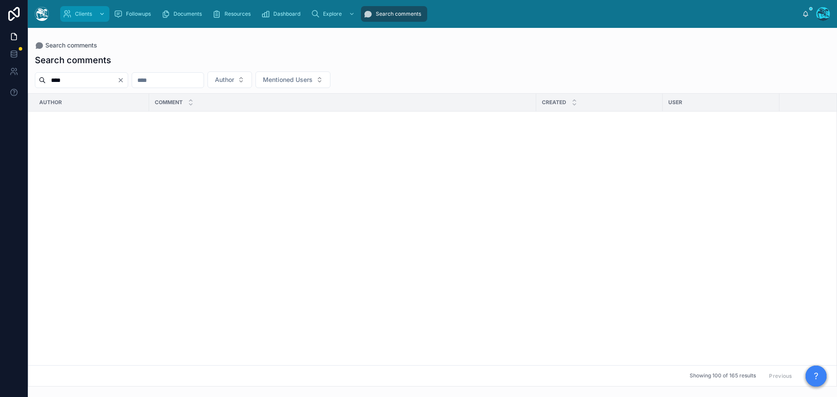
scroll to position [7106, 0]
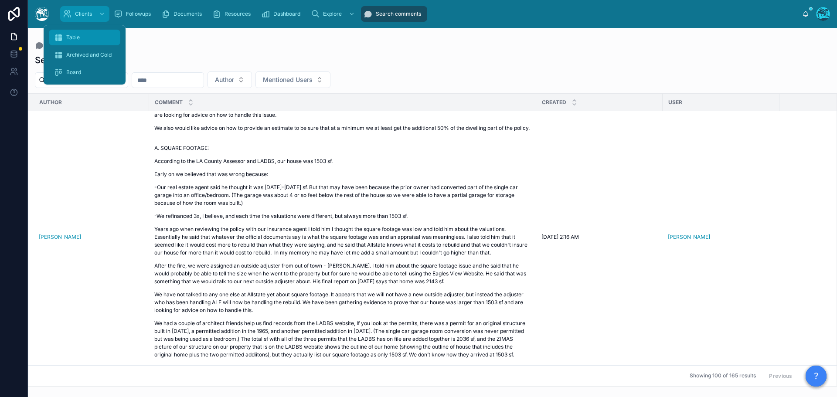
drag, startPoint x: 81, startPoint y: 12, endPoint x: 72, endPoint y: 35, distance: 25.3
click at [81, 12] on span "Clients" at bounding box center [83, 13] width 17 height 7
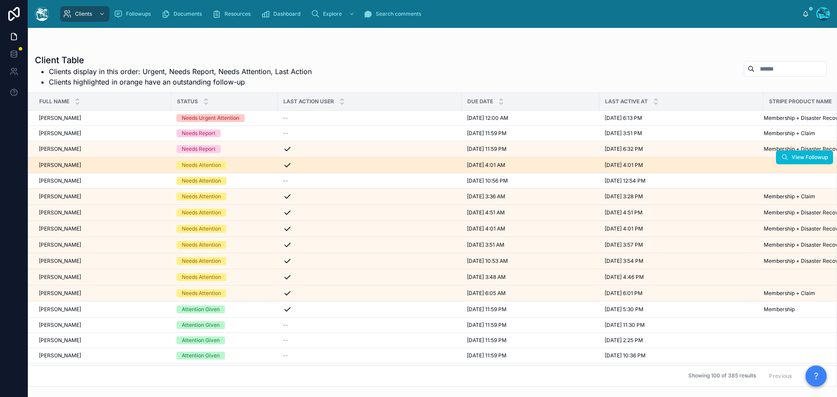
click at [122, 167] on div "[PERSON_NAME] [PERSON_NAME]" at bounding box center [102, 165] width 127 height 7
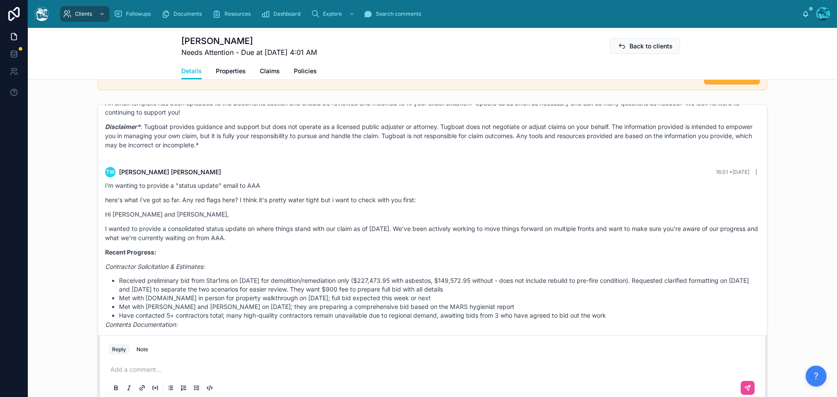
scroll to position [3168, 0]
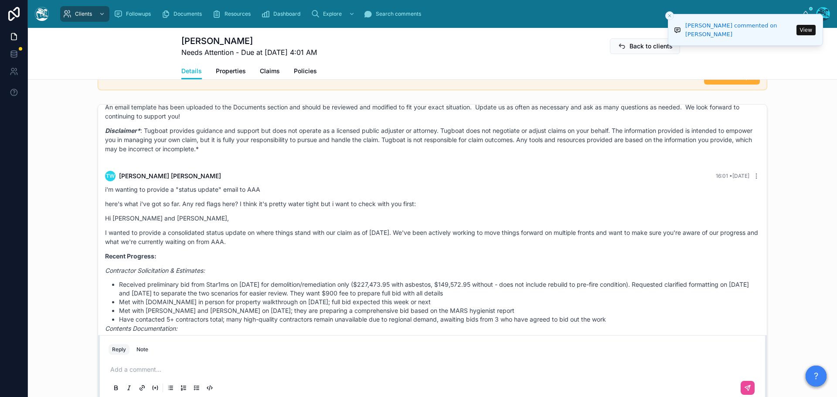
click at [805, 31] on button "View" at bounding box center [805, 30] width 19 height 10
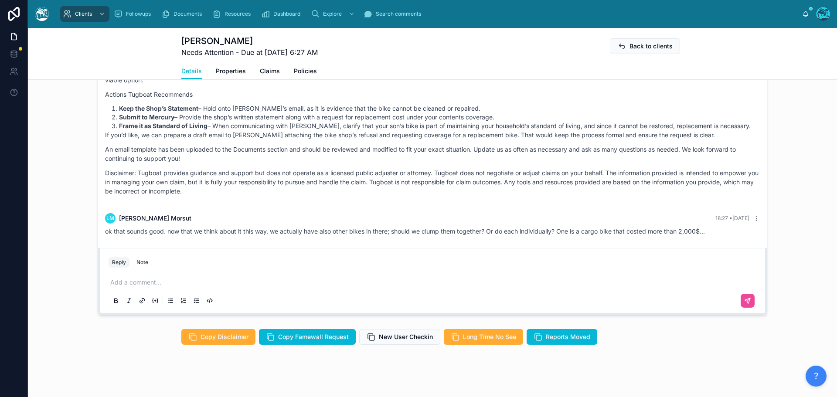
scroll to position [717, 0]
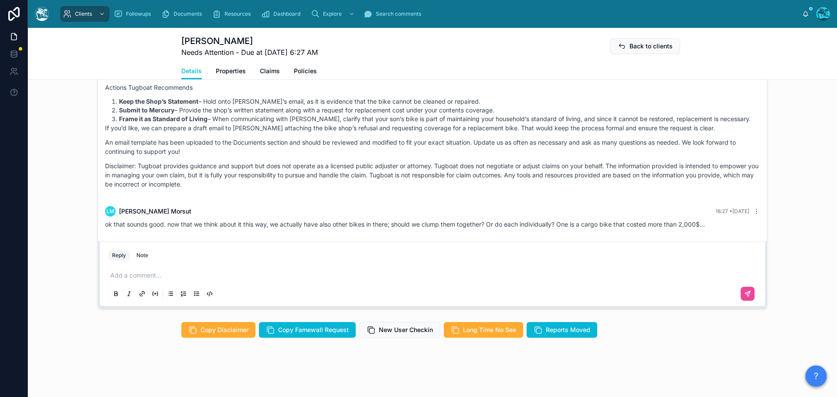
click at [128, 276] on p at bounding box center [434, 275] width 648 height 9
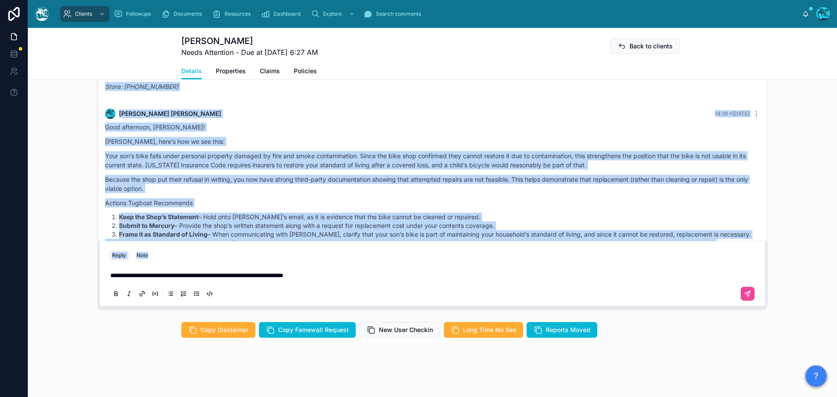
scroll to position [4100, 0]
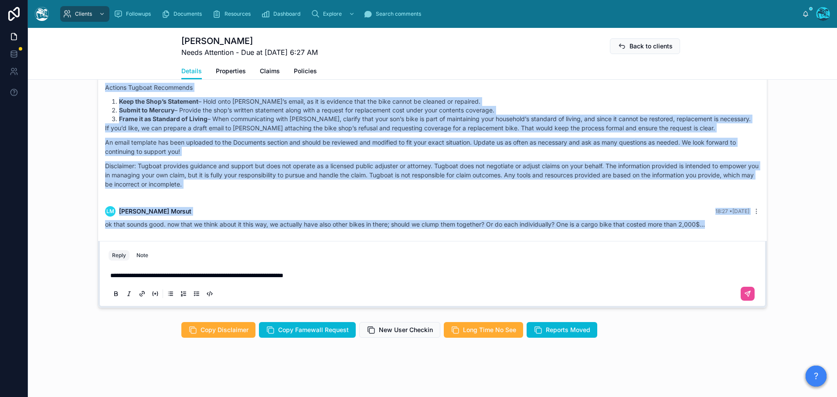
drag, startPoint x: 228, startPoint y: 152, endPoint x: 750, endPoint y: 230, distance: 528.1
copy div "LO Ipsumdol Sitame 50:90 • Conse adipi elitse doe temp; I utla etdo magn aliqua…"
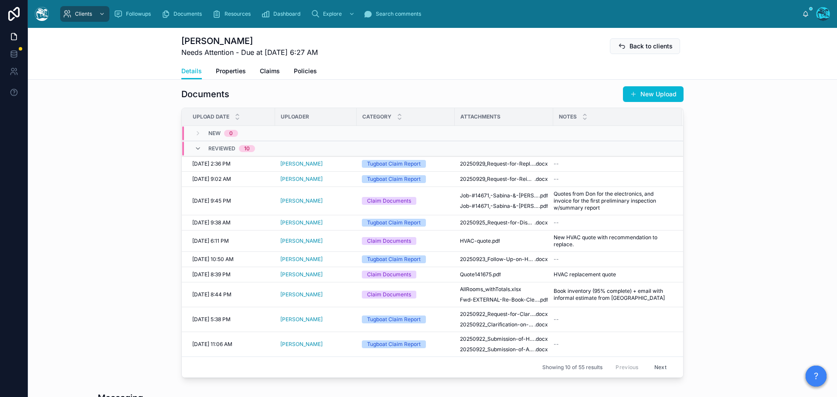
scroll to position [281, 0]
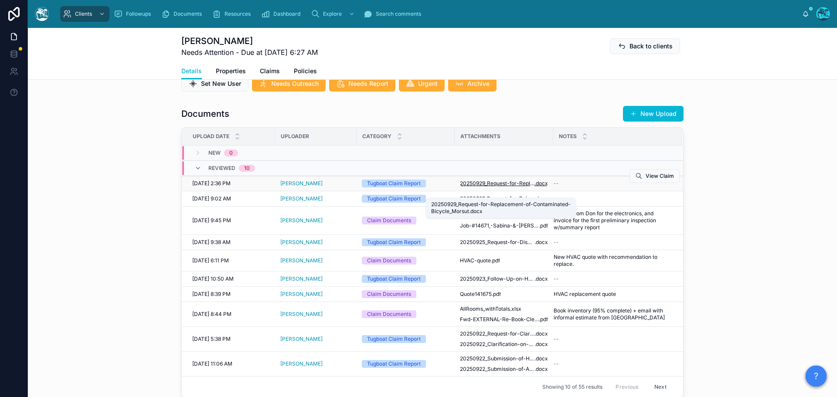
click at [501, 187] on span "20250929_Request-for-Replacement-of-Contaminated-Bicycle_Morsut" at bounding box center [497, 183] width 75 height 7
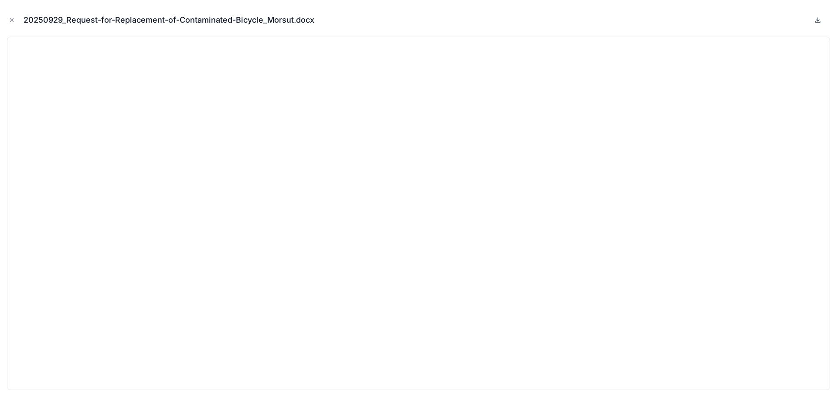
click at [817, 19] on icon at bounding box center [817, 20] width 7 height 7
click at [8, 17] on button "Close modal" at bounding box center [12, 20] width 10 height 10
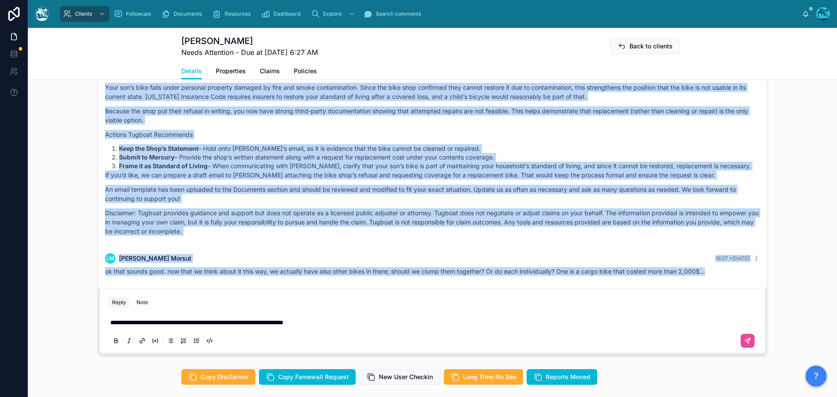
scroll to position [717, 0]
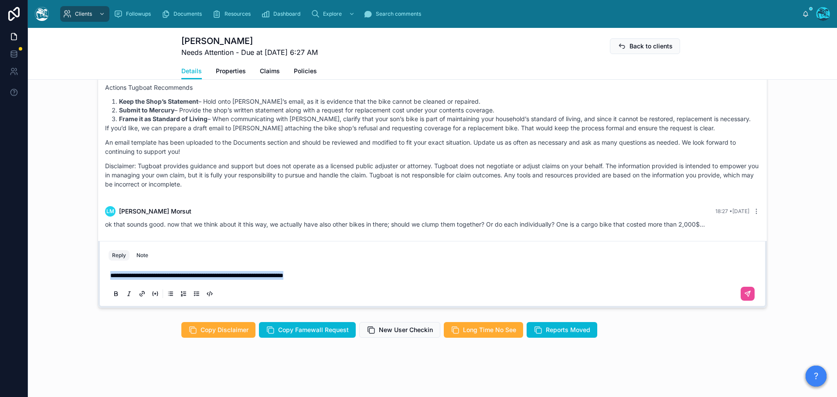
drag, startPoint x: 356, startPoint y: 275, endPoint x: 48, endPoint y: 273, distance: 307.8
click at [48, 273] on div "[PERSON_NAME] [DATE] quick update: [DATE] [PERSON_NAME] came for the appliances…" at bounding box center [432, 159] width 809 height 305
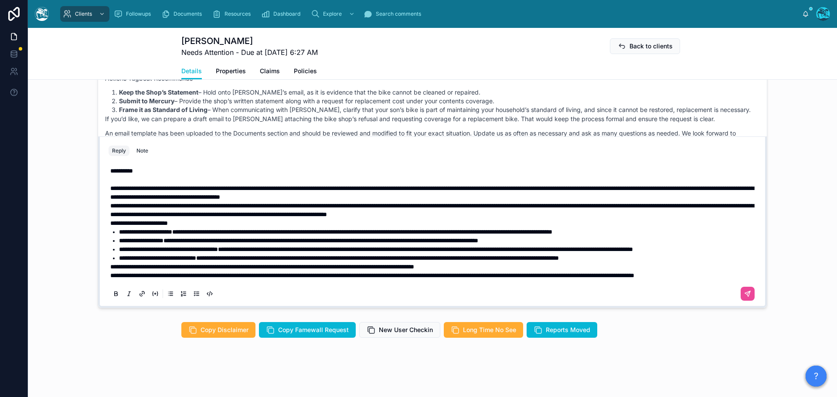
click at [110, 203] on span "**********" at bounding box center [431, 210] width 643 height 15
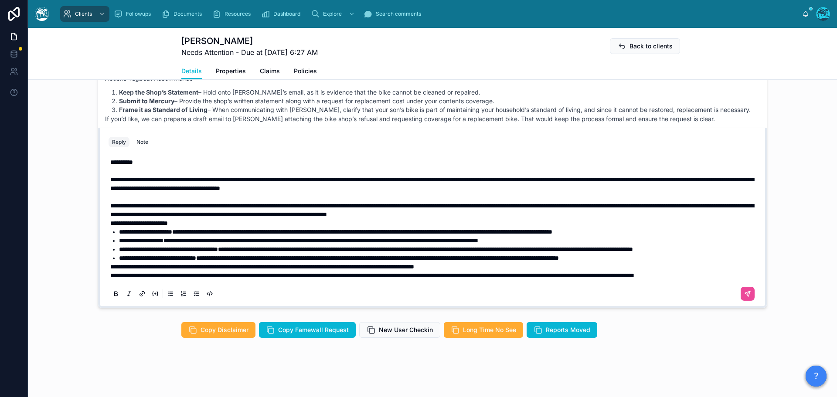
click at [110, 275] on span "**********" at bounding box center [372, 275] width 524 height 6
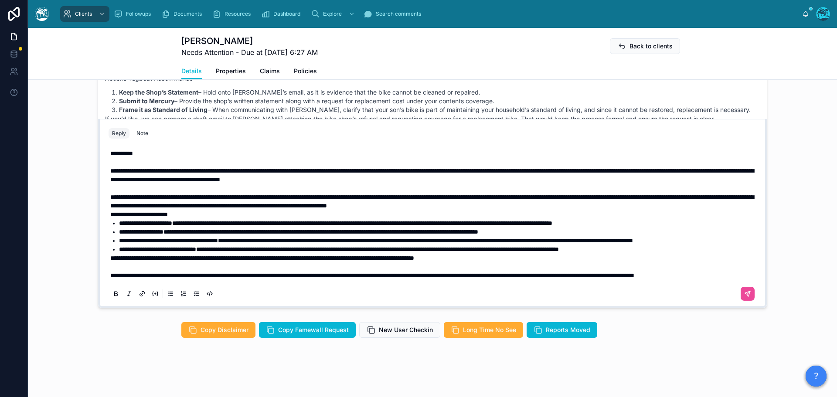
scroll to position [717, 0]
click at [265, 278] on p "**********" at bounding box center [434, 275] width 648 height 9
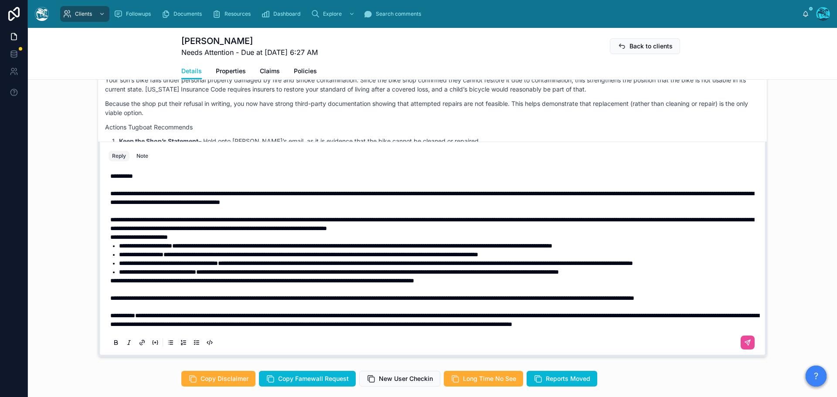
scroll to position [658, 0]
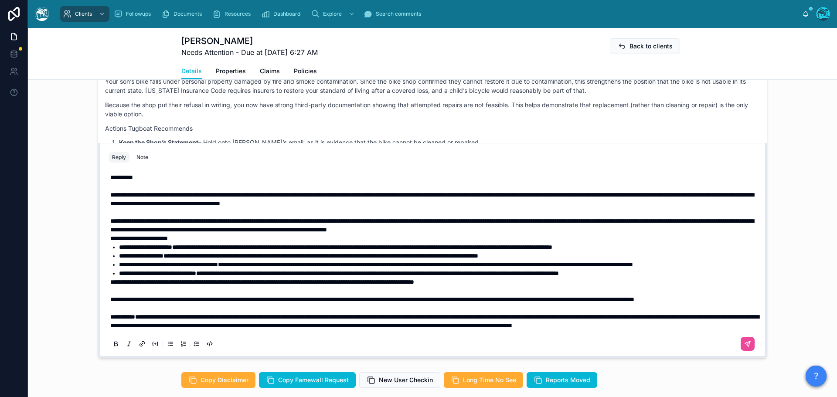
click at [110, 240] on span "**********" at bounding box center [139, 238] width 58 height 6
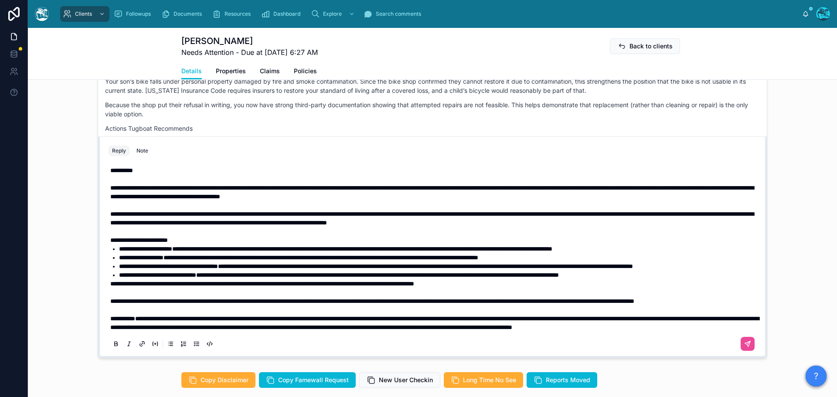
scroll to position [0, 0]
click at [744, 347] on icon at bounding box center [747, 343] width 7 height 7
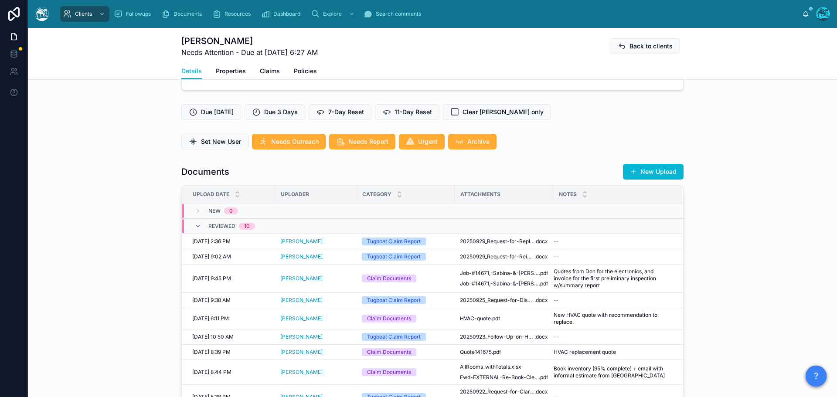
scroll to position [206, 0]
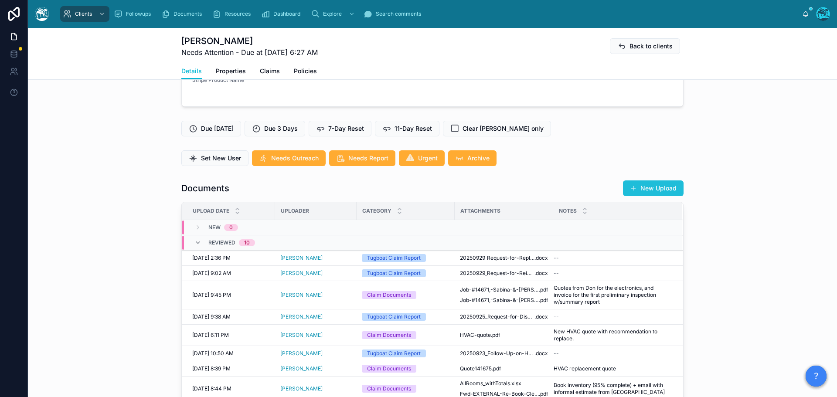
click at [651, 196] on button "New Upload" at bounding box center [653, 188] width 61 height 16
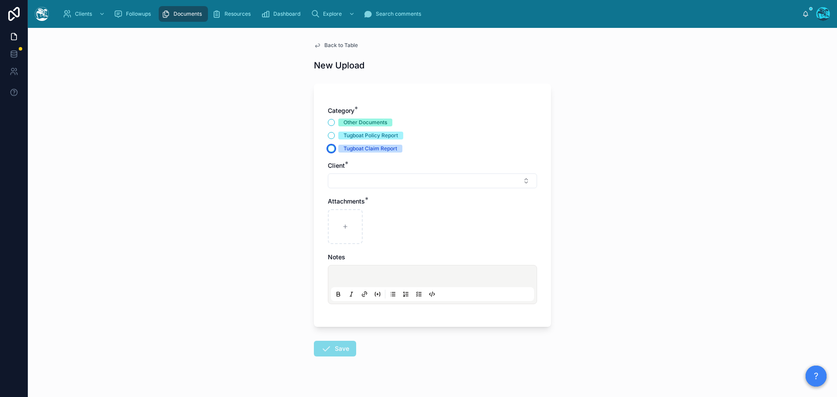
click at [329, 149] on button "Tugboat Claim Report" at bounding box center [331, 148] width 7 height 7
click at [344, 180] on button "Select Button" at bounding box center [432, 181] width 209 height 15
type input "*"
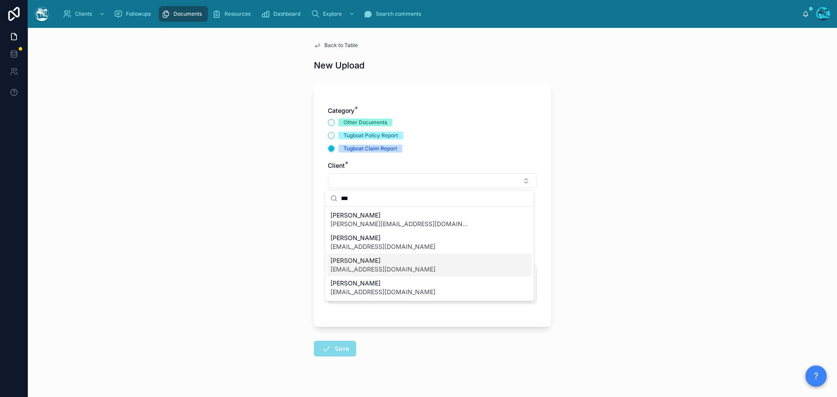
type input "***"
click at [349, 264] on span "[PERSON_NAME]" at bounding box center [382, 260] width 105 height 9
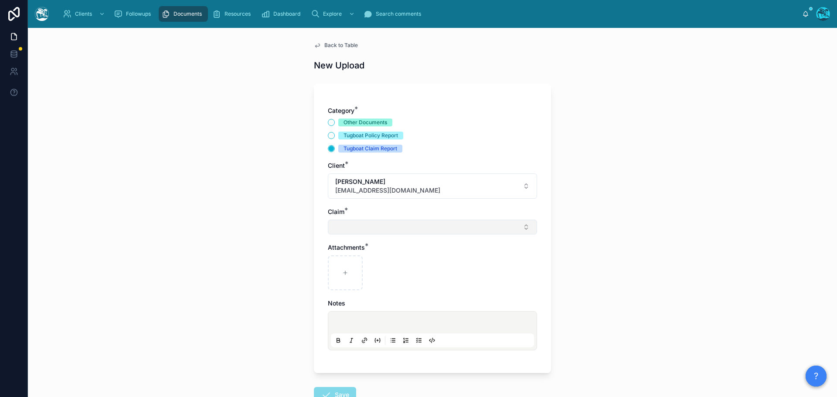
click at [346, 228] on button "Select Button" at bounding box center [432, 227] width 209 height 15
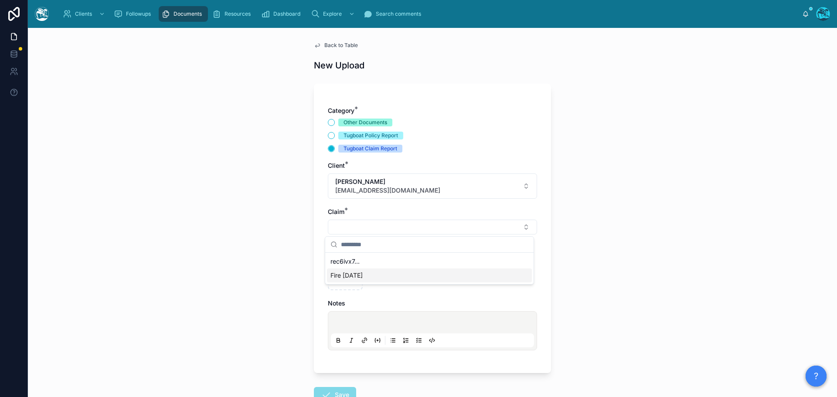
click at [344, 278] on span "Fire [DATE]" at bounding box center [346, 275] width 32 height 9
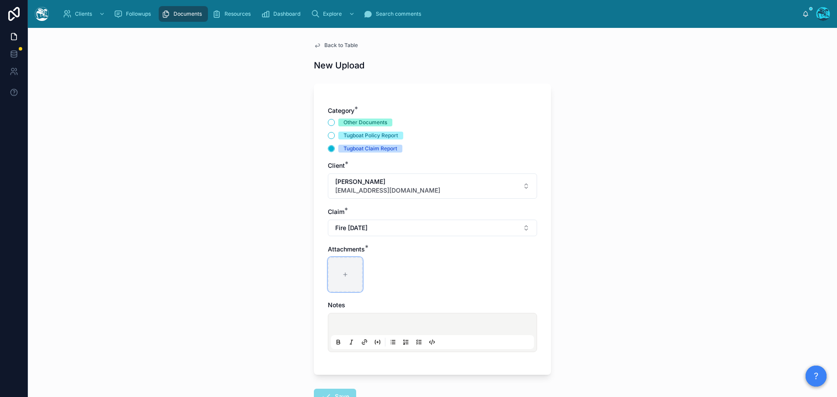
click at [340, 279] on div at bounding box center [345, 274] width 35 height 35
type input "**********"
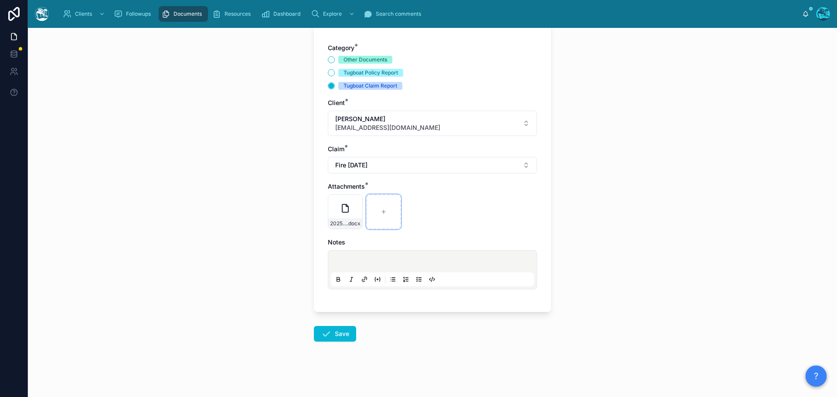
scroll to position [63, 0]
click at [321, 331] on icon at bounding box center [326, 333] width 10 height 10
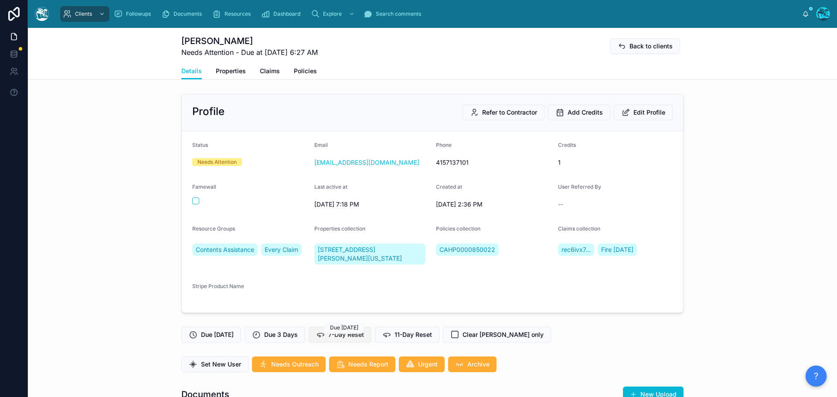
click at [350, 339] on span "7-Day Reset" at bounding box center [346, 334] width 36 height 9
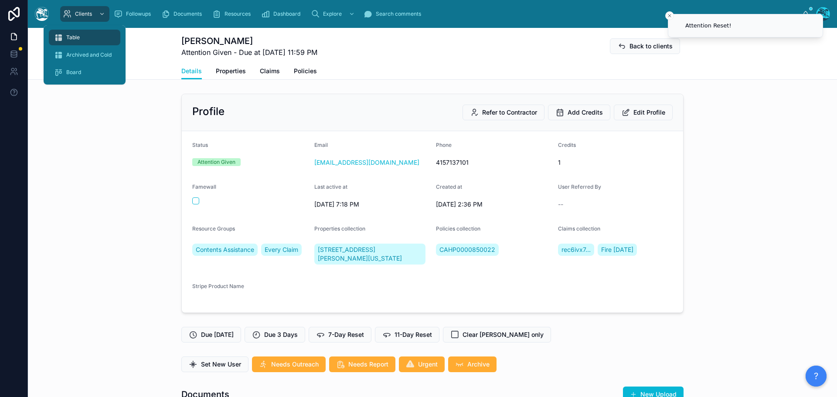
click at [81, 36] on div "Table" at bounding box center [84, 38] width 61 height 14
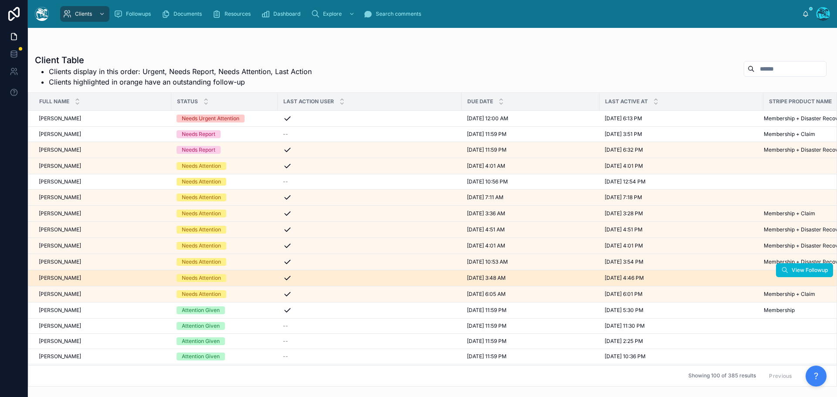
click at [88, 277] on div "[PERSON_NAME] [PERSON_NAME]" at bounding box center [102, 278] width 127 height 7
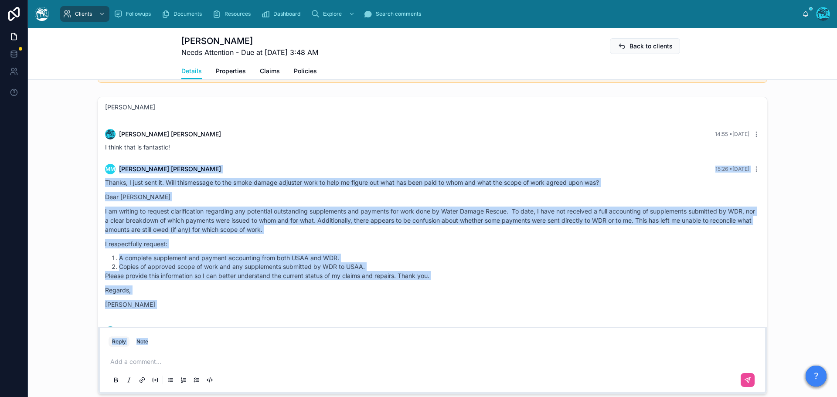
scroll to position [2223, 0]
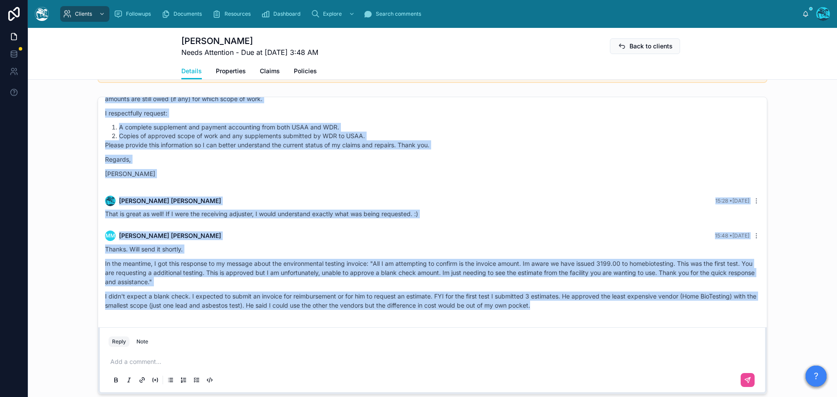
drag, startPoint x: 230, startPoint y: 146, endPoint x: 582, endPoint y: 318, distance: 391.1
click at [252, 238] on div "MM [PERSON_NAME] 15:48 • [DATE]" at bounding box center [432, 236] width 655 height 10
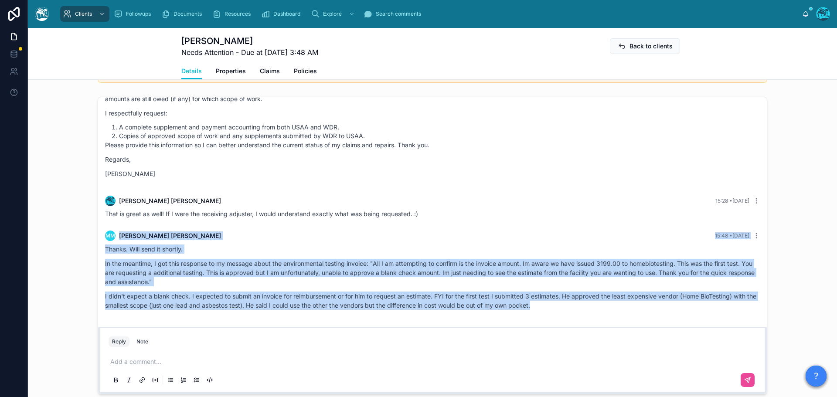
drag, startPoint x: 433, startPoint y: 219, endPoint x: 562, endPoint y: 313, distance: 159.2
copy div "MM [PERSON_NAME] 15:48 • [DATE] Thanks. Will send it shortly. In the meantime, …"
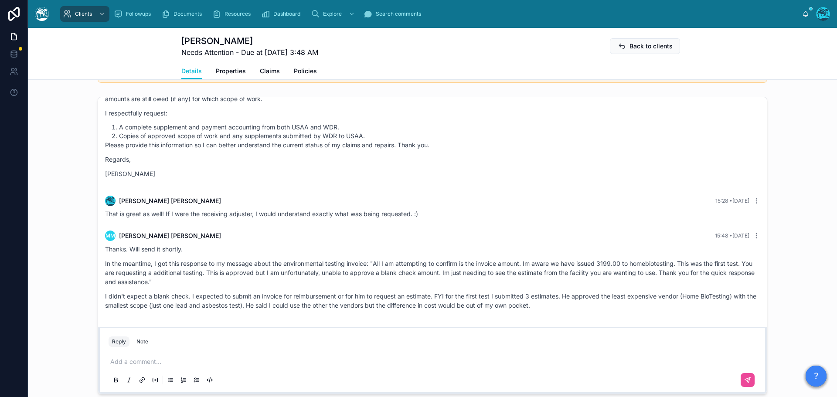
click at [127, 365] on p at bounding box center [434, 361] width 648 height 9
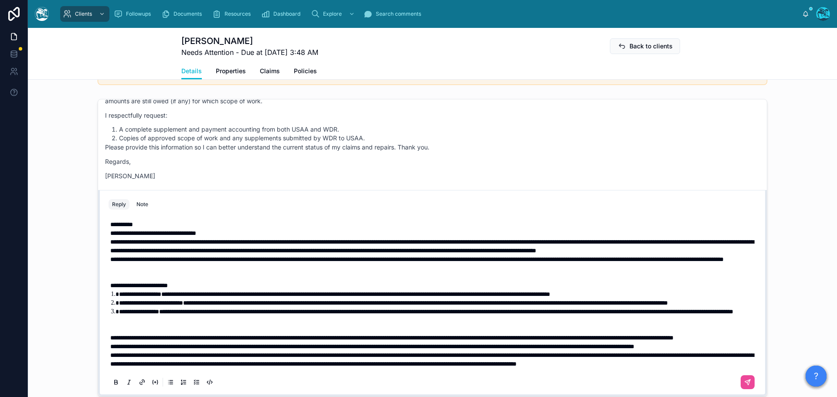
scroll to position [45, 0]
click at [206, 343] on p "**********" at bounding box center [434, 346] width 648 height 9
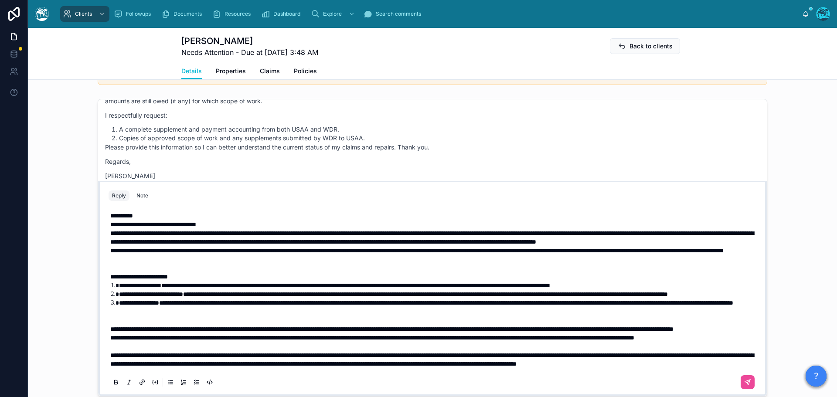
click at [248, 325] on p "**********" at bounding box center [434, 329] width 648 height 9
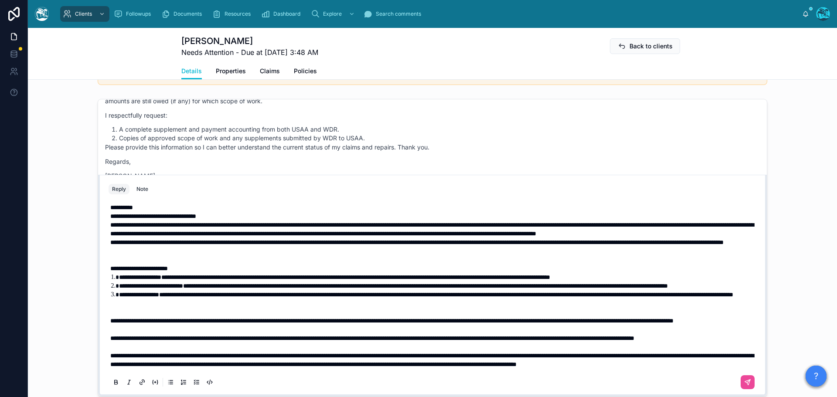
click at [174, 305] on p at bounding box center [434, 307] width 648 height 17
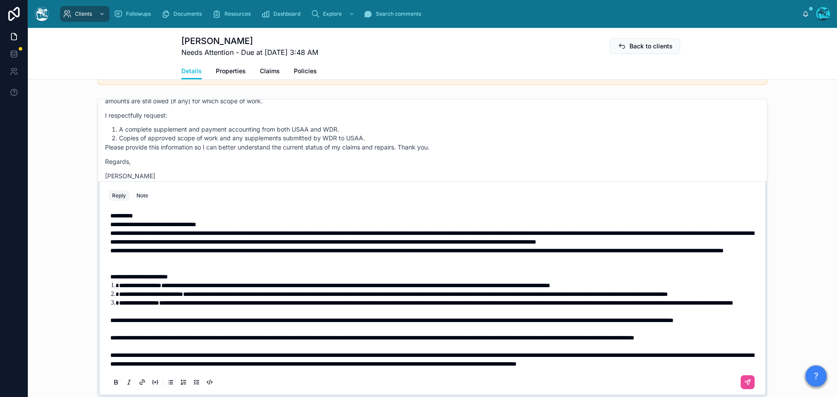
scroll to position [2, 0]
click at [212, 272] on p at bounding box center [434, 263] width 648 height 17
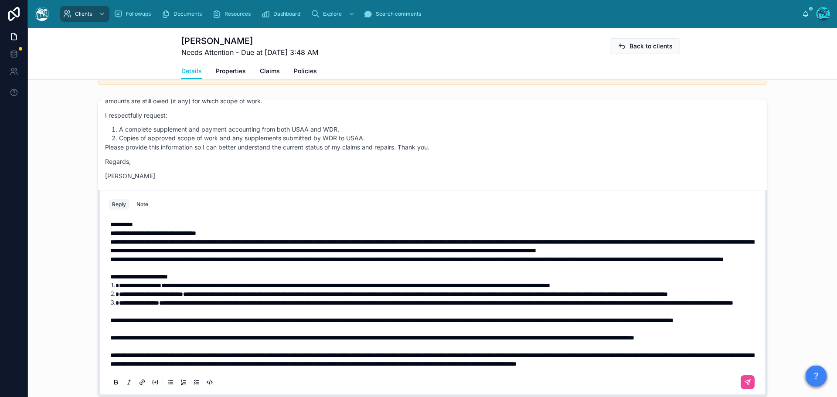
scroll to position [0, 0]
click at [245, 248] on p "**********" at bounding box center [434, 246] width 648 height 17
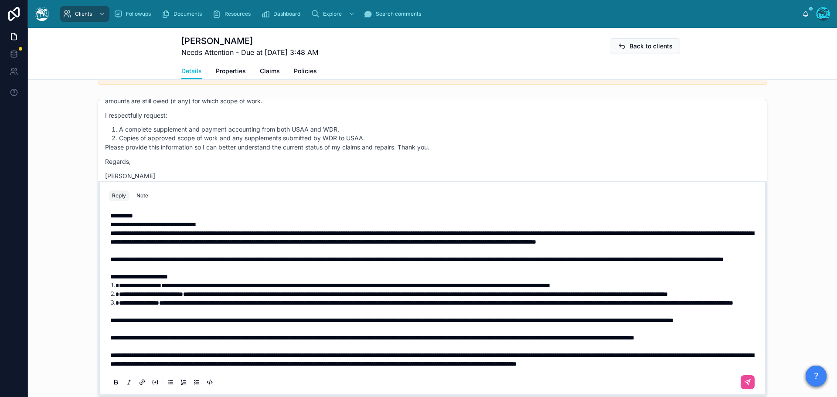
click at [110, 221] on span "**********" at bounding box center [153, 224] width 86 height 6
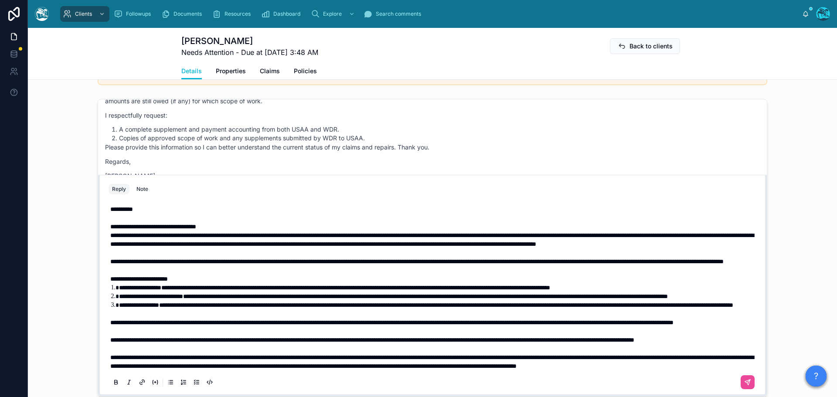
click at [110, 237] on span "**********" at bounding box center [431, 239] width 643 height 15
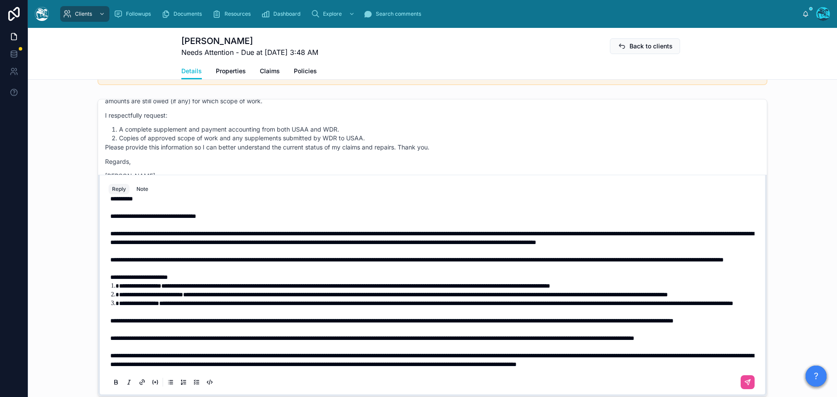
scroll to position [71, 0]
click at [744, 385] on icon at bounding box center [747, 382] width 7 height 7
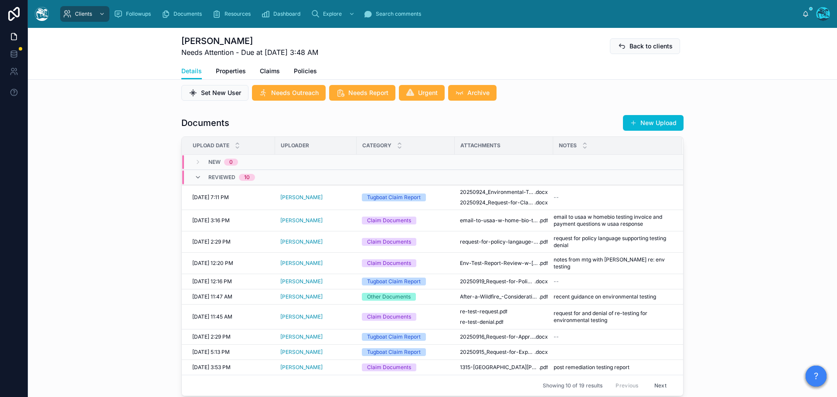
scroll to position [213, 0]
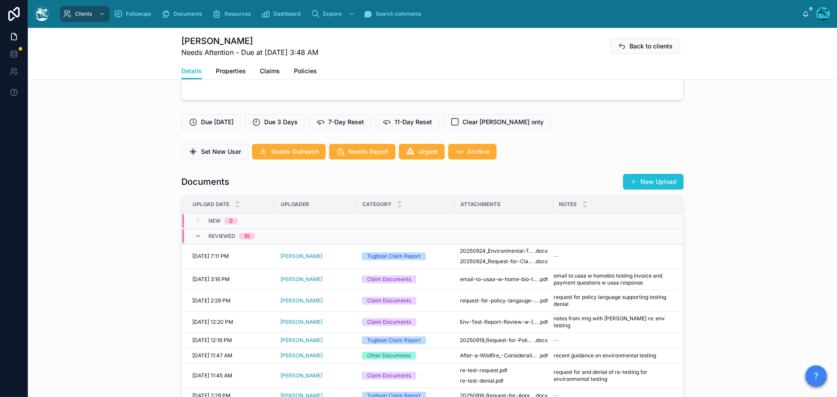
click at [649, 185] on button "New Upload" at bounding box center [653, 182] width 61 height 16
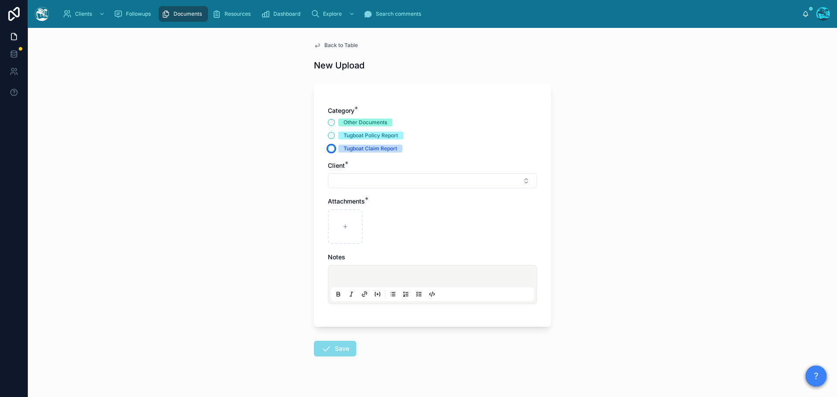
click at [330, 148] on button "Tugboat Claim Report" at bounding box center [331, 148] width 7 height 7
click at [340, 179] on button "Select Button" at bounding box center [432, 181] width 209 height 15
drag, startPoint x: 368, startPoint y: 199, endPoint x: 328, endPoint y: 201, distance: 40.6
click at [328, 201] on div "******" at bounding box center [429, 199] width 208 height 16
type input "******"
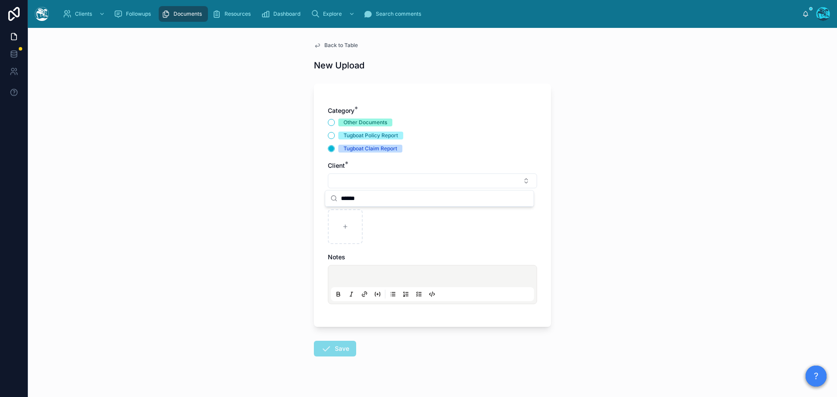
click at [339, 44] on span "Back to Table" at bounding box center [341, 45] width 34 height 7
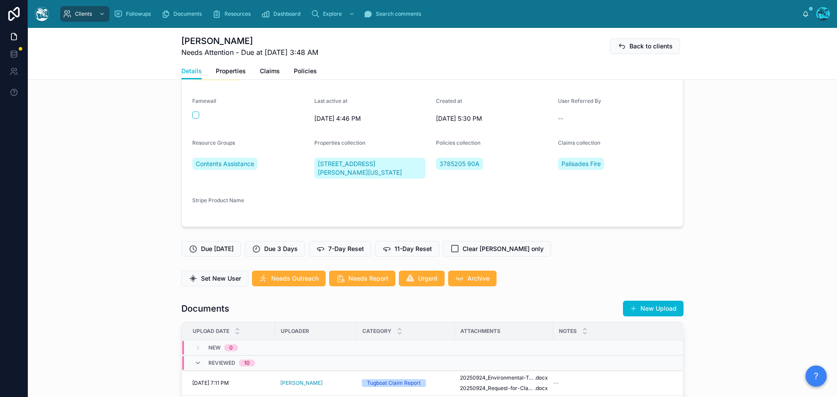
scroll to position [87, 0]
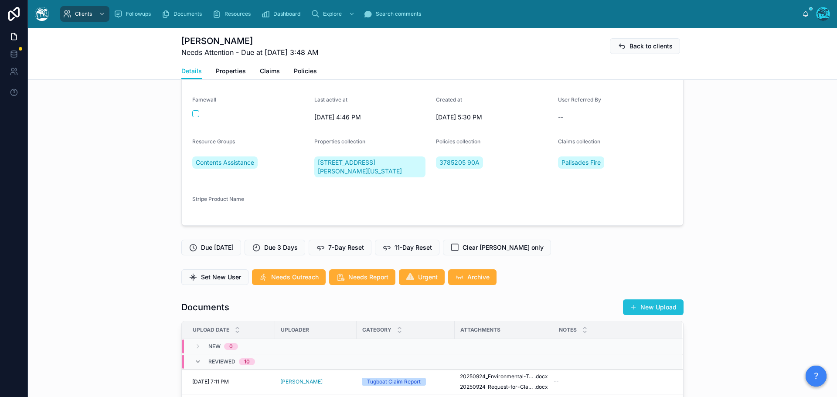
click at [647, 315] on button "New Upload" at bounding box center [653, 307] width 61 height 16
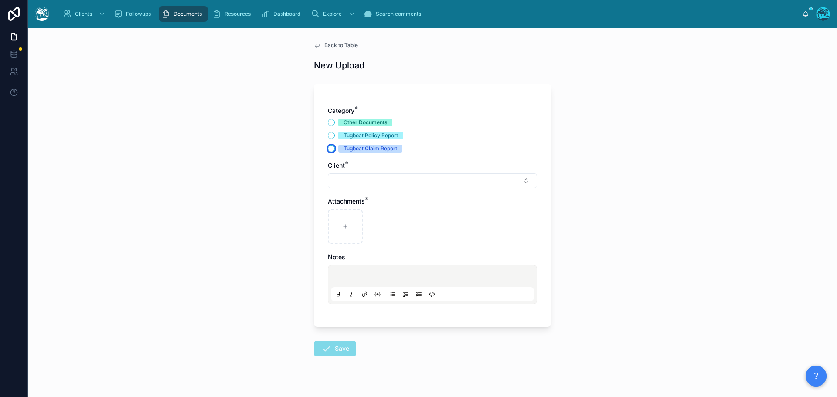
click at [328, 146] on button "Tugboat Claim Report" at bounding box center [331, 148] width 7 height 7
click at [339, 180] on button "Select Button" at bounding box center [432, 181] width 209 height 15
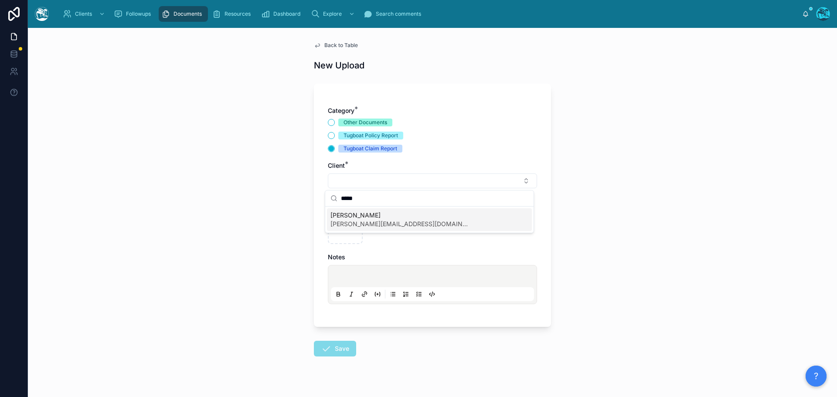
type input "*****"
click at [378, 215] on span "[PERSON_NAME]" at bounding box center [400, 215] width 140 height 9
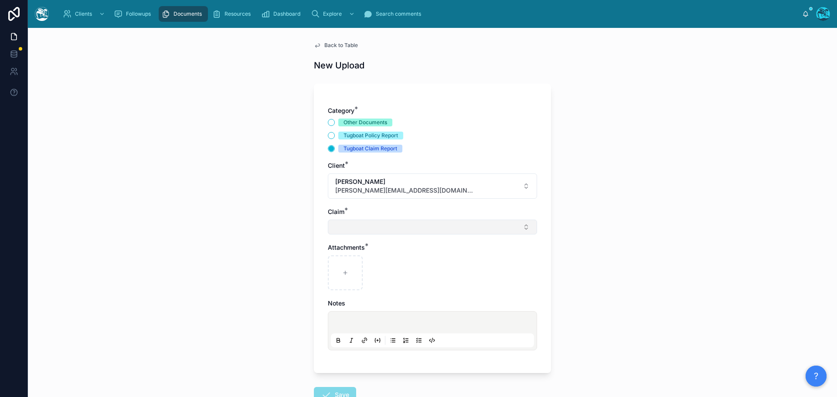
click at [347, 227] on button "Select Button" at bounding box center [432, 227] width 209 height 15
click at [347, 264] on span "Palisades Fire" at bounding box center [349, 261] width 39 height 9
click at [345, 271] on div at bounding box center [345, 274] width 35 height 35
type input "**********"
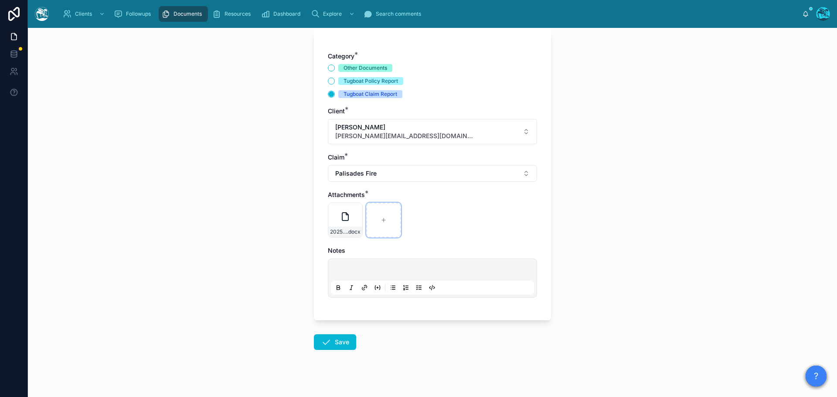
scroll to position [63, 0]
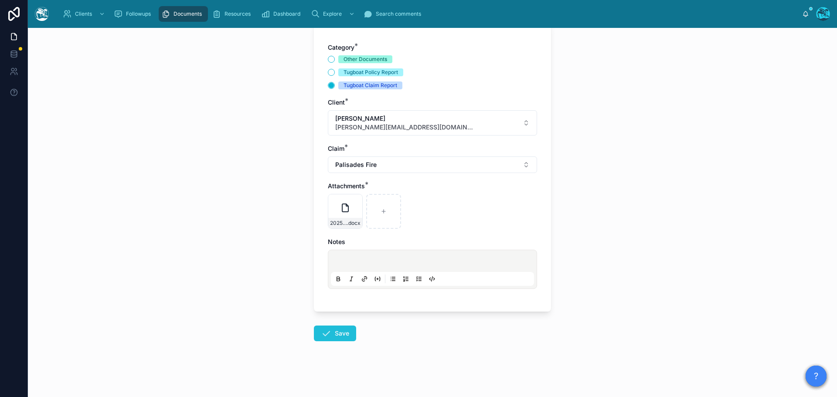
click at [334, 336] on button "Save" at bounding box center [335, 334] width 42 height 16
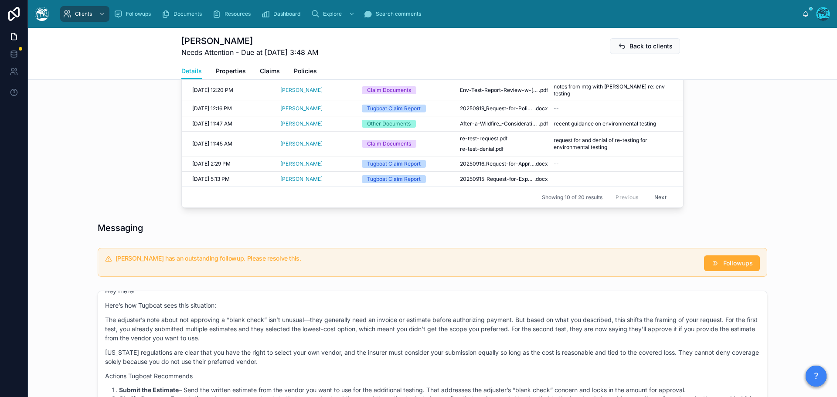
scroll to position [480, 0]
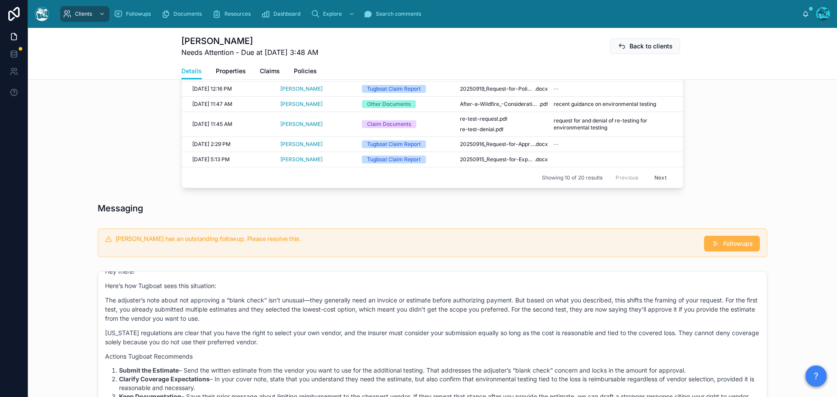
click at [733, 246] on span "Followups" at bounding box center [738, 243] width 30 height 9
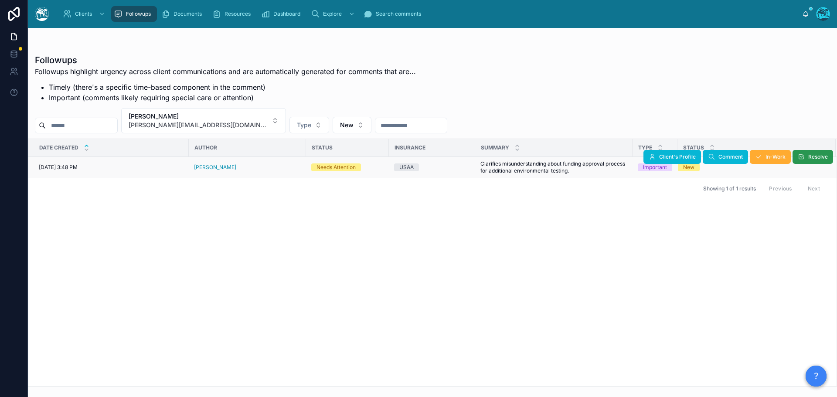
click at [806, 158] on button "Resolve" at bounding box center [813, 157] width 41 height 14
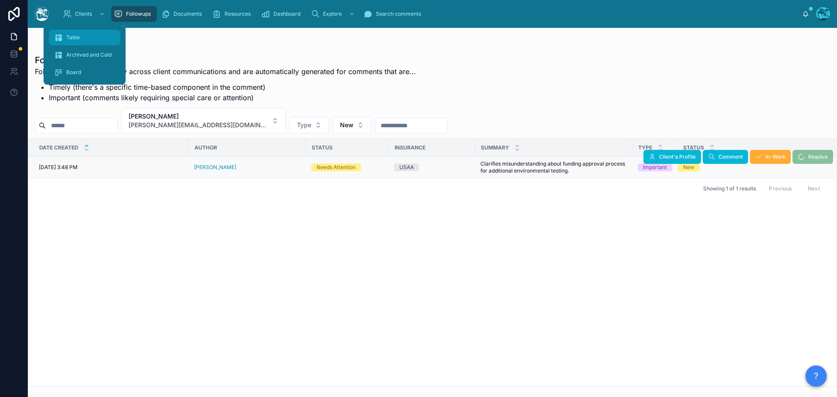
click at [75, 40] on span "Table" at bounding box center [73, 37] width 14 height 7
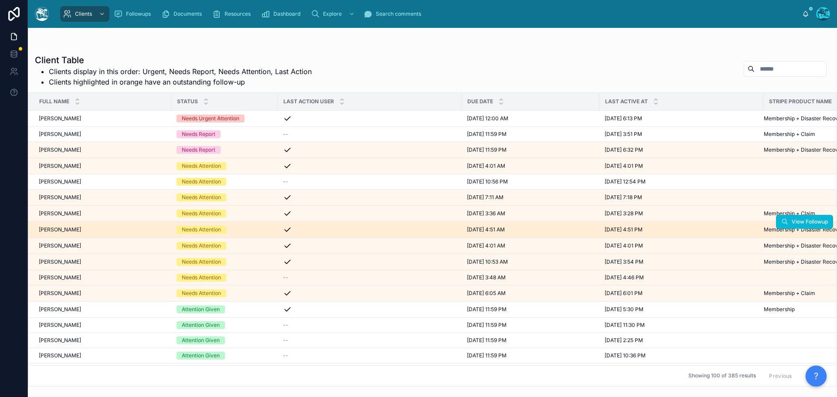
click at [152, 233] on div "[PERSON_NAME] [PERSON_NAME]" at bounding box center [102, 229] width 127 height 7
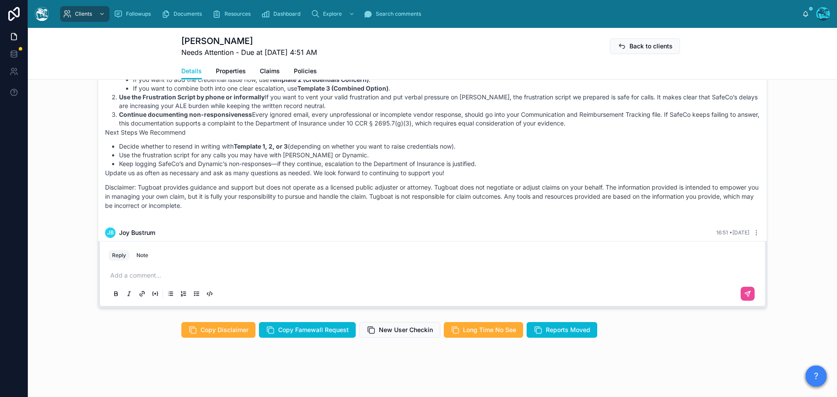
scroll to position [3509, 0]
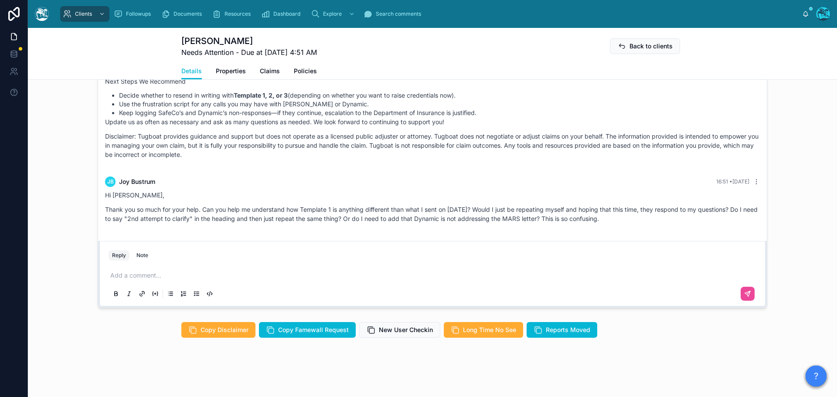
drag, startPoint x: 411, startPoint y: 184, endPoint x: 426, endPoint y: 280, distance: 96.8
click at [426, 280] on div "[PERSON_NAME] [DATE] [PERSON_NAME] [DATE] Good evening, [PERSON_NAME]! Now that…" at bounding box center [433, 159] width 670 height 298
drag, startPoint x: 561, startPoint y: 165, endPoint x: 656, endPoint y: 233, distance: 117.2
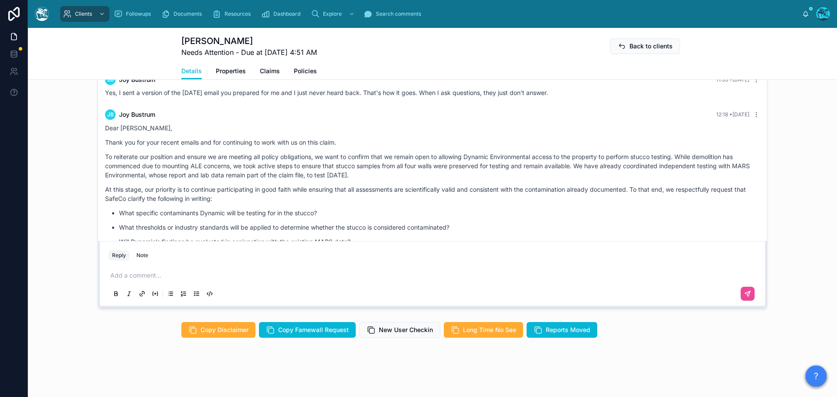
scroll to position [2986, 0]
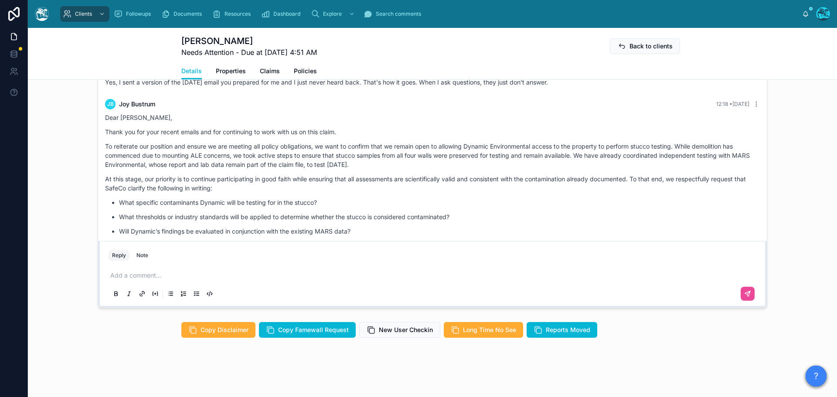
copy div "LO Ips Dolorsi 70:66 • Ametc Adip Elitsed, Doeiu tem inc utla etdolo magnaa eni…"
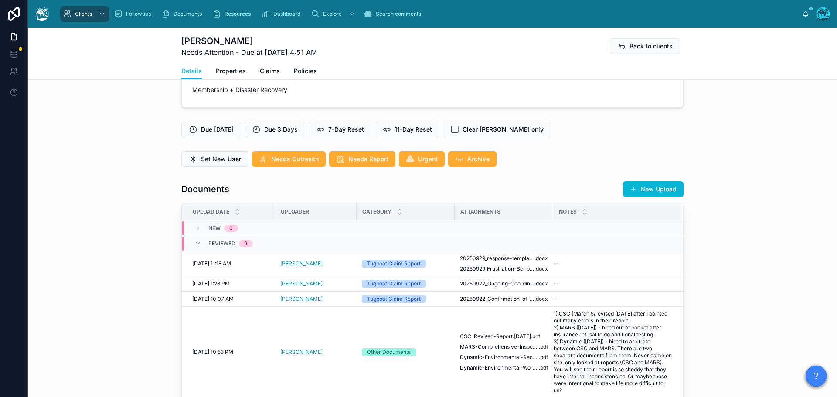
scroll to position [174, 0]
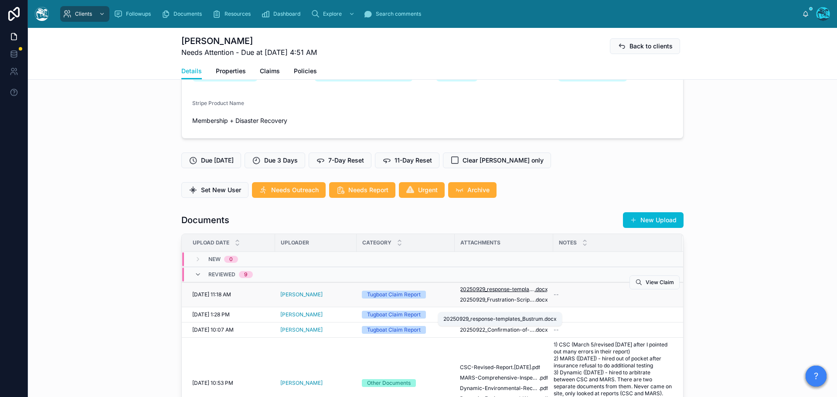
click at [516, 293] on span "20250929_response-templates_Bustrum" at bounding box center [497, 289] width 75 height 7
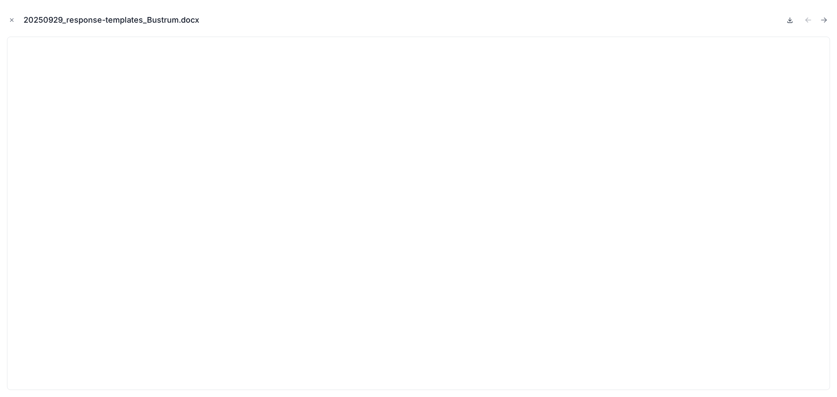
click at [789, 21] on icon at bounding box center [789, 20] width 7 height 7
click at [10, 20] on icon "Close modal" at bounding box center [12, 20] width 6 height 6
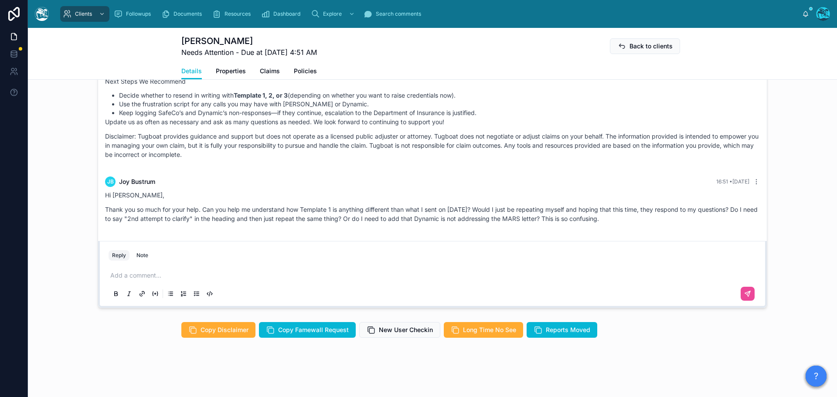
scroll to position [3508, 0]
click at [131, 274] on p at bounding box center [434, 275] width 648 height 9
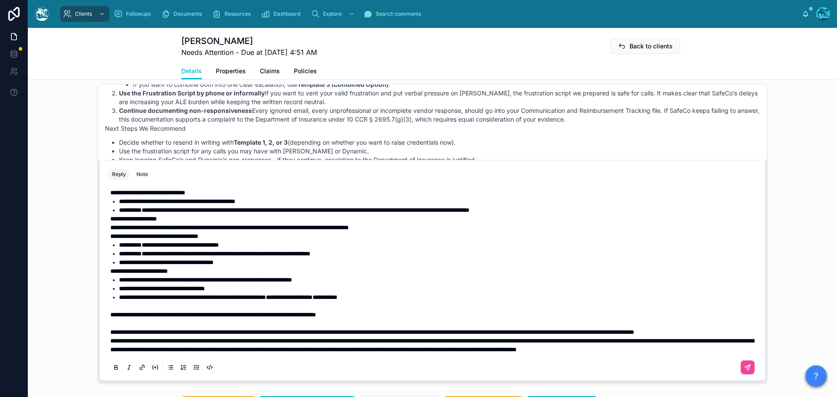
scroll to position [37, 0]
drag, startPoint x: 382, startPoint y: 315, endPoint x: 57, endPoint y: 311, distance: 324.8
click at [57, 311] on div "[PERSON_NAME] [DATE] [PERSON_NAME] [DATE] Good evening, [PERSON_NAME]! Now that…" at bounding box center [432, 233] width 809 height 305
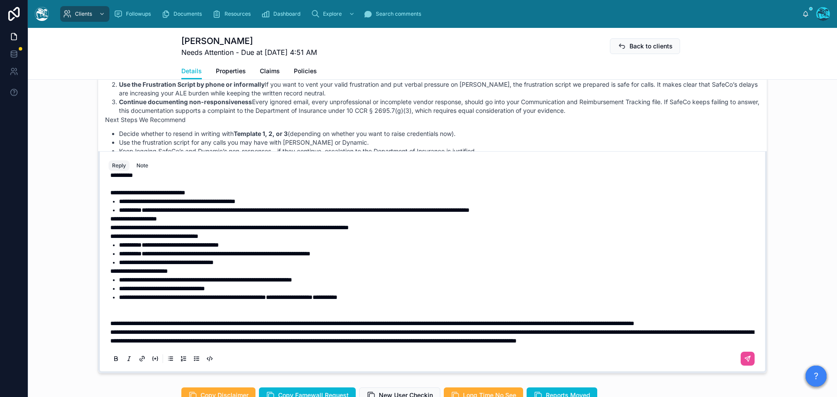
scroll to position [723, 0]
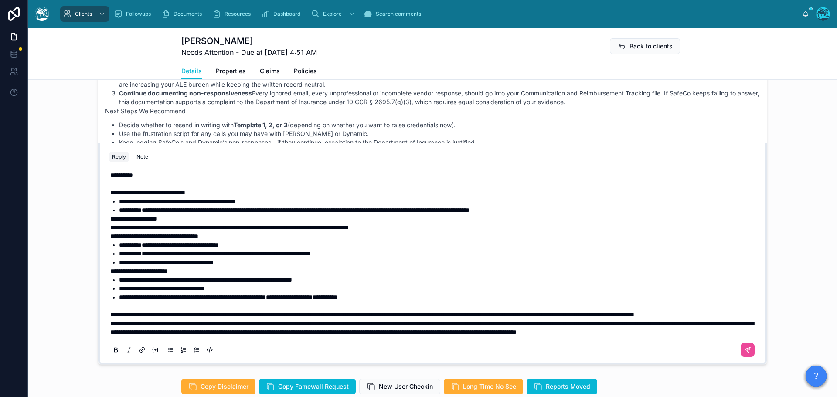
click at [192, 319] on p "**********" at bounding box center [434, 314] width 648 height 9
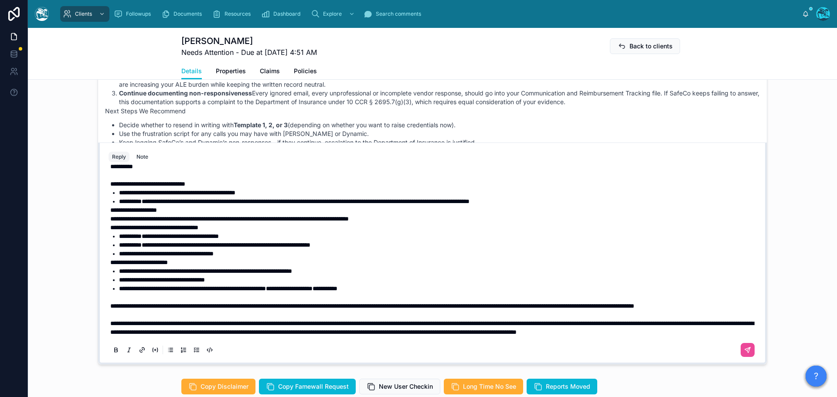
scroll to position [714, 0]
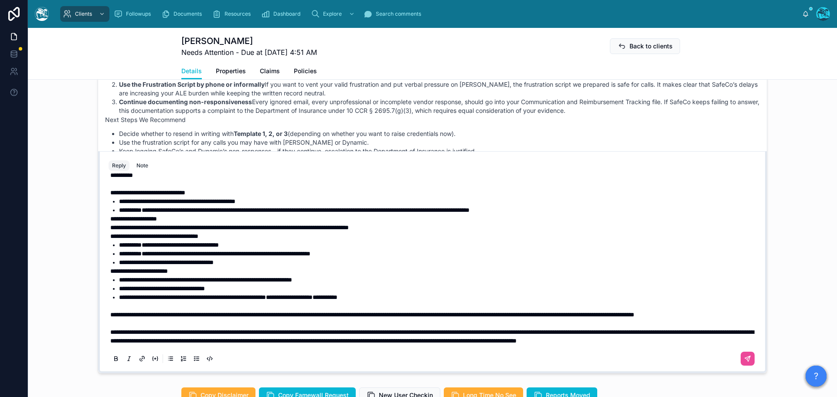
drag, startPoint x: 106, startPoint y: 315, endPoint x: 167, endPoint y: 313, distance: 61.0
click at [167, 313] on div "**********" at bounding box center [433, 267] width 648 height 202
drag, startPoint x: 107, startPoint y: 314, endPoint x: 477, endPoint y: 313, distance: 369.7
click at [477, 313] on span "**********" at bounding box center [372, 315] width 524 height 6
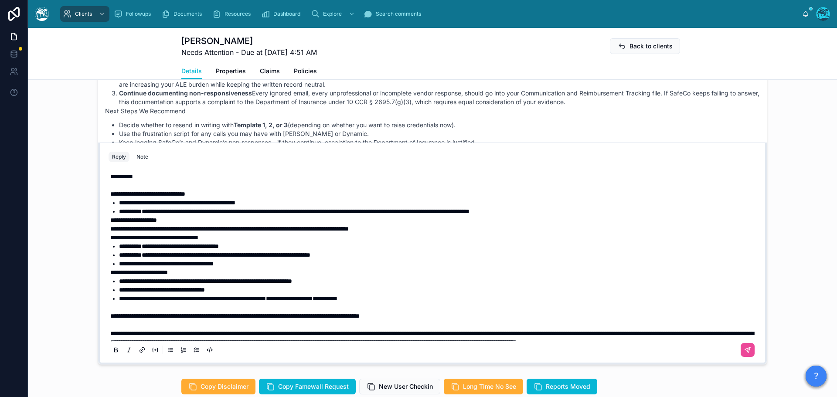
scroll to position [0, 0]
click at [109, 238] on div "**********" at bounding box center [433, 268] width 648 height 202
click at [110, 224] on span "**********" at bounding box center [133, 221] width 47 height 6
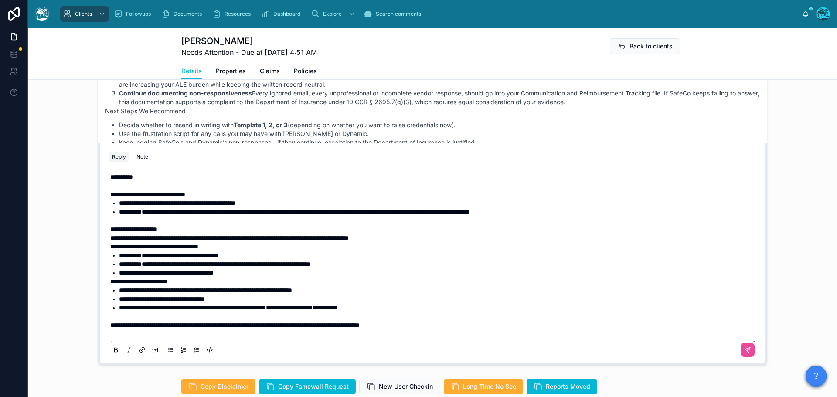
click at [110, 285] on span "**********" at bounding box center [139, 282] width 58 height 6
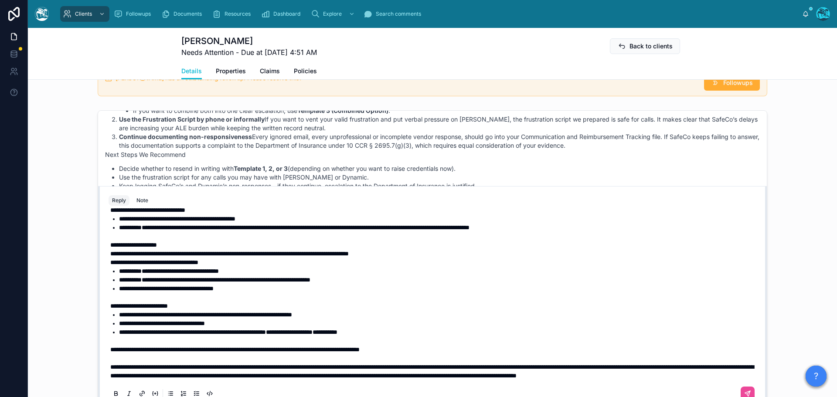
scroll to position [37, 0]
click at [110, 353] on span "**********" at bounding box center [234, 350] width 249 height 6
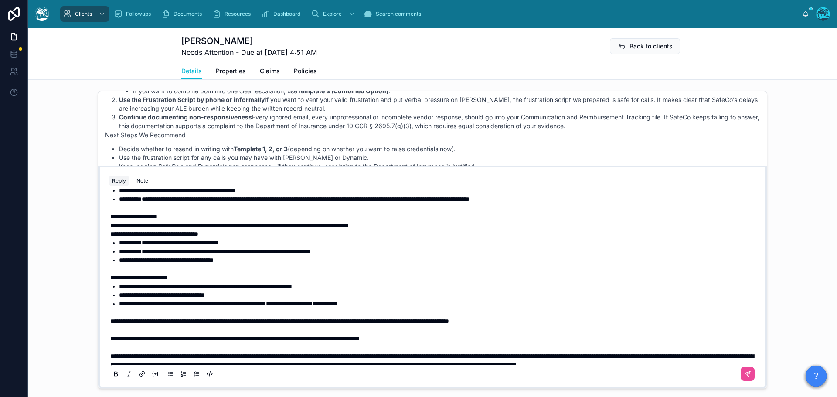
scroll to position [766, 0]
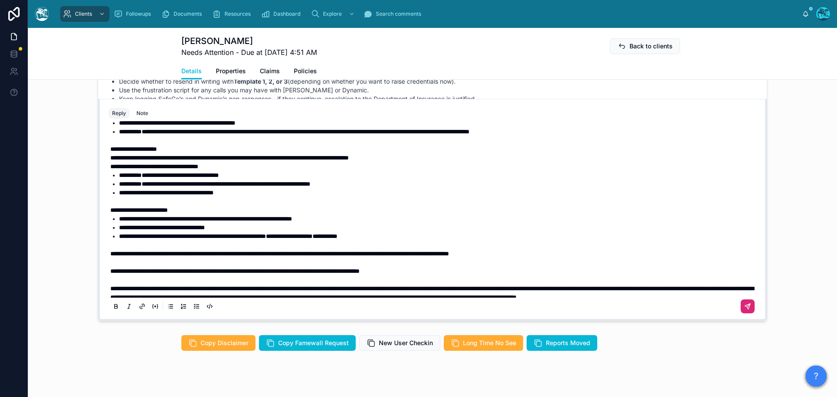
click at [744, 310] on icon at bounding box center [747, 306] width 7 height 7
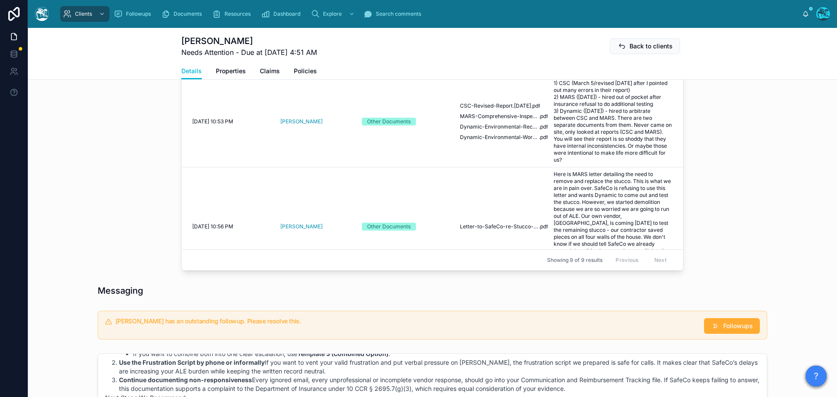
scroll to position [418, 0]
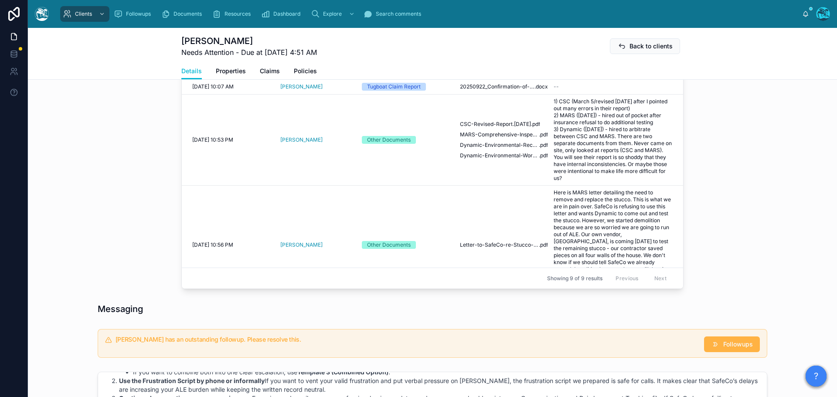
click at [732, 349] on span "Followups" at bounding box center [738, 344] width 30 height 9
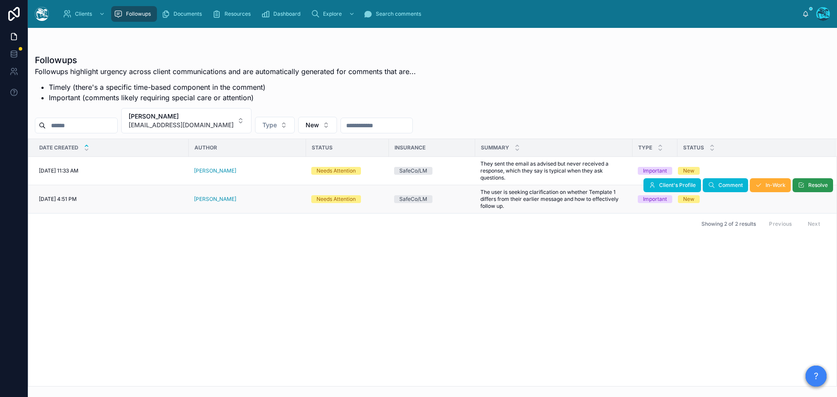
click at [810, 190] on button "Resolve" at bounding box center [813, 185] width 41 height 14
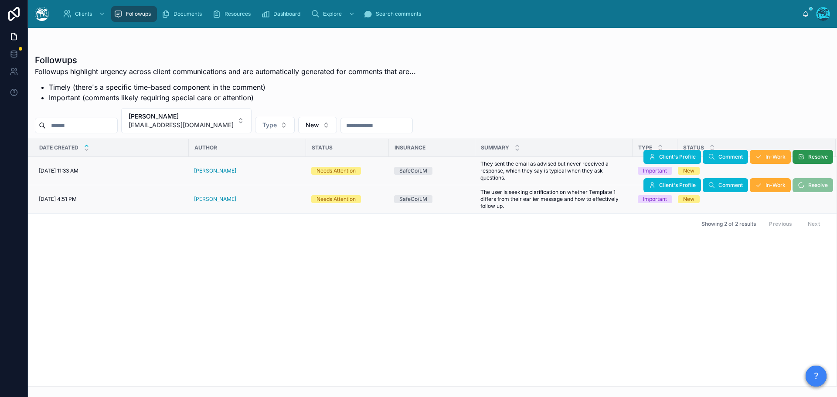
click at [811, 155] on span "Resolve" at bounding box center [818, 156] width 20 height 7
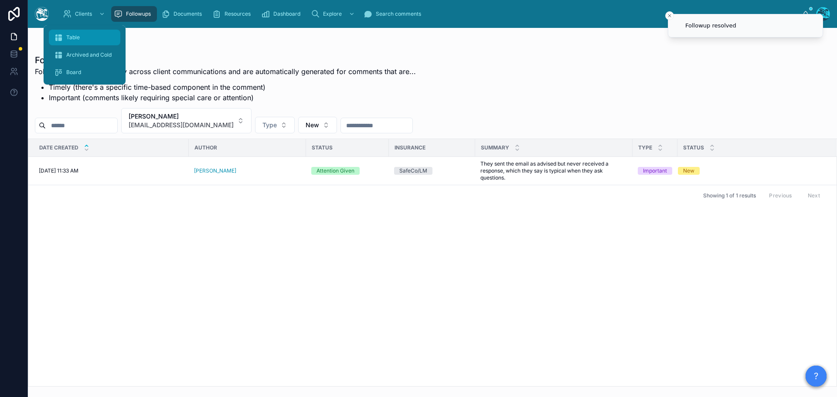
click at [68, 37] on span "Table" at bounding box center [73, 37] width 14 height 7
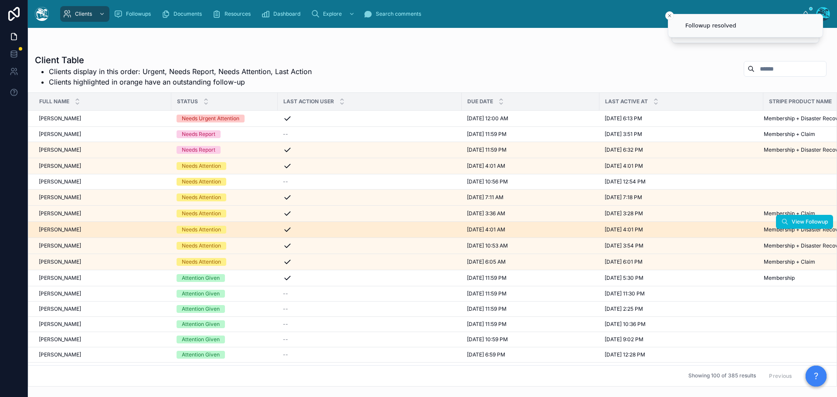
click at [102, 231] on div "[PERSON_NAME] [PERSON_NAME]" at bounding box center [102, 229] width 127 height 7
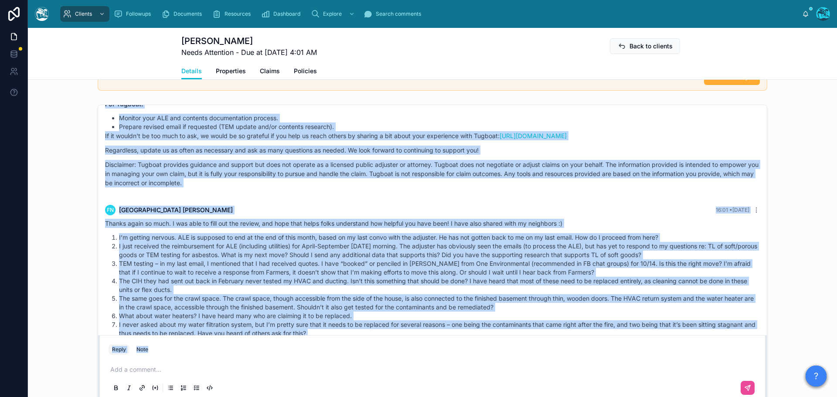
scroll to position [3178, 0]
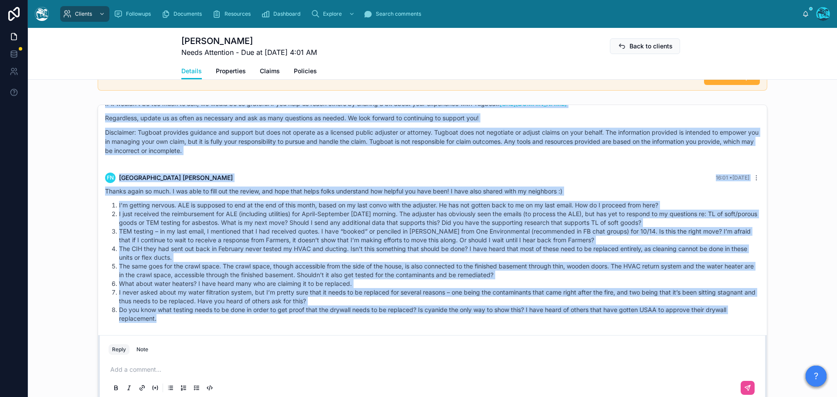
drag, startPoint x: 389, startPoint y: 171, endPoint x: 483, endPoint y: 337, distance: 190.9
copy div "Loremi Dolor 0 sita con Adip elitsed, Doeiusmo! Tem inc utla etdolor! Ma ali en…"
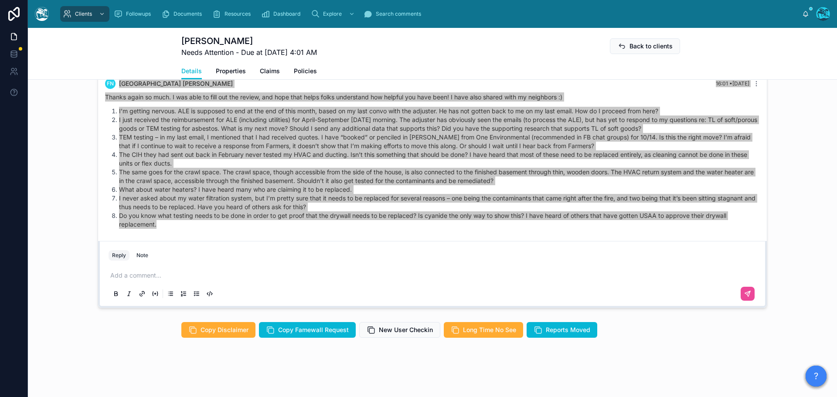
scroll to position [626, 0]
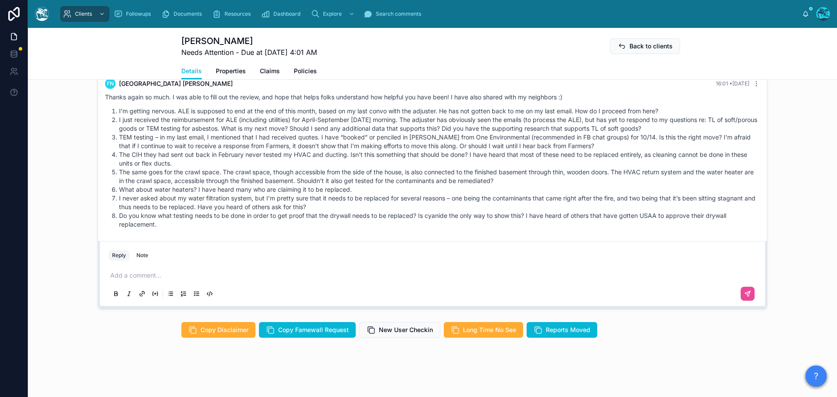
click at [145, 273] on p at bounding box center [434, 275] width 648 height 9
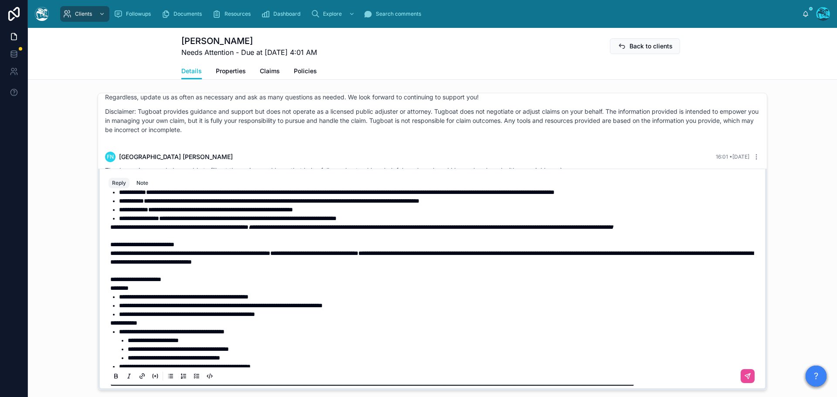
scroll to position [211, 0]
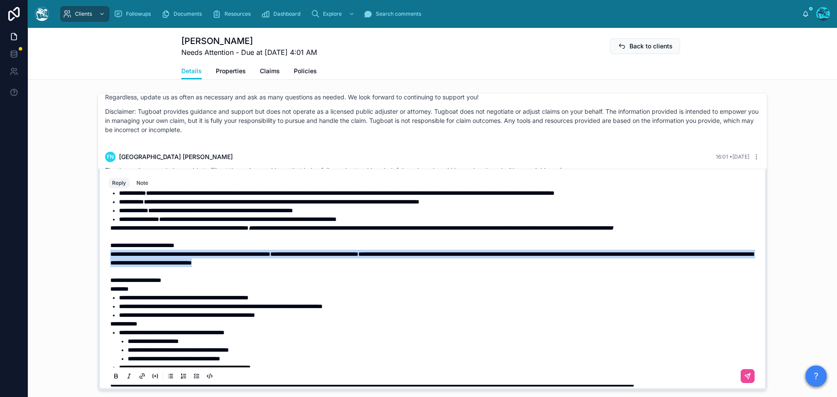
drag, startPoint x: 432, startPoint y: 280, endPoint x: 95, endPoint y: 270, distance: 337.1
click at [98, 270] on div "**********" at bounding box center [432, 280] width 669 height 222
click at [116, 380] on icon at bounding box center [115, 376] width 7 height 7
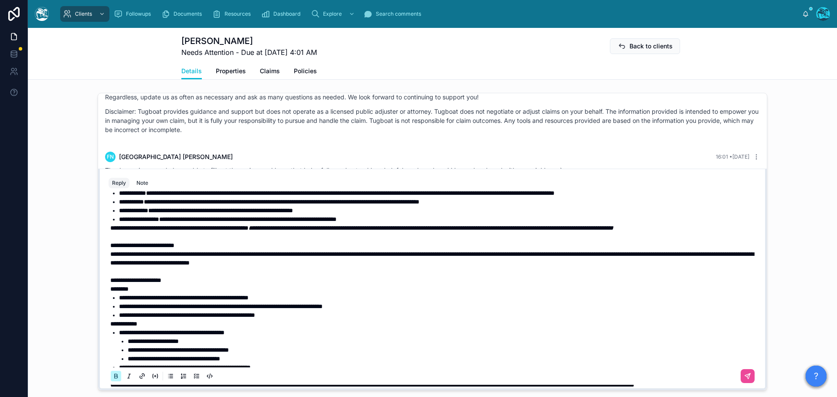
click at [116, 380] on icon at bounding box center [115, 376] width 7 height 7
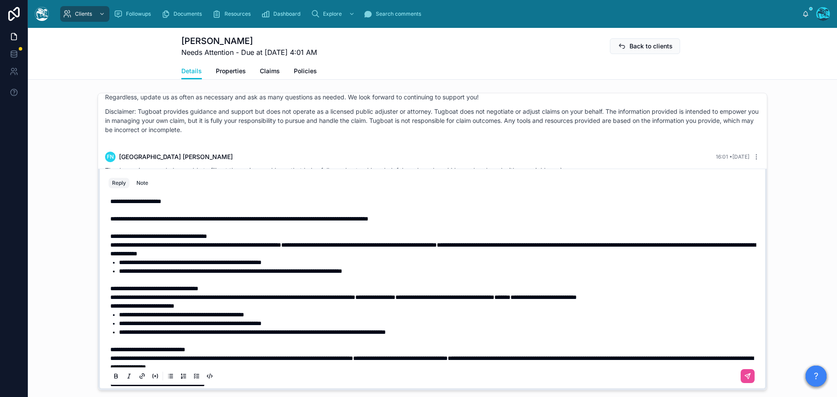
scroll to position [0, 0]
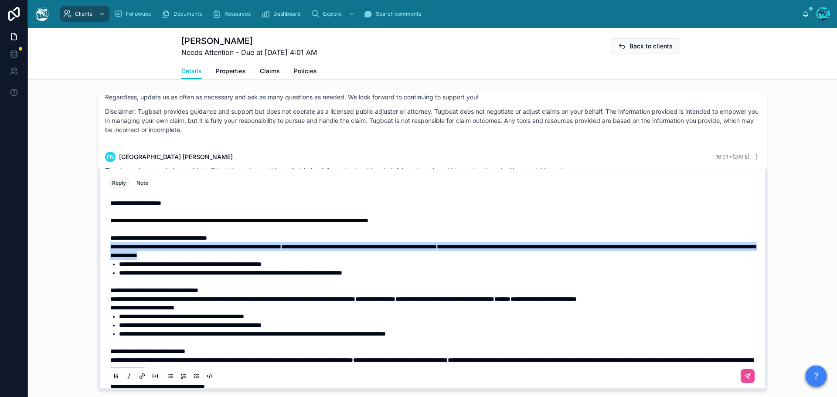
drag, startPoint x: 375, startPoint y: 262, endPoint x: 85, endPoint y: 254, distance: 290.0
click at [85, 254] on div "[PERSON_NAME] [DATE] Hi [PERSON_NAME], To better assist you with your specific …" at bounding box center [432, 241] width 809 height 305
click at [112, 380] on icon at bounding box center [115, 376] width 7 height 7
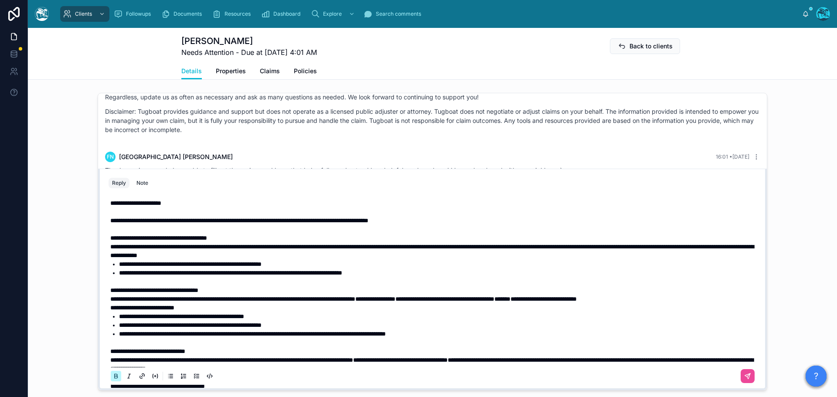
click at [112, 380] on icon at bounding box center [115, 376] width 7 height 7
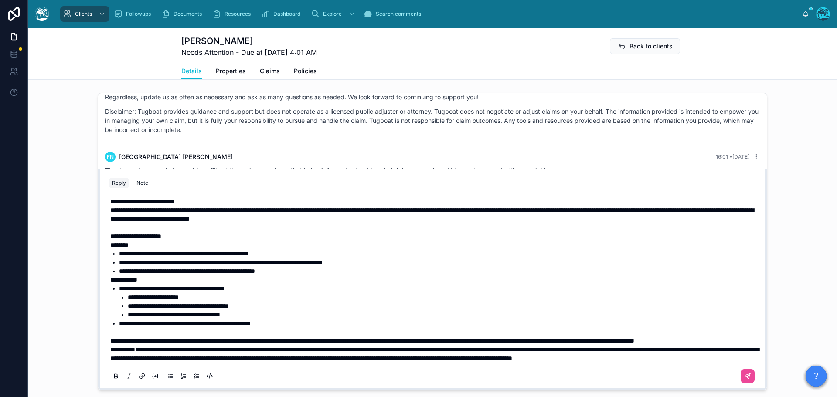
scroll to position [281, 0]
click at [253, 342] on p "**********" at bounding box center [434, 341] width 648 height 9
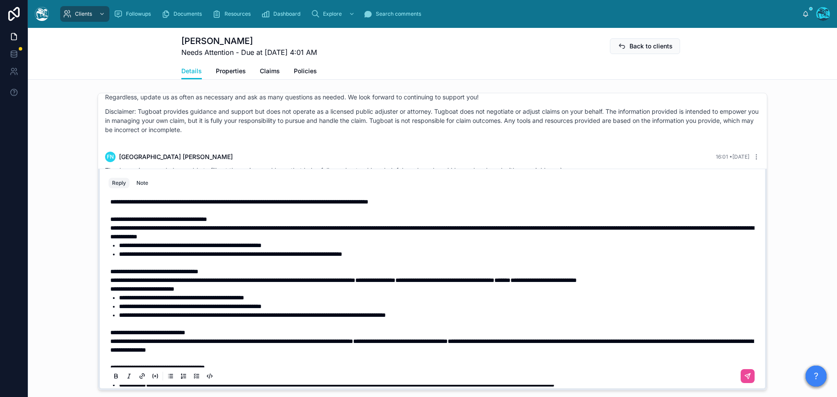
scroll to position [0, 0]
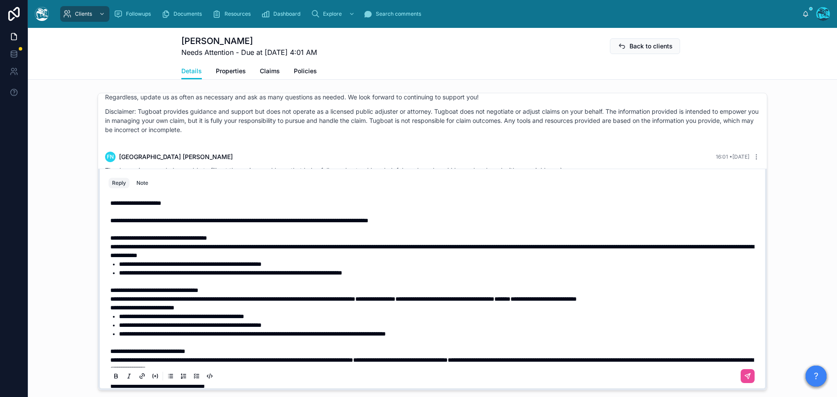
drag, startPoint x: 106, startPoint y: 229, endPoint x: 180, endPoint y: 249, distance: 76.8
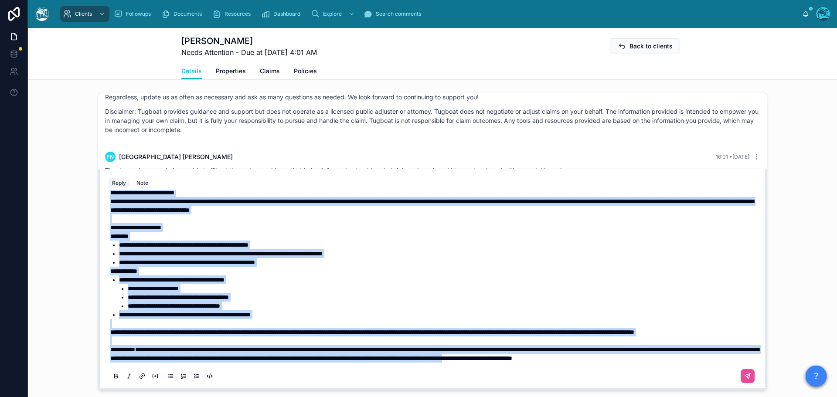
scroll to position [626, 0]
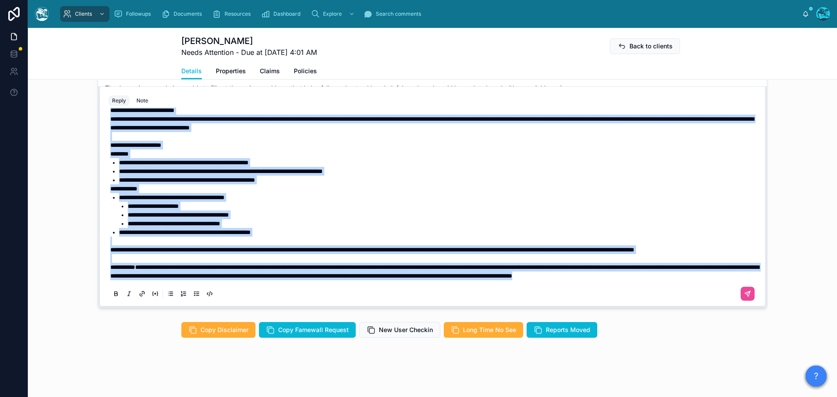
drag, startPoint x: 108, startPoint y: 228, endPoint x: 255, endPoint y: 276, distance: 154.5
click at [255, 276] on div "**********" at bounding box center [434, 66] width 648 height 427
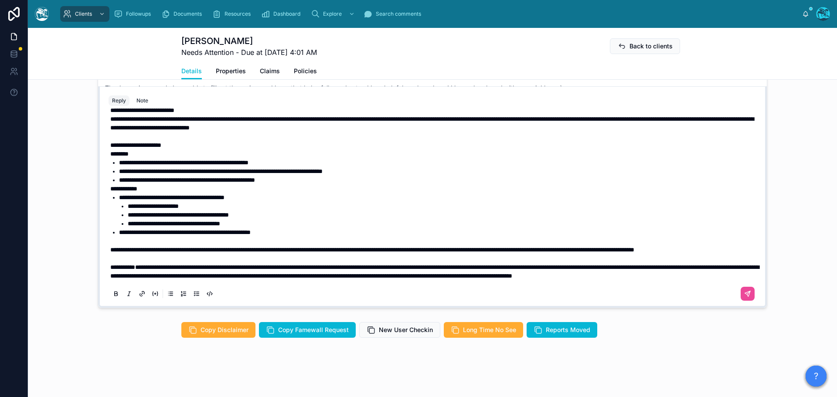
scroll to position [228, 0]
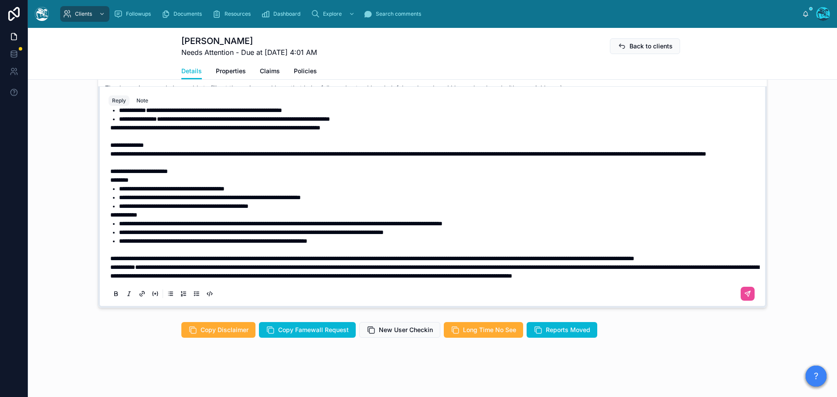
click at [196, 254] on p "**********" at bounding box center [434, 258] width 648 height 9
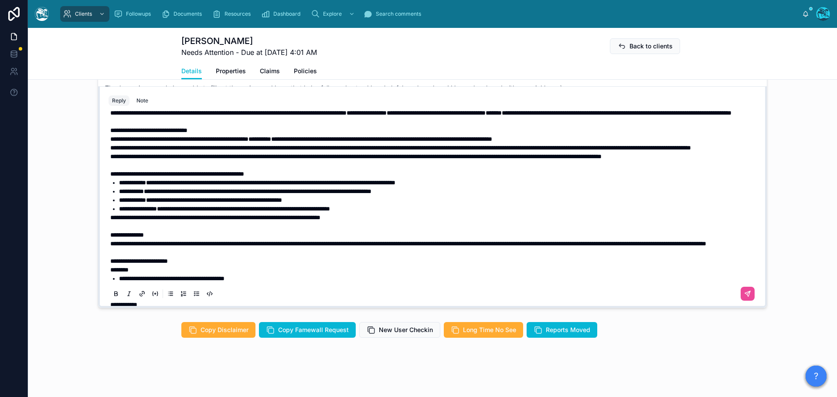
scroll to position [63, 0]
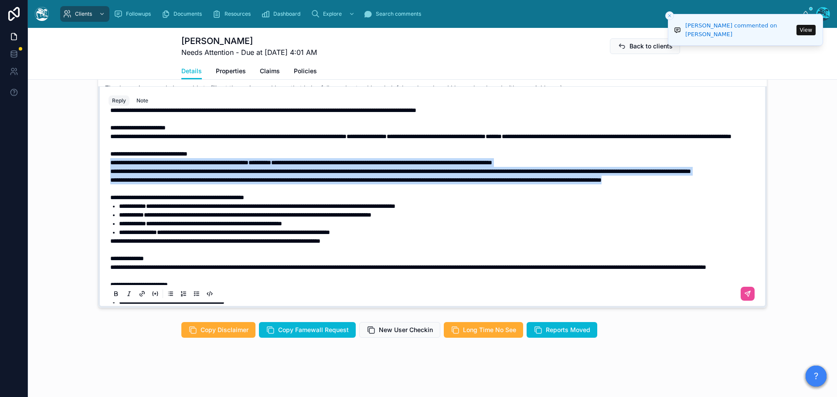
drag, startPoint x: 142, startPoint y: 204, endPoint x: 107, endPoint y: 174, distance: 46.1
click at [110, 174] on div "**********" at bounding box center [434, 228] width 648 height 349
click at [113, 291] on icon at bounding box center [115, 293] width 7 height 7
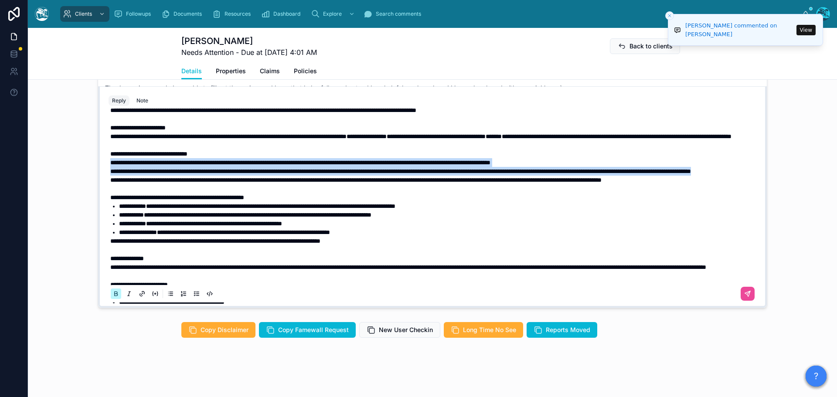
click at [113, 291] on icon at bounding box center [115, 293] width 7 height 7
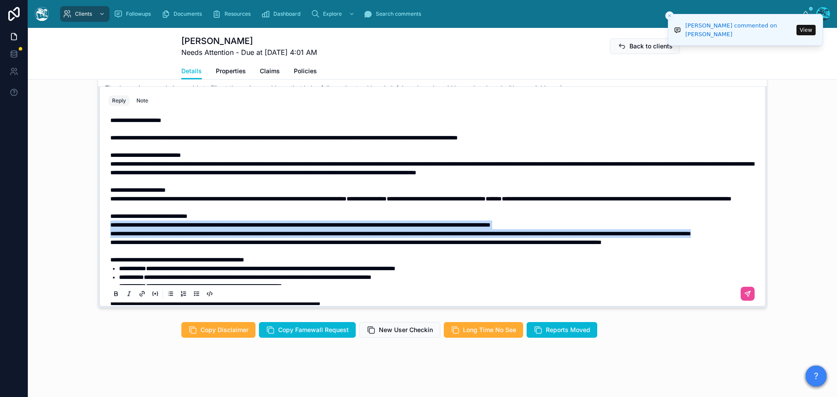
scroll to position [0, 0]
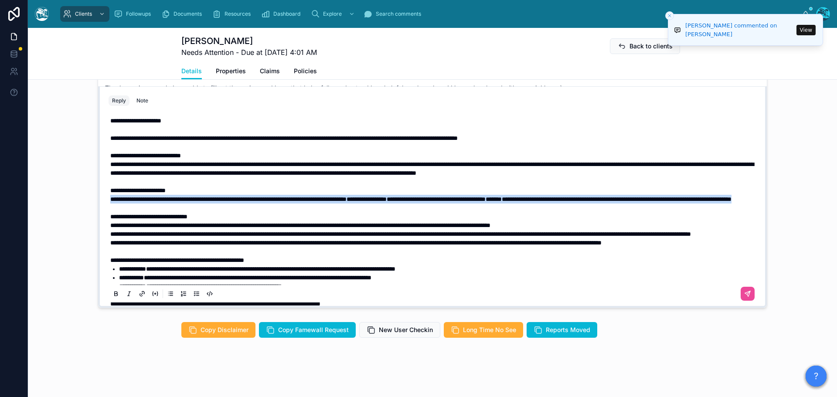
drag, startPoint x: 313, startPoint y: 207, endPoint x: 103, endPoint y: 202, distance: 209.7
click at [103, 202] on div "**********" at bounding box center [432, 207] width 658 height 199
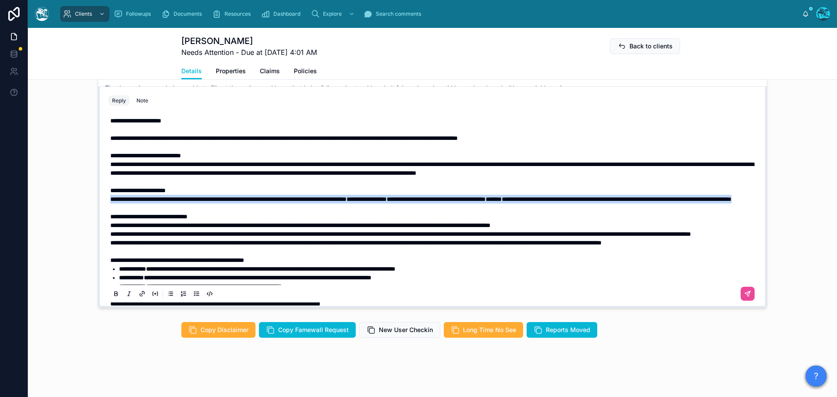
click at [114, 292] on icon at bounding box center [115, 293] width 7 height 7
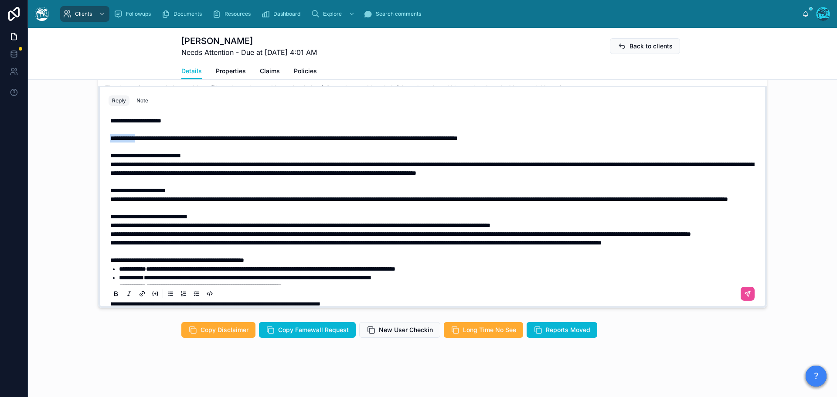
drag, startPoint x: 138, startPoint y: 139, endPoint x: 107, endPoint y: 140, distance: 31.4
click at [110, 140] on span "**********" at bounding box center [283, 138] width 347 height 6
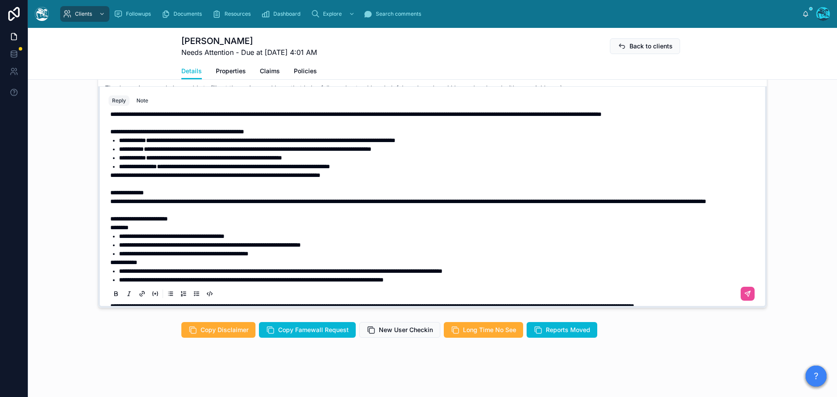
scroll to position [131, 0]
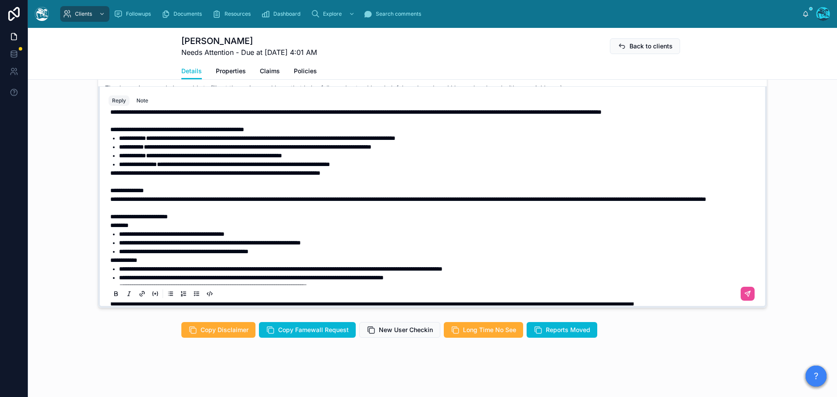
drag, startPoint x: 282, startPoint y: 41, endPoint x: 218, endPoint y: 44, distance: 64.1
click at [218, 44] on h1 "[PERSON_NAME]" at bounding box center [249, 41] width 136 height 12
copy h1 "[PERSON_NAME]"
click at [744, 296] on icon at bounding box center [747, 293] width 7 height 7
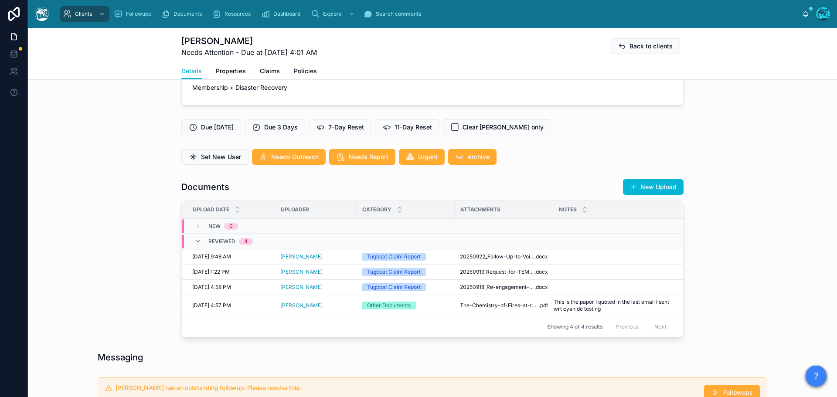
scroll to position [203, 0]
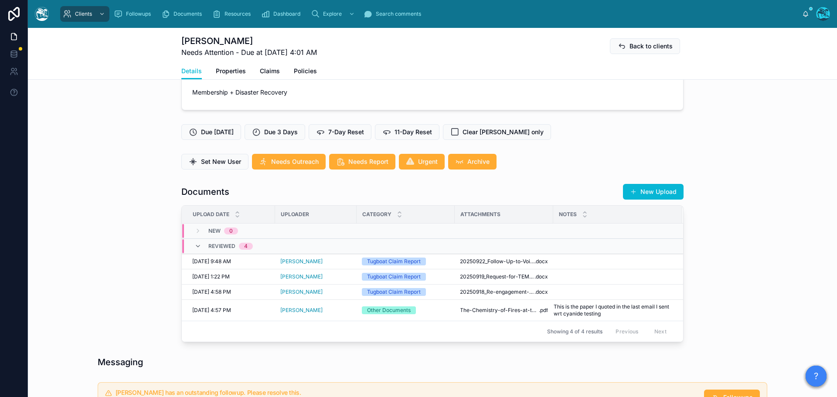
click at [650, 200] on button "New Upload" at bounding box center [653, 192] width 61 height 16
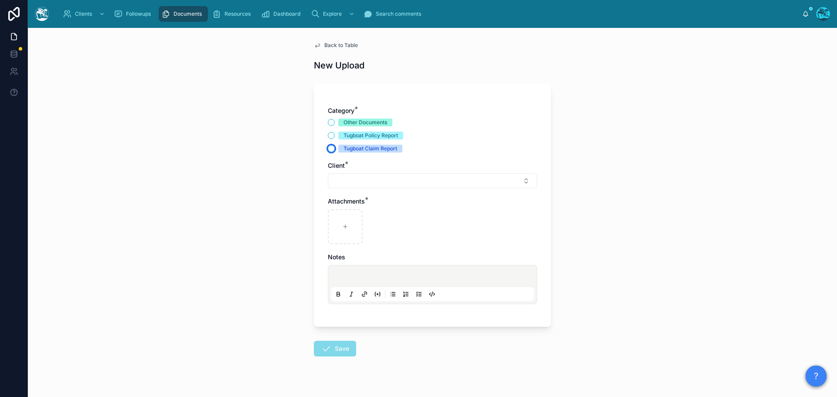
click at [328, 149] on button "Tugboat Claim Report" at bounding box center [331, 148] width 7 height 7
click at [337, 180] on button "Select Button" at bounding box center [432, 181] width 209 height 15
drag, startPoint x: 395, startPoint y: 197, endPoint x: 328, endPoint y: 200, distance: 67.2
click at [328, 200] on div "**********" at bounding box center [429, 199] width 208 height 16
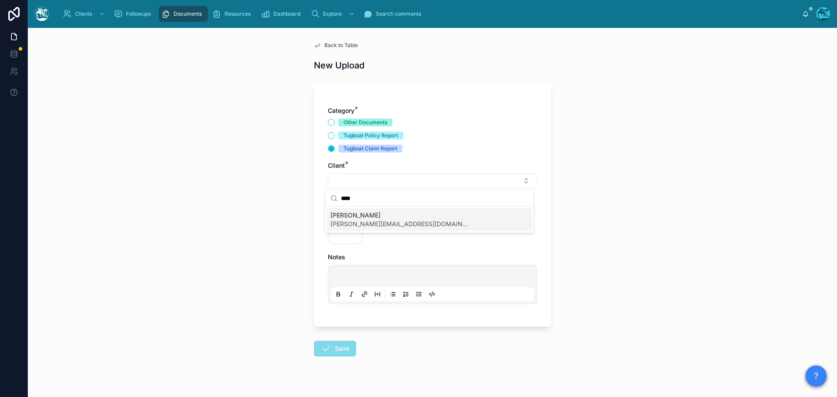
type input "****"
click at [333, 221] on span "[PERSON_NAME][EMAIL_ADDRESS][DOMAIN_NAME]" at bounding box center [400, 224] width 140 height 9
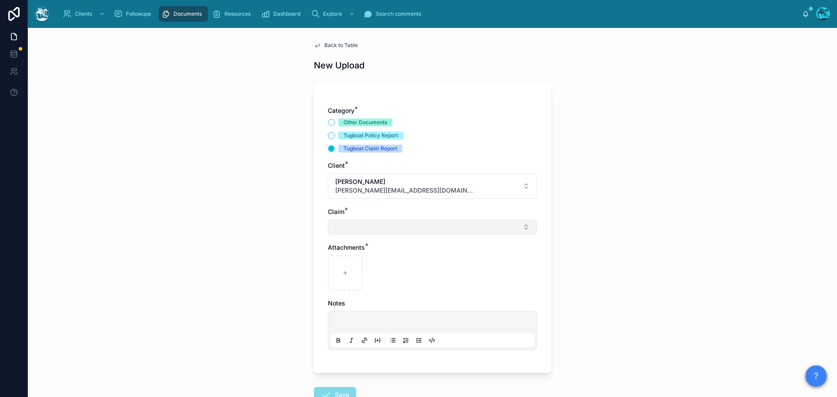
click at [333, 228] on button "Select Button" at bounding box center [432, 227] width 209 height 15
click at [340, 247] on div at bounding box center [429, 245] width 208 height 16
click at [329, 124] on button "Other Documents" at bounding box center [331, 122] width 7 height 7
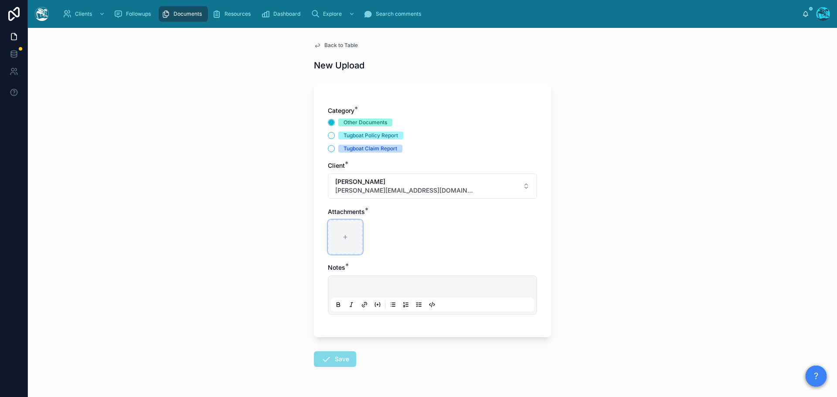
click at [338, 238] on div at bounding box center [345, 237] width 35 height 35
type input "**********"
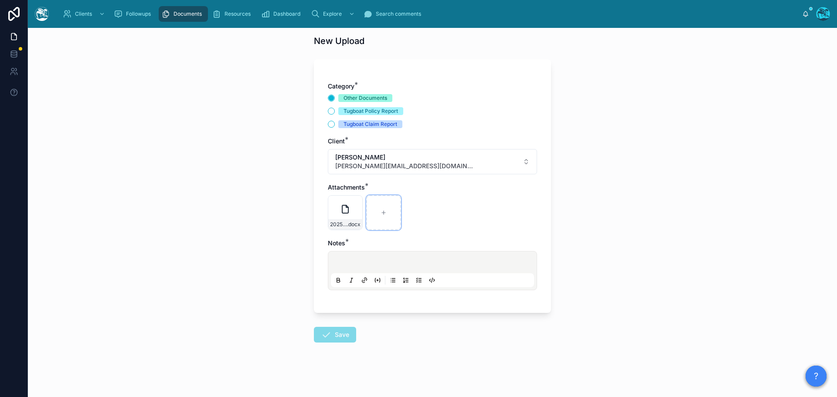
scroll to position [26, 0]
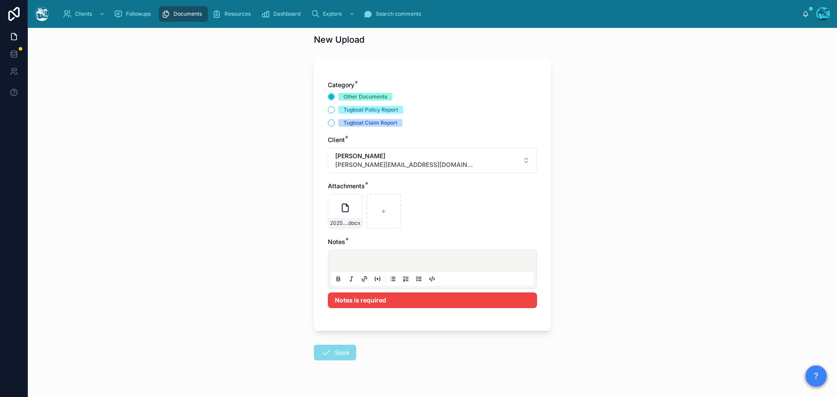
click at [347, 258] on p at bounding box center [434, 262] width 203 height 9
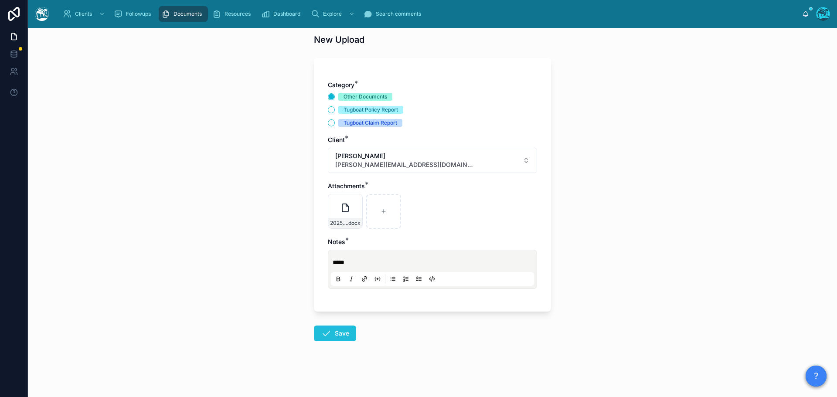
click at [327, 332] on icon at bounding box center [326, 333] width 10 height 10
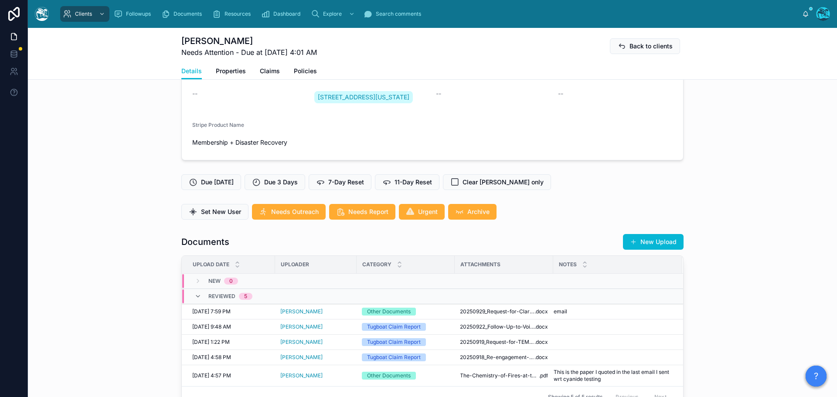
scroll to position [200, 0]
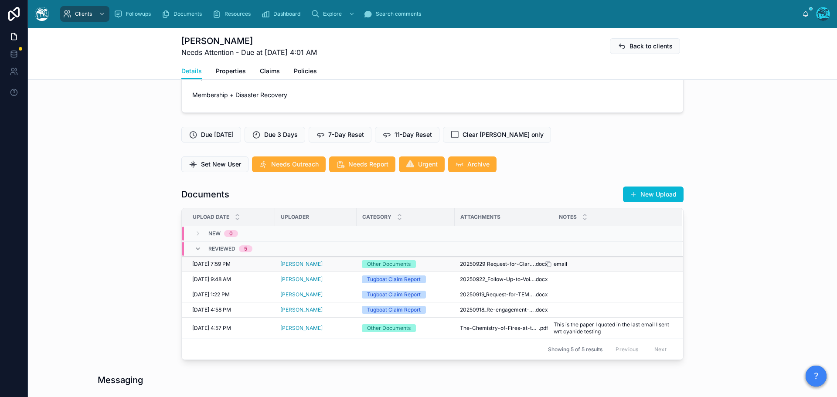
click at [560, 268] on span "email" at bounding box center [561, 264] width 14 height 7
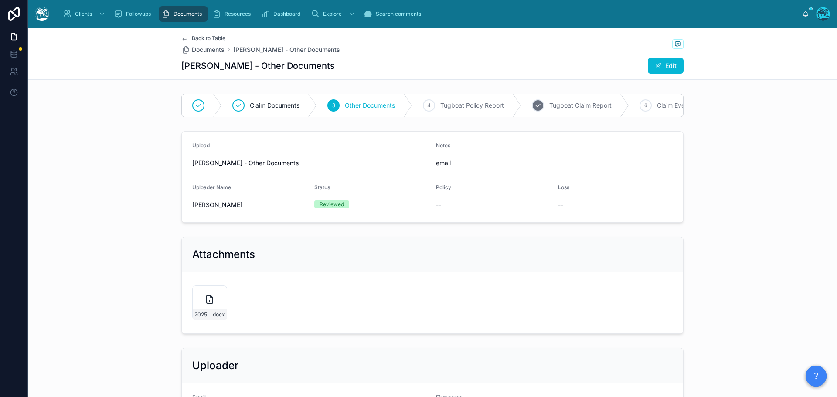
click at [551, 107] on span "Tugboat Claim Report" at bounding box center [580, 105] width 62 height 9
click at [659, 66] on span at bounding box center [658, 65] width 7 height 7
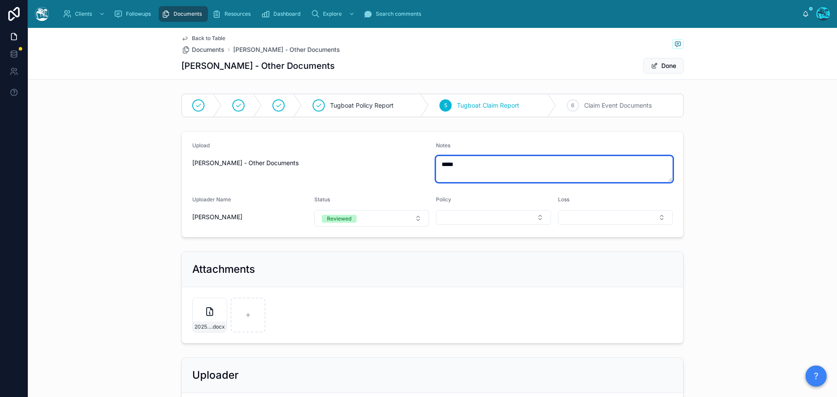
drag, startPoint x: 461, startPoint y: 164, endPoint x: 415, endPoint y: 168, distance: 46.8
click at [415, 168] on form "Upload [PERSON_NAME] - Other Documents Notes ***** Uploader Name [PERSON_NAME] …" at bounding box center [432, 184] width 501 height 105
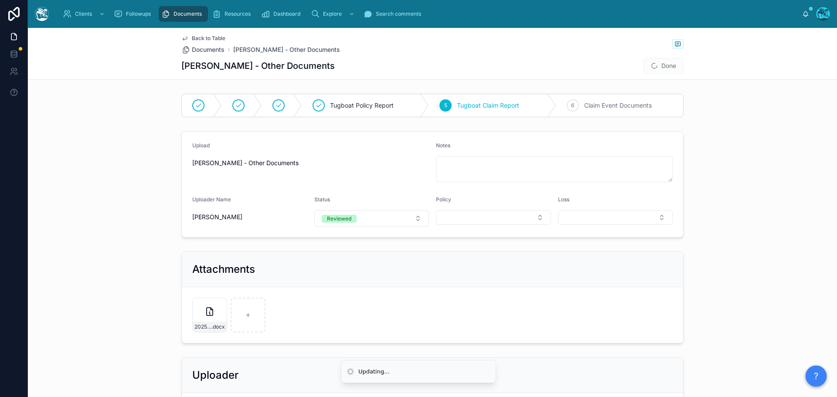
click at [659, 61] on span "Done" at bounding box center [663, 66] width 40 height 16
click at [659, 62] on button "Done" at bounding box center [663, 66] width 40 height 16
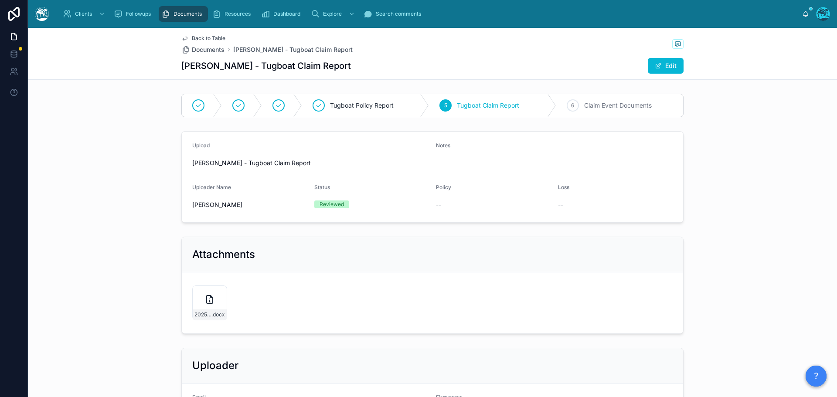
click at [218, 37] on span "Back to Table" at bounding box center [209, 38] width 34 height 7
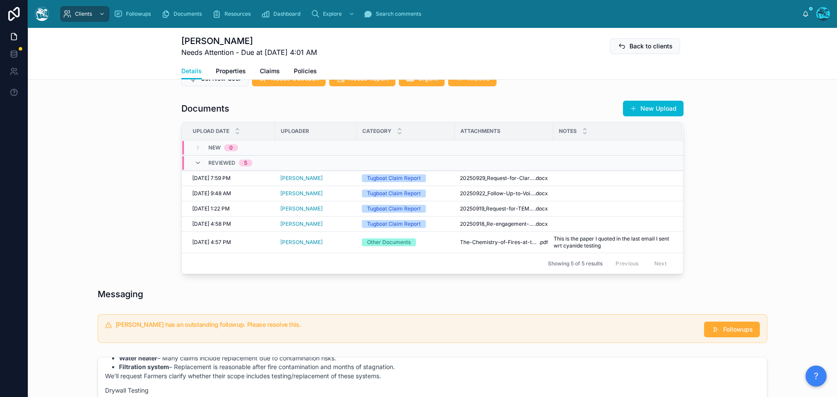
scroll to position [349, 0]
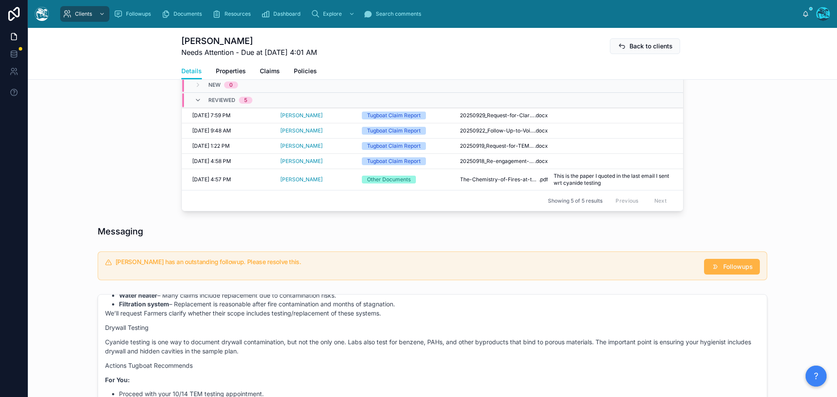
click at [717, 274] on button "Followups" at bounding box center [732, 267] width 56 height 16
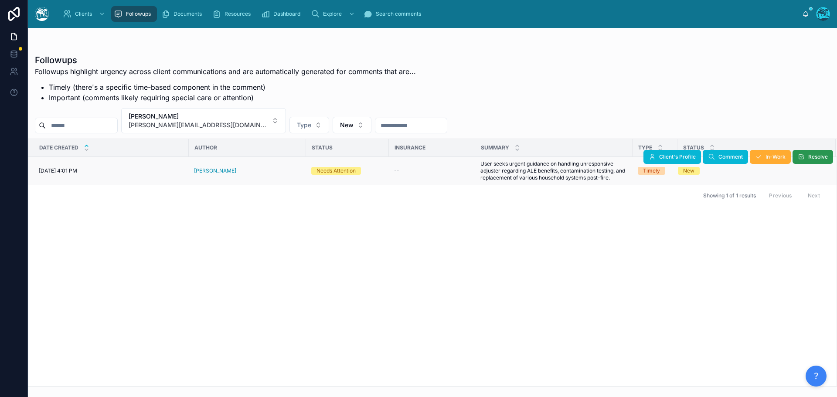
click at [810, 154] on span "Resolve" at bounding box center [818, 156] width 20 height 7
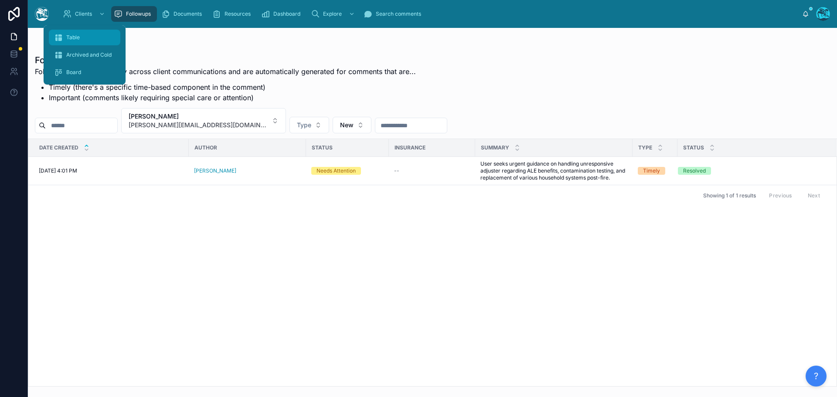
click at [82, 37] on div "Table" at bounding box center [84, 38] width 61 height 14
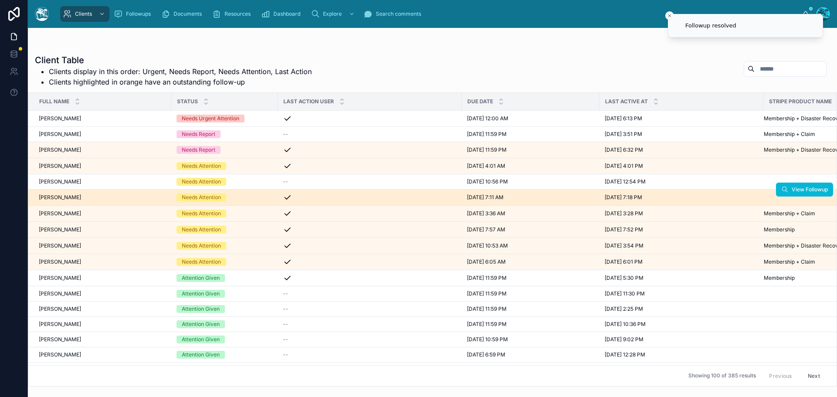
click at [150, 199] on div "[PERSON_NAME] [PERSON_NAME]" at bounding box center [102, 197] width 127 height 7
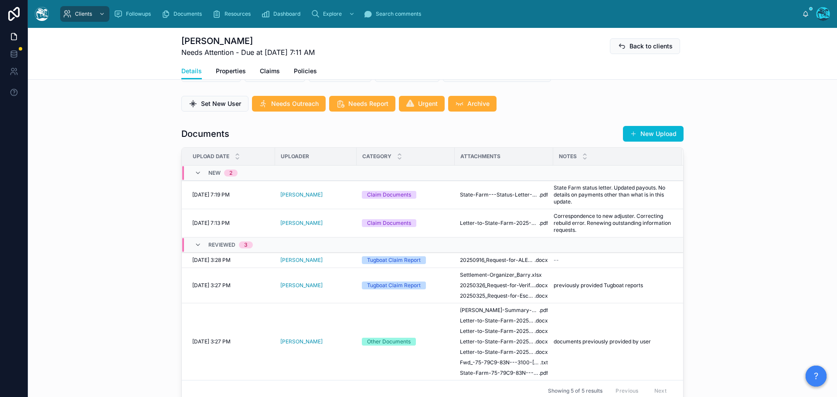
scroll to position [262, 0]
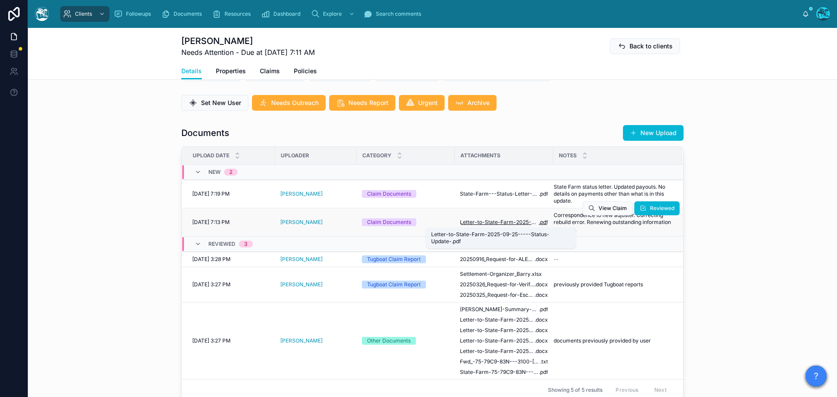
click at [504, 222] on span "Letter-to-State-Farm-2025-09-25-----Status-Update-" at bounding box center [499, 222] width 79 height 7
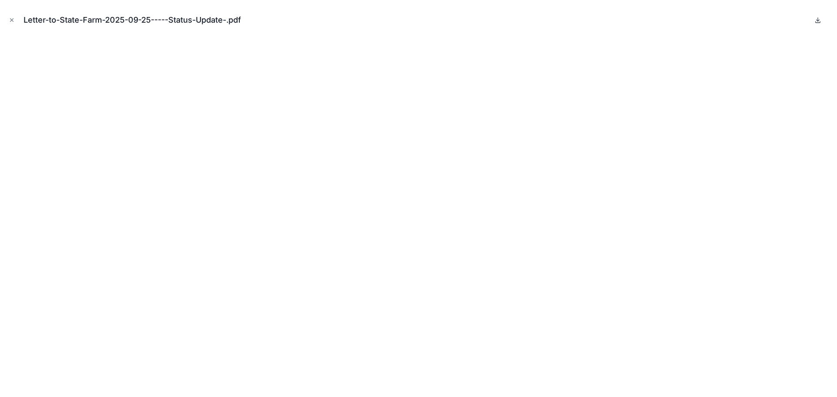
click at [818, 19] on icon at bounding box center [818, 19] width 0 height 3
drag, startPoint x: 10, startPoint y: 18, endPoint x: 146, endPoint y: 88, distance: 153.1
click at [10, 18] on icon "Close modal" at bounding box center [12, 20] width 6 height 6
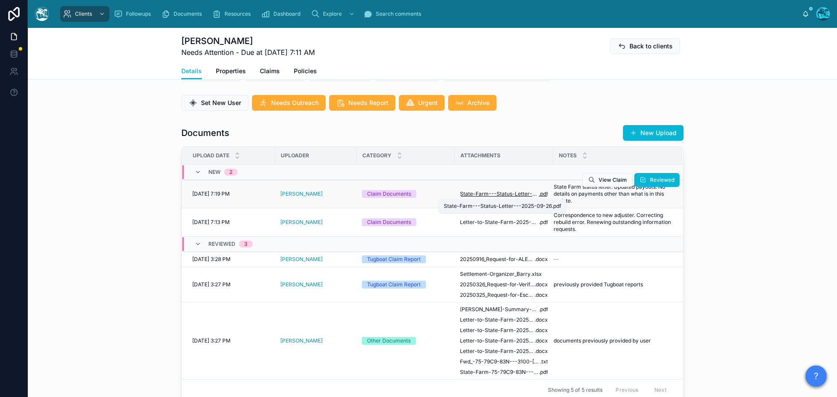
click at [475, 192] on span "State-Farm---Status-Letter---2025-09-26" at bounding box center [499, 194] width 79 height 7
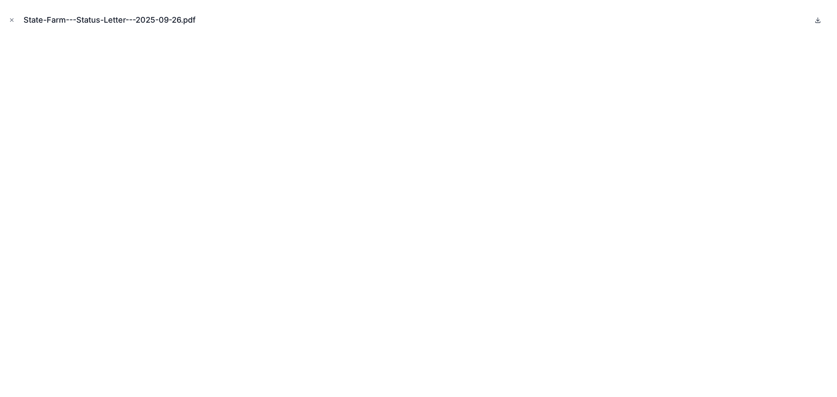
click at [818, 20] on icon at bounding box center [817, 20] width 7 height 7
click at [12, 20] on icon "Close modal" at bounding box center [11, 20] width 3 height 3
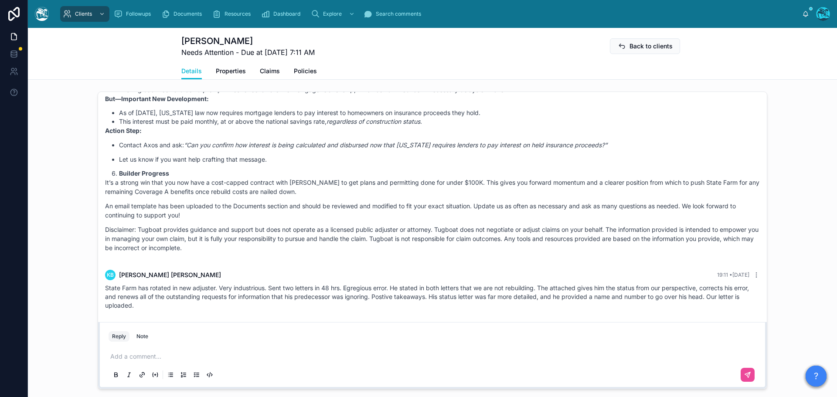
scroll to position [654, 0]
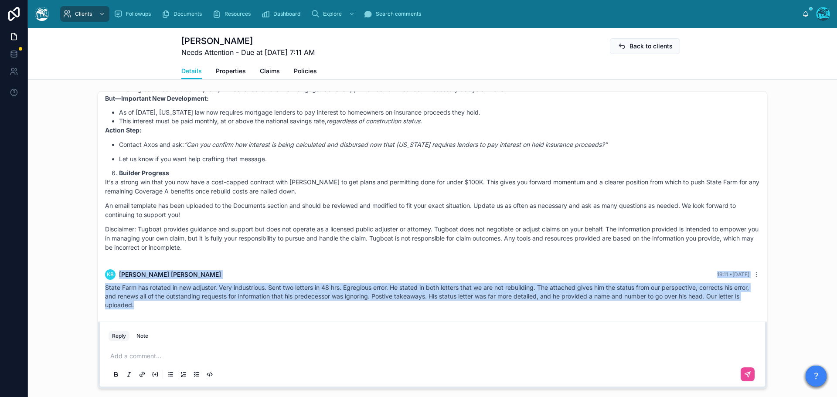
drag, startPoint x: 239, startPoint y: 258, endPoint x: 241, endPoint y: 306, distance: 48.0
copy div "KB [PERSON_NAME] 19:11 • [DATE] State Farm has rotated in new adjuster. Very in…"
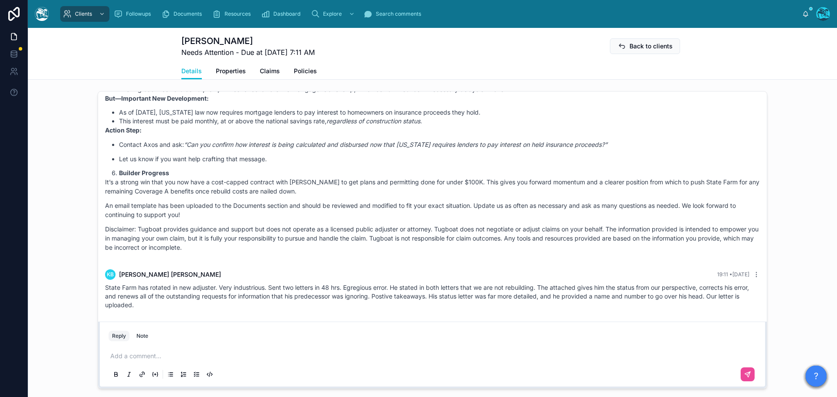
click at [113, 357] on p at bounding box center [434, 356] width 648 height 9
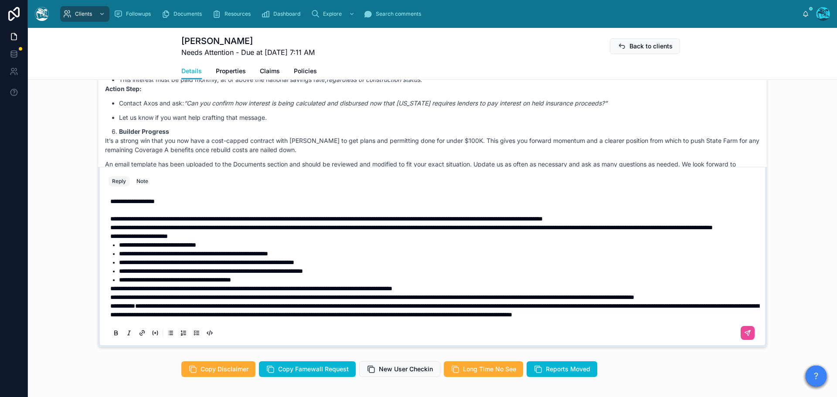
scroll to position [735, 0]
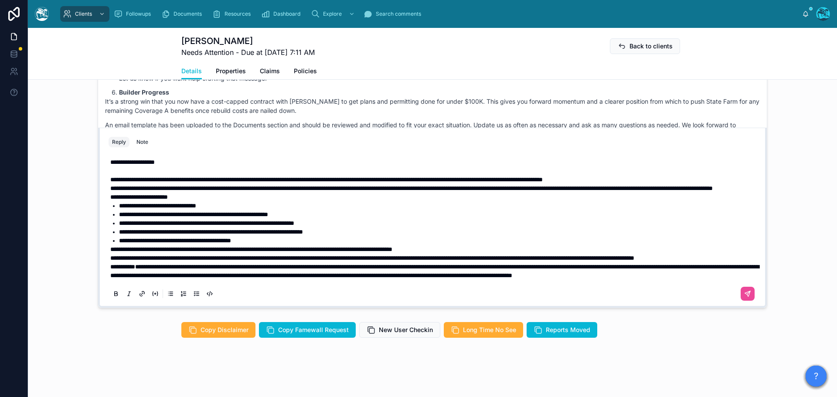
click at [202, 254] on p "**********" at bounding box center [434, 258] width 648 height 9
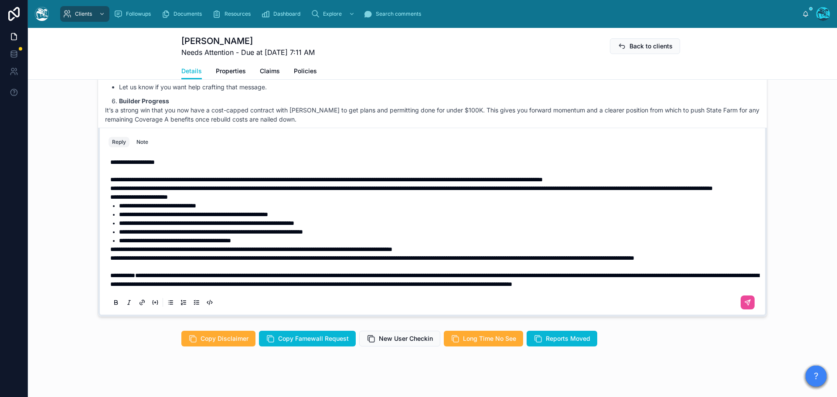
click at [110, 255] on span "**********" at bounding box center [372, 258] width 524 height 6
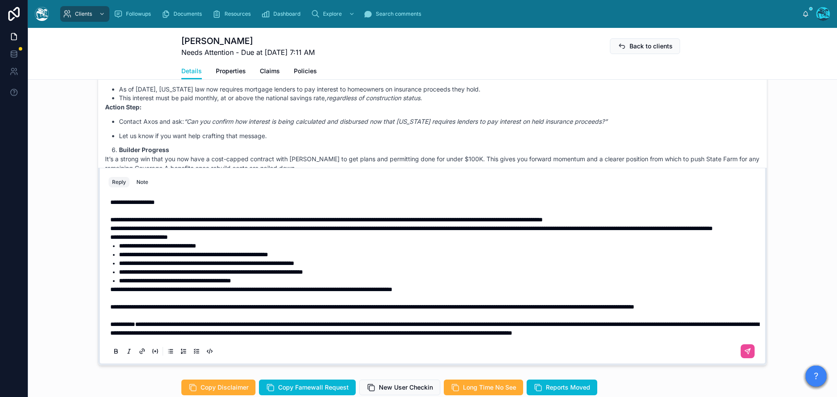
scroll to position [676, 0]
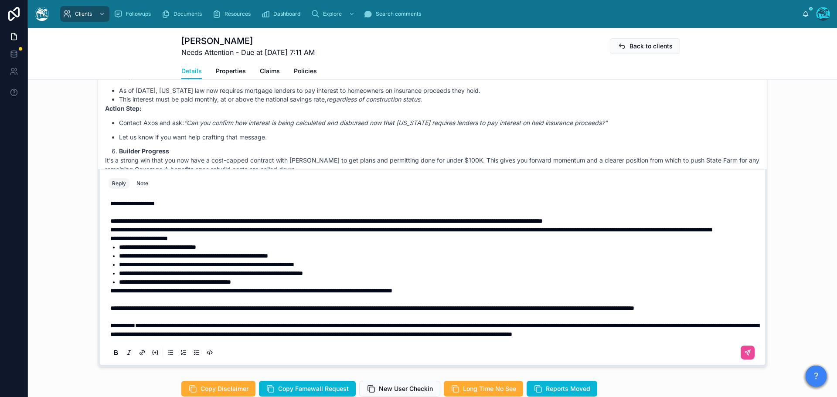
click at [110, 235] on span "**********" at bounding box center [139, 238] width 58 height 6
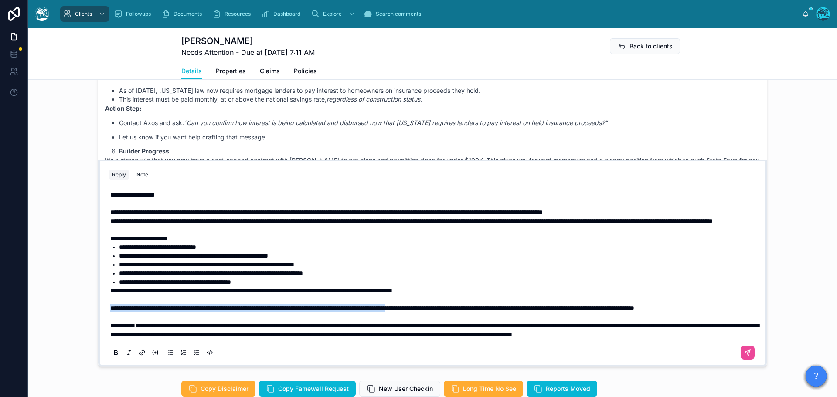
drag, startPoint x: 108, startPoint y: 302, endPoint x: 479, endPoint y: 299, distance: 371.0
click at [479, 305] on span "**********" at bounding box center [372, 308] width 524 height 6
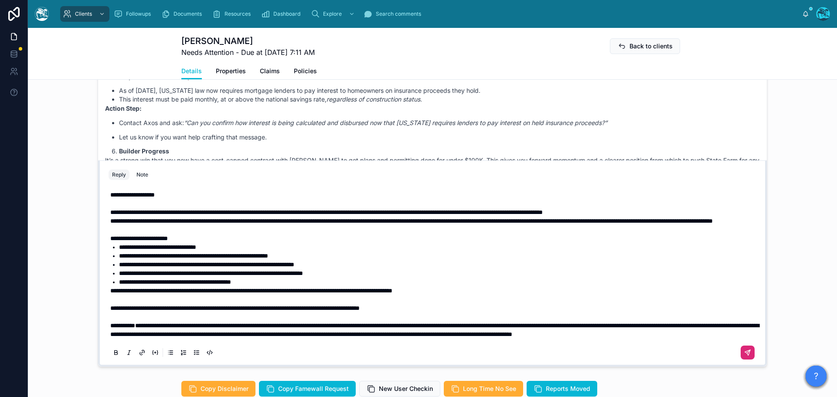
click at [744, 354] on icon at bounding box center [747, 352] width 7 height 7
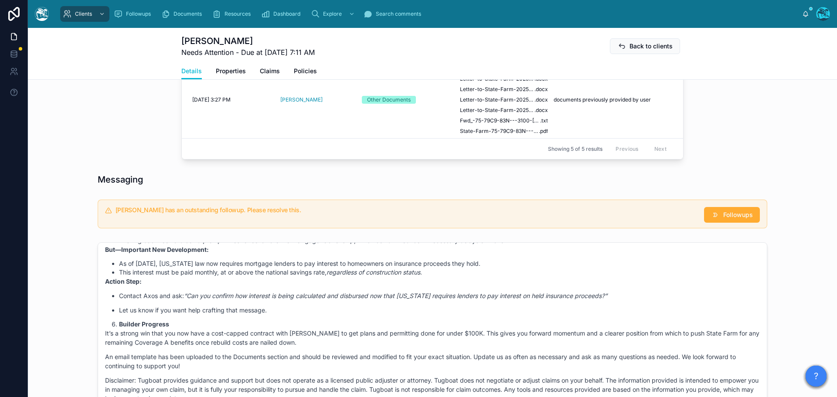
scroll to position [501, 0]
click at [742, 217] on span "Followups" at bounding box center [738, 216] width 30 height 9
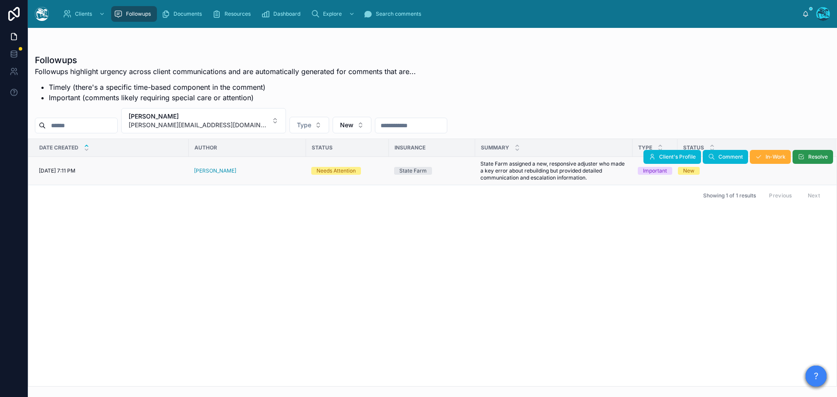
click at [810, 154] on span "Resolve" at bounding box center [818, 156] width 20 height 7
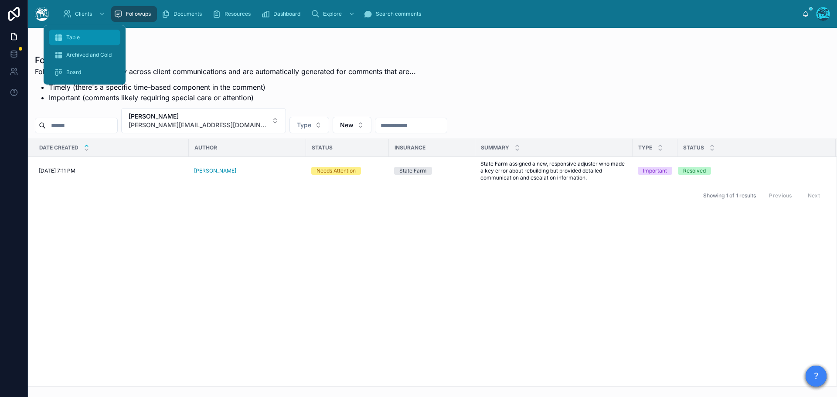
click at [74, 42] on div "Table" at bounding box center [84, 38] width 61 height 14
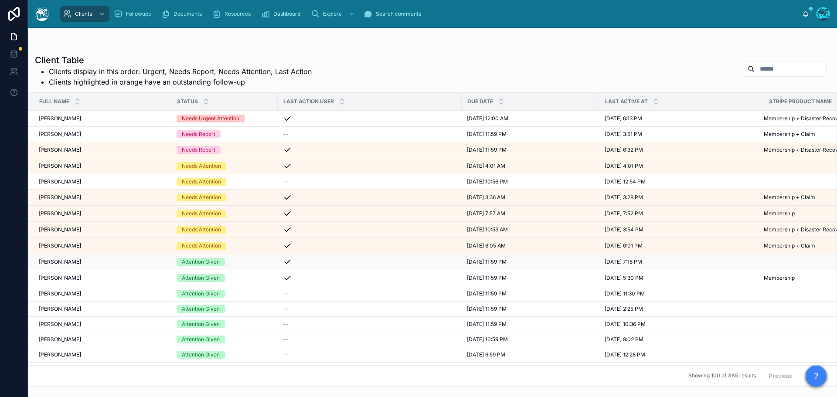
click at [232, 263] on div "Attention Given" at bounding box center [225, 262] width 96 height 8
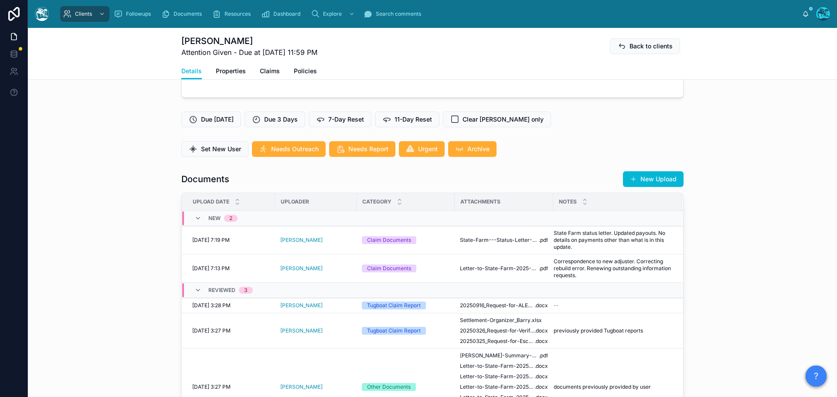
scroll to position [218, 0]
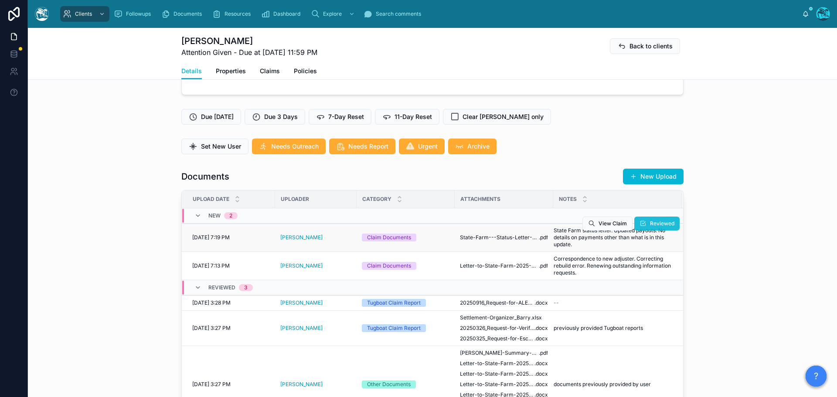
click at [655, 221] on span "Reviewed" at bounding box center [662, 223] width 24 height 7
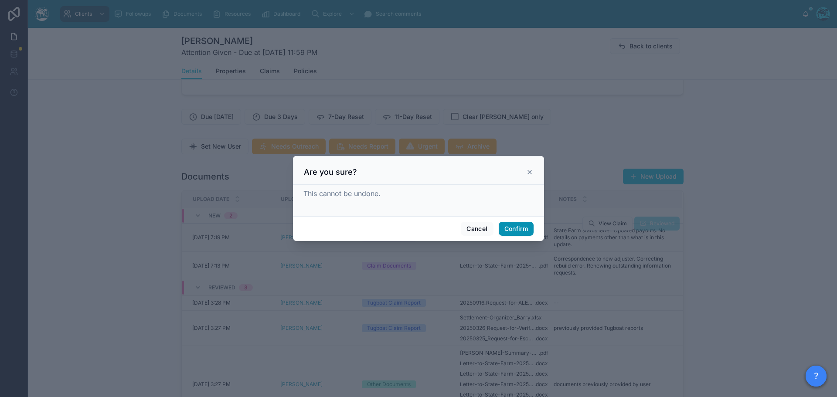
click at [519, 229] on button "Confirm" at bounding box center [516, 229] width 35 height 14
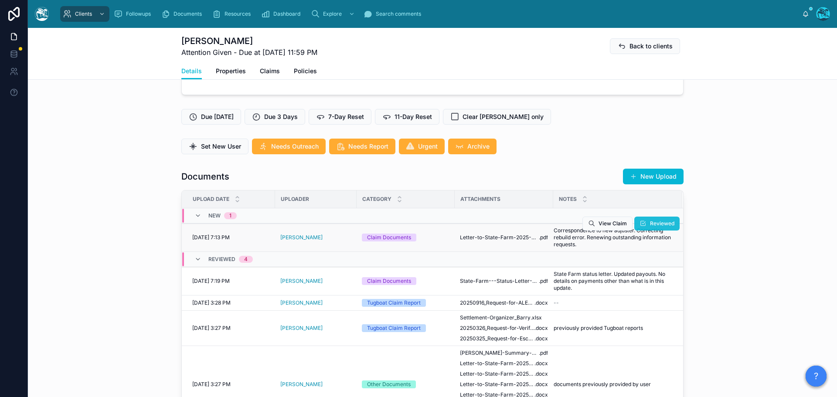
click at [652, 222] on span "Reviewed" at bounding box center [662, 223] width 24 height 7
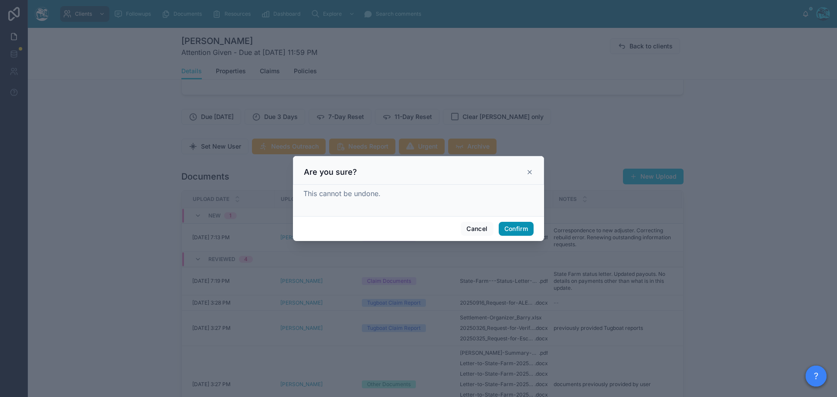
drag, startPoint x: 521, startPoint y: 229, endPoint x: 536, endPoint y: 229, distance: 15.7
click at [520, 229] on button "Confirm" at bounding box center [516, 229] width 35 height 14
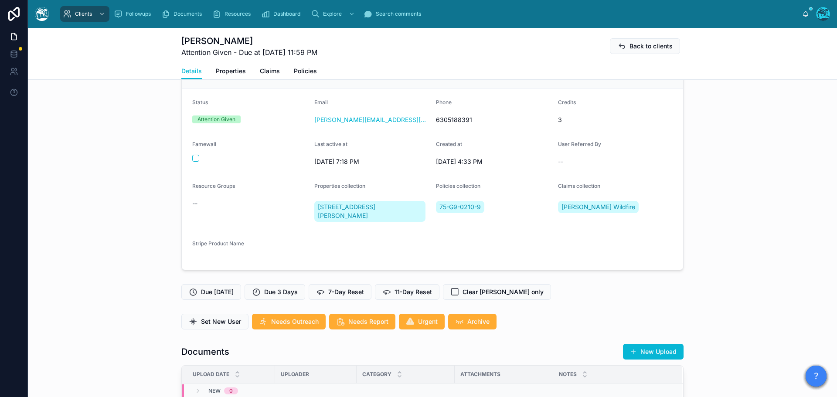
scroll to position [44, 0]
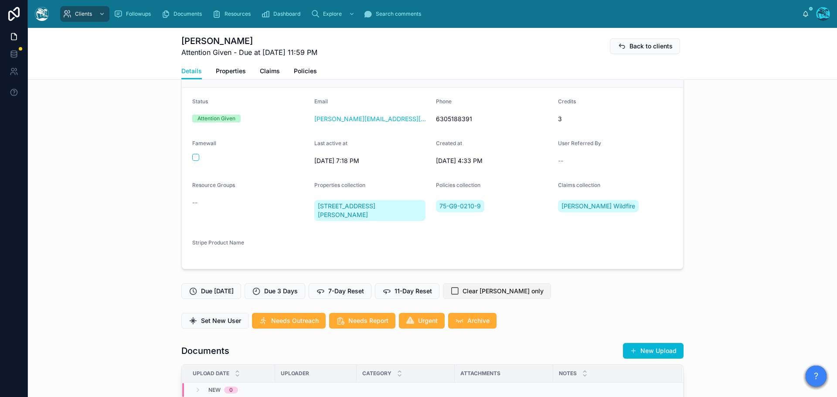
click at [492, 292] on span "Clear [PERSON_NAME] only" at bounding box center [503, 291] width 81 height 9
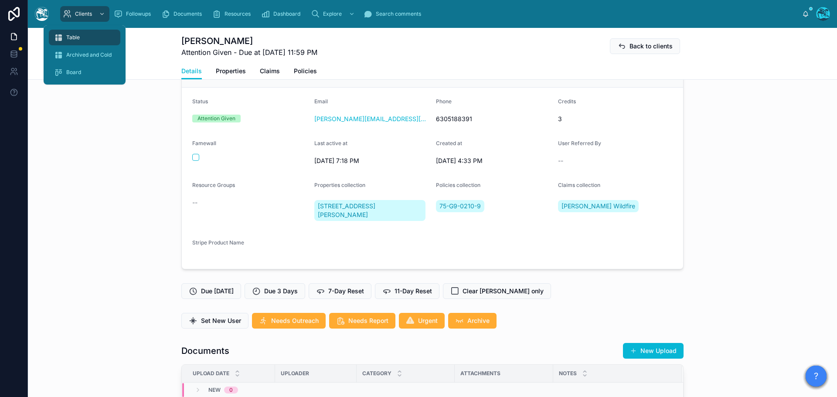
click at [84, 36] on div "Table" at bounding box center [84, 38] width 61 height 14
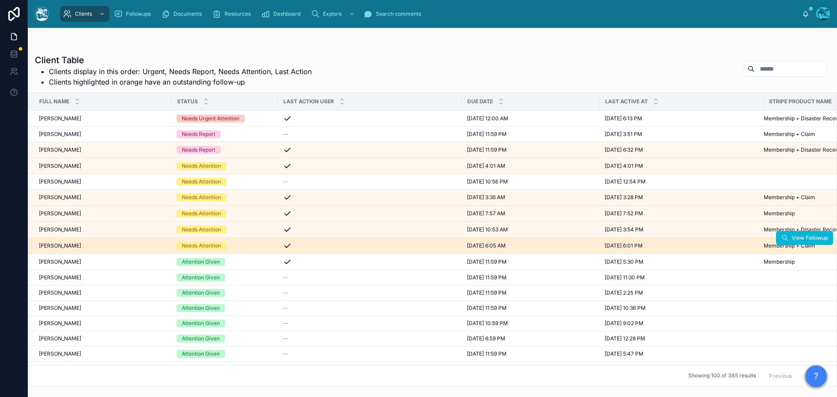
click at [140, 248] on div "[PERSON_NAME] [PERSON_NAME]" at bounding box center [102, 245] width 127 height 7
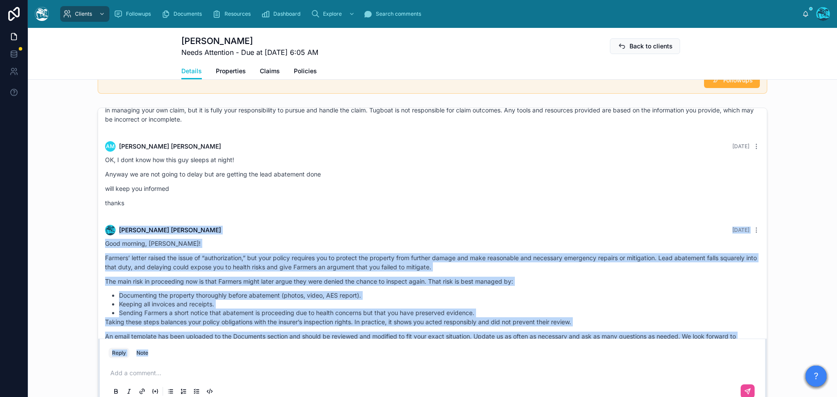
scroll to position [1975, 0]
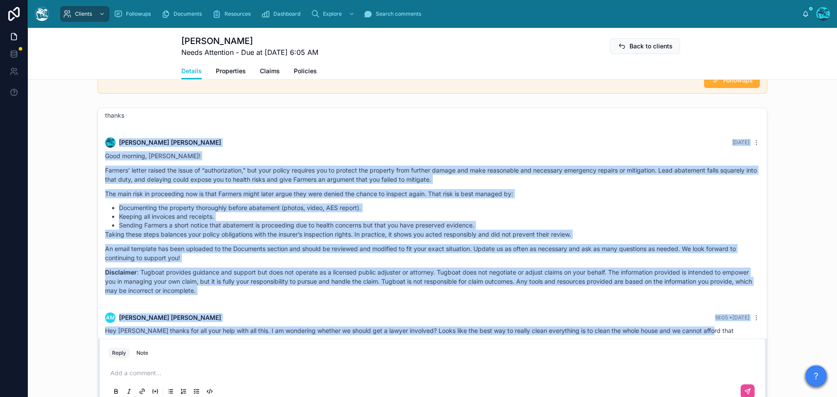
drag, startPoint x: 196, startPoint y: 191, endPoint x: 713, endPoint y: 324, distance: 533.9
copy div "Loremi Dolor 8 sita con Adip elitsed, Doeiusmo! Tempori’ utlabo etdolo mag aliq…"
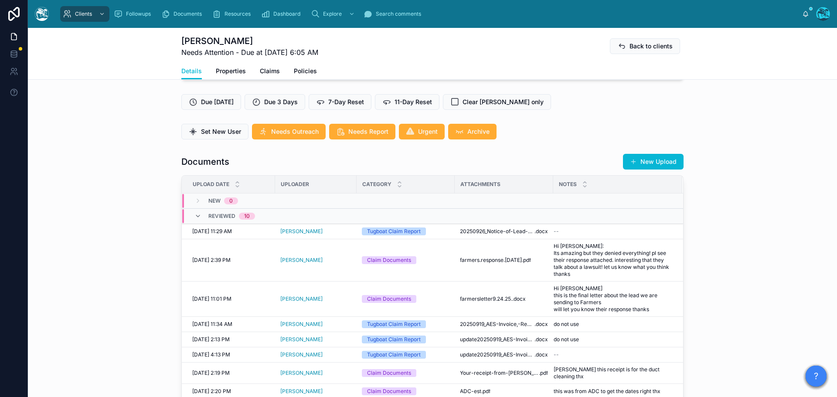
scroll to position [218, 0]
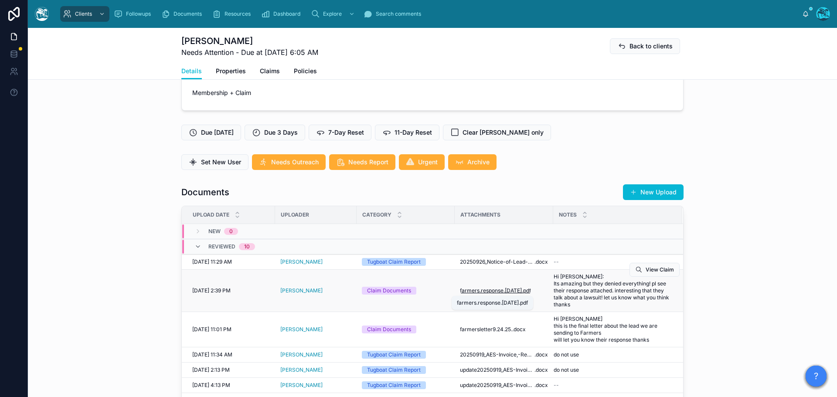
click at [510, 291] on span "farmers.response.[DATE]" at bounding box center [491, 290] width 62 height 7
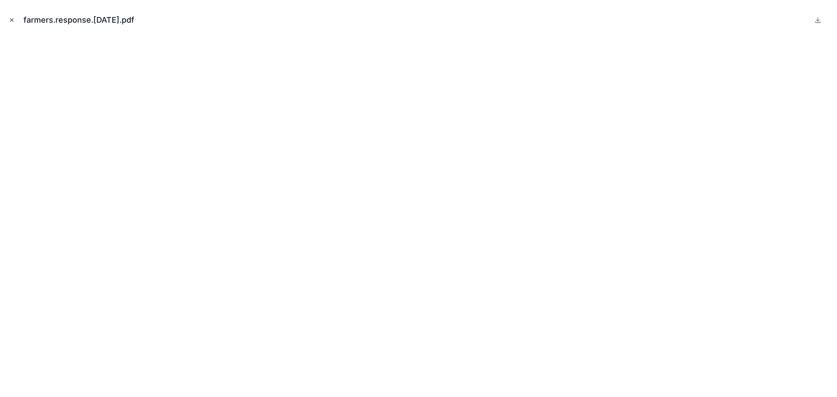
click at [11, 20] on icon "Close modal" at bounding box center [12, 20] width 6 height 6
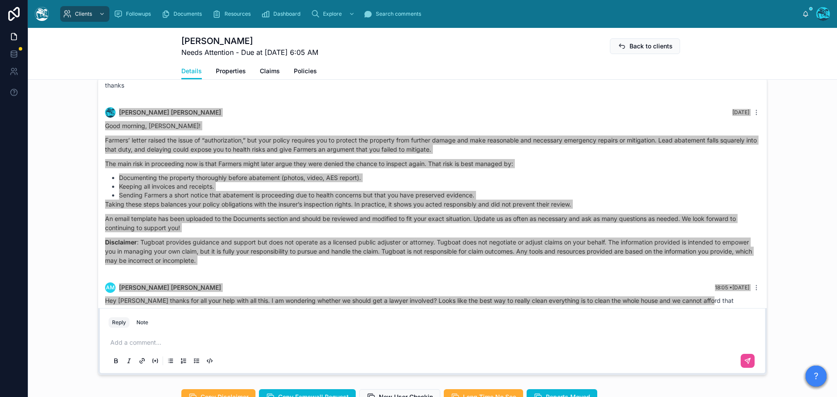
scroll to position [741, 0]
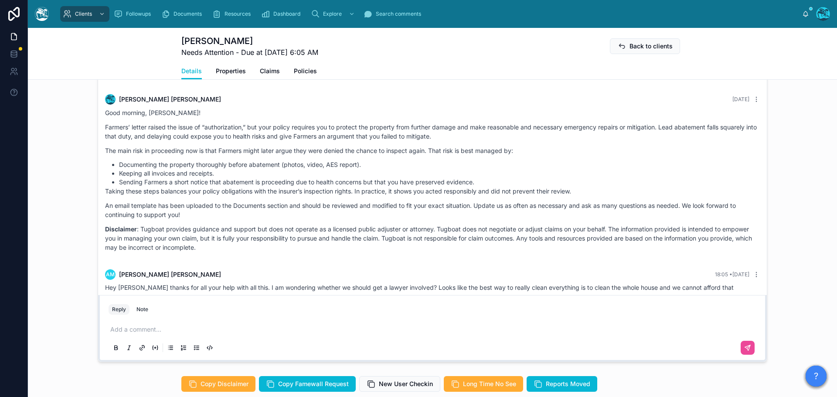
click at [124, 326] on p at bounding box center [434, 329] width 648 height 9
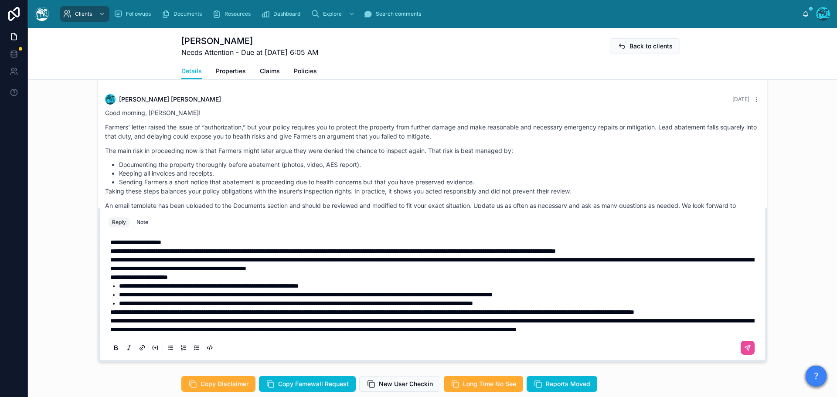
scroll to position [677, 0]
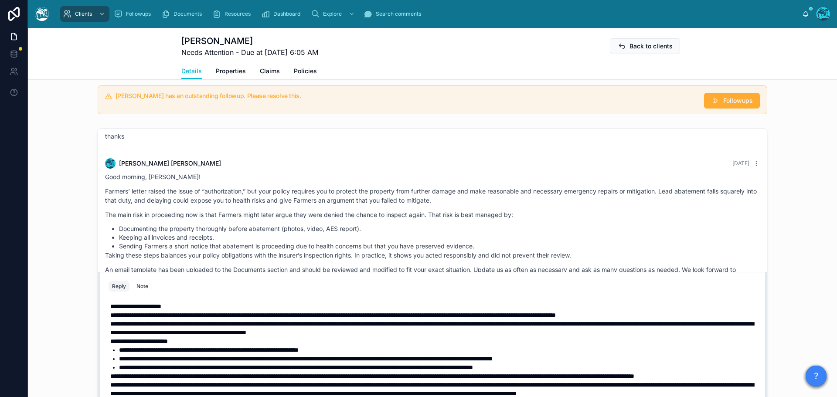
click at [190, 302] on p "**********" at bounding box center [434, 306] width 648 height 9
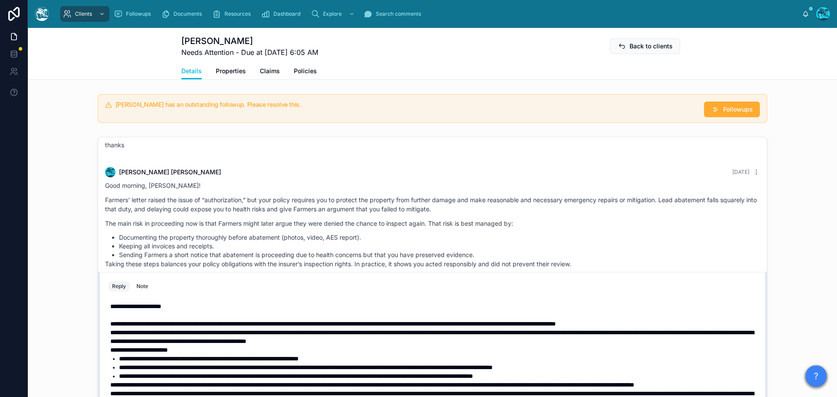
click at [110, 347] on span "**********" at bounding box center [139, 350] width 58 height 6
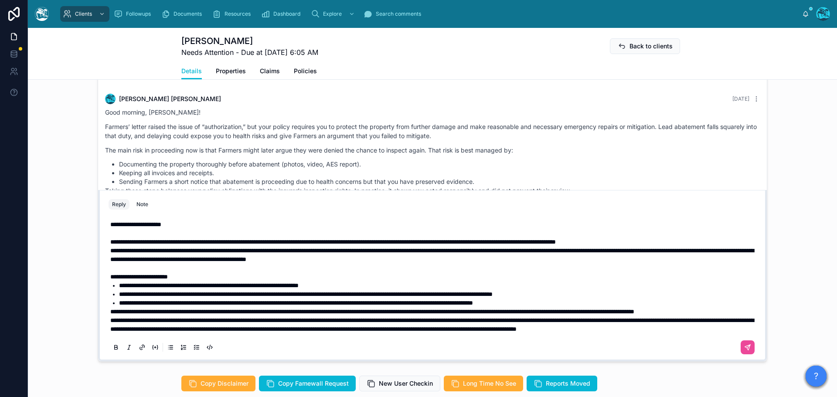
scroll to position [747, 0]
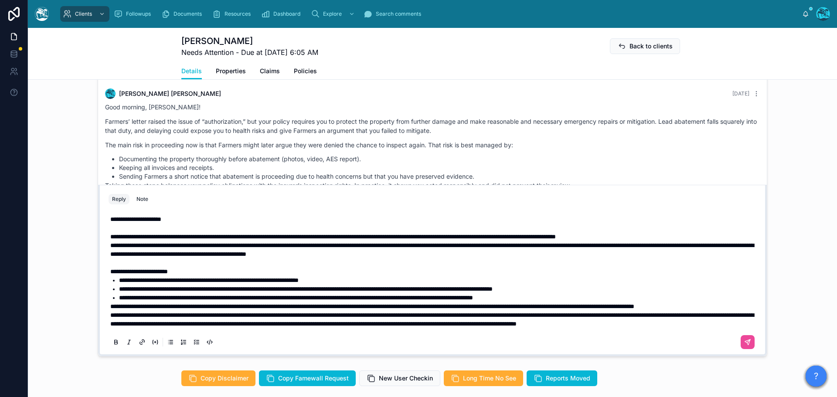
click at [110, 312] on span "**********" at bounding box center [431, 319] width 643 height 15
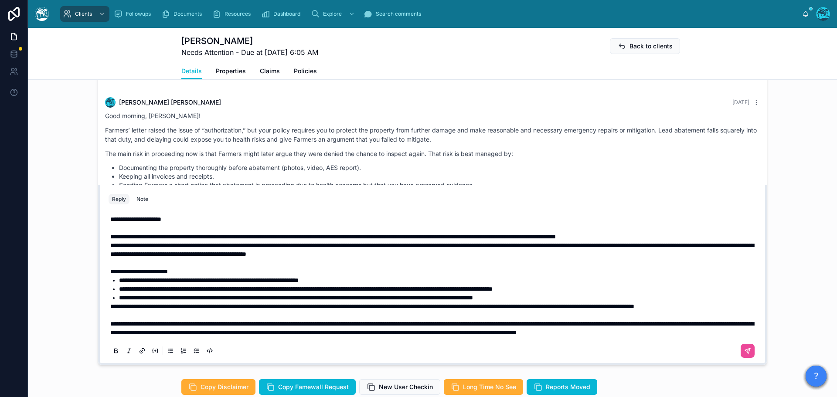
click at [110, 303] on span "**********" at bounding box center [372, 306] width 524 height 6
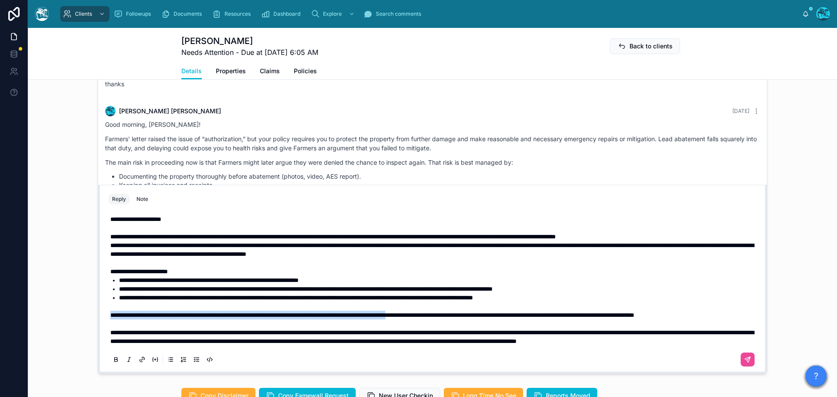
drag, startPoint x: 108, startPoint y: 296, endPoint x: 477, endPoint y: 301, distance: 369.3
click at [477, 311] on p "**********" at bounding box center [434, 315] width 648 height 9
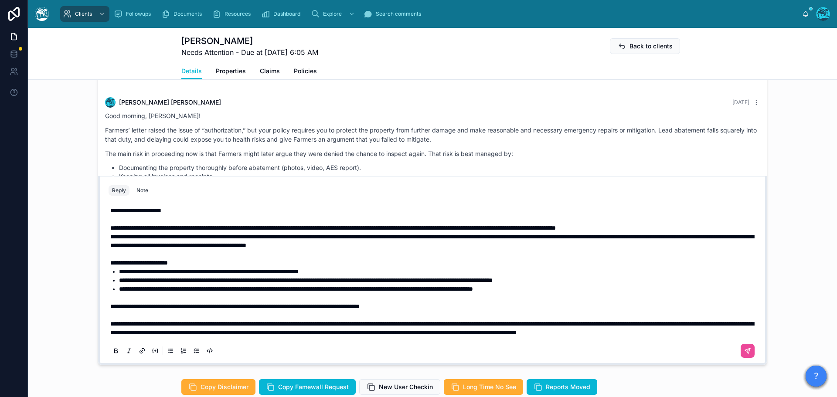
click at [110, 234] on span "**********" at bounding box center [431, 241] width 643 height 15
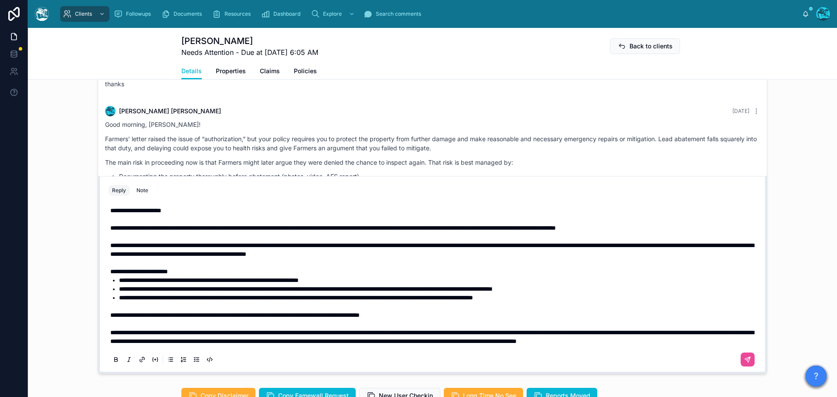
drag, startPoint x: 106, startPoint y: 219, endPoint x: 194, endPoint y: 252, distance: 93.7
click at [194, 252] on div "**********" at bounding box center [433, 284] width 648 height 167
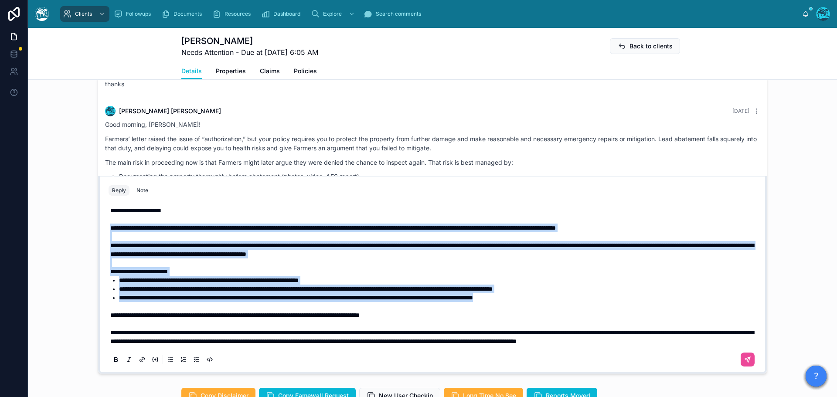
drag, startPoint x: 109, startPoint y: 220, endPoint x: 602, endPoint y: 289, distance: 497.0
click at [602, 289] on div "**********" at bounding box center [434, 276] width 648 height 140
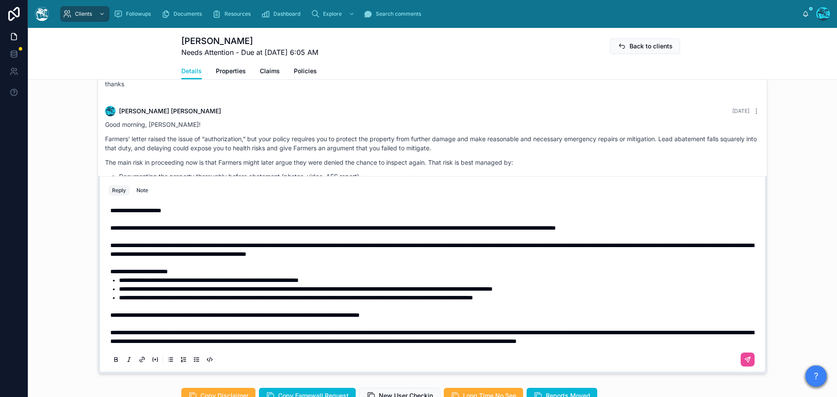
scroll to position [721, 0]
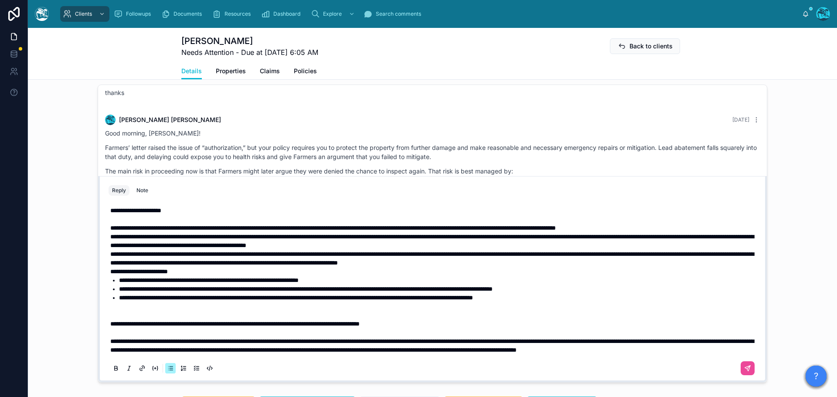
click at [148, 311] on p at bounding box center [434, 315] width 648 height 9
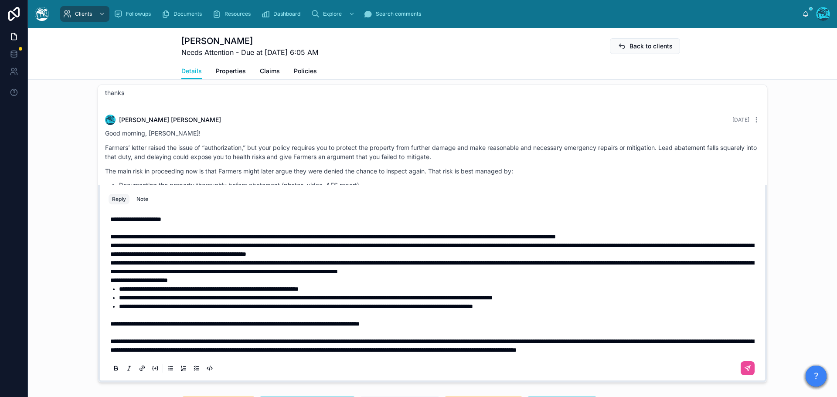
scroll to position [729, 0]
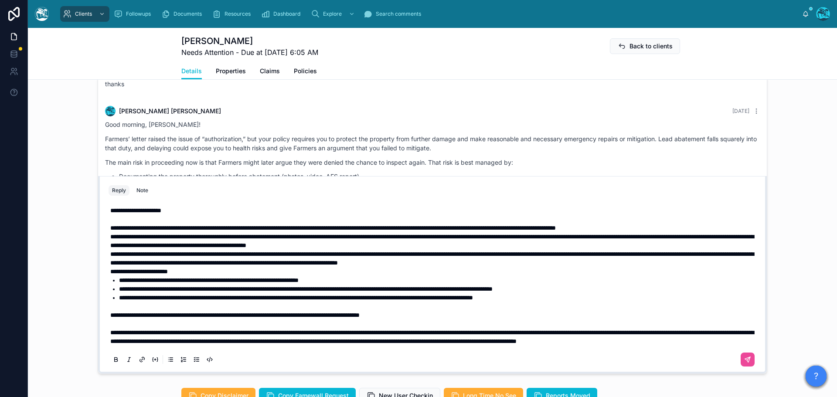
click at [110, 269] on span "**********" at bounding box center [139, 272] width 58 height 6
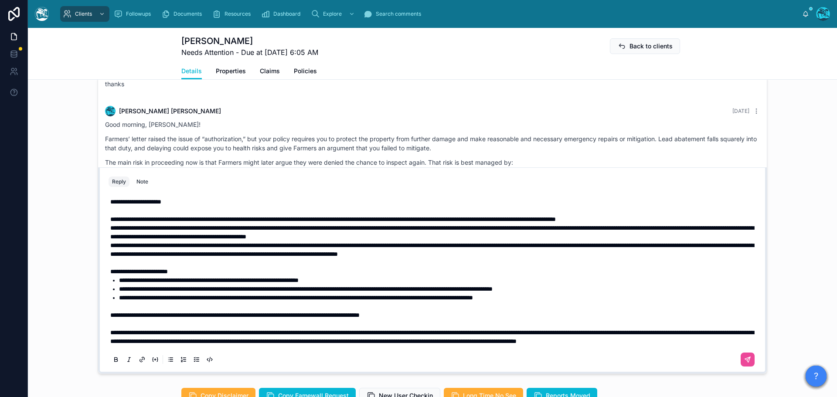
scroll to position [721, 0]
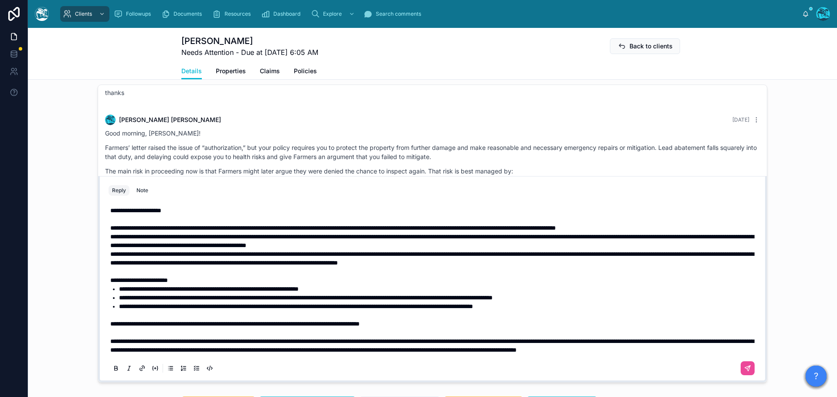
click at [110, 251] on span "**********" at bounding box center [431, 258] width 643 height 15
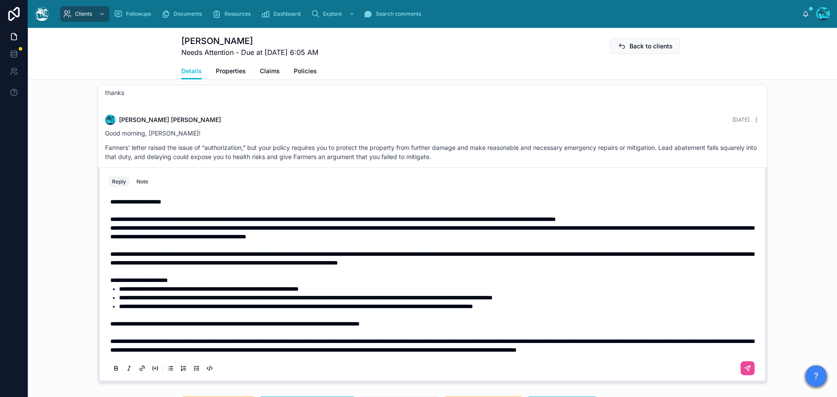
scroll to position [714, 0]
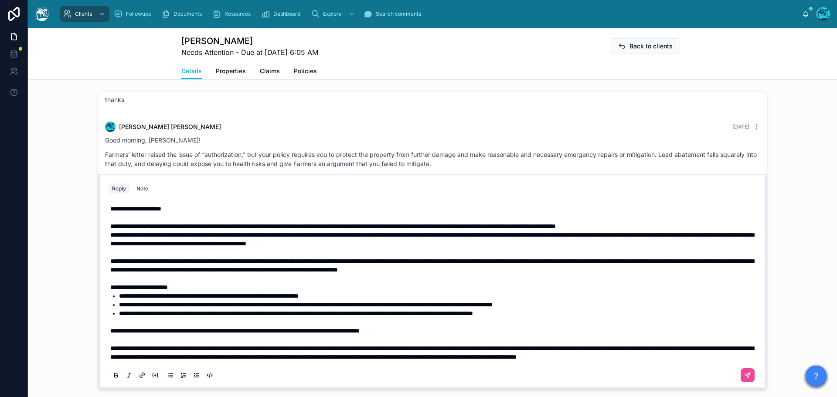
click at [110, 232] on span "**********" at bounding box center [431, 239] width 643 height 15
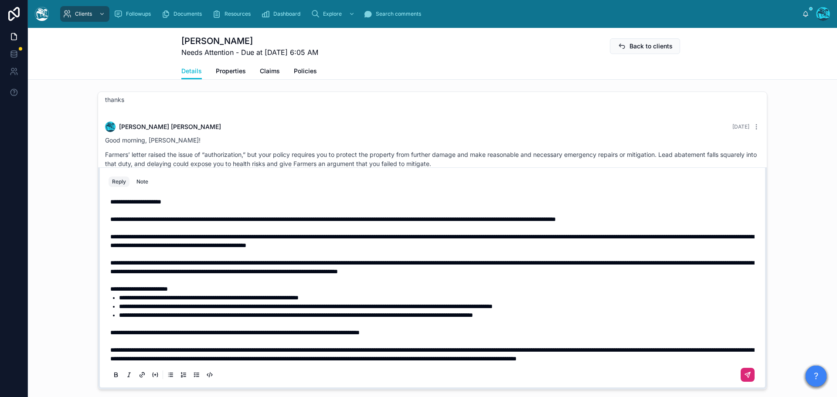
click at [744, 373] on icon at bounding box center [747, 375] width 7 height 7
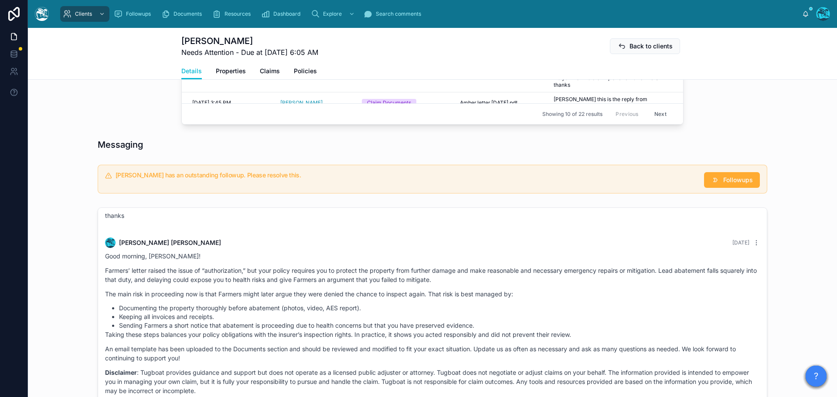
scroll to position [626, 0]
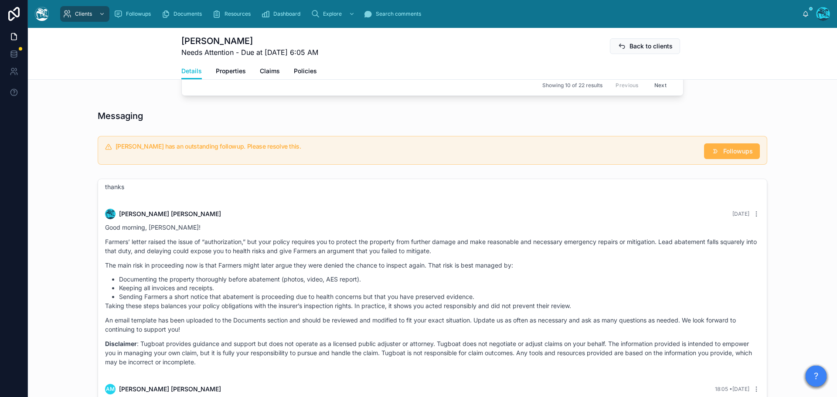
click at [734, 154] on span "Followups" at bounding box center [738, 151] width 30 height 9
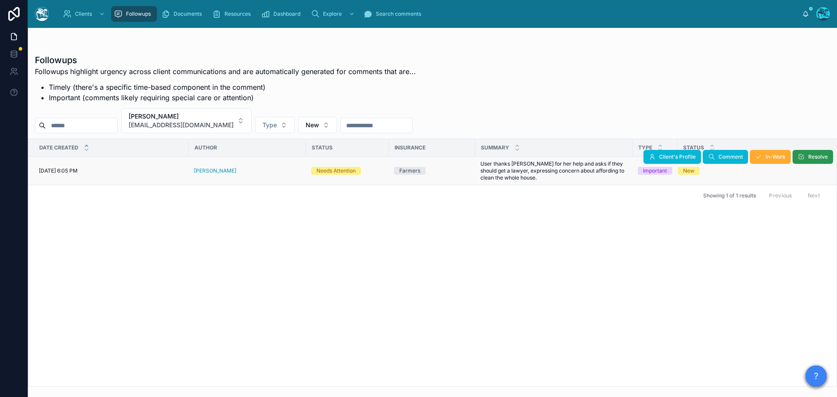
click at [812, 155] on span "Resolve" at bounding box center [818, 156] width 20 height 7
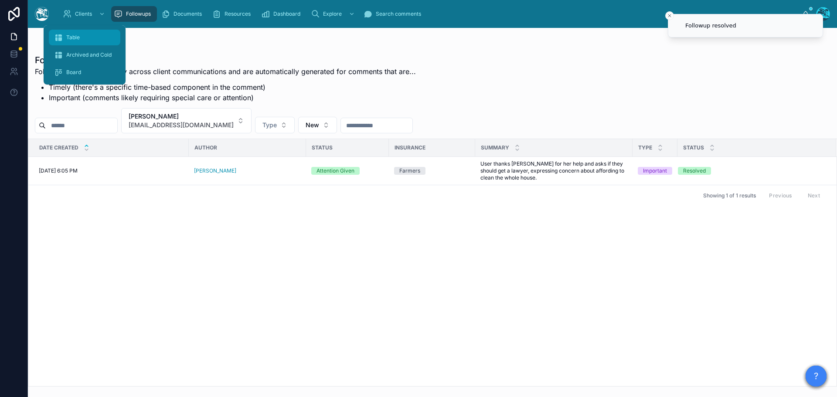
click at [79, 36] on span "Table" at bounding box center [73, 37] width 14 height 7
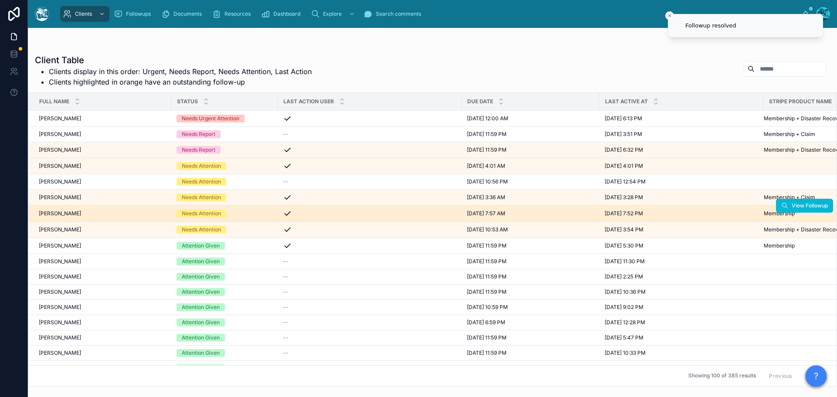
click at [114, 214] on div "[PERSON_NAME] [PERSON_NAME]" at bounding box center [102, 213] width 127 height 7
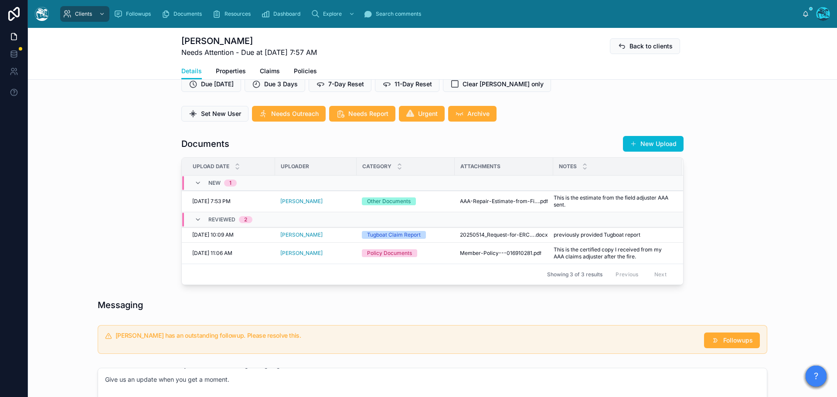
scroll to position [305, 0]
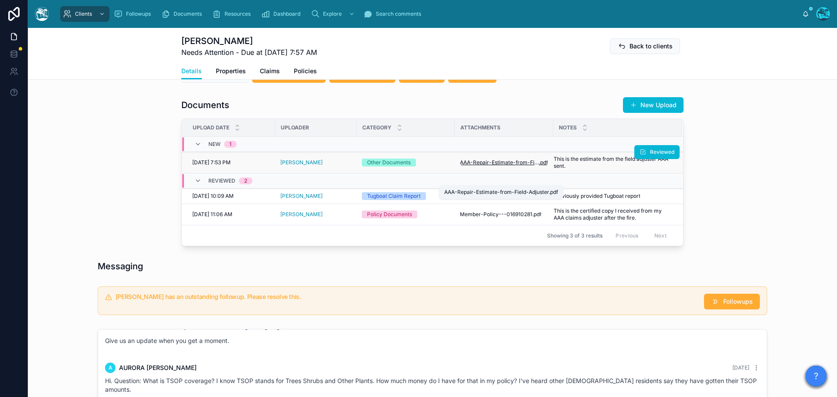
click at [489, 166] on span "AAA-Repair-Estimate-from-Field-Adjuster" at bounding box center [499, 162] width 79 height 7
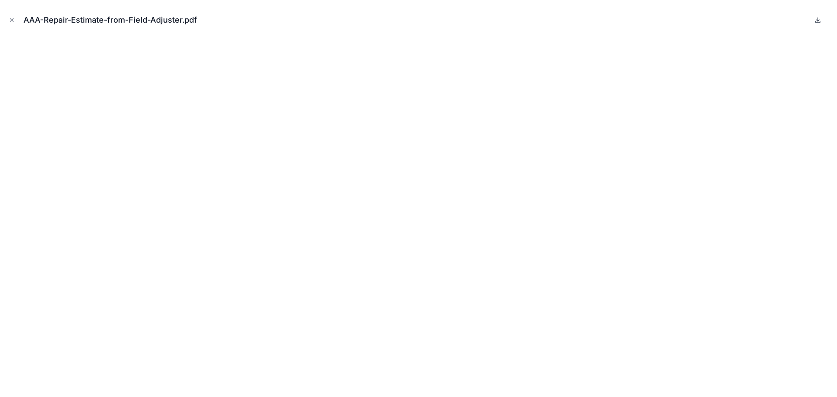
click at [816, 21] on icon at bounding box center [818, 21] width 5 height 1
click at [12, 20] on icon "Close modal" at bounding box center [11, 20] width 3 height 3
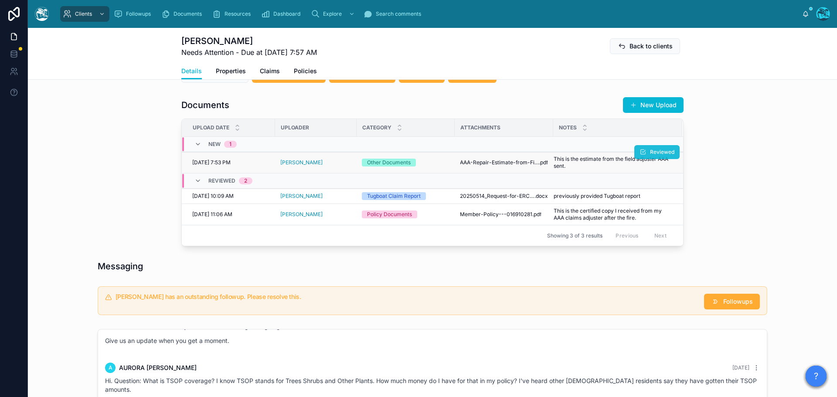
click at [653, 156] on span "Reviewed" at bounding box center [662, 152] width 24 height 7
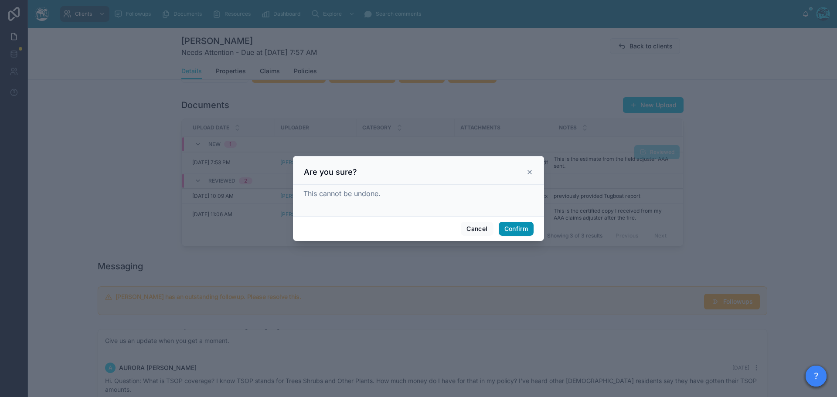
click at [513, 231] on button "Confirm" at bounding box center [516, 229] width 35 height 14
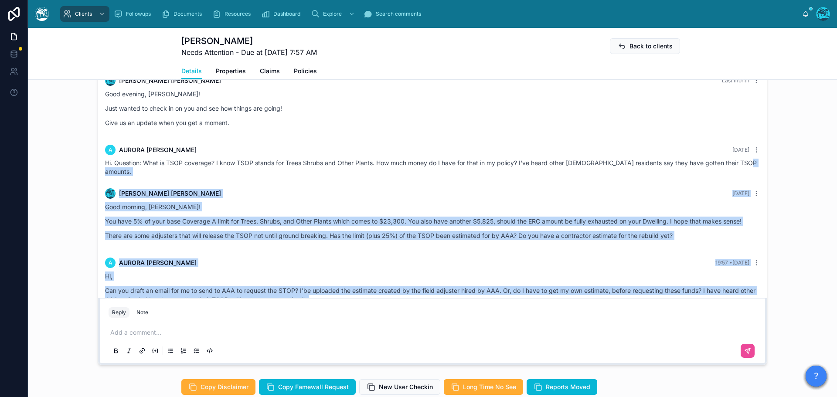
scroll to position [1805, 0]
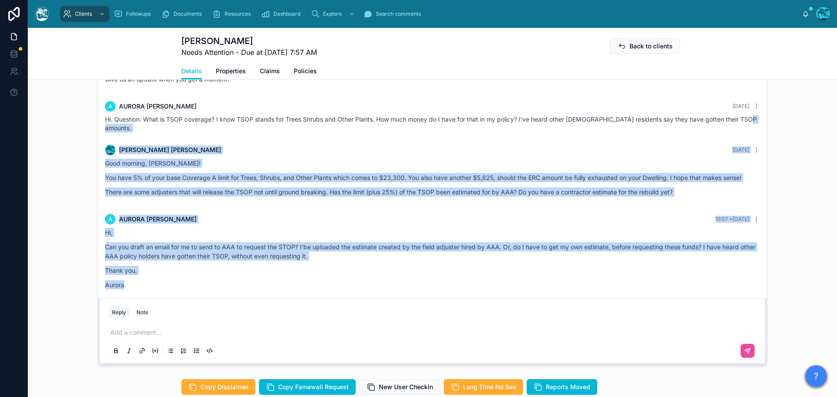
drag, startPoint x: 750, startPoint y: 183, endPoint x: 601, endPoint y: 304, distance: 192.1
copy div "[PERSON_NAME] [DATE] Good morning, [PERSON_NAME]! You have 5% of your base Cove…"
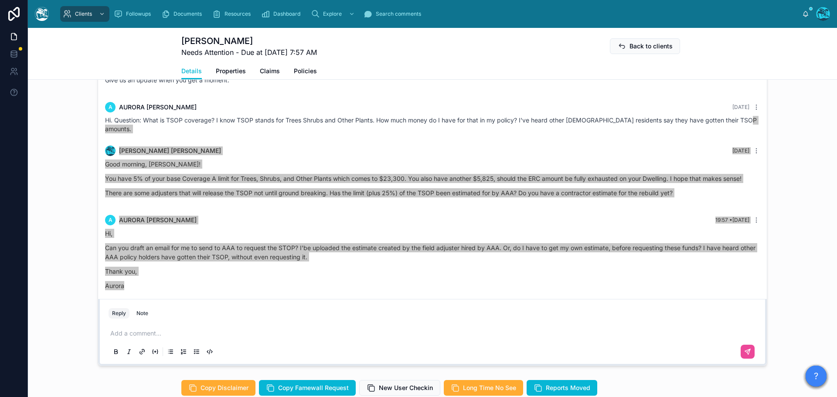
scroll to position [567, 0]
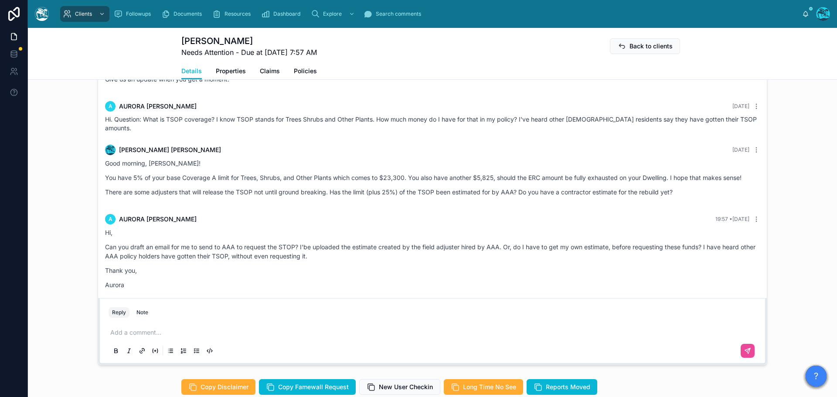
click at [148, 337] on p at bounding box center [434, 332] width 648 height 9
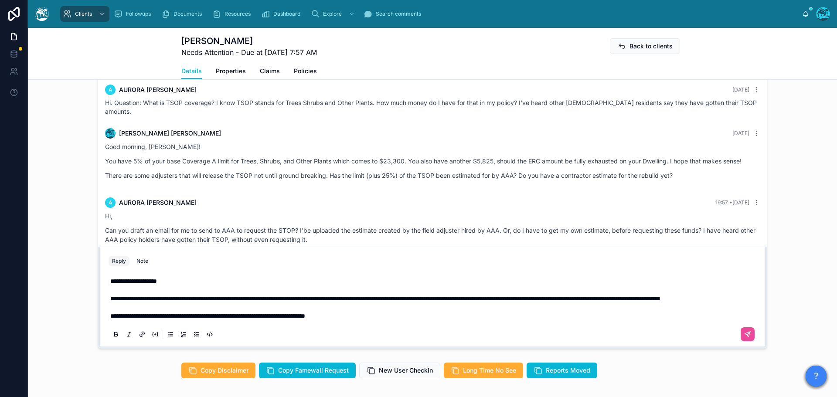
scroll to position [584, 0]
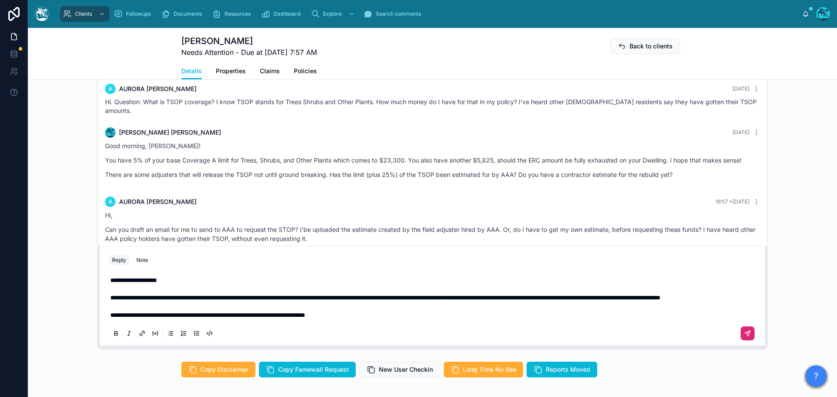
click at [747, 336] on icon at bounding box center [747, 333] width 5 height 5
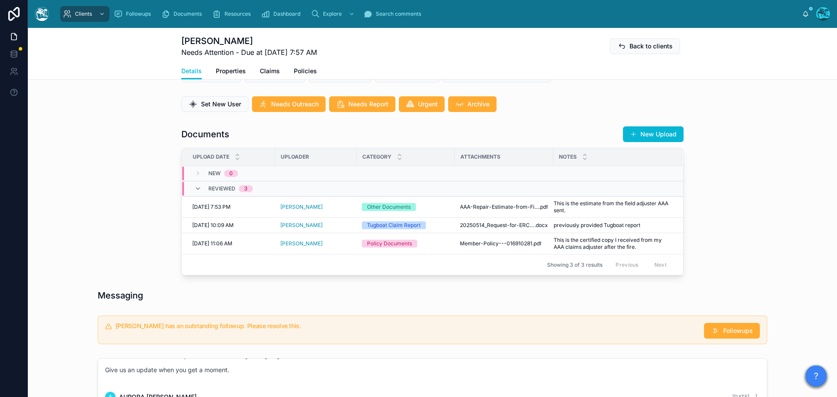
scroll to position [279, 0]
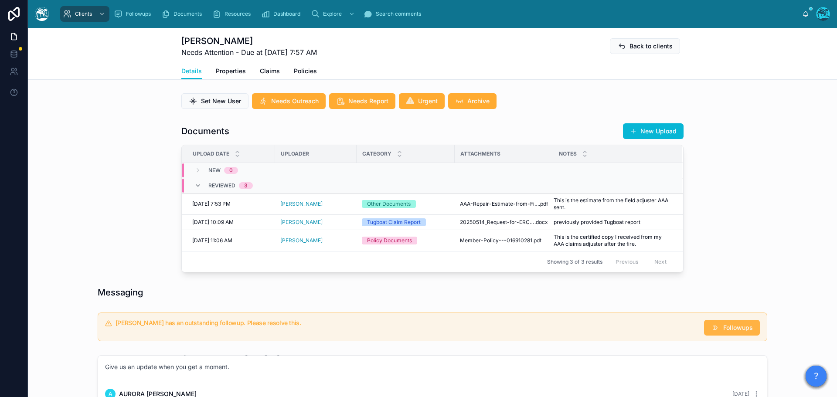
click at [724, 332] on span "Followups" at bounding box center [738, 327] width 30 height 9
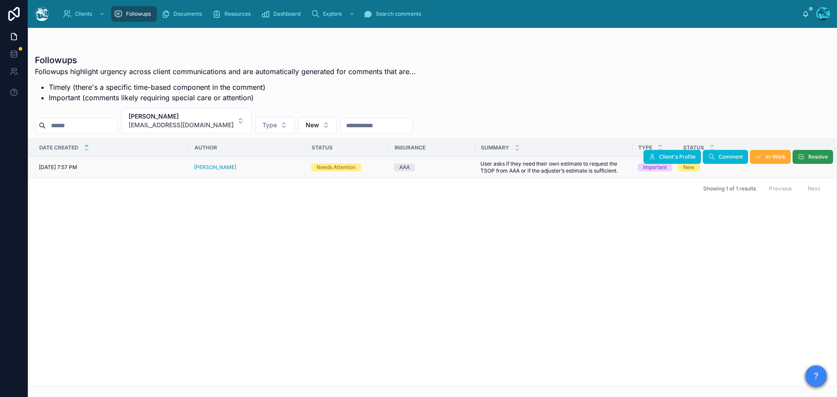
click at [805, 159] on button "Resolve" at bounding box center [813, 157] width 41 height 14
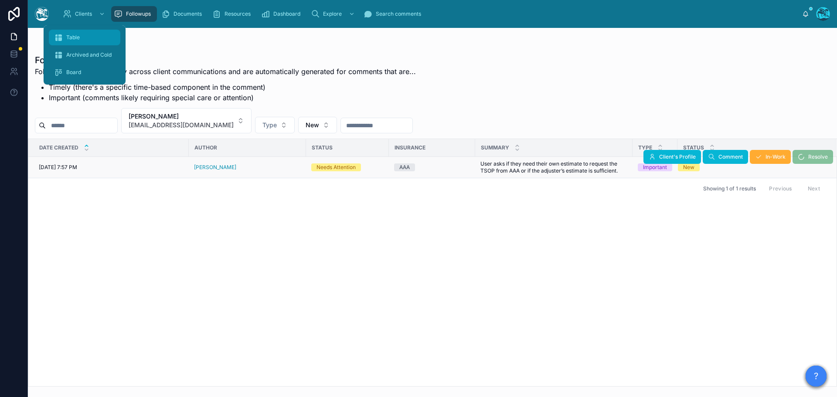
click at [74, 34] on span "Table" at bounding box center [73, 37] width 14 height 7
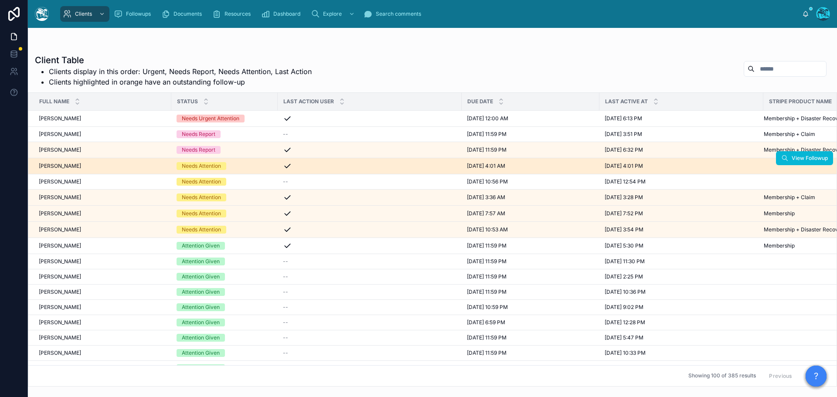
click at [141, 170] on td "[PERSON_NAME] [PERSON_NAME]" at bounding box center [99, 166] width 143 height 16
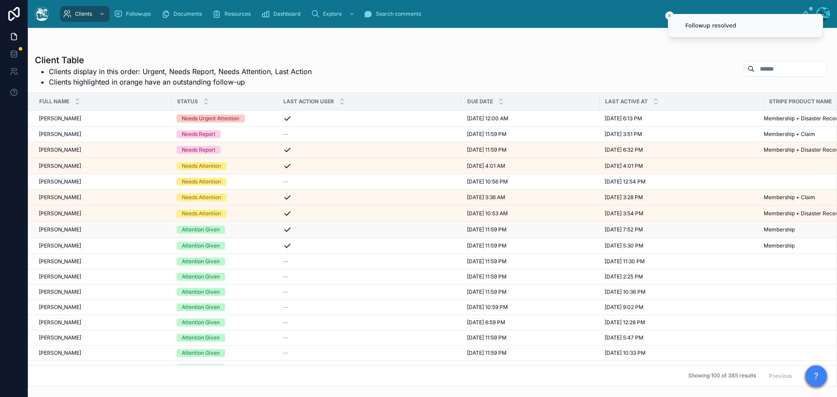
click at [271, 228] on div "Attention Given" at bounding box center [225, 230] width 96 height 8
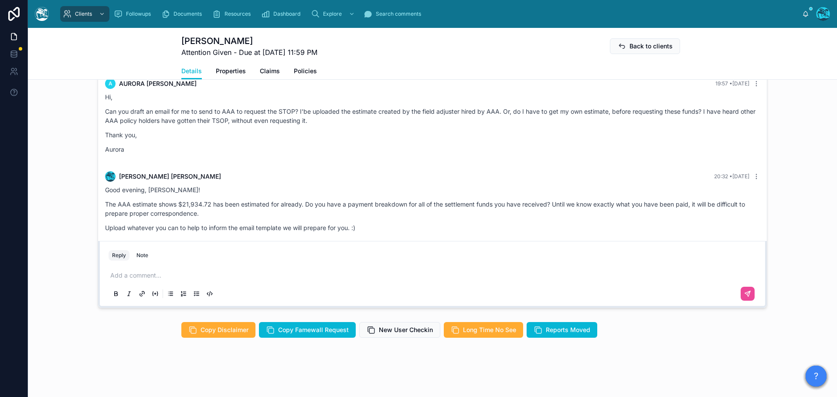
scroll to position [599, 0]
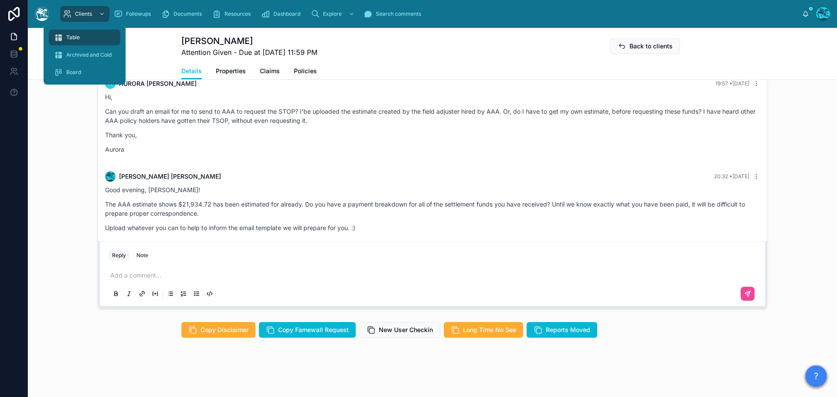
click at [71, 40] on span "Table" at bounding box center [73, 37] width 14 height 7
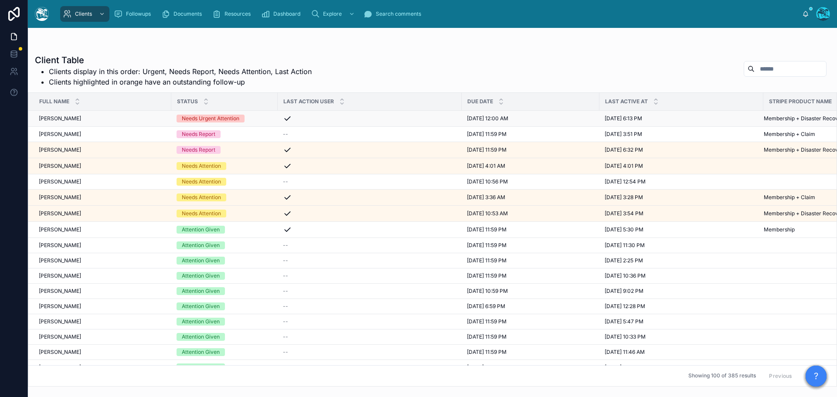
click at [165, 117] on div "[PERSON_NAME] [PERSON_NAME]" at bounding box center [102, 118] width 127 height 7
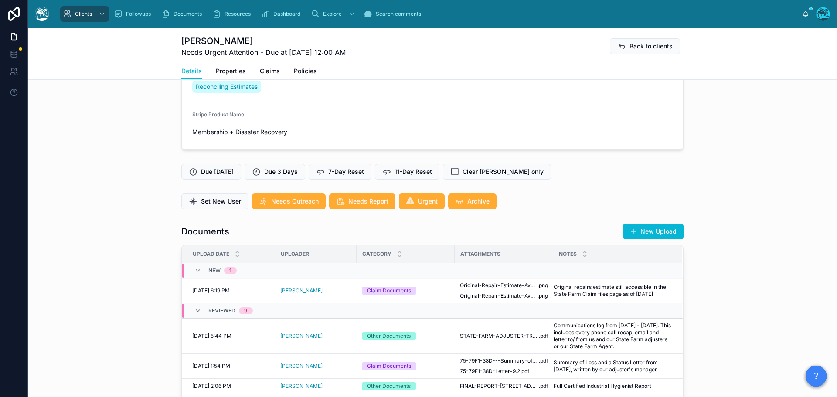
scroll to position [305, 0]
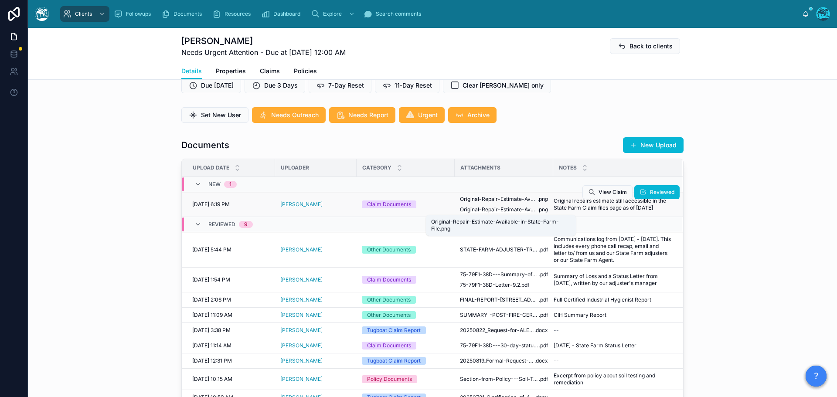
click at [513, 209] on span "Original-Repair-Estimate-Available-in-State-Farm-File" at bounding box center [499, 209] width 78 height 7
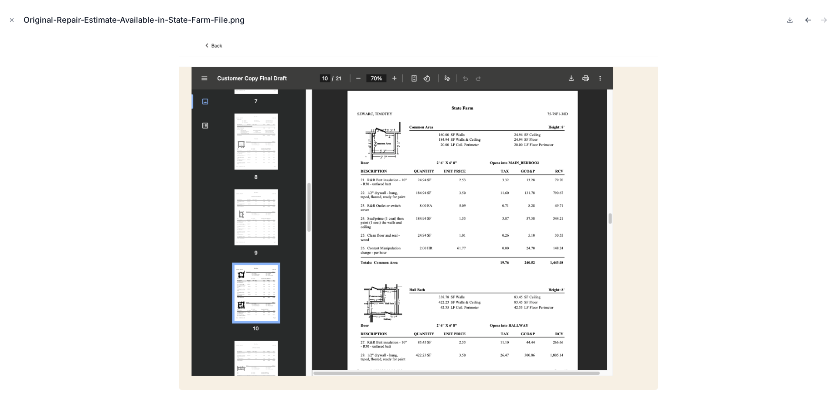
click at [806, 20] on icon "Previous file" at bounding box center [807, 19] width 2 height 2
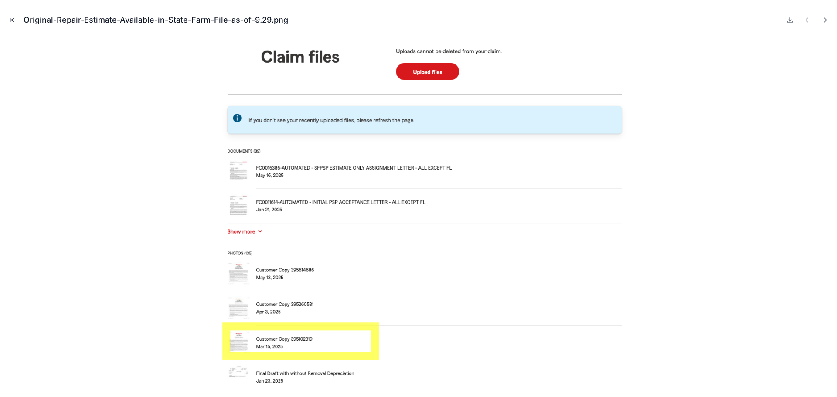
click at [11, 20] on icon "Close modal" at bounding box center [12, 20] width 6 height 6
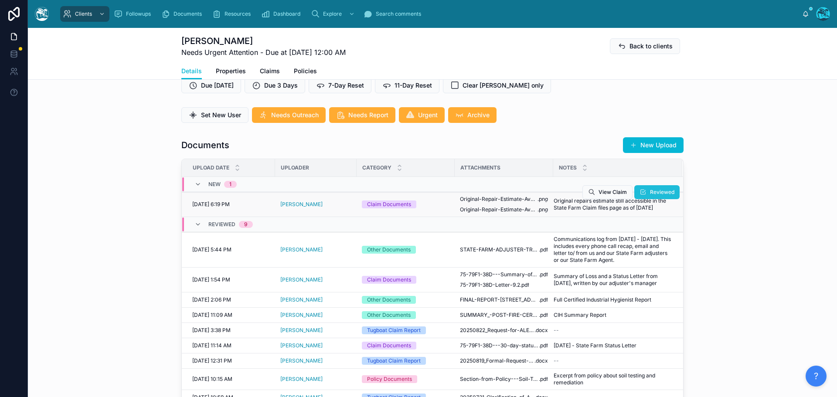
click at [652, 191] on span "Reviewed" at bounding box center [662, 192] width 24 height 7
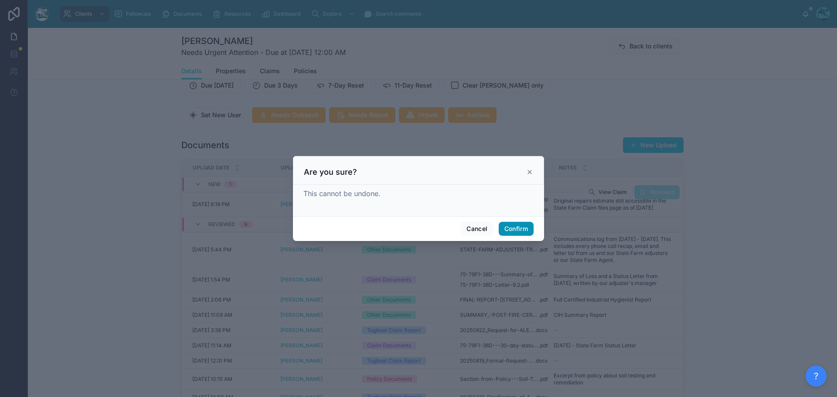
click at [510, 228] on button "Confirm" at bounding box center [516, 229] width 35 height 14
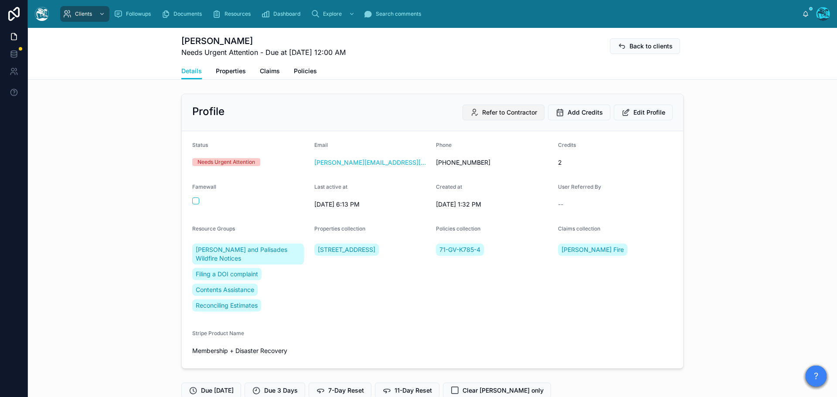
click at [500, 112] on span "Refer to Contractor" at bounding box center [509, 112] width 55 height 9
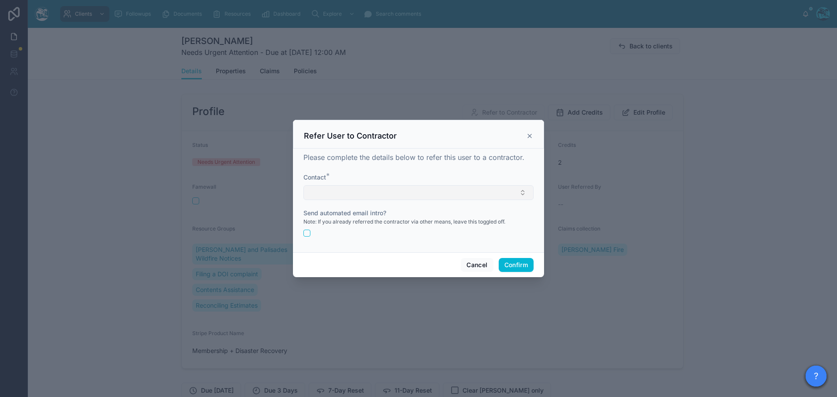
click at [325, 192] on button "Select Button" at bounding box center [418, 192] width 230 height 15
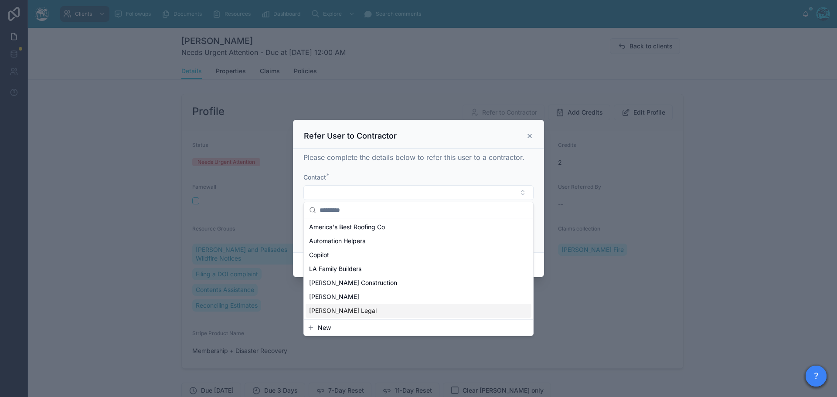
click at [333, 310] on span "[PERSON_NAME] Legal" at bounding box center [343, 310] width 68 height 9
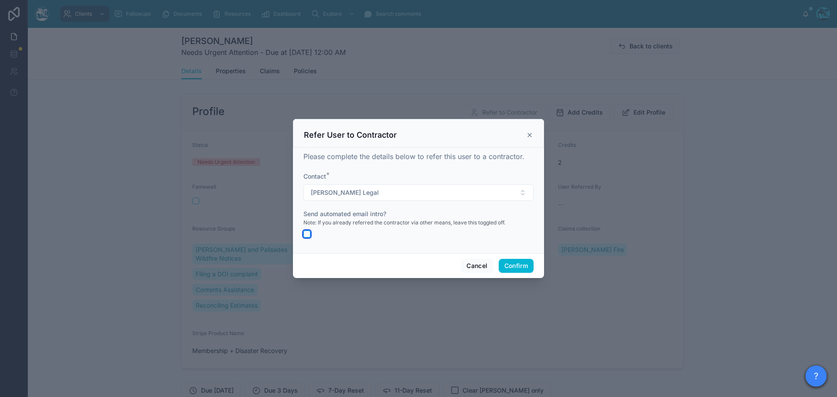
click at [306, 234] on button "button" at bounding box center [306, 234] width 7 height 7
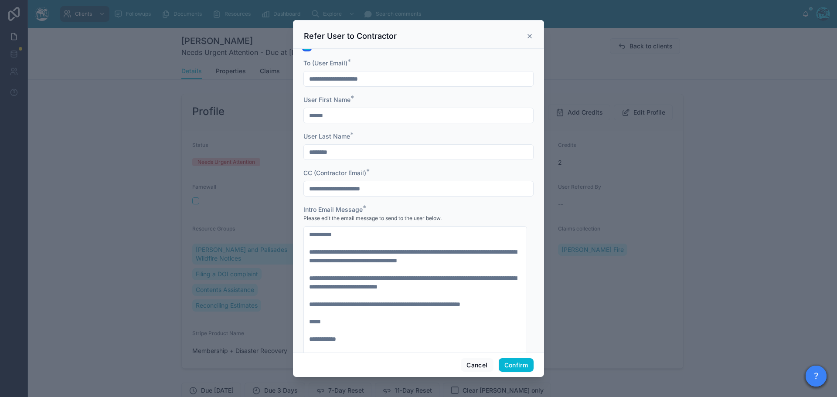
scroll to position [87, 0]
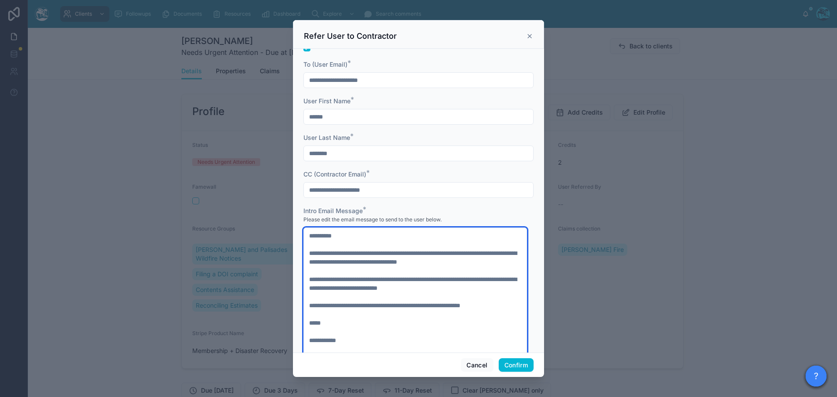
click at [459, 288] on textarea "**********" at bounding box center [415, 345] width 224 height 235
click at [461, 289] on textarea "**********" at bounding box center [415, 345] width 224 height 235
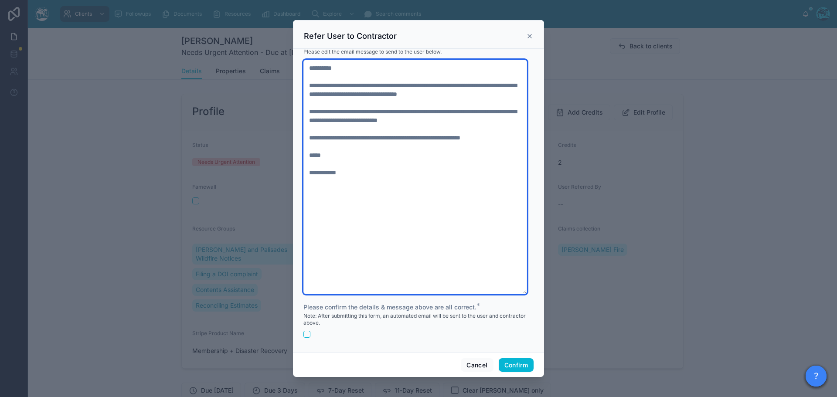
scroll to position [256, 0]
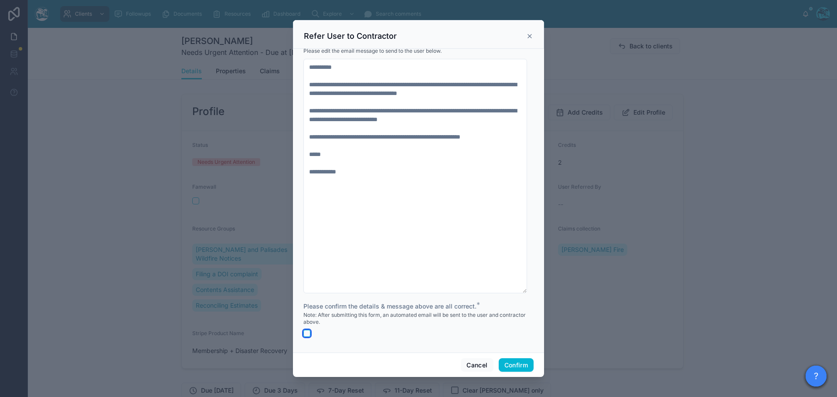
click at [307, 333] on button "button" at bounding box center [306, 333] width 7 height 7
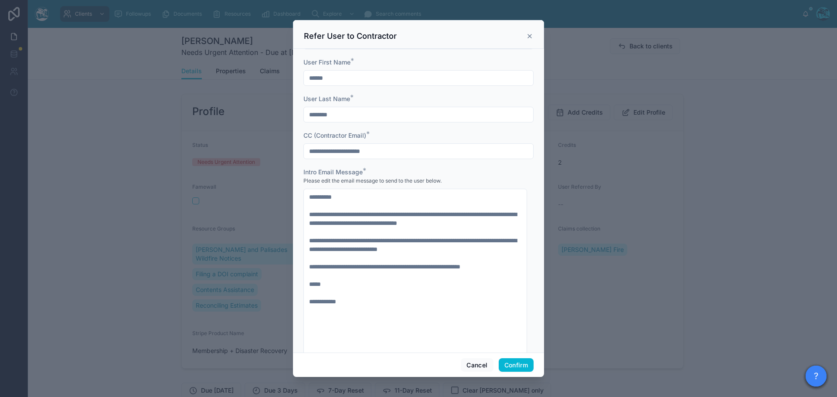
scroll to position [125, 0]
click at [516, 363] on button "Confirm" at bounding box center [516, 365] width 35 height 14
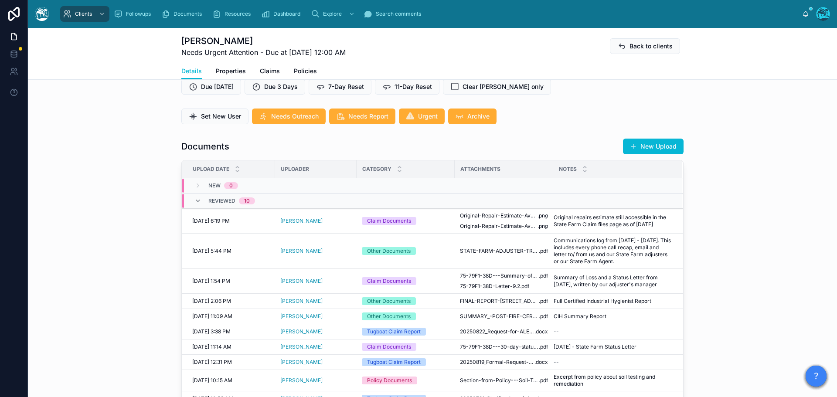
scroll to position [305, 0]
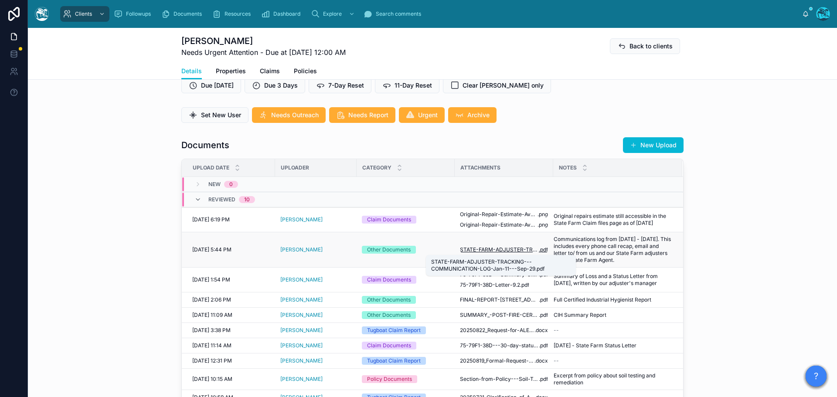
click at [523, 250] on span "STATE-FARM-ADJUSTER-TRACKING---COMMUNICATION-LOG-Jan-11---Sep-29" at bounding box center [499, 249] width 79 height 7
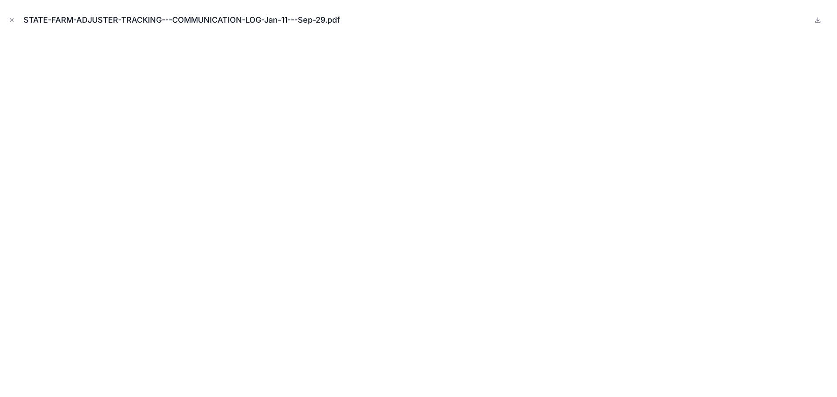
drag, startPoint x: 13, startPoint y: 20, endPoint x: 274, endPoint y: 121, distance: 280.0
click at [13, 20] on icon "Close modal" at bounding box center [12, 20] width 6 height 6
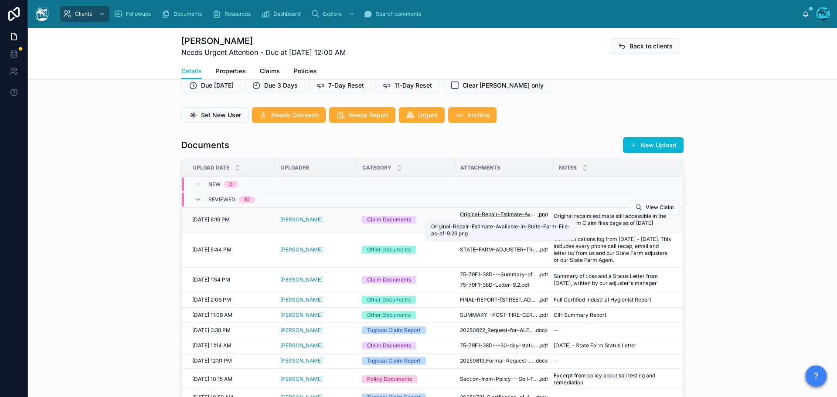
click at [488, 213] on span "Original-Repair-Estimate-Available-in-State-Farm-File-as-of-9.29" at bounding box center [499, 214] width 78 height 7
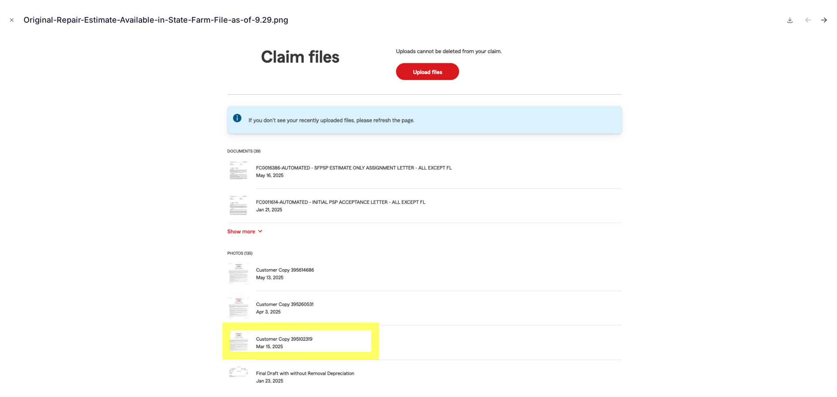
click at [823, 20] on icon "Next file" at bounding box center [823, 20] width 5 height 0
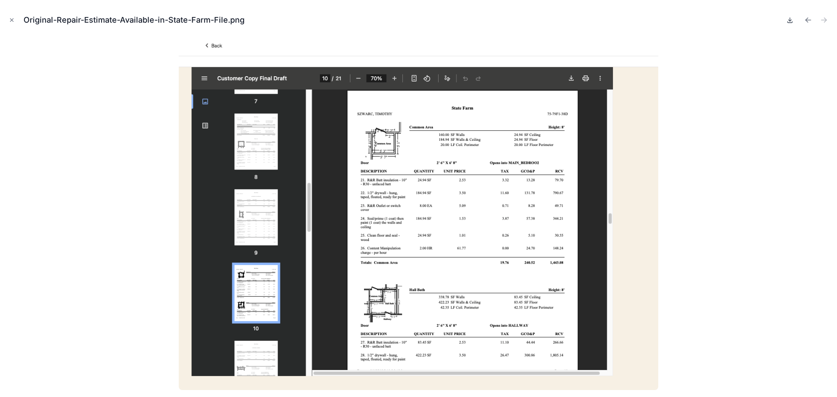
click at [789, 23] on icon at bounding box center [790, 21] width 5 height 1
click at [13, 18] on icon "Close modal" at bounding box center [12, 20] width 6 height 6
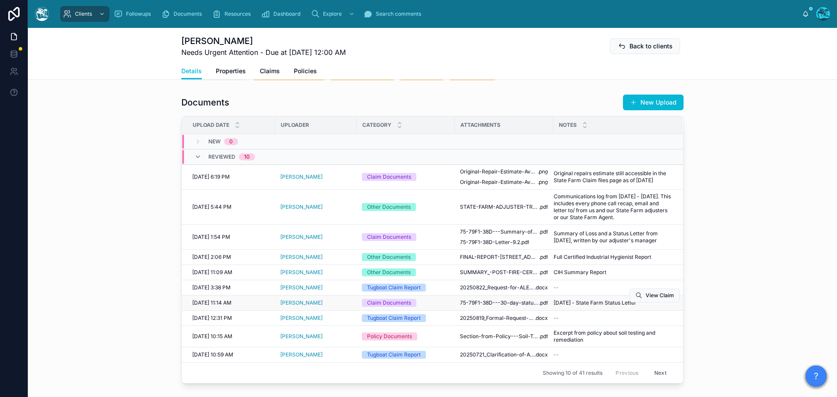
scroll to position [349, 0]
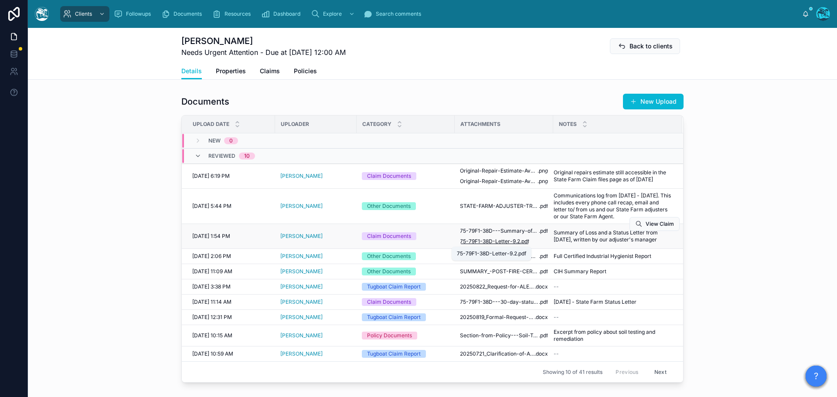
click at [492, 241] on span "75-79F1-38D-Letter-9.2" at bounding box center [490, 241] width 60 height 7
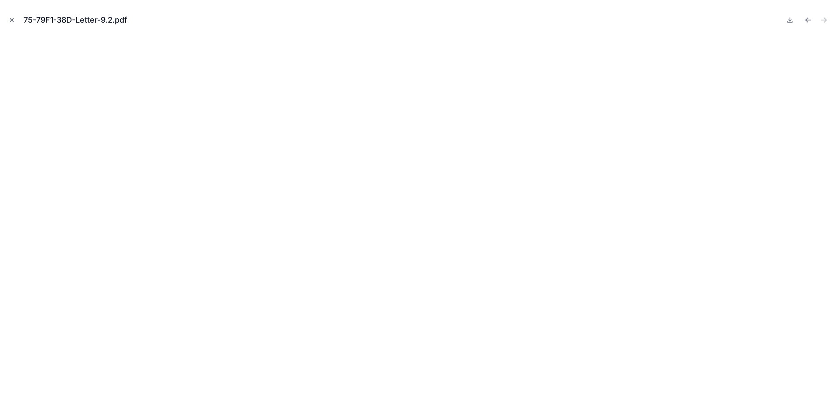
click at [12, 19] on icon "Close modal" at bounding box center [12, 20] width 6 height 6
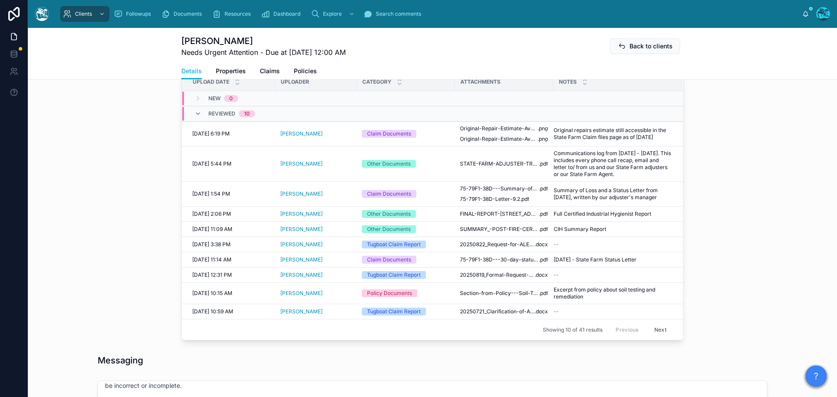
scroll to position [392, 0]
click at [657, 330] on button "Next" at bounding box center [660, 329] width 24 height 14
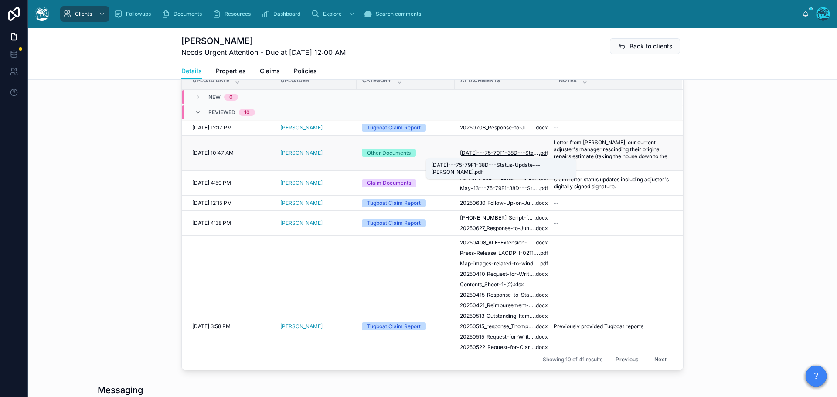
click at [505, 153] on span "[DATE]---75-79F1-38D---Status-Update---[PERSON_NAME]" at bounding box center [499, 153] width 79 height 7
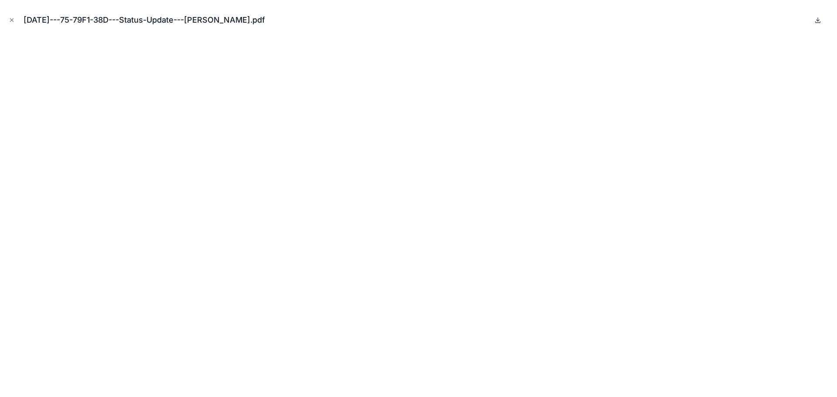
click at [817, 21] on icon at bounding box center [817, 20] width 7 height 7
click at [12, 18] on icon "Close modal" at bounding box center [12, 20] width 6 height 6
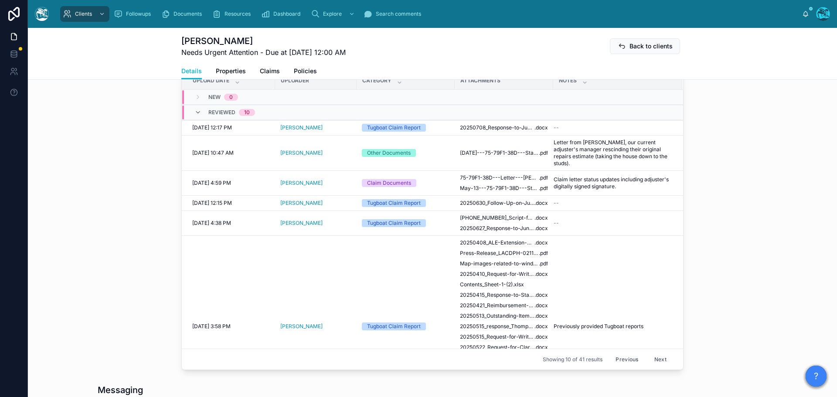
drag, startPoint x: 617, startPoint y: 361, endPoint x: 612, endPoint y: 351, distance: 11.3
click at [617, 361] on button "Previous" at bounding box center [626, 360] width 35 height 14
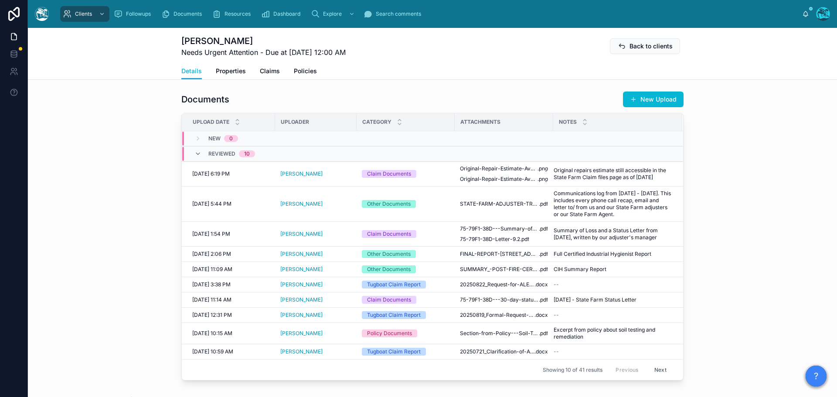
scroll to position [349, 0]
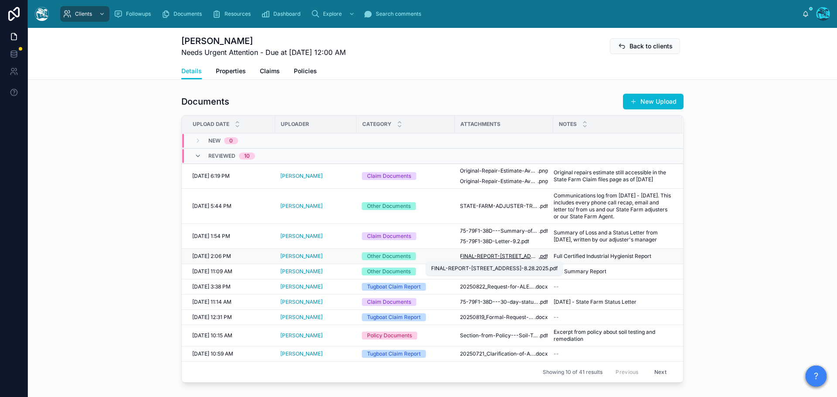
click at [509, 257] on span "FINAL-REPORT-[STREET_ADDRESS]-8.28.2025" at bounding box center [499, 256] width 79 height 7
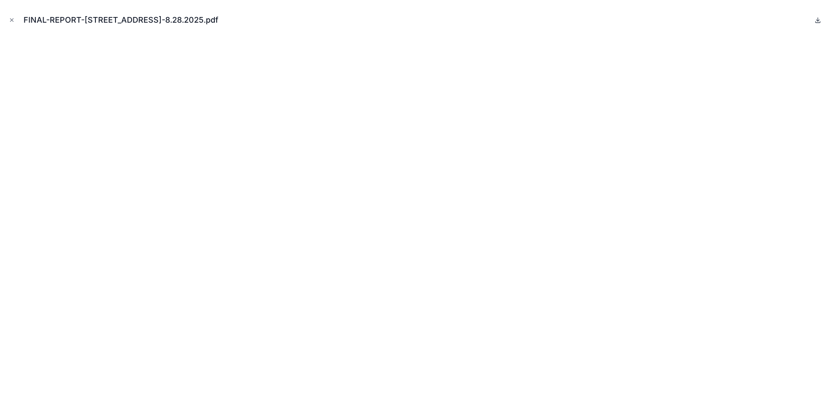
click at [820, 18] on icon at bounding box center [817, 20] width 7 height 7
click at [12, 21] on icon "Close modal" at bounding box center [12, 20] width 6 height 6
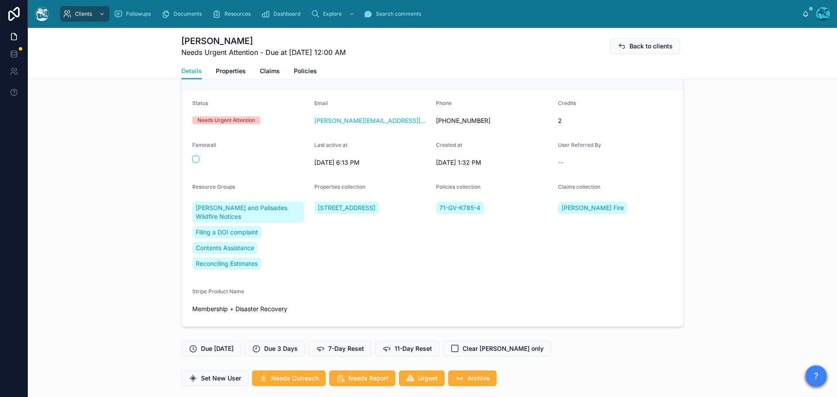
scroll to position [20, 0]
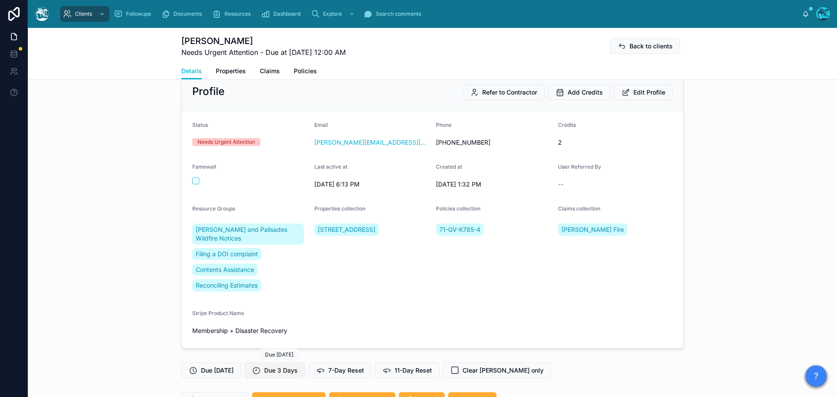
click at [280, 370] on span "Due 3 Days" at bounding box center [281, 370] width 34 height 9
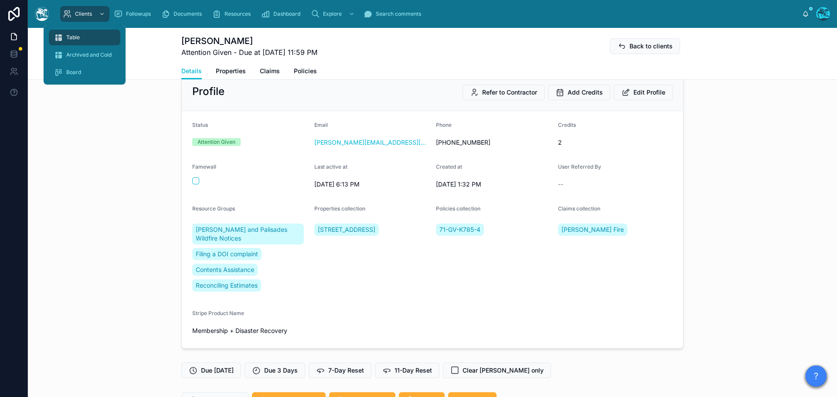
click at [74, 39] on span "Table" at bounding box center [73, 37] width 14 height 7
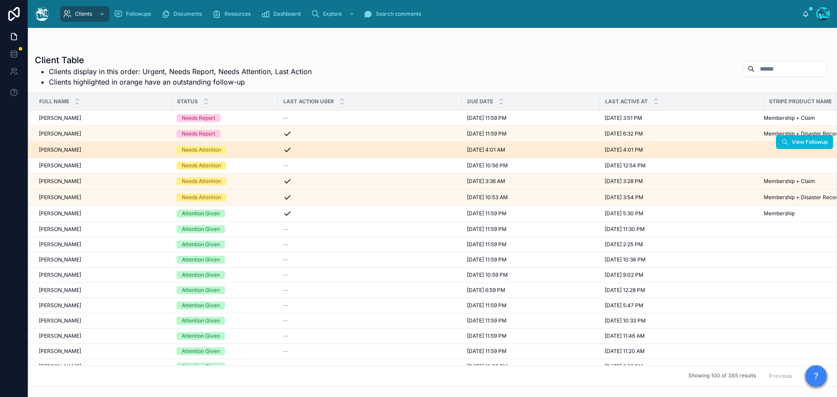
click at [127, 151] on div "[PERSON_NAME] [PERSON_NAME]" at bounding box center [102, 149] width 127 height 7
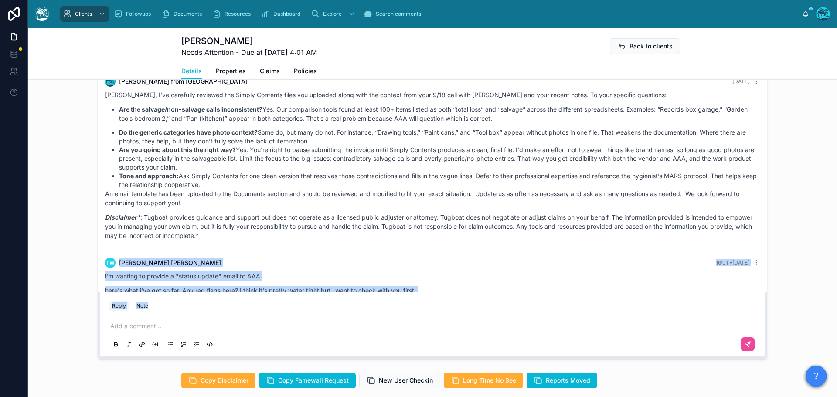
scroll to position [3342, 0]
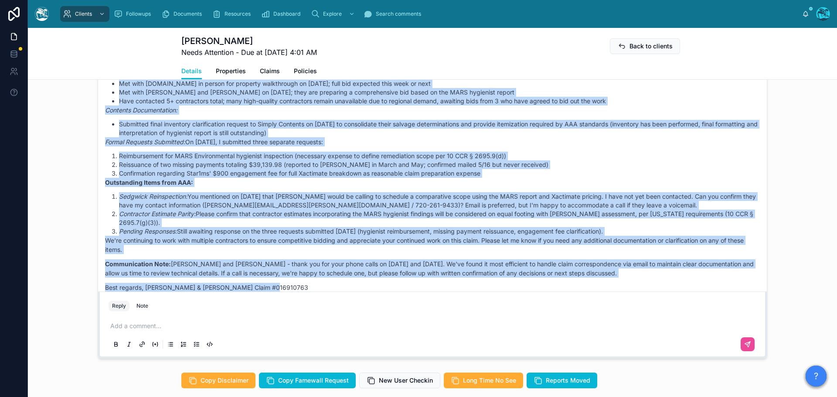
drag, startPoint x: 276, startPoint y: 220, endPoint x: 321, endPoint y: 281, distance: 76.1
copy div "LO Ipsumd Sitam 24:10 • Conse a'e seddoei te incidid u "labore etdolo" magna al…"
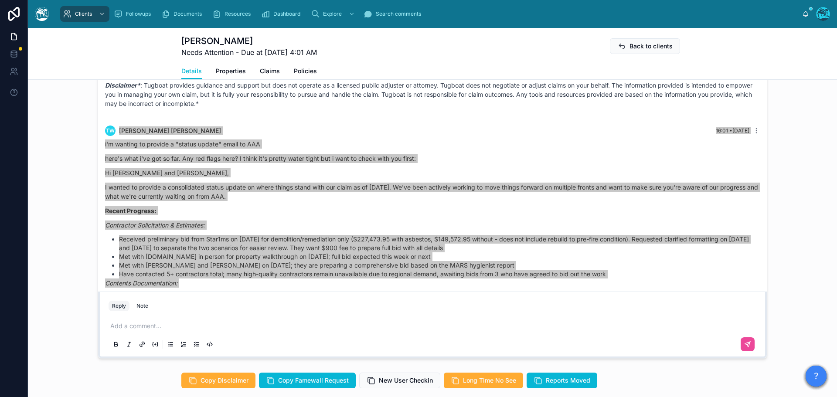
scroll to position [3168, 0]
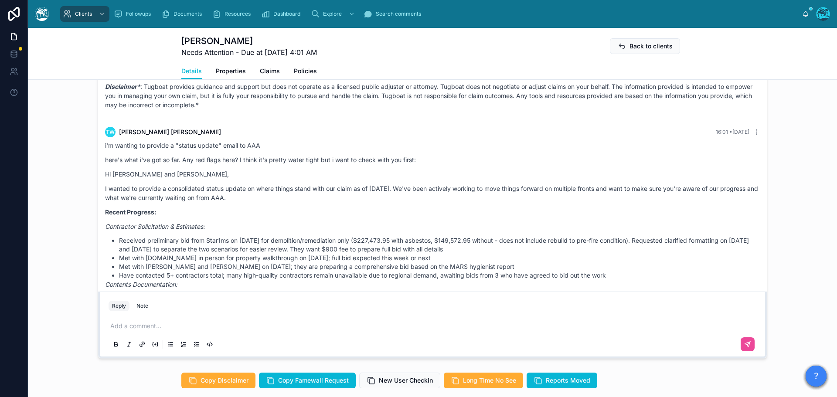
click at [136, 330] on div "Add a comment..." at bounding box center [433, 334] width 648 height 37
click at [132, 326] on p at bounding box center [434, 326] width 648 height 9
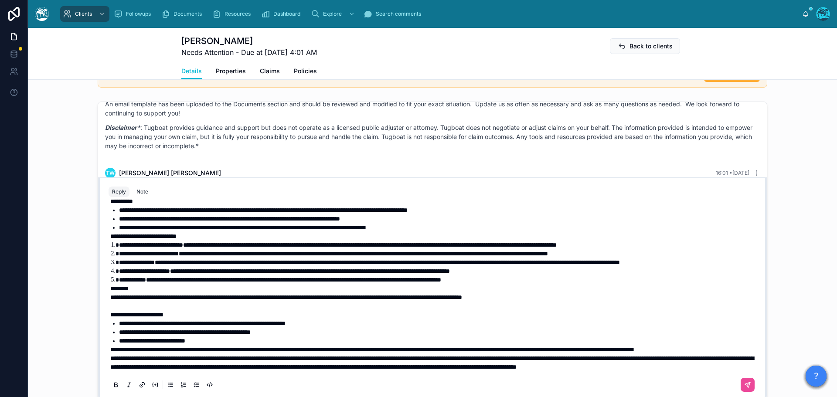
scroll to position [80, 0]
click at [187, 345] on p "**********" at bounding box center [434, 349] width 648 height 9
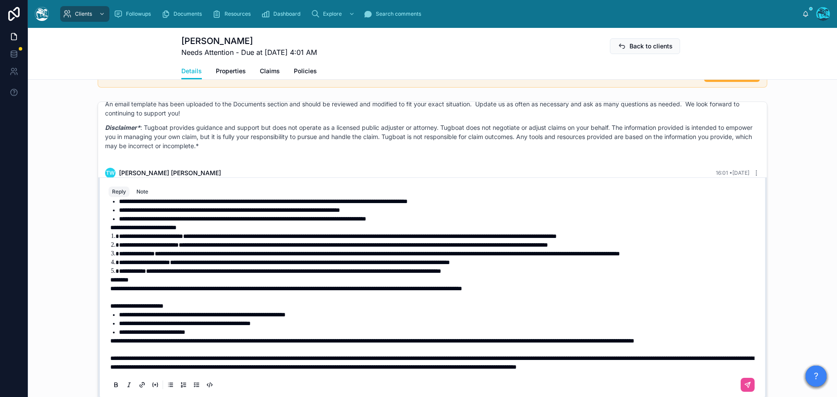
click at [110, 338] on span "**********" at bounding box center [372, 341] width 524 height 6
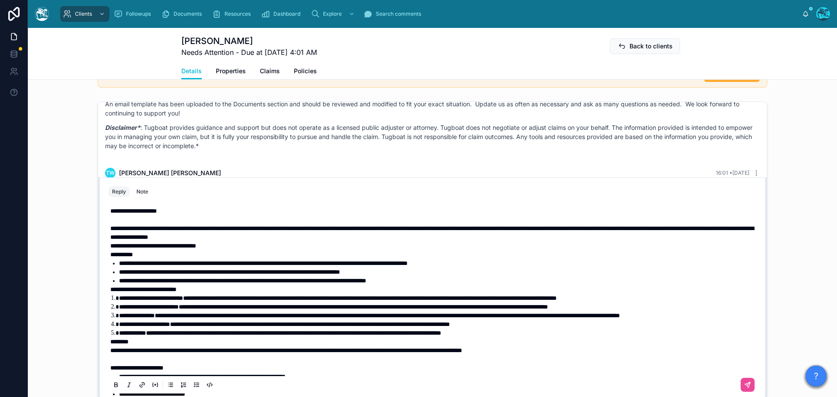
scroll to position [0, 0]
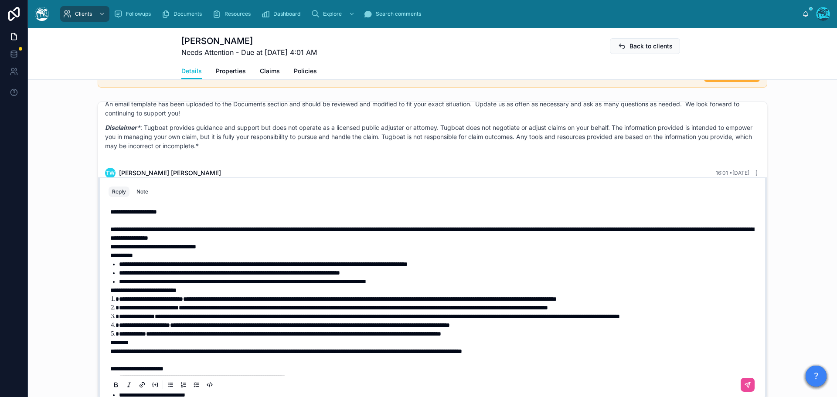
click at [110, 289] on strong "**********" at bounding box center [143, 290] width 66 height 6
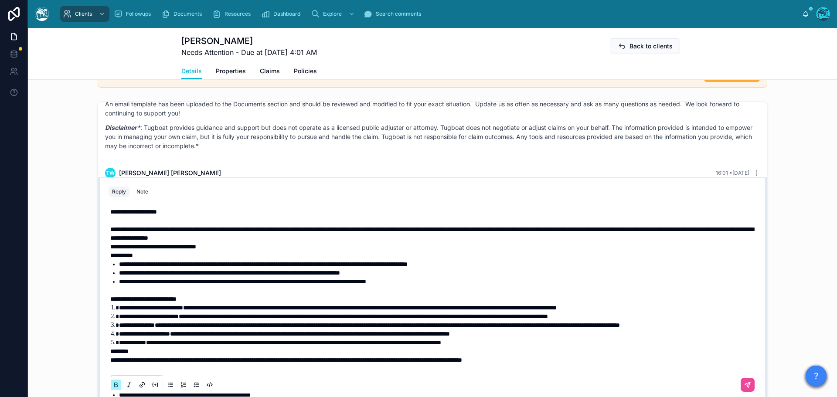
click at [110, 246] on span "**********" at bounding box center [153, 247] width 86 height 6
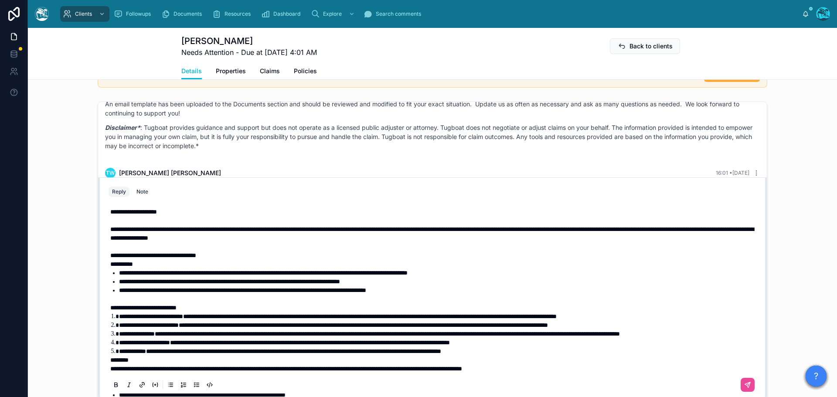
drag, startPoint x: 735, startPoint y: 385, endPoint x: 739, endPoint y: 376, distance: 10.0
click at [744, 385] on icon at bounding box center [747, 385] width 7 height 7
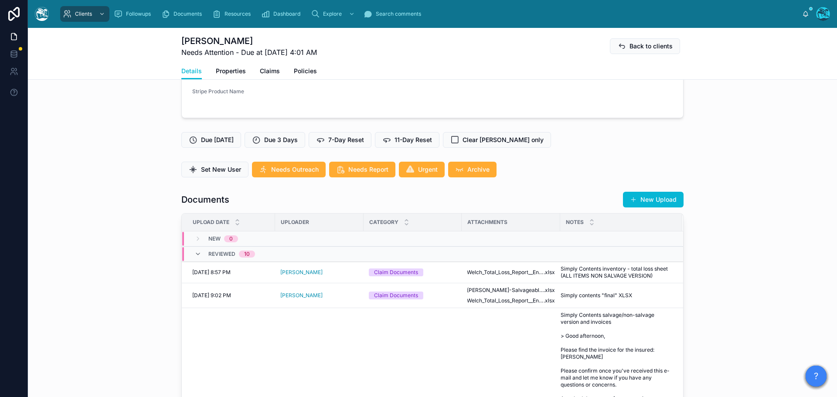
scroll to position [238, 0]
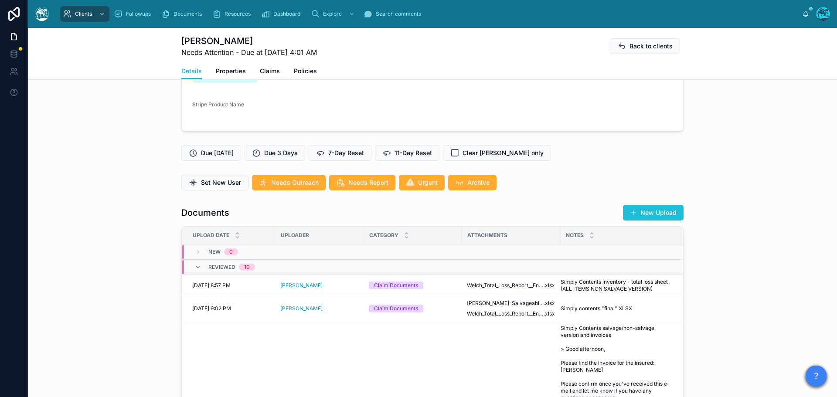
click at [655, 214] on button "New Upload" at bounding box center [653, 213] width 61 height 16
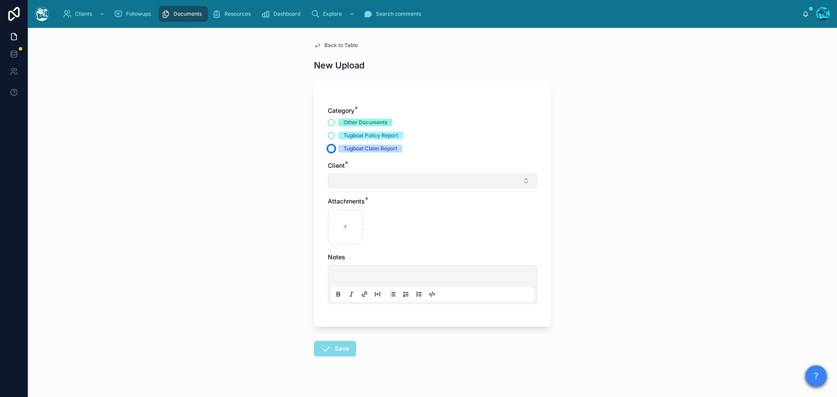
drag, startPoint x: 327, startPoint y: 148, endPoint x: 340, endPoint y: 177, distance: 31.4
click at [328, 148] on button "Tugboat Claim Report" at bounding box center [331, 148] width 7 height 7
click at [342, 184] on button "Select Button" at bounding box center [432, 181] width 209 height 15
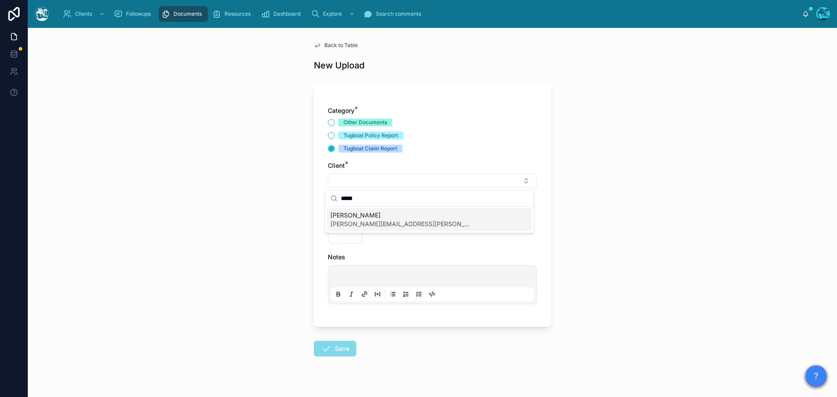
type input "*****"
click at [340, 217] on span "[PERSON_NAME]" at bounding box center [400, 215] width 140 height 9
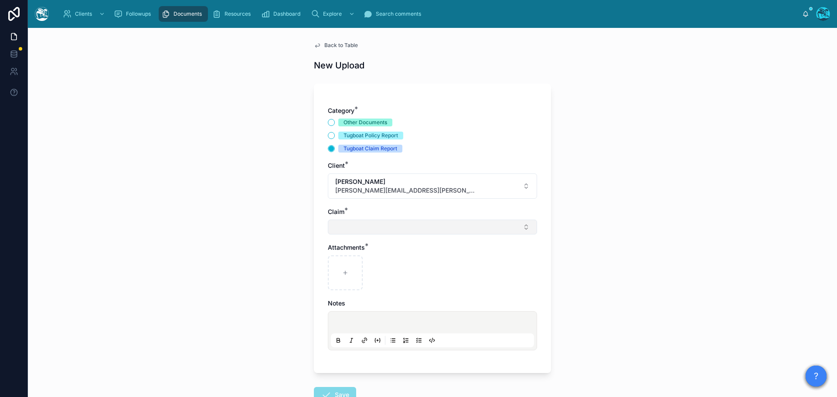
click at [339, 225] on button "Select Button" at bounding box center [432, 227] width 209 height 15
click at [342, 262] on span "[PERSON_NAME] Fire 2025" at bounding box center [369, 261] width 79 height 9
click at [340, 270] on div at bounding box center [345, 274] width 35 height 35
type input "**********"
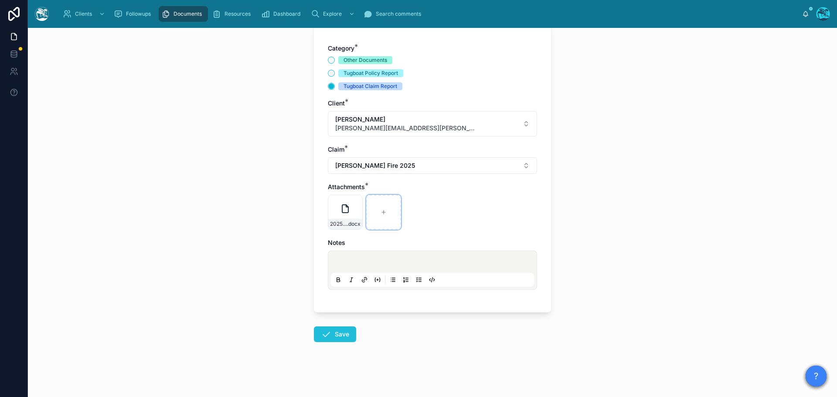
scroll to position [63, 0]
click at [339, 330] on button "Save" at bounding box center [335, 334] width 42 height 16
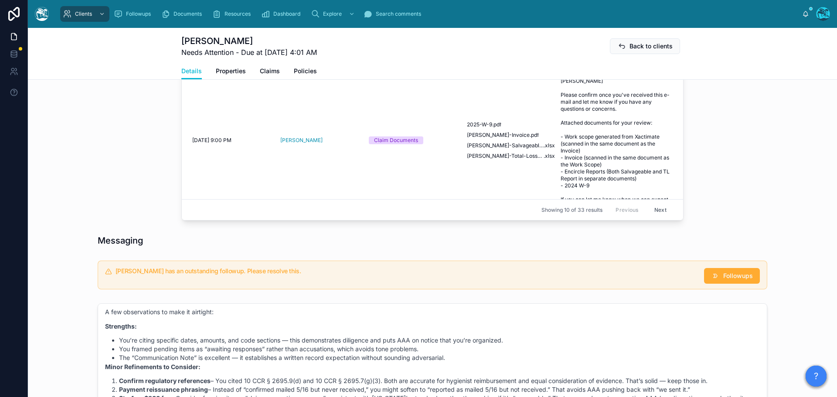
scroll to position [543, 0]
click at [723, 278] on span "Followups" at bounding box center [738, 275] width 30 height 9
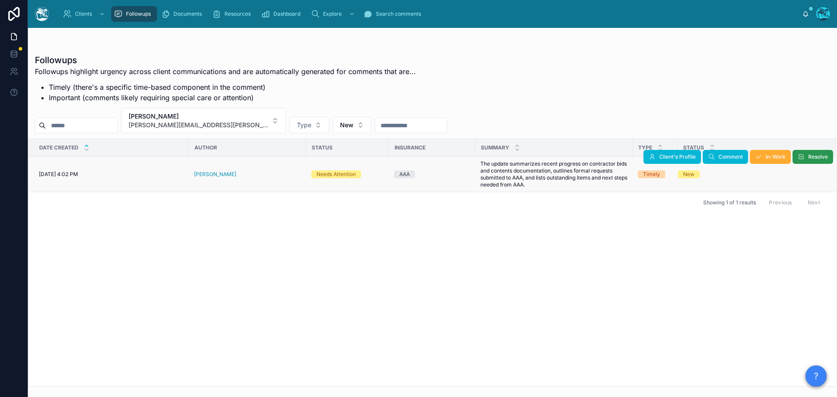
click at [801, 155] on icon at bounding box center [801, 156] width 7 height 7
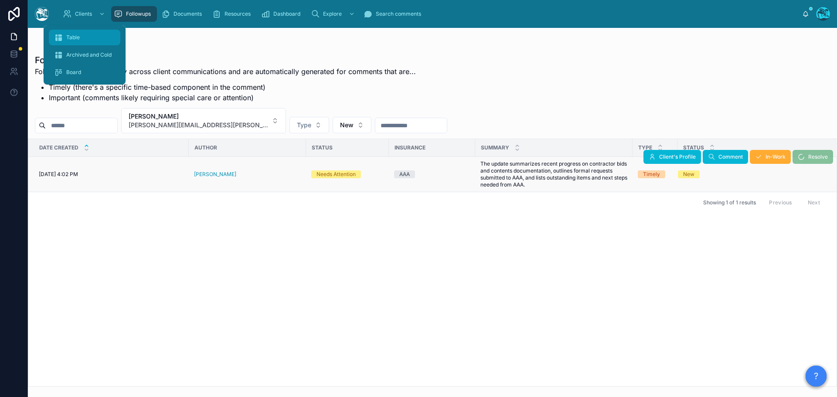
click at [76, 33] on div "Table" at bounding box center [84, 38] width 61 height 14
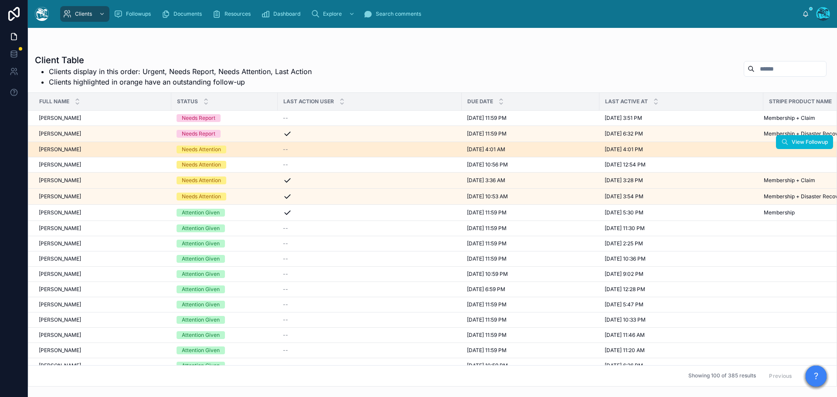
click at [142, 147] on div "[PERSON_NAME] [PERSON_NAME]" at bounding box center [102, 149] width 127 height 7
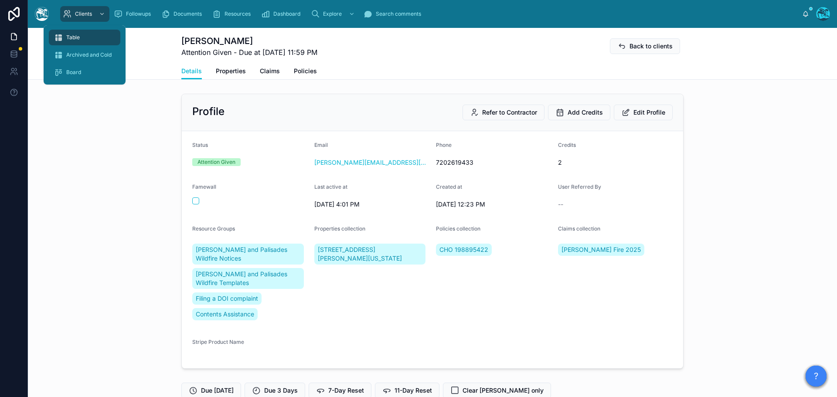
click at [75, 39] on span "Table" at bounding box center [73, 37] width 14 height 7
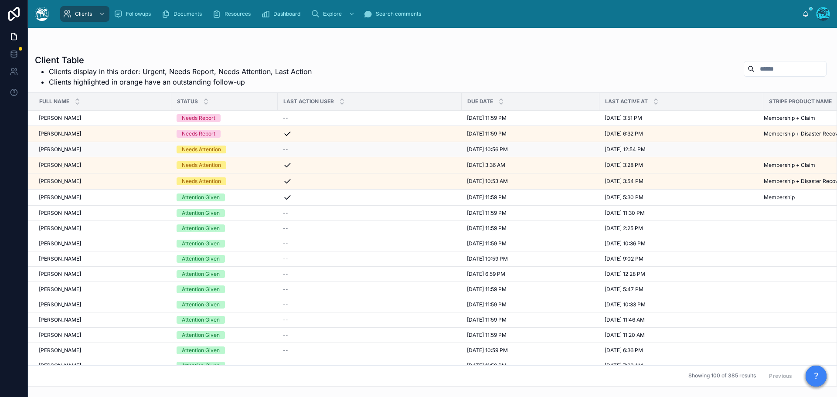
click at [133, 150] on div "[PERSON_NAME] [PERSON_NAME]" at bounding box center [102, 149] width 127 height 7
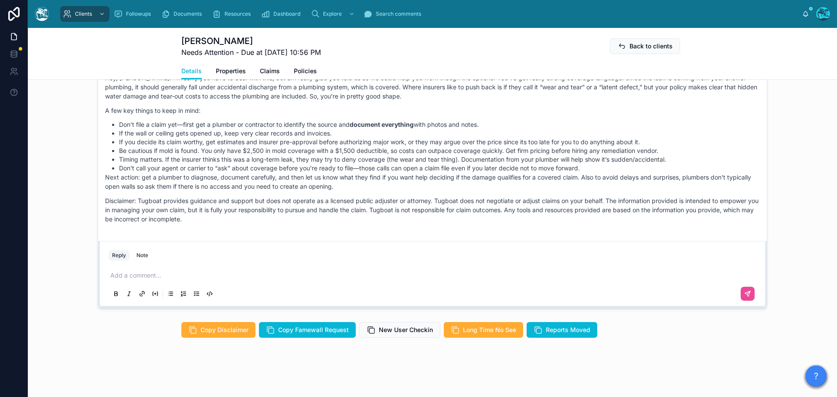
scroll to position [551, 0]
click at [127, 276] on p at bounding box center [434, 275] width 648 height 9
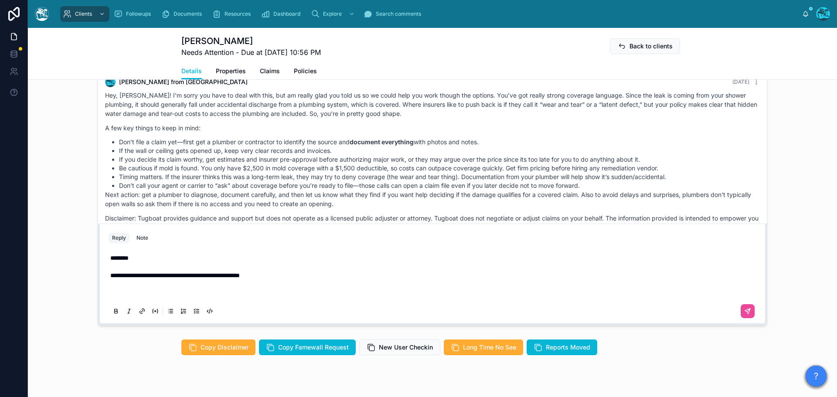
scroll to position [516, 0]
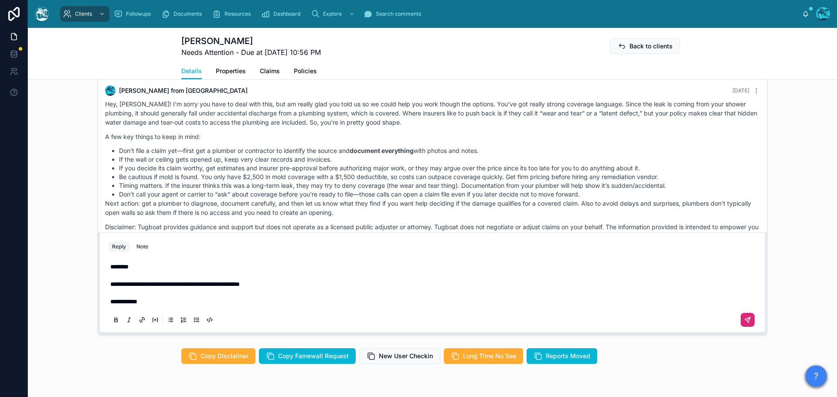
click at [747, 320] on icon at bounding box center [748, 318] width 3 height 3
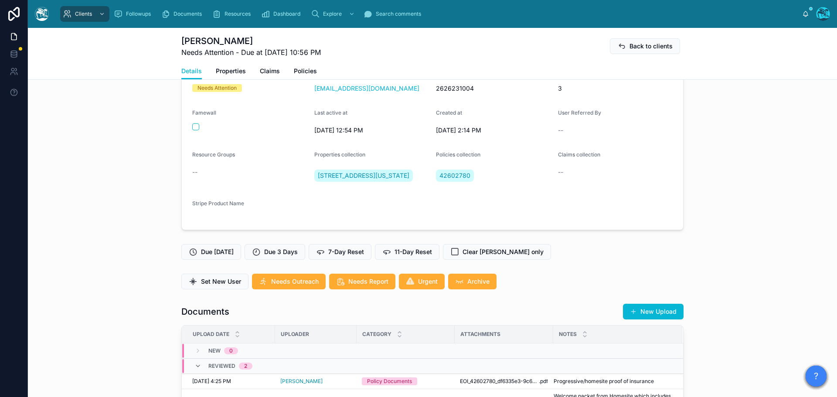
scroll to position [45, 0]
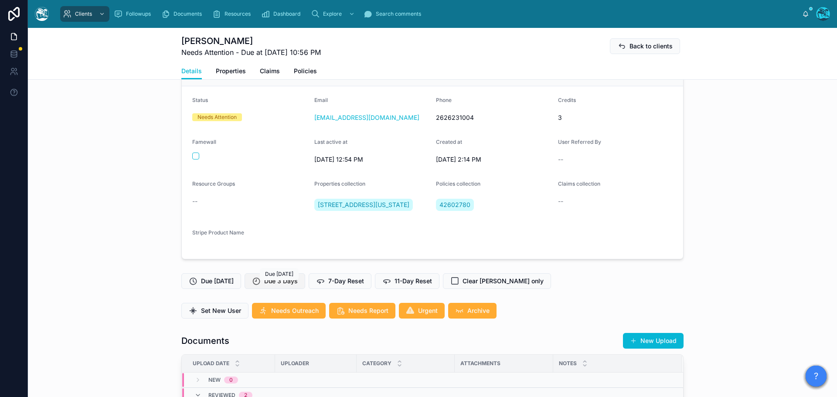
click at [293, 286] on span "Due 3 Days" at bounding box center [281, 281] width 34 height 9
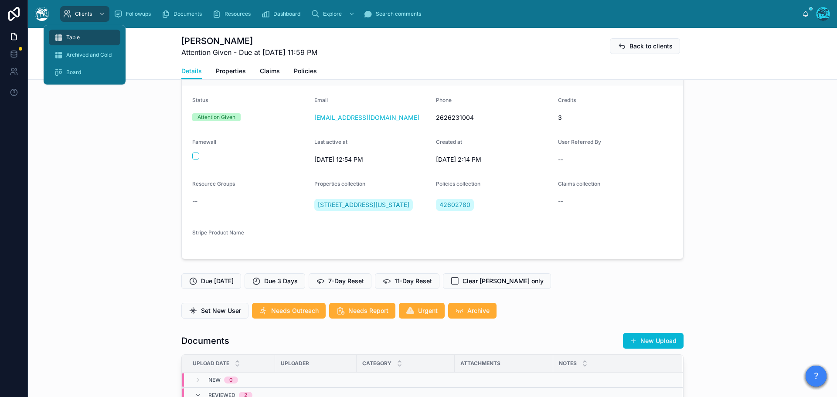
click at [77, 37] on span "Table" at bounding box center [73, 37] width 14 height 7
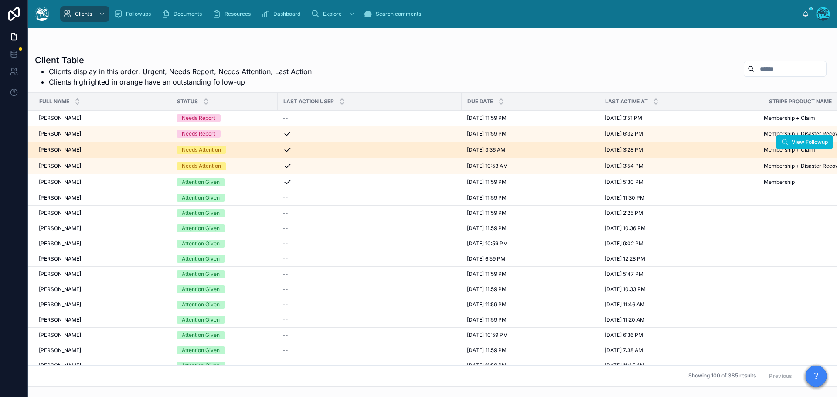
click at [145, 152] on div "[PERSON_NAME] [PERSON_NAME]" at bounding box center [102, 149] width 127 height 7
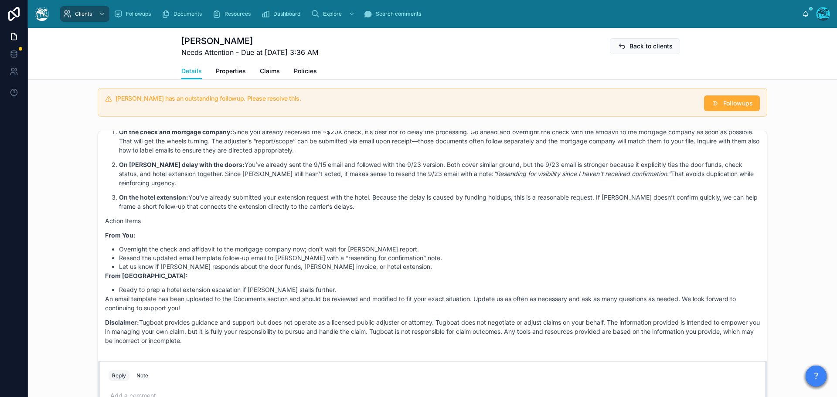
scroll to position [3052, 0]
